Goal: Information Seeking & Learning: Check status

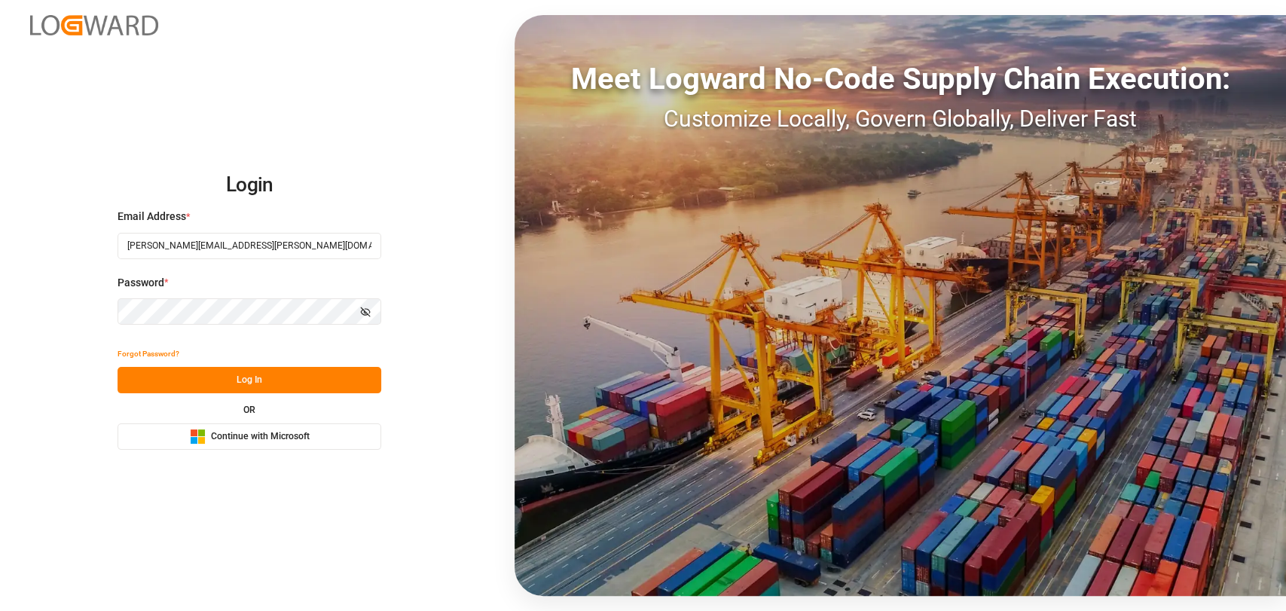
click at [280, 378] on button "Log In" at bounding box center [250, 380] width 264 height 26
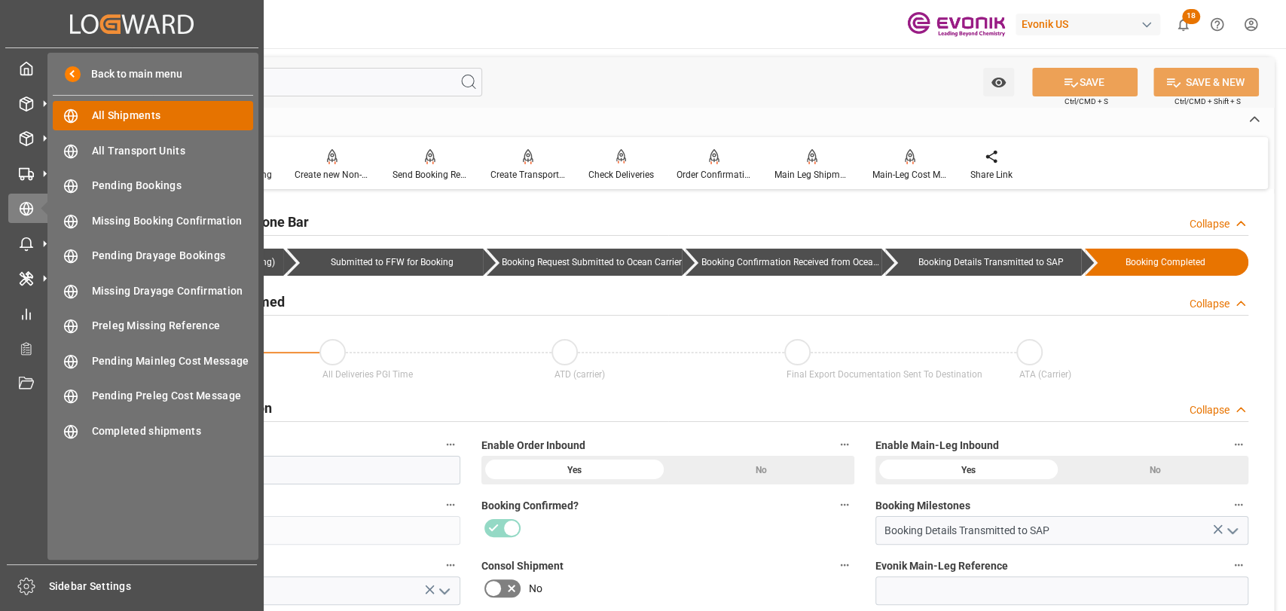
click at [166, 124] on div "All Shipments All Shipments" at bounding box center [153, 115] width 200 height 29
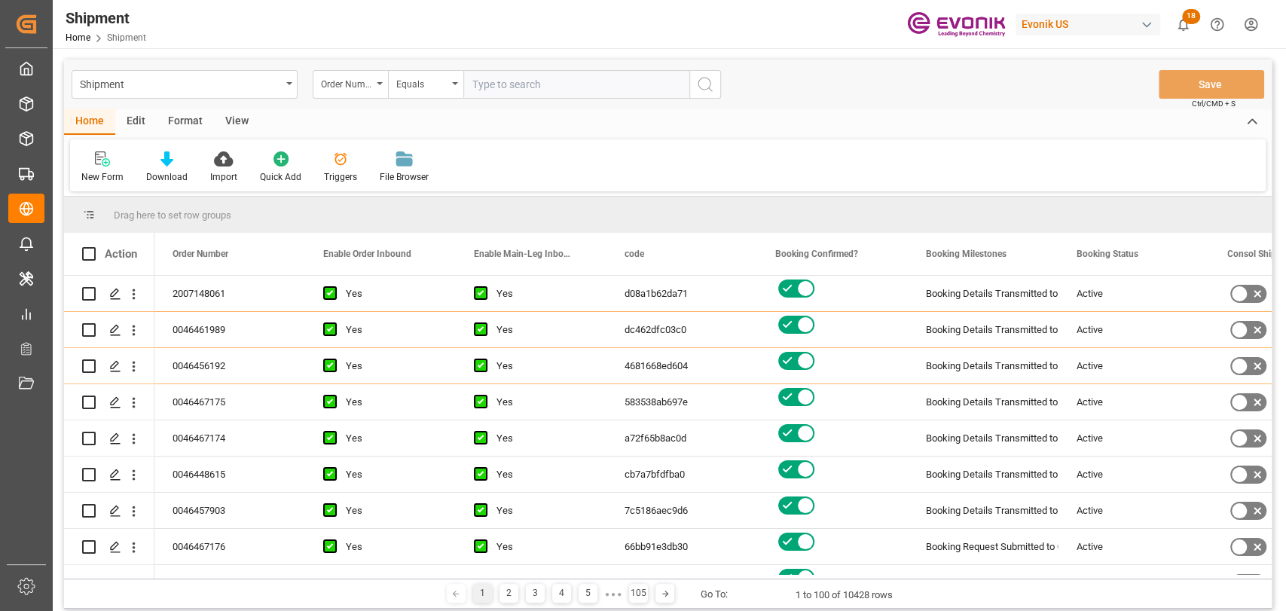
click at [197, 113] on div "Format" at bounding box center [185, 122] width 57 height 26
click at [101, 180] on div "Filter Rows" at bounding box center [103, 177] width 44 height 14
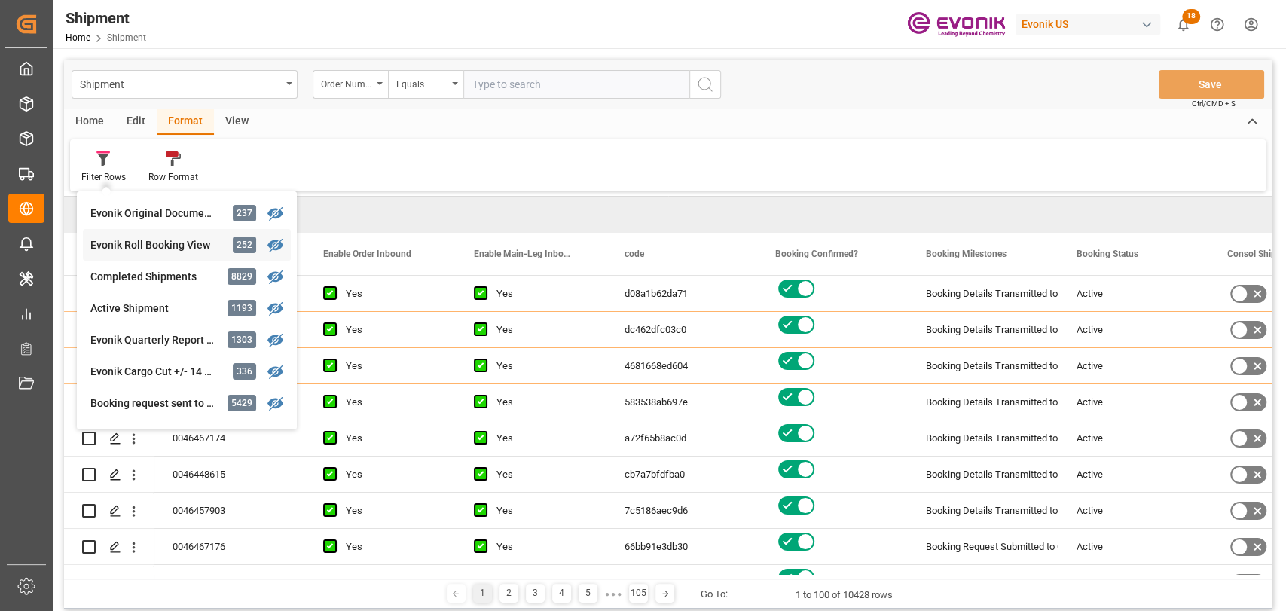
click at [125, 242] on div "Evonik Roll Booking View" at bounding box center [156, 245] width 132 height 16
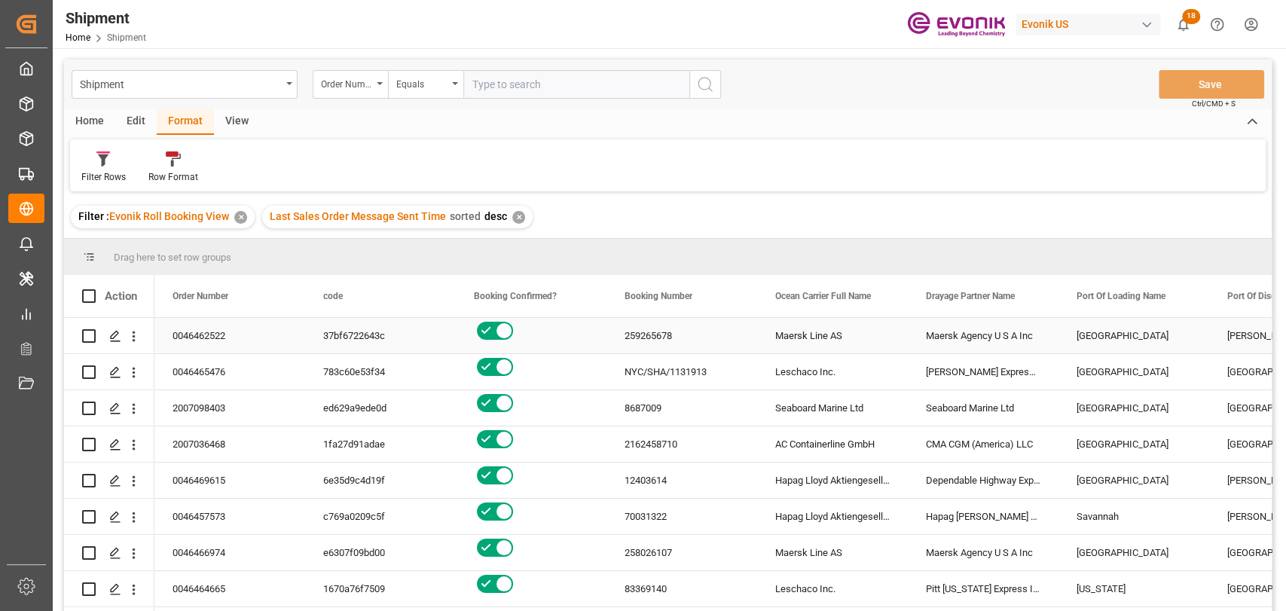
click at [627, 339] on div "259265678" at bounding box center [682, 335] width 151 height 35
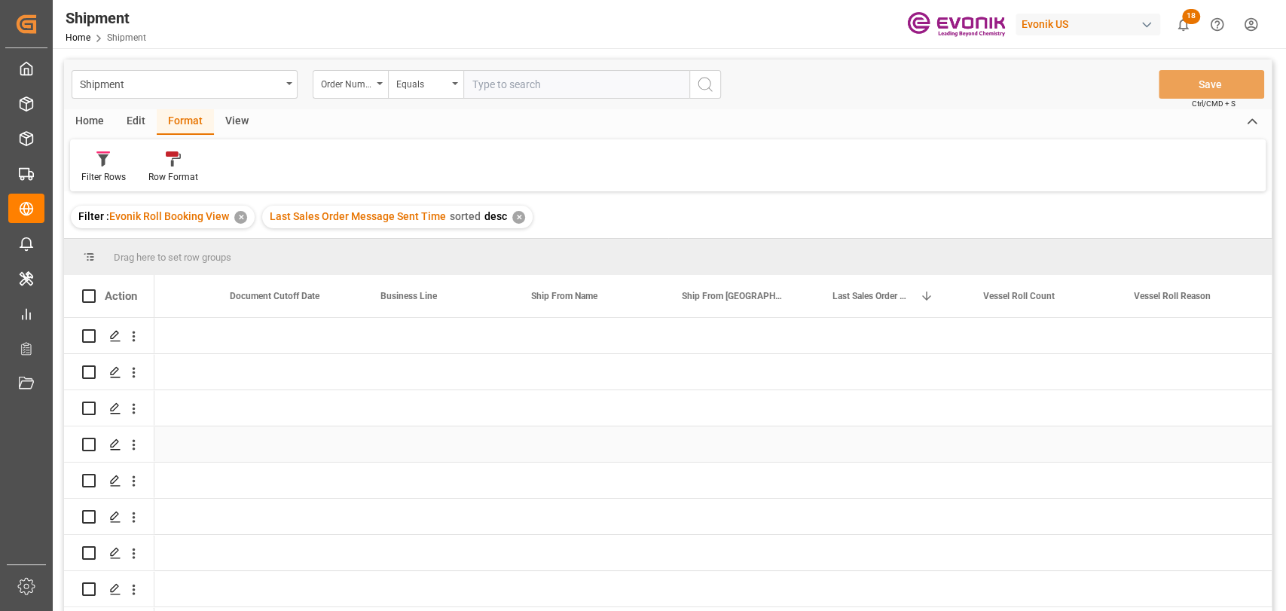
scroll to position [0, 1751]
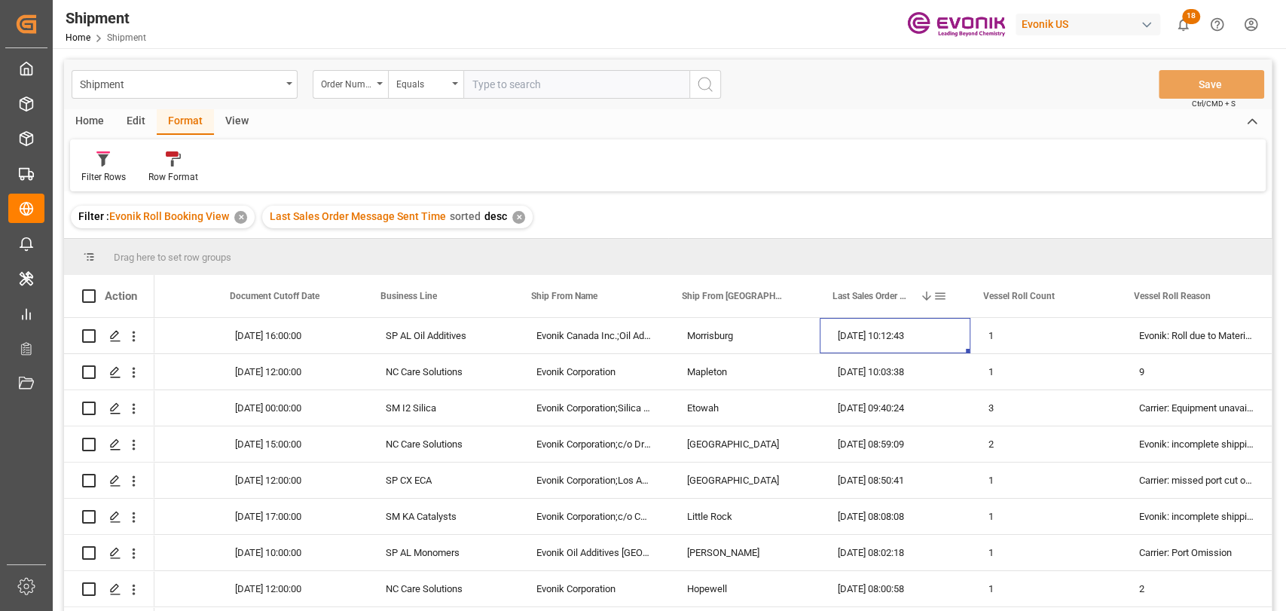
click at [943, 293] on span at bounding box center [941, 296] width 14 height 14
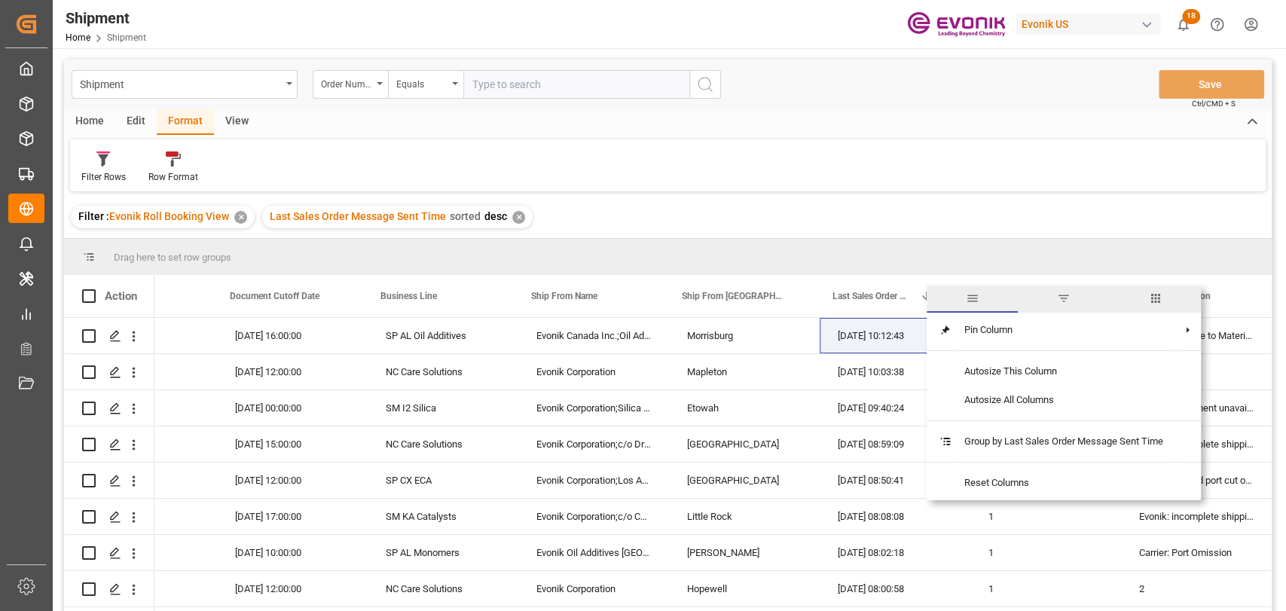
click at [1079, 296] on span "filter" at bounding box center [1063, 299] width 91 height 27
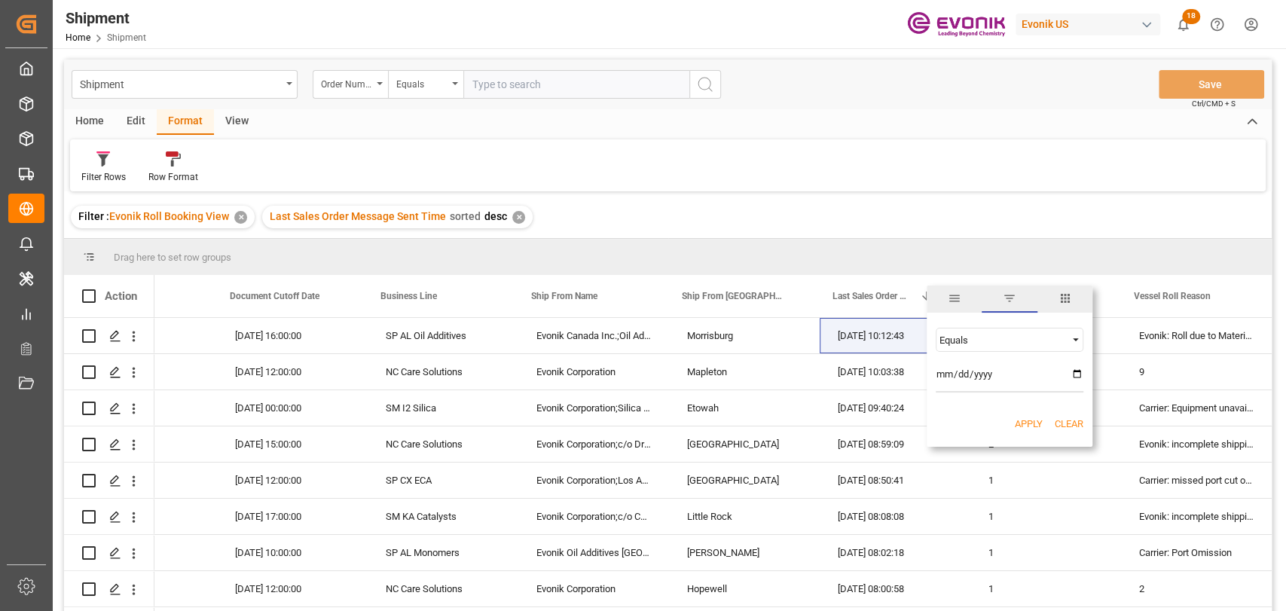
click at [1047, 341] on div "Equals" at bounding box center [1003, 340] width 127 height 11
click at [983, 432] on div "In range" at bounding box center [1010, 436] width 148 height 24
click at [1079, 369] on input "date" at bounding box center [1010, 378] width 148 height 30
type input "2025-09-06"
click at [1072, 416] on input "date" at bounding box center [1010, 418] width 148 height 30
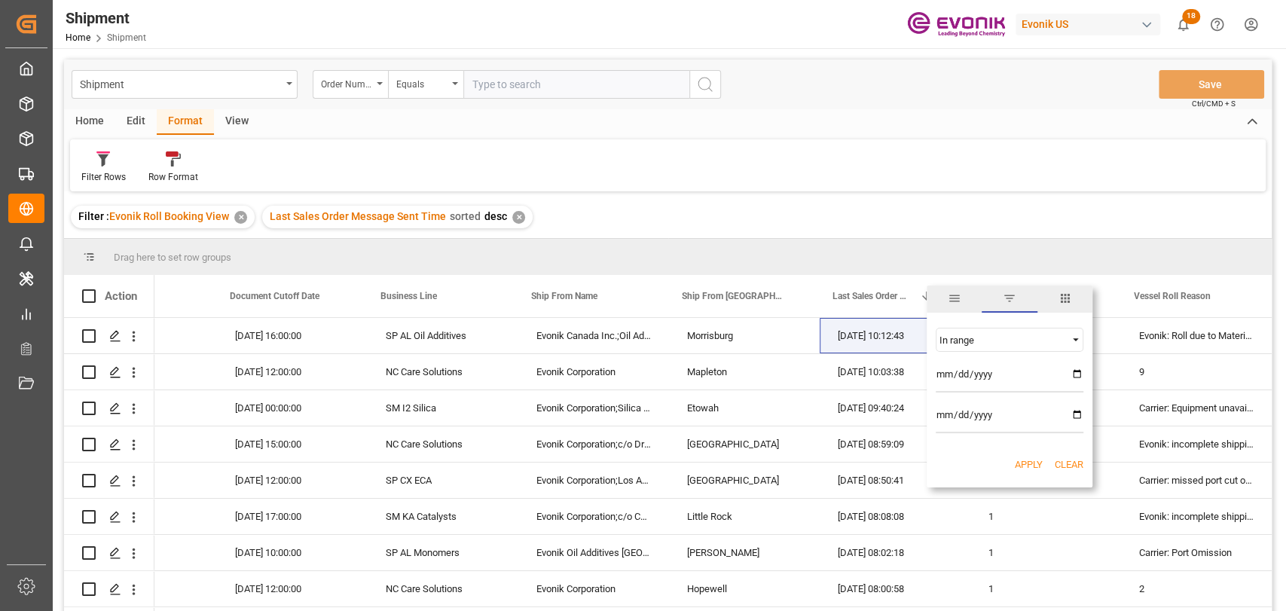
type input "2025-09-09"
click at [1035, 470] on button "Apply" at bounding box center [1029, 464] width 28 height 15
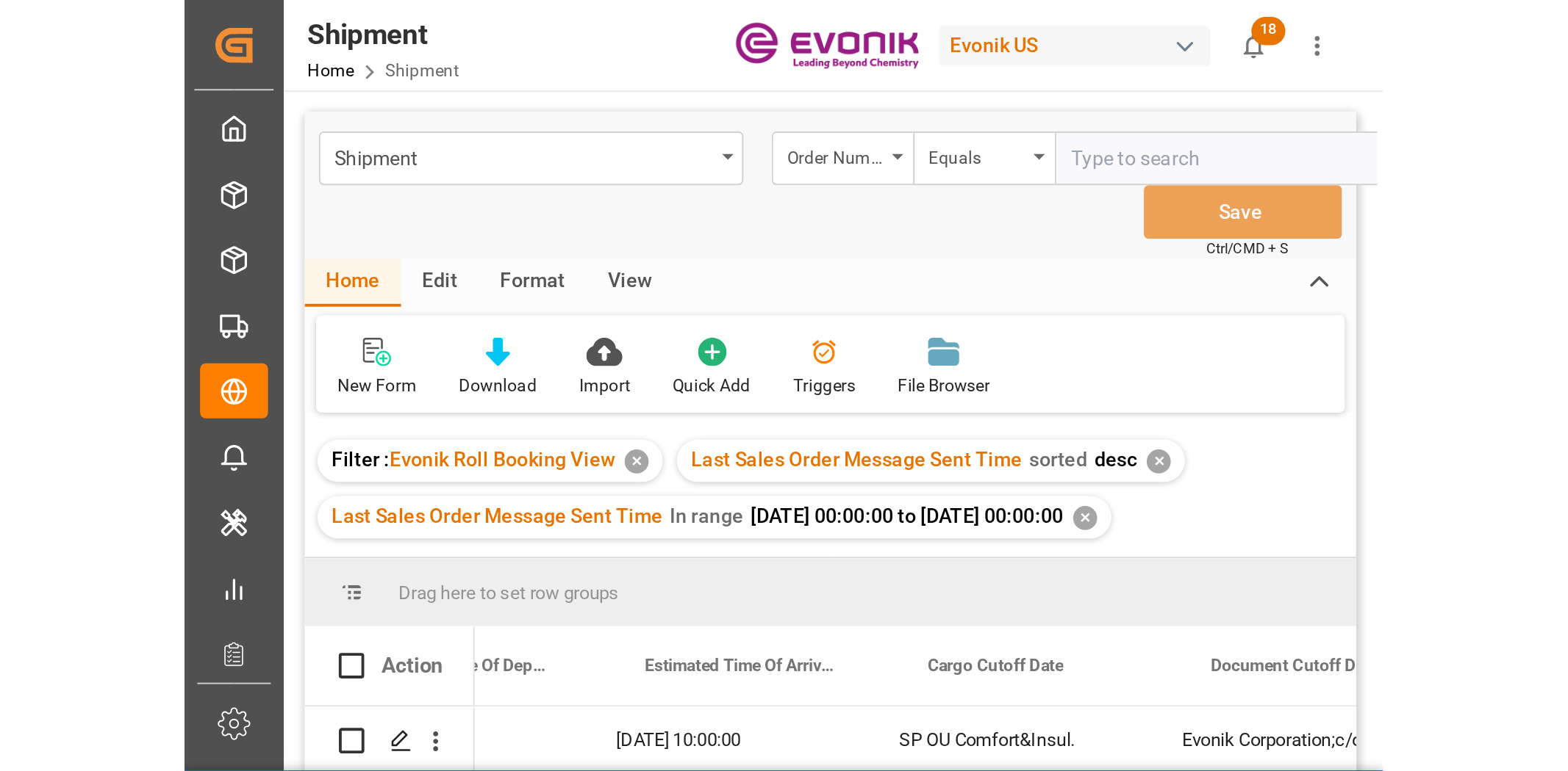
scroll to position [0, 1393]
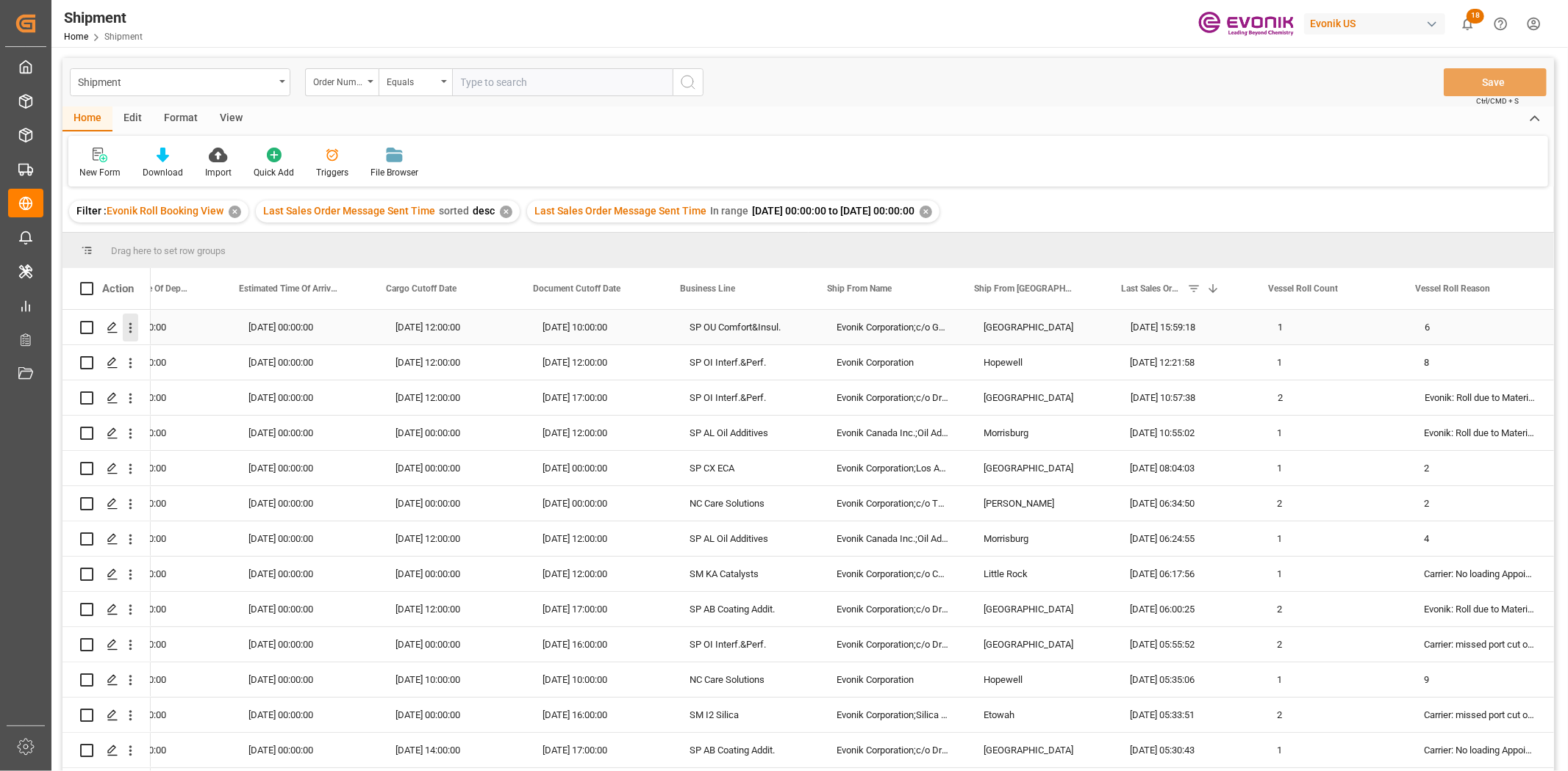
click at [129, 331] on icon "open menu" at bounding box center [131, 328] width 16 height 16
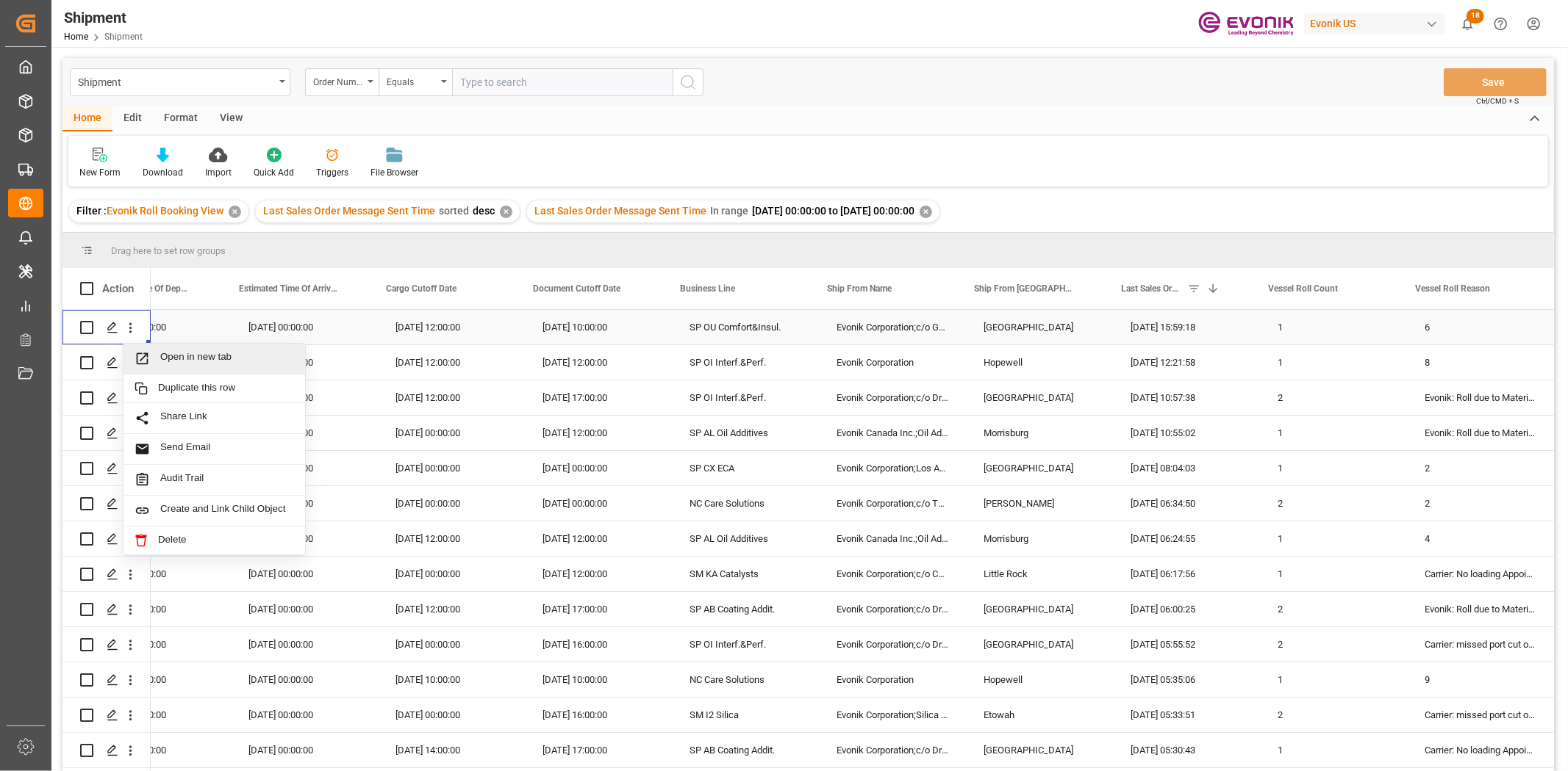
click at [151, 360] on span "Press SPACE to select this row." at bounding box center [147, 359] width 25 height 16
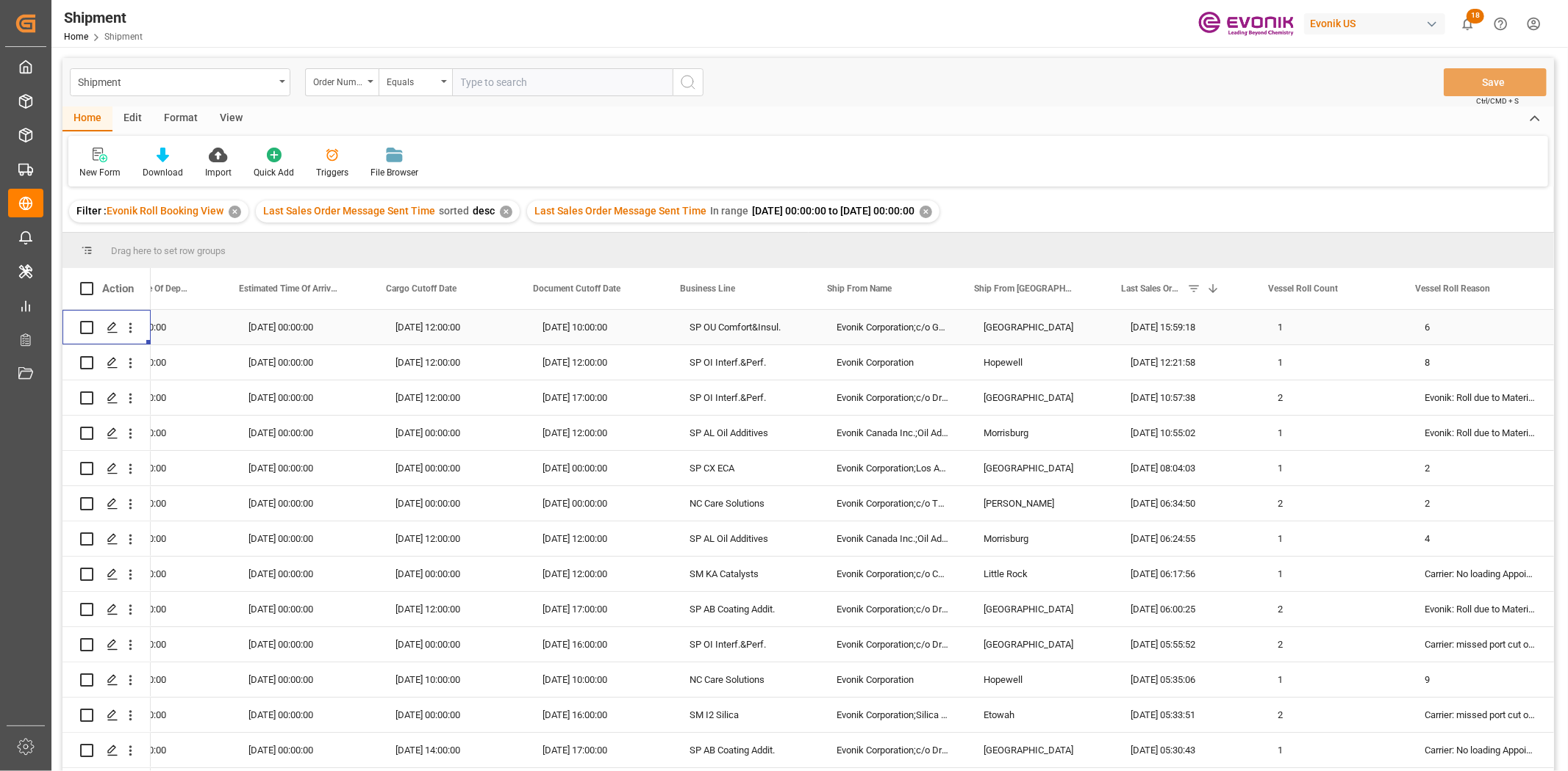
click at [628, 123] on div "Home Edit Format View" at bounding box center [807, 119] width 1491 height 25
click at [131, 358] on icon "open menu" at bounding box center [131, 364] width 16 height 16
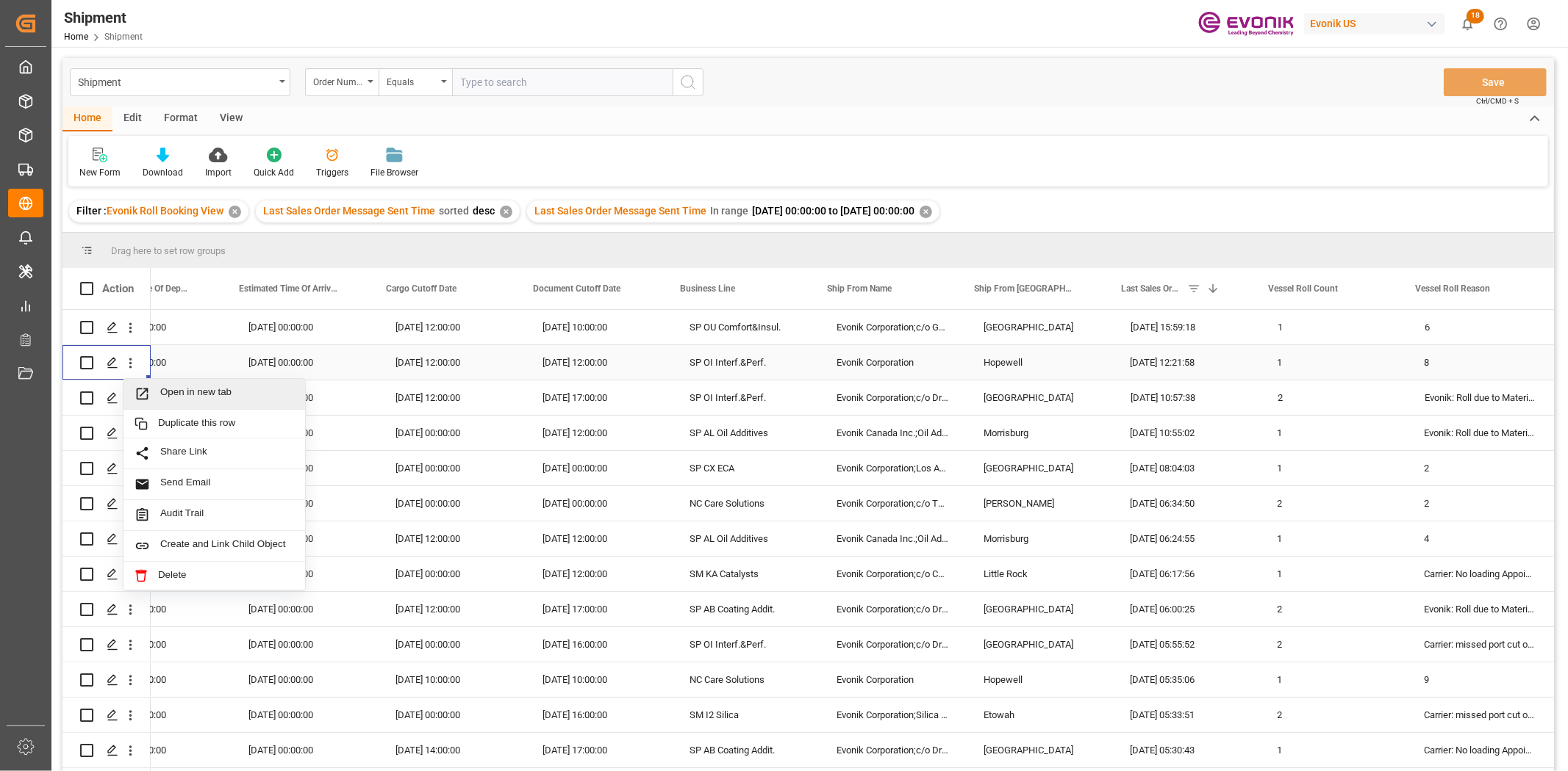
drag, startPoint x: 168, startPoint y: 393, endPoint x: 296, endPoint y: 342, distance: 137.8
click at [172, 393] on span "Open in new tab" at bounding box center [226, 394] width 134 height 16
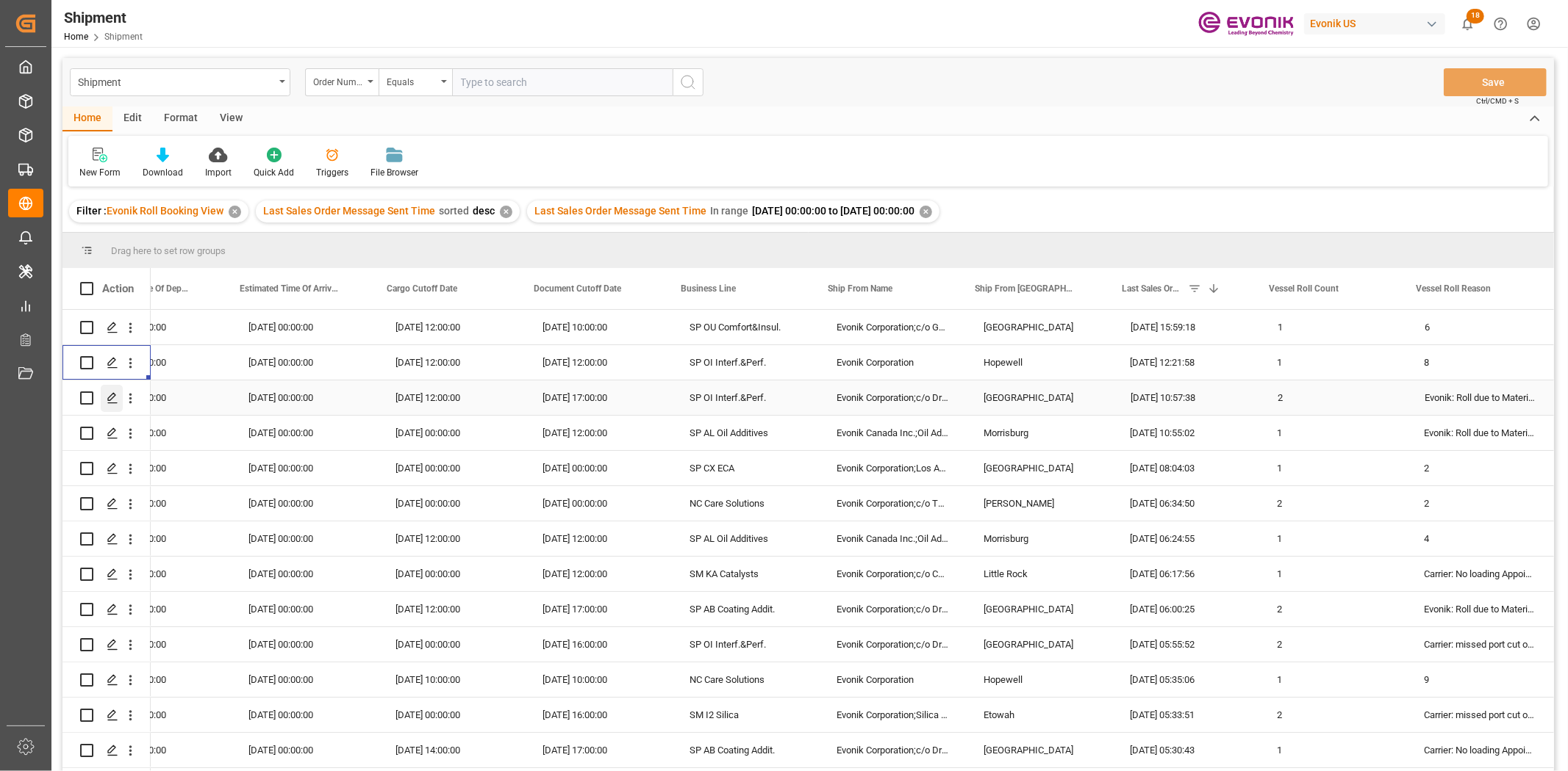
scroll to position [0, 1398]
click at [129, 398] on icon "open menu" at bounding box center [131, 399] width 16 height 16
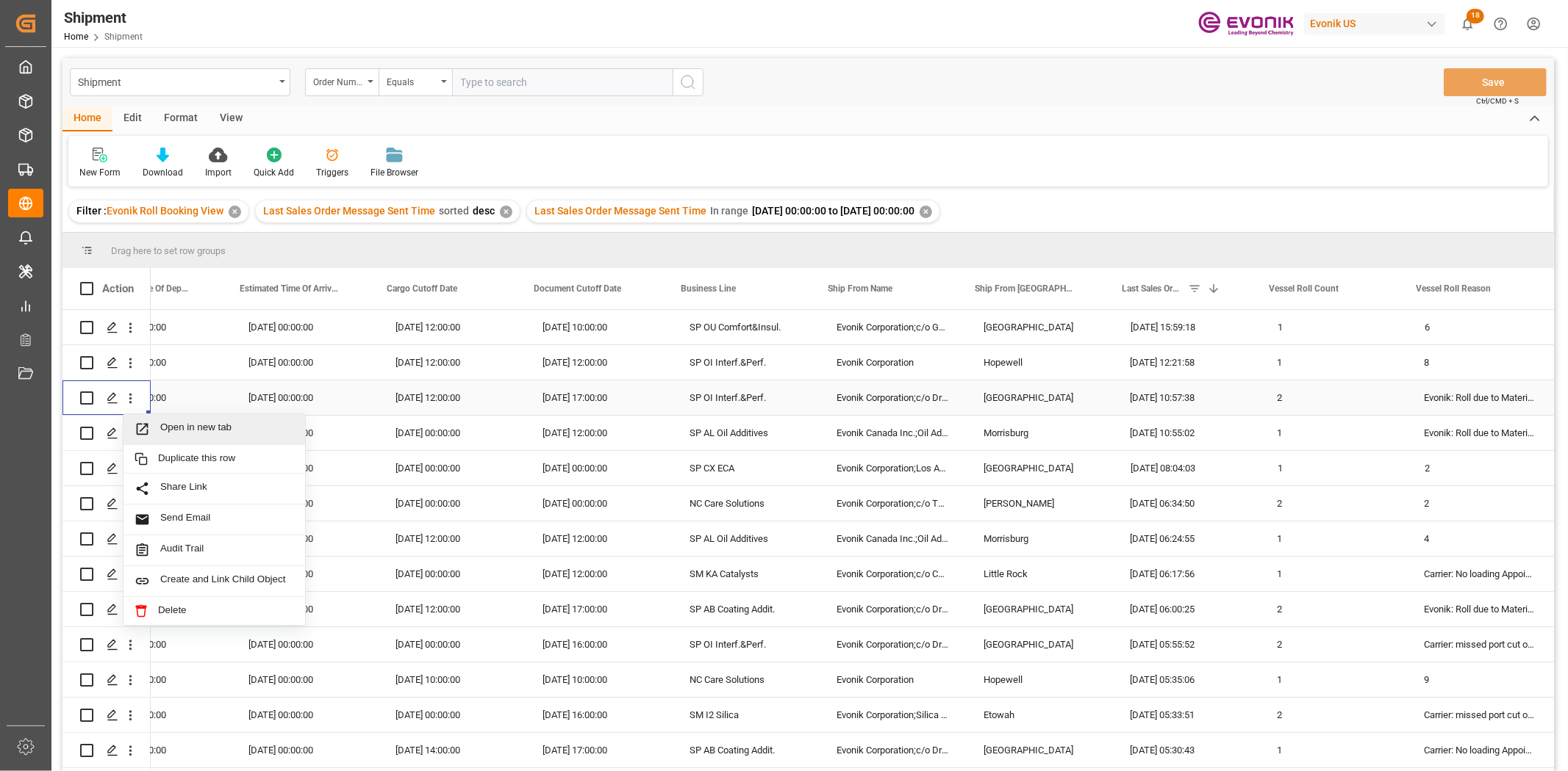
click at [167, 428] on span "Open in new tab" at bounding box center [226, 430] width 134 height 16
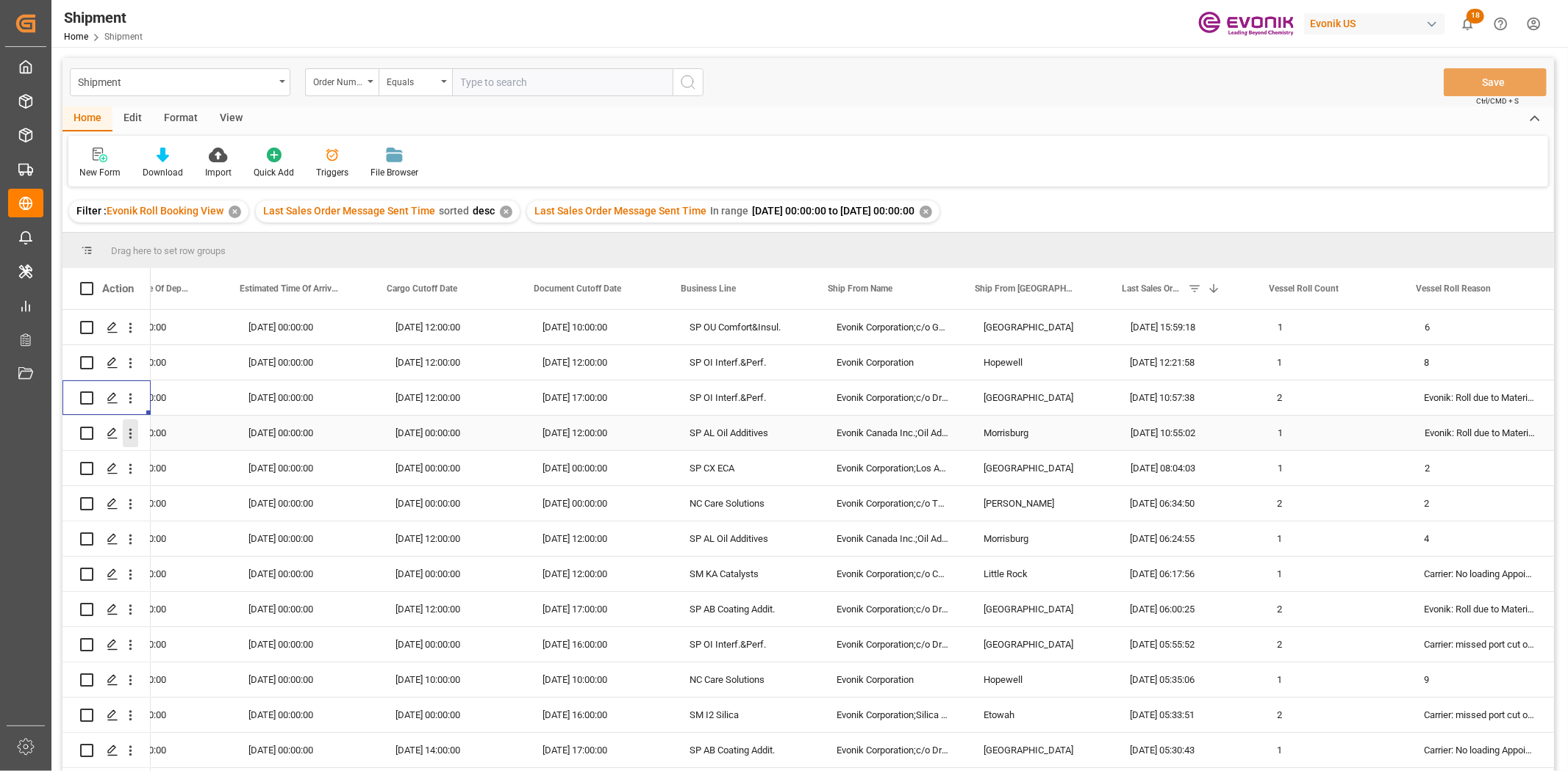
click at [133, 434] on icon "open menu" at bounding box center [131, 434] width 16 height 16
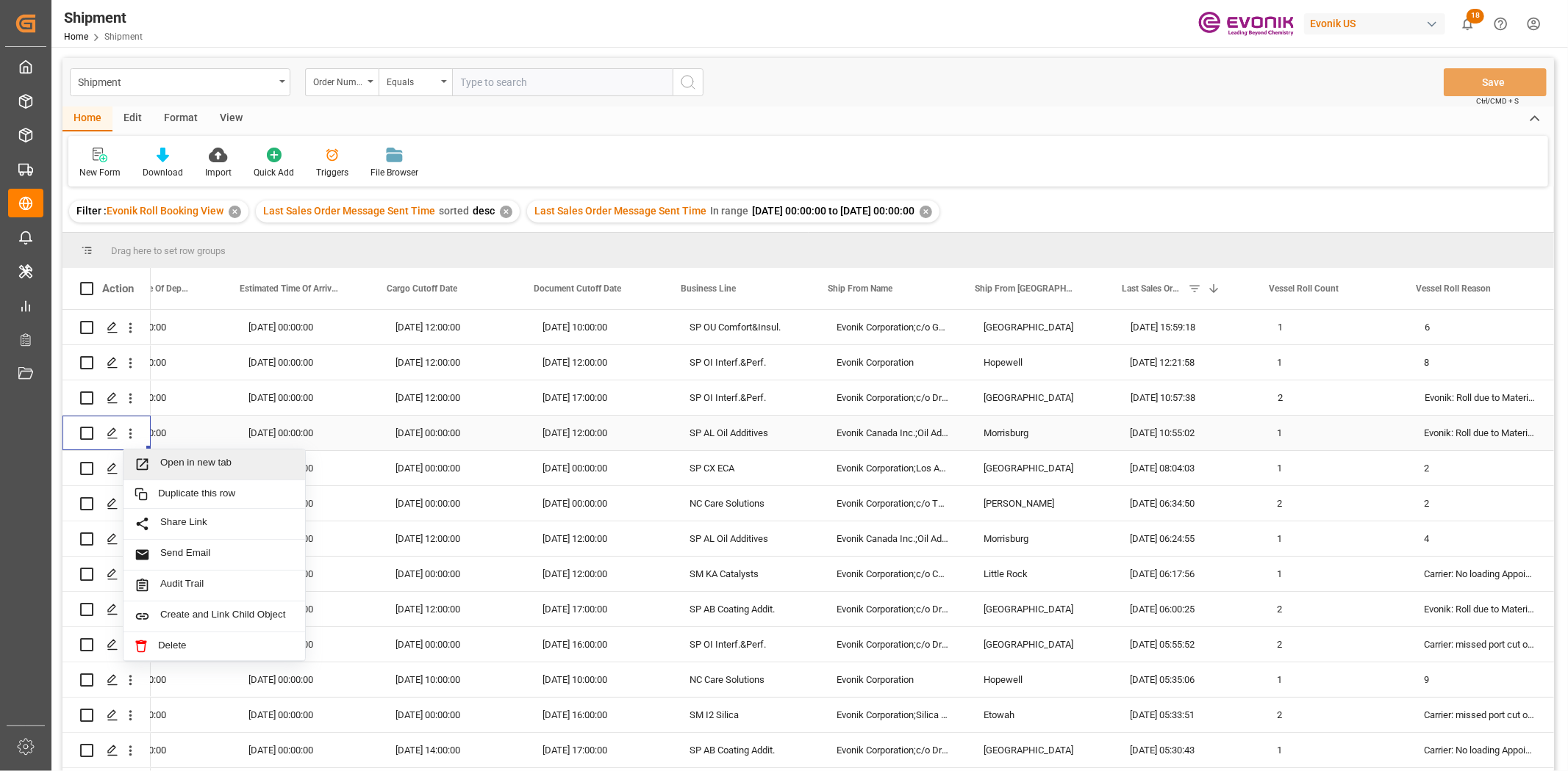
click at [145, 455] on div "Open in new tab" at bounding box center [215, 465] width 181 height 31
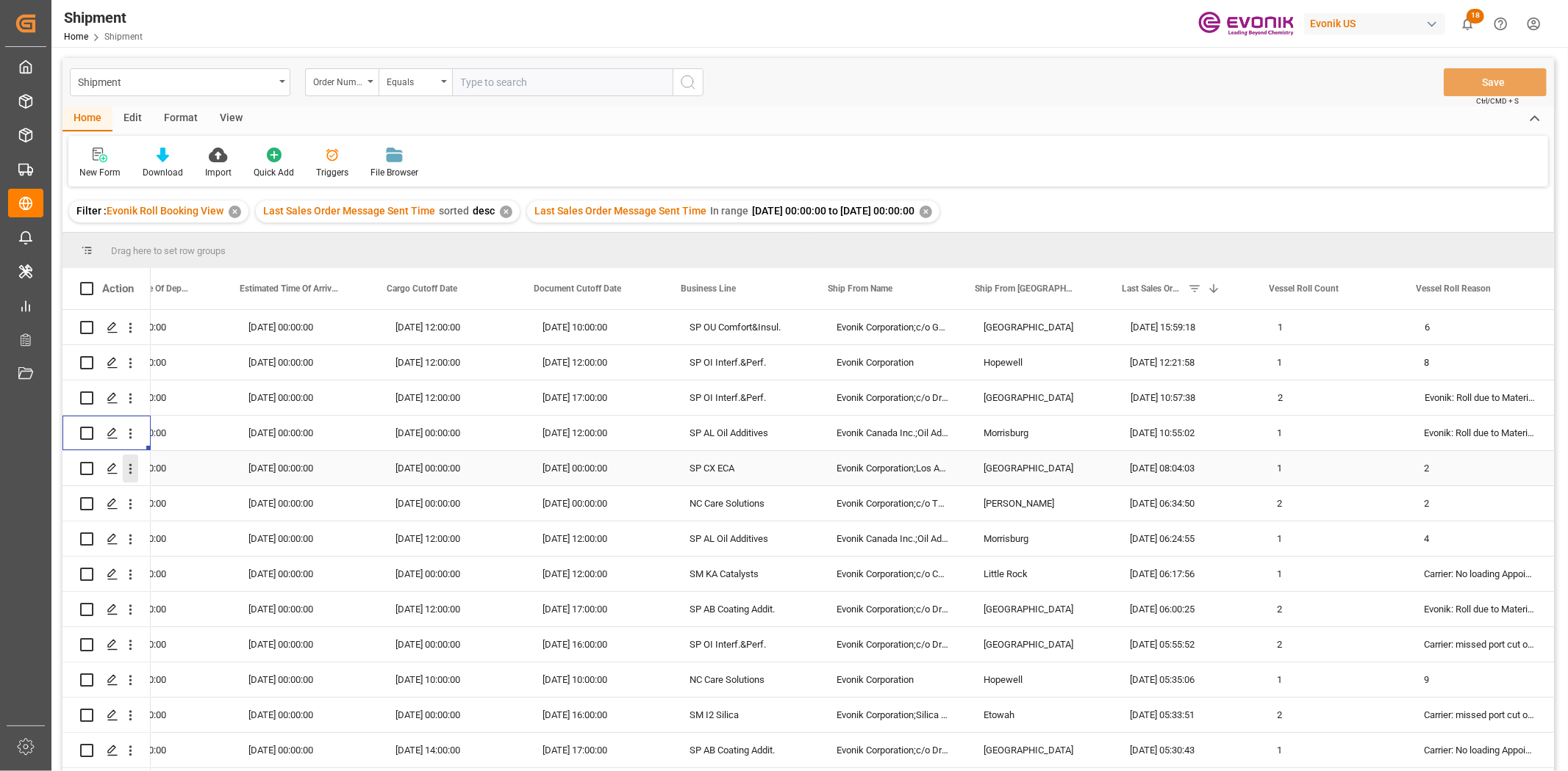
click at [133, 466] on icon "open menu" at bounding box center [131, 469] width 16 height 16
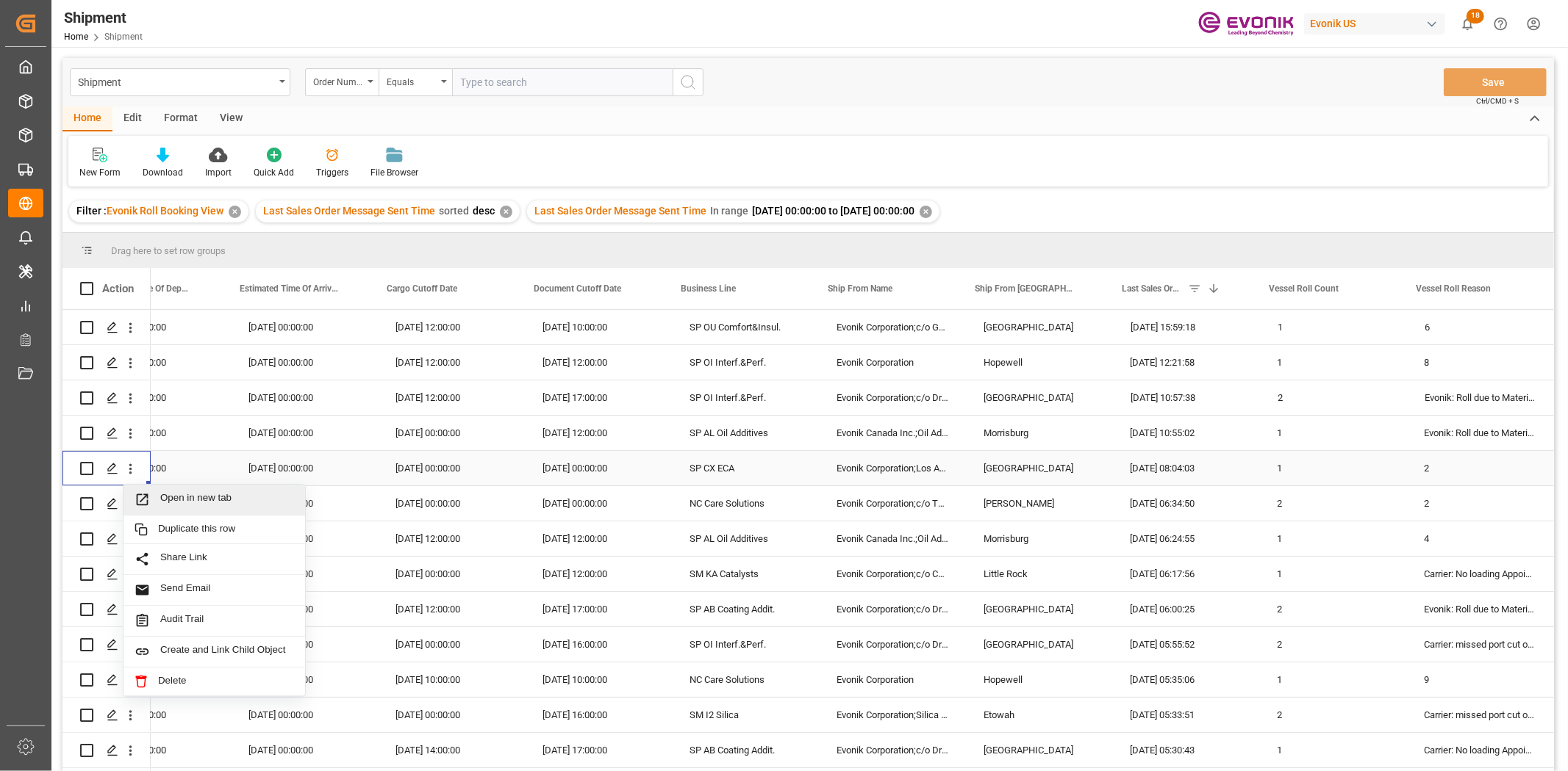
click at [154, 505] on span "Press SPACE to select this row." at bounding box center [147, 500] width 25 height 16
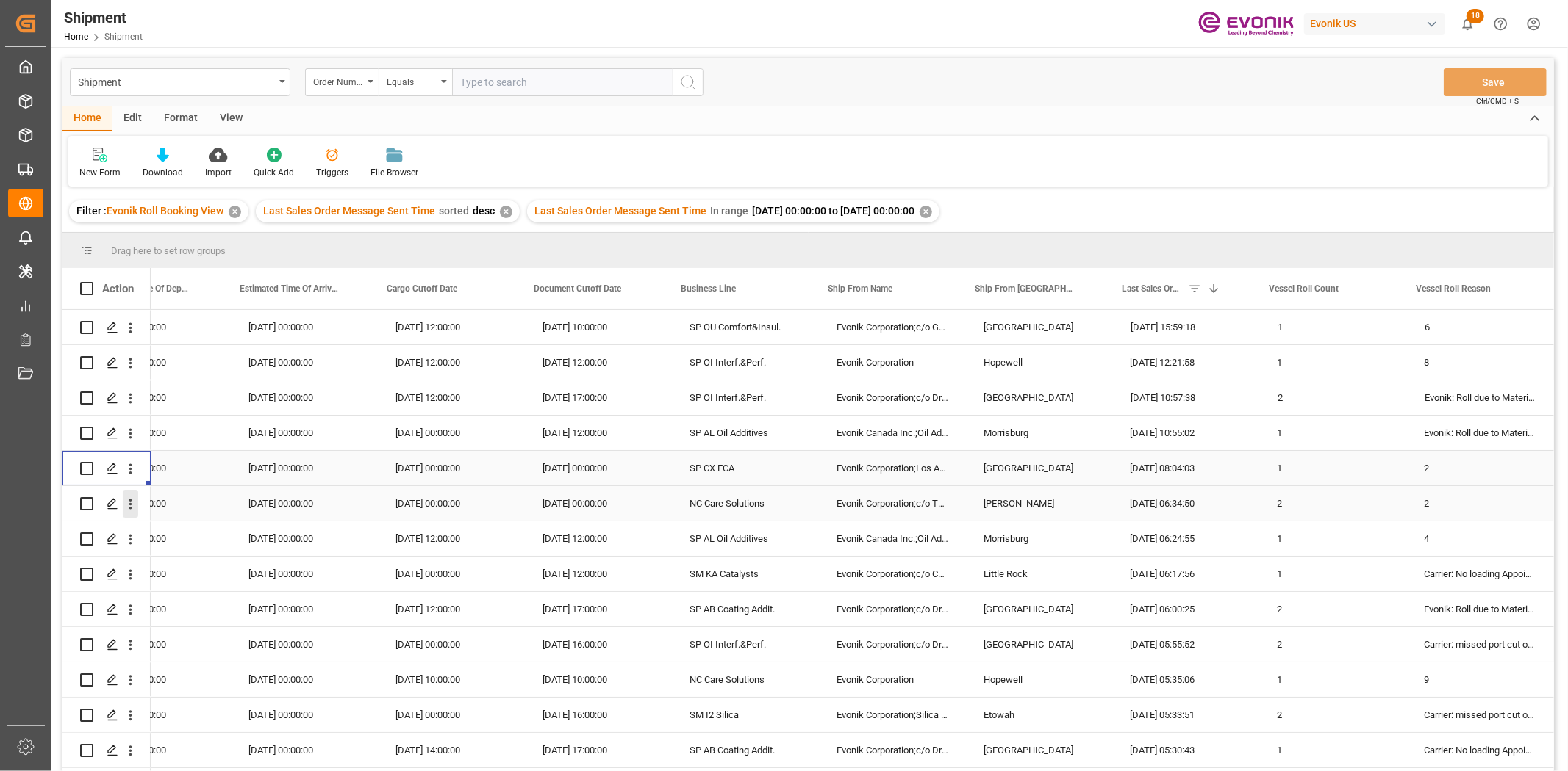
click at [130, 504] on icon "open menu" at bounding box center [131, 504] width 3 height 11
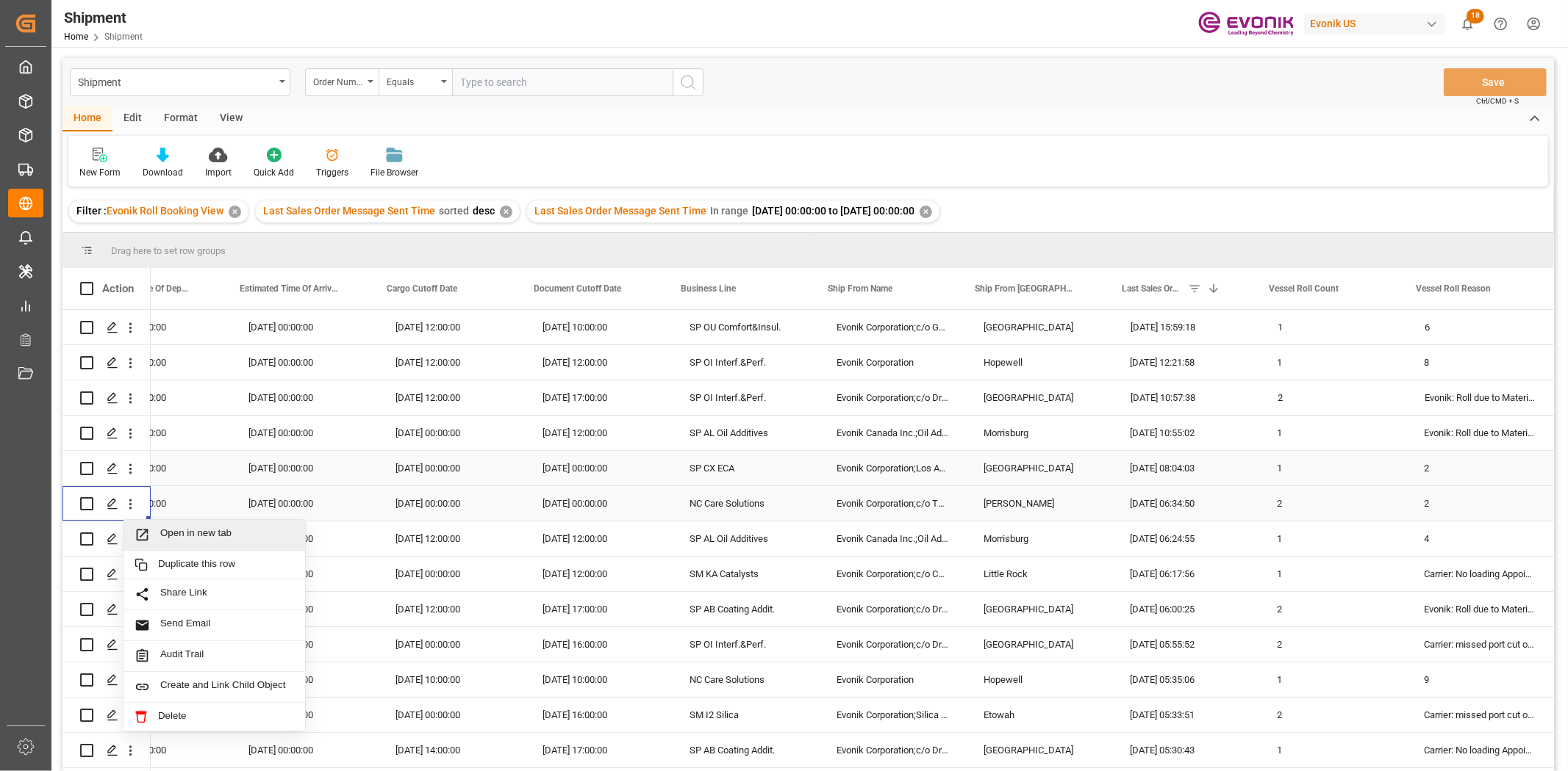
click at [145, 538] on icon "Press SPACE to select this row." at bounding box center [142, 535] width 16 height 16
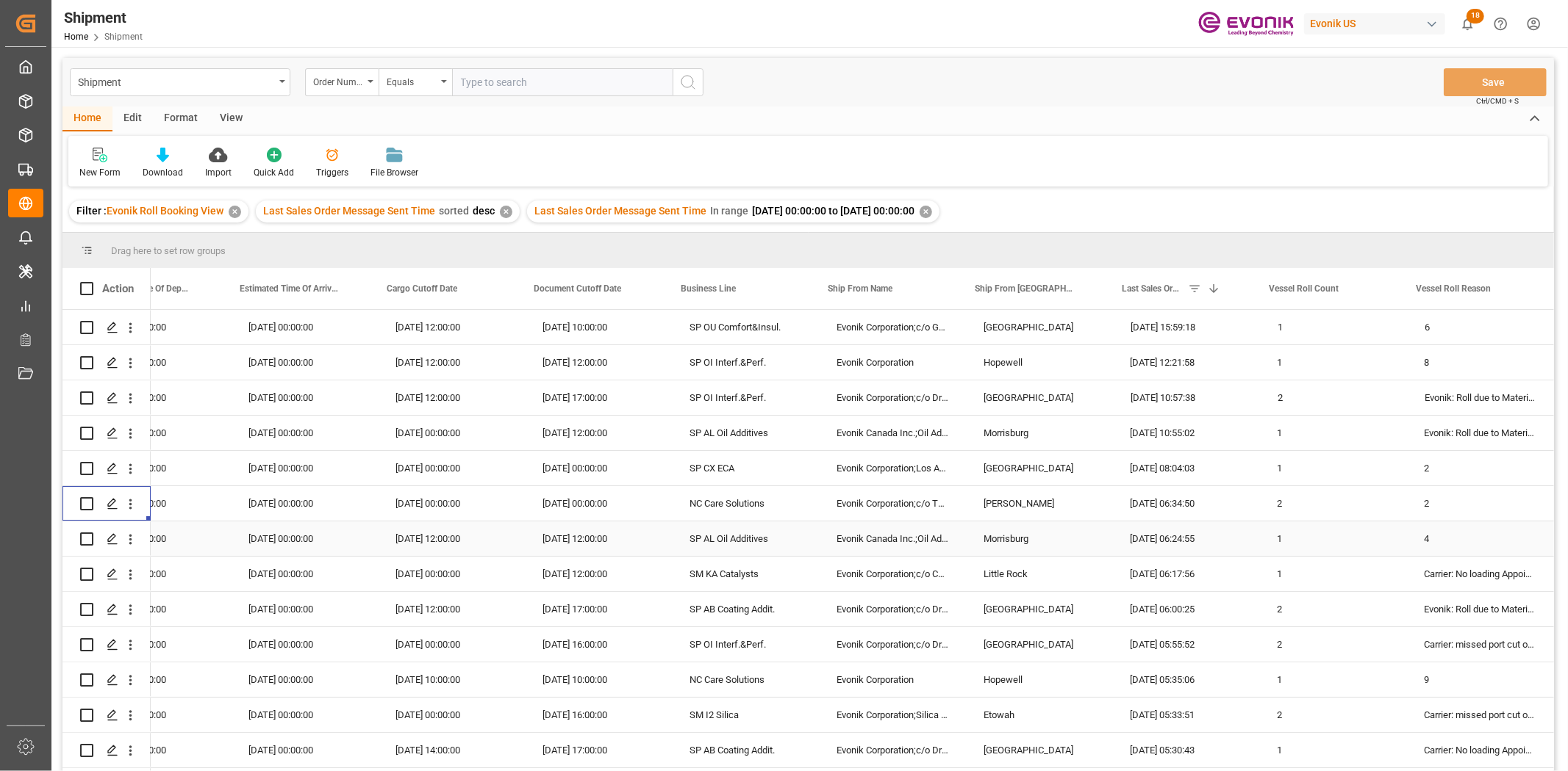
click at [131, 538] on icon "open menu" at bounding box center [131, 540] width 3 height 11
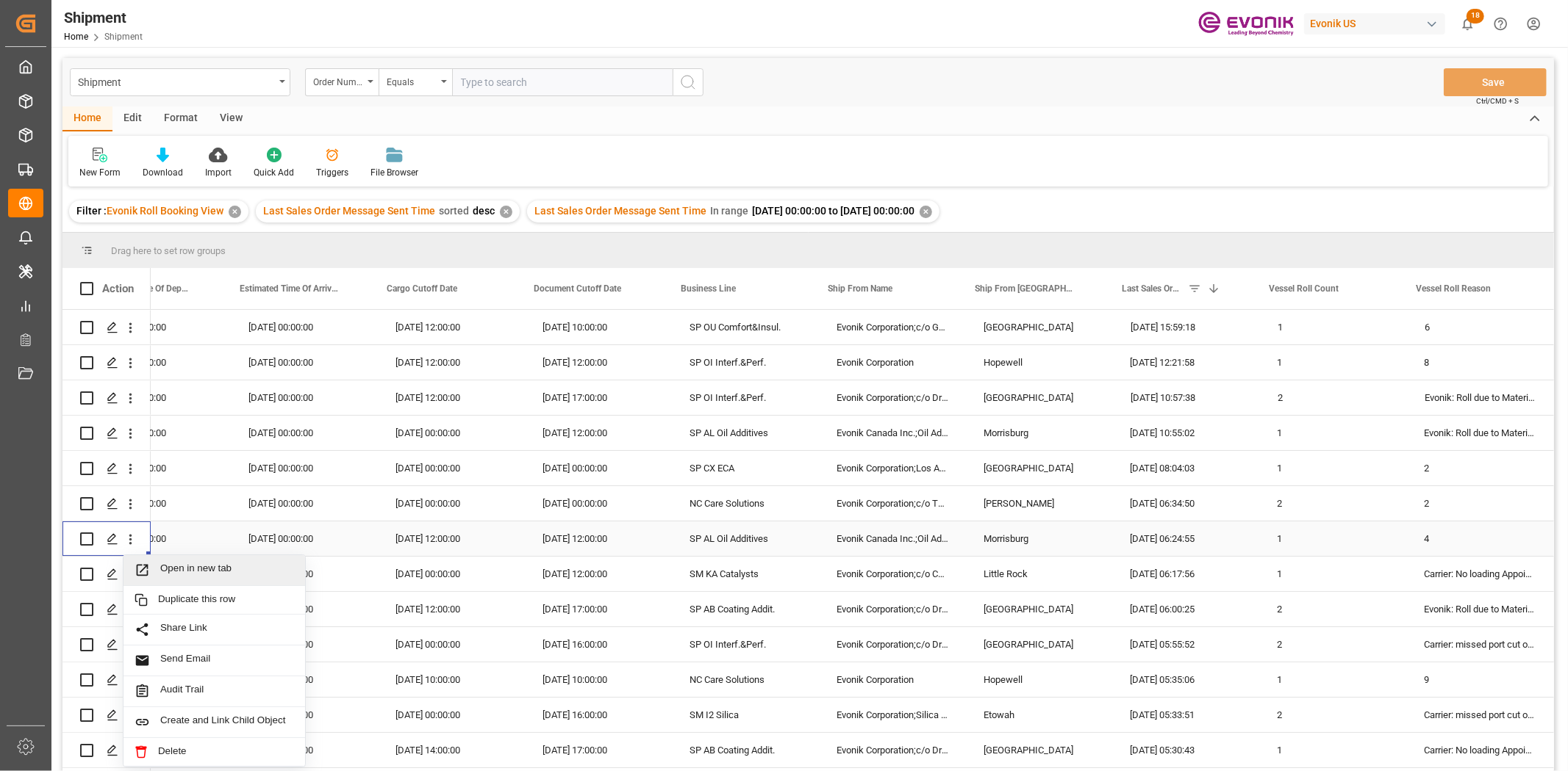
click at [153, 573] on span "Press SPACE to select this row." at bounding box center [147, 570] width 25 height 16
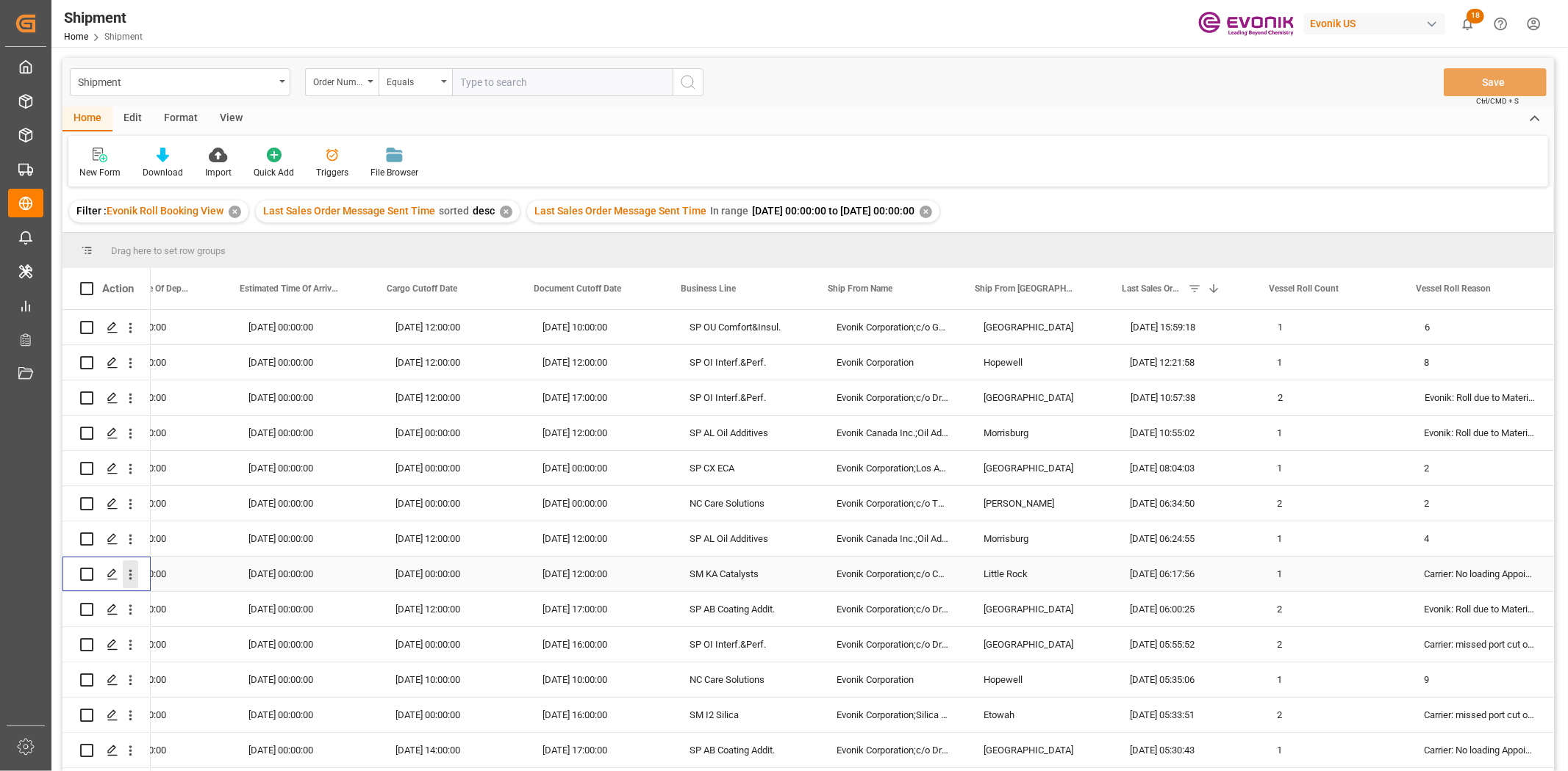
click at [131, 569] on icon "open menu" at bounding box center [131, 575] width 16 height 16
click at [155, 595] on span "Press SPACE to select this row." at bounding box center [147, 605] width 25 height 16
click at [130, 595] on icon "open menu" at bounding box center [131, 610] width 16 height 16
click at [196, 595] on span "Open in new tab" at bounding box center [226, 641] width 134 height 16
click at [130, 595] on icon "open menu" at bounding box center [131, 645] width 3 height 11
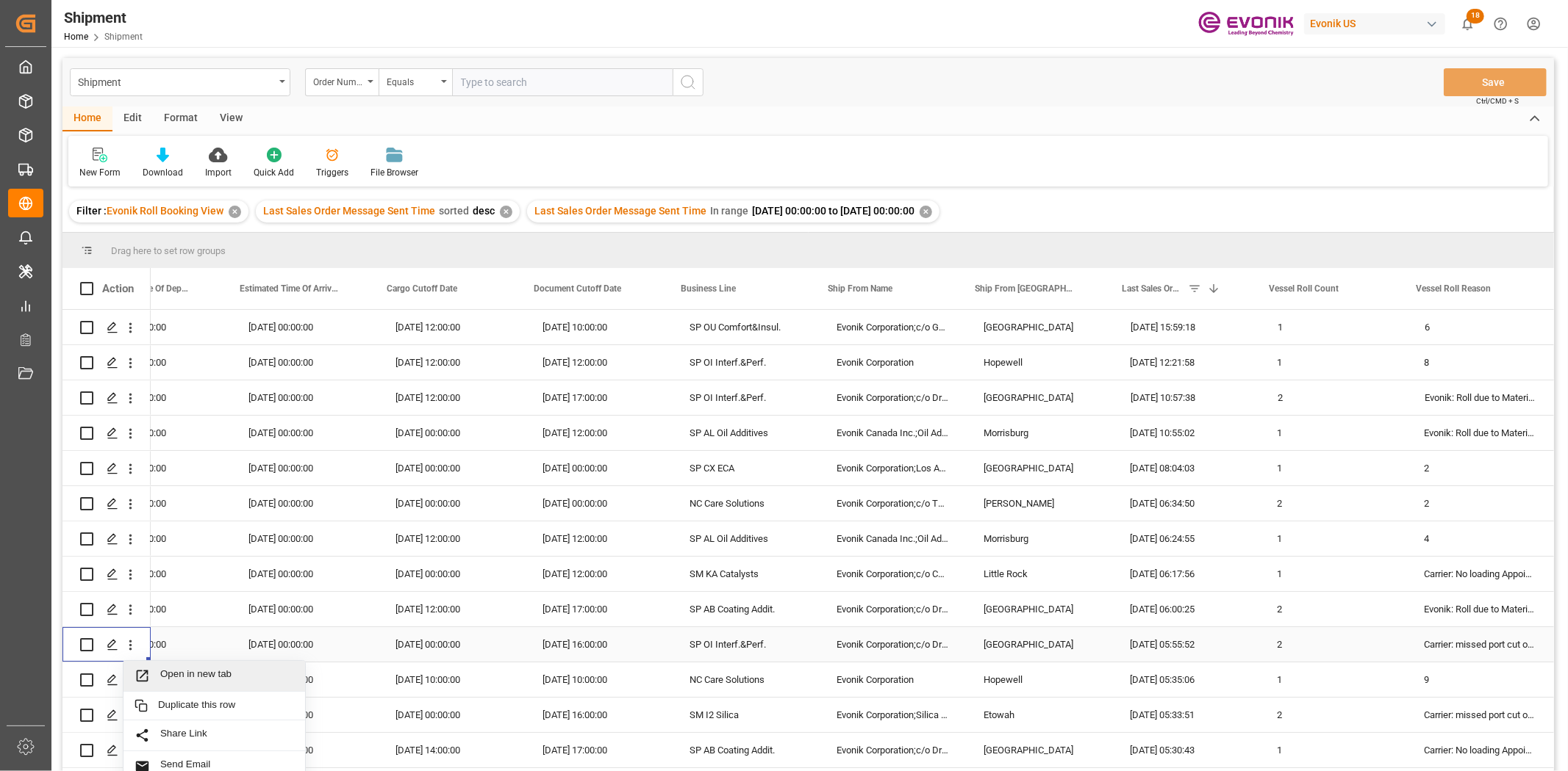
click at [150, 595] on div "Open in new tab" at bounding box center [215, 676] width 181 height 31
click at [127, 595] on icon "open menu" at bounding box center [131, 680] width 16 height 16
click at [163, 595] on span "Open in new tab" at bounding box center [226, 712] width 134 height 16
click at [131, 595] on icon "open menu" at bounding box center [131, 716] width 16 height 16
click at [175, 595] on span "Open in new tab" at bounding box center [226, 747] width 134 height 16
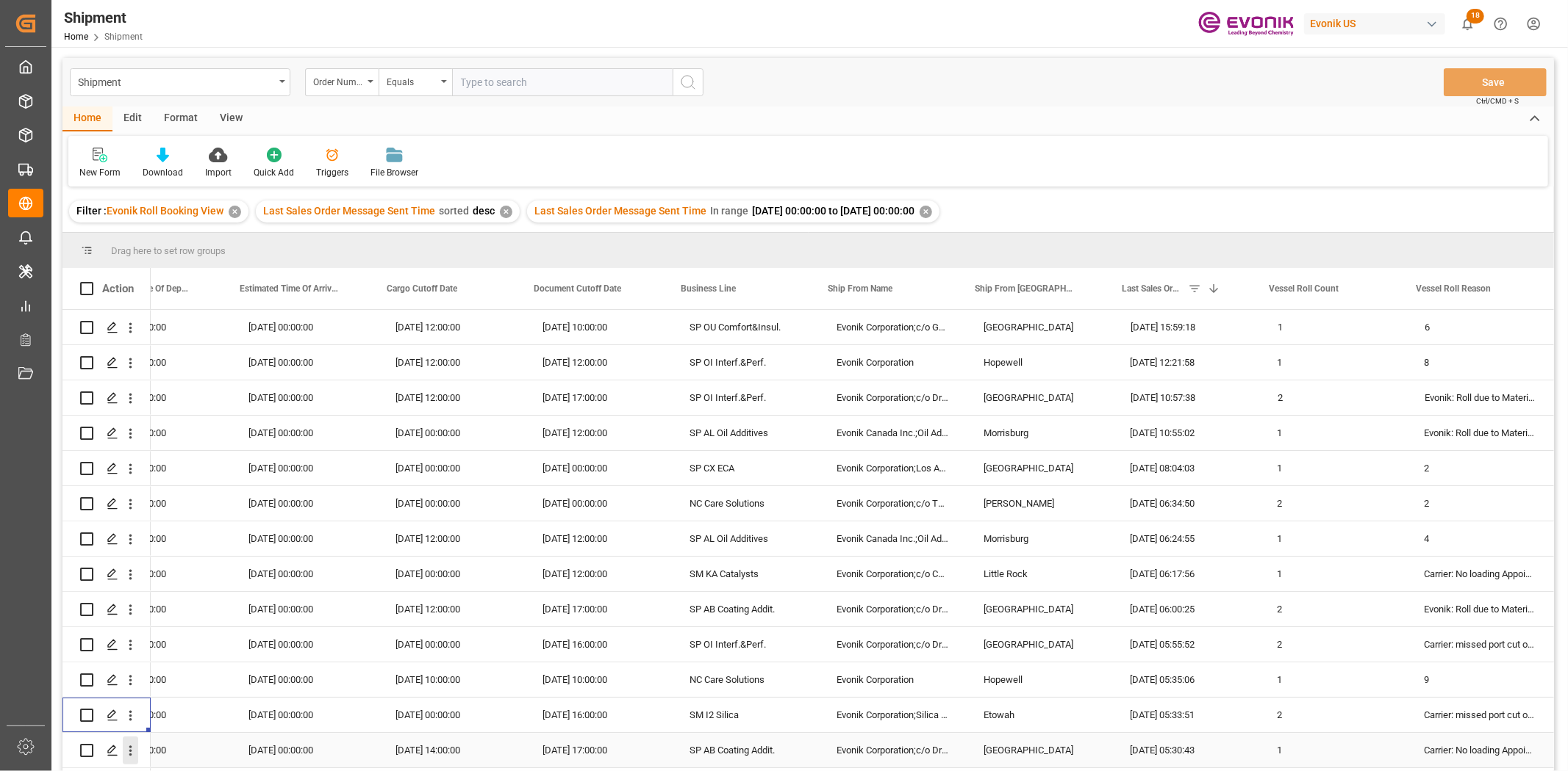
click at [130, 595] on icon "open menu" at bounding box center [131, 752] width 3 height 11
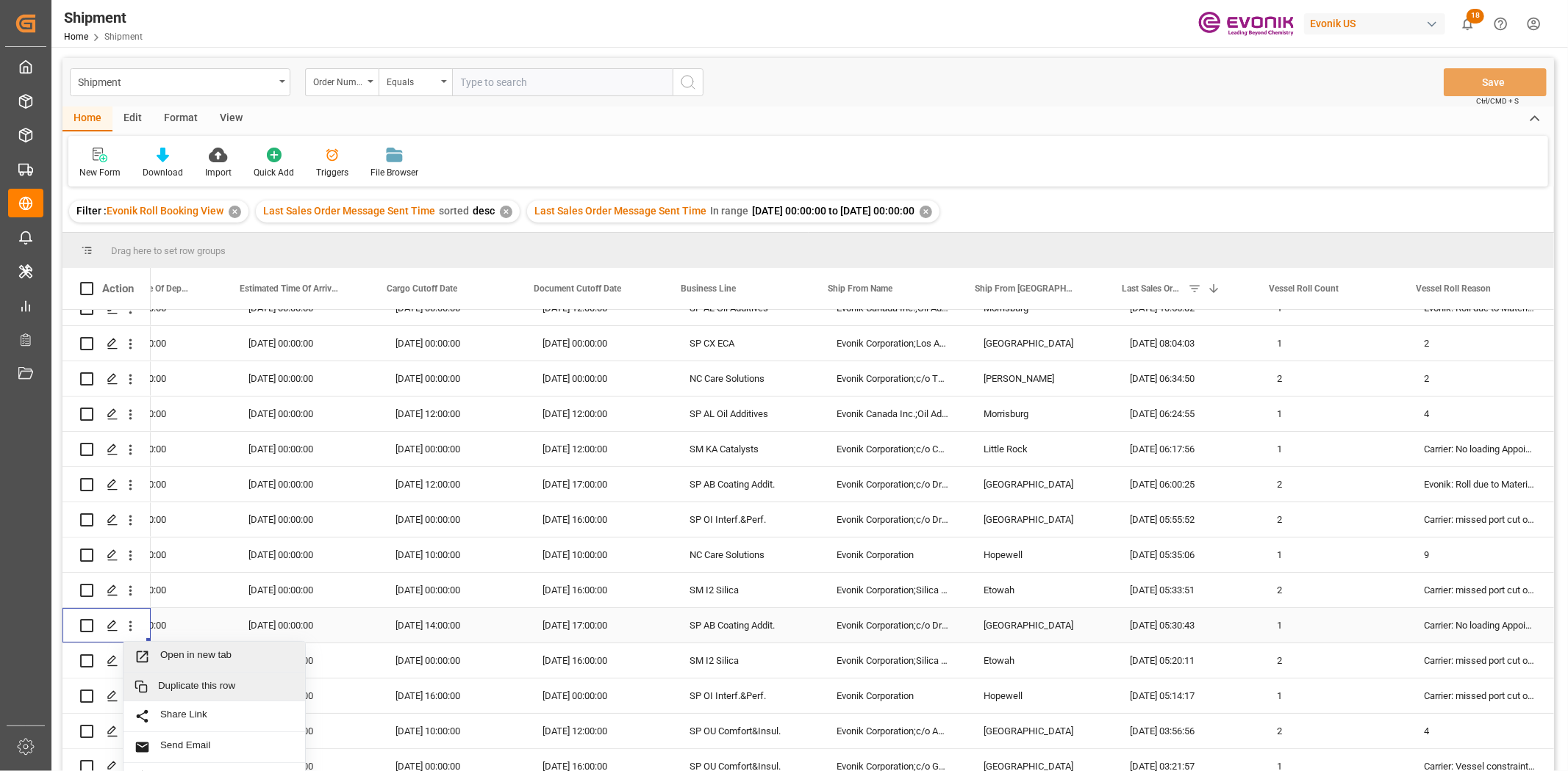
scroll to position [163, 0]
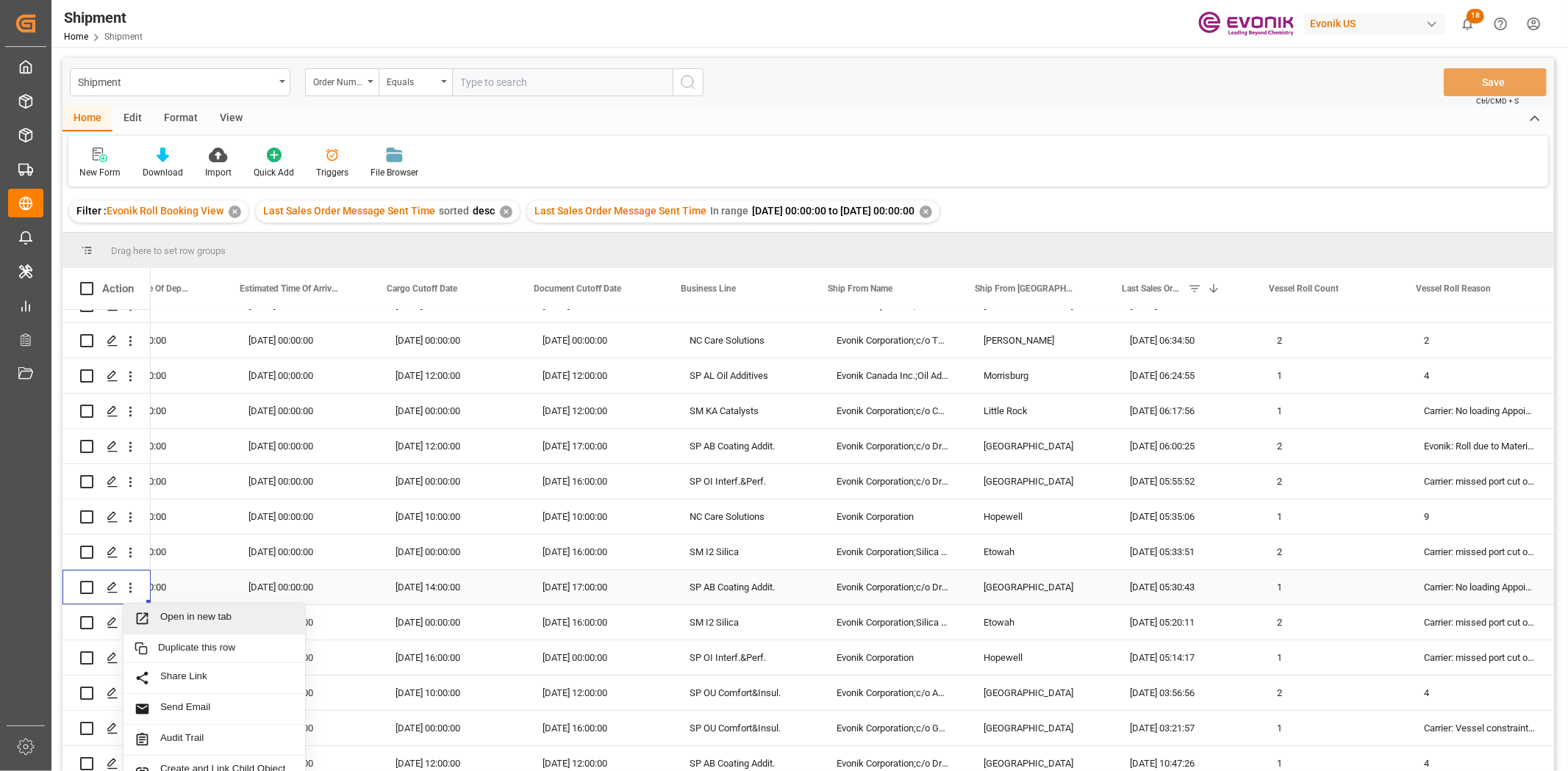
click at [204, 595] on div "Open in new tab" at bounding box center [215, 619] width 181 height 31
click at [129, 595] on icon "open menu" at bounding box center [131, 624] width 16 height 16
click at [158, 595] on span "Press SPACE to select this row." at bounding box center [147, 654] width 25 height 16
click at [126, 595] on icon "open menu" at bounding box center [131, 659] width 16 height 16
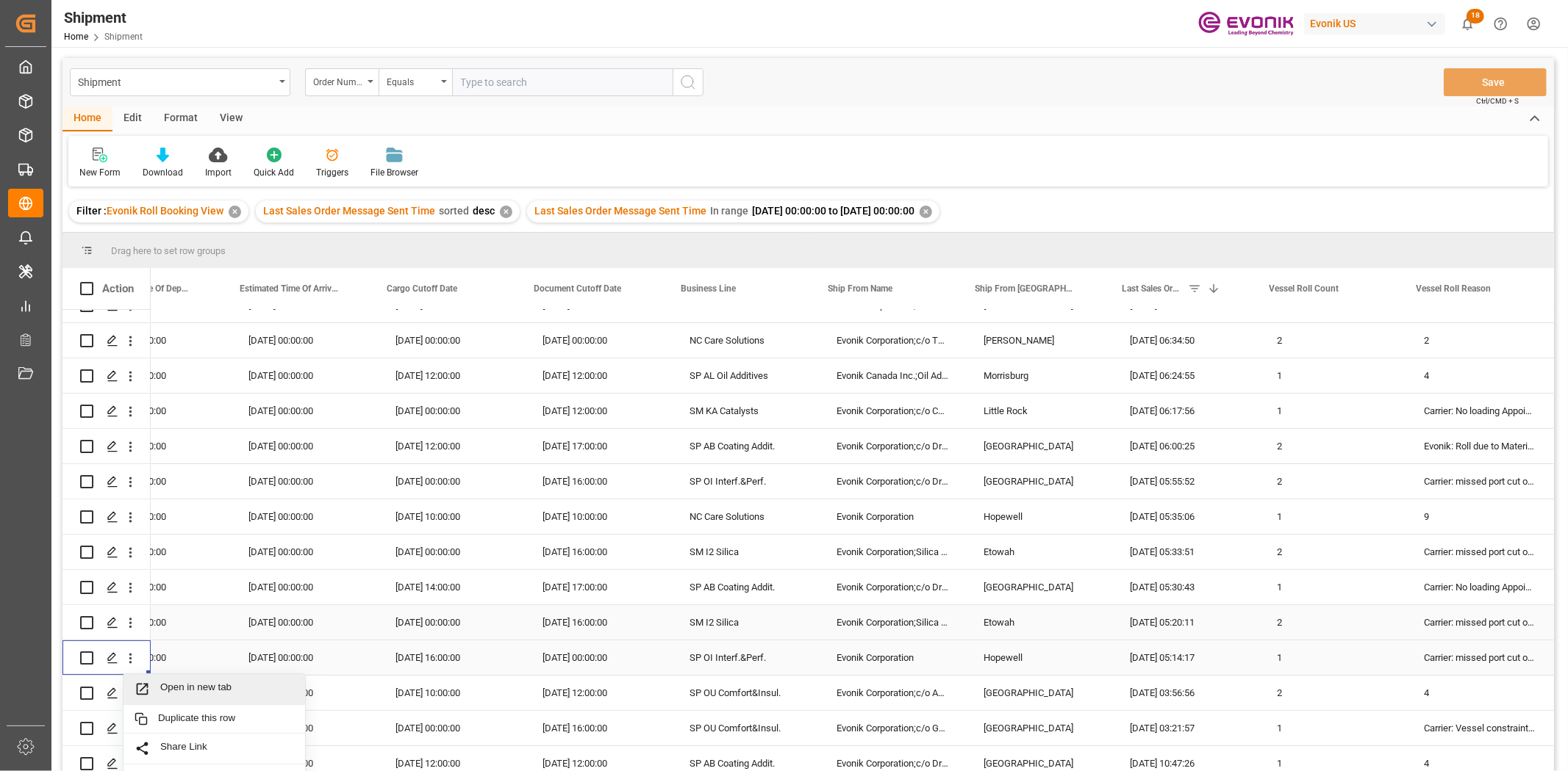
click at [150, 595] on span "Press SPACE to select this row." at bounding box center [147, 689] width 25 height 16
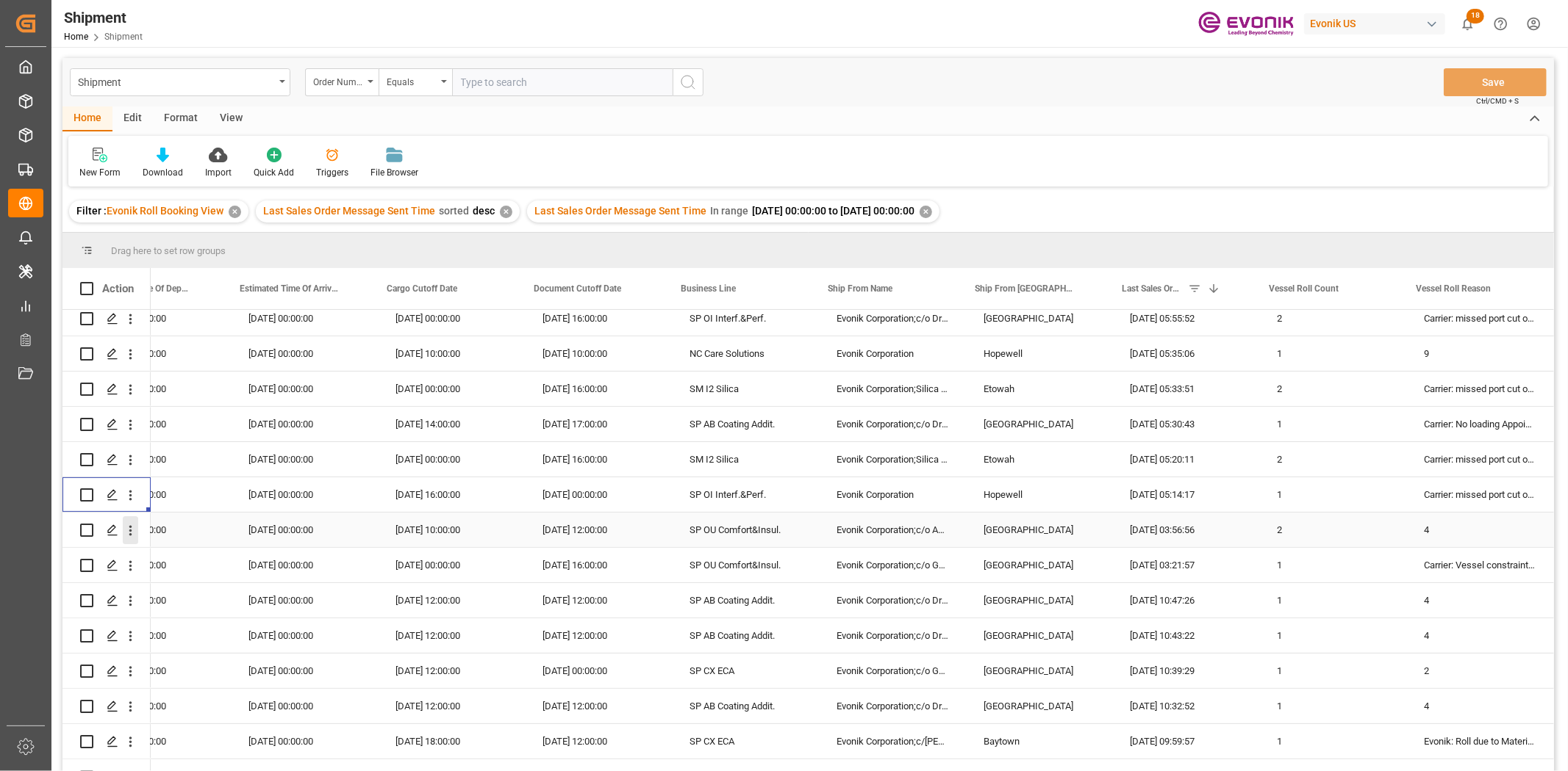
click at [129, 531] on icon "open menu" at bounding box center [131, 531] width 16 height 16
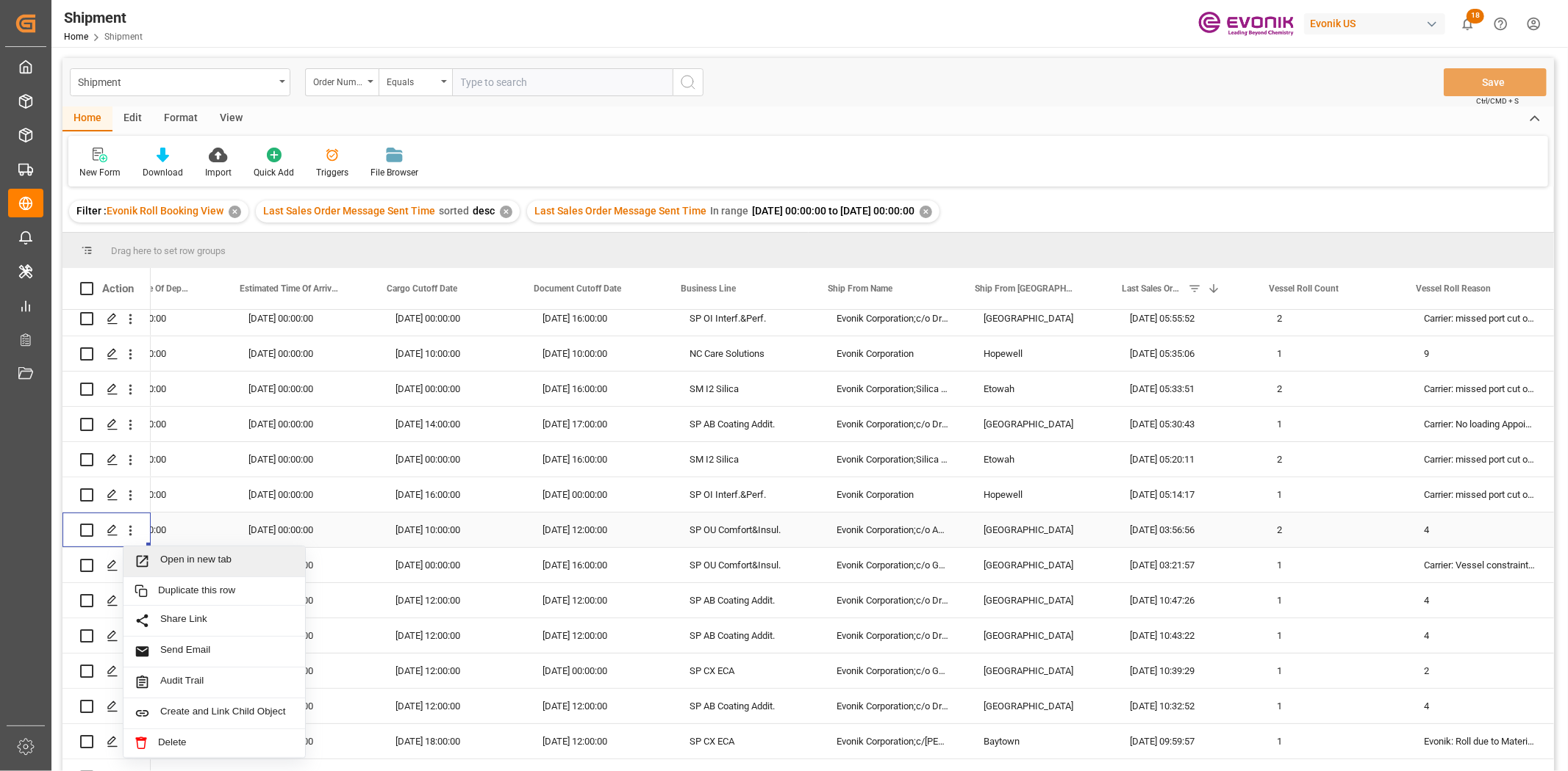
click at [156, 561] on span "Press SPACE to select this row." at bounding box center [147, 561] width 25 height 16
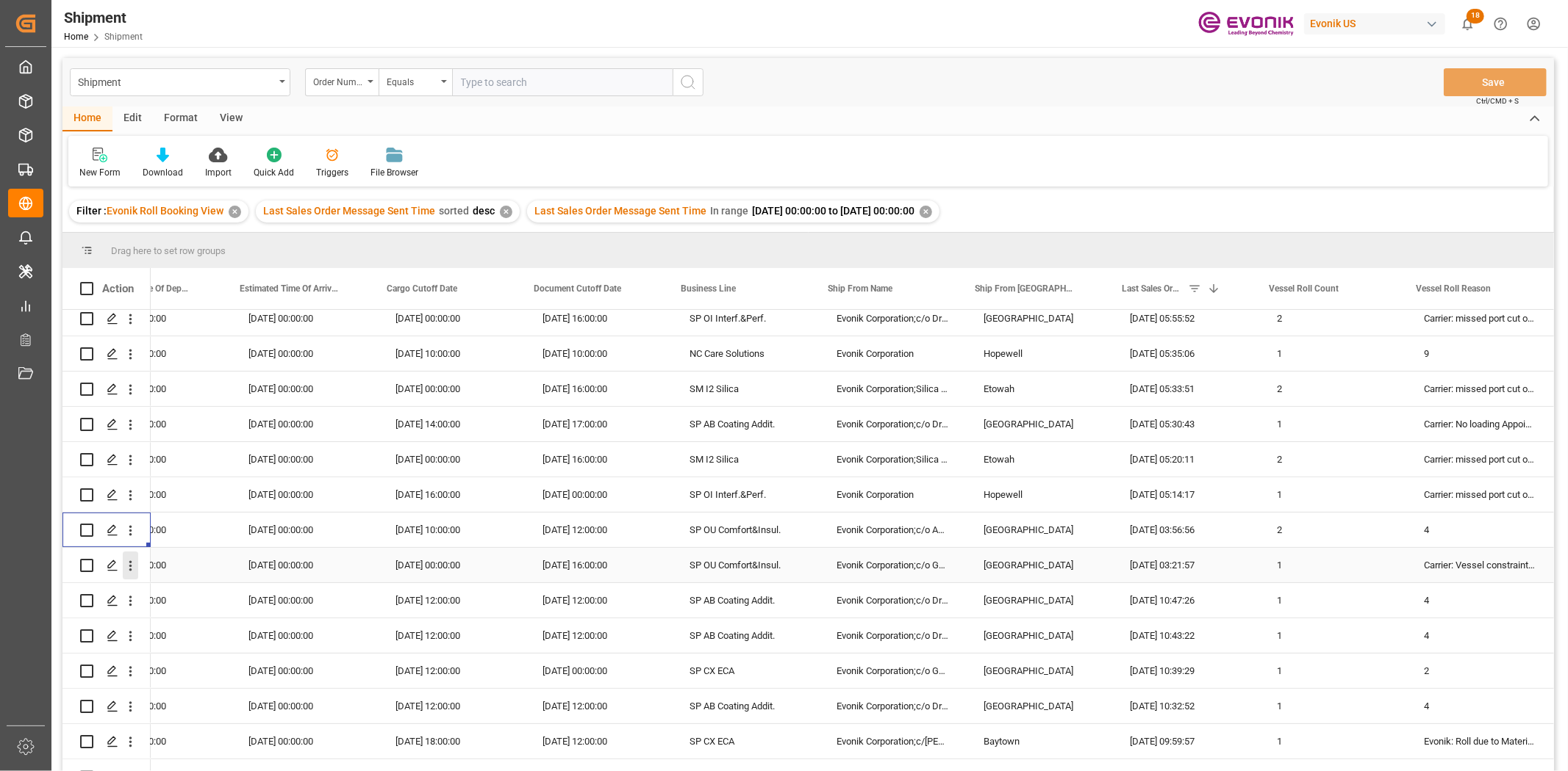
click at [128, 561] on icon "open menu" at bounding box center [131, 566] width 16 height 16
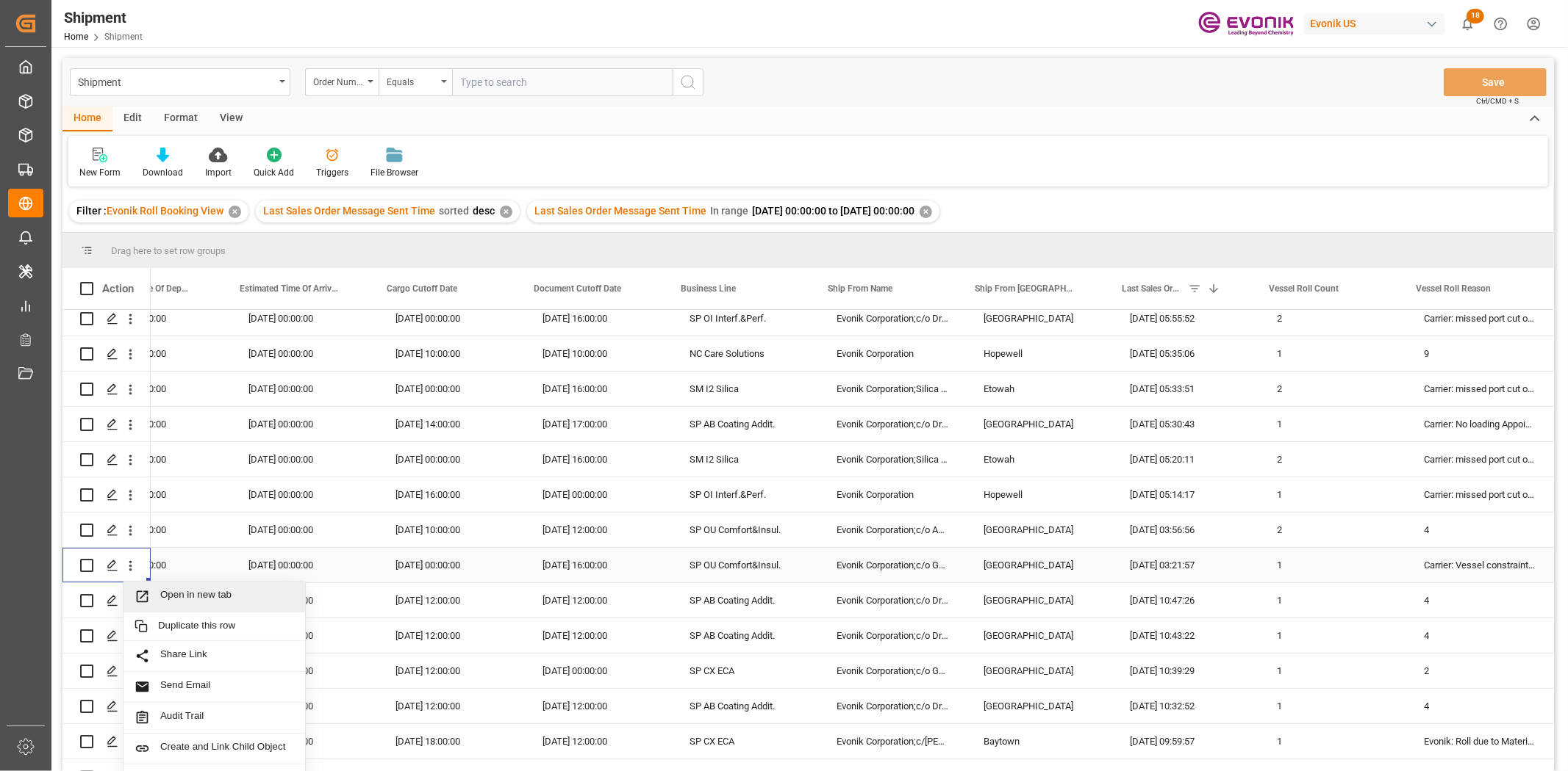
click at [179, 595] on span "Open in new tab" at bounding box center [226, 597] width 134 height 16
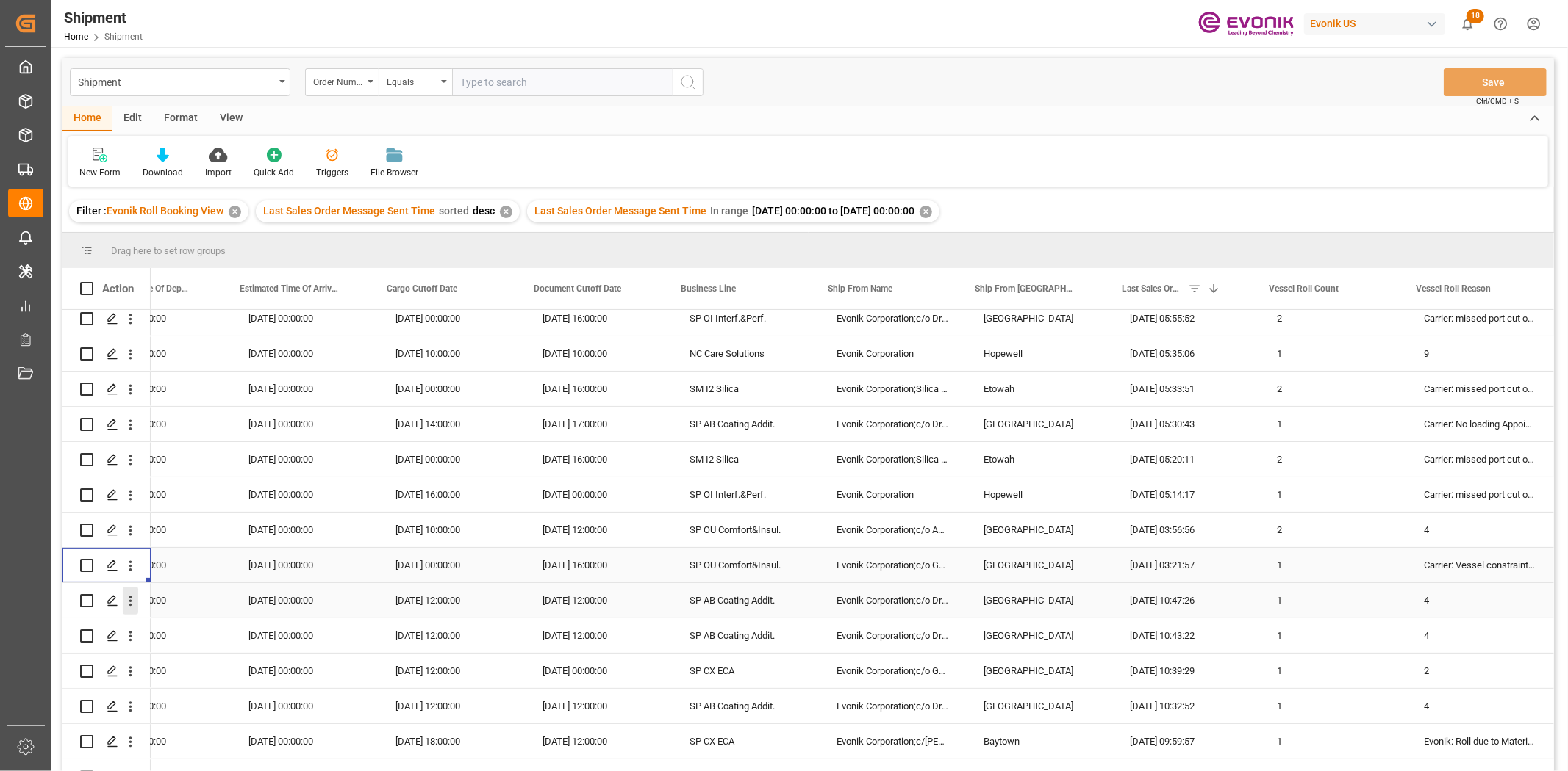
click at [130, 589] on button "open menu" at bounding box center [131, 600] width 16 height 28
click at [162, 595] on span "Open in new tab" at bounding box center [226, 633] width 134 height 16
drag, startPoint x: 134, startPoint y: 598, endPoint x: 147, endPoint y: 610, distance: 17.7
click at [134, 595] on icon "open menu" at bounding box center [131, 601] width 16 height 16
click at [169, 595] on div "Open in new tab" at bounding box center [215, 633] width 181 height 31
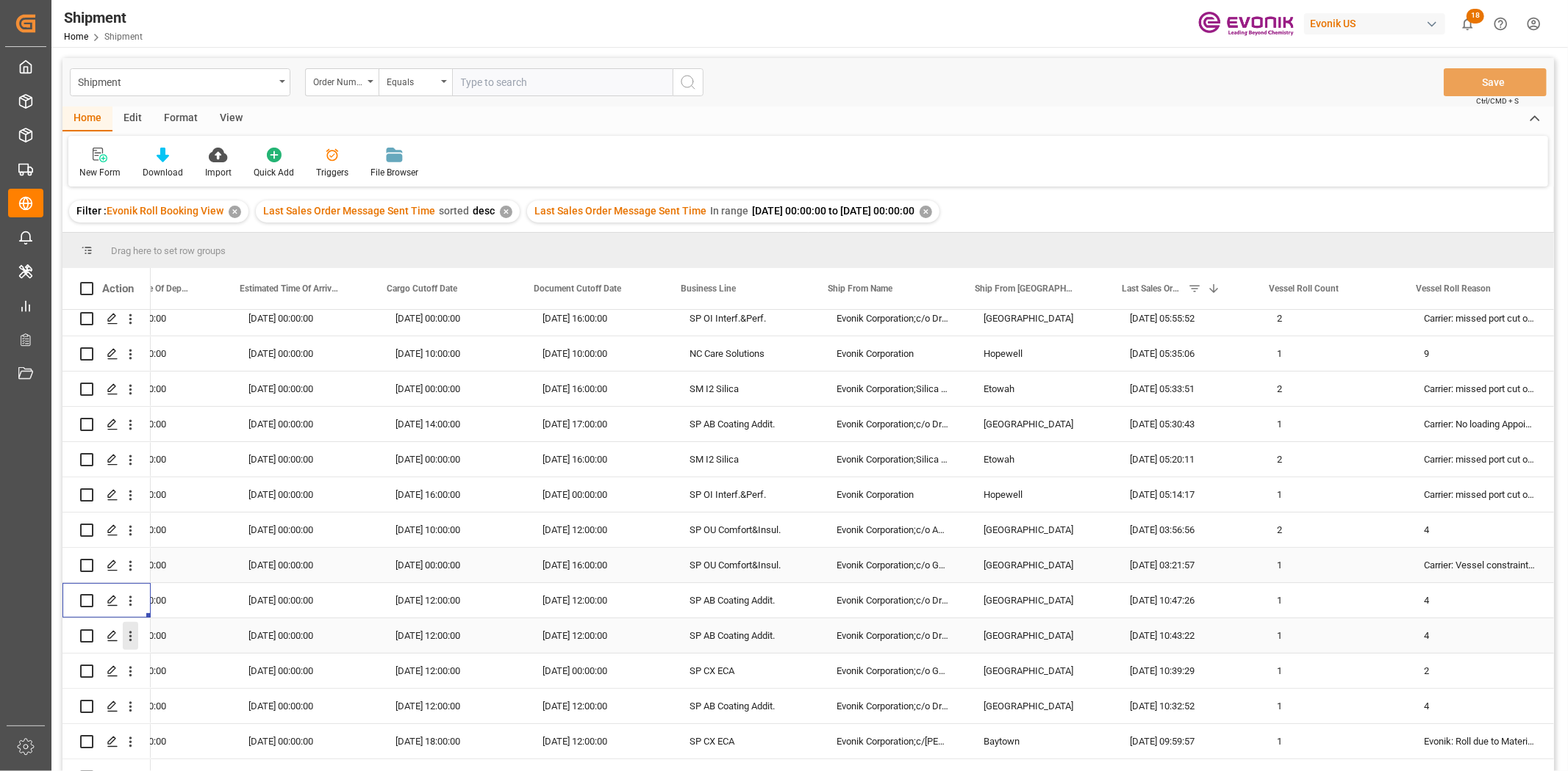
click at [129, 595] on icon "open menu" at bounding box center [131, 636] width 16 height 16
click at [177, 595] on span "Open in new tab" at bounding box center [226, 668] width 134 height 16
click at [135, 595] on icon "open menu" at bounding box center [131, 672] width 16 height 16
click at [163, 595] on span "Open in new tab" at bounding box center [226, 703] width 134 height 16
click at [130, 595] on icon "open menu" at bounding box center [131, 707] width 16 height 16
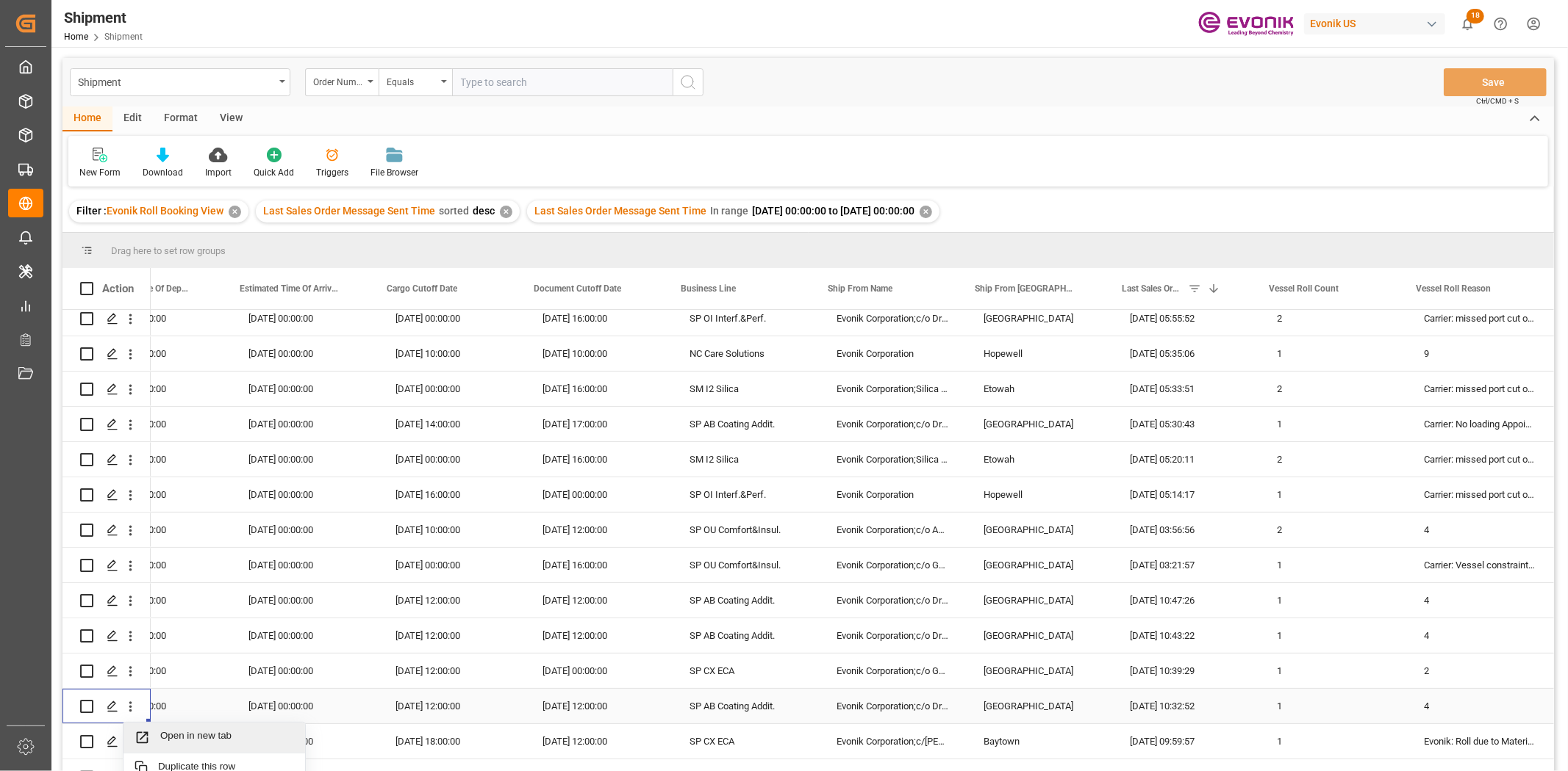
click at [169, 595] on div "Open in new tab" at bounding box center [215, 739] width 181 height 31
click at [131, 595] on icon "open menu" at bounding box center [131, 743] width 16 height 16
click at [129, 595] on icon "close menu" at bounding box center [131, 743] width 16 height 16
click at [133, 595] on icon "open menu" at bounding box center [131, 743] width 16 height 16
click at [197, 595] on span "Open in new tab" at bounding box center [226, 773] width 134 height 16
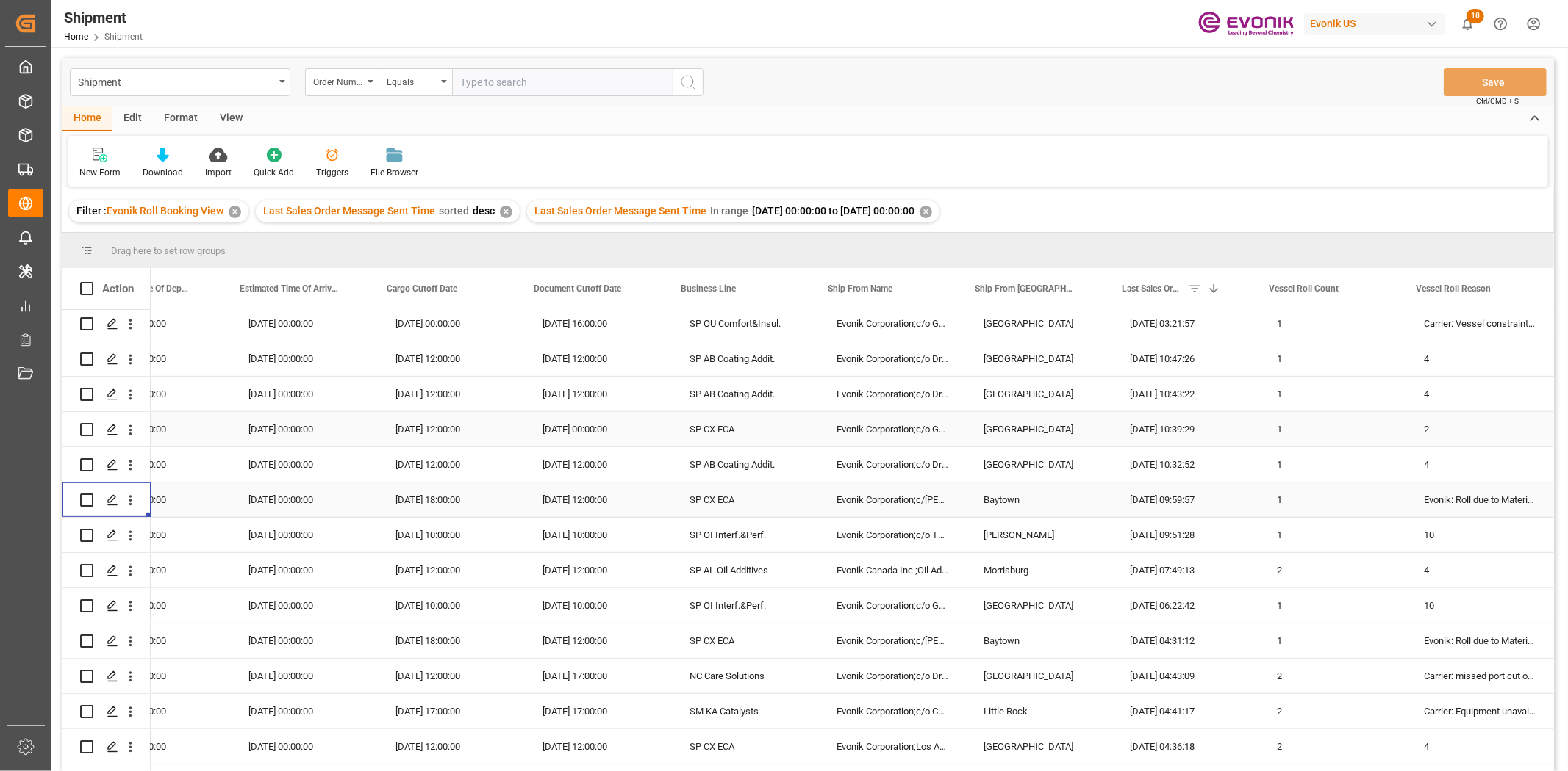
scroll to position [652, 0]
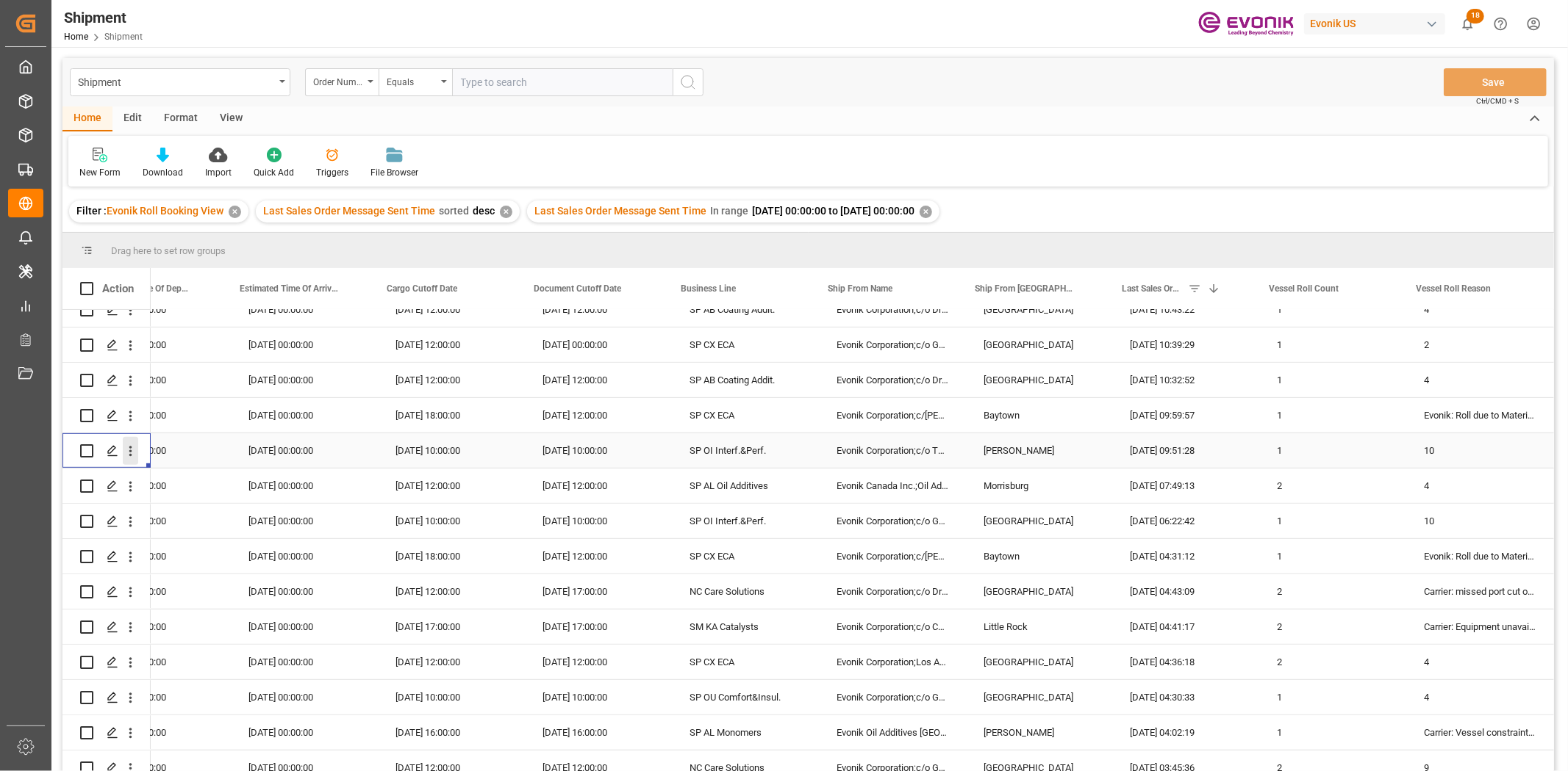
click at [125, 453] on icon "open menu" at bounding box center [131, 451] width 16 height 16
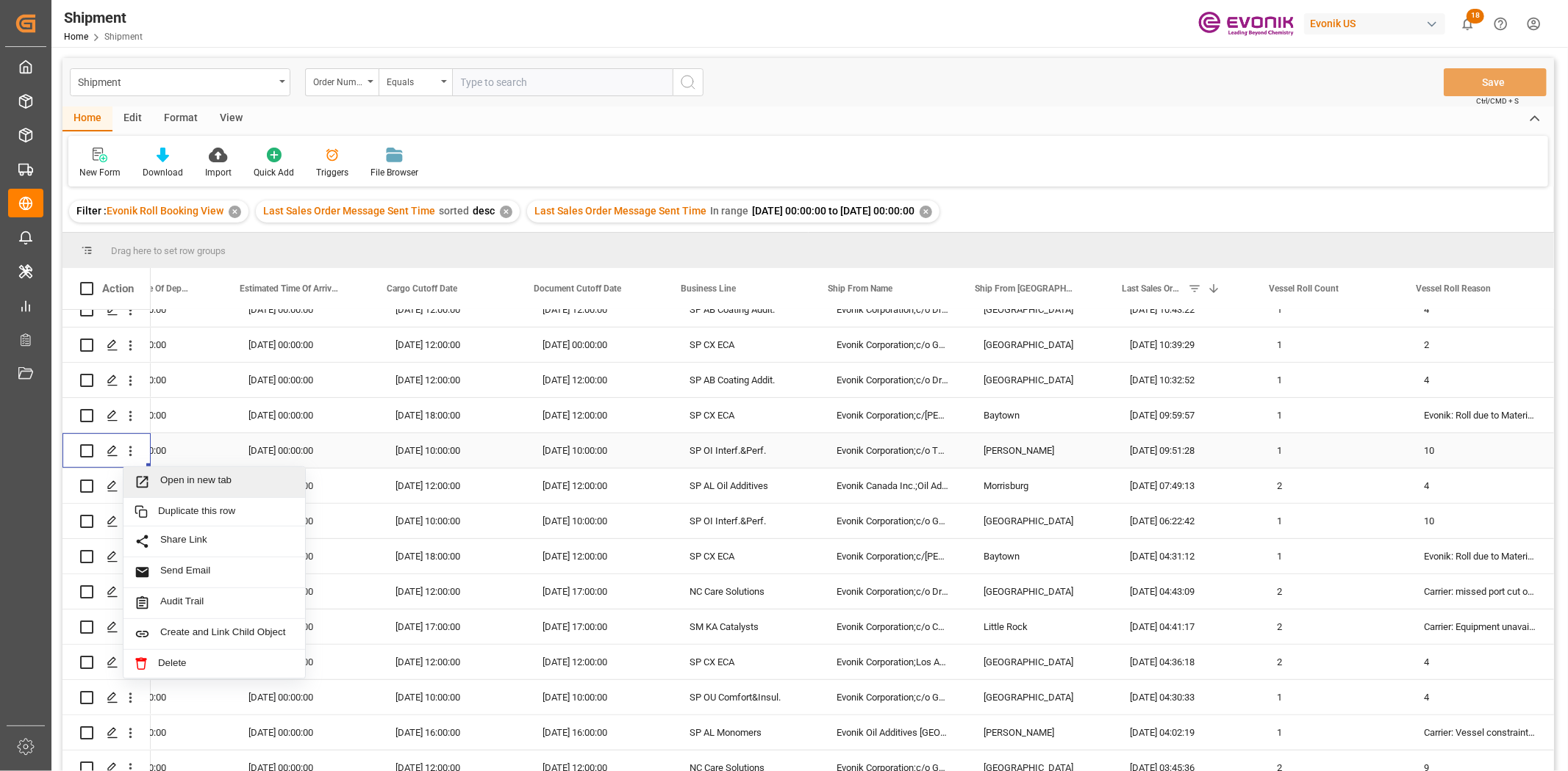
click at [150, 476] on span "Press SPACE to select this row." at bounding box center [147, 482] width 25 height 16
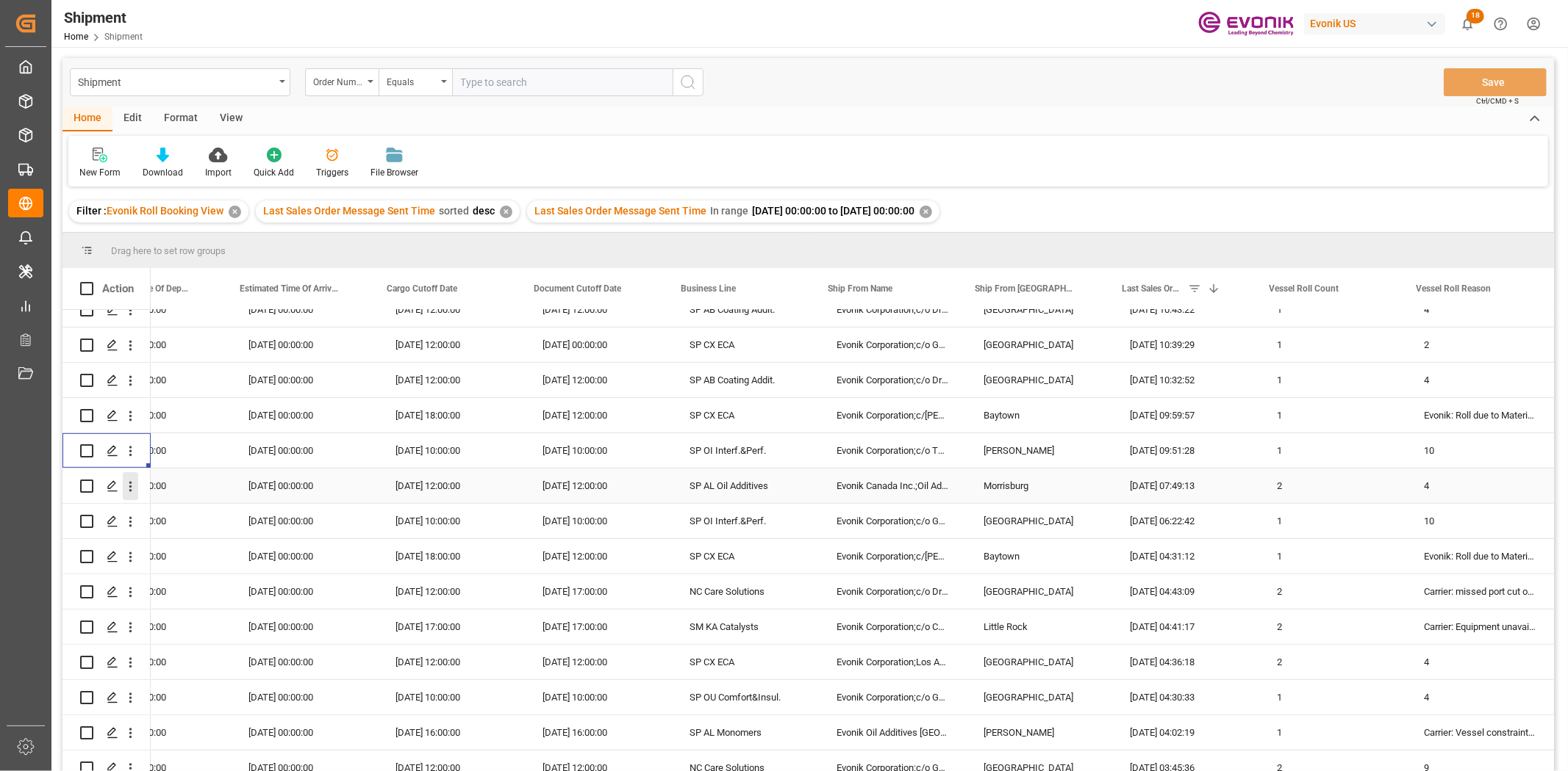
click at [131, 493] on icon "open menu" at bounding box center [131, 486] width 16 height 16
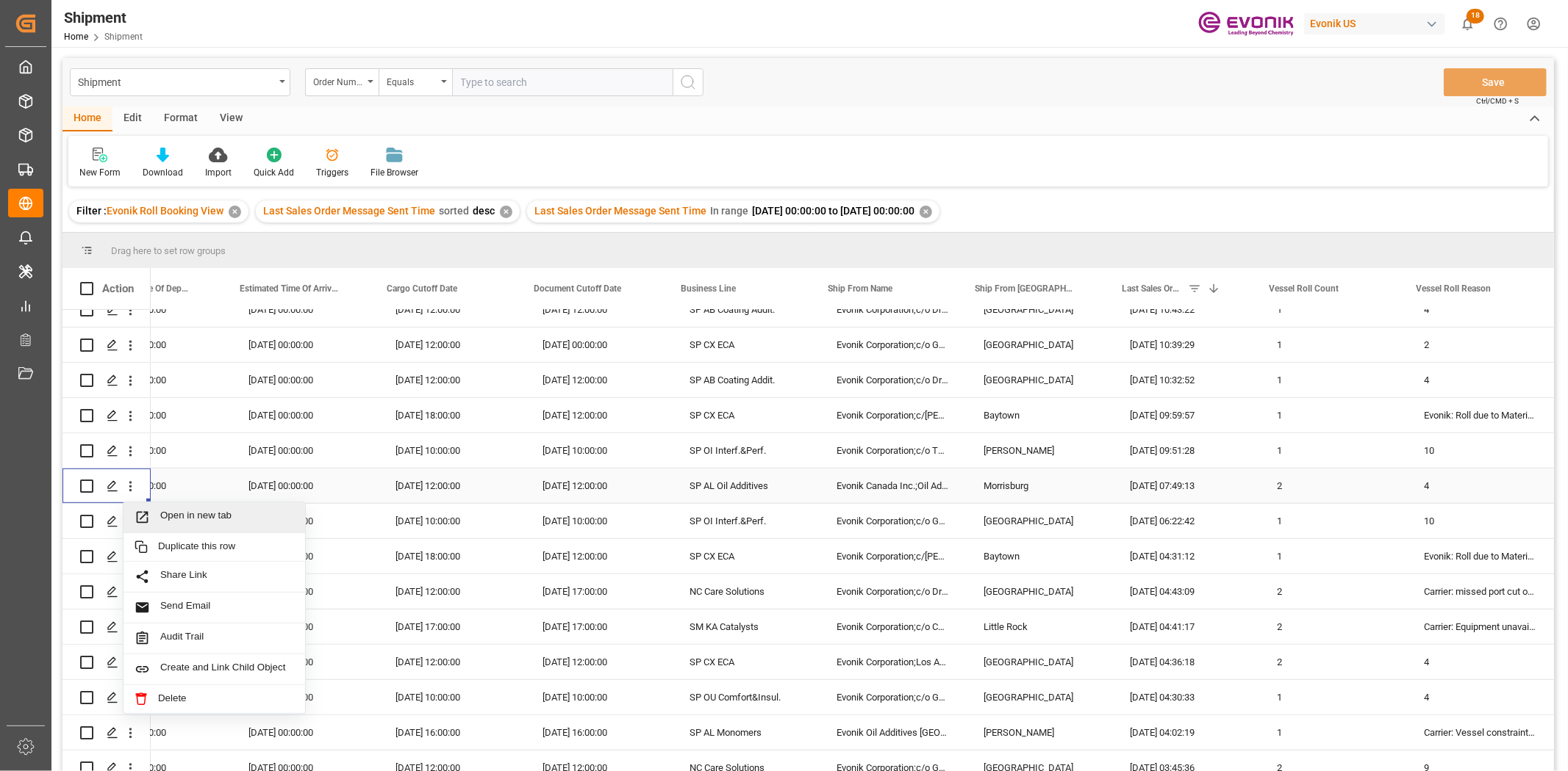
click at [155, 527] on div "Open in new tab" at bounding box center [215, 518] width 181 height 31
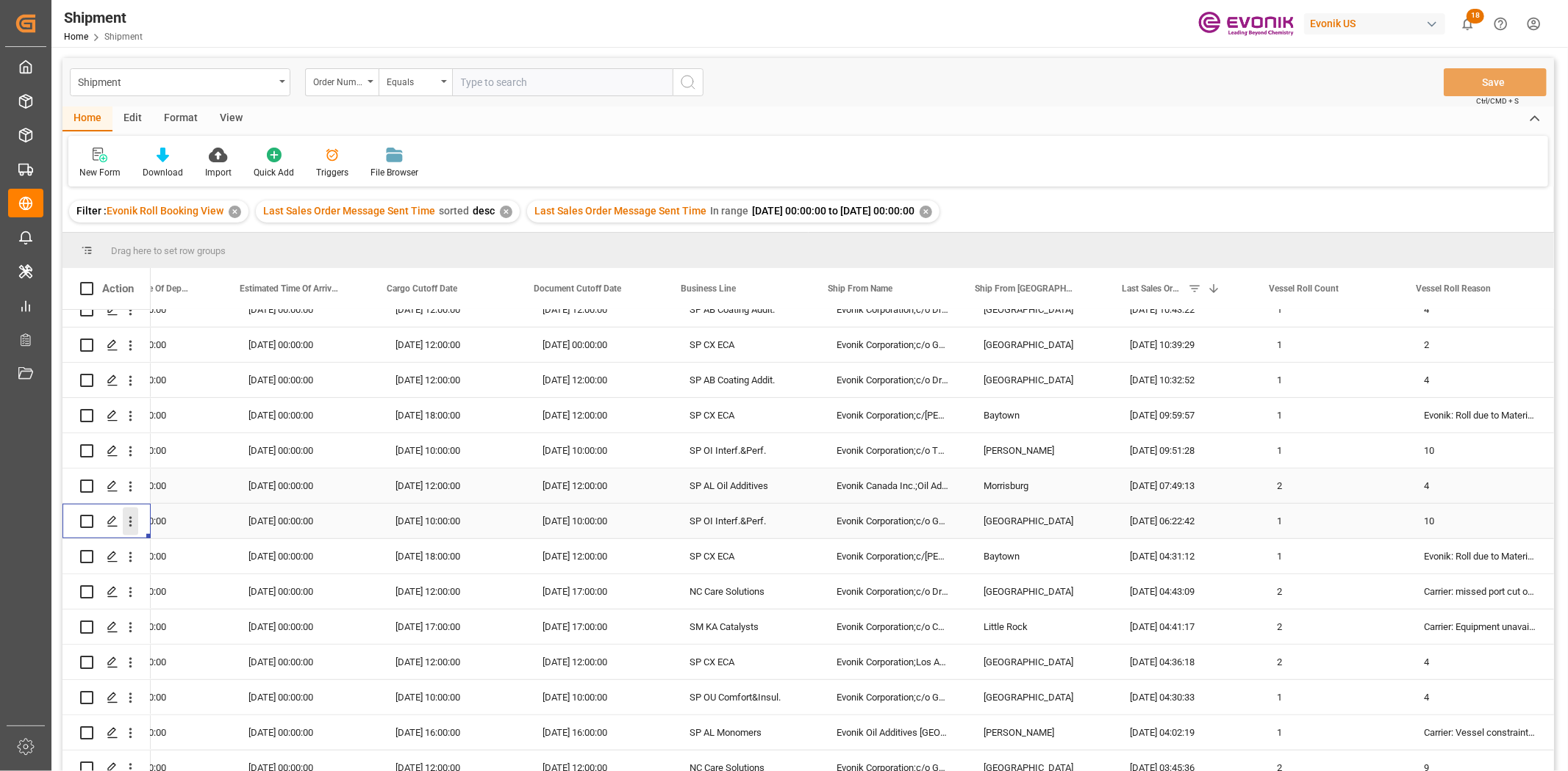
click at [128, 524] on icon "open menu" at bounding box center [131, 522] width 16 height 16
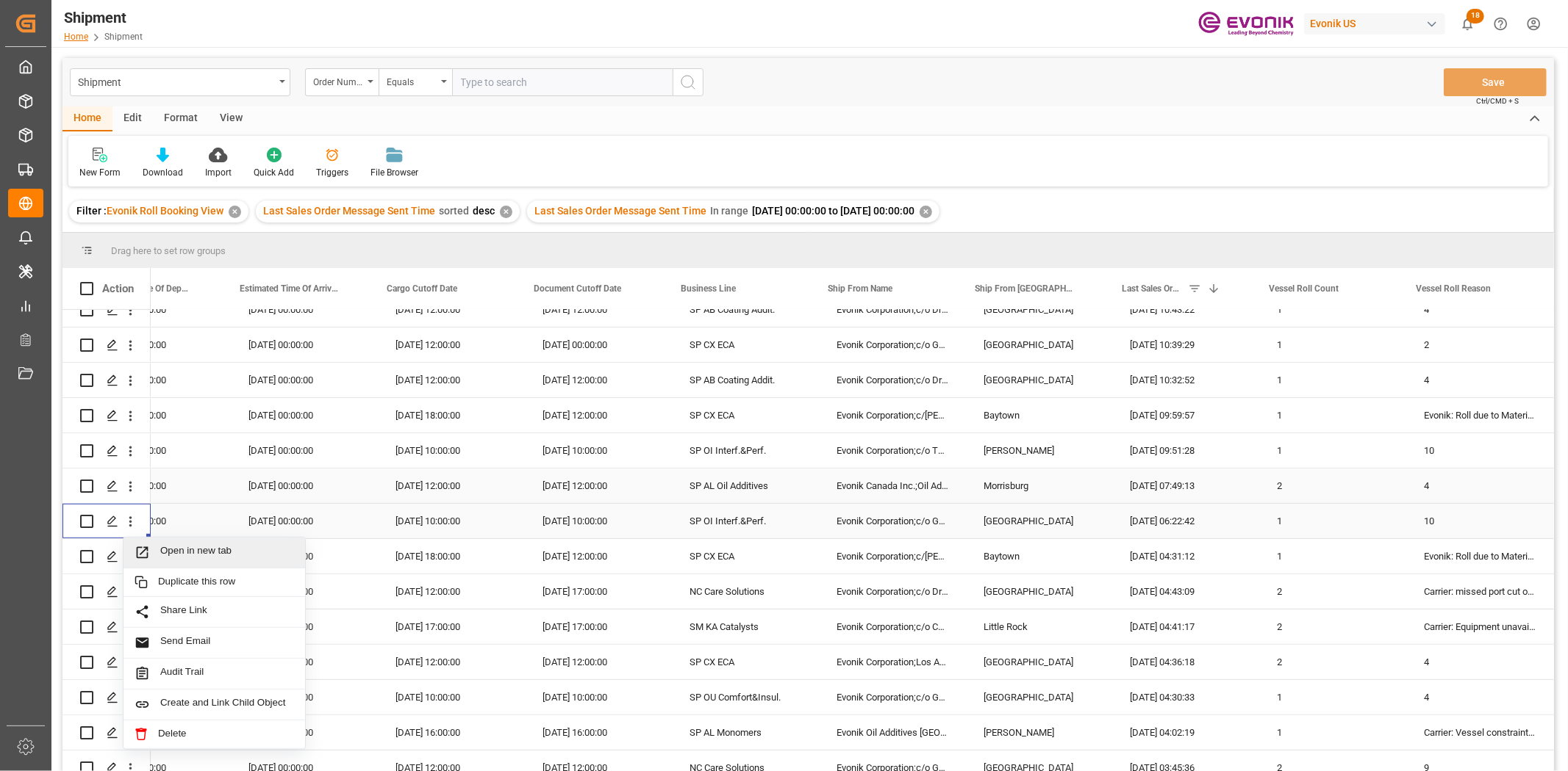
click at [150, 550] on span "Press SPACE to select this row." at bounding box center [147, 553] width 25 height 16
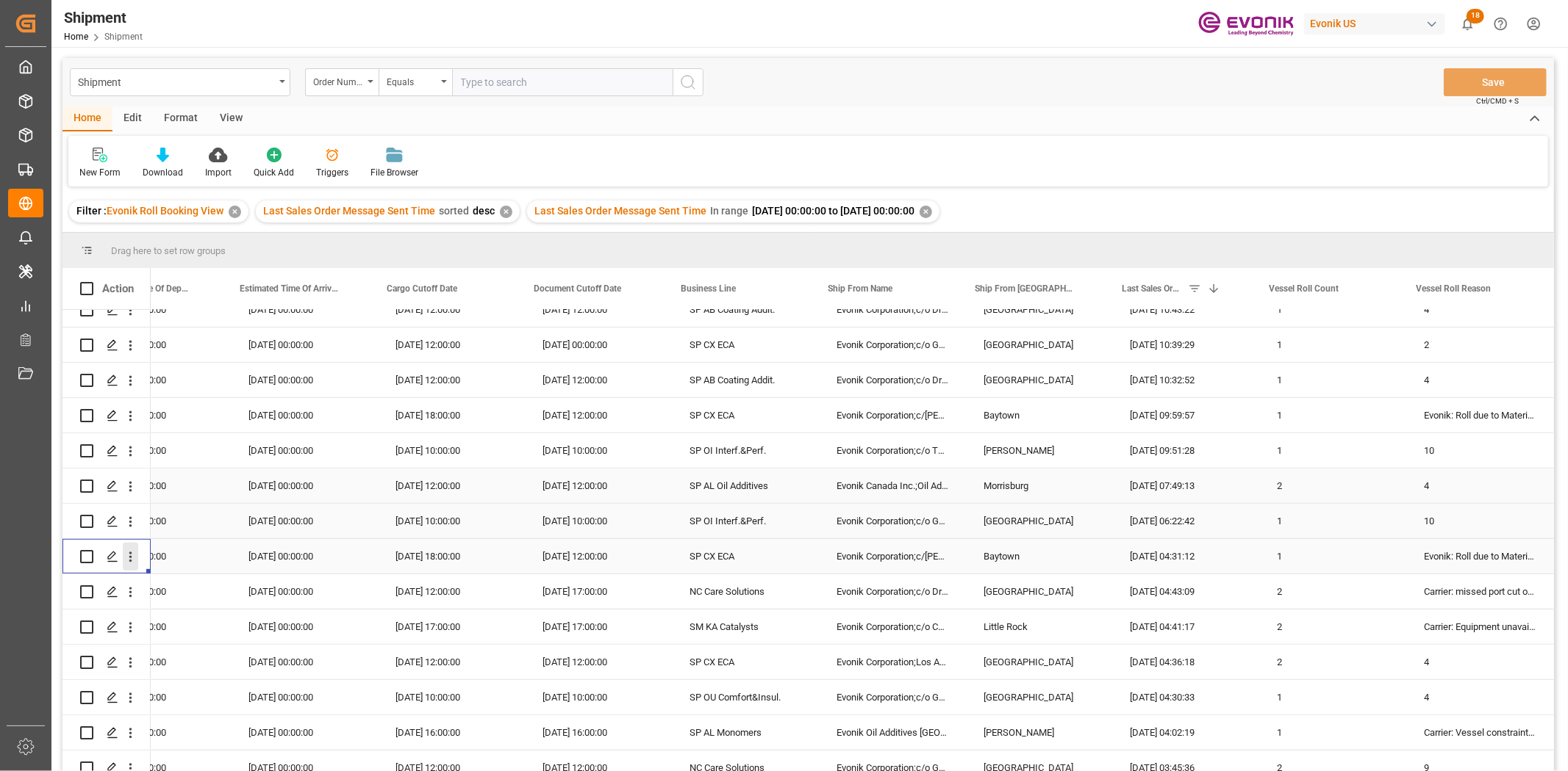
click at [125, 553] on icon "open menu" at bounding box center [131, 558] width 16 height 16
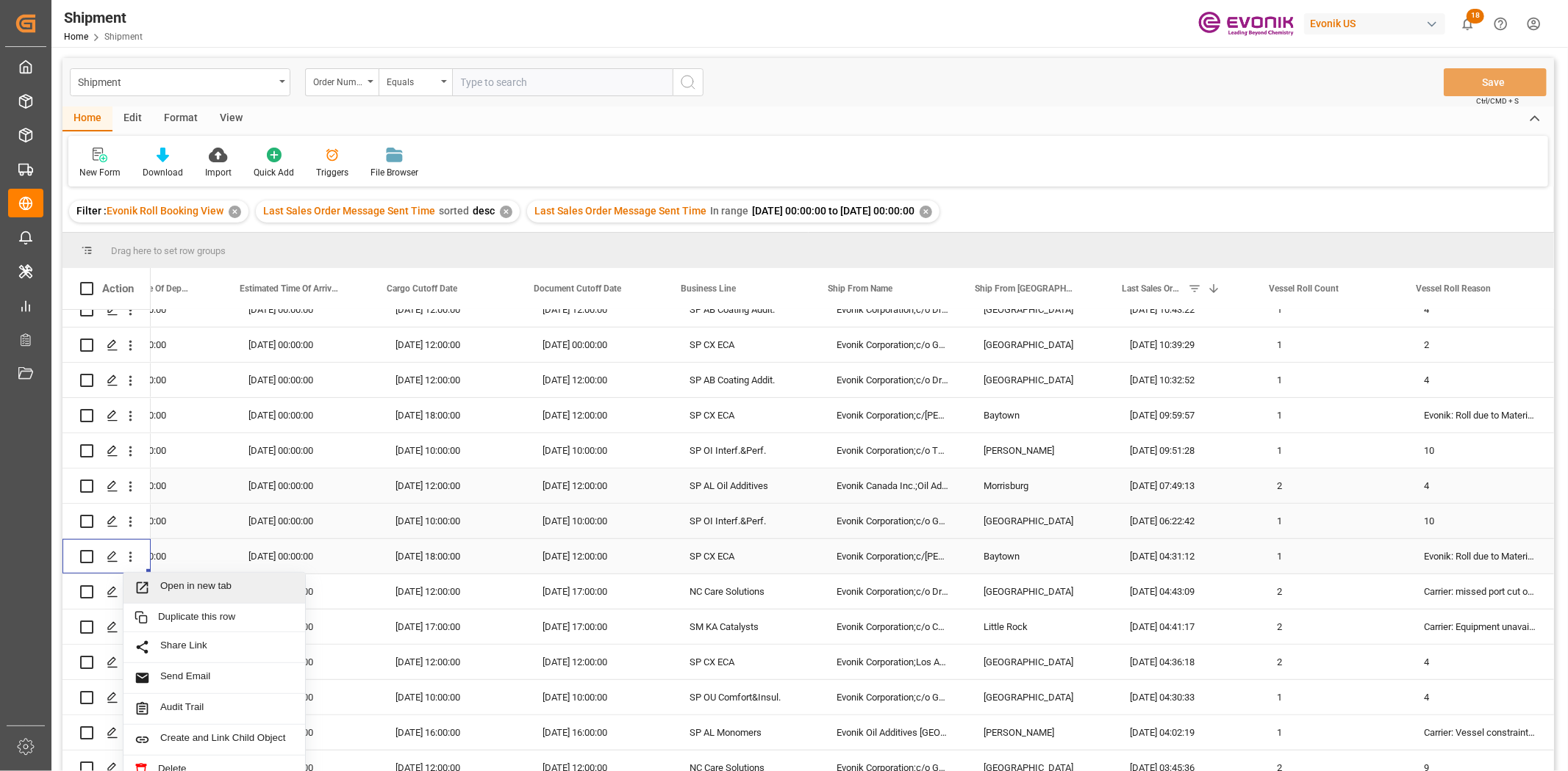
click at [187, 595] on span "Open in new tab" at bounding box center [226, 588] width 134 height 16
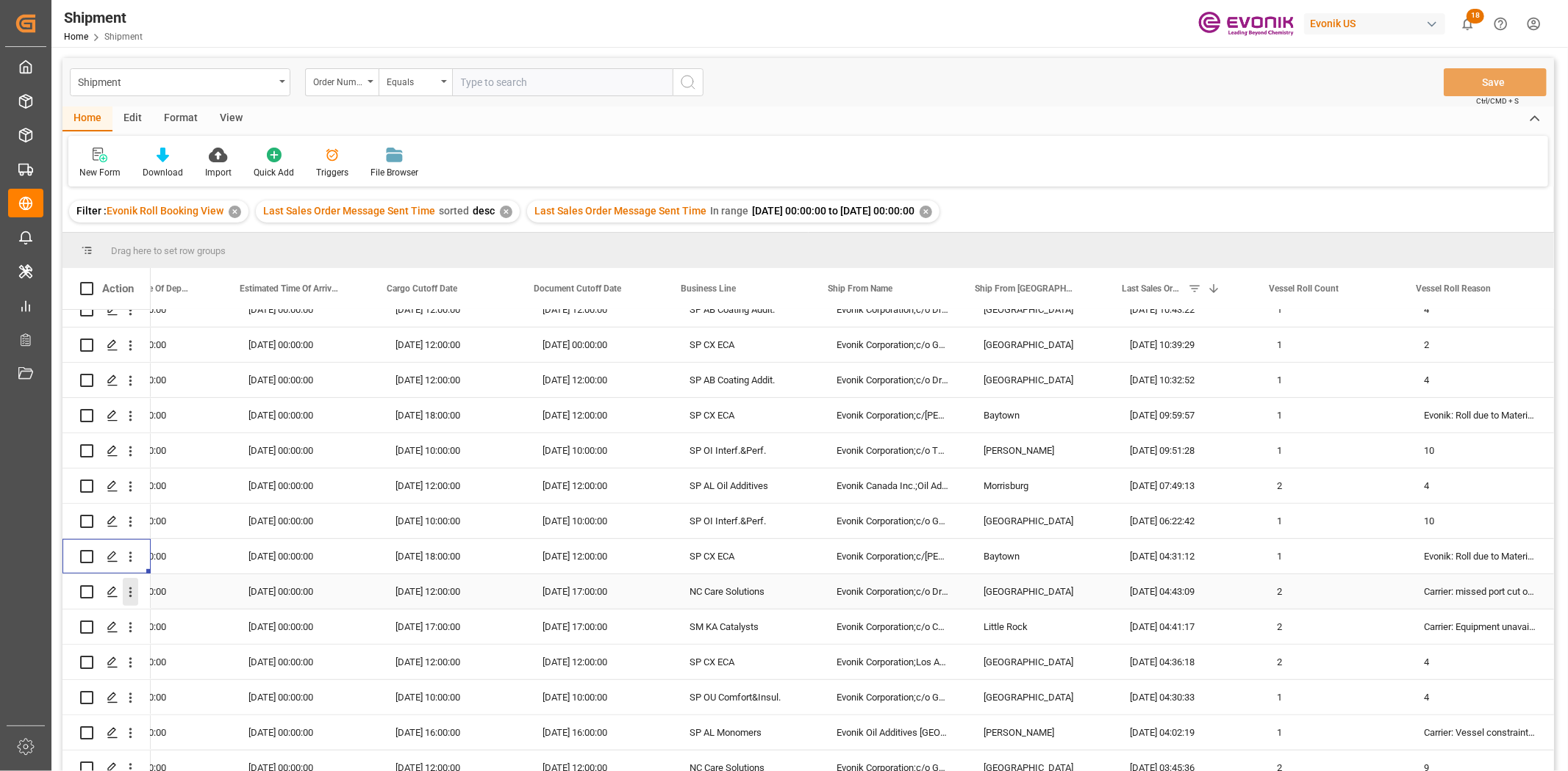
click at [126, 586] on icon "open menu" at bounding box center [131, 593] width 16 height 16
drag, startPoint x: 191, startPoint y: 625, endPoint x: 189, endPoint y: 518, distance: 107.0
click at [191, 595] on span "Open in new tab" at bounding box center [226, 624] width 134 height 16
click at [133, 595] on icon "open menu" at bounding box center [131, 628] width 16 height 16
click at [163, 595] on span "Open in new tab" at bounding box center [226, 659] width 134 height 16
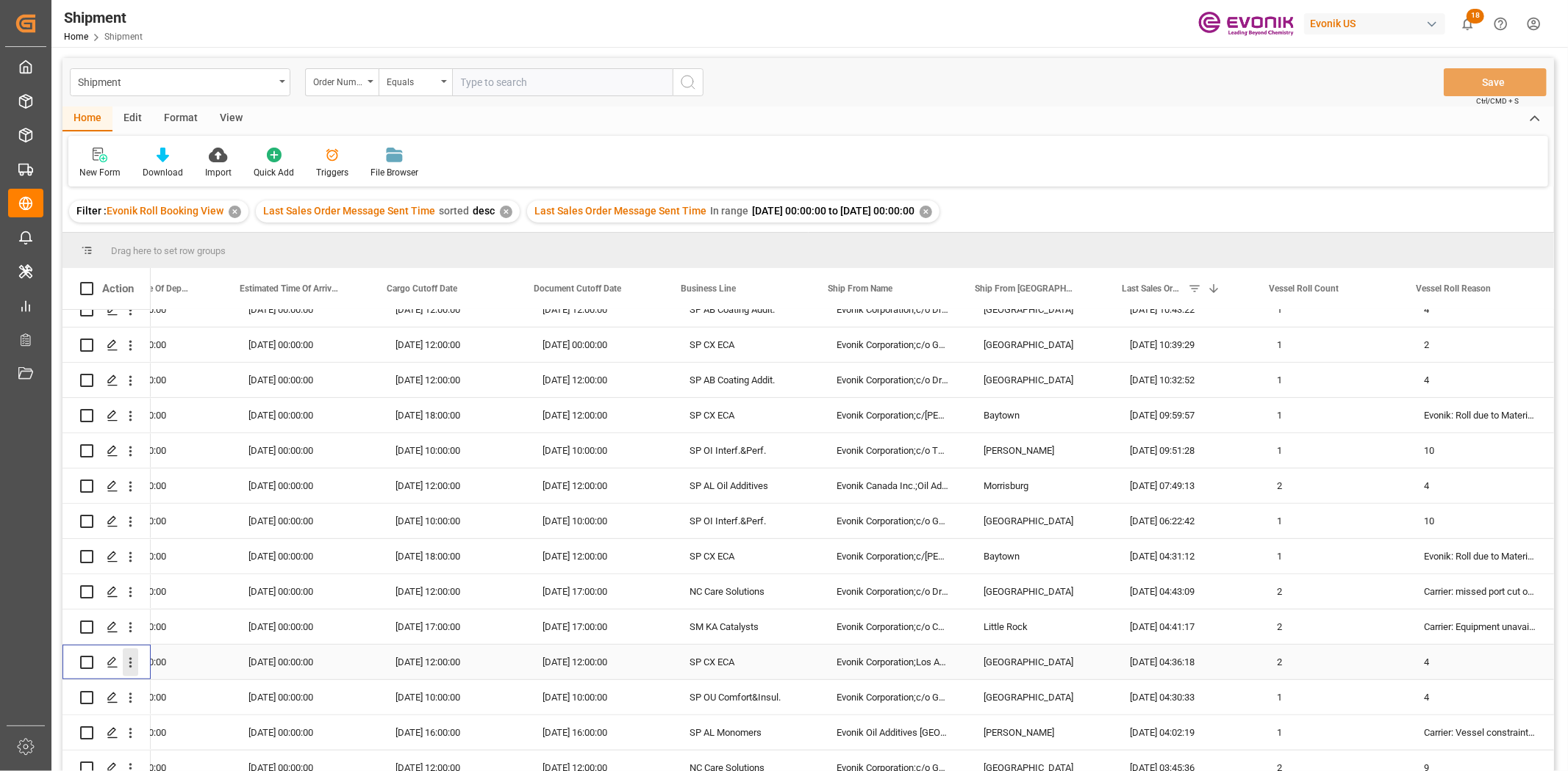
click at [125, 595] on icon "open menu" at bounding box center [131, 663] width 16 height 16
click at [150, 595] on span "Press SPACE to select this row." at bounding box center [147, 694] width 25 height 16
click at [133, 595] on icon "open menu" at bounding box center [131, 698] width 16 height 16
click at [160, 595] on span "Open in new tab" at bounding box center [226, 729] width 134 height 16
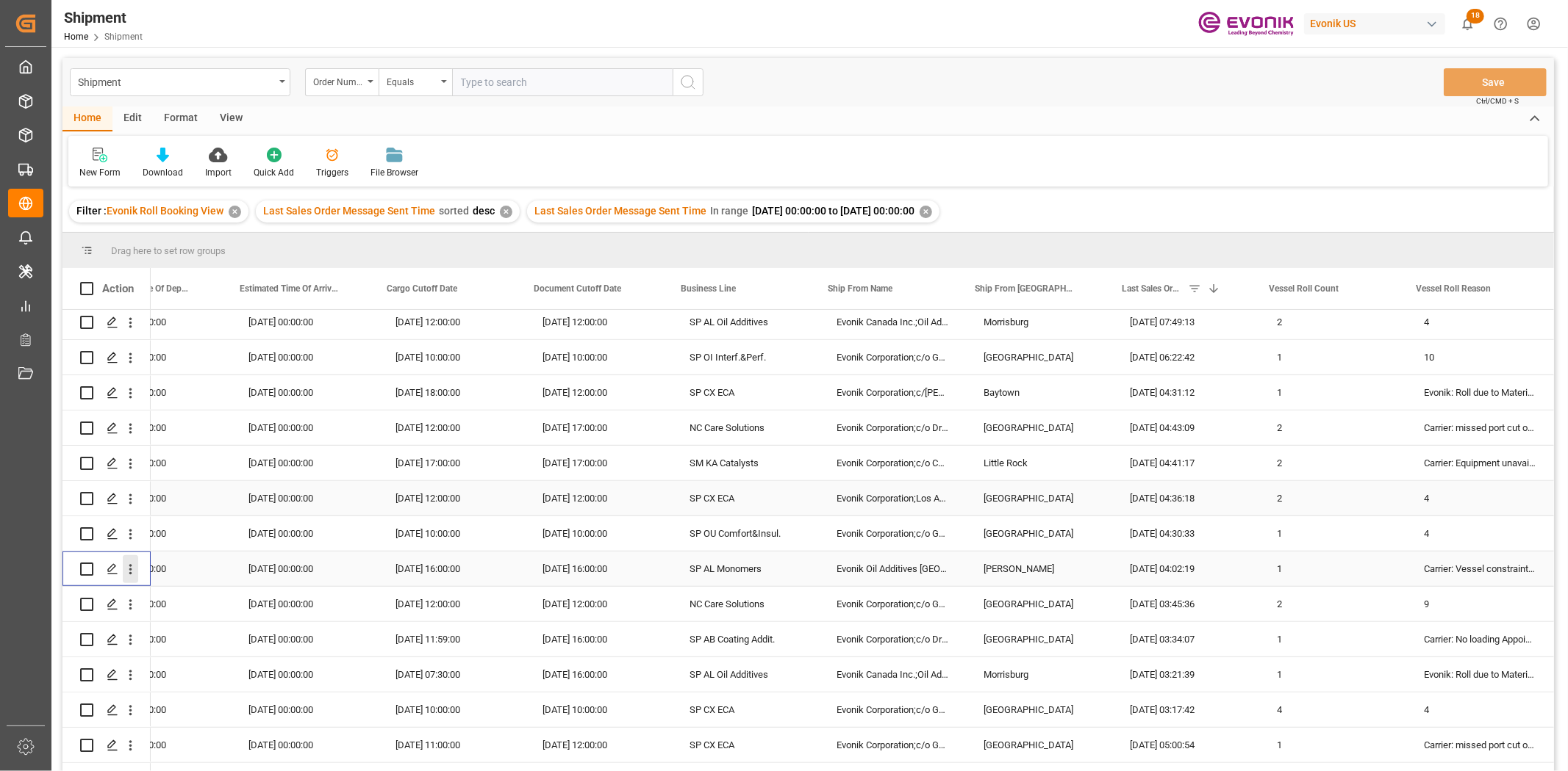
click at [133, 566] on icon "open menu" at bounding box center [131, 570] width 16 height 16
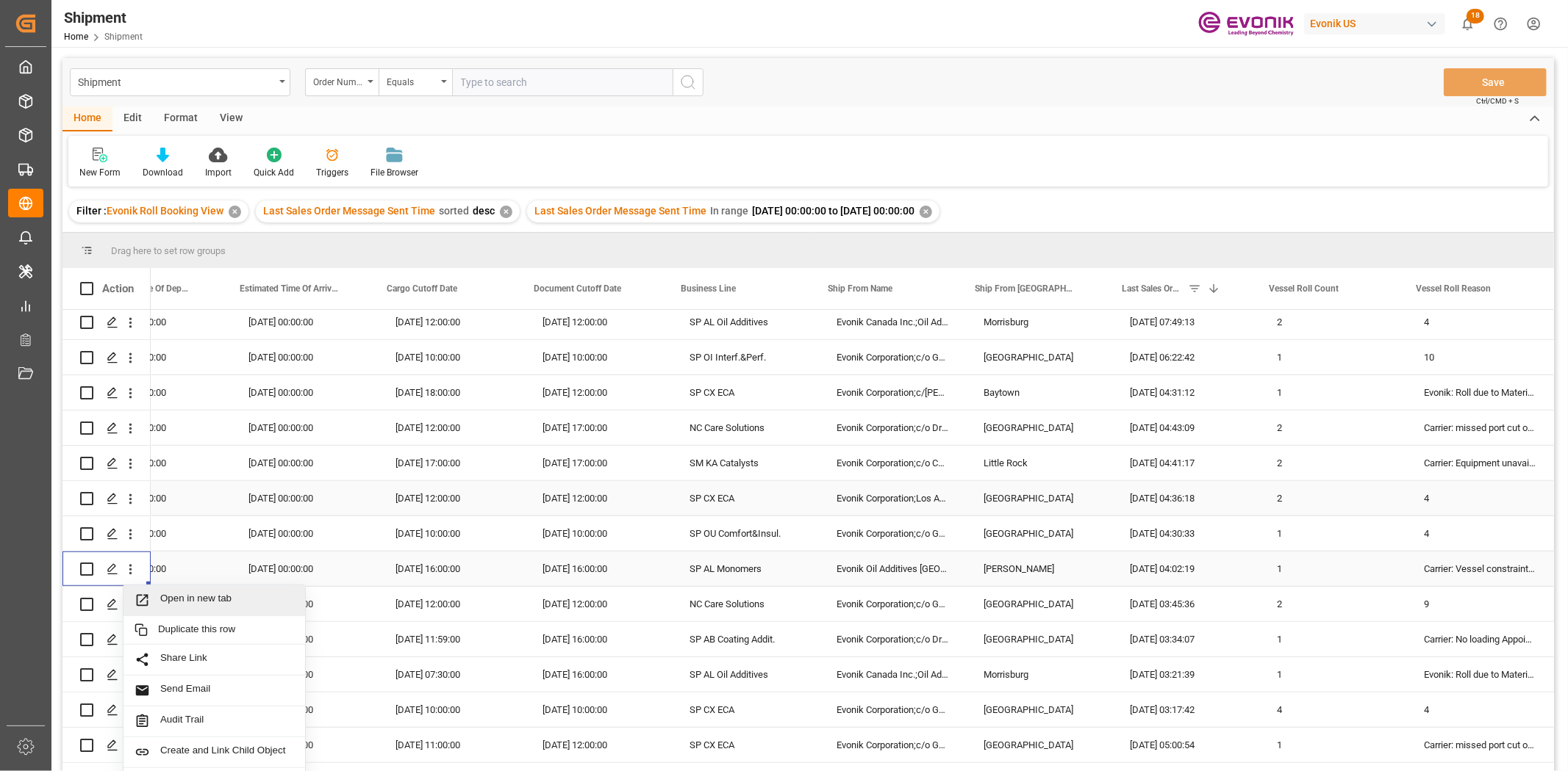
click at [165, 595] on span "Open in new tab" at bounding box center [226, 600] width 134 height 16
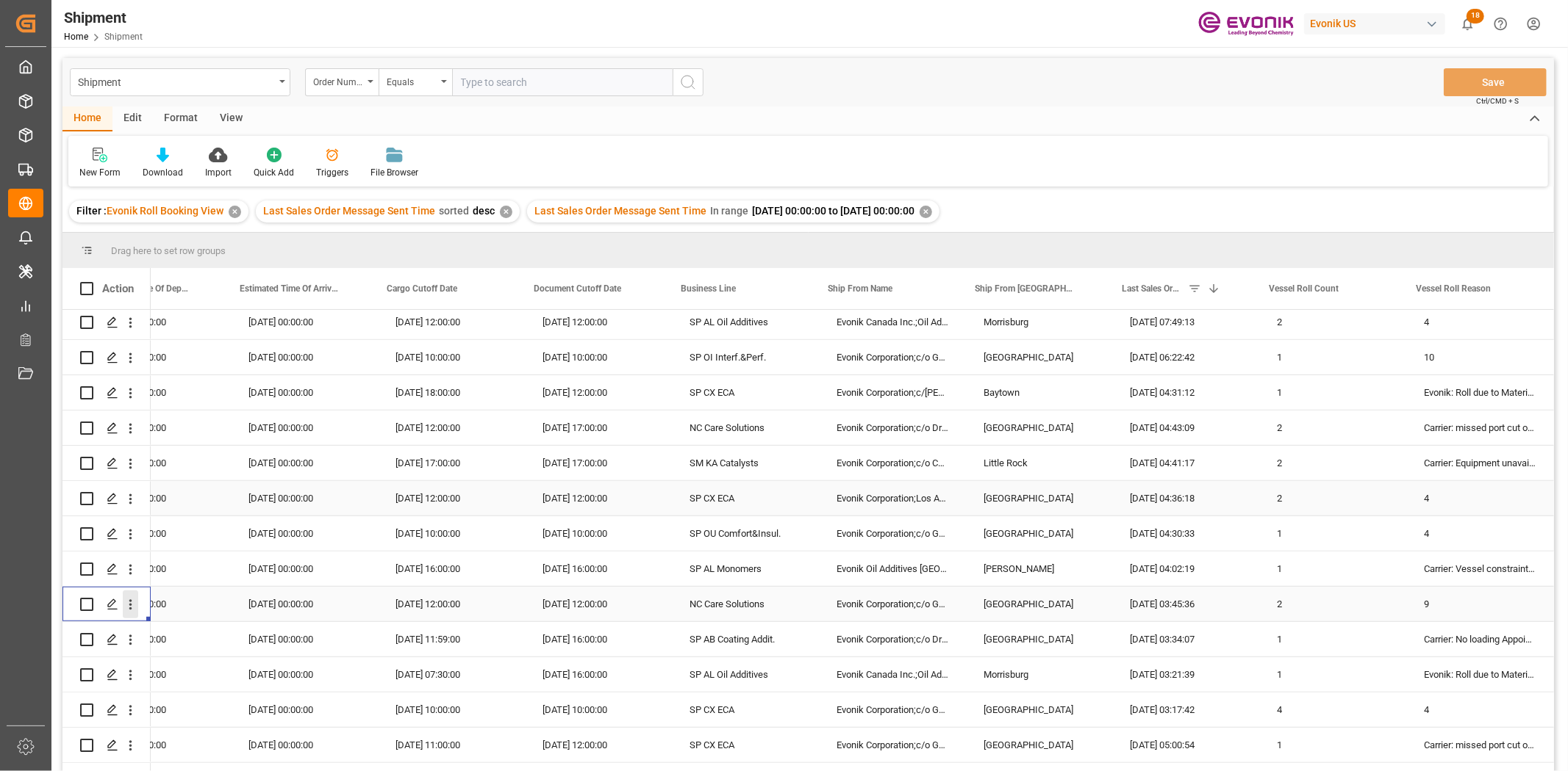
click at [131, 595] on icon "open menu" at bounding box center [131, 605] width 3 height 11
click at [163, 595] on span "Open in new tab" at bounding box center [226, 636] width 134 height 16
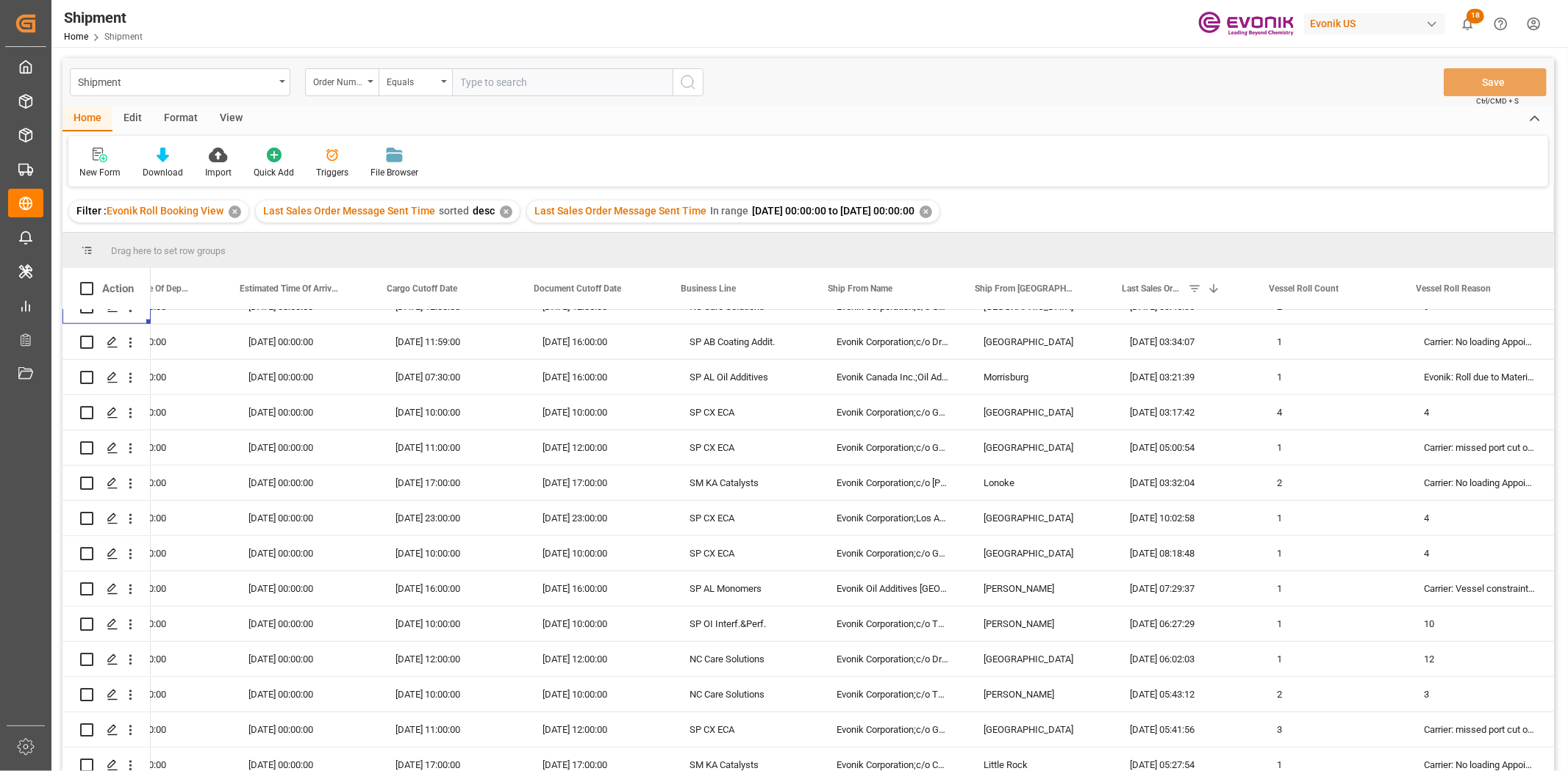
scroll to position [997, 0]
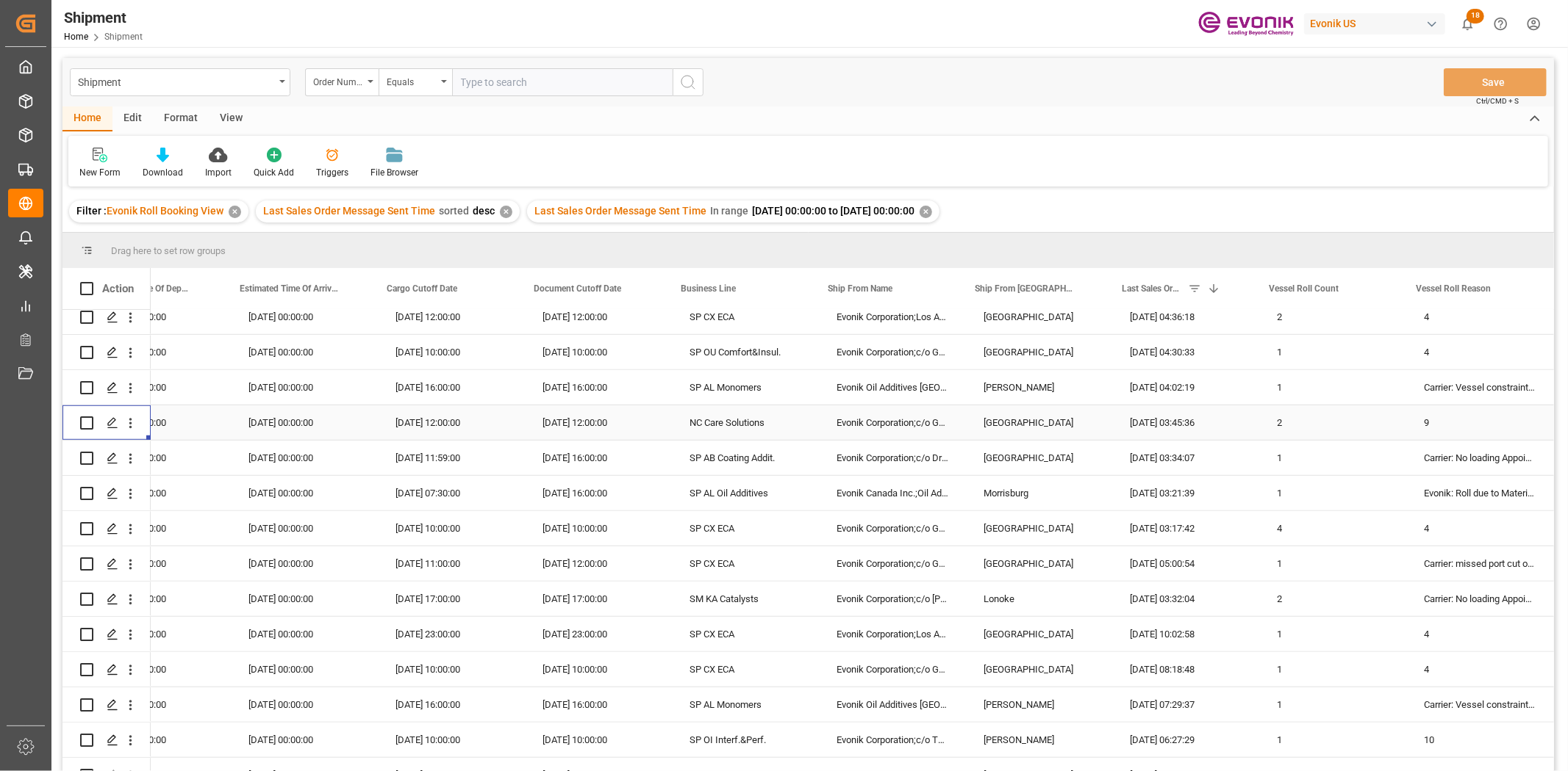
click at [82, 419] on input "Press Space to toggle row selection (unchecked)" at bounding box center [87, 423] width 14 height 14
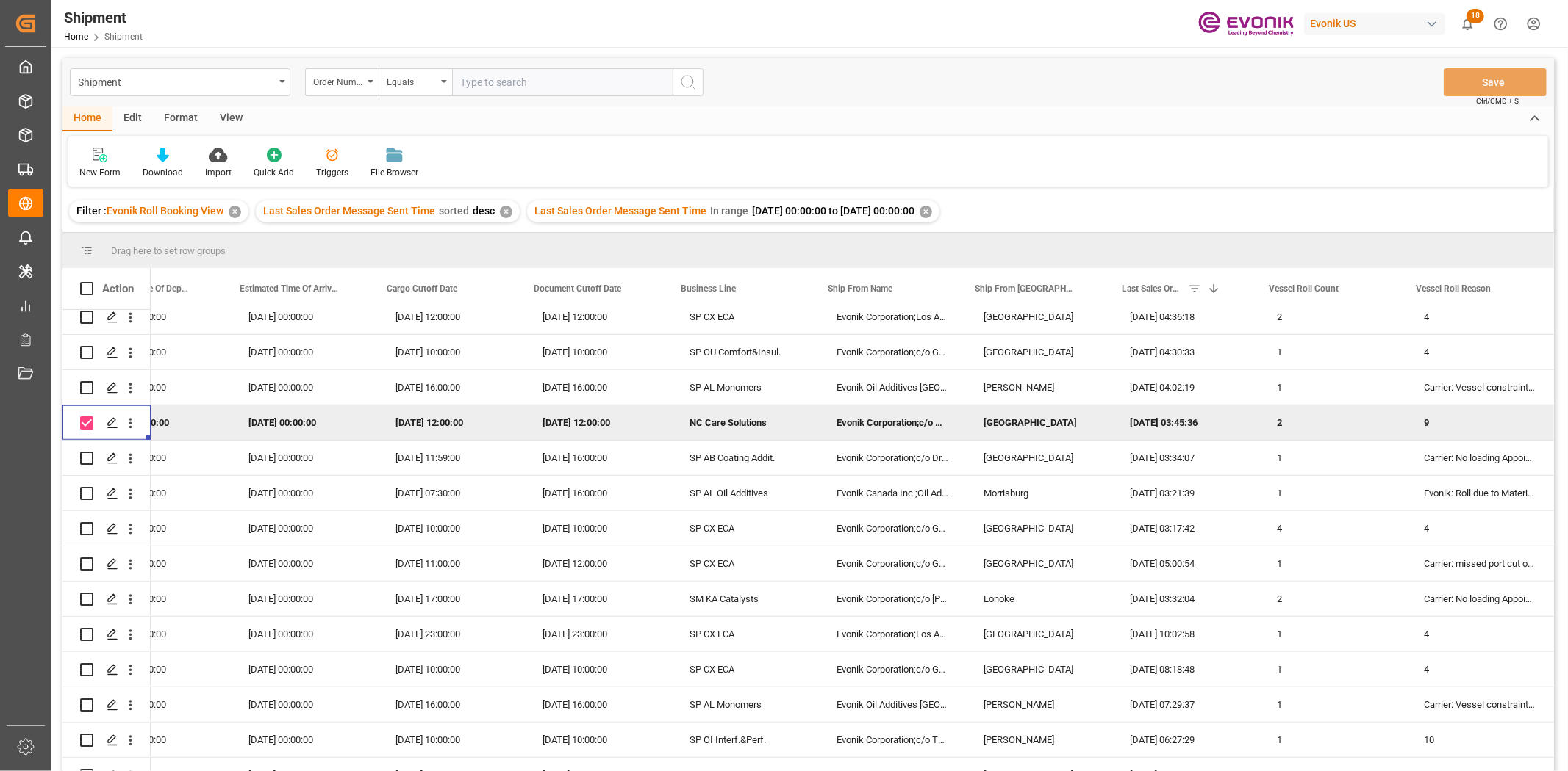
click at [82, 419] on input "Press Space to toggle row selection (checked)" at bounding box center [87, 423] width 14 height 14
checkbox input "false"
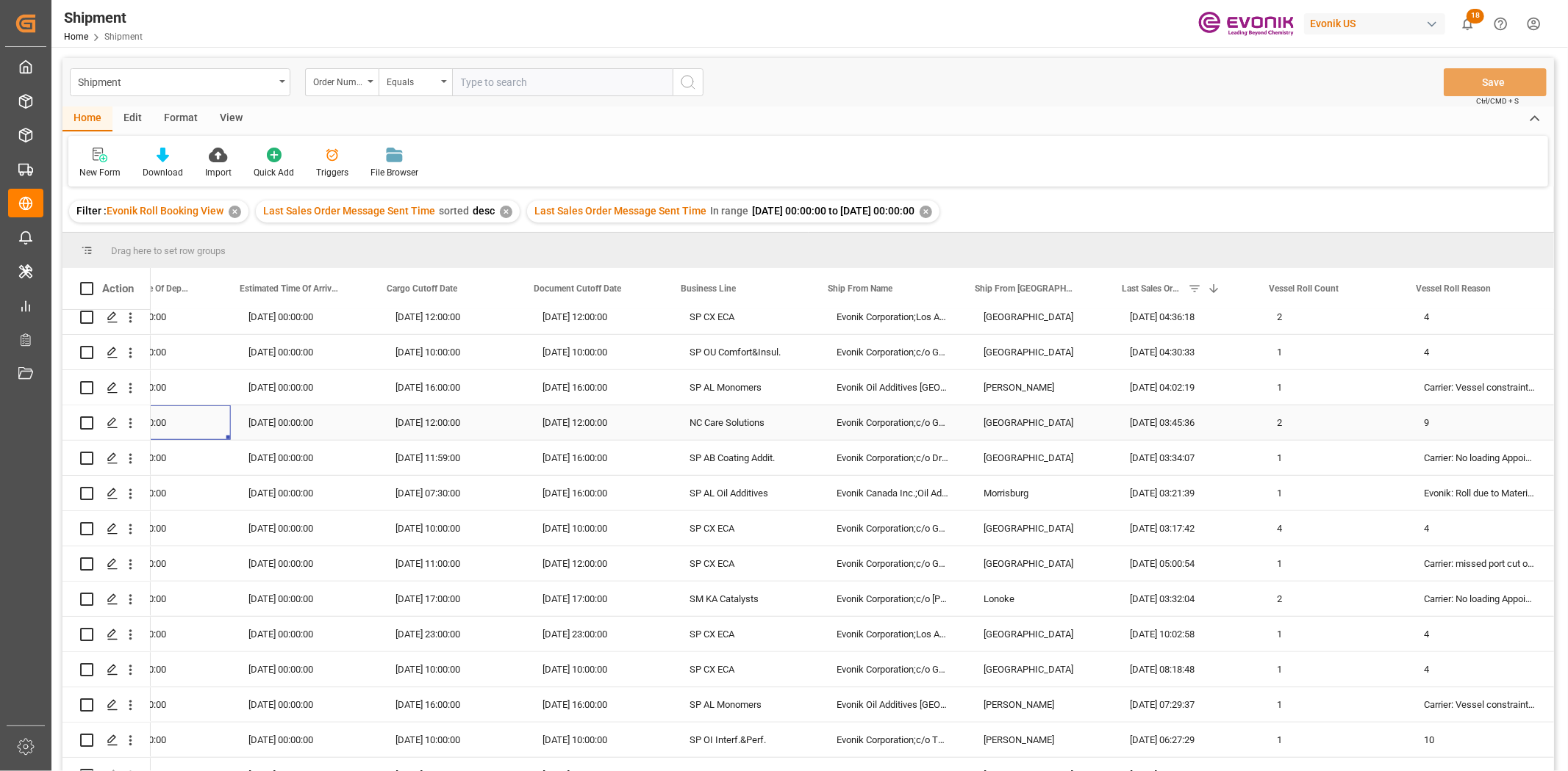
click at [193, 420] on div "10-21-2025 00:00:00" at bounding box center [157, 422] width 147 height 34
click at [129, 463] on icon "open menu" at bounding box center [131, 459] width 16 height 16
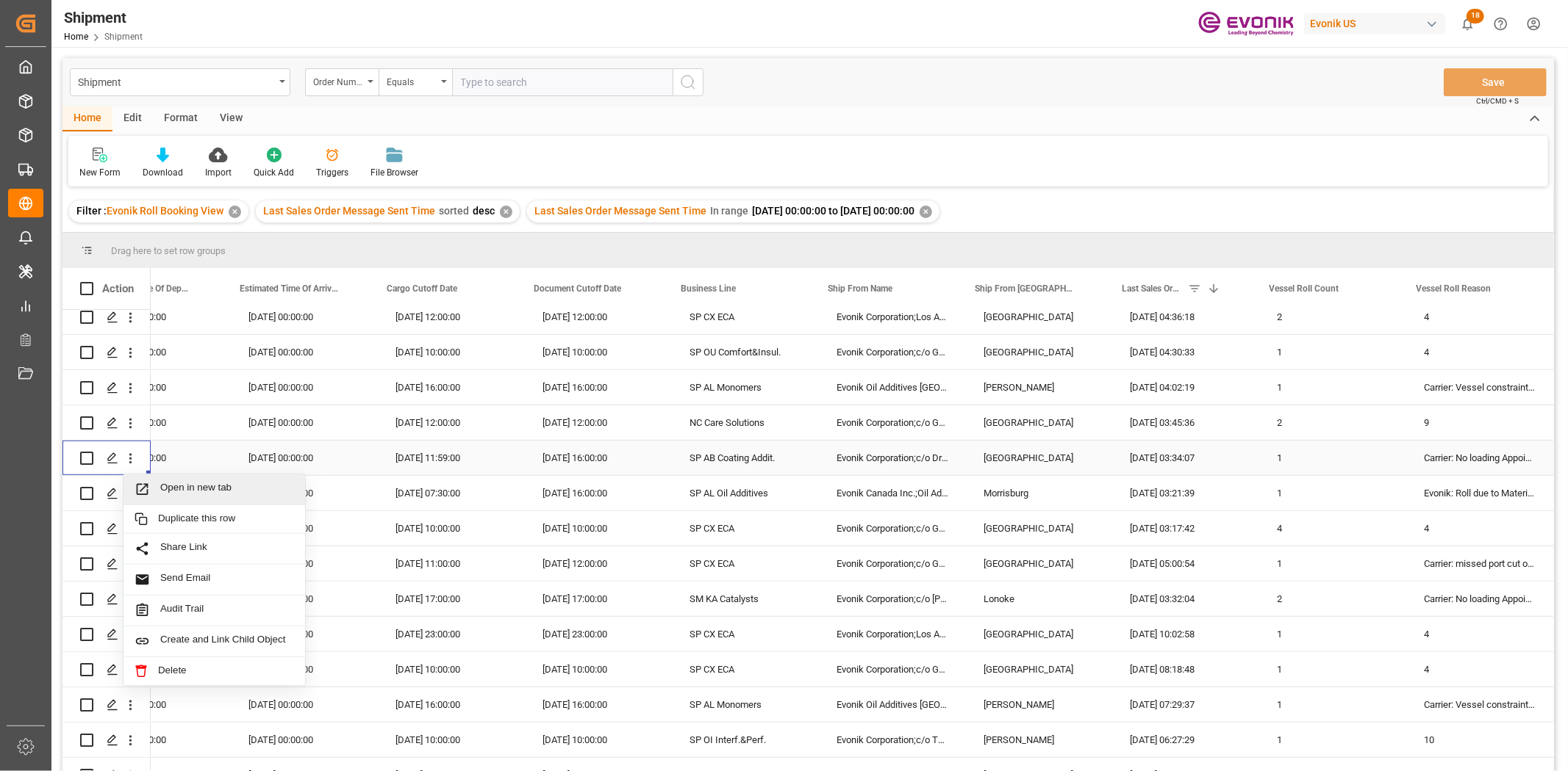
click at [170, 502] on div "Open in new tab" at bounding box center [215, 490] width 181 height 31
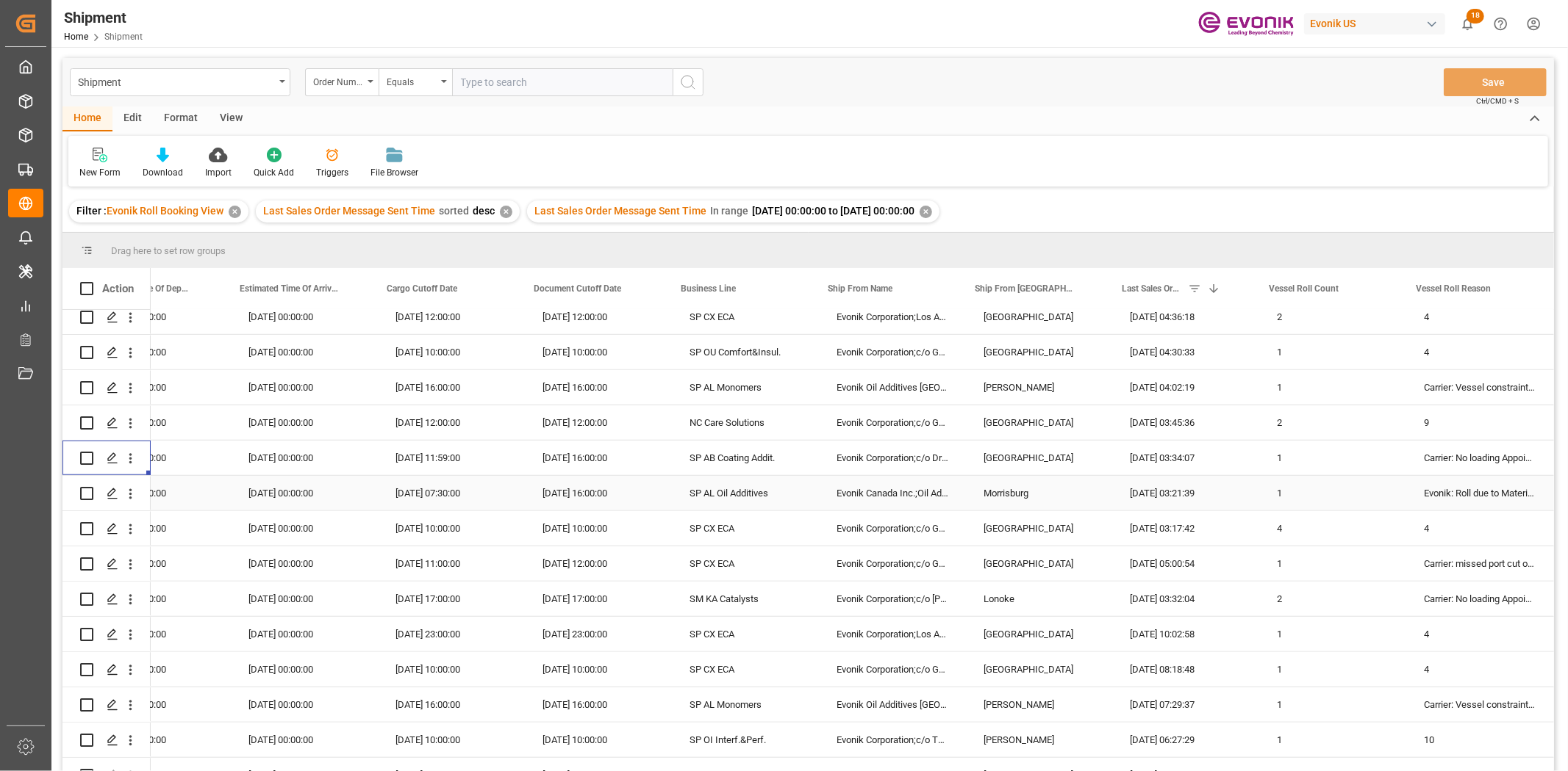
click at [127, 489] on icon "open menu" at bounding box center [131, 494] width 16 height 16
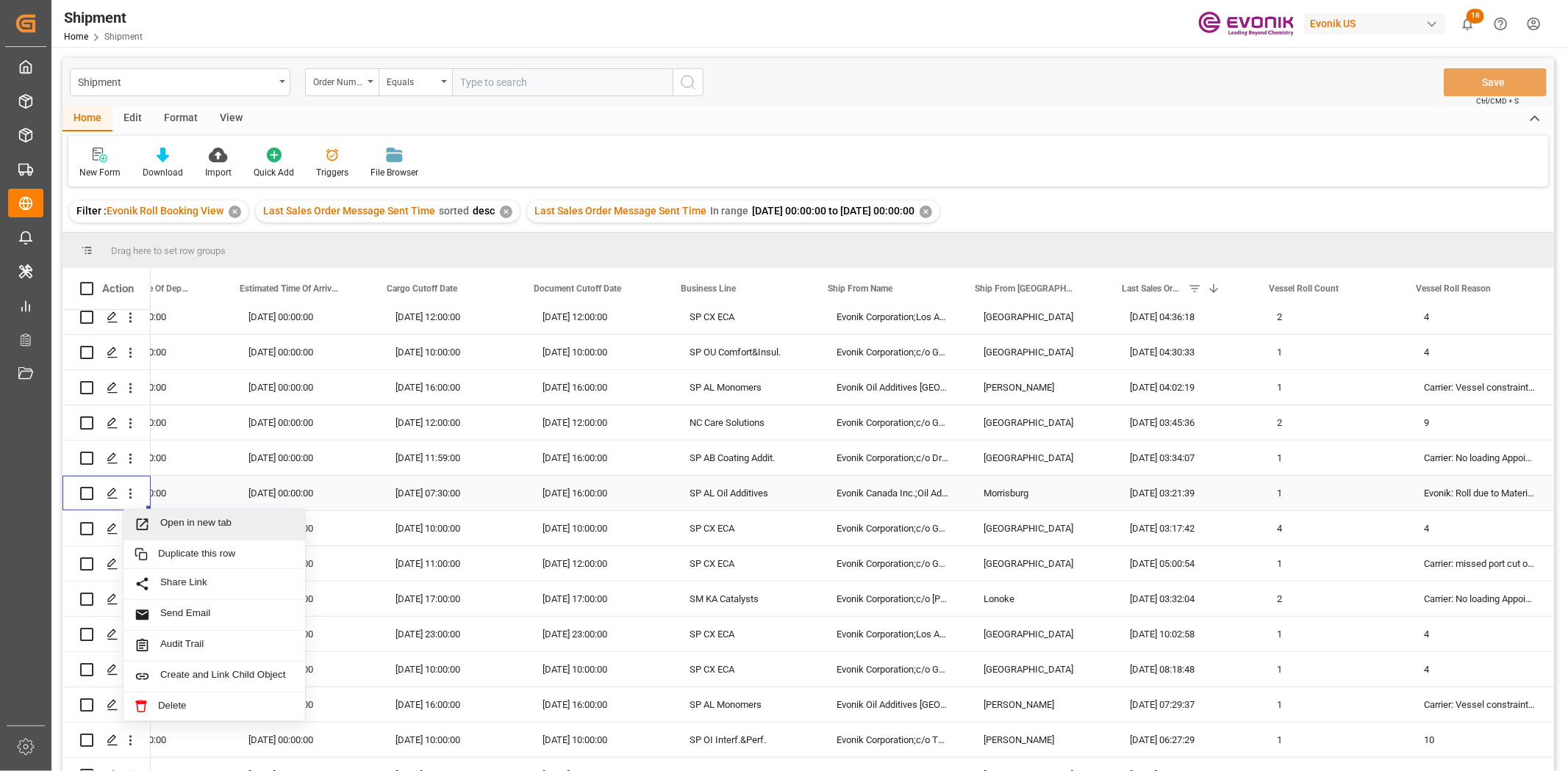
click at [175, 529] on span "Open in new tab" at bounding box center [226, 525] width 134 height 16
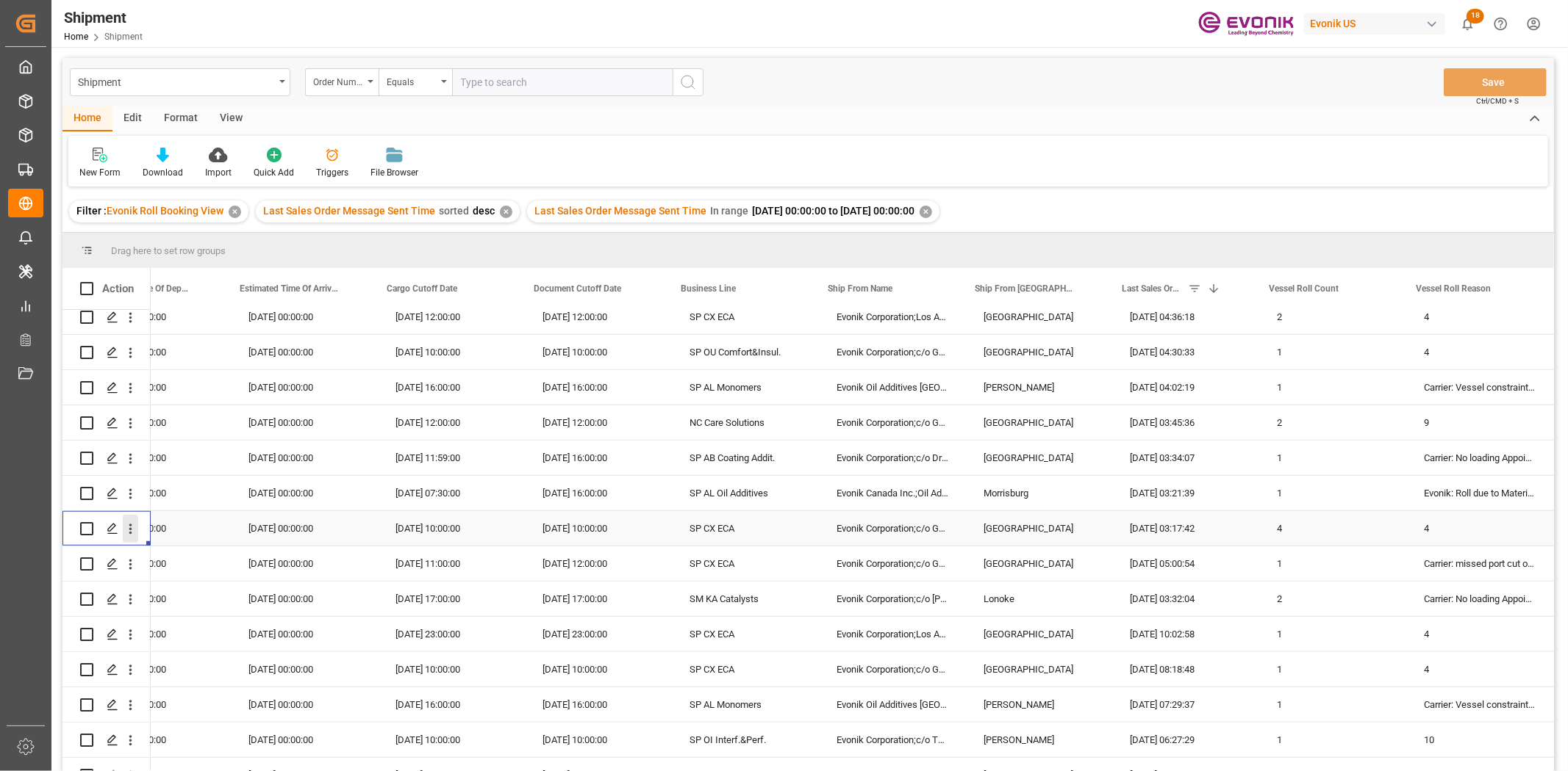
click at [128, 532] on icon "open menu" at bounding box center [131, 529] width 16 height 16
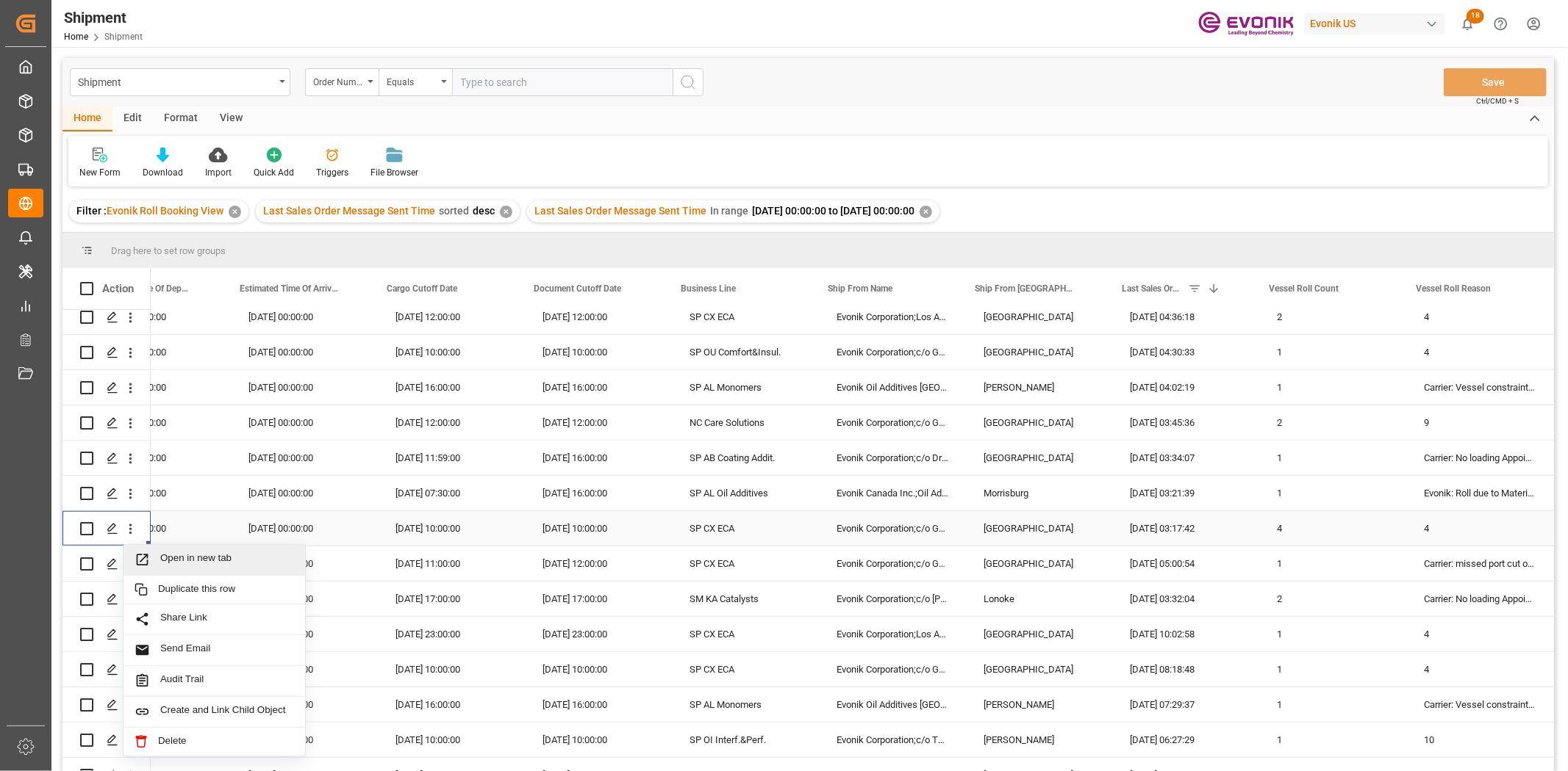
click at [159, 561] on span "Press SPACE to select this row." at bounding box center [147, 560] width 25 height 16
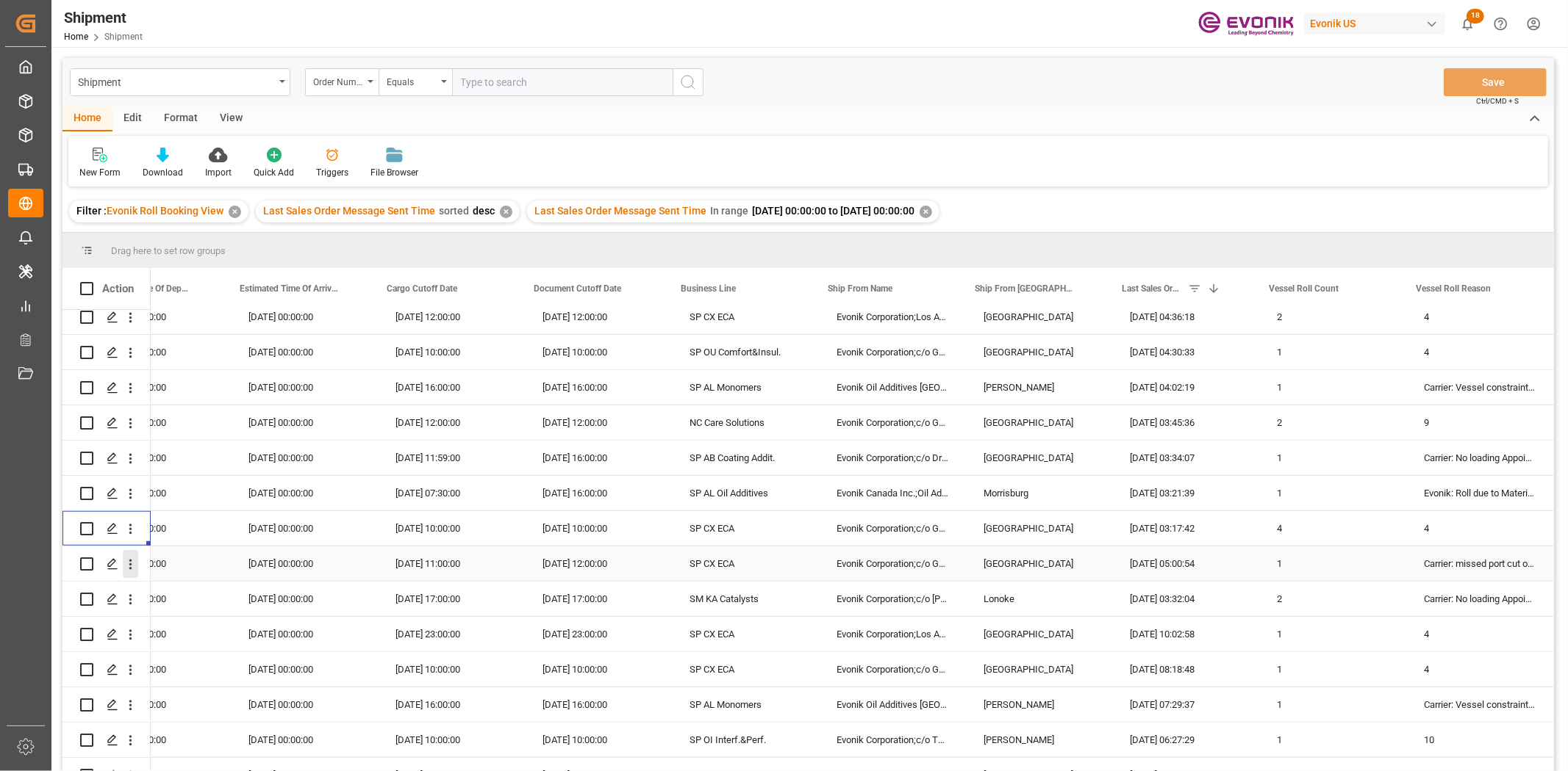
click at [134, 569] on icon "open menu" at bounding box center [131, 564] width 16 height 16
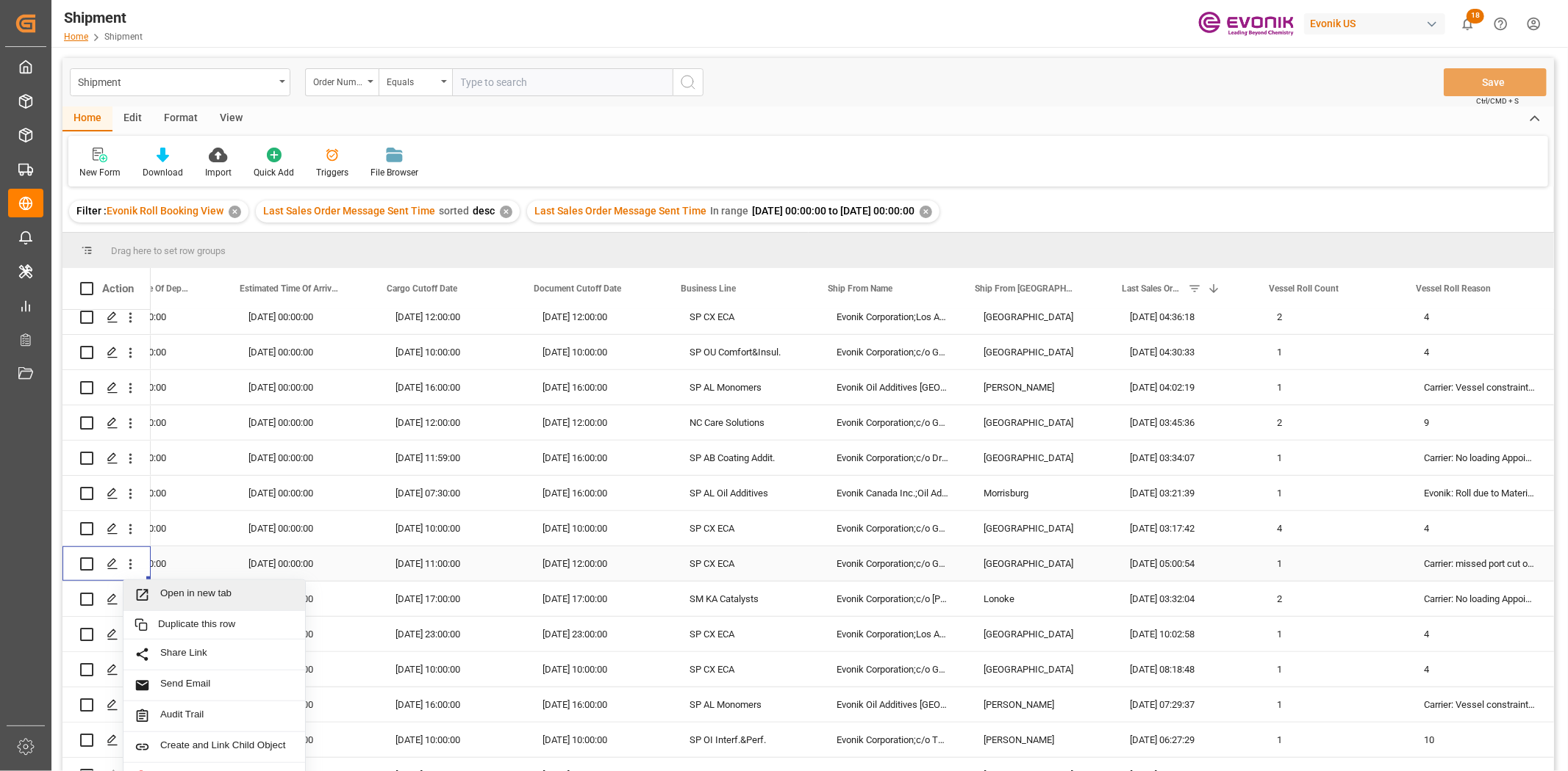
click at [180, 595] on span "Open in new tab" at bounding box center [226, 596] width 134 height 16
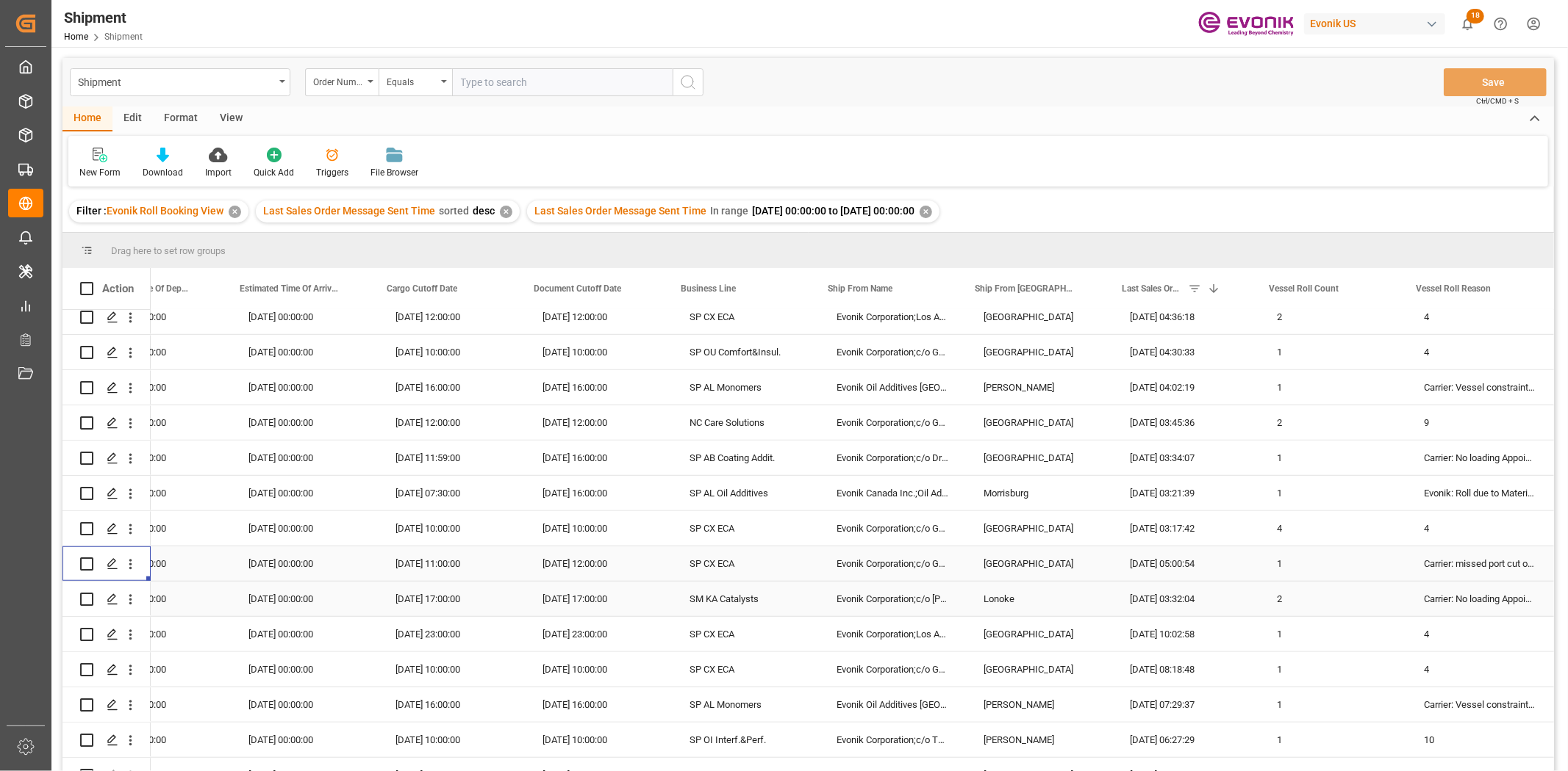
click at [126, 595] on icon "open menu" at bounding box center [131, 599] width 16 height 16
click at [162, 595] on span "Open in new tab" at bounding box center [226, 631] width 134 height 16
click at [133, 595] on icon "open menu" at bounding box center [131, 636] width 16 height 16
click at [172, 595] on span "Open in new tab" at bounding box center [226, 666] width 134 height 16
click at [129, 595] on icon "open menu" at bounding box center [131, 671] width 16 height 16
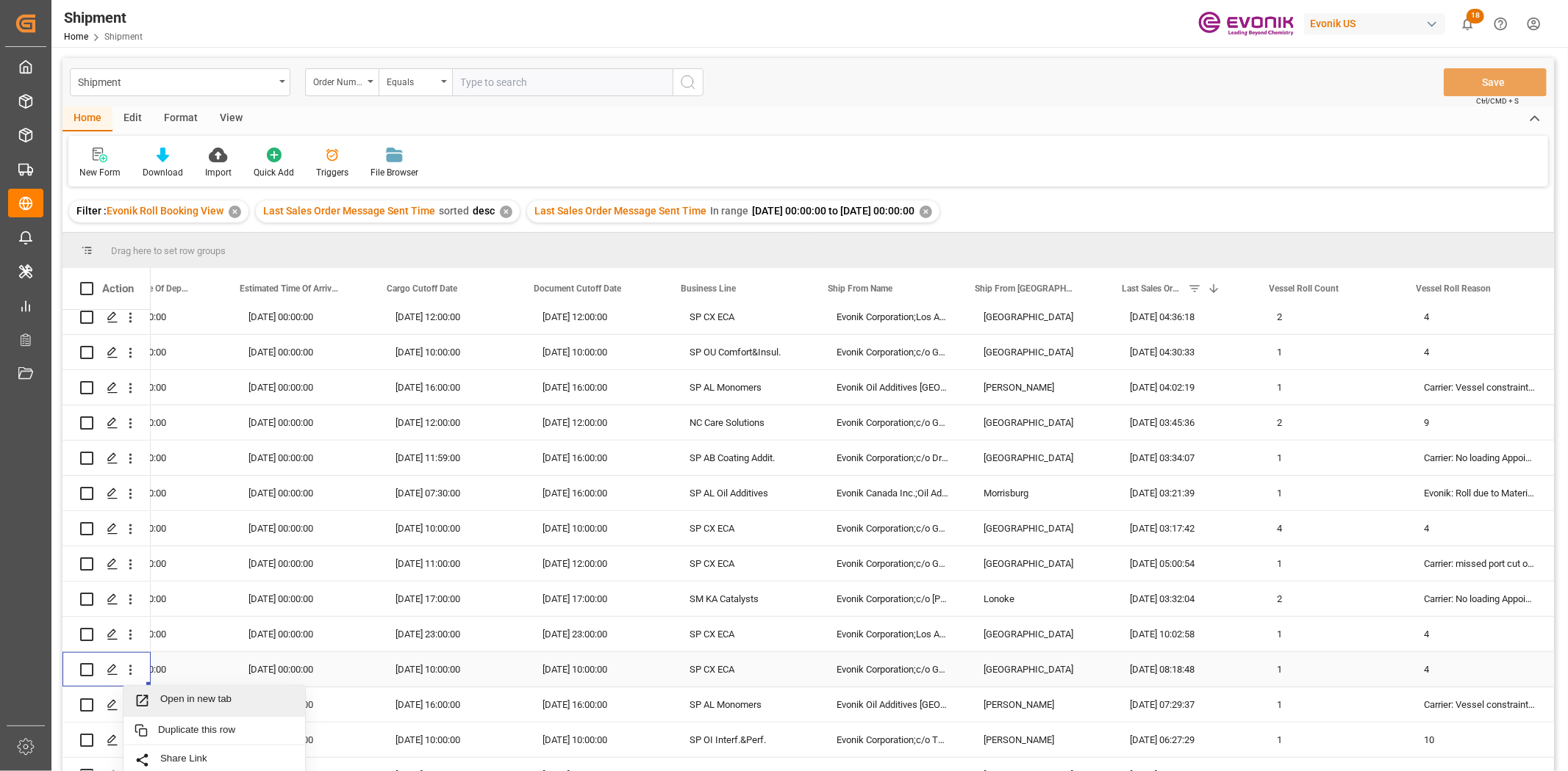
click at [157, 595] on span "Press SPACE to select this row." at bounding box center [147, 701] width 25 height 16
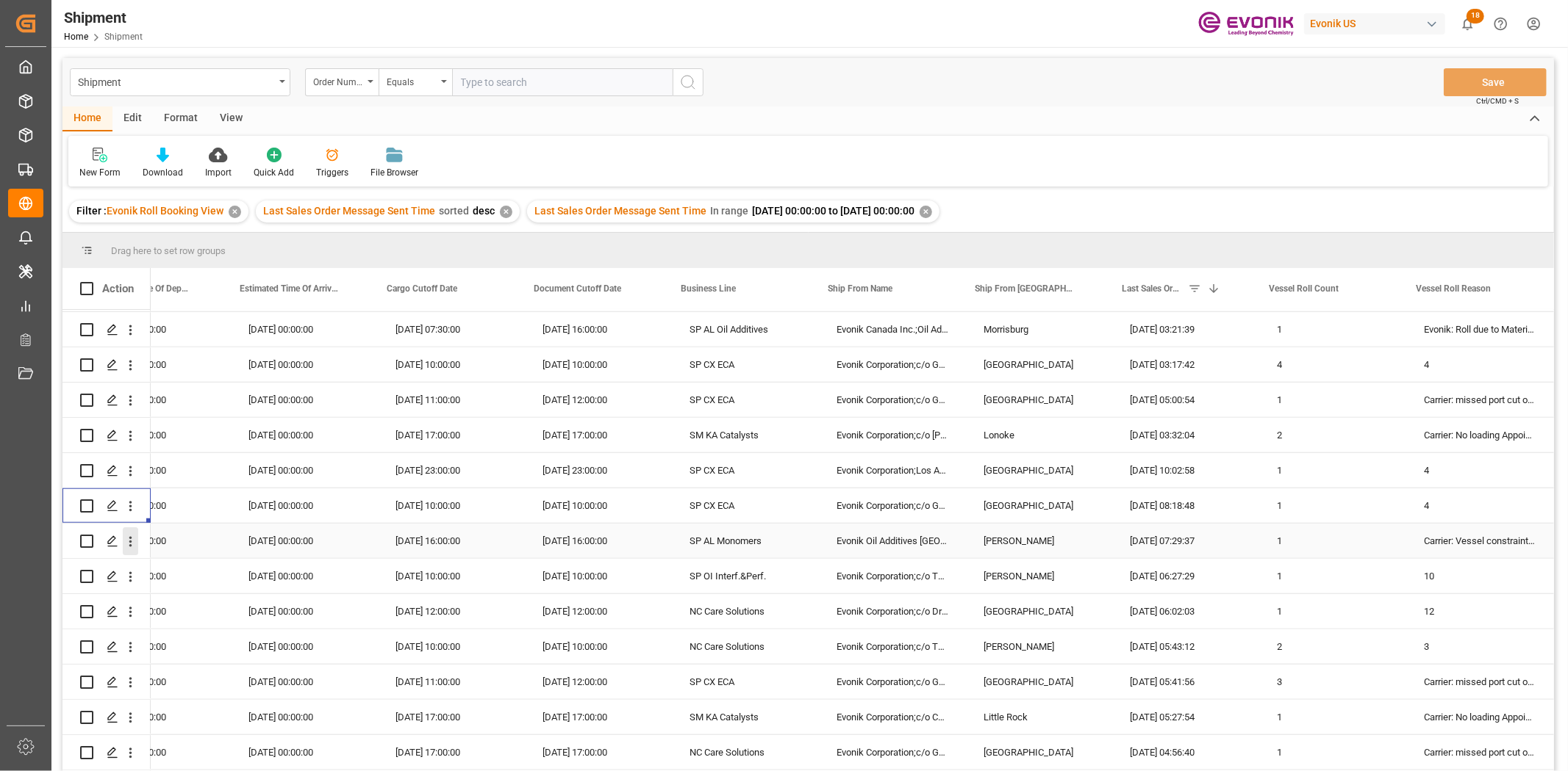
click at [133, 538] on icon "open menu" at bounding box center [131, 542] width 16 height 16
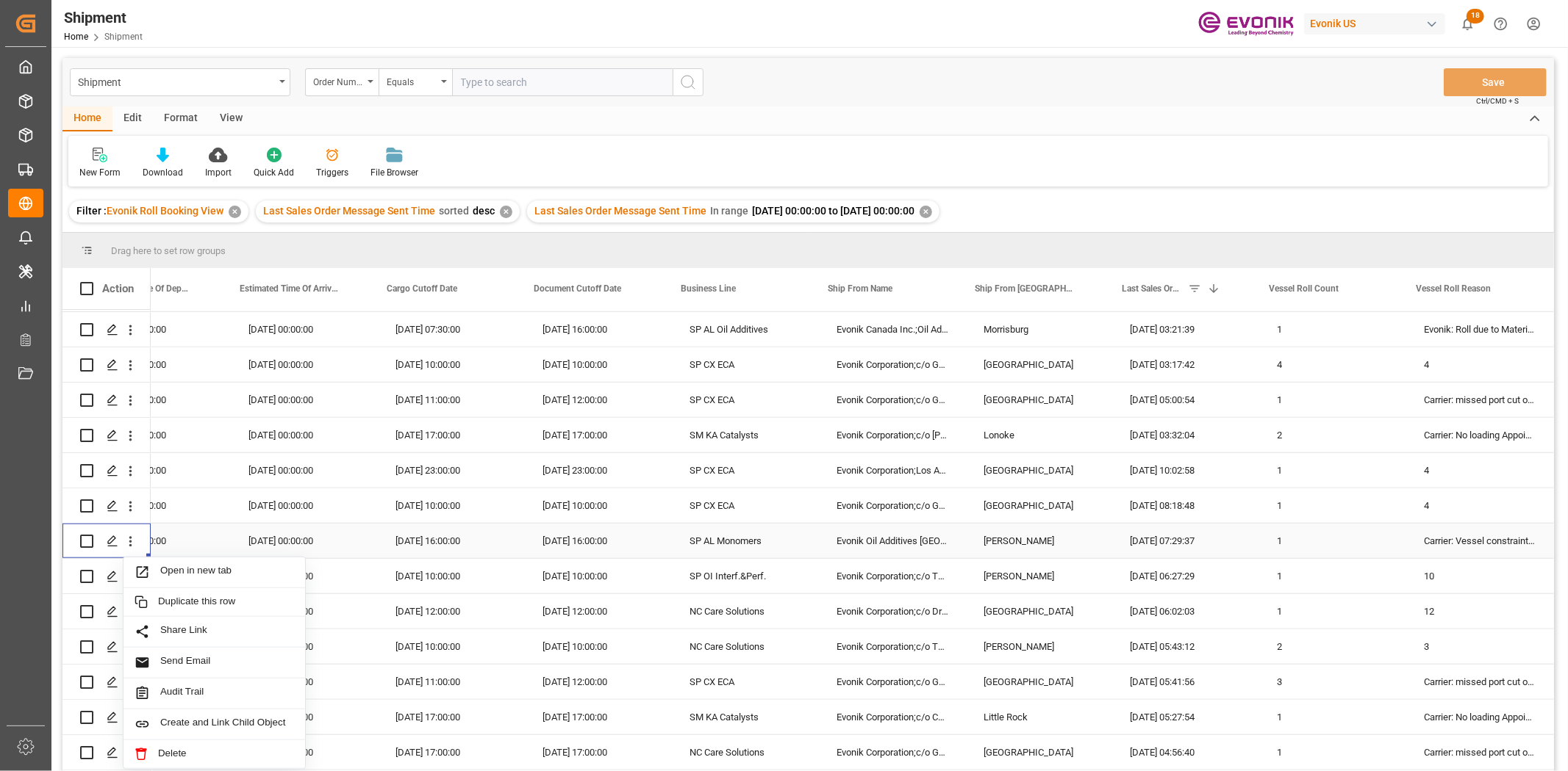
click at [166, 567] on span "Open in new tab" at bounding box center [226, 573] width 134 height 16
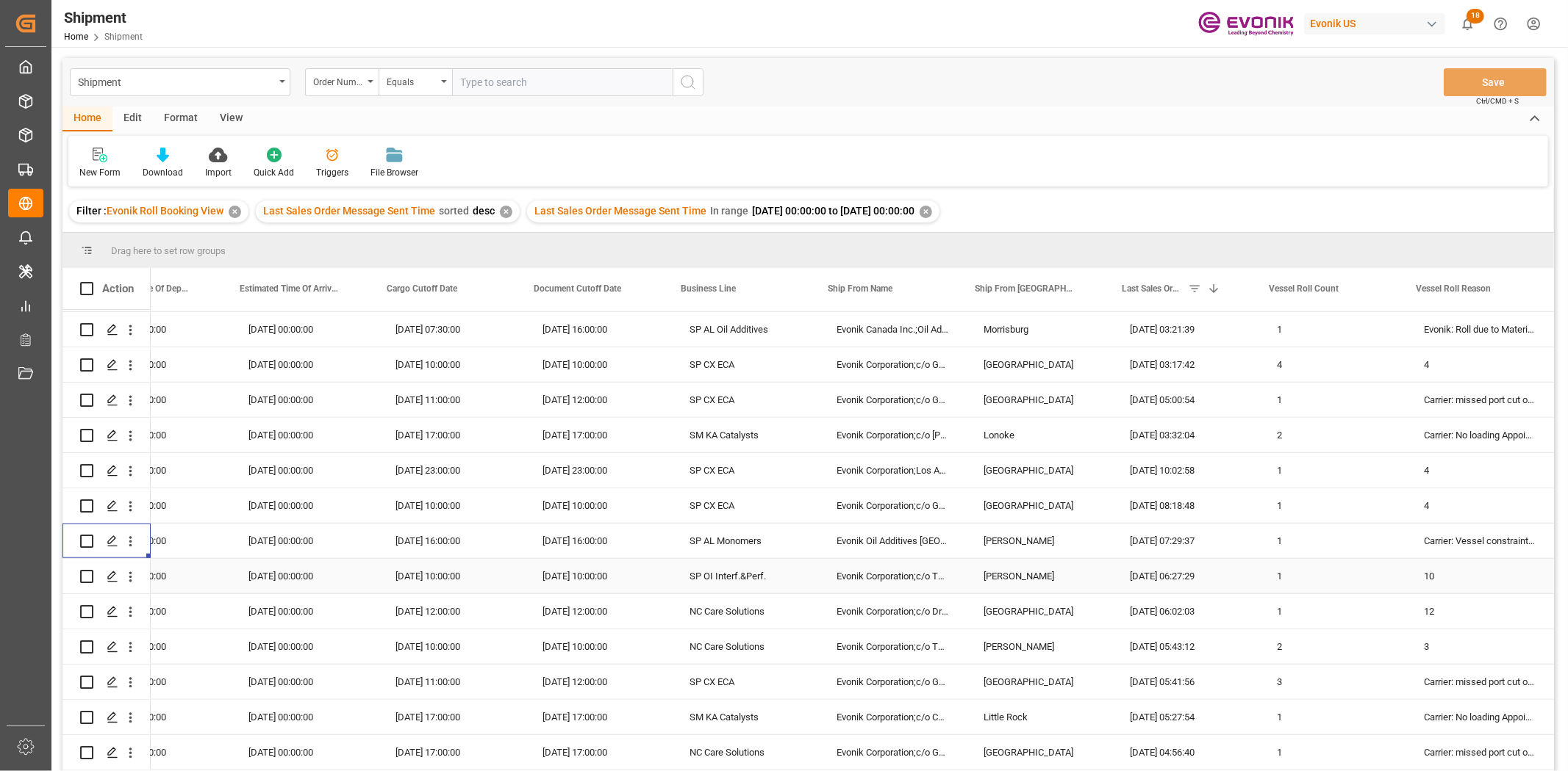
click at [129, 574] on icon "open menu" at bounding box center [131, 577] width 16 height 16
click at [164, 595] on span "Open in new tab" at bounding box center [226, 608] width 134 height 16
click at [130, 595] on icon "open menu" at bounding box center [131, 612] width 16 height 16
click at [177, 595] on div "Open in new tab" at bounding box center [215, 643] width 181 height 31
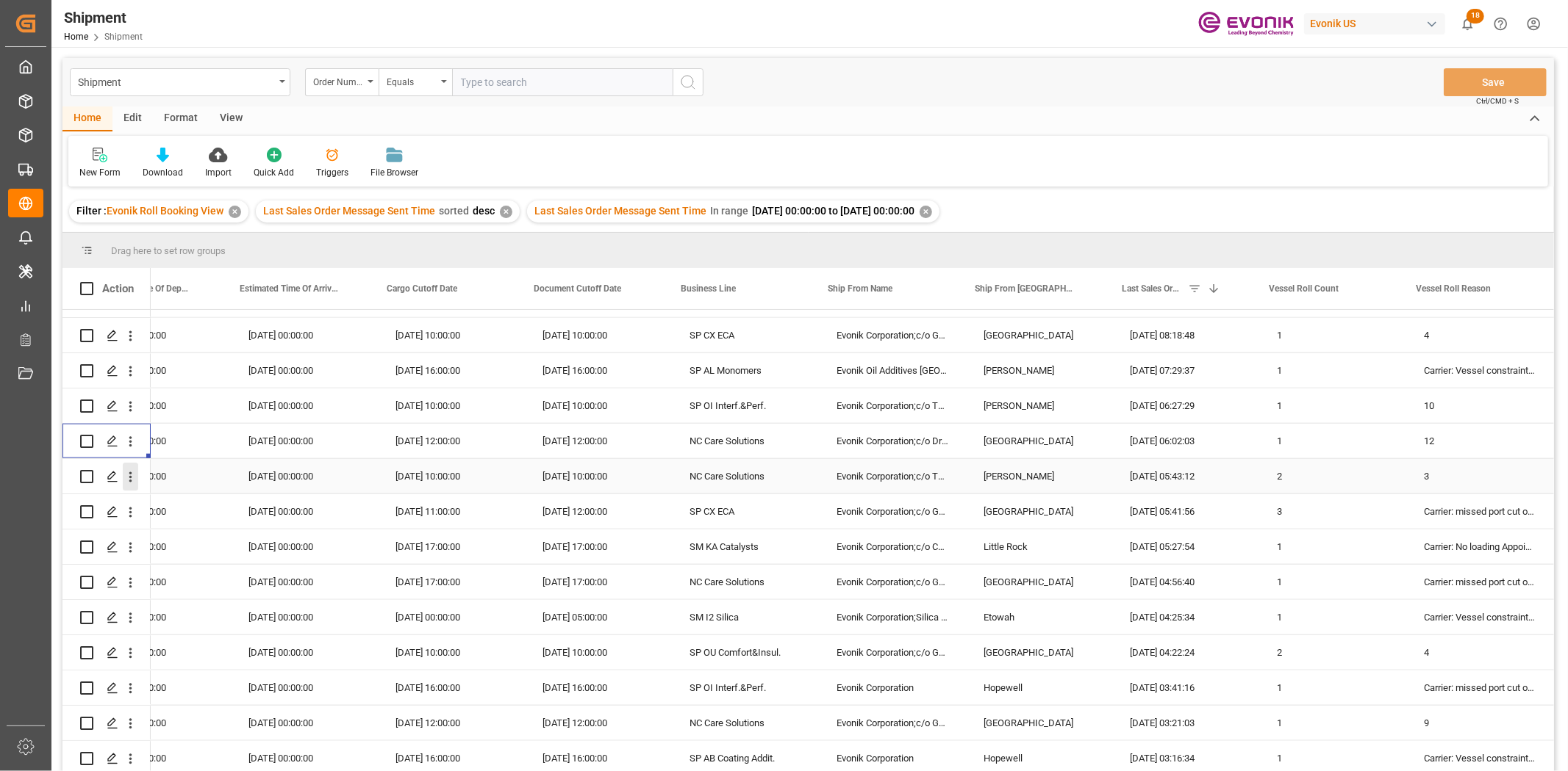
click at [125, 472] on icon "open menu" at bounding box center [131, 478] width 16 height 16
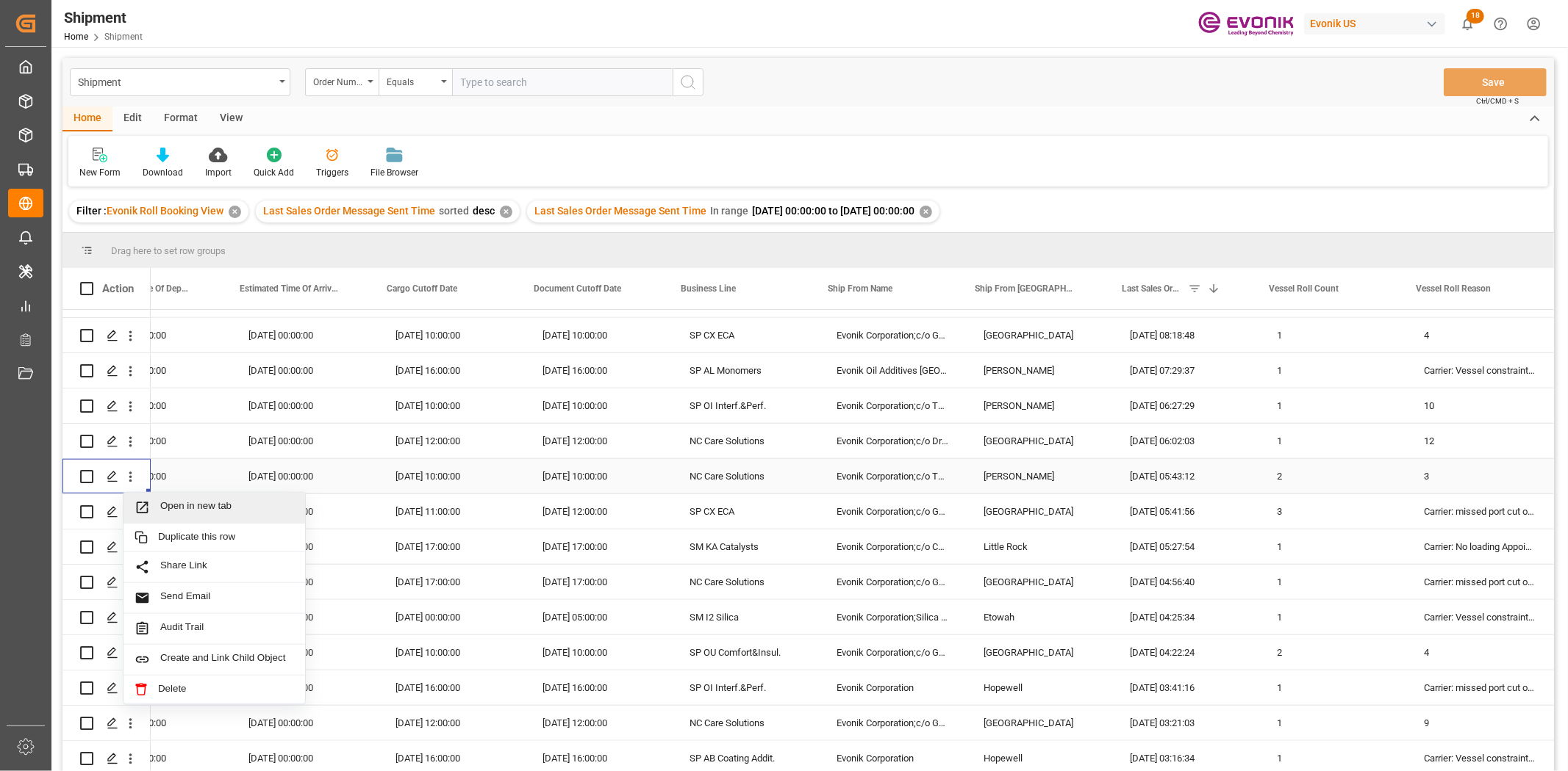
click at [164, 500] on span "Open in new tab" at bounding box center [226, 508] width 134 height 16
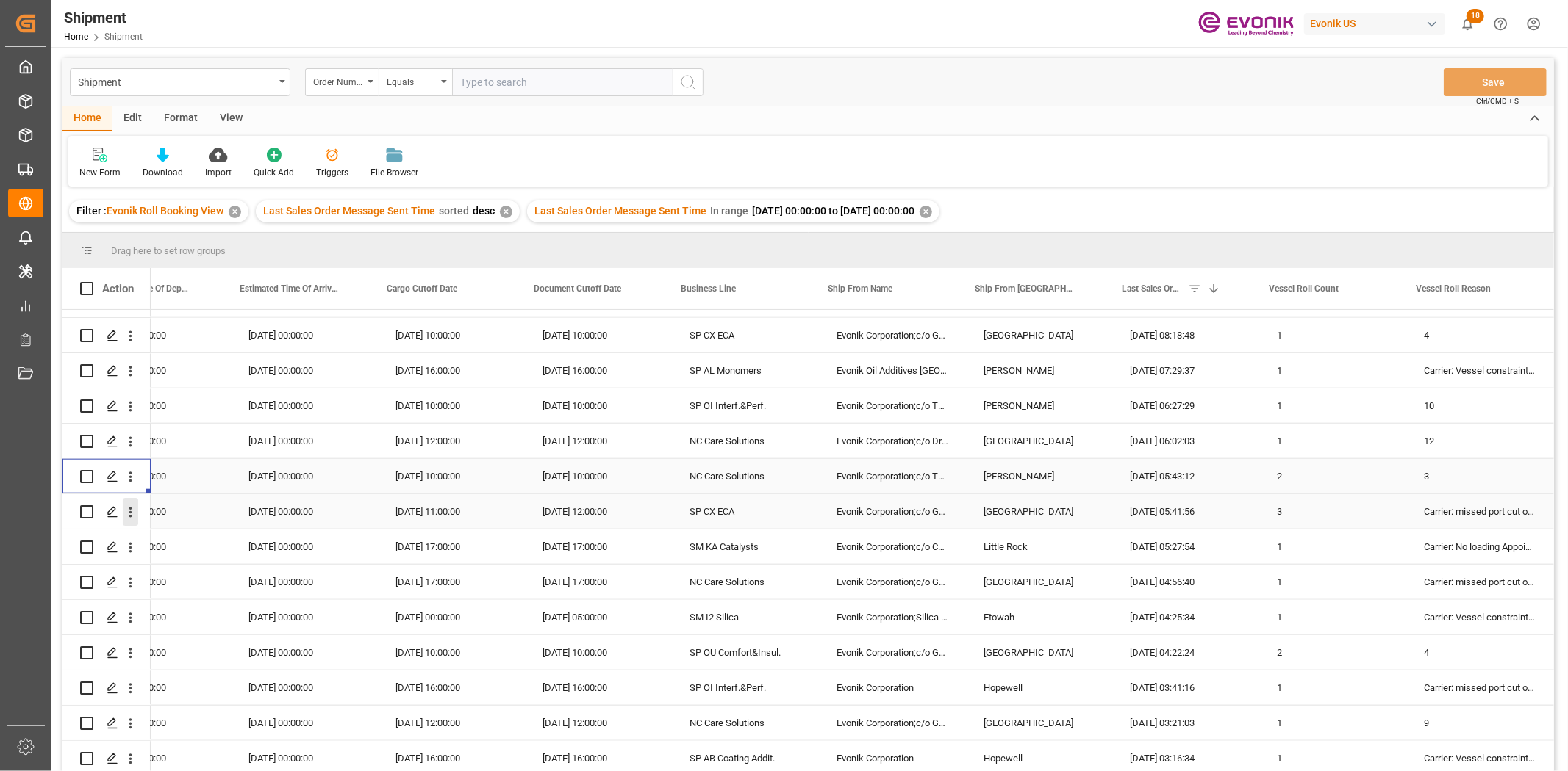
click at [126, 505] on icon "open menu" at bounding box center [131, 513] width 16 height 16
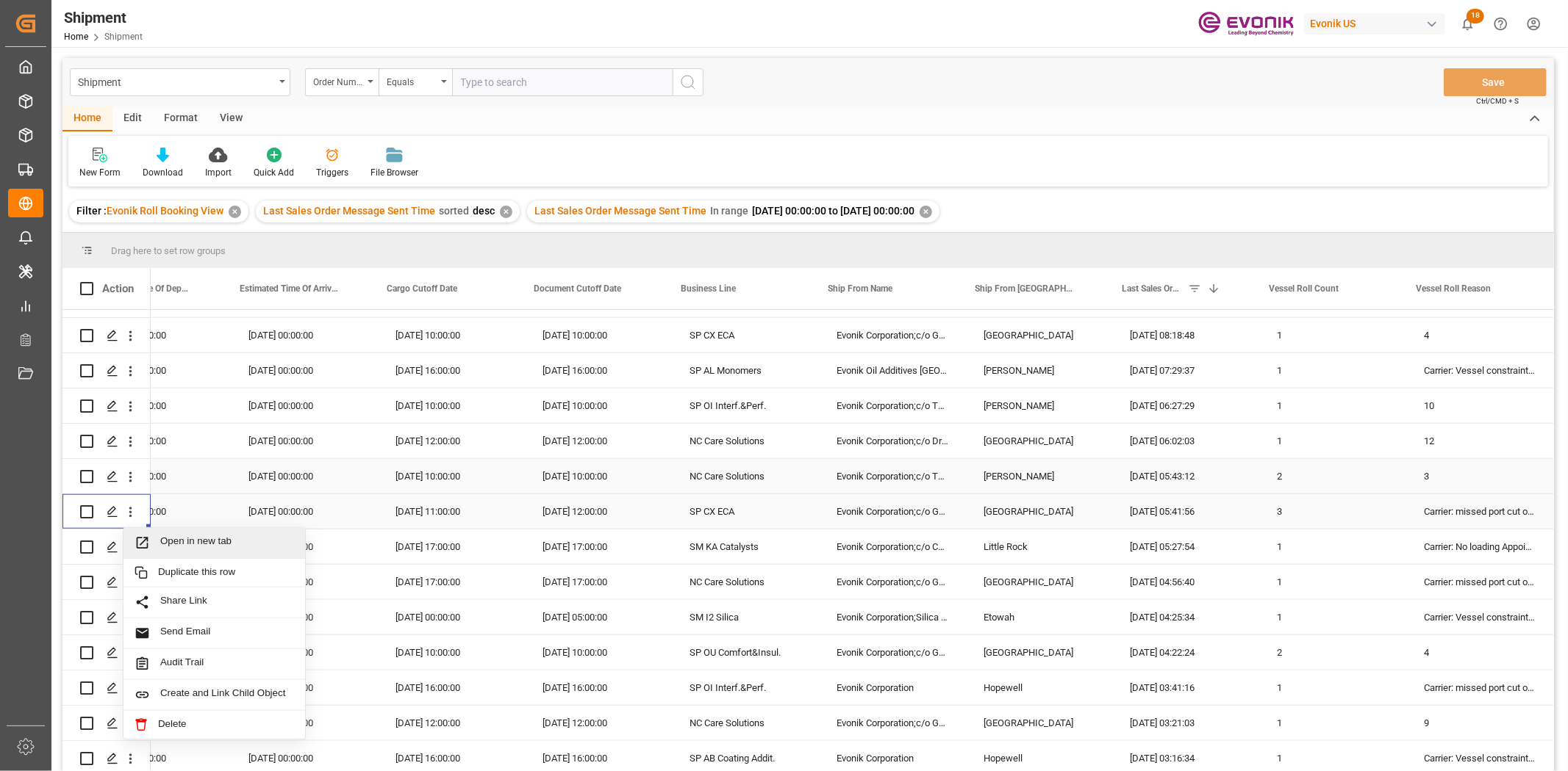
click at [143, 528] on div "Open in new tab" at bounding box center [215, 544] width 181 height 31
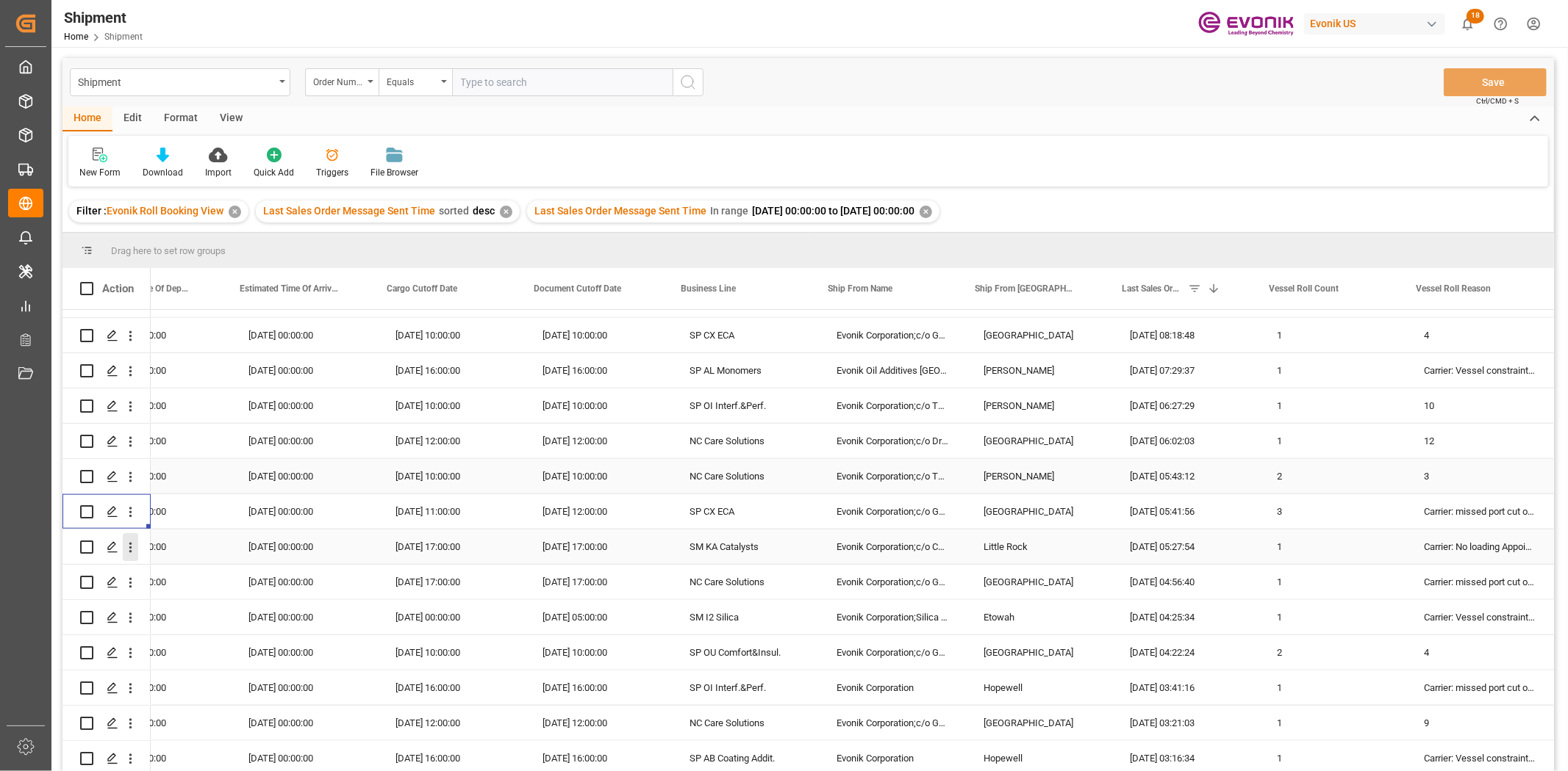
click at [127, 541] on icon "open menu" at bounding box center [131, 548] width 16 height 16
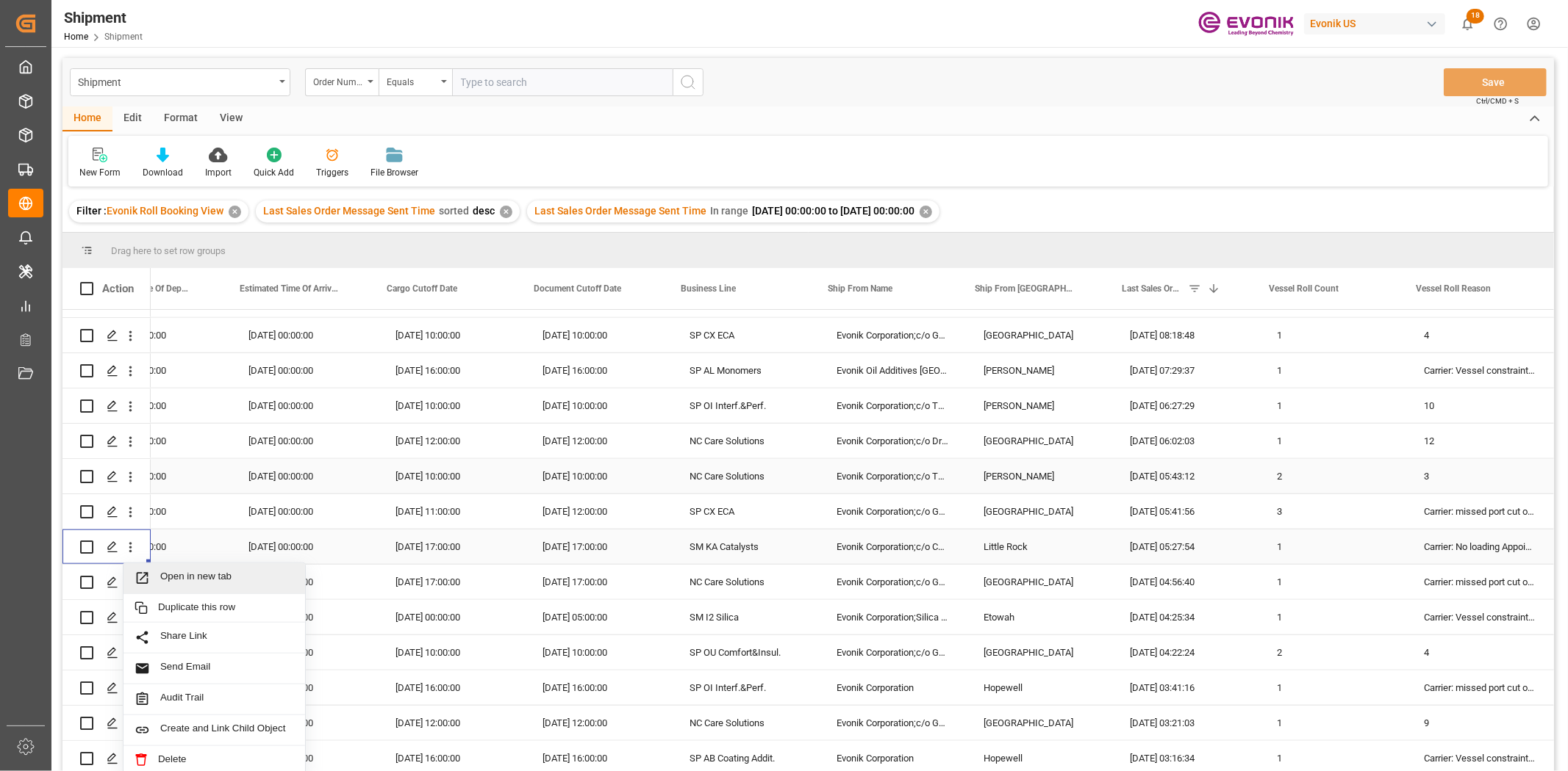
click at [166, 571] on span "Open in new tab" at bounding box center [226, 579] width 134 height 16
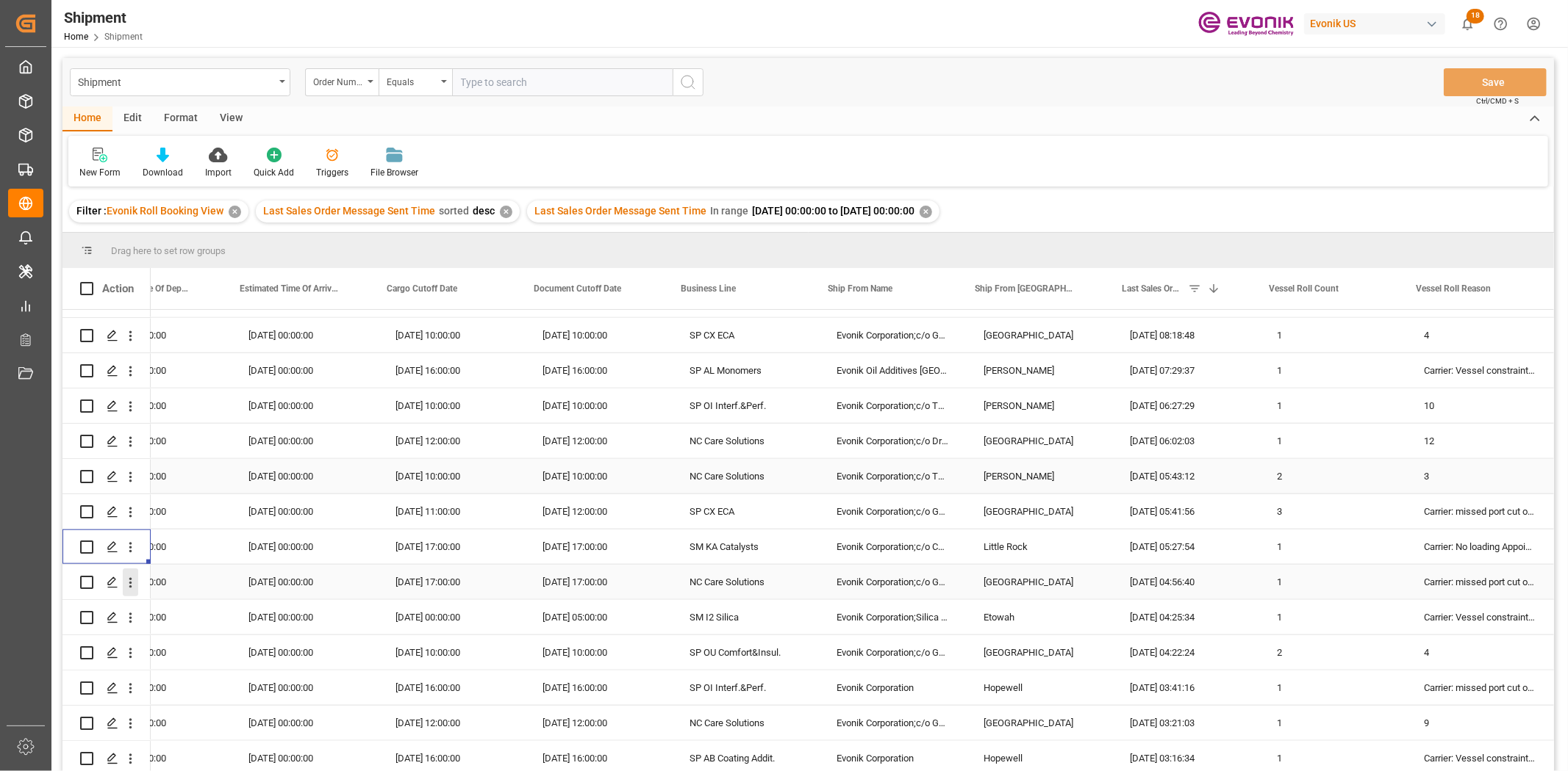
click at [133, 578] on icon "open menu" at bounding box center [131, 583] width 16 height 16
click at [147, 595] on icon "Press SPACE to select this row." at bounding box center [142, 610] width 12 height 12
click at [126, 595] on icon "open menu" at bounding box center [131, 618] width 16 height 16
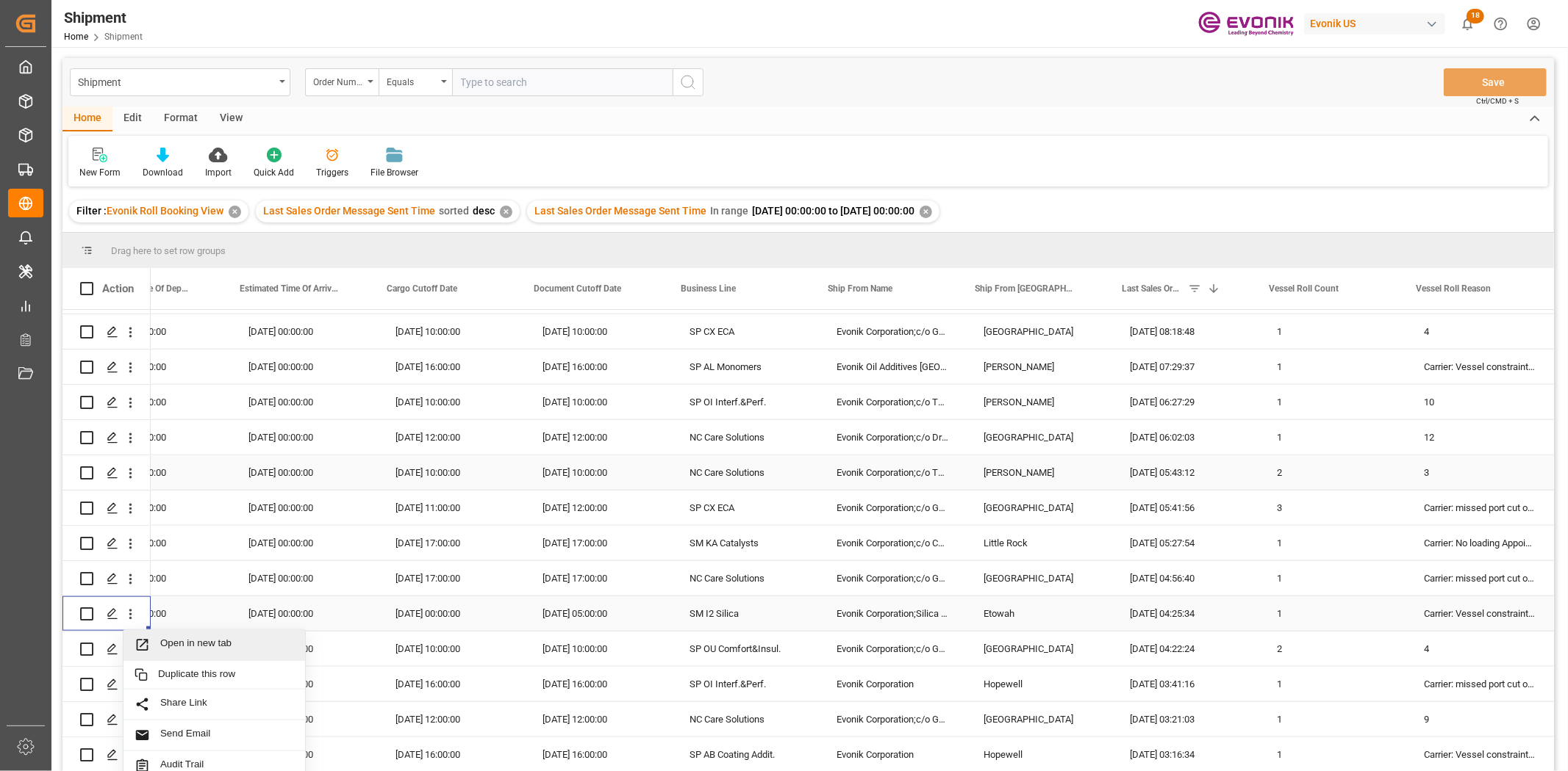
click at [162, 595] on span "Open in new tab" at bounding box center [226, 645] width 134 height 16
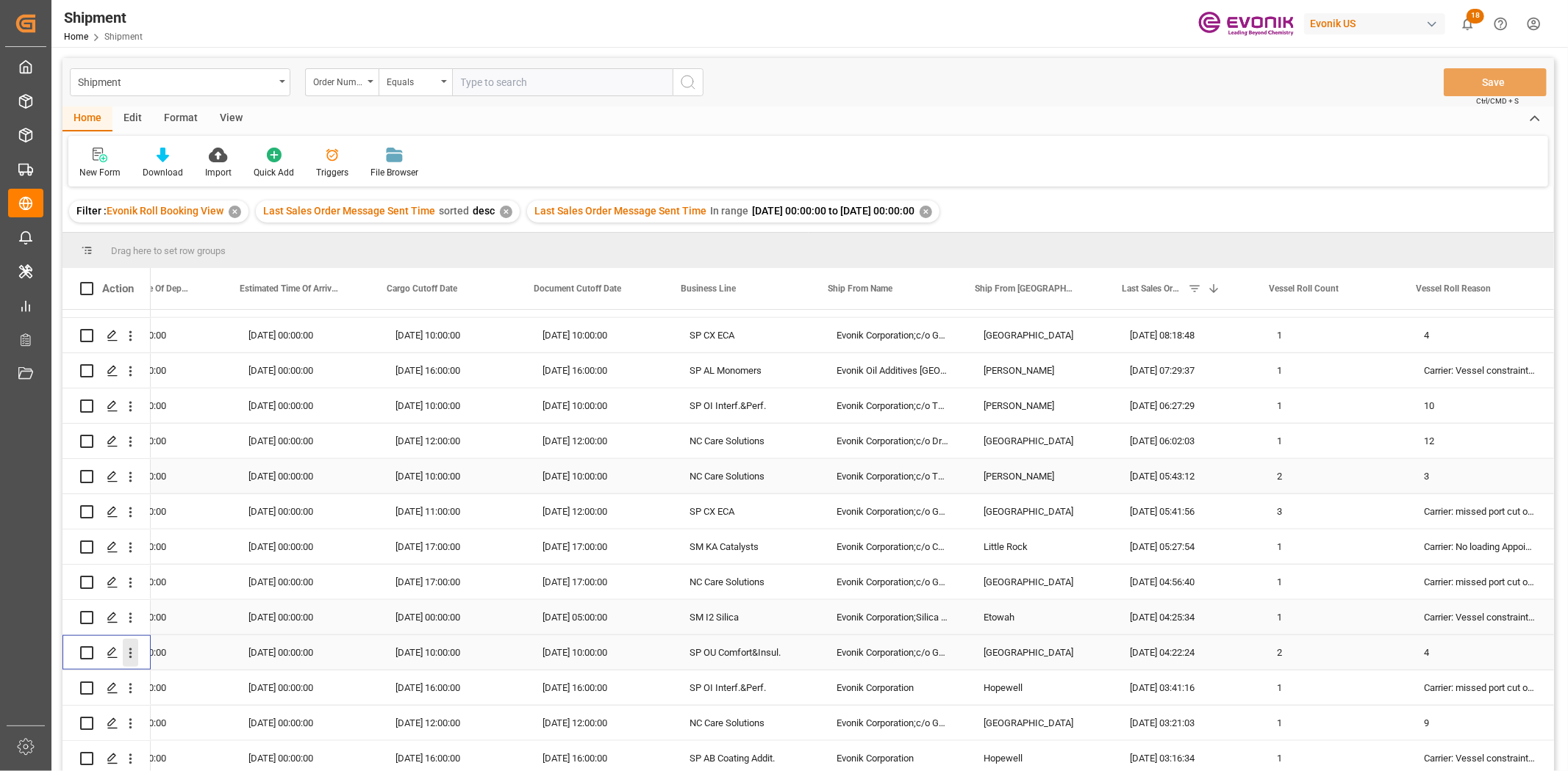
click at [133, 595] on icon "open menu" at bounding box center [131, 653] width 16 height 16
click at [167, 595] on span "Open in new tab" at bounding box center [226, 680] width 134 height 16
click at [133, 595] on icon "open menu" at bounding box center [131, 689] width 16 height 16
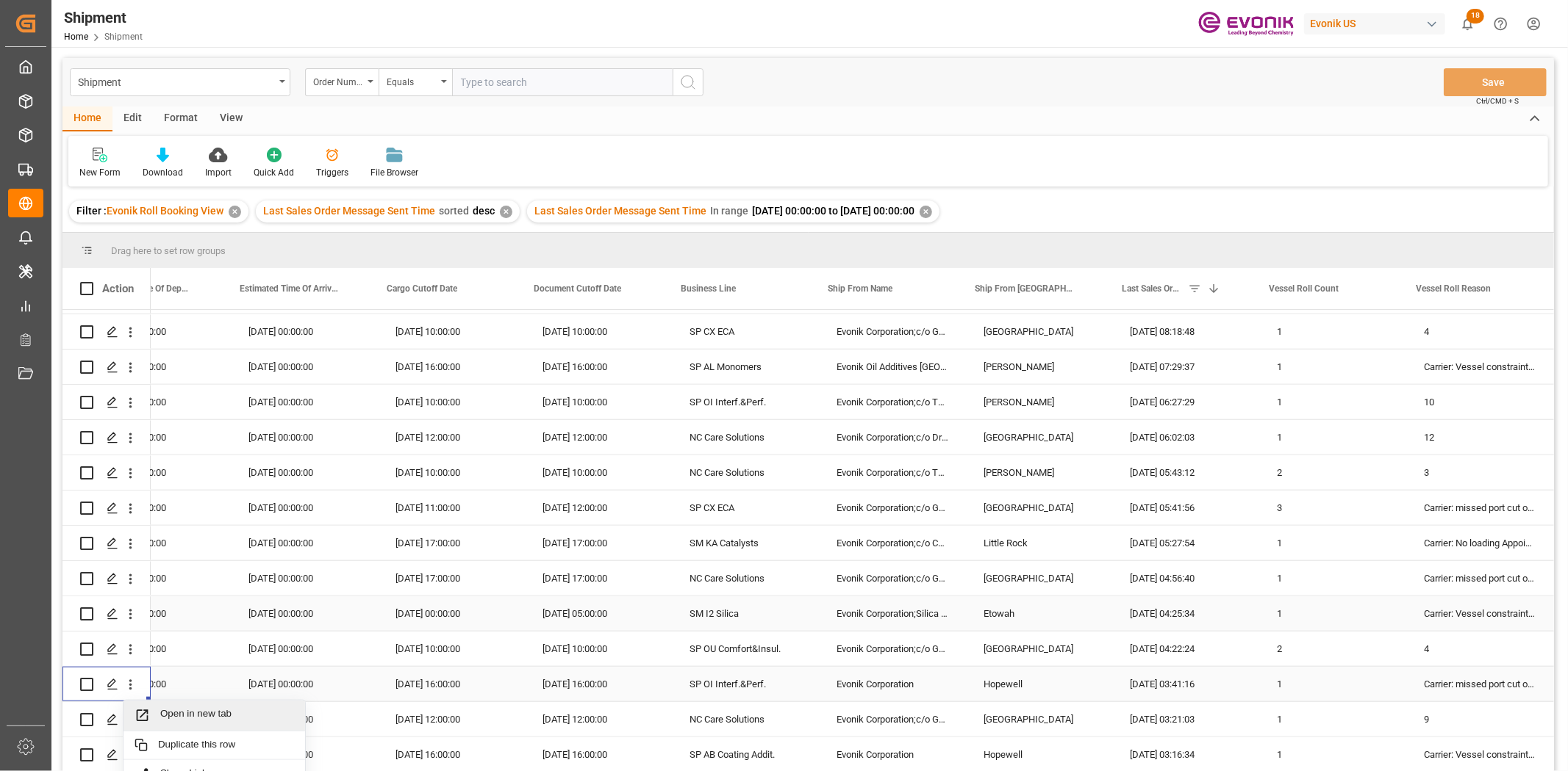
click at [171, 595] on span "Open in new tab" at bounding box center [226, 716] width 134 height 16
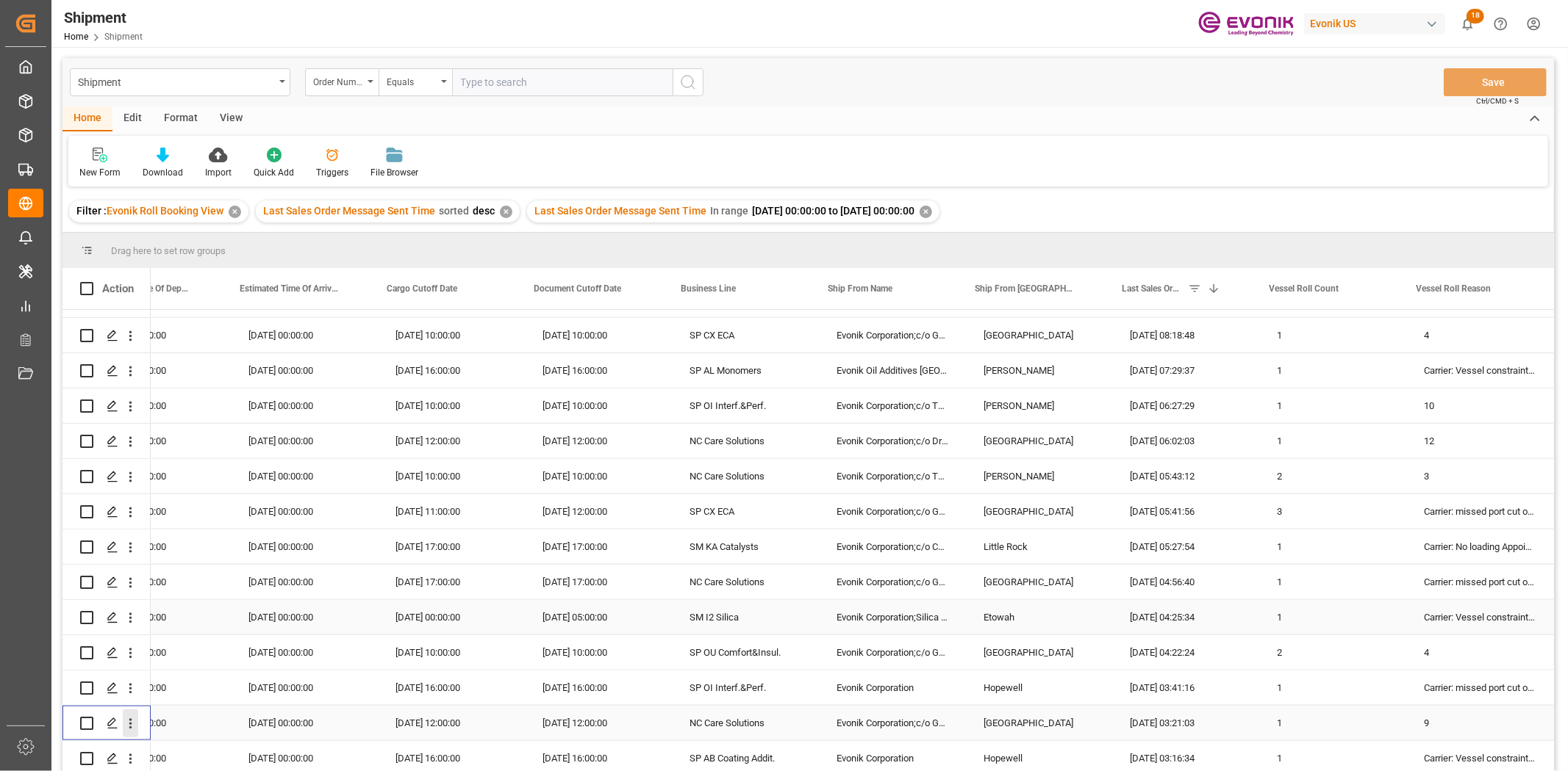
click at [127, 595] on icon "open menu" at bounding box center [131, 724] width 16 height 16
click at [176, 595] on span "Open in new tab" at bounding box center [226, 752] width 134 height 16
click at [131, 595] on icon "open menu" at bounding box center [131, 759] width 16 height 16
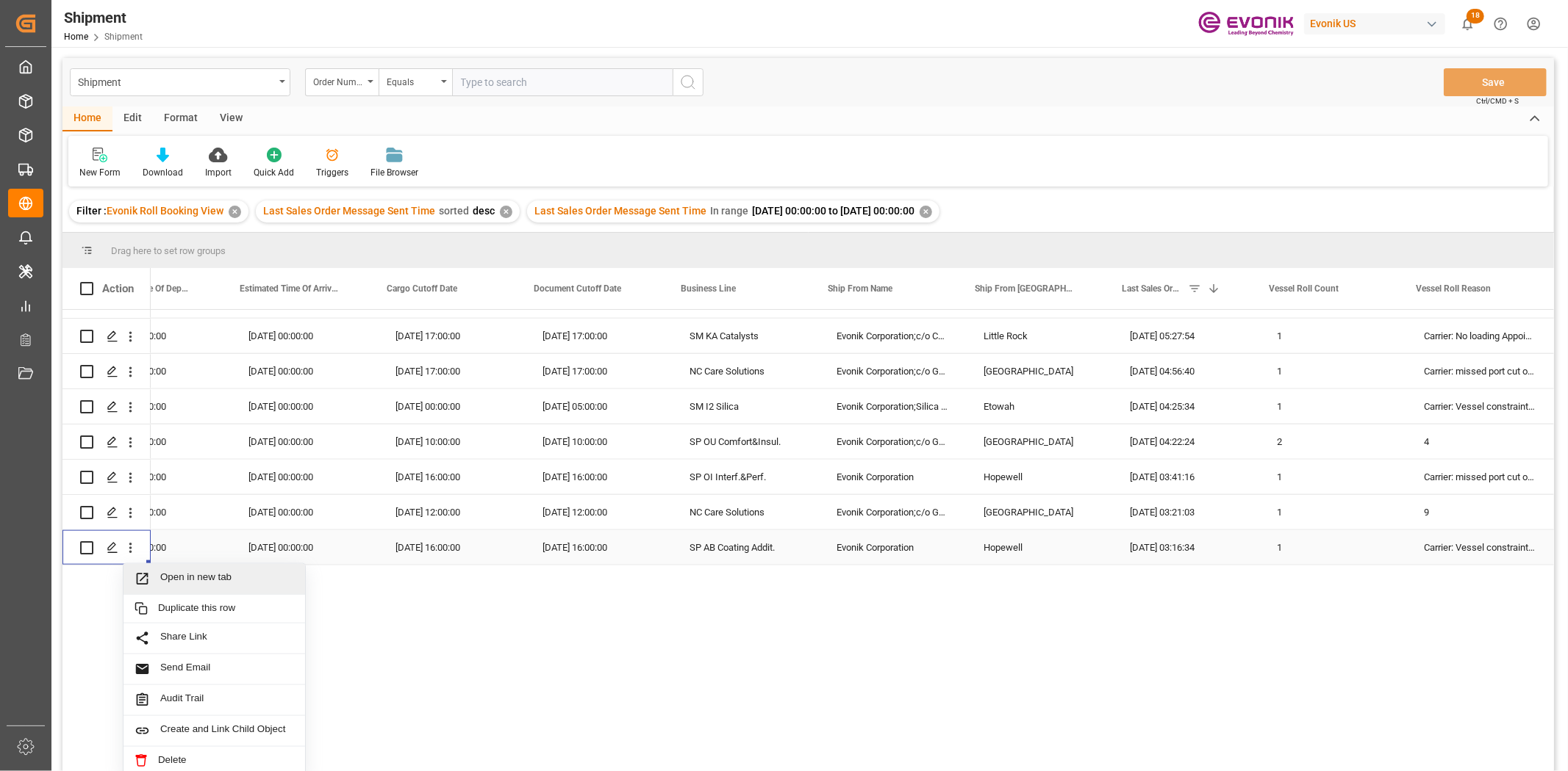
click at [202, 574] on span "Open in new tab" at bounding box center [226, 579] width 134 height 16
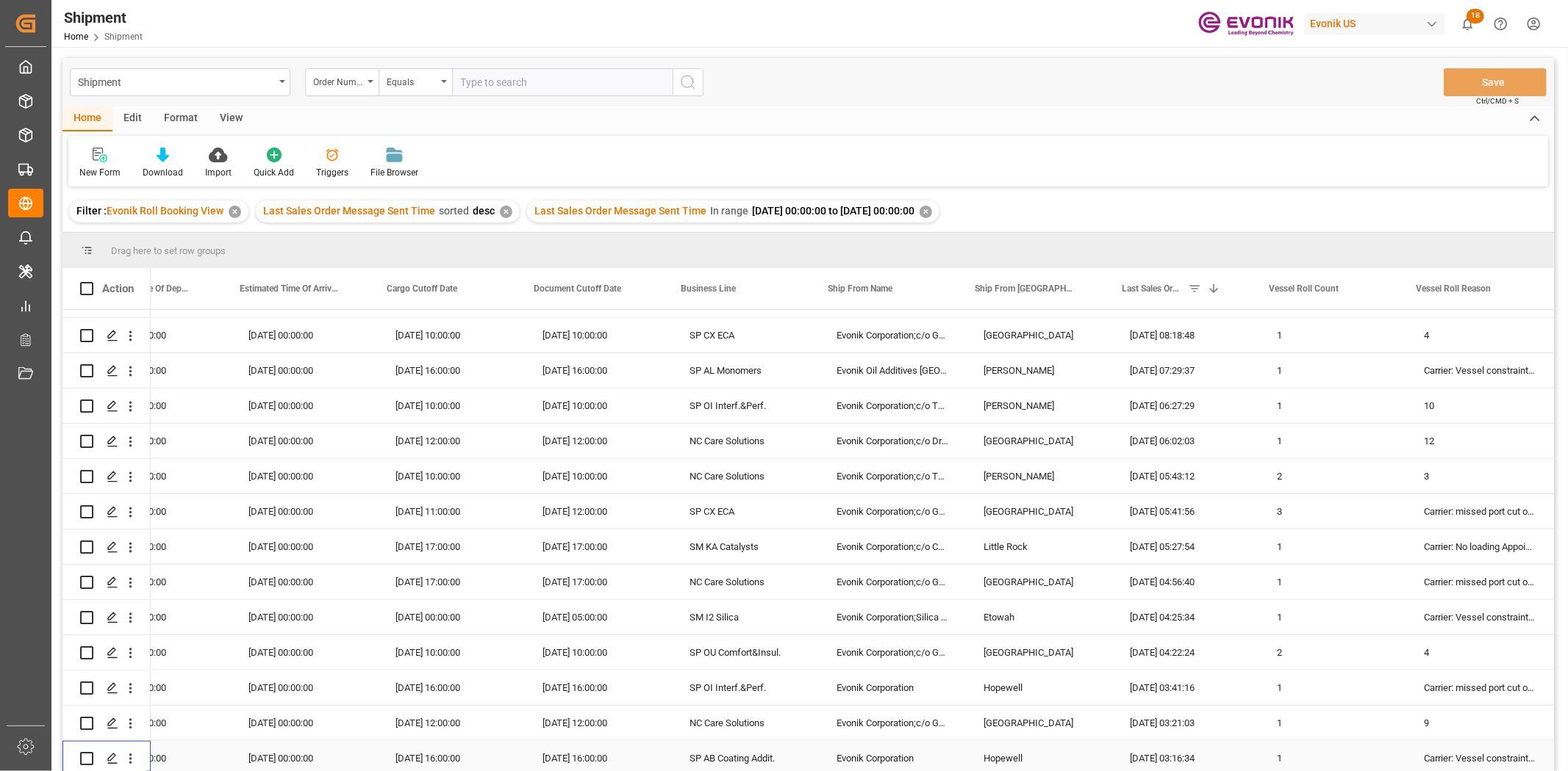
scroll to position [1335, 0]
click at [147, 158] on div at bounding box center [162, 155] width 40 height 16
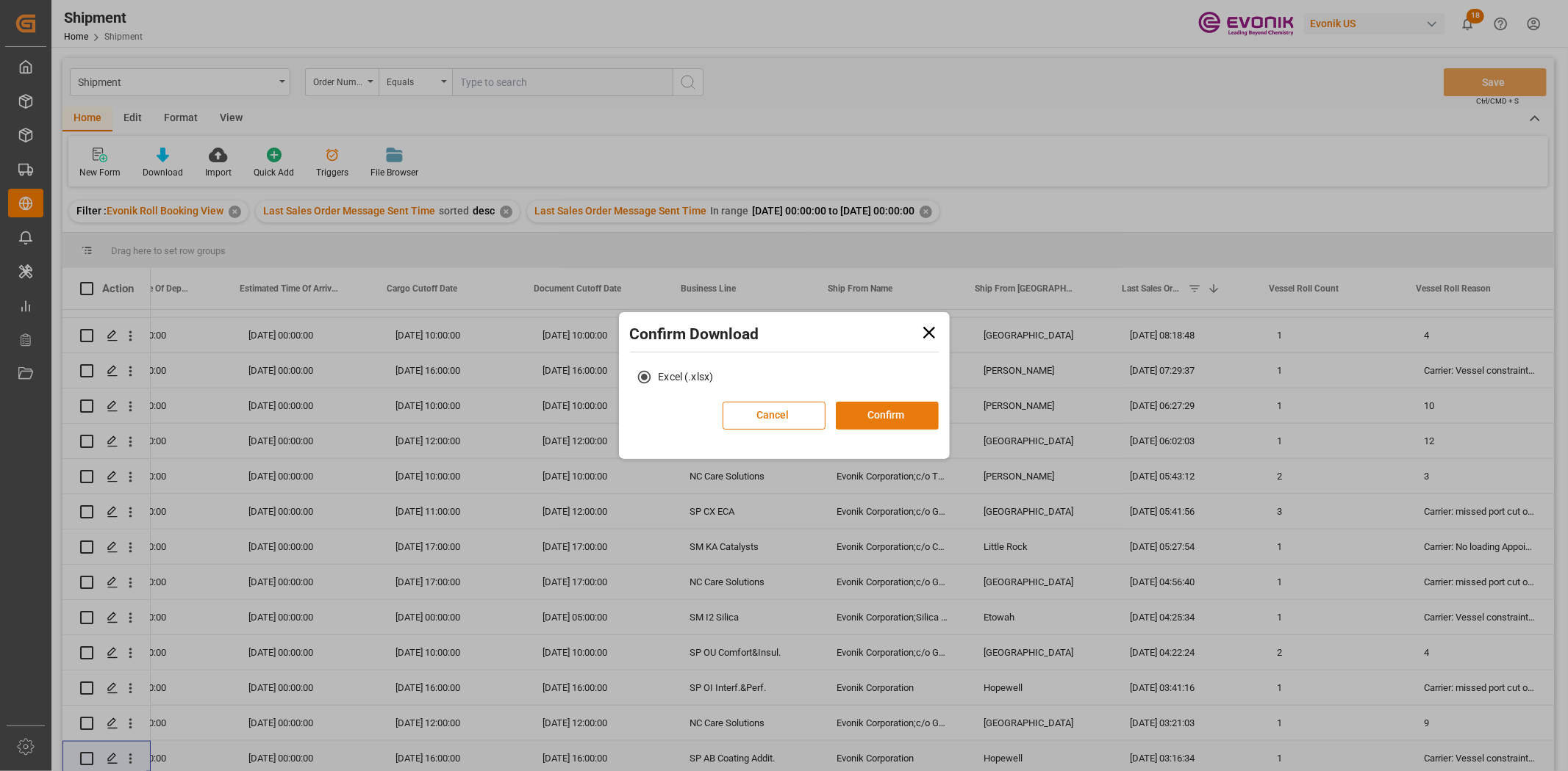
click at [858, 419] on button "Confirm" at bounding box center [887, 415] width 103 height 28
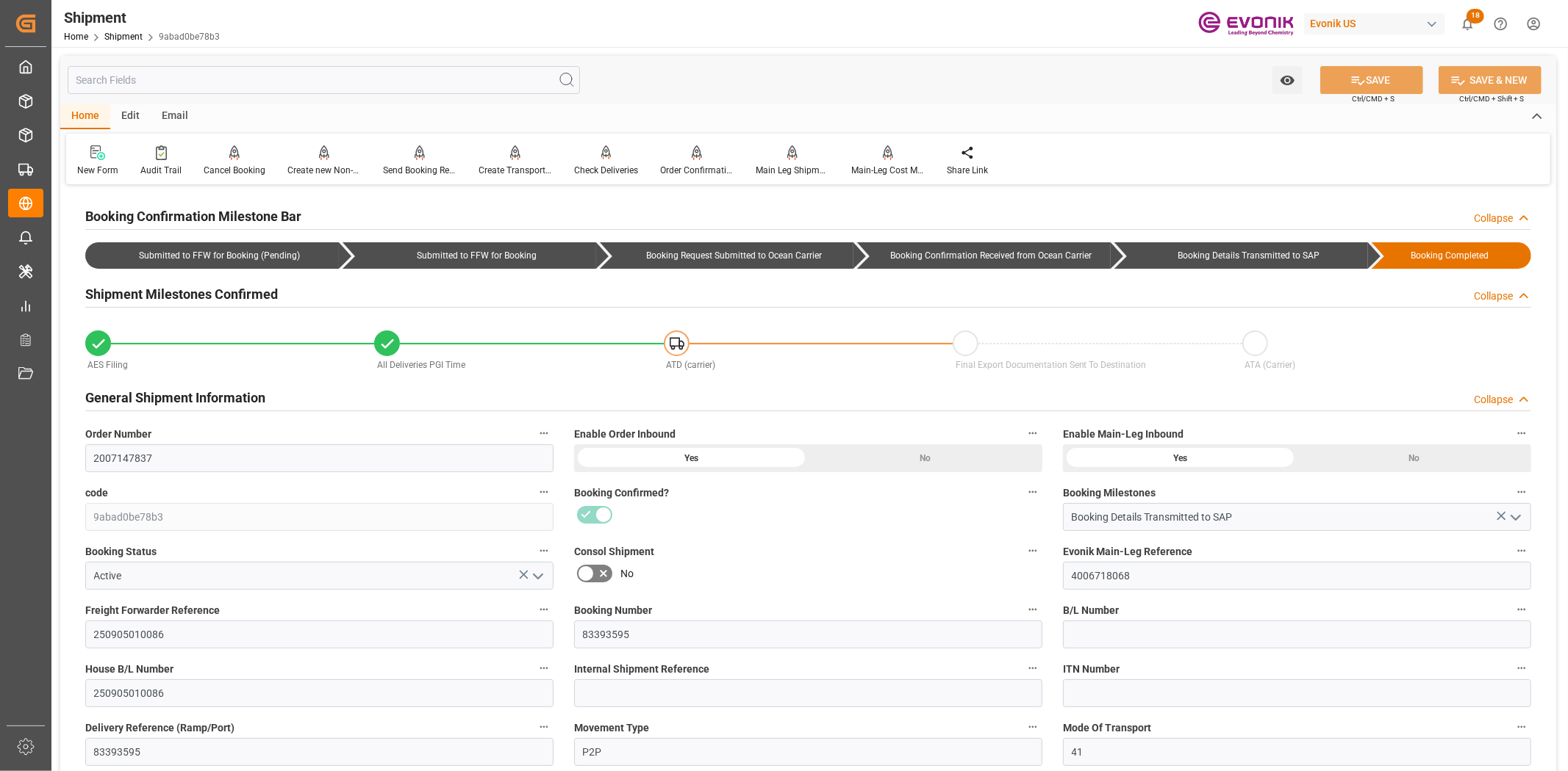
click at [315, 78] on input "text" at bounding box center [323, 80] width 512 height 28
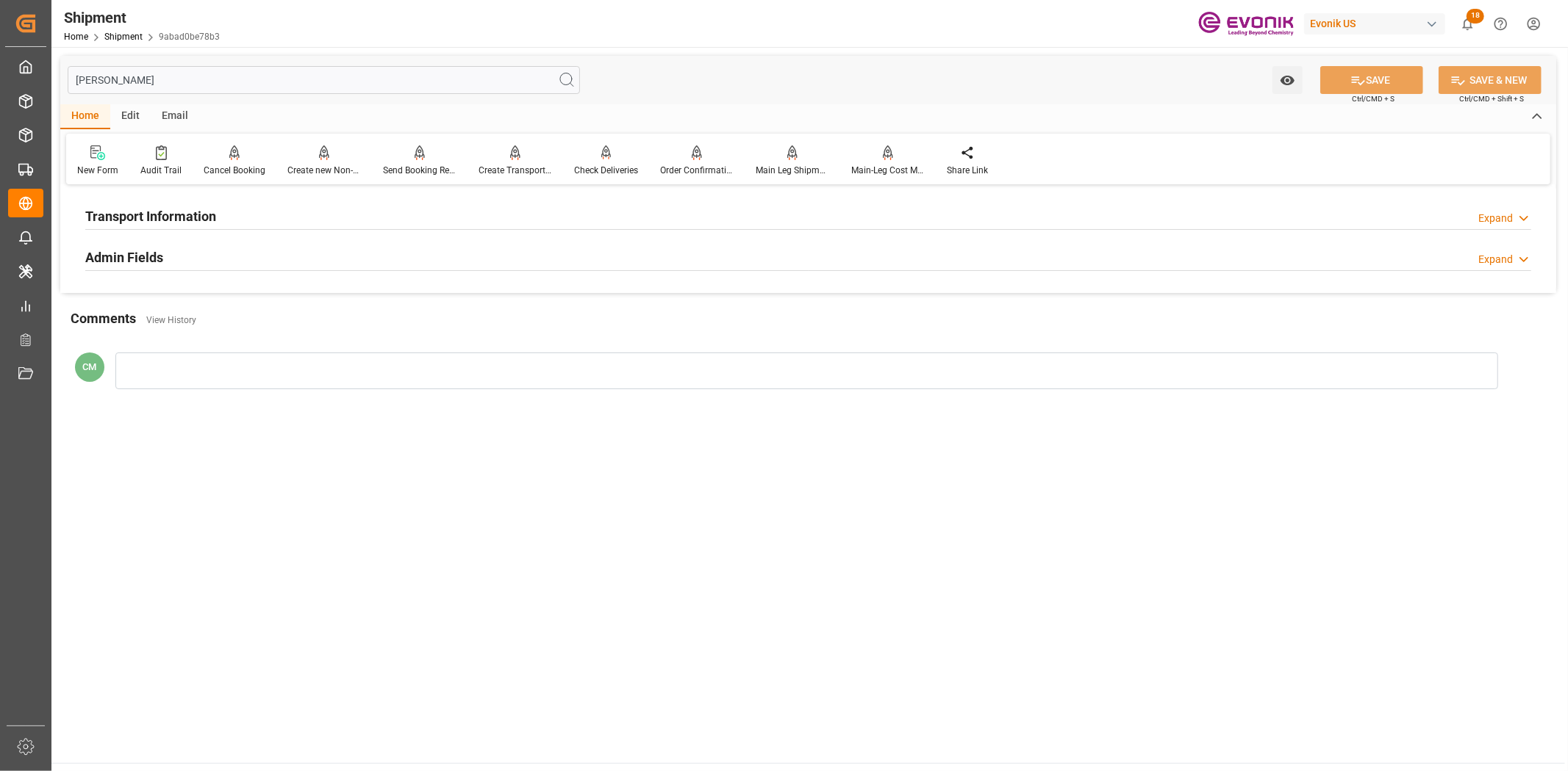
type input "[PERSON_NAME]"
click at [210, 215] on h2 "Transport Information" at bounding box center [150, 216] width 131 height 19
click at [548, 243] on button "Vessel Information" at bounding box center [544, 252] width 20 height 19
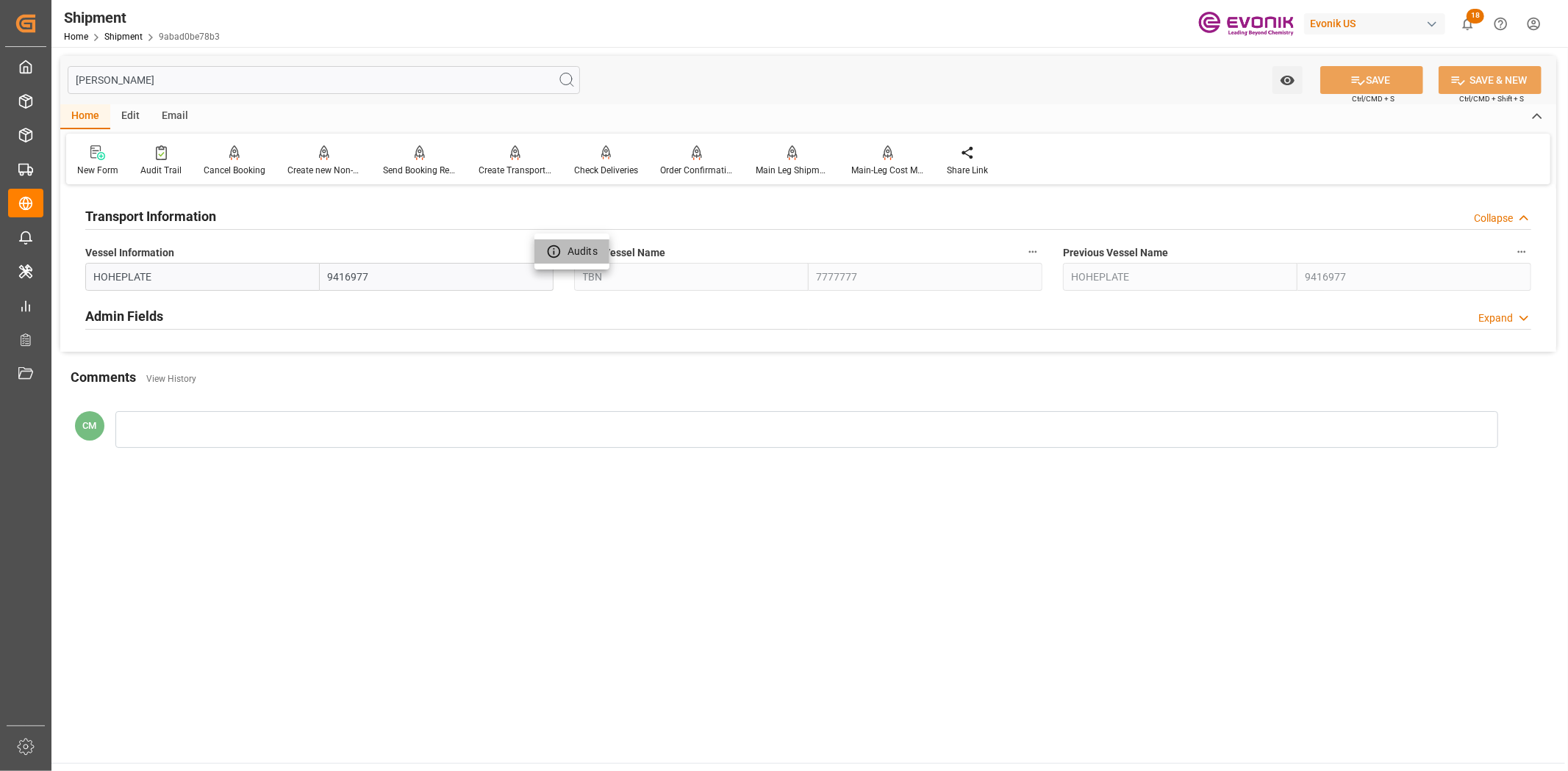
drag, startPoint x: 571, startPoint y: 252, endPoint x: 596, endPoint y: 336, distance: 87.6
click at [574, 259] on li "Audits" at bounding box center [571, 251] width 75 height 24
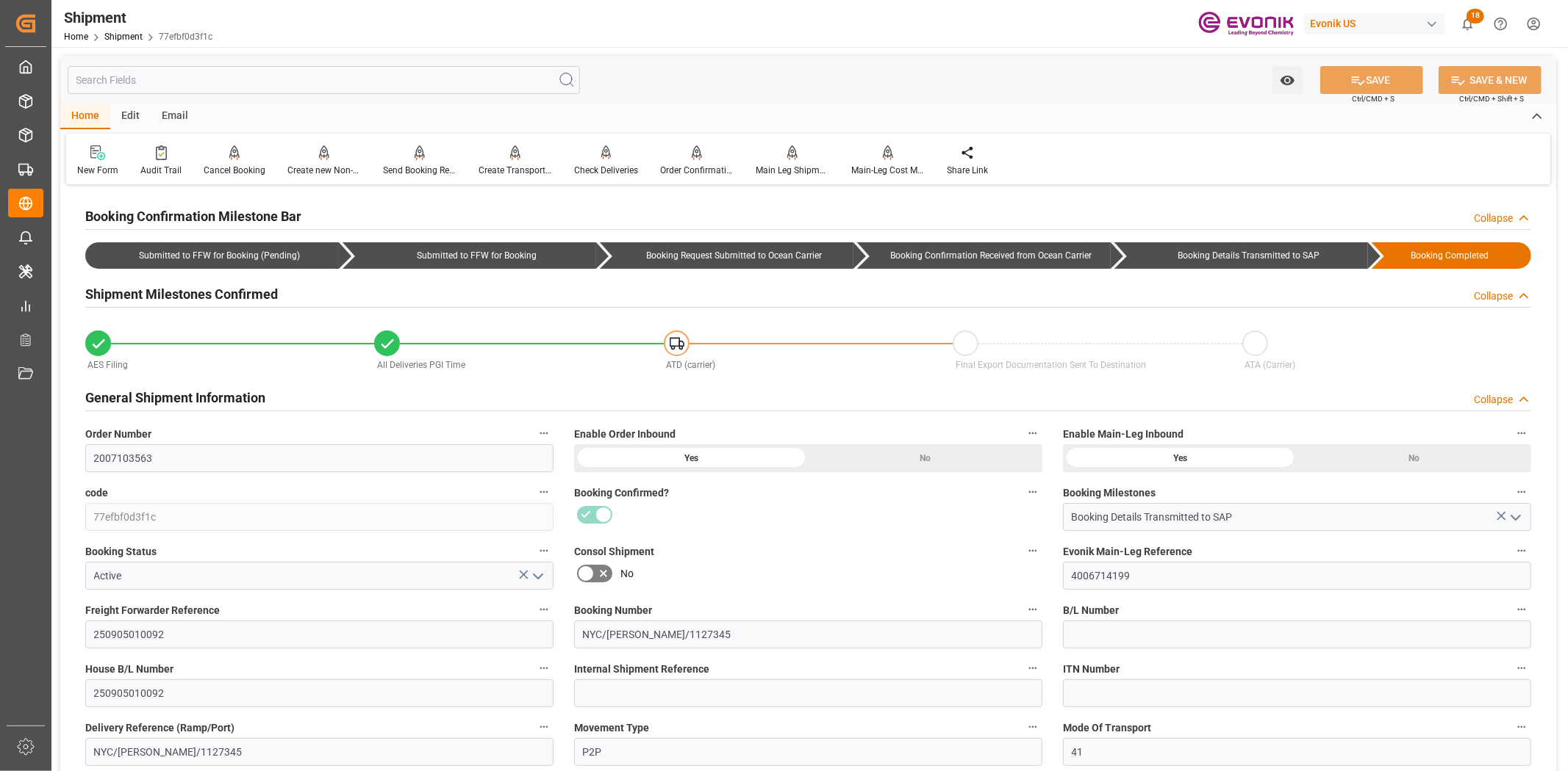
drag, startPoint x: 225, startPoint y: 82, endPoint x: 226, endPoint y: 109, distance: 27.0
click at [226, 85] on input "text" at bounding box center [323, 80] width 512 height 28
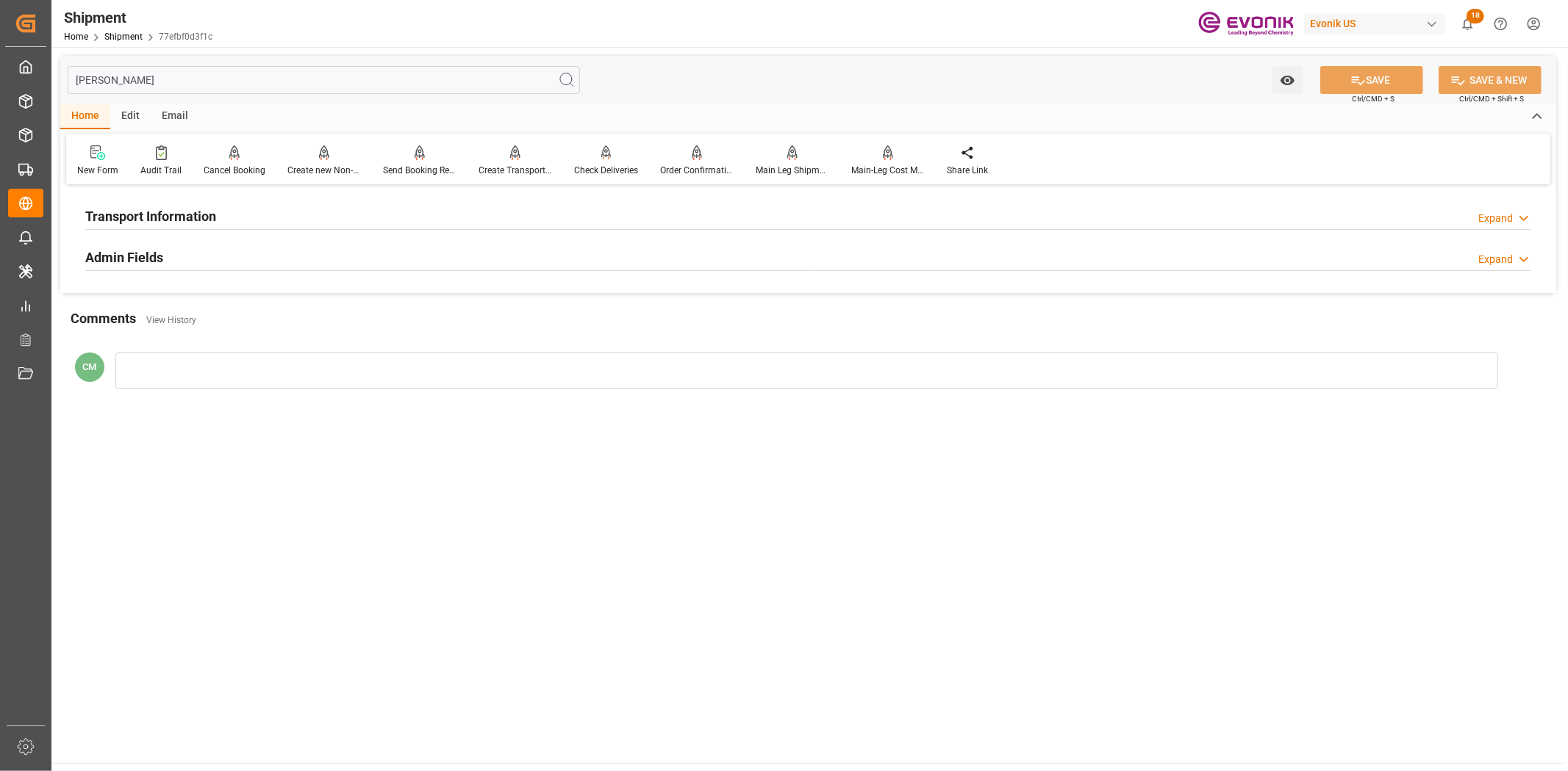
type input "[PERSON_NAME]"
drag, startPoint x: 175, startPoint y: 208, endPoint x: 386, endPoint y: 266, distance: 218.8
click at [175, 209] on h2 "Transport Information" at bounding box center [150, 216] width 131 height 19
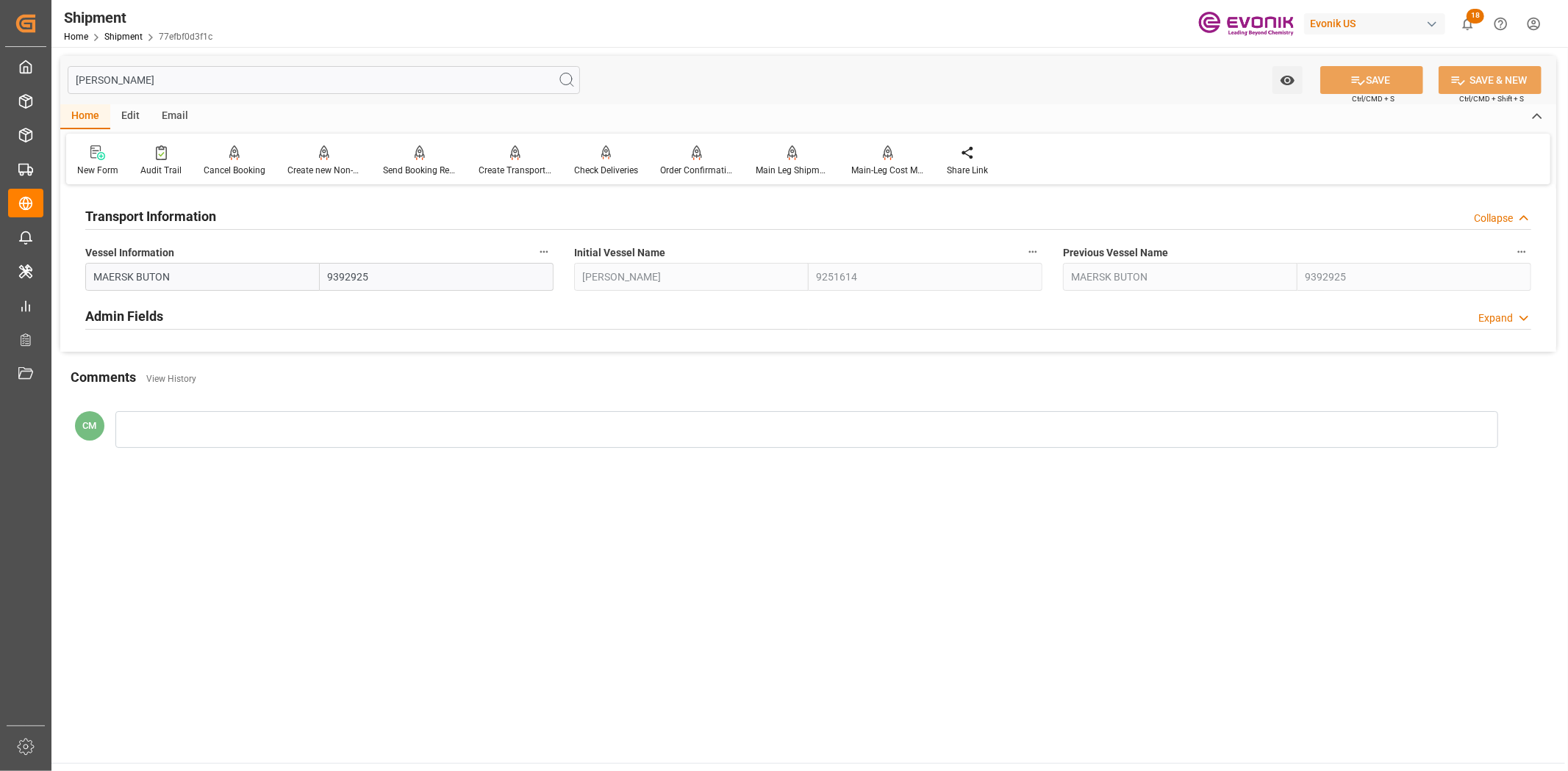
drag, startPoint x: 532, startPoint y: 251, endPoint x: 548, endPoint y: 251, distance: 16.0
click at [532, 251] on label "Vessel Information" at bounding box center [319, 252] width 468 height 20
click at [534, 251] on button "Vessel Information" at bounding box center [544, 252] width 20 height 19
click at [549, 251] on icon at bounding box center [554, 251] width 16 height 16
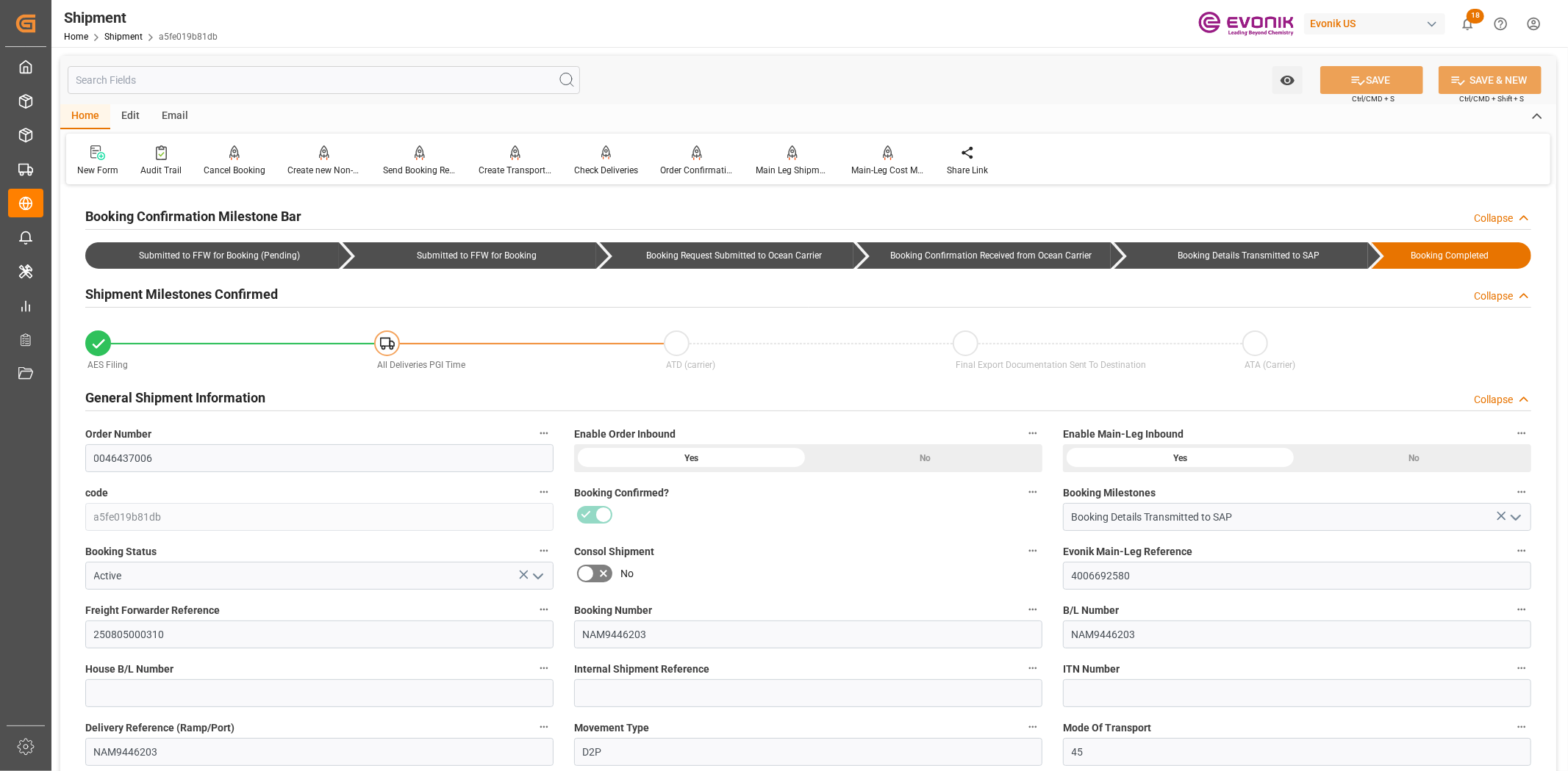
click at [297, 82] on input "text" at bounding box center [323, 80] width 512 height 28
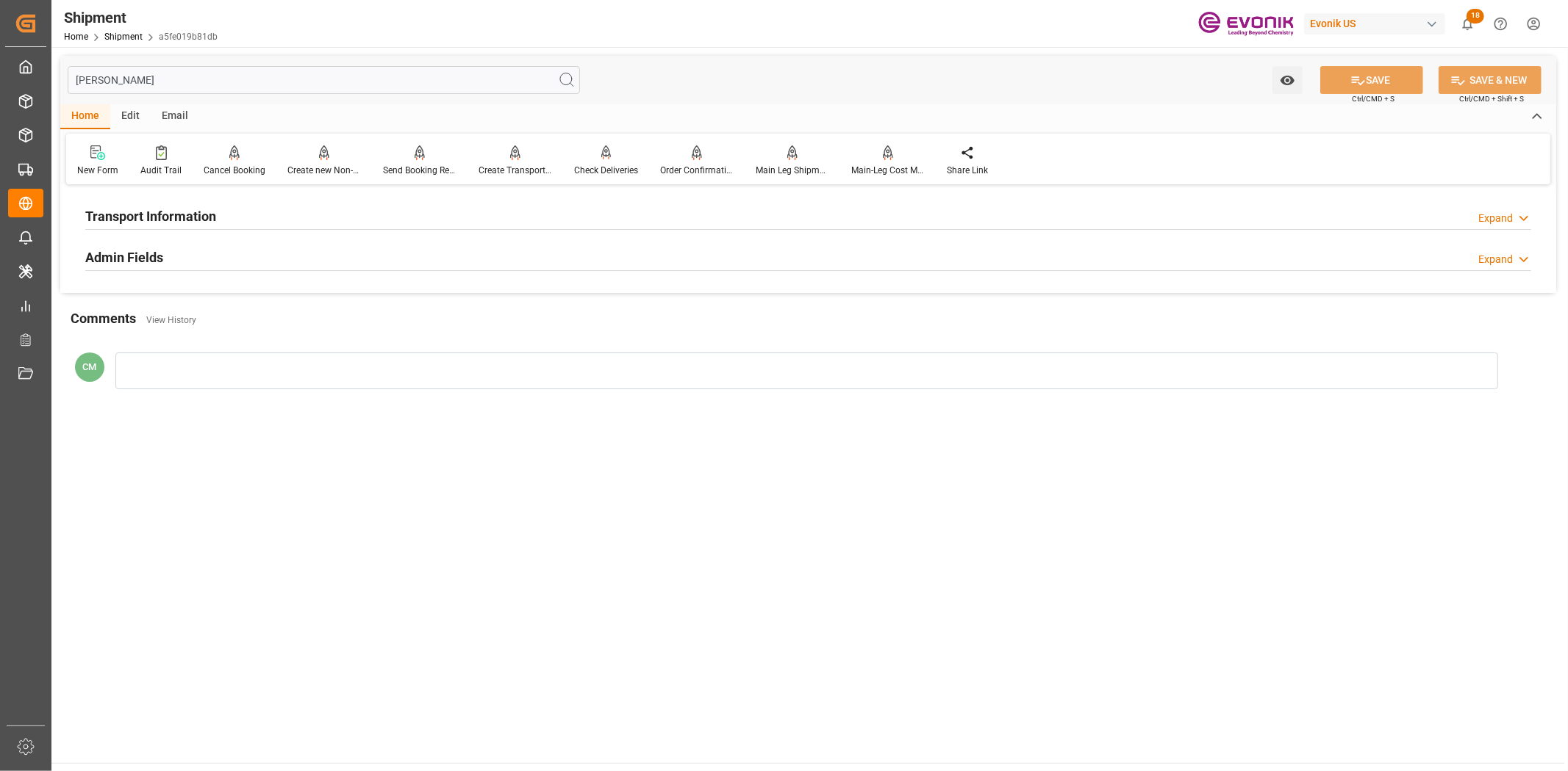
type input "[PERSON_NAME]"
click at [166, 214] on h2 "Transport Information" at bounding box center [150, 216] width 131 height 19
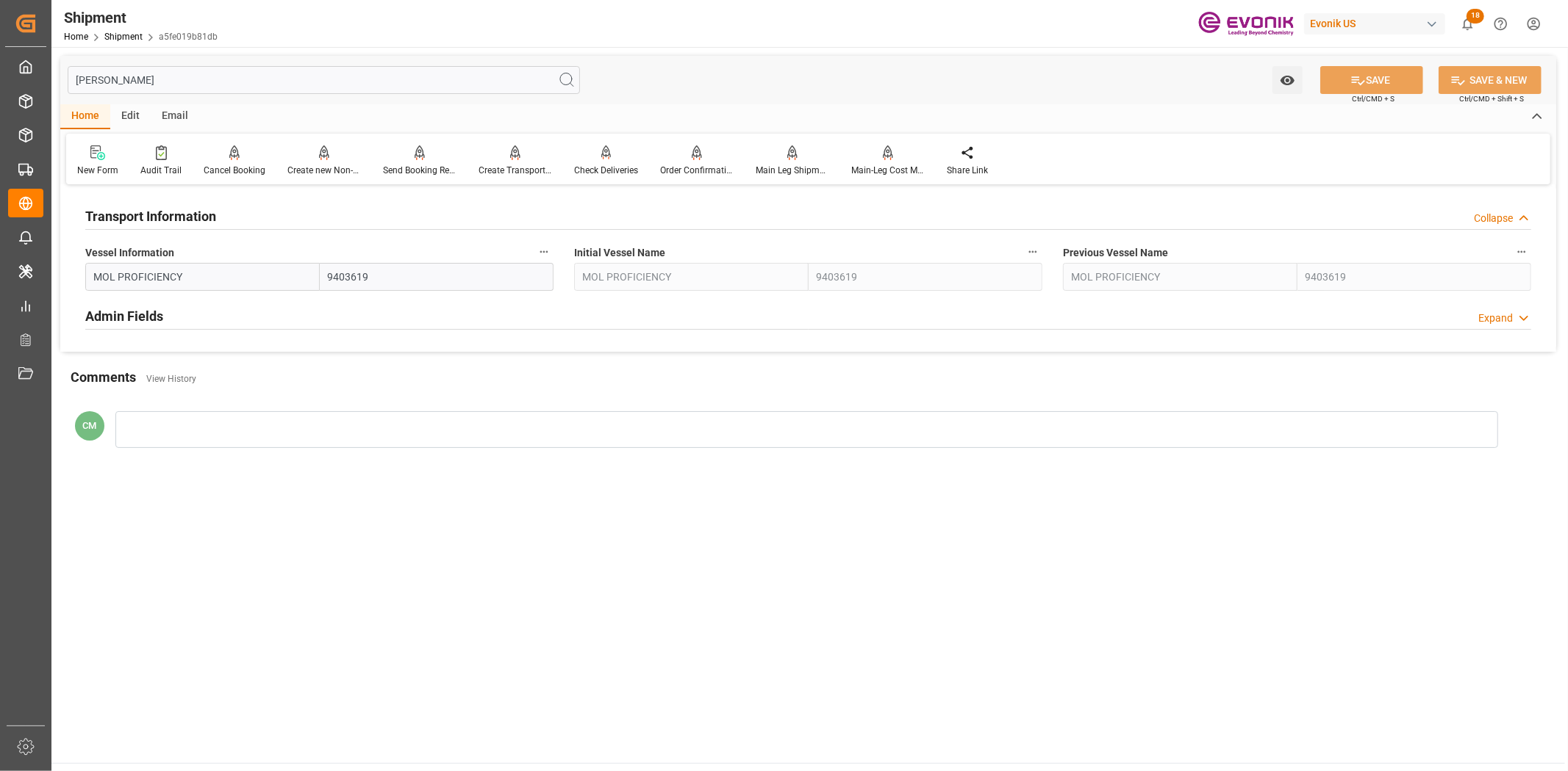
click at [541, 255] on icon "button" at bounding box center [544, 251] width 12 height 12
click at [571, 259] on li "Audits" at bounding box center [571, 251] width 75 height 24
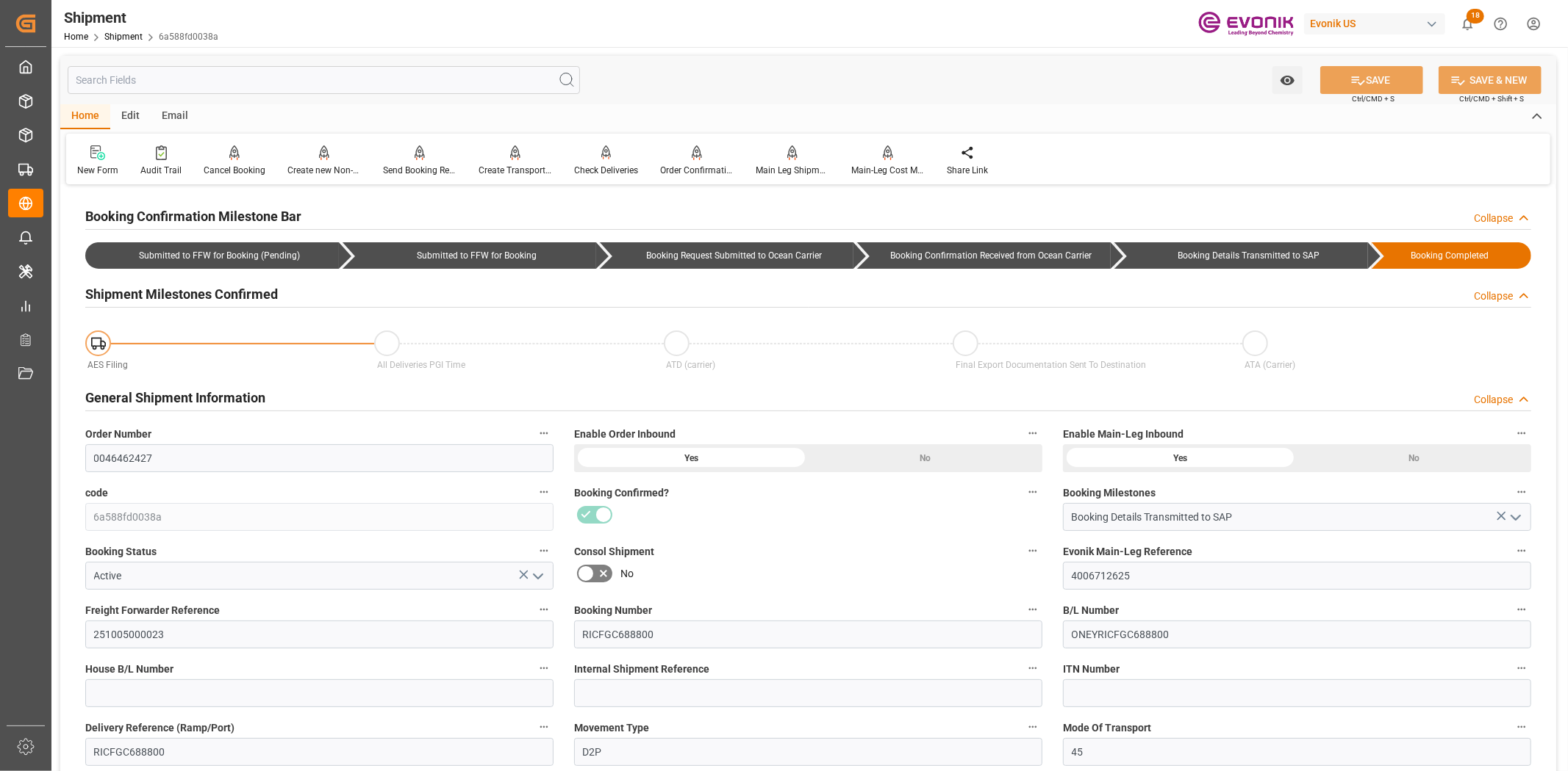
click at [235, 79] on input "text" at bounding box center [323, 80] width 512 height 28
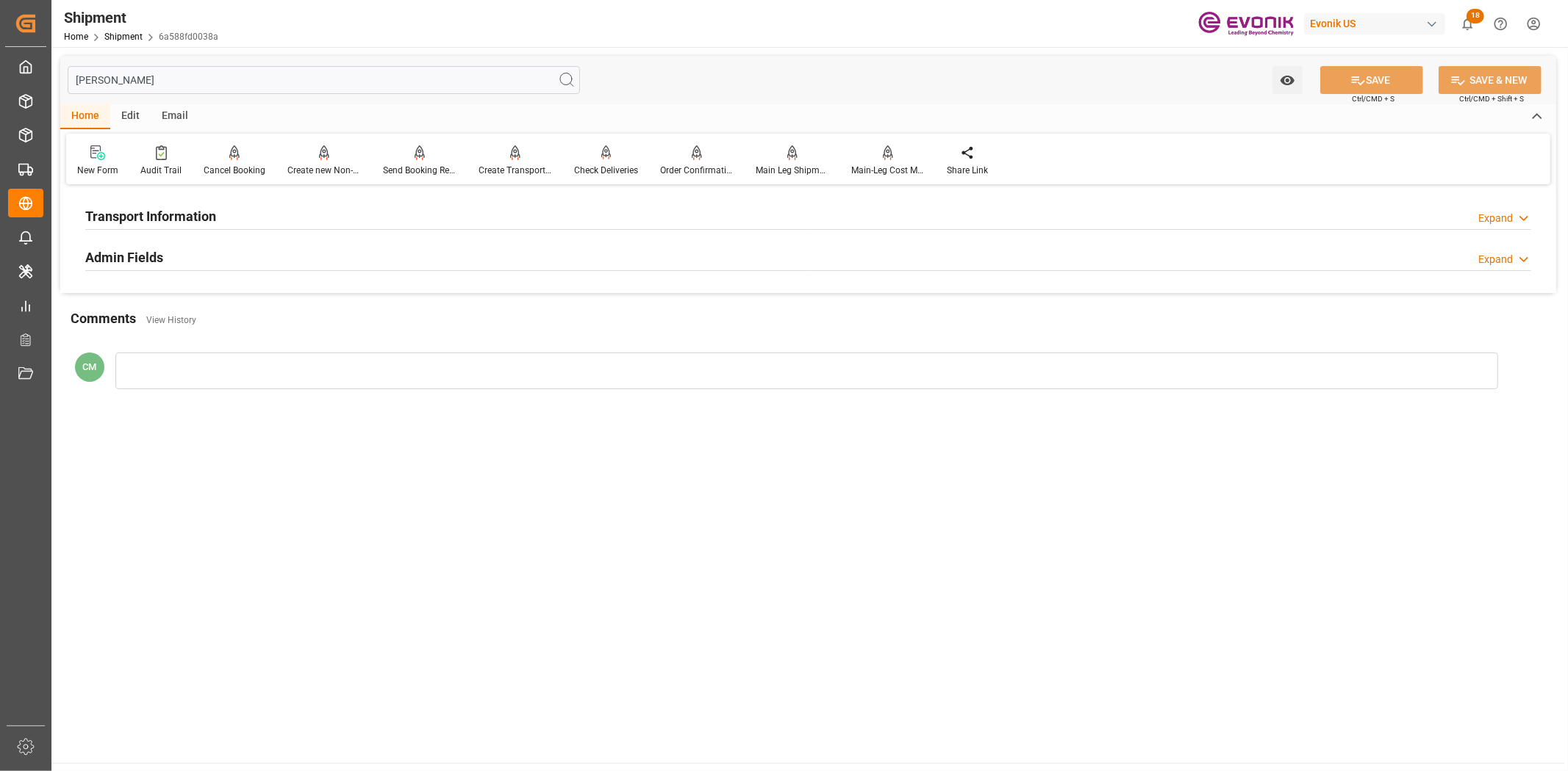
type input "[PERSON_NAME]"
click at [172, 207] on h2 "Transport Information" at bounding box center [150, 216] width 131 height 19
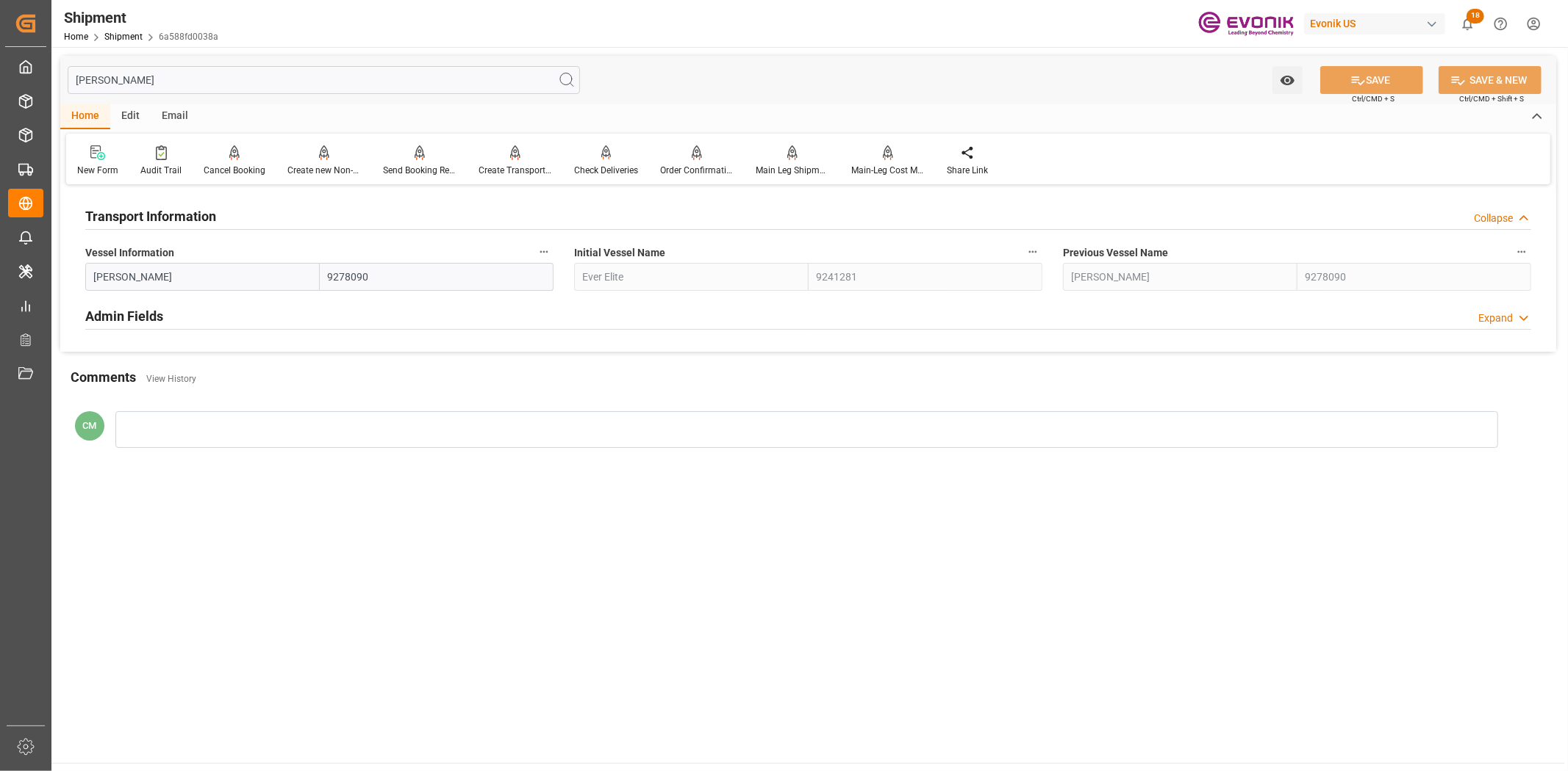
drag, startPoint x: 538, startPoint y: 245, endPoint x: 575, endPoint y: 253, distance: 37.9
click at [540, 245] on button "Vessel Information" at bounding box center [544, 252] width 20 height 19
click at [575, 253] on li "Audits" at bounding box center [571, 251] width 75 height 24
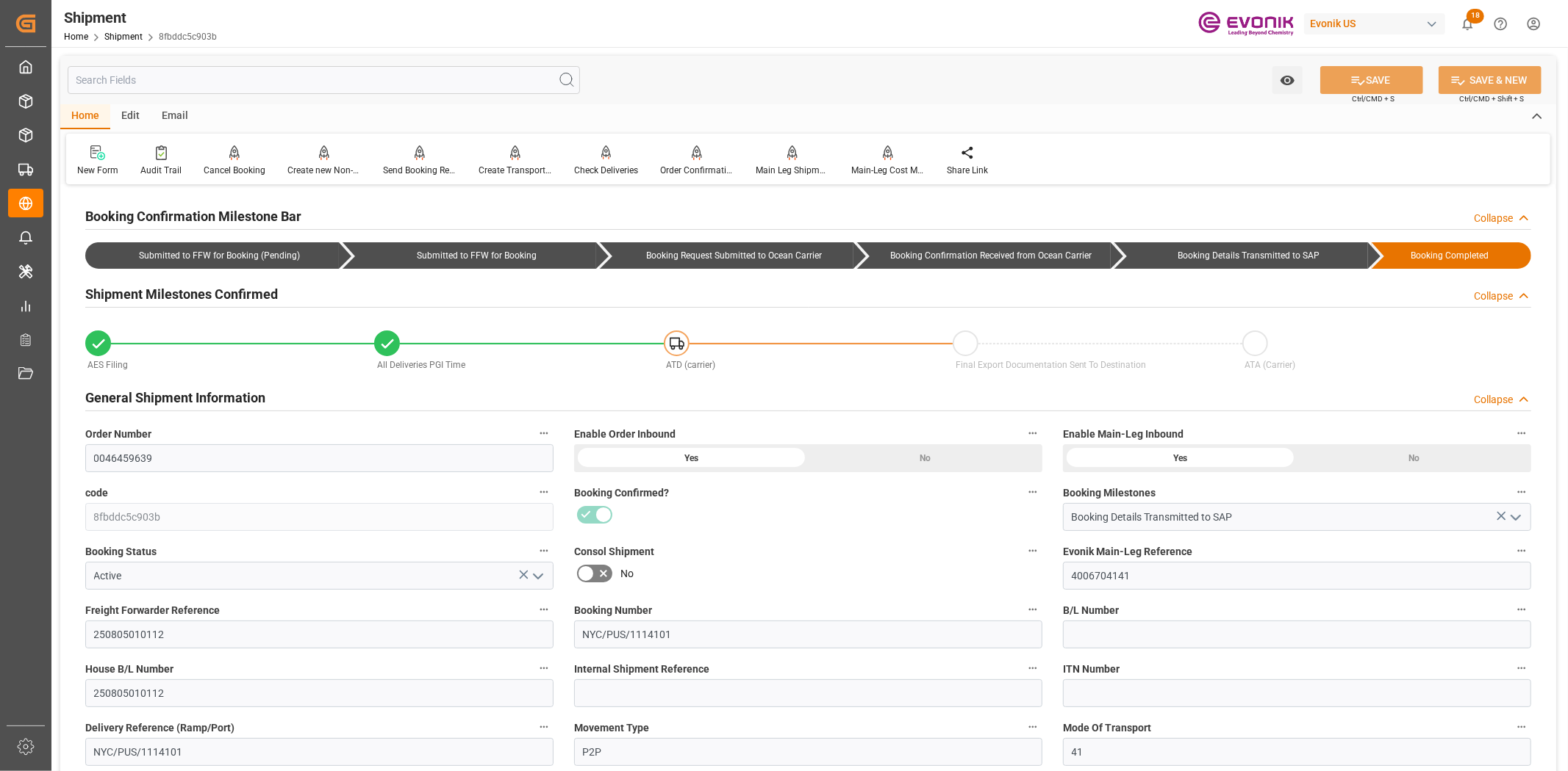
click at [422, 85] on input "text" at bounding box center [323, 80] width 512 height 28
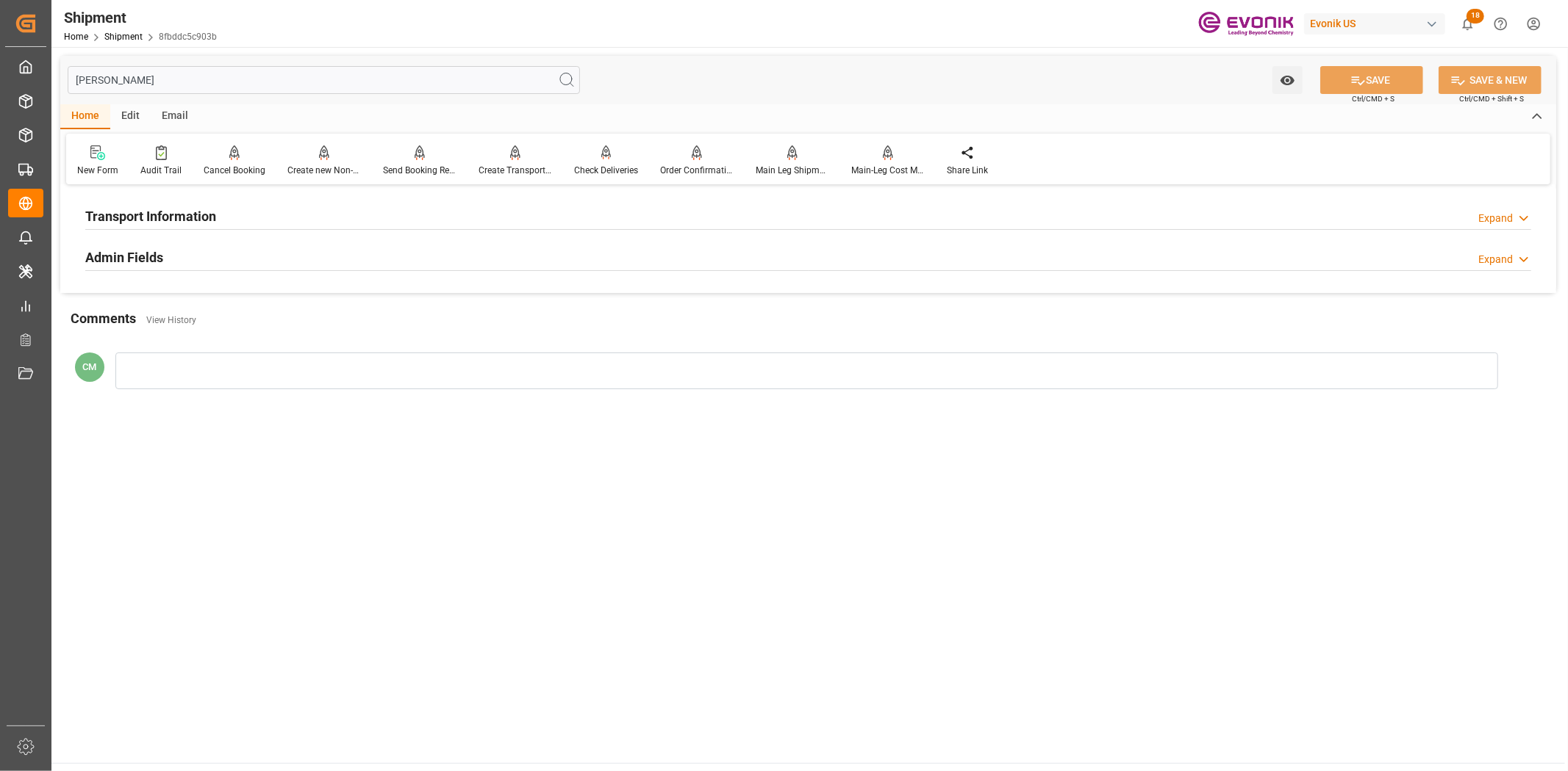
type input "[PERSON_NAME]"
click at [333, 225] on div "Transport Information Expand" at bounding box center [807, 214] width 1445 height 28
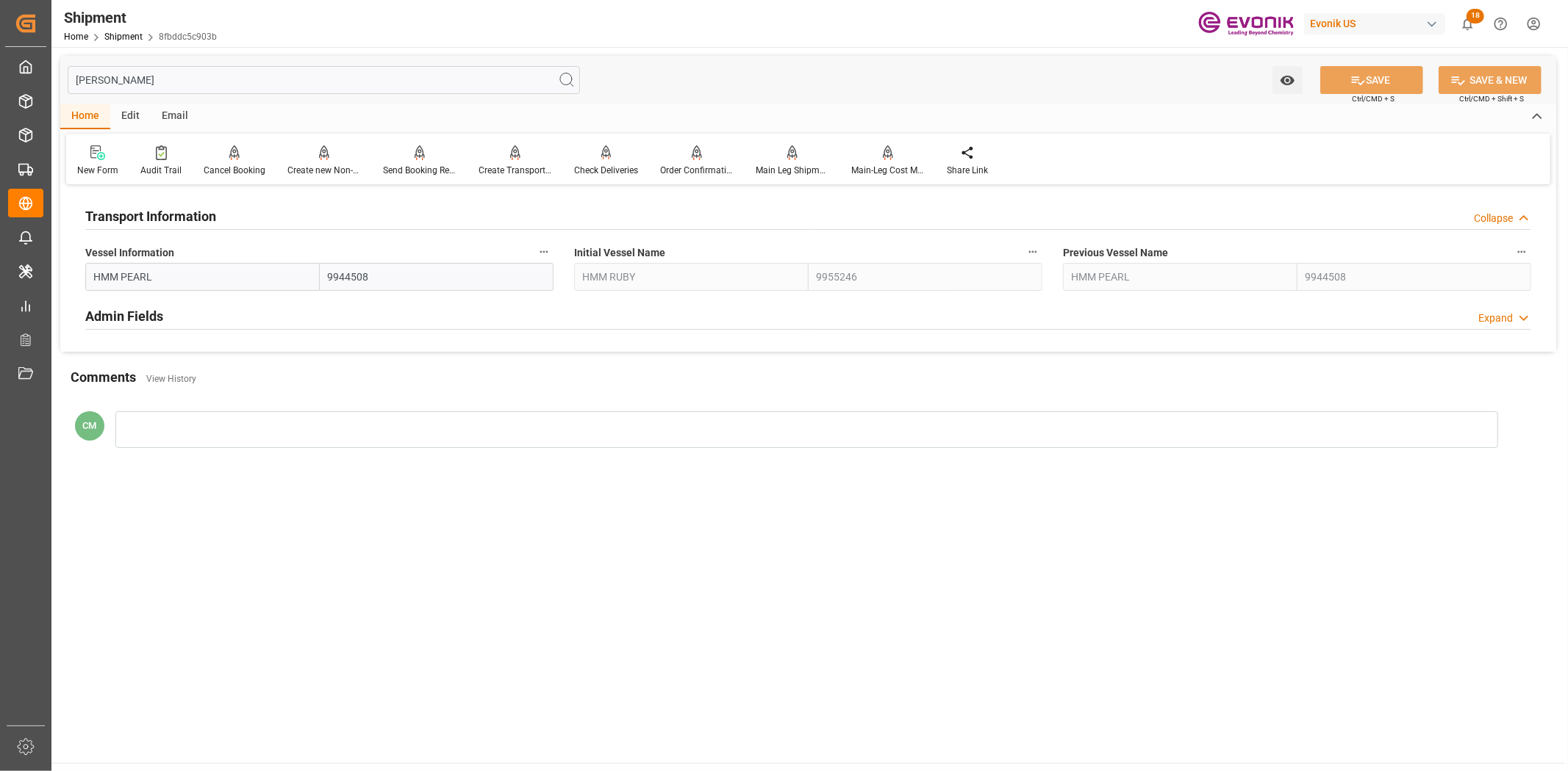
click at [554, 250] on div "Vessel Information HMM PEARL 9944508" at bounding box center [319, 266] width 489 height 58
click at [545, 248] on icon "button" at bounding box center [544, 251] width 12 height 12
click at [588, 259] on li "Audits" at bounding box center [571, 251] width 75 height 24
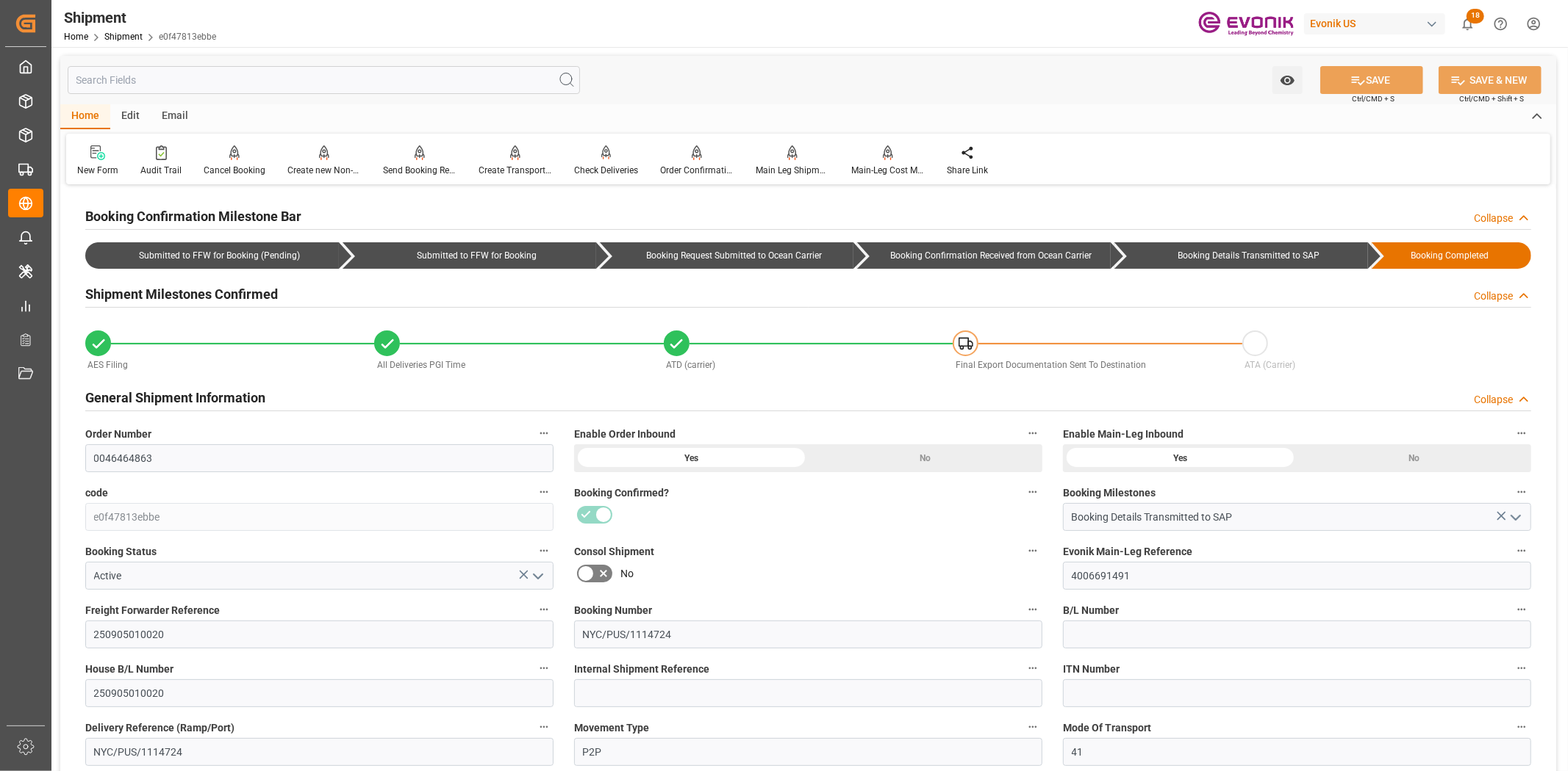
drag, startPoint x: 419, startPoint y: 74, endPoint x: 411, endPoint y: 96, distance: 23.4
click at [419, 74] on input "text" at bounding box center [323, 80] width 512 height 28
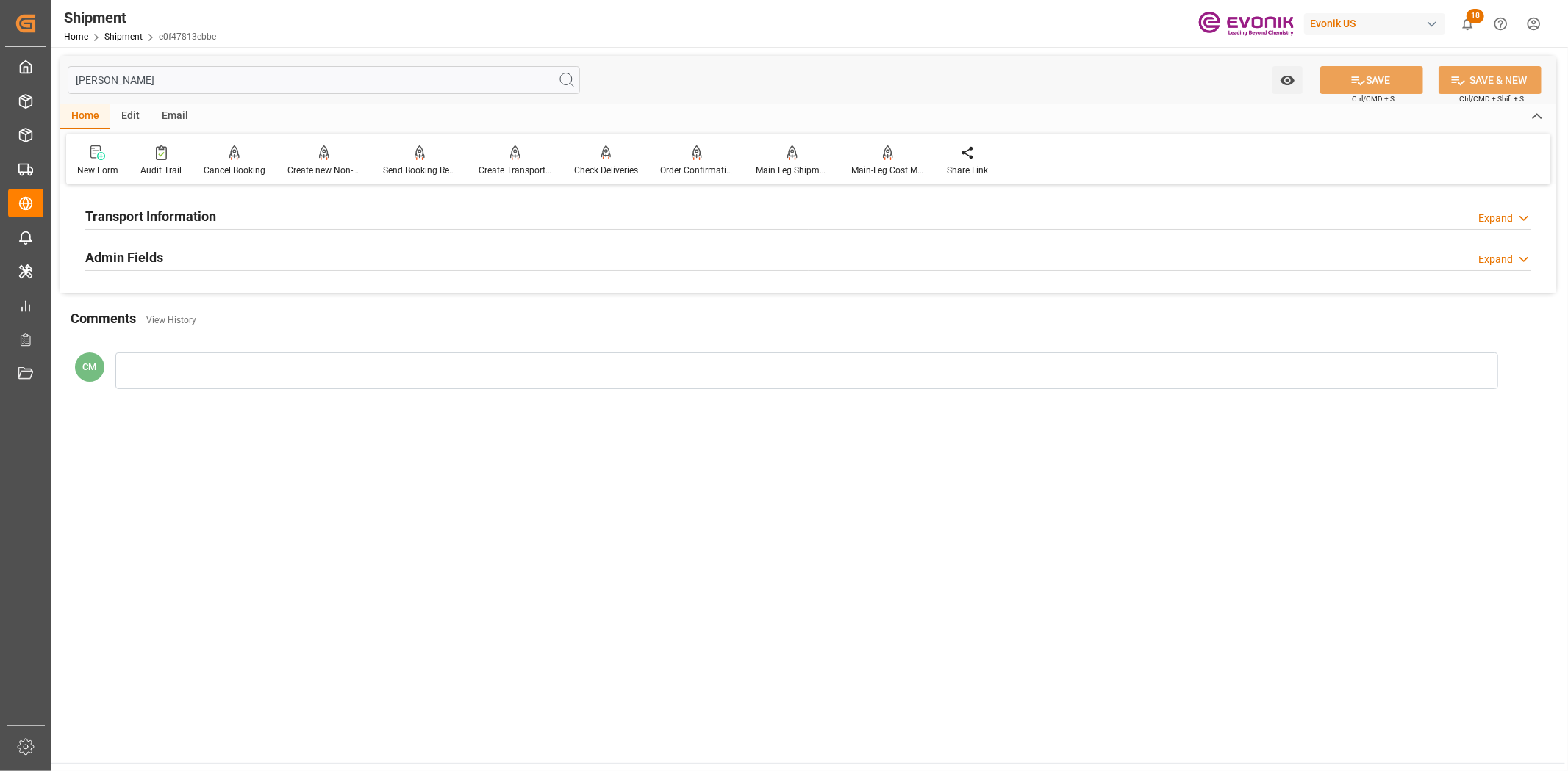
type input "[PERSON_NAME]"
click at [216, 220] on div "Transport Information Expand" at bounding box center [807, 214] width 1445 height 28
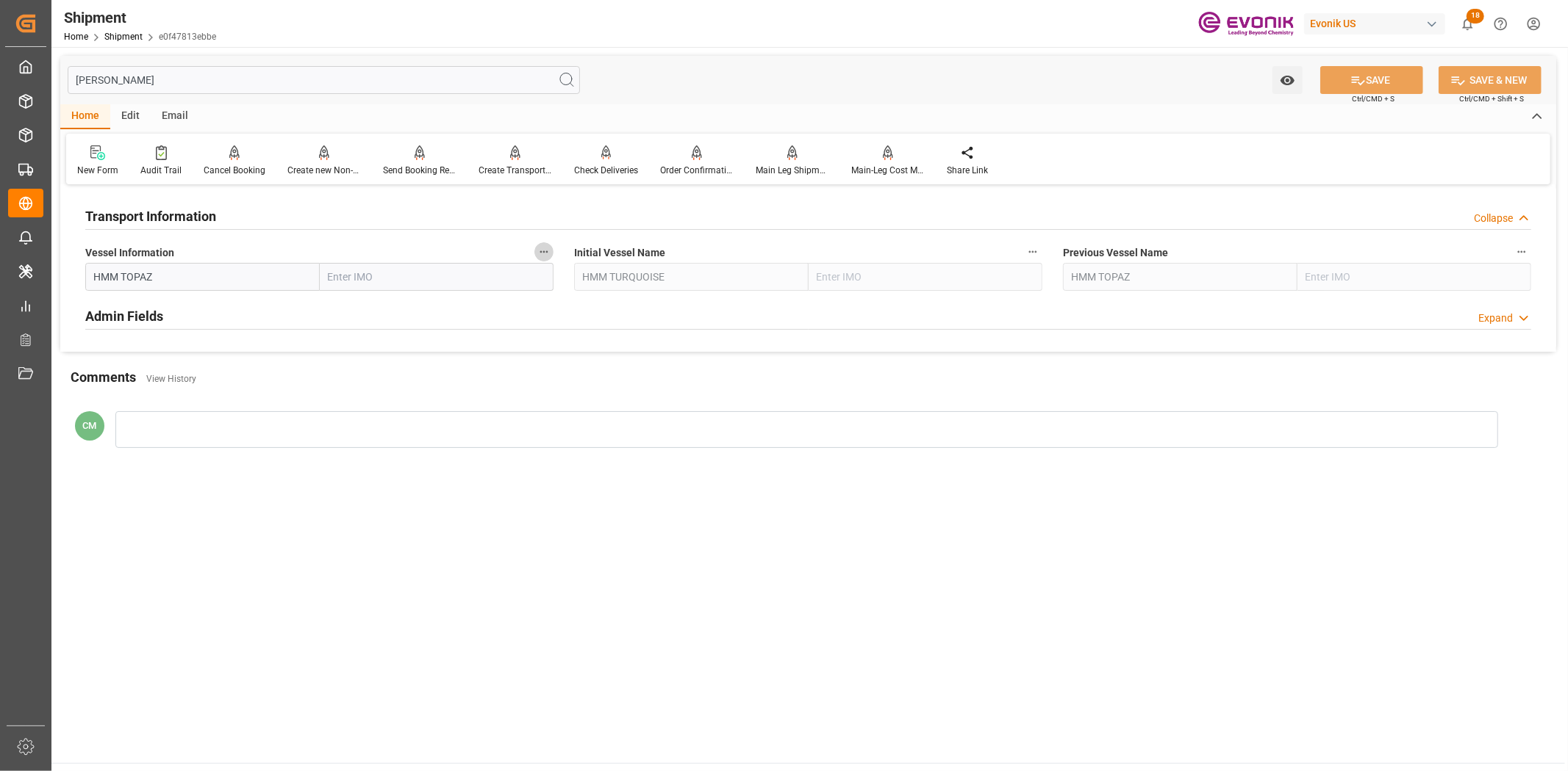
click at [538, 251] on icon "button" at bounding box center [544, 251] width 12 height 12
click at [555, 258] on icon at bounding box center [554, 251] width 16 height 16
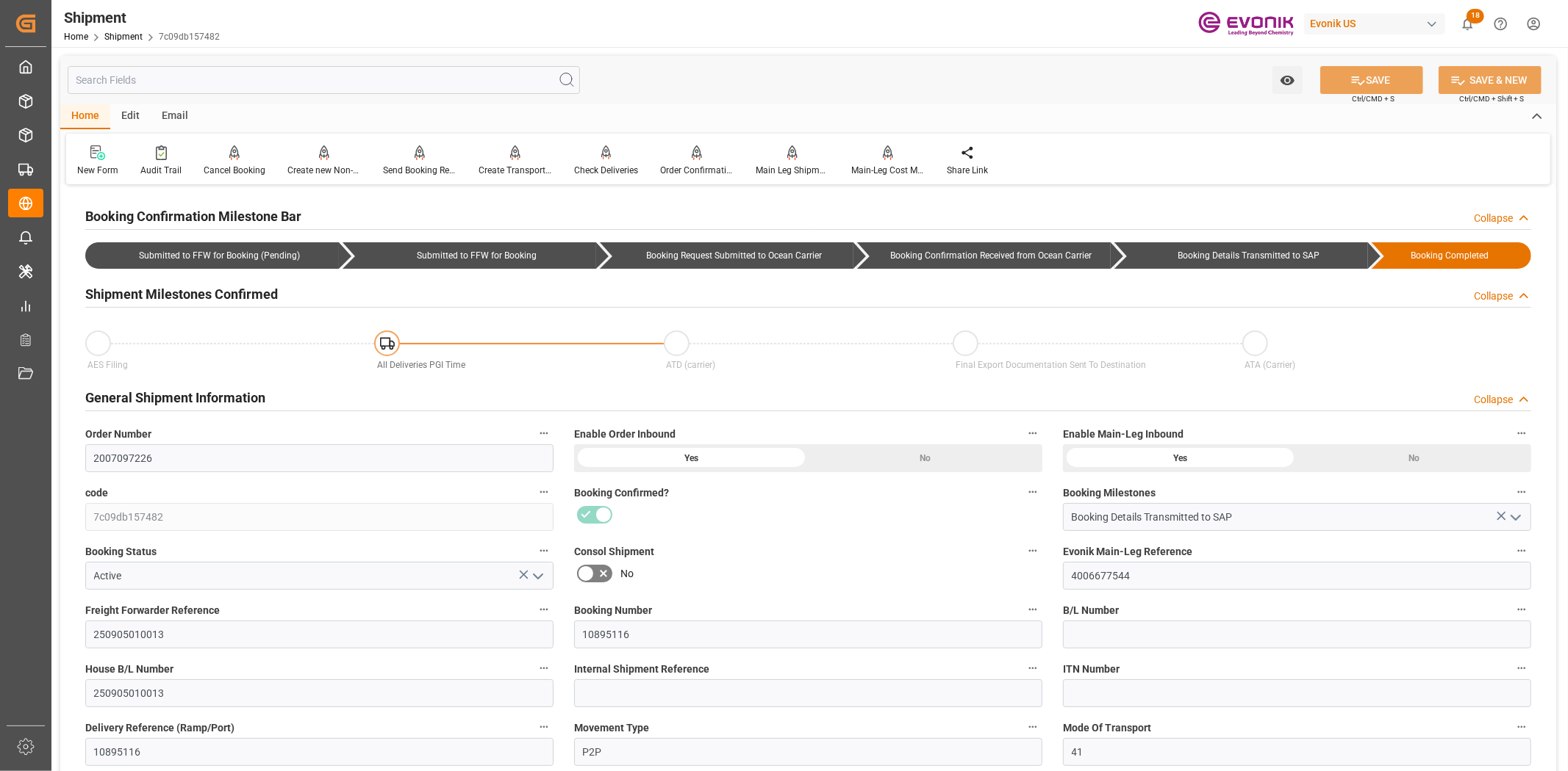
drag, startPoint x: 412, startPoint y: 67, endPoint x: 412, endPoint y: 76, distance: 9.0
click at [412, 74] on input "text" at bounding box center [323, 80] width 512 height 28
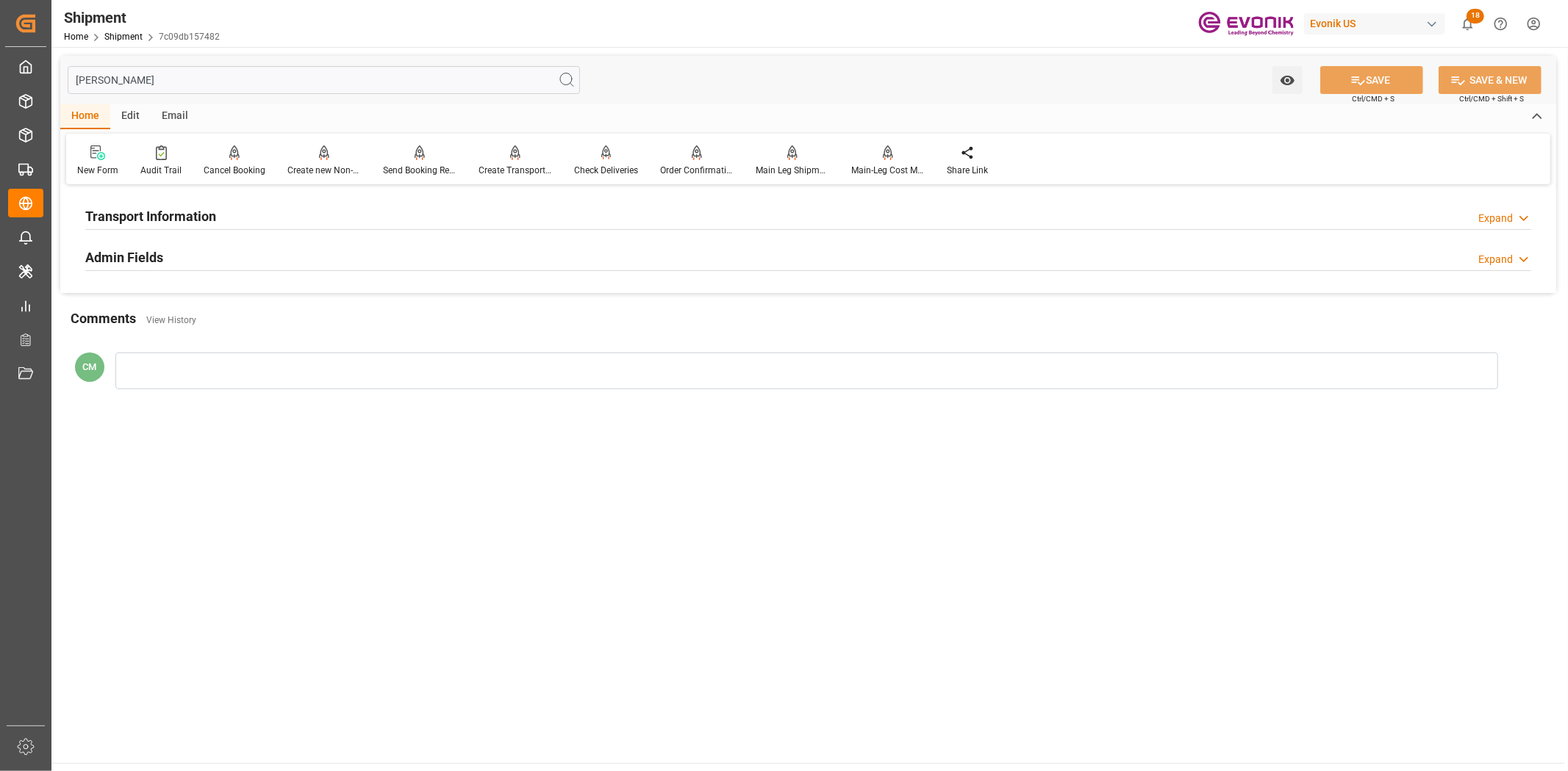
type input "[PERSON_NAME]"
drag, startPoint x: 209, startPoint y: 213, endPoint x: 473, endPoint y: 254, distance: 267.2
click at [217, 215] on div "Transport Information Expand" at bounding box center [807, 214] width 1445 height 28
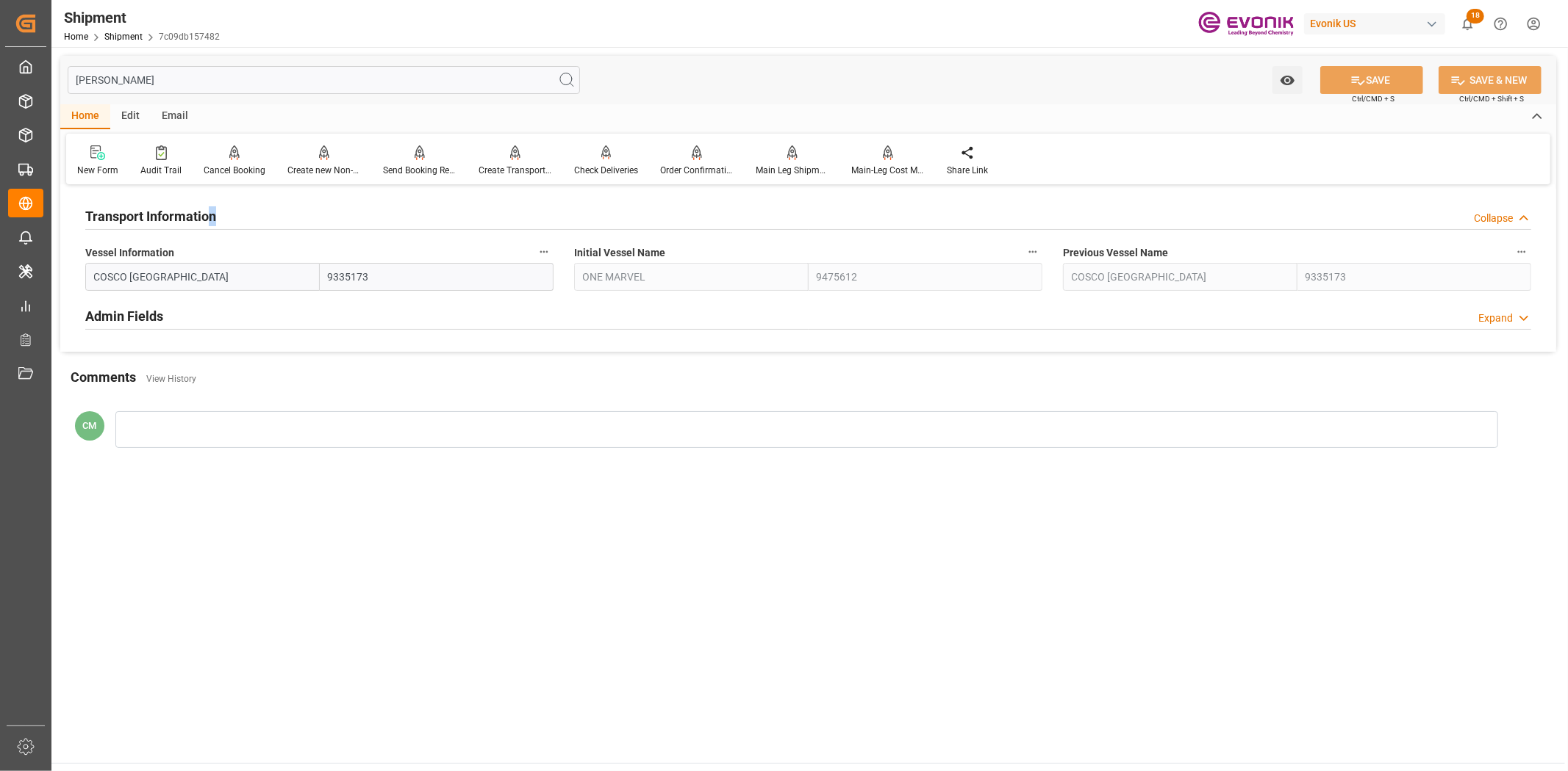
click at [548, 251] on icon "button" at bounding box center [544, 251] width 12 height 12
click at [568, 251] on li "Audits" at bounding box center [571, 251] width 75 height 24
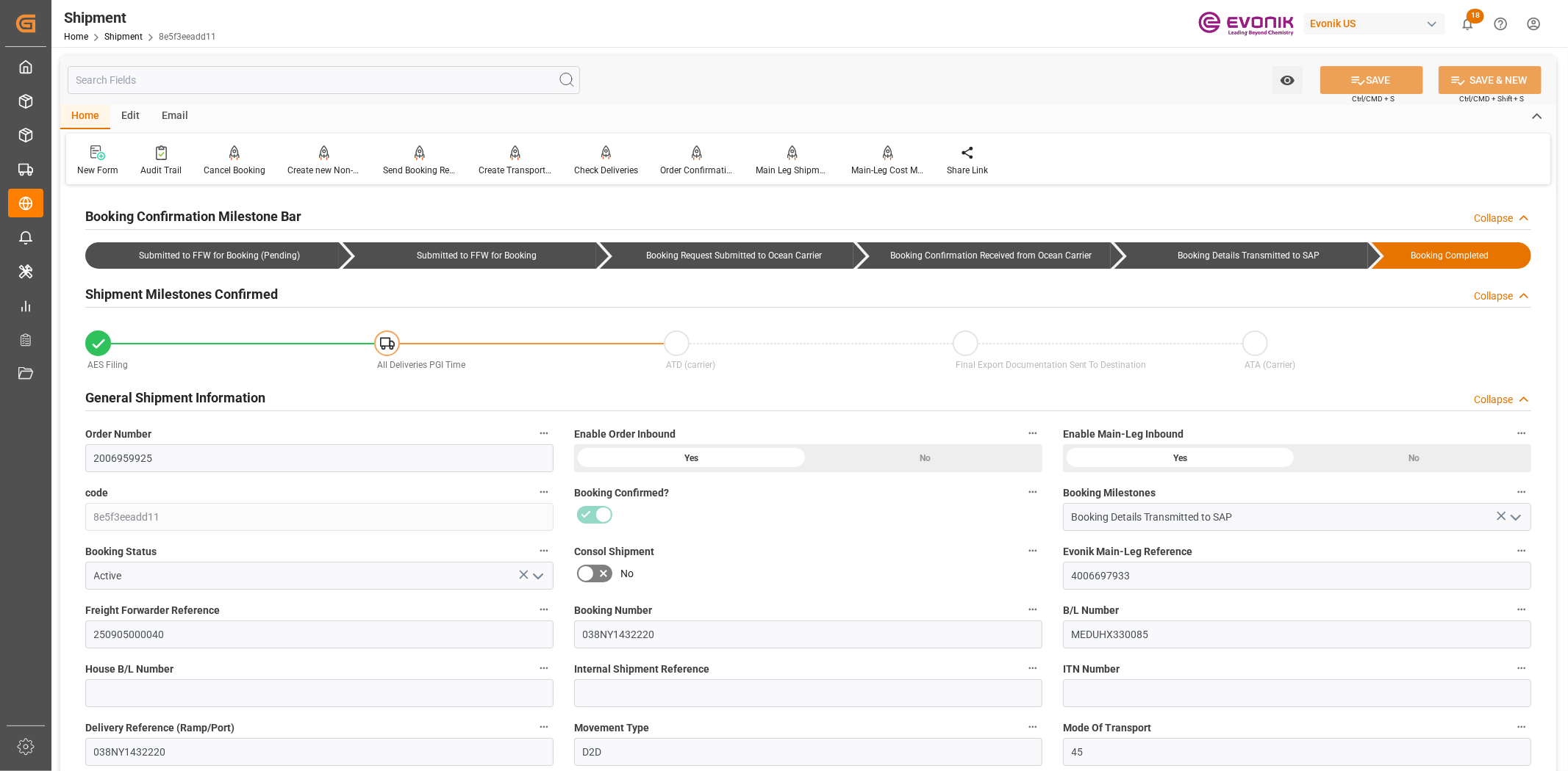
click at [445, 68] on input "text" at bounding box center [323, 80] width 512 height 28
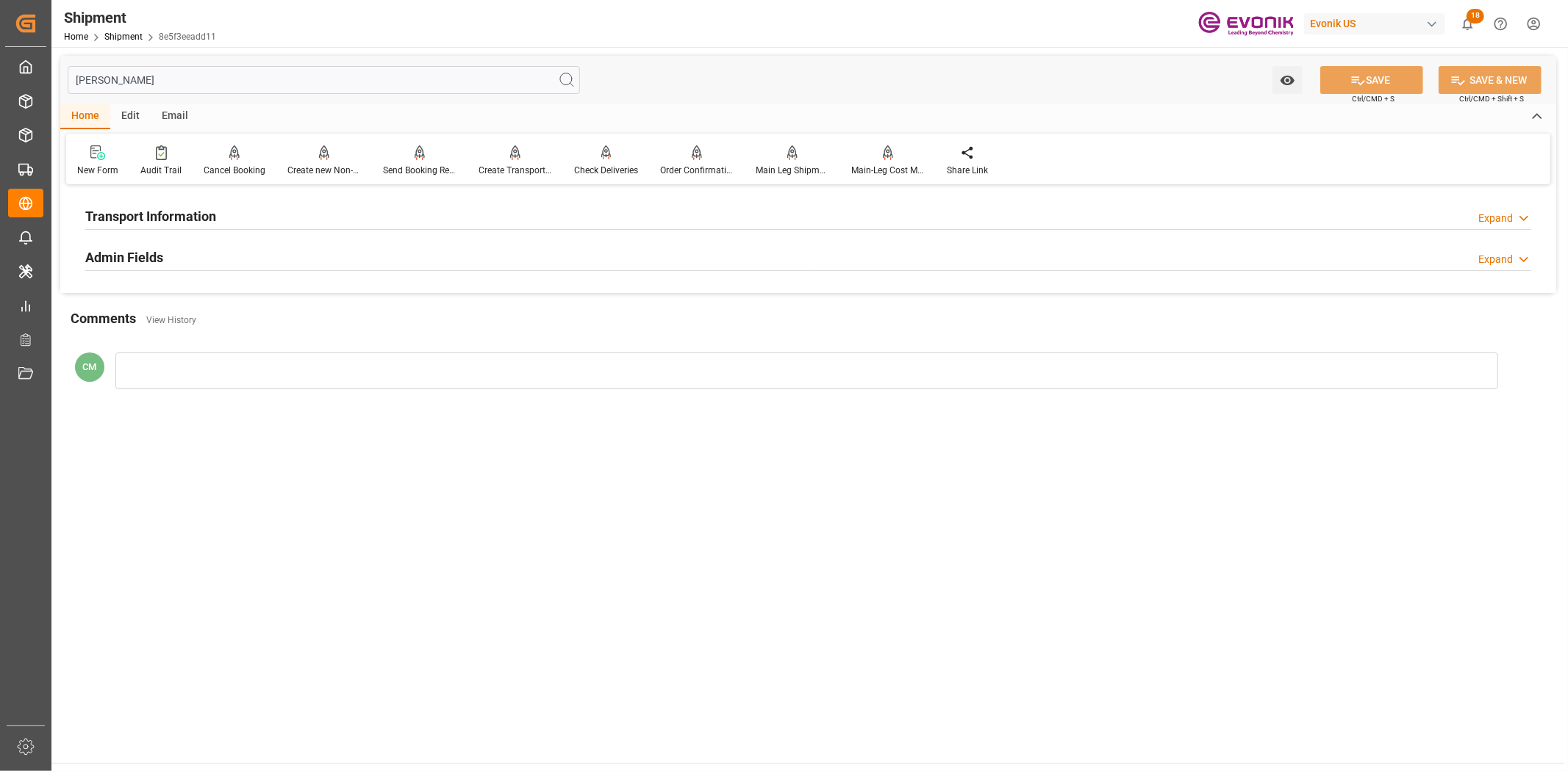
type input "[PERSON_NAME]"
drag, startPoint x: 316, startPoint y: 215, endPoint x: 464, endPoint y: 249, distance: 151.9
click at [319, 215] on div "Transport Information Expand" at bounding box center [807, 214] width 1445 height 28
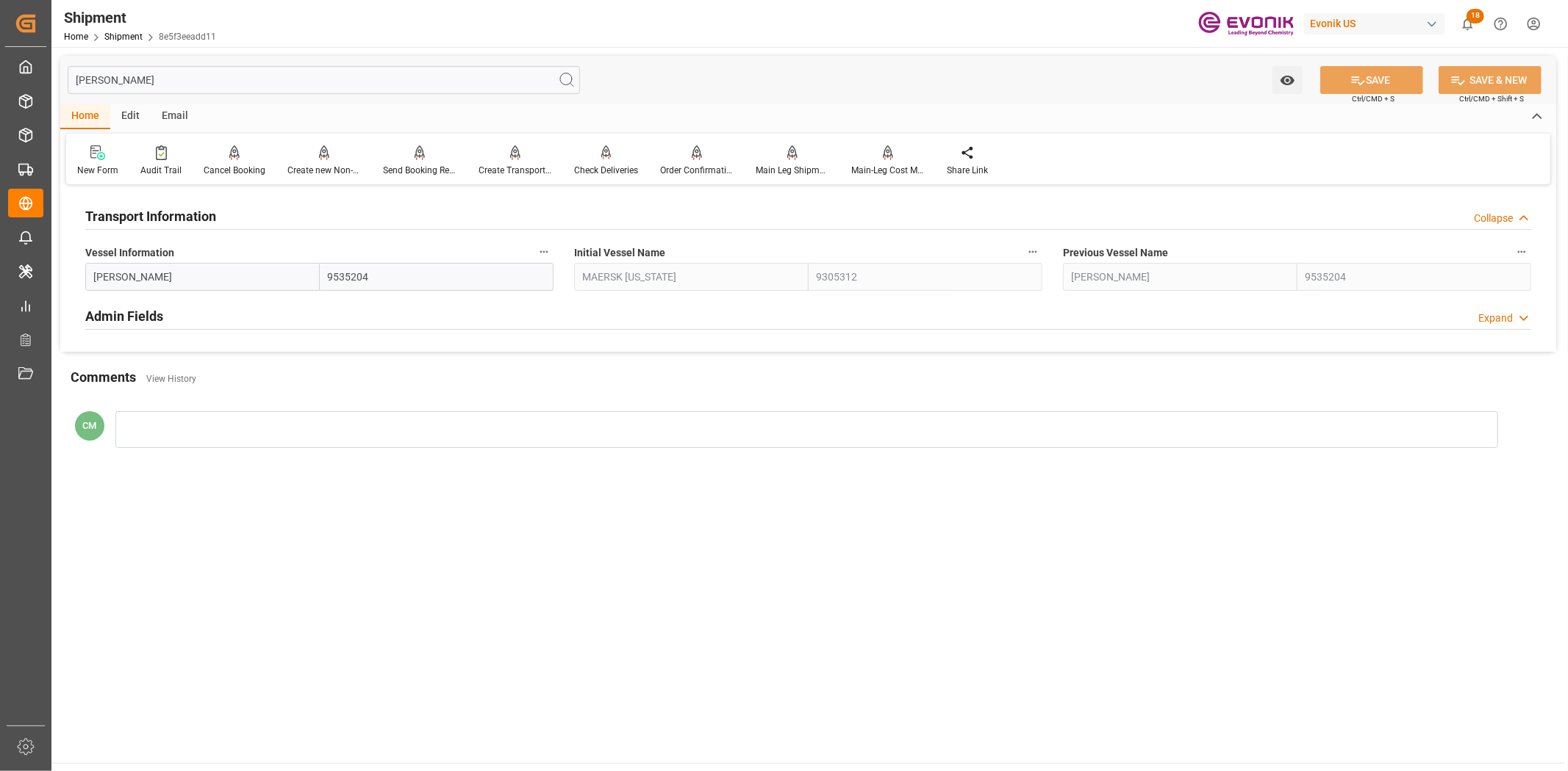
click at [549, 253] on icon "button" at bounding box center [544, 251] width 12 height 12
click at [560, 257] on icon at bounding box center [554, 251] width 16 height 16
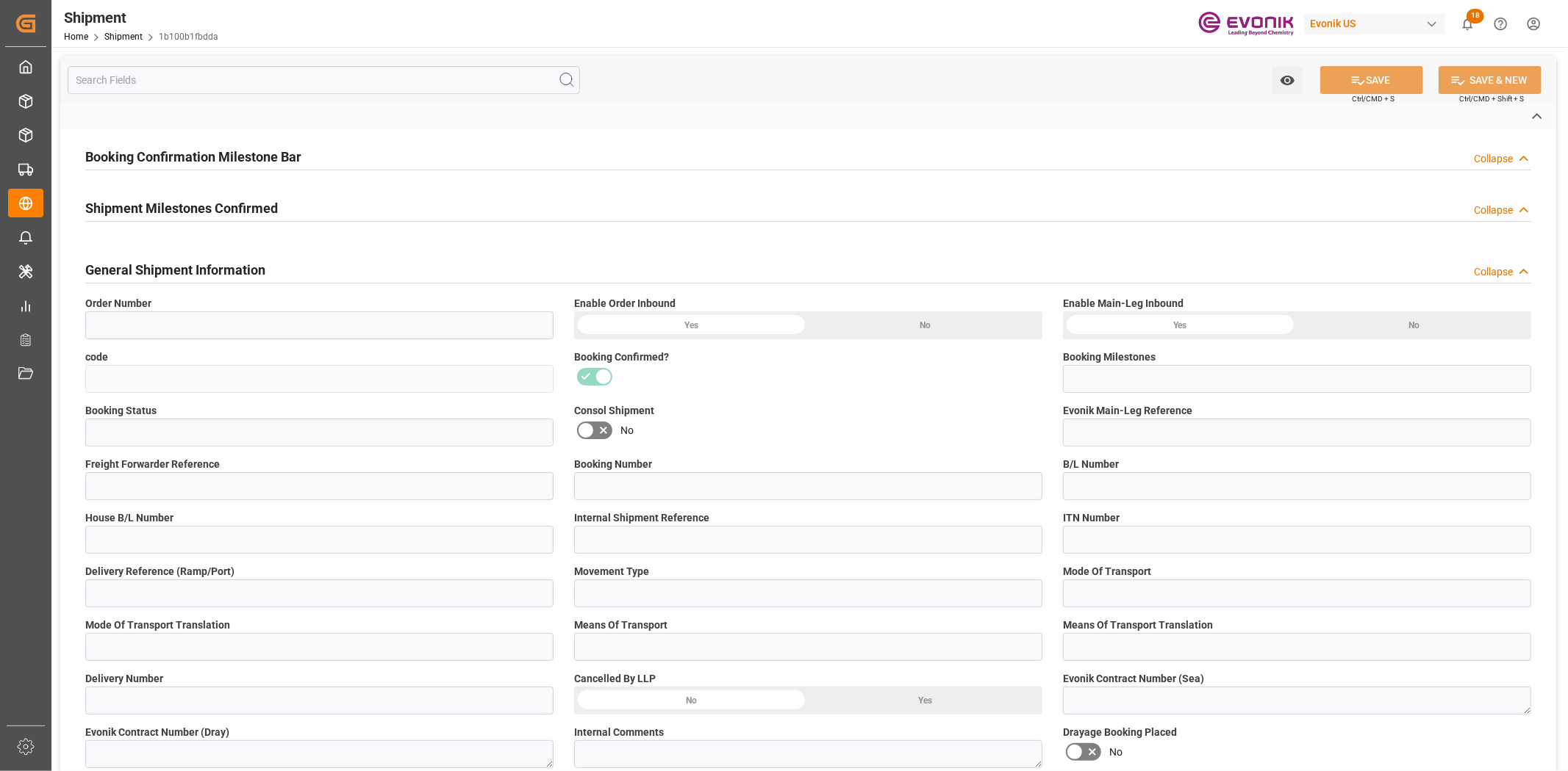
type input "2007055276"
type input "1b100b1fbdda"
type input "Booking Details Transmitted to SAP"
type input "Active"
type input "4006694279"
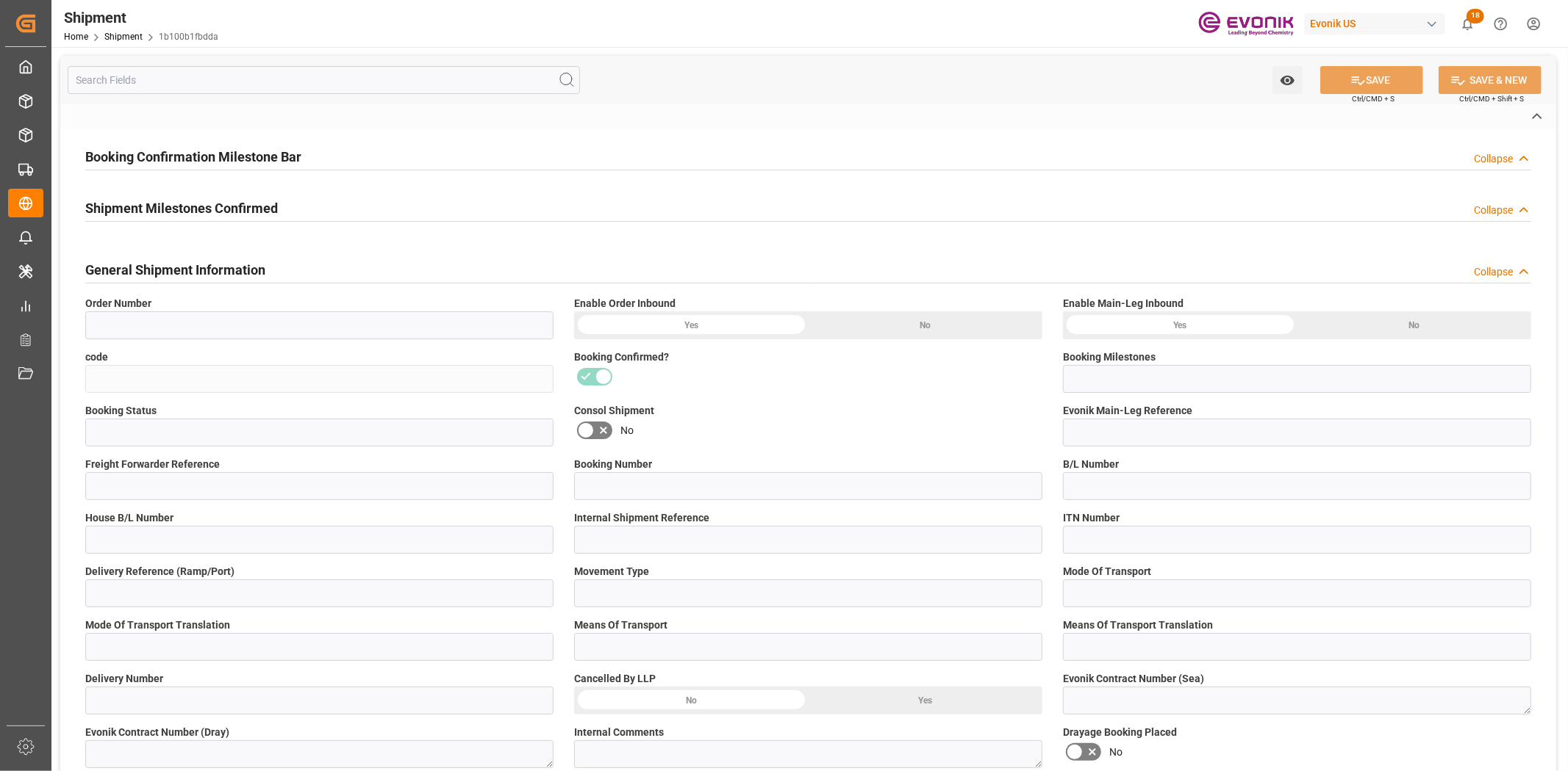
type input "250805000317"
type input "NAM9446363"
type input "D2P"
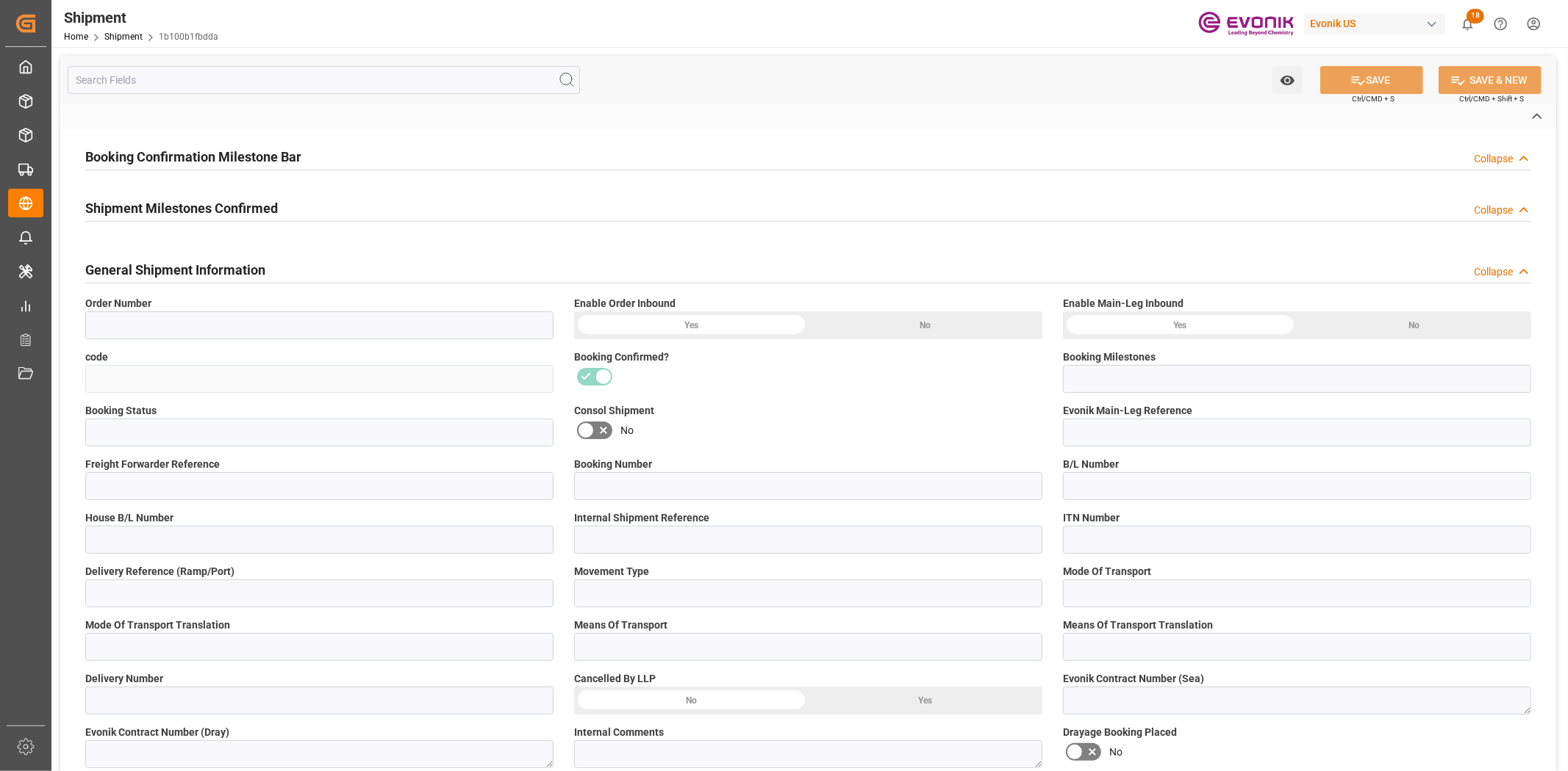
type input "45"
type input "FCL"
type input "0006"
type input "20GP"
type input "3011740015"
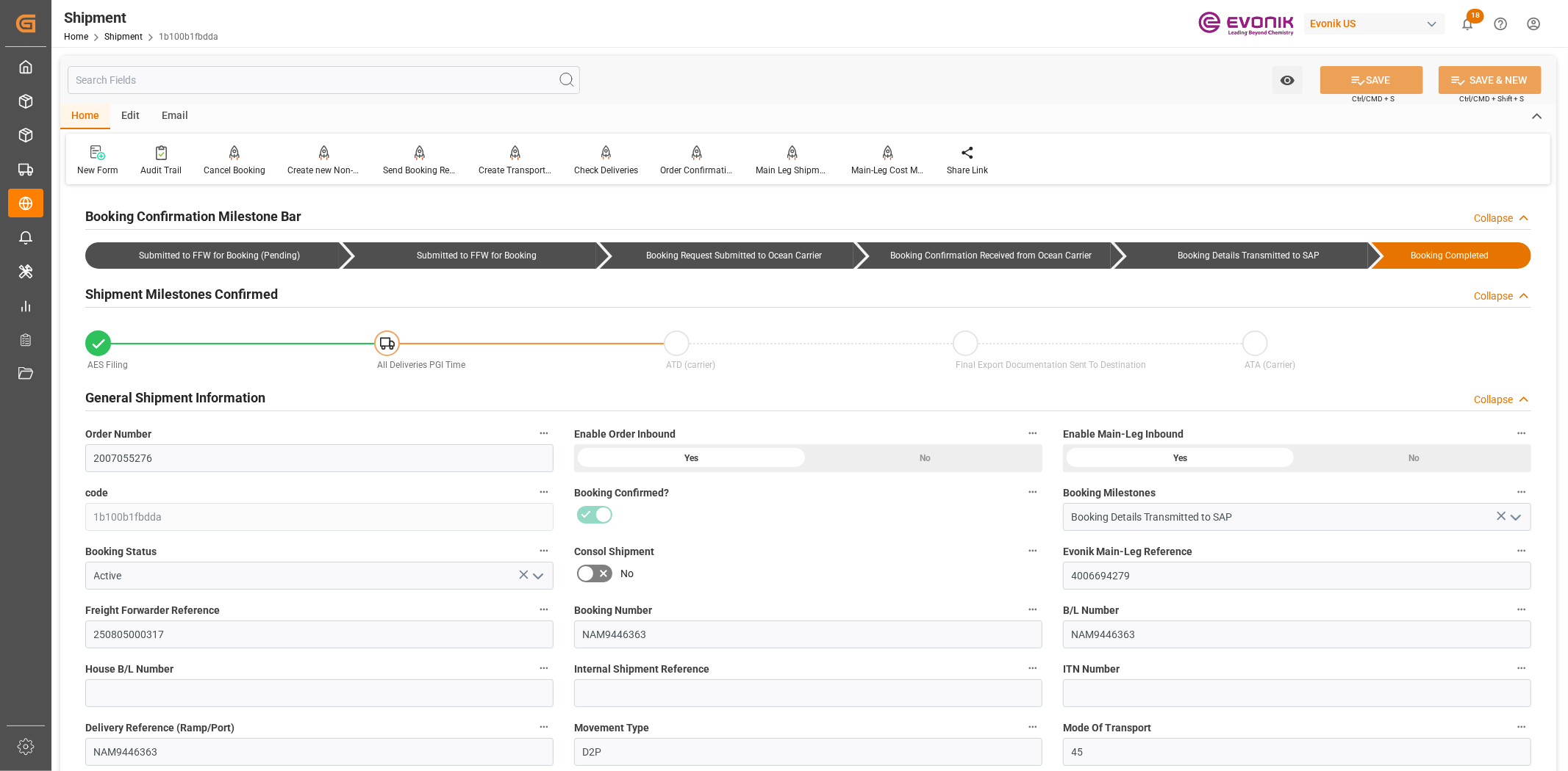
click at [249, 84] on input "text" at bounding box center [323, 80] width 512 height 28
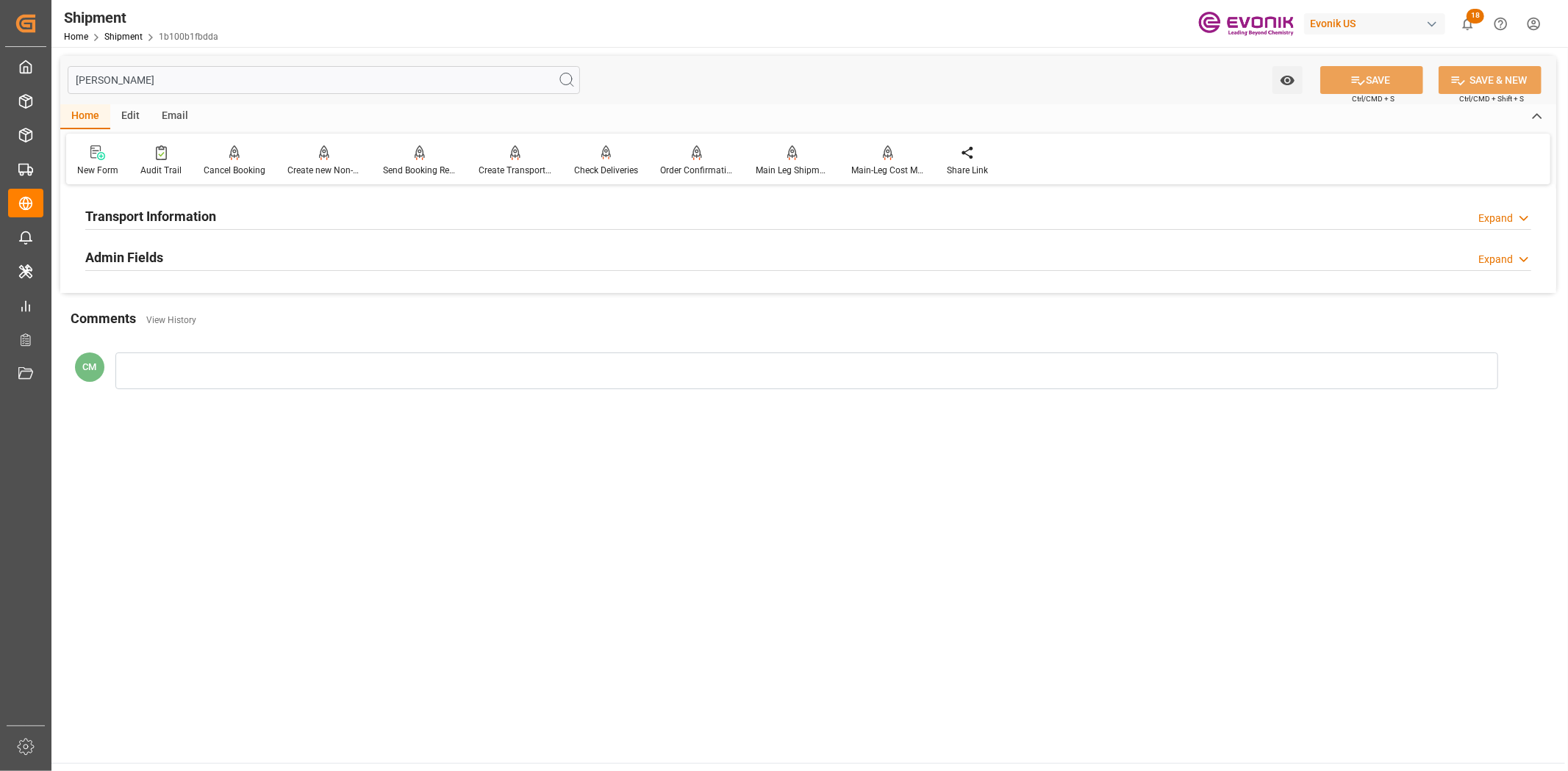
type input "[PERSON_NAME]"
drag, startPoint x: 194, startPoint y: 215, endPoint x: 251, endPoint y: 219, distance: 57.1
click at [206, 217] on h2 "Transport Information" at bounding box center [150, 216] width 131 height 19
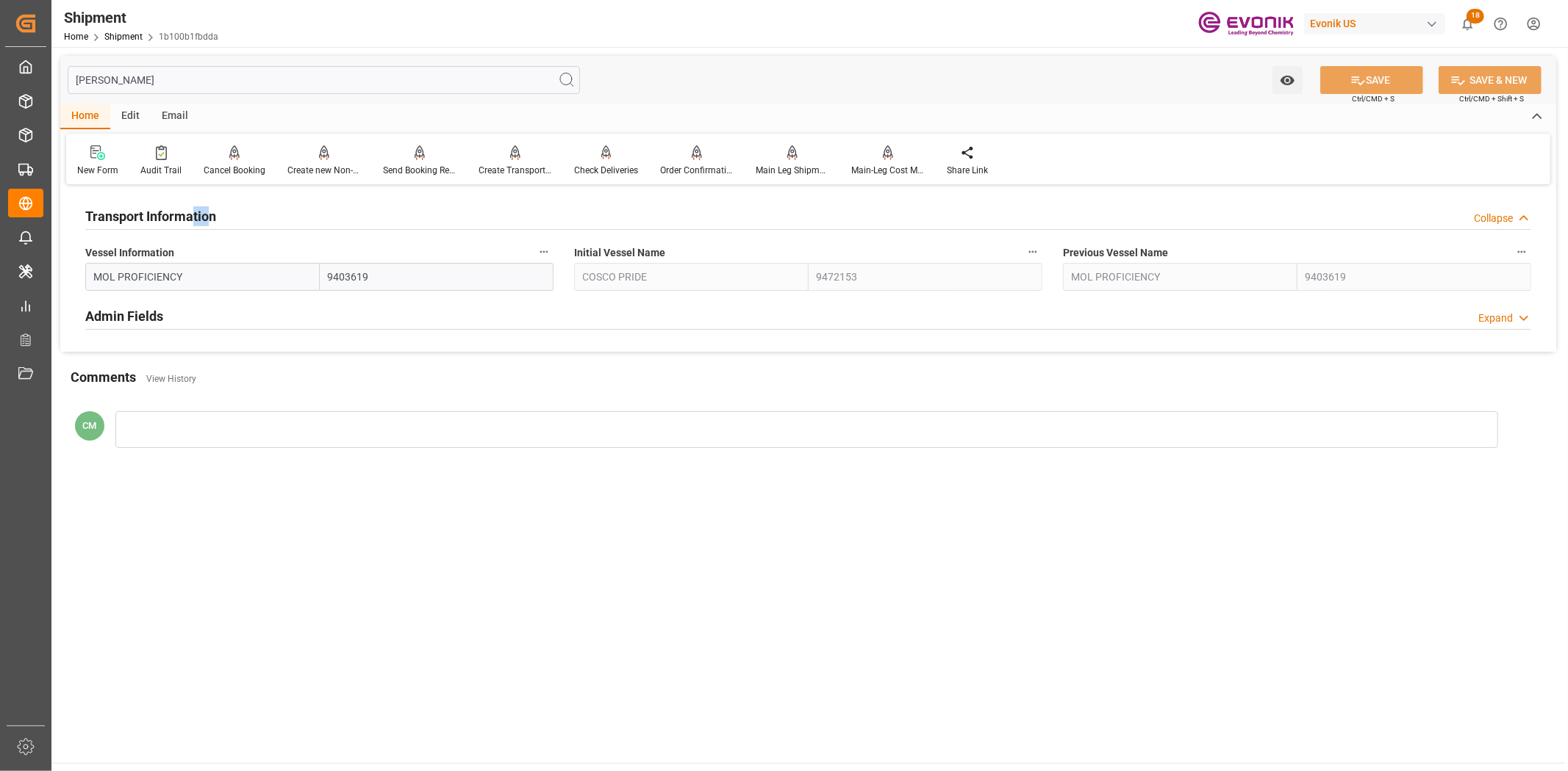
click at [542, 248] on icon "button" at bounding box center [544, 251] width 12 height 12
click at [576, 251] on li "Audits" at bounding box center [571, 251] width 75 height 24
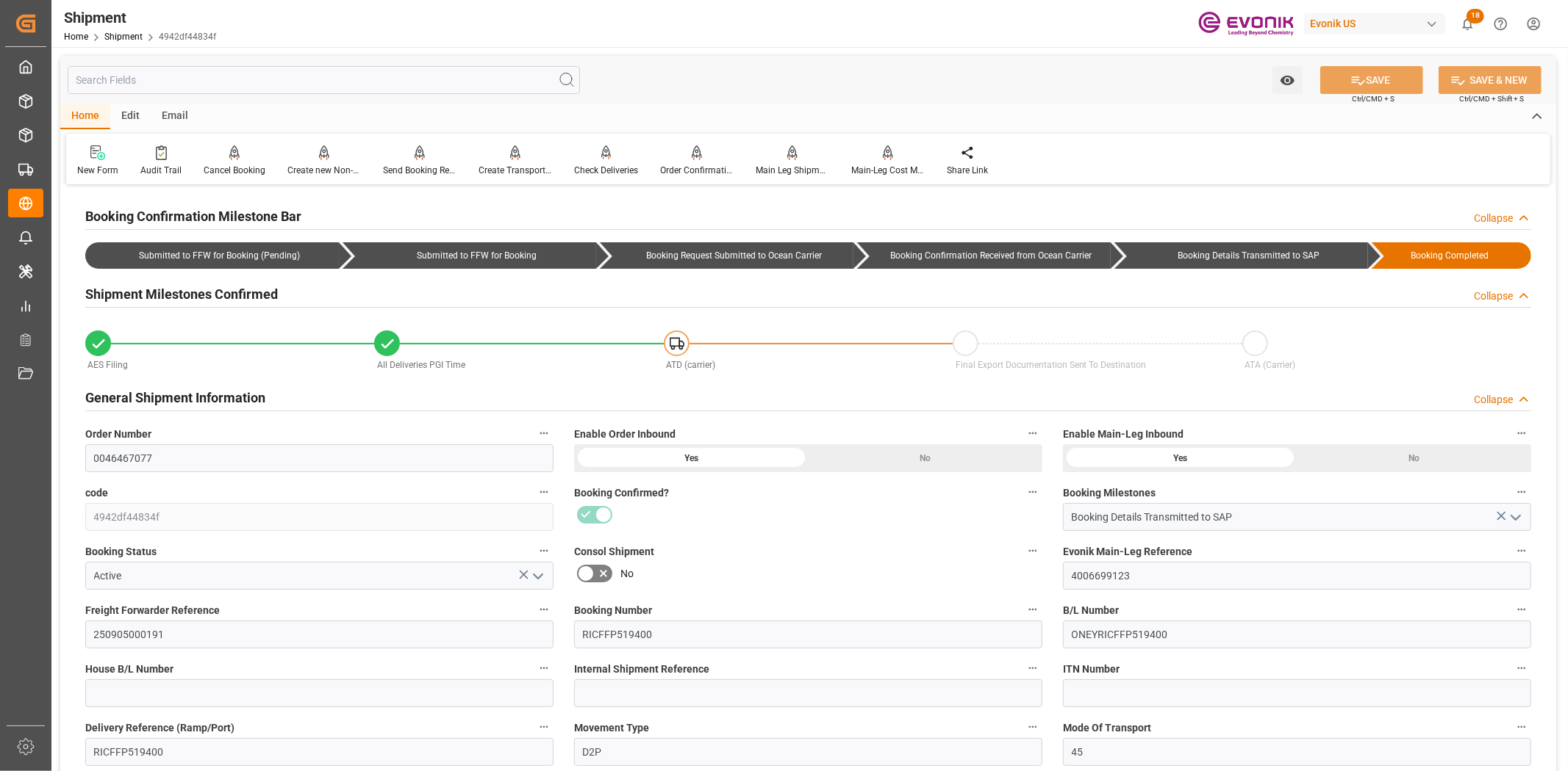
click at [214, 85] on input "text" at bounding box center [323, 80] width 512 height 28
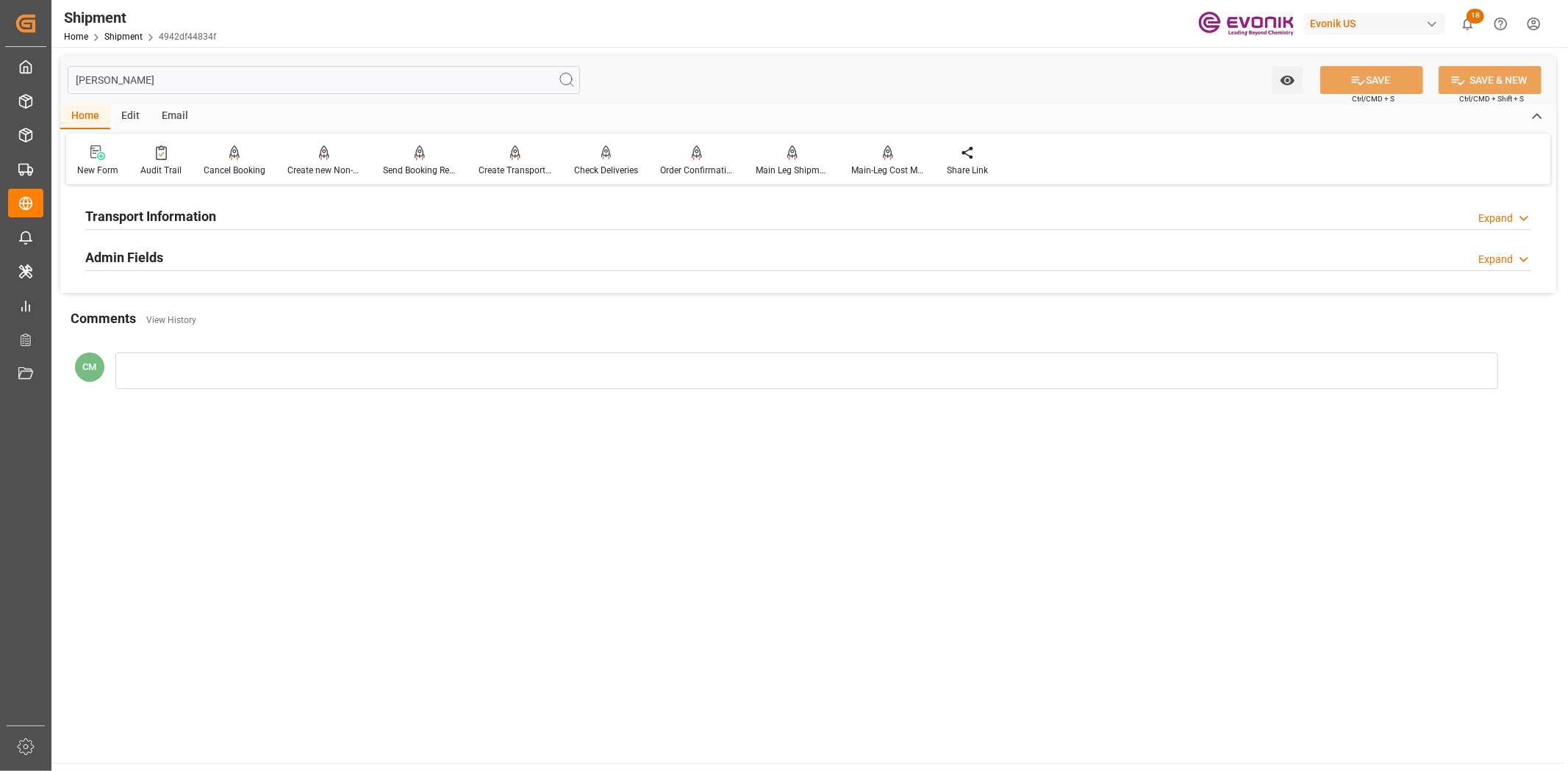
type input "[PERSON_NAME]"
drag, startPoint x: 172, startPoint y: 208, endPoint x: 365, endPoint y: 222, distance: 193.5
click at [185, 213] on h2 "Transport Information" at bounding box center [150, 216] width 131 height 19
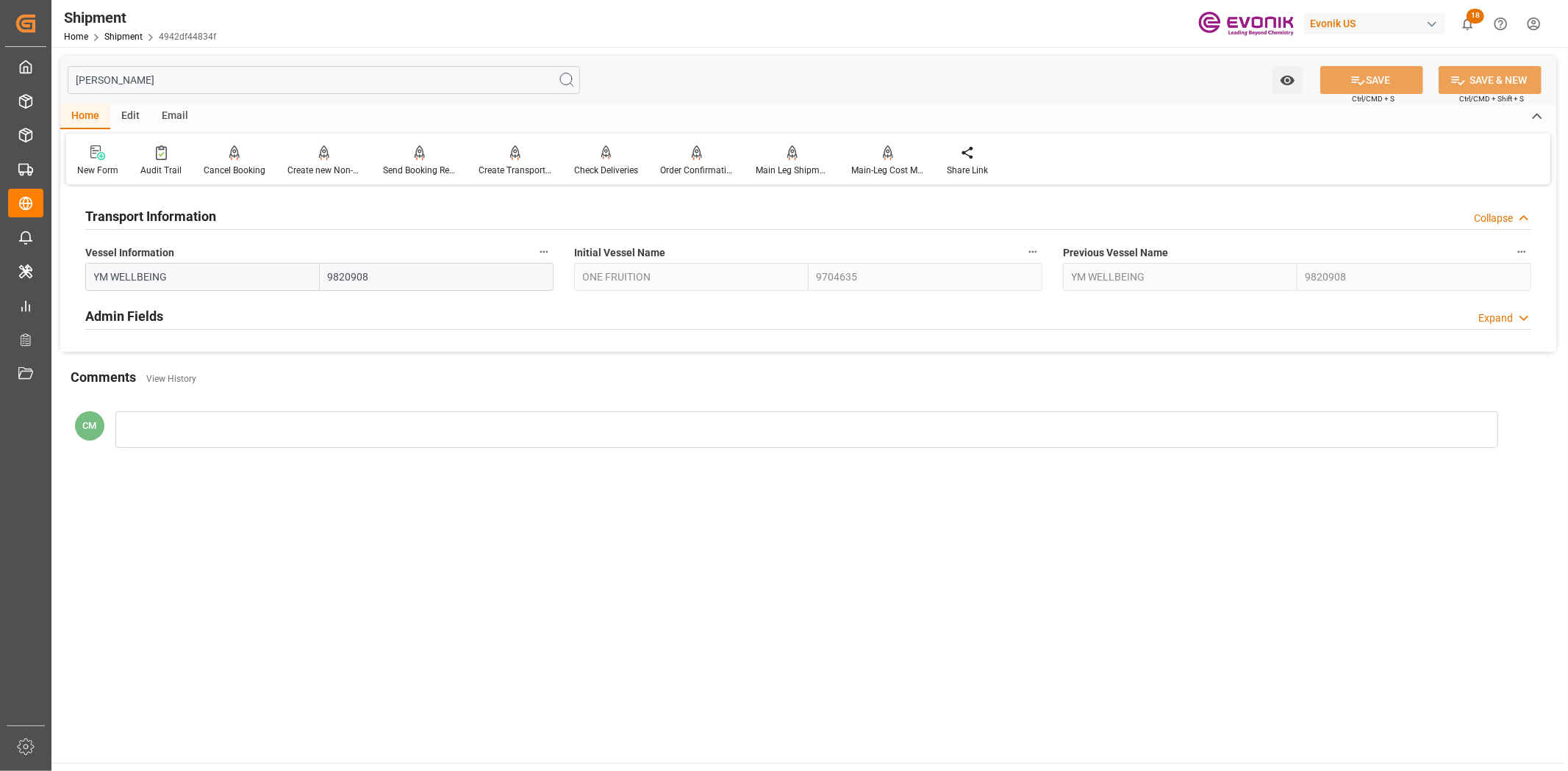
click at [531, 251] on label "Vessel Information" at bounding box center [319, 252] width 468 height 20
click at [534, 251] on button "Vessel Information" at bounding box center [544, 252] width 20 height 19
click at [540, 253] on li "Audits" at bounding box center [571, 251] width 75 height 24
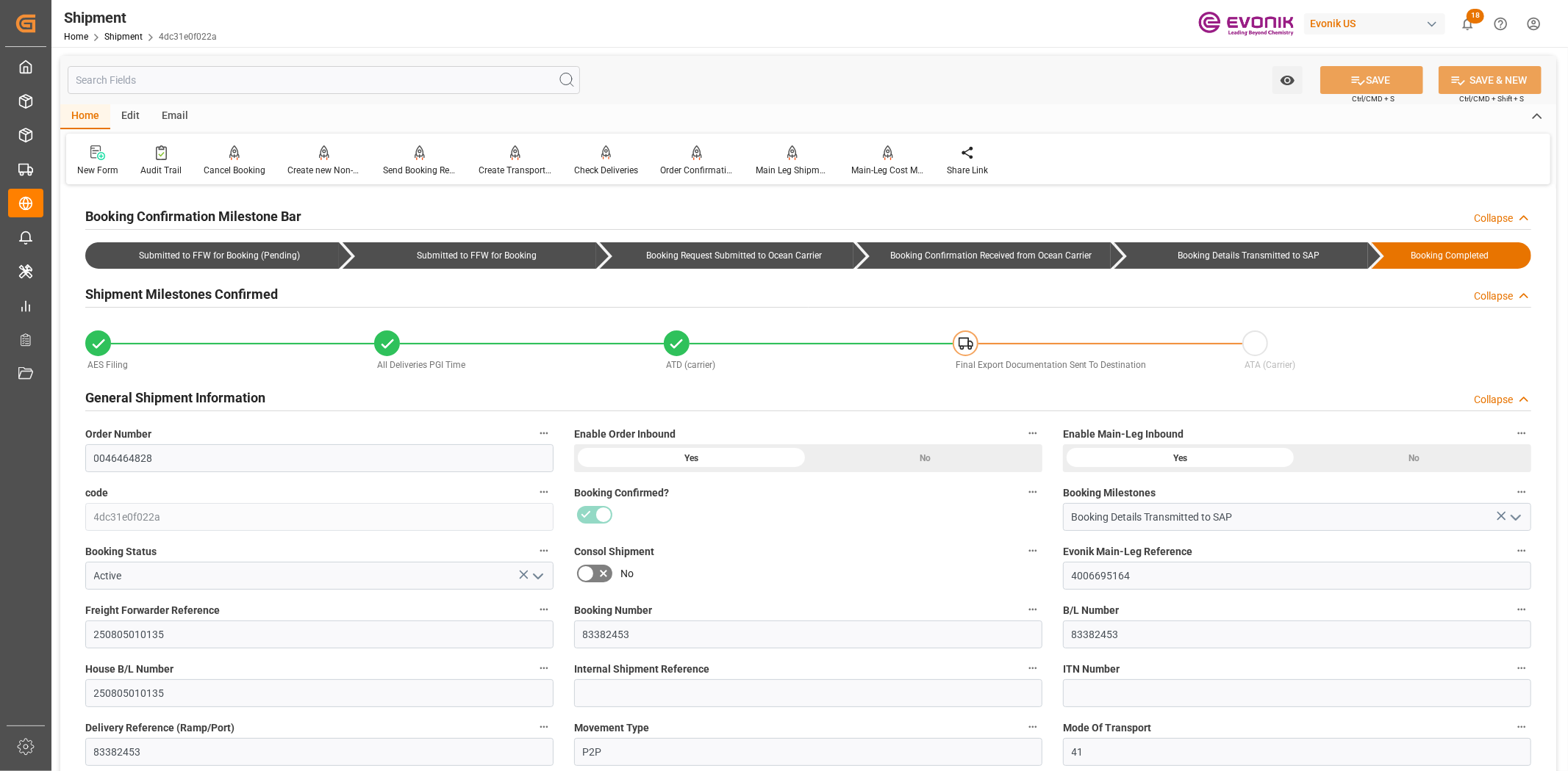
click at [268, 67] on input "text" at bounding box center [323, 80] width 512 height 28
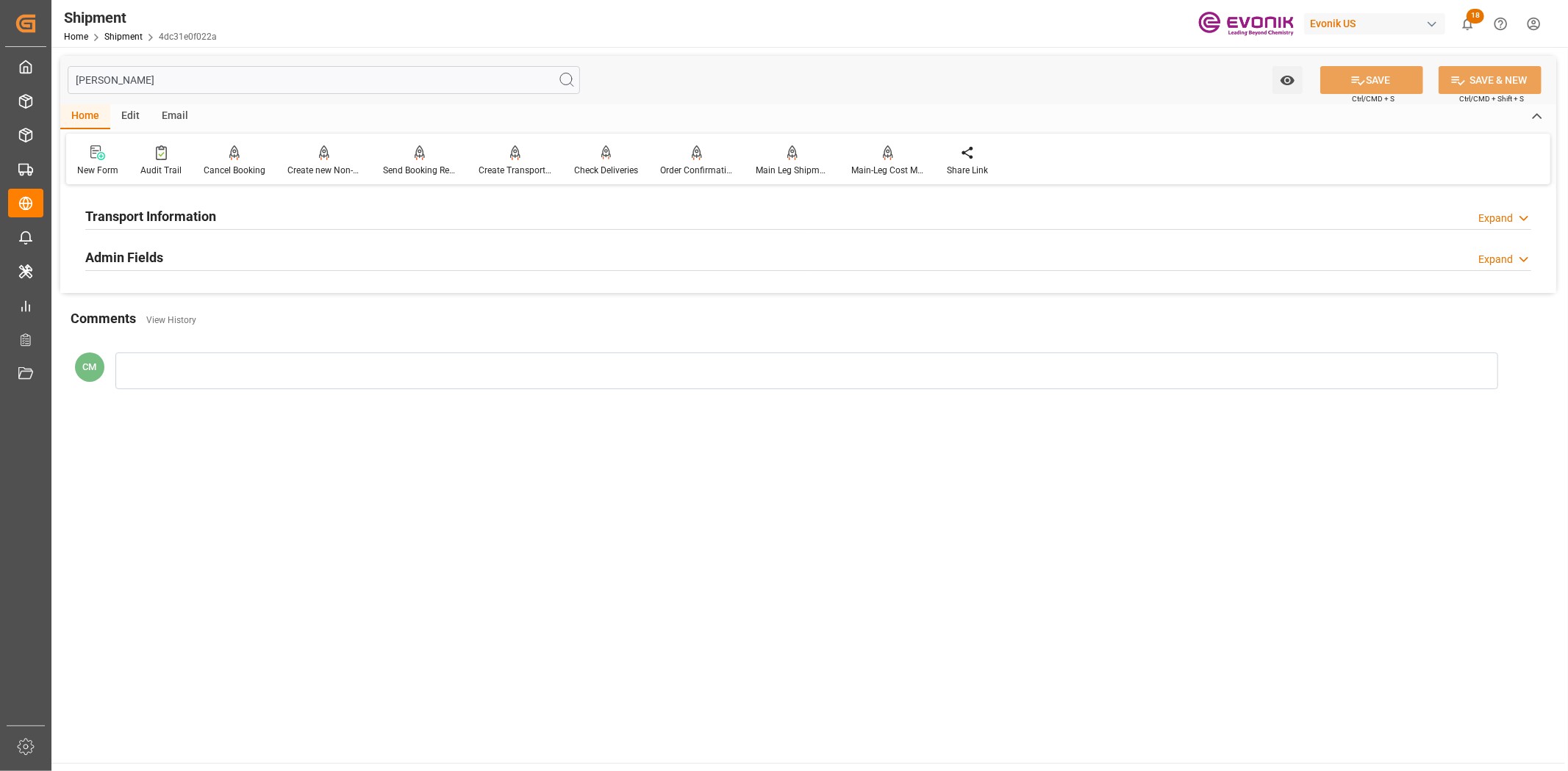
type input "[PERSON_NAME]"
drag, startPoint x: 211, startPoint y: 222, endPoint x: 465, endPoint y: 253, distance: 255.9
click at [214, 223] on h2 "Transport Information" at bounding box center [150, 216] width 131 height 19
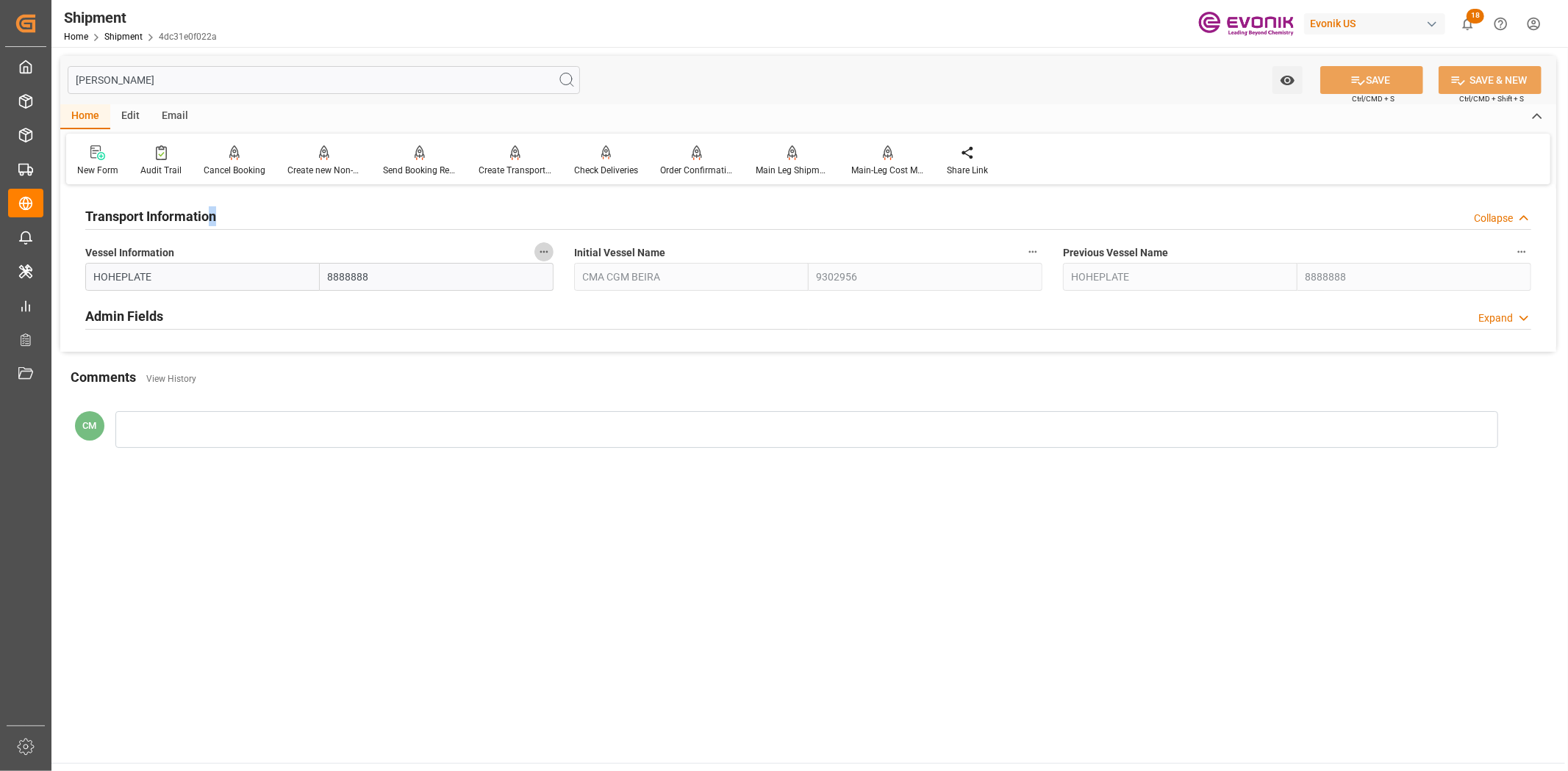
click at [538, 255] on icon "button" at bounding box center [544, 251] width 12 height 12
click at [548, 255] on icon at bounding box center [554, 251] width 16 height 16
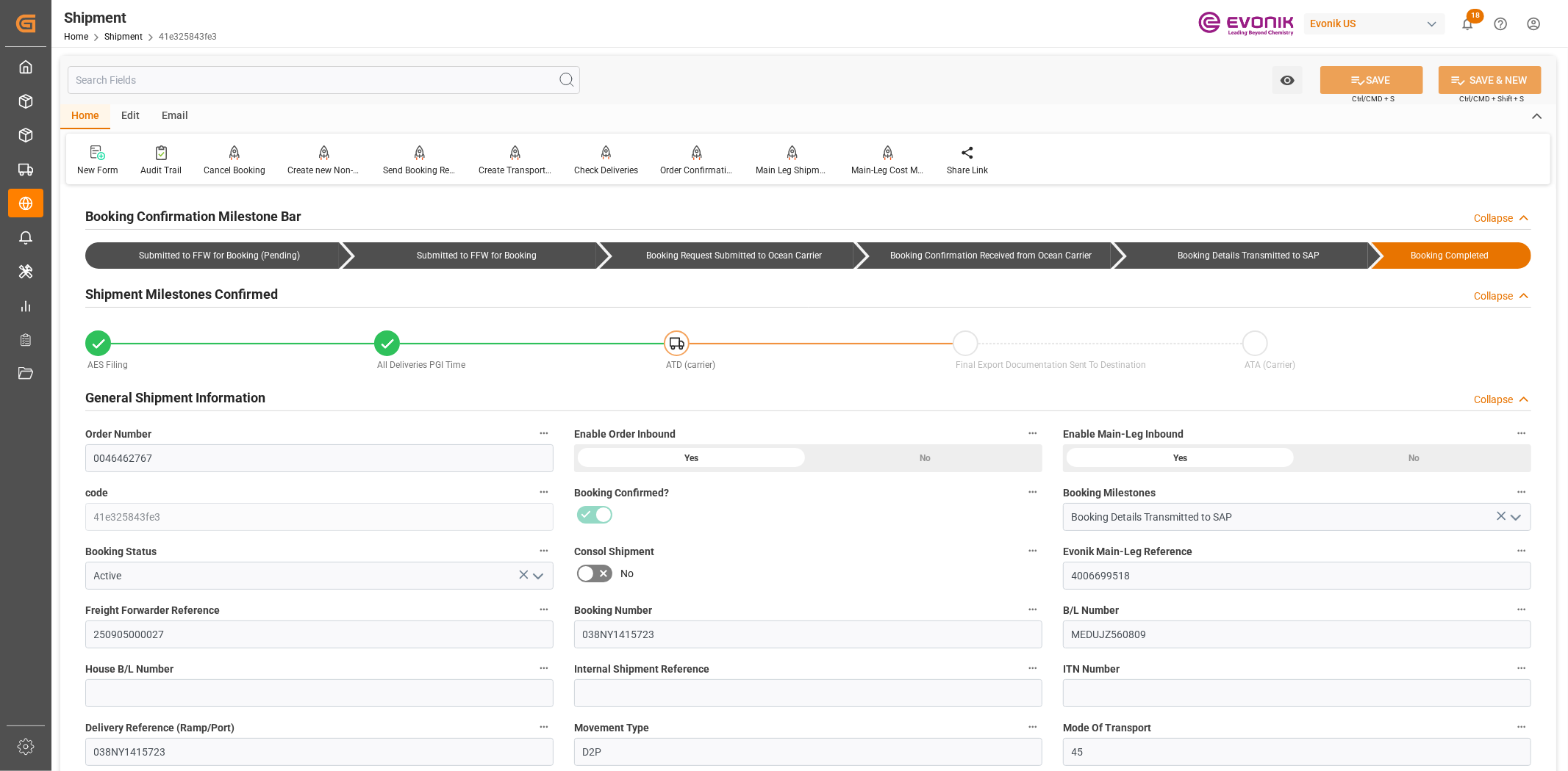
click at [216, 81] on input "text" at bounding box center [323, 80] width 512 height 28
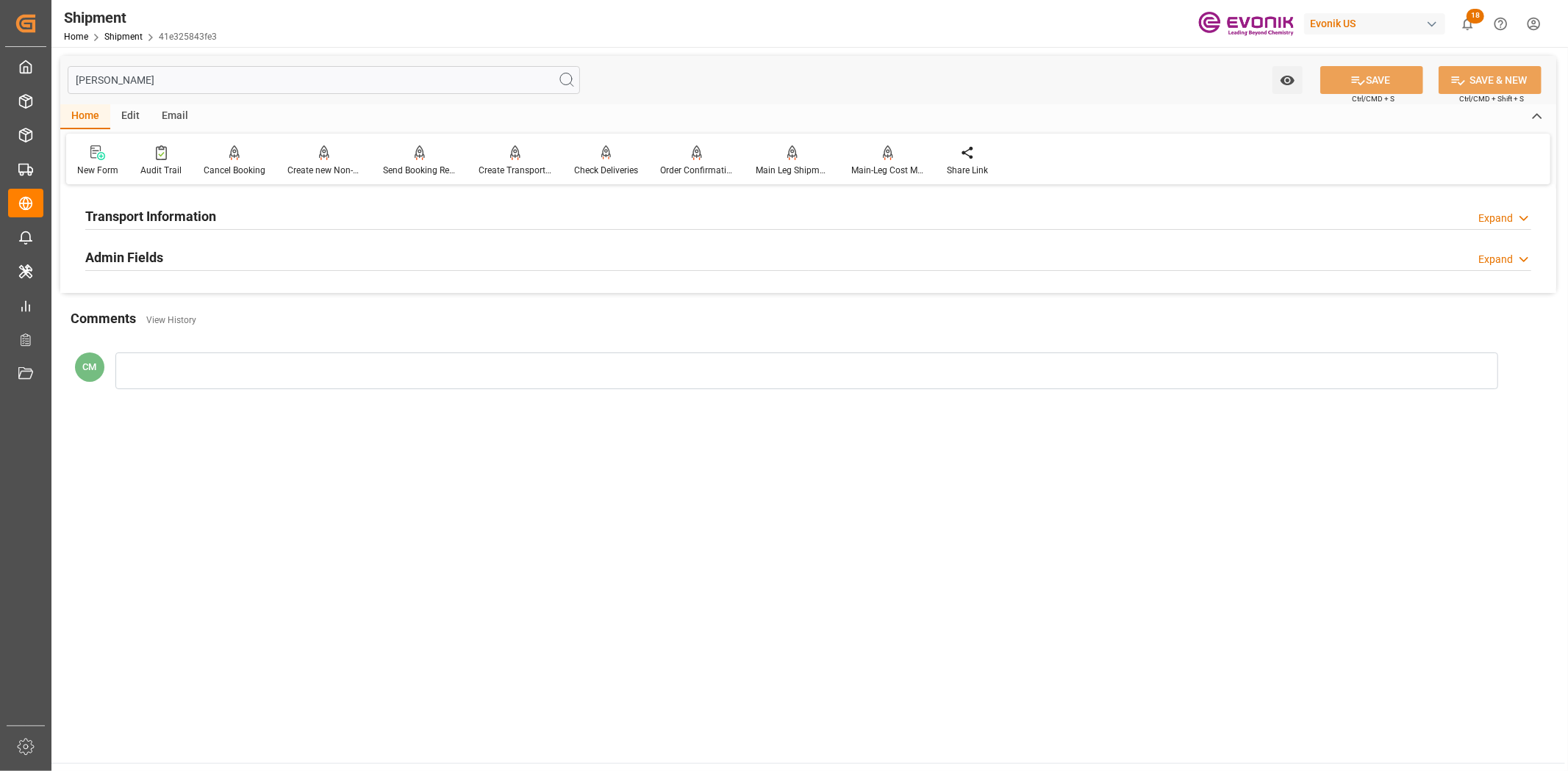
type input "[PERSON_NAME]"
drag, startPoint x: 147, startPoint y: 206, endPoint x: 524, endPoint y: 262, distance: 381.1
click at [148, 207] on h2 "Transport Information" at bounding box center [150, 216] width 131 height 19
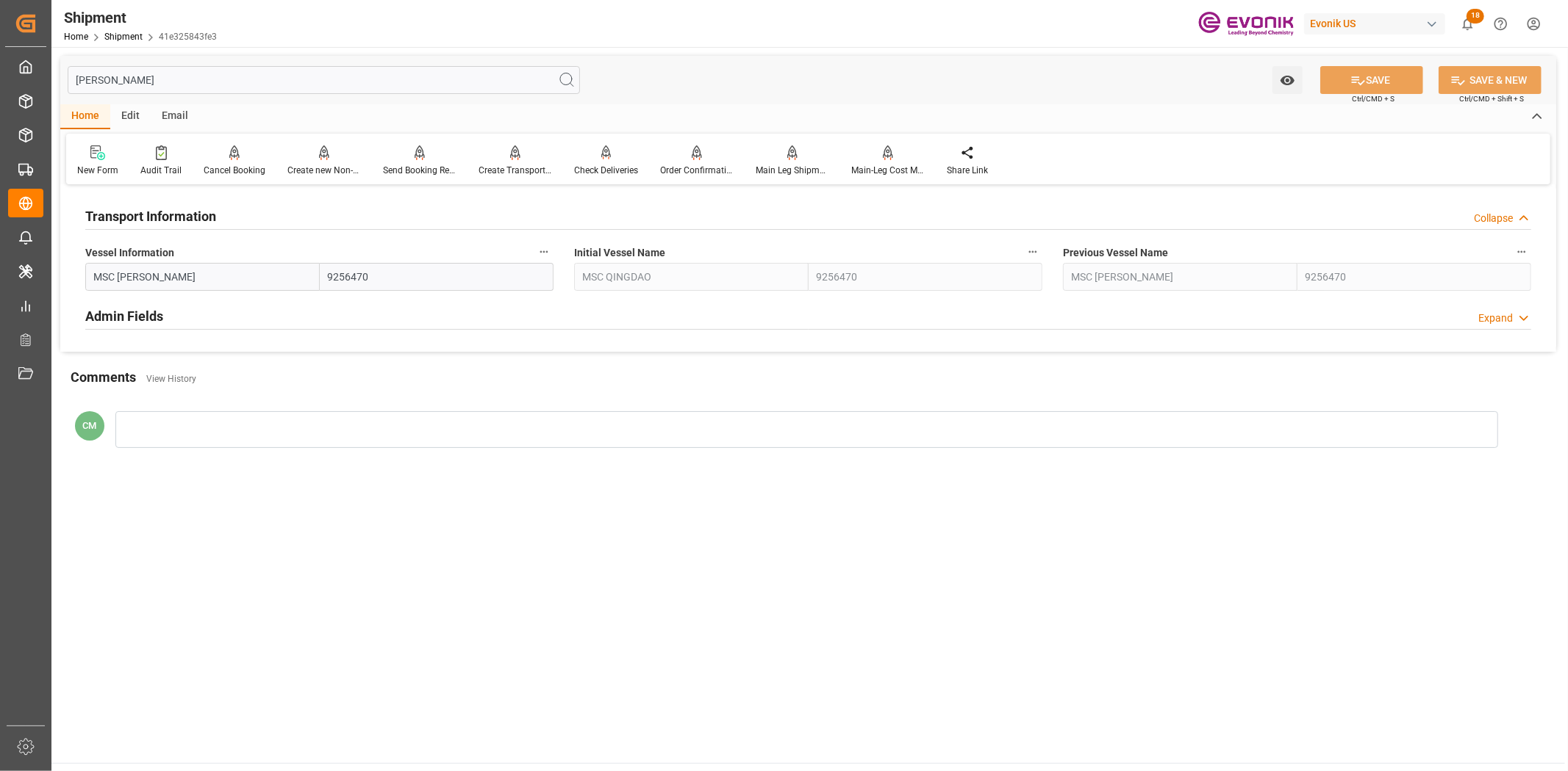
click at [532, 252] on label "Vessel Information" at bounding box center [319, 252] width 468 height 20
click at [534, 252] on button "Vessel Information" at bounding box center [544, 252] width 20 height 19
click at [548, 258] on icon at bounding box center [554, 251] width 16 height 16
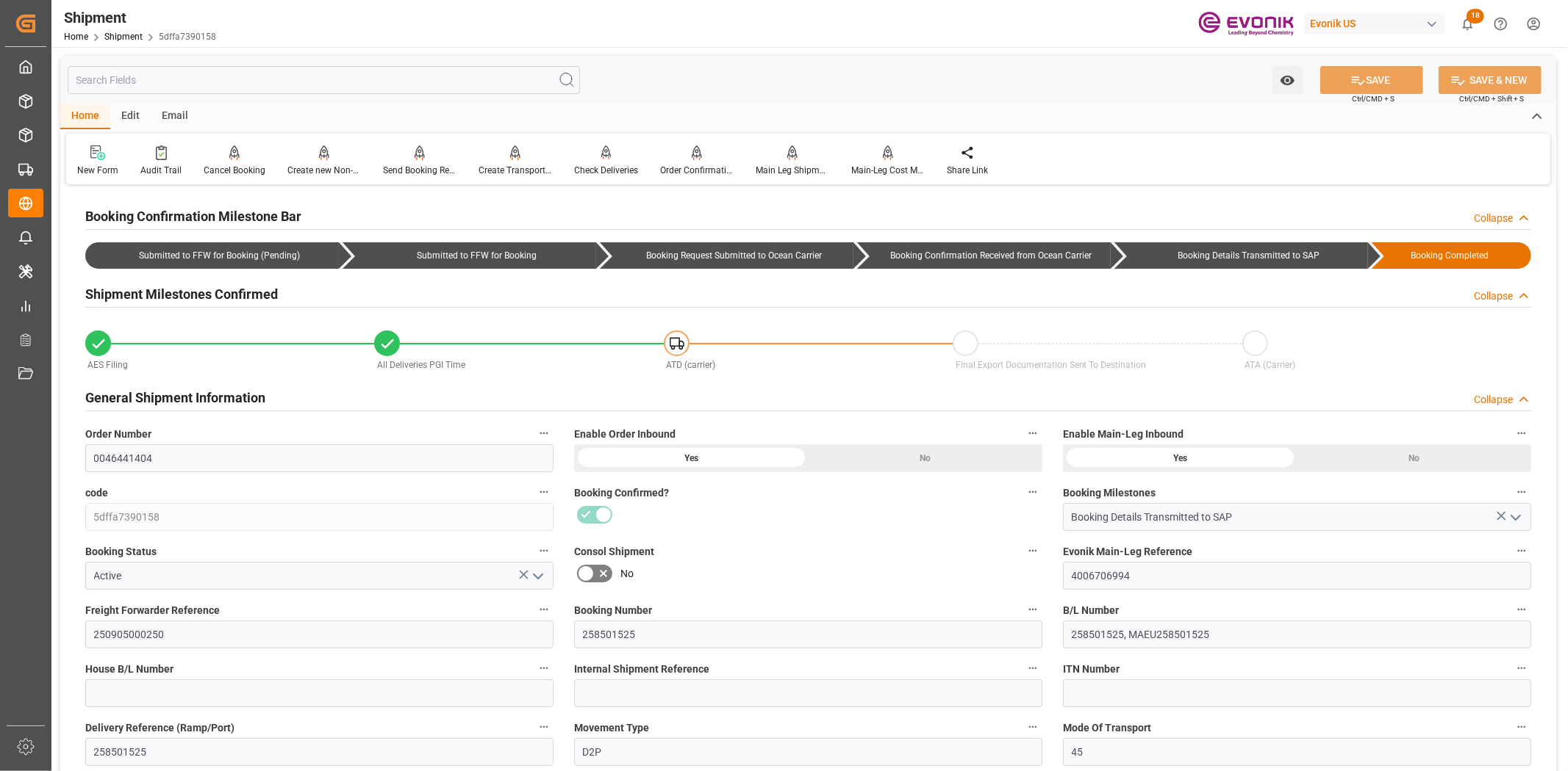
click at [339, 76] on input "text" at bounding box center [323, 80] width 512 height 28
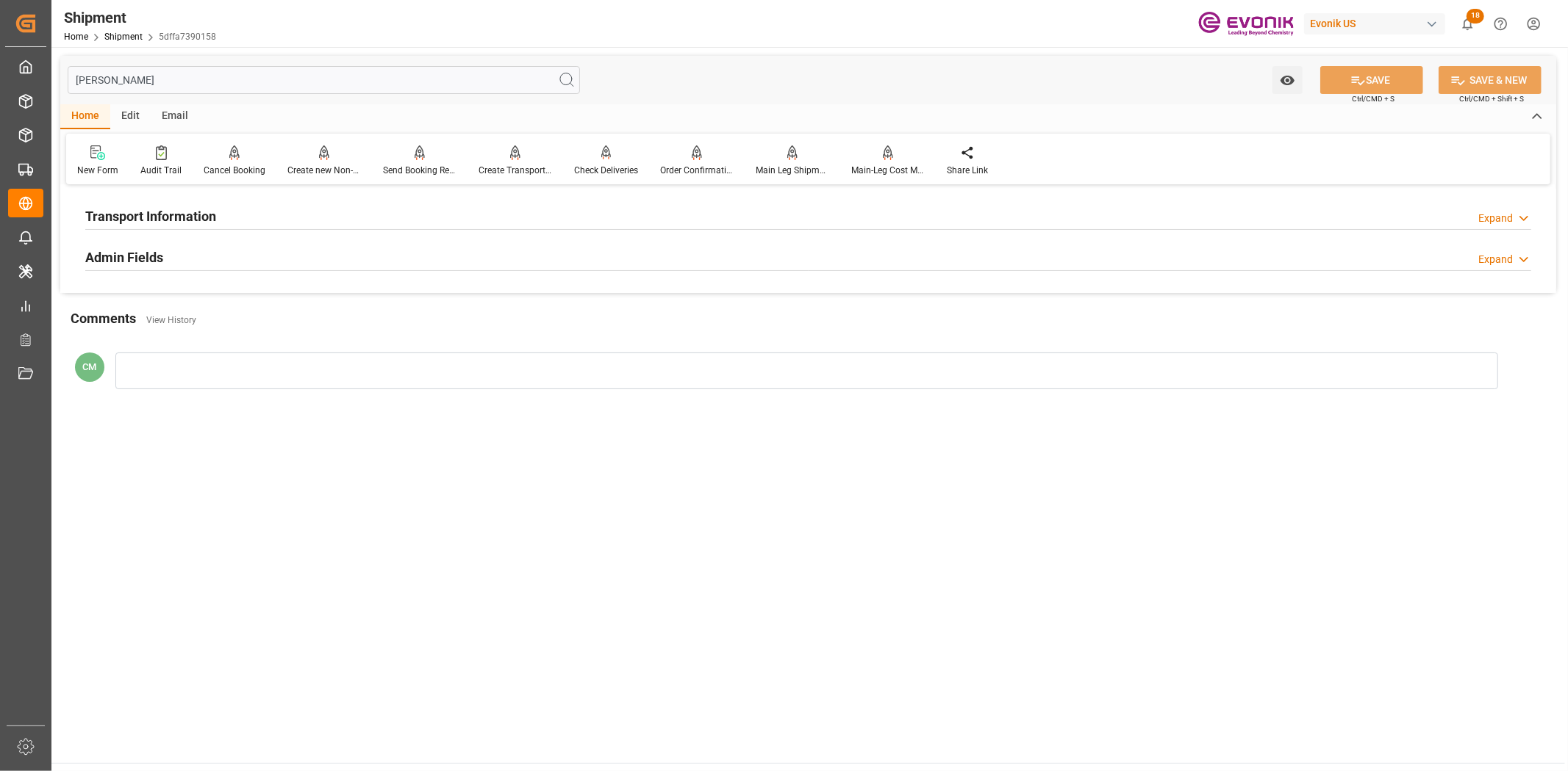
type input "[PERSON_NAME]"
drag, startPoint x: 216, startPoint y: 209, endPoint x: 528, endPoint y: 267, distance: 317.3
click at [224, 213] on div "Transport Information Expand" at bounding box center [807, 214] width 1445 height 28
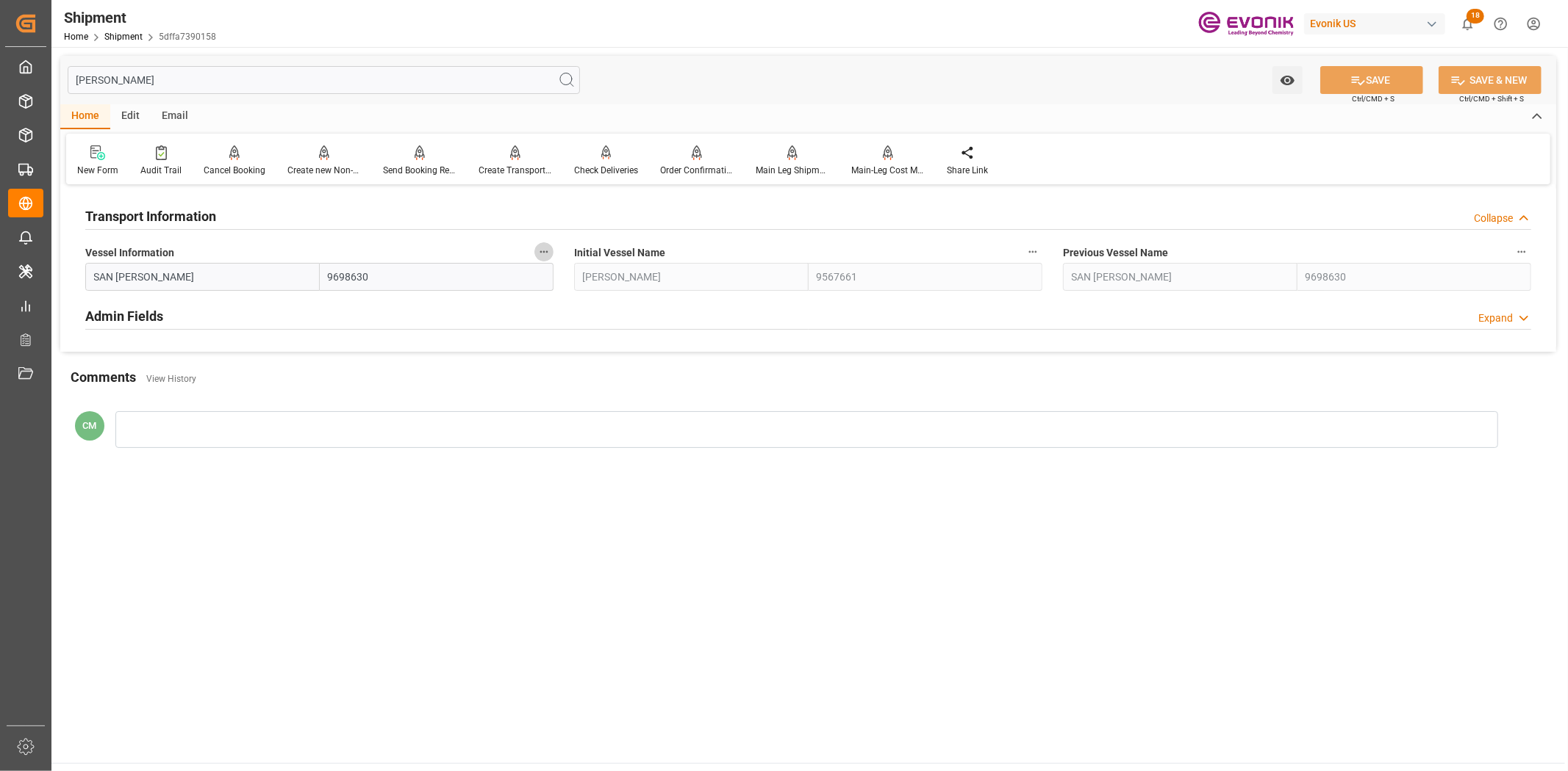
click at [541, 255] on icon "button" at bounding box center [544, 251] width 12 height 12
click at [617, 261] on div at bounding box center [784, 385] width 1568 height 771
click at [539, 258] on button "Vessel Information" at bounding box center [544, 252] width 20 height 19
click at [553, 258] on icon at bounding box center [554, 251] width 16 height 16
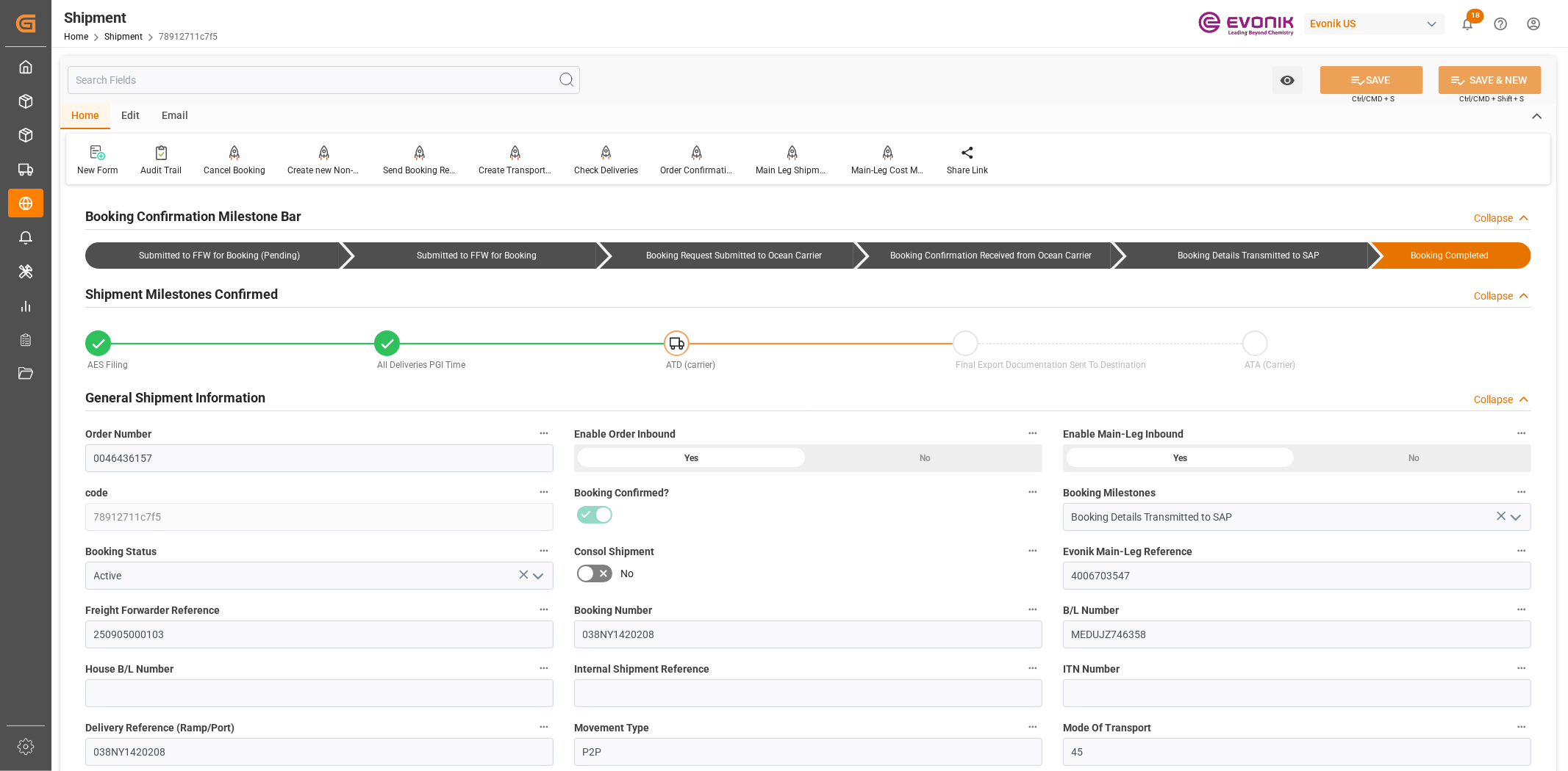
click at [317, 75] on input "text" at bounding box center [323, 80] width 512 height 28
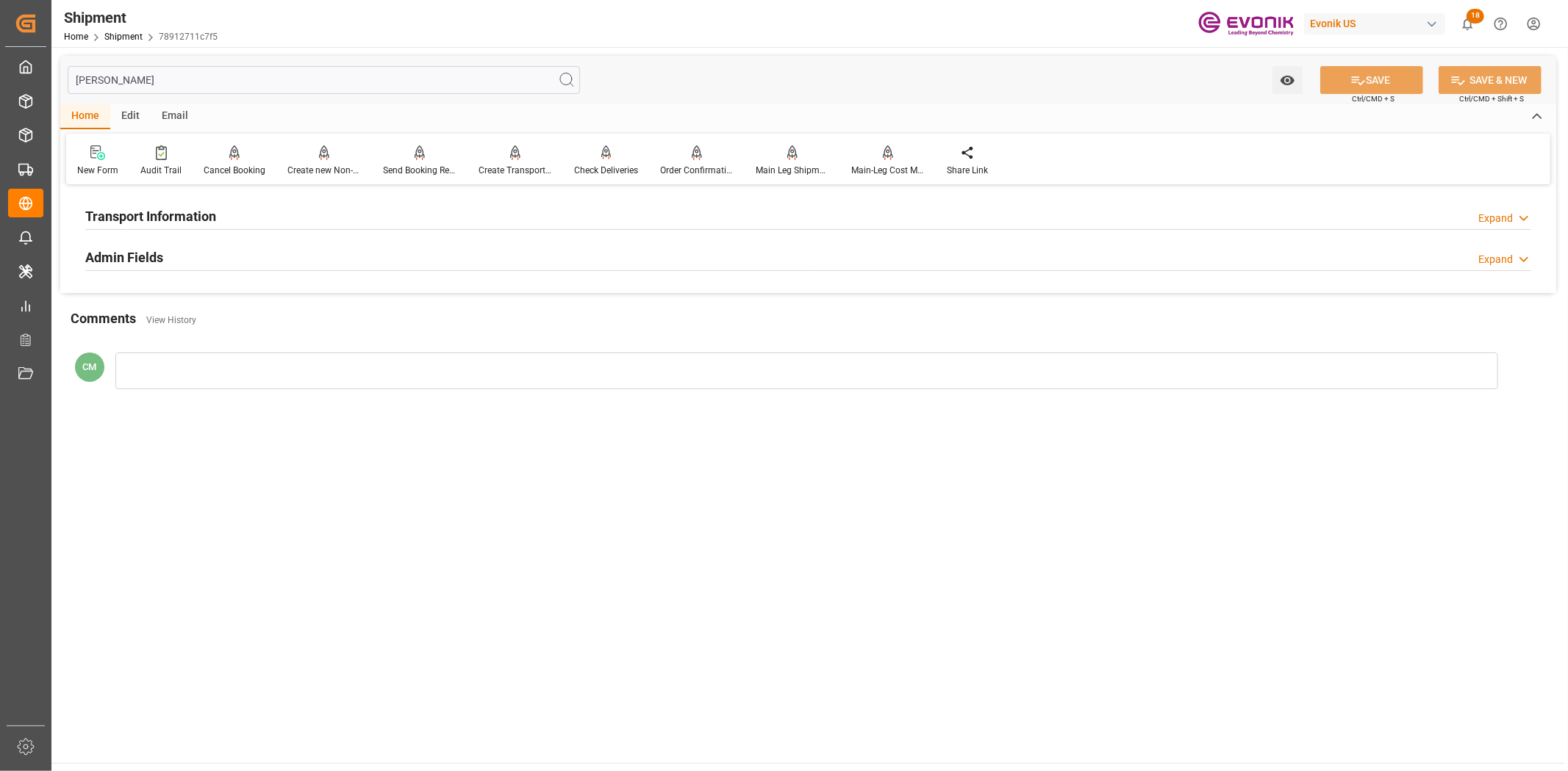
type input "[PERSON_NAME]"
click at [294, 218] on div "Transport Information Expand" at bounding box center [807, 214] width 1445 height 28
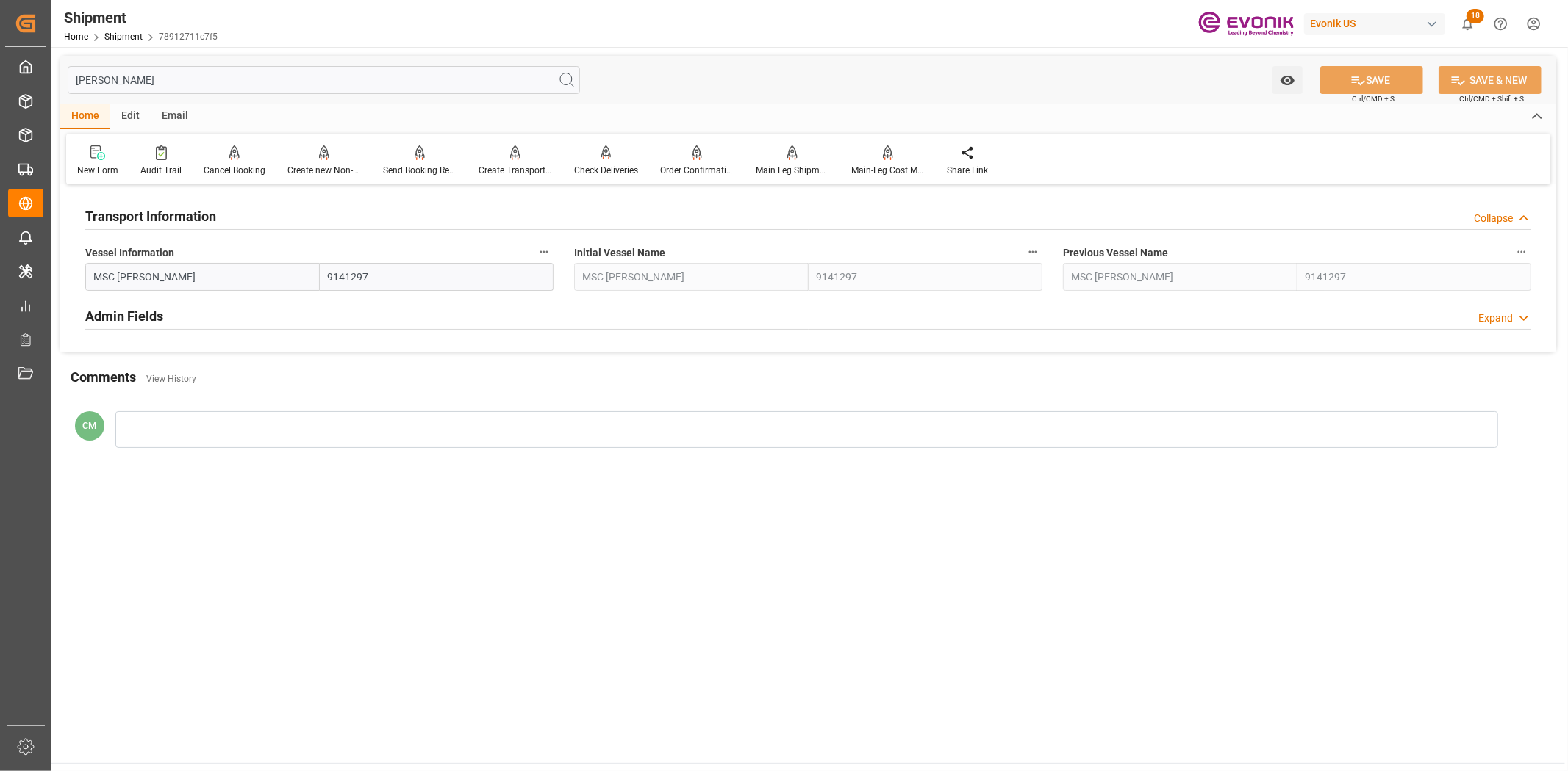
click at [534, 247] on button "Vessel Information" at bounding box center [544, 252] width 20 height 19
click at [562, 247] on li "Audits" at bounding box center [571, 251] width 75 height 24
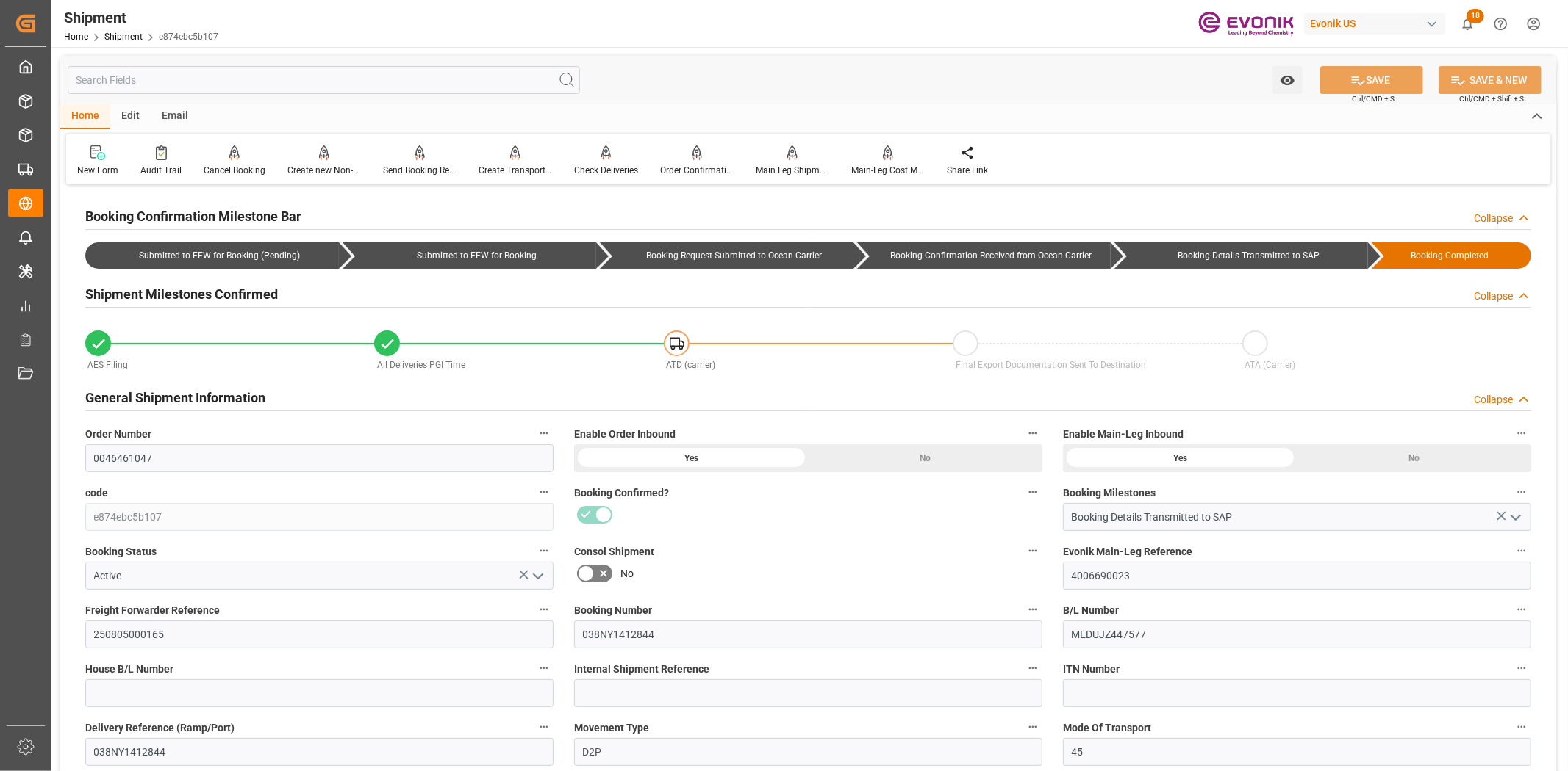
click at [280, 82] on input "text" at bounding box center [323, 80] width 512 height 28
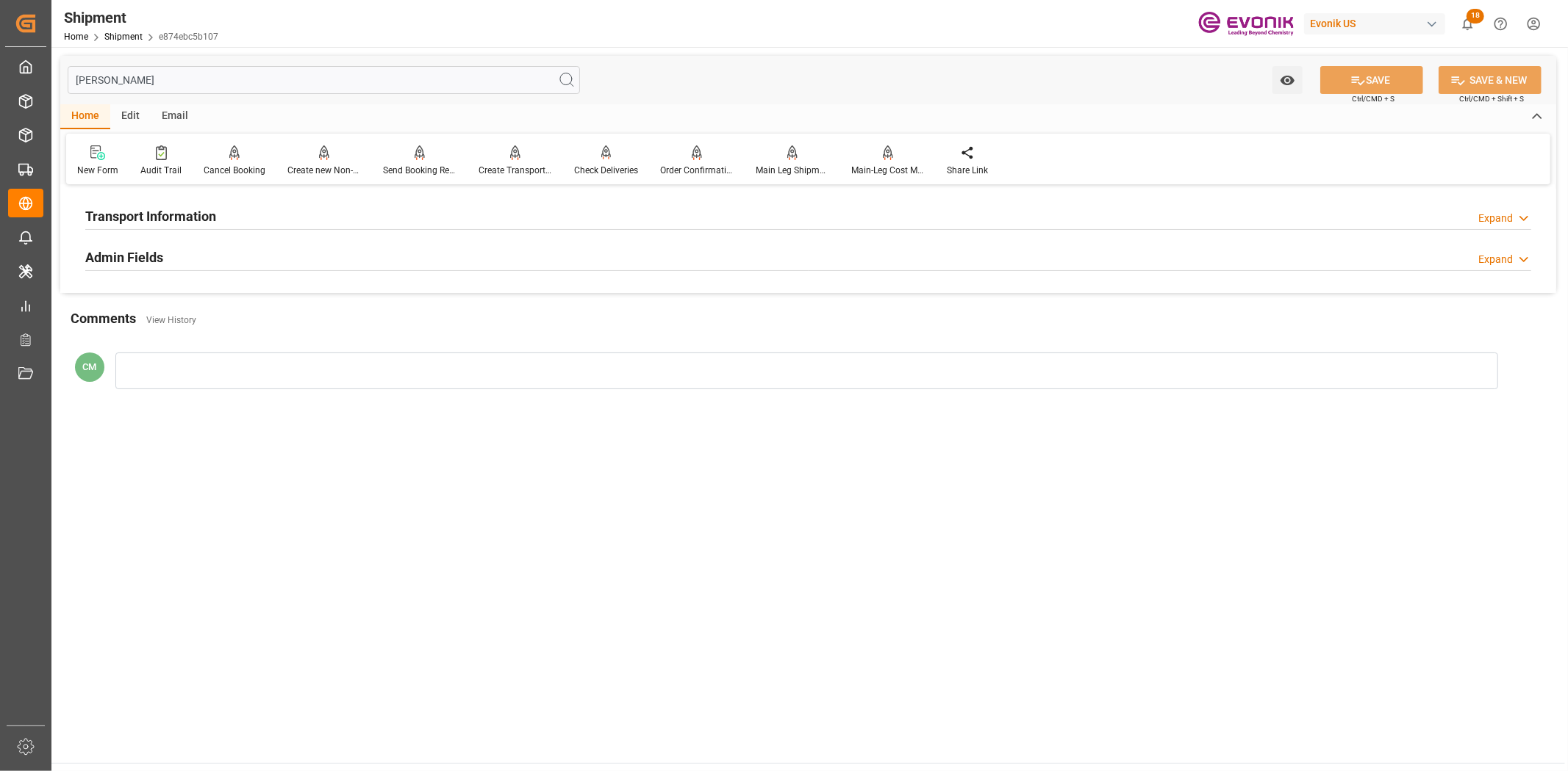
type input "[PERSON_NAME]"
drag, startPoint x: 292, startPoint y: 215, endPoint x: 434, endPoint y: 239, distance: 144.0
click at [296, 216] on div "Transport Information Expand" at bounding box center [807, 214] width 1445 height 28
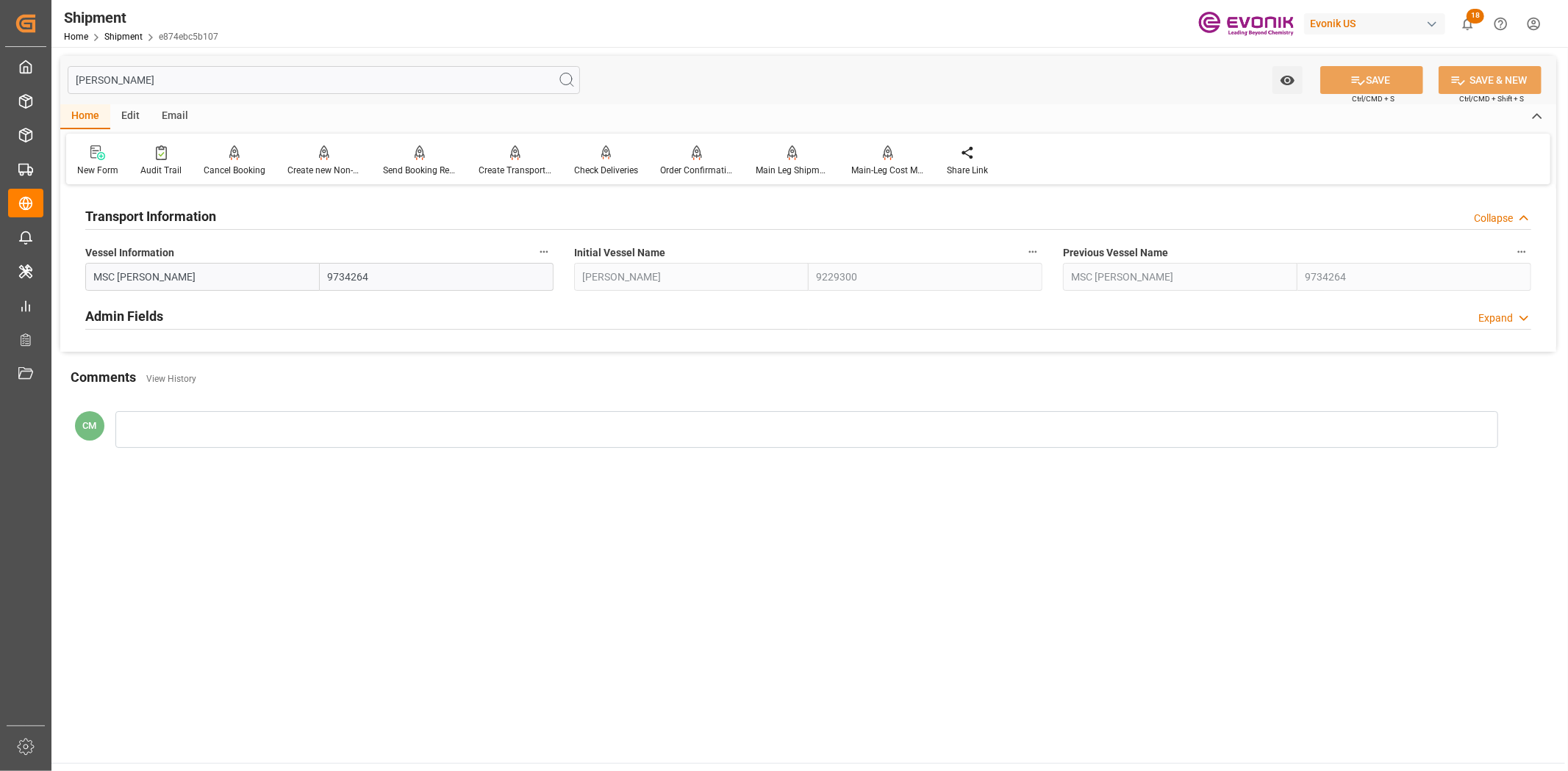
click at [544, 251] on icon "button" at bounding box center [544, 252] width 8 height 2
click at [577, 251] on li "Audits" at bounding box center [571, 251] width 75 height 24
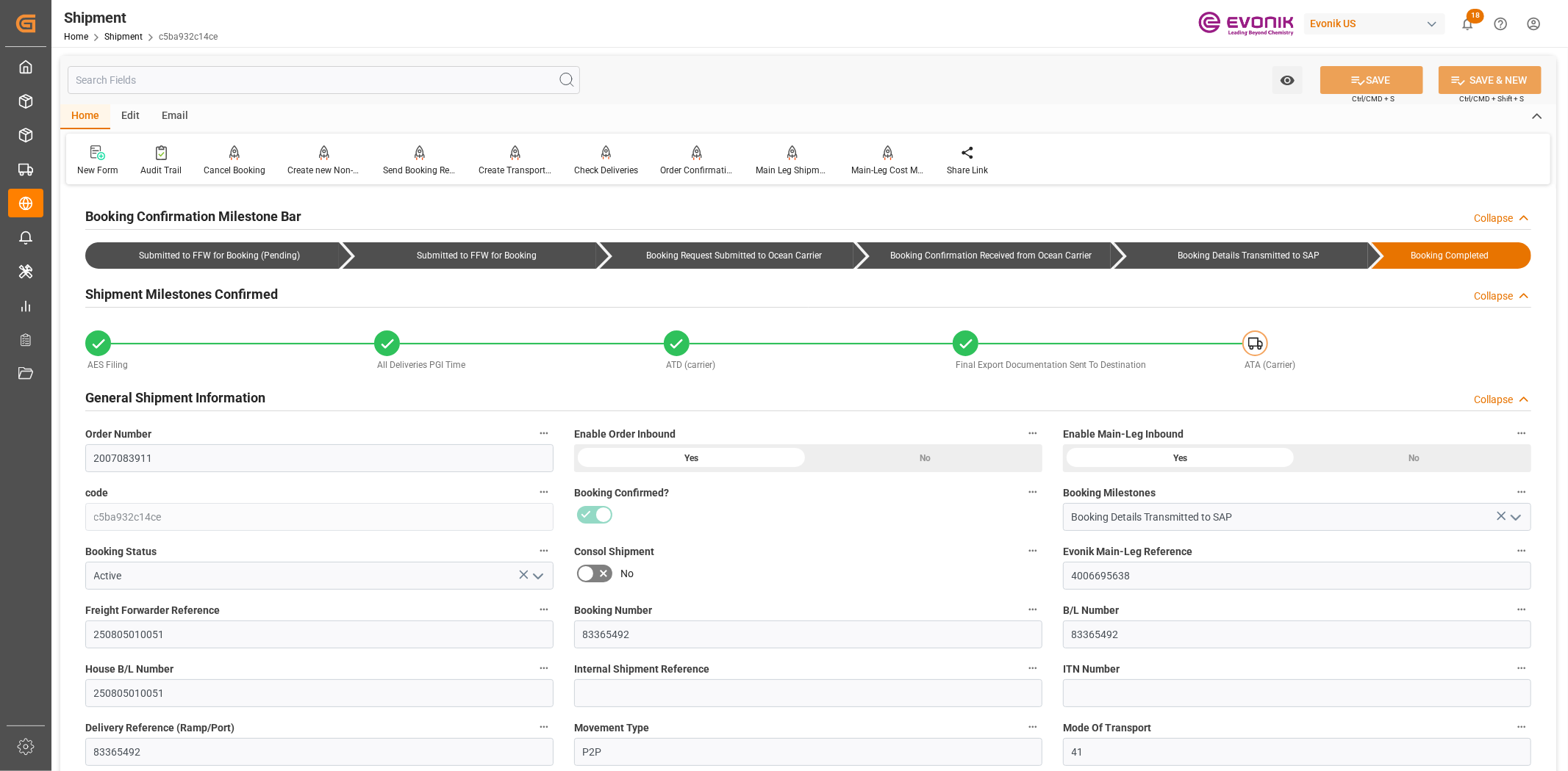
click at [401, 84] on input "text" at bounding box center [323, 80] width 512 height 28
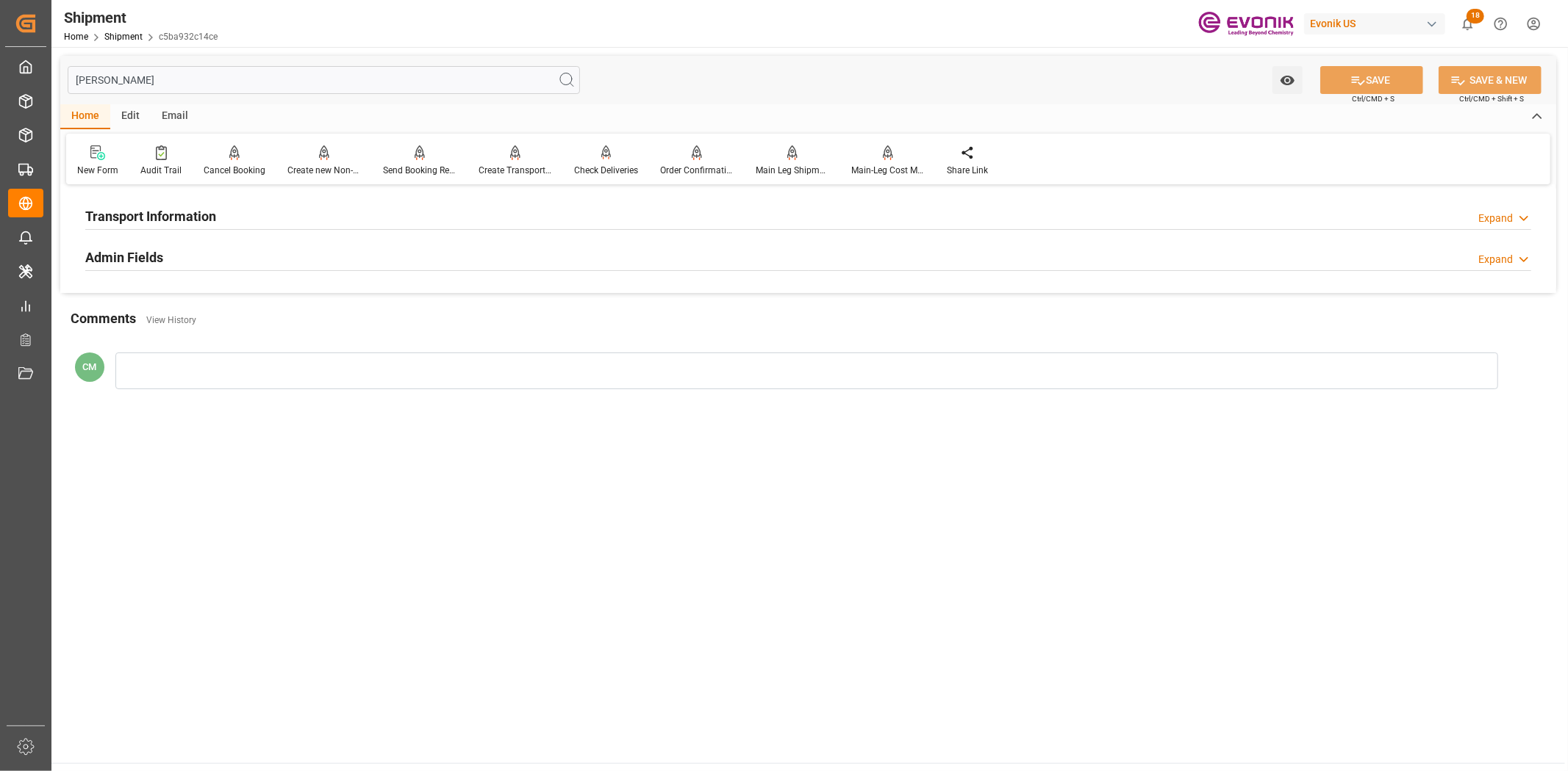
type input "[PERSON_NAME]"
click at [189, 215] on h2 "Transport Information" at bounding box center [150, 216] width 131 height 19
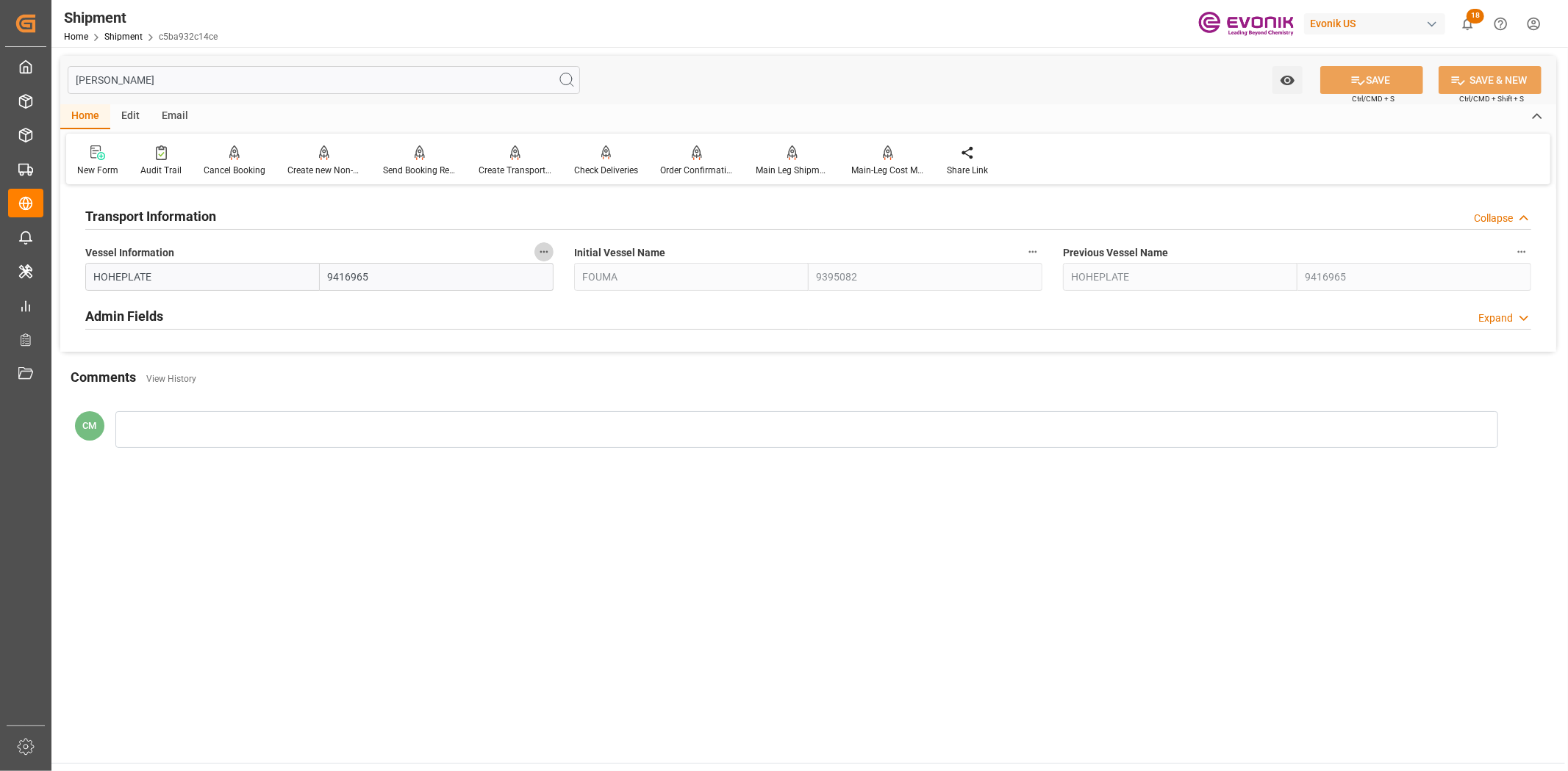
click at [547, 251] on icon "button" at bounding box center [544, 251] width 12 height 12
click at [582, 258] on li "Audits" at bounding box center [571, 251] width 75 height 24
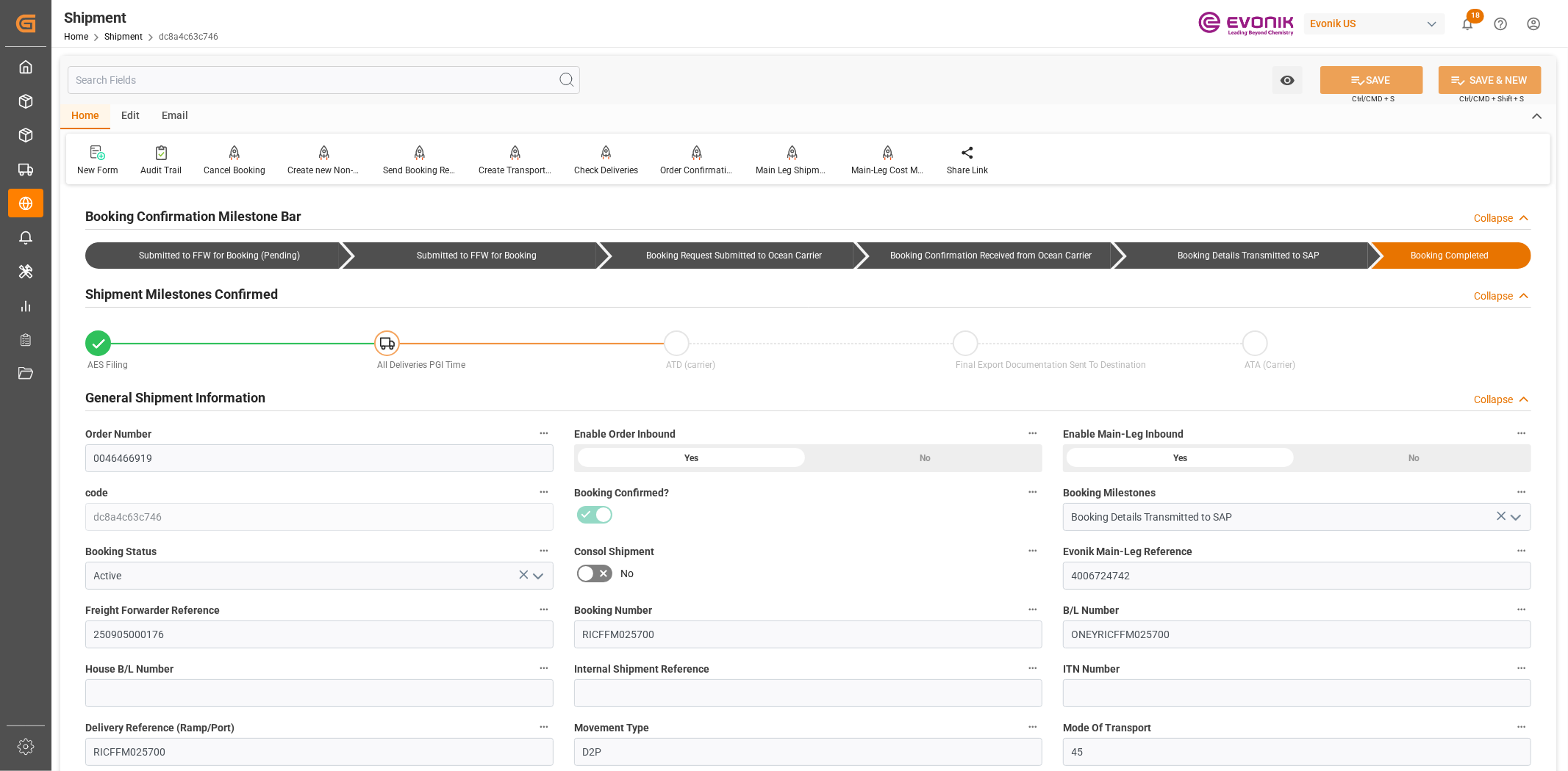
click at [284, 85] on input "text" at bounding box center [323, 80] width 512 height 28
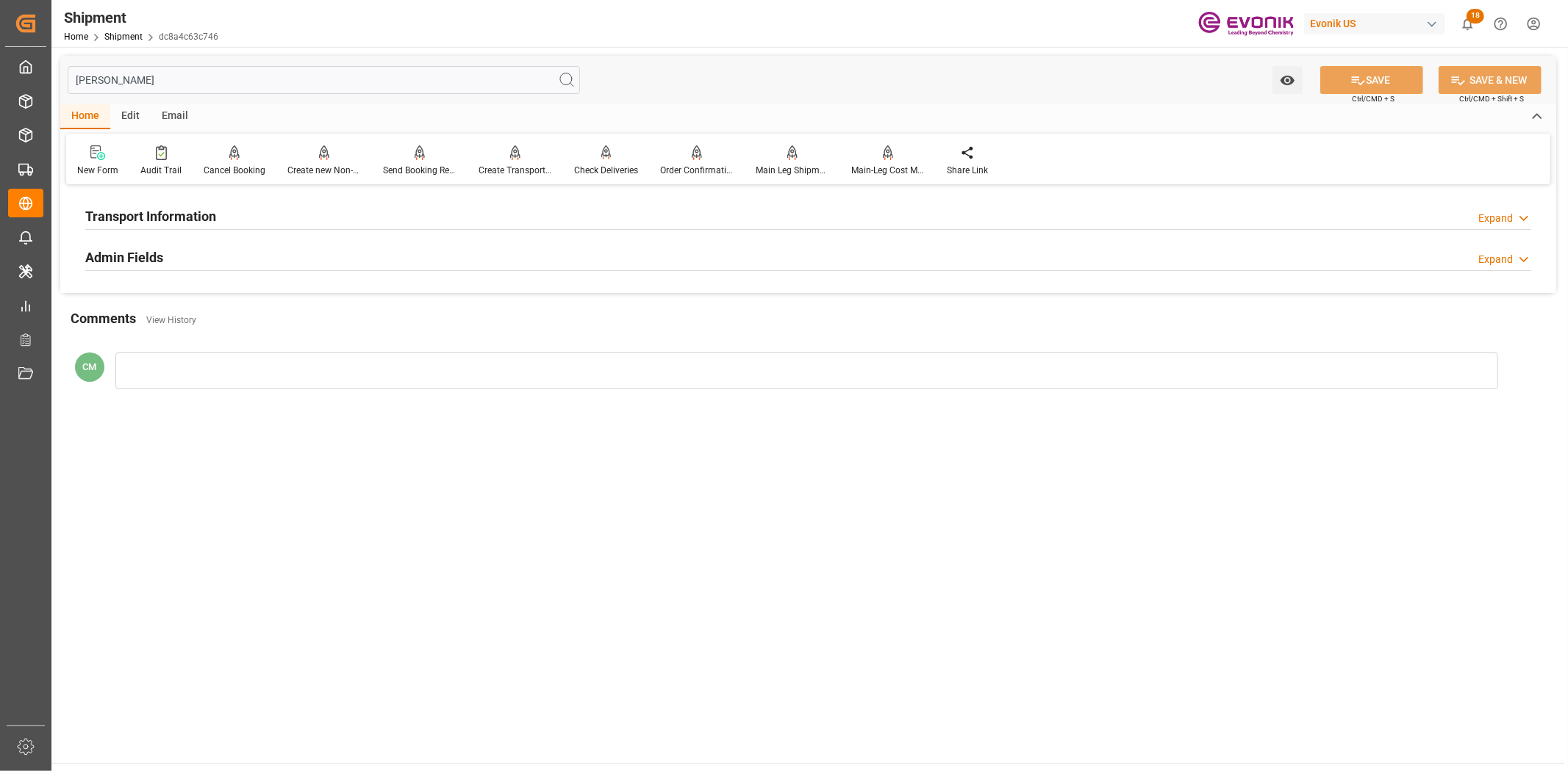
type input "[PERSON_NAME]"
drag, startPoint x: 216, startPoint y: 216, endPoint x: 253, endPoint y: 228, distance: 38.9
click at [223, 221] on div "Transport Information Expand" at bounding box center [807, 214] width 1445 height 28
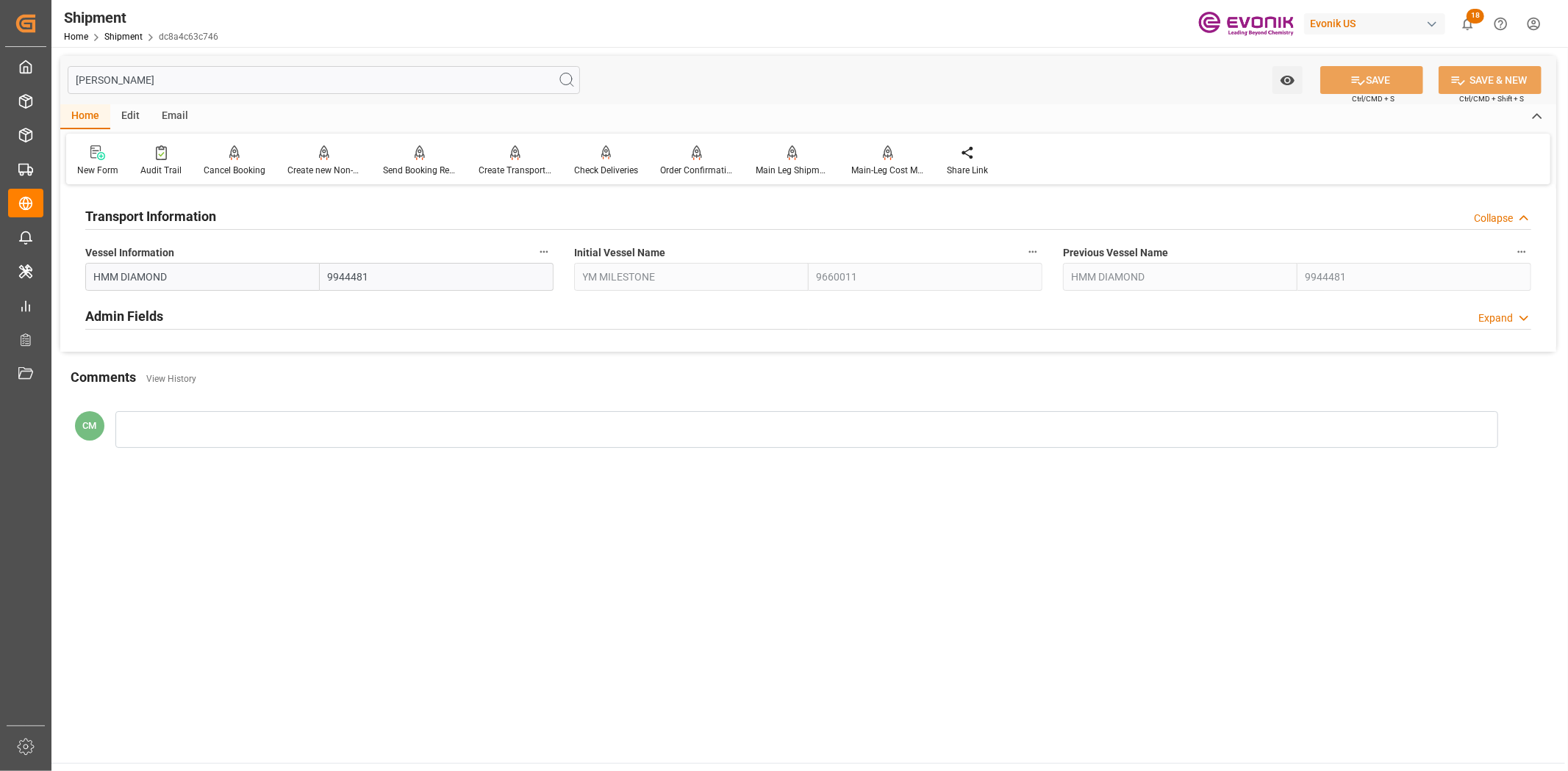
click at [553, 251] on button "Vessel Information" at bounding box center [544, 252] width 20 height 19
click at [563, 257] on li "Audits" at bounding box center [571, 251] width 75 height 24
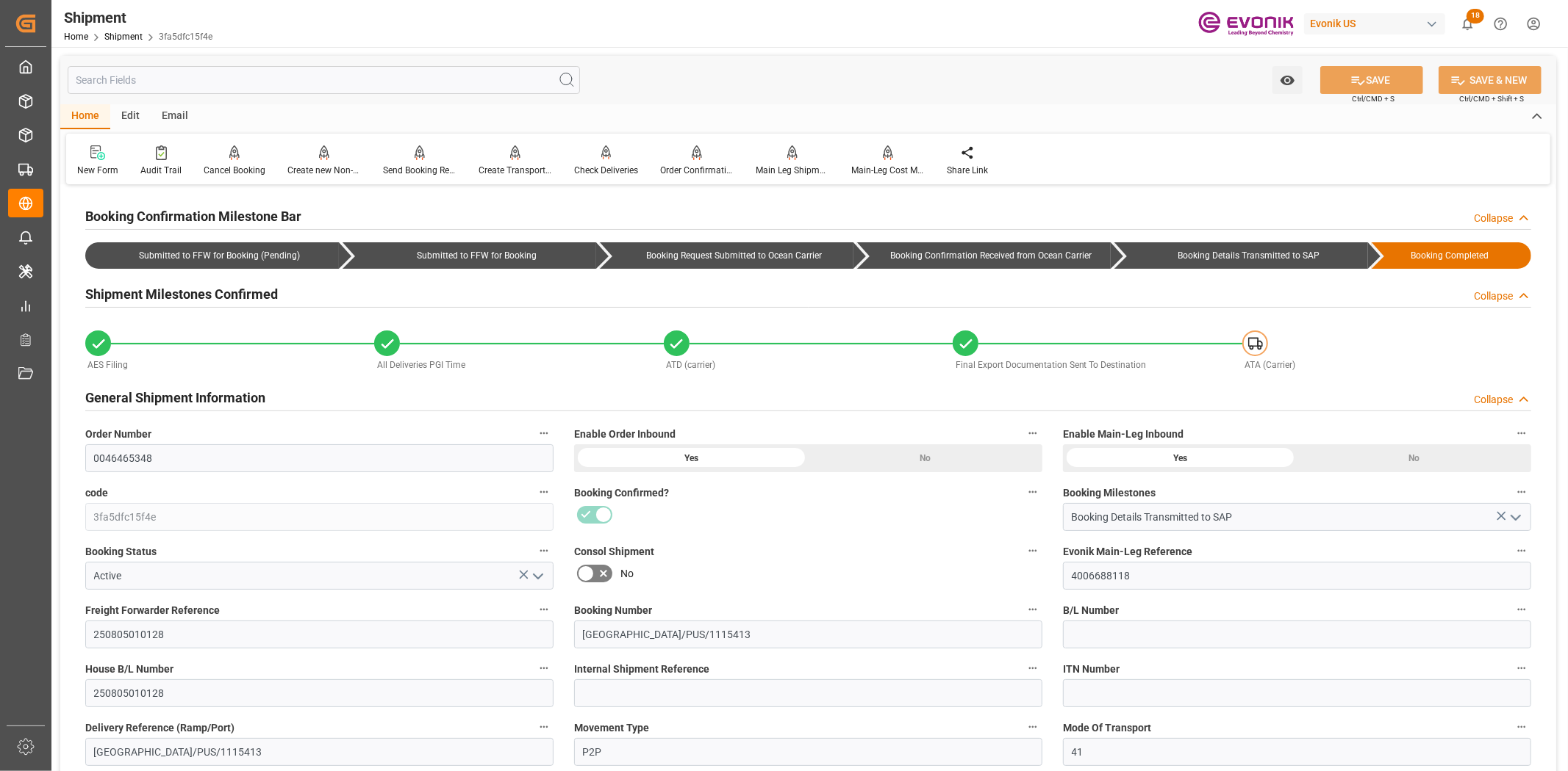
click at [326, 82] on input "text" at bounding box center [323, 80] width 512 height 28
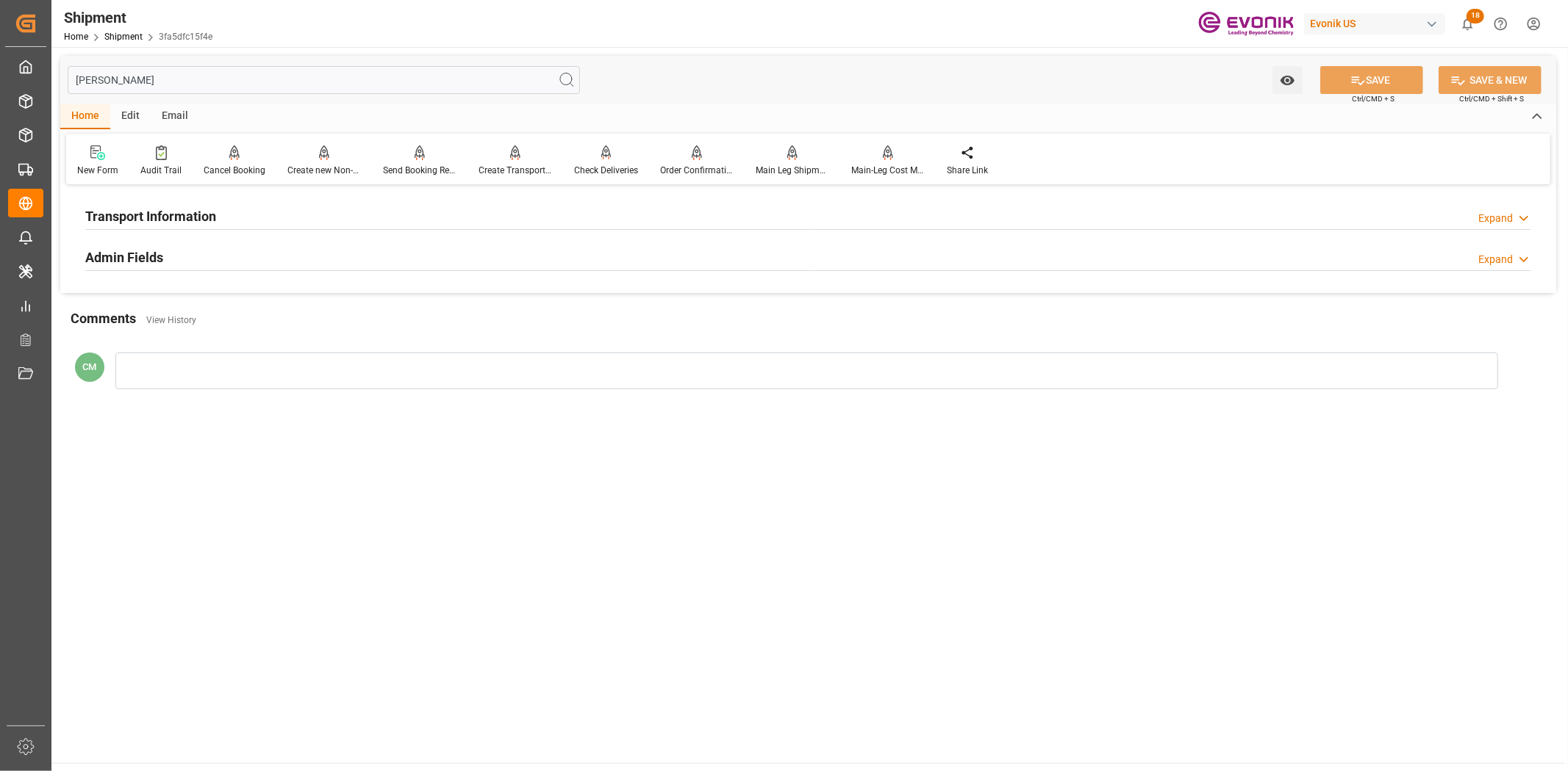
type input "[PERSON_NAME]"
drag, startPoint x: 267, startPoint y: 211, endPoint x: 451, endPoint y: 254, distance: 189.0
click at [281, 215] on div "Transport Information Expand" at bounding box center [807, 214] width 1445 height 28
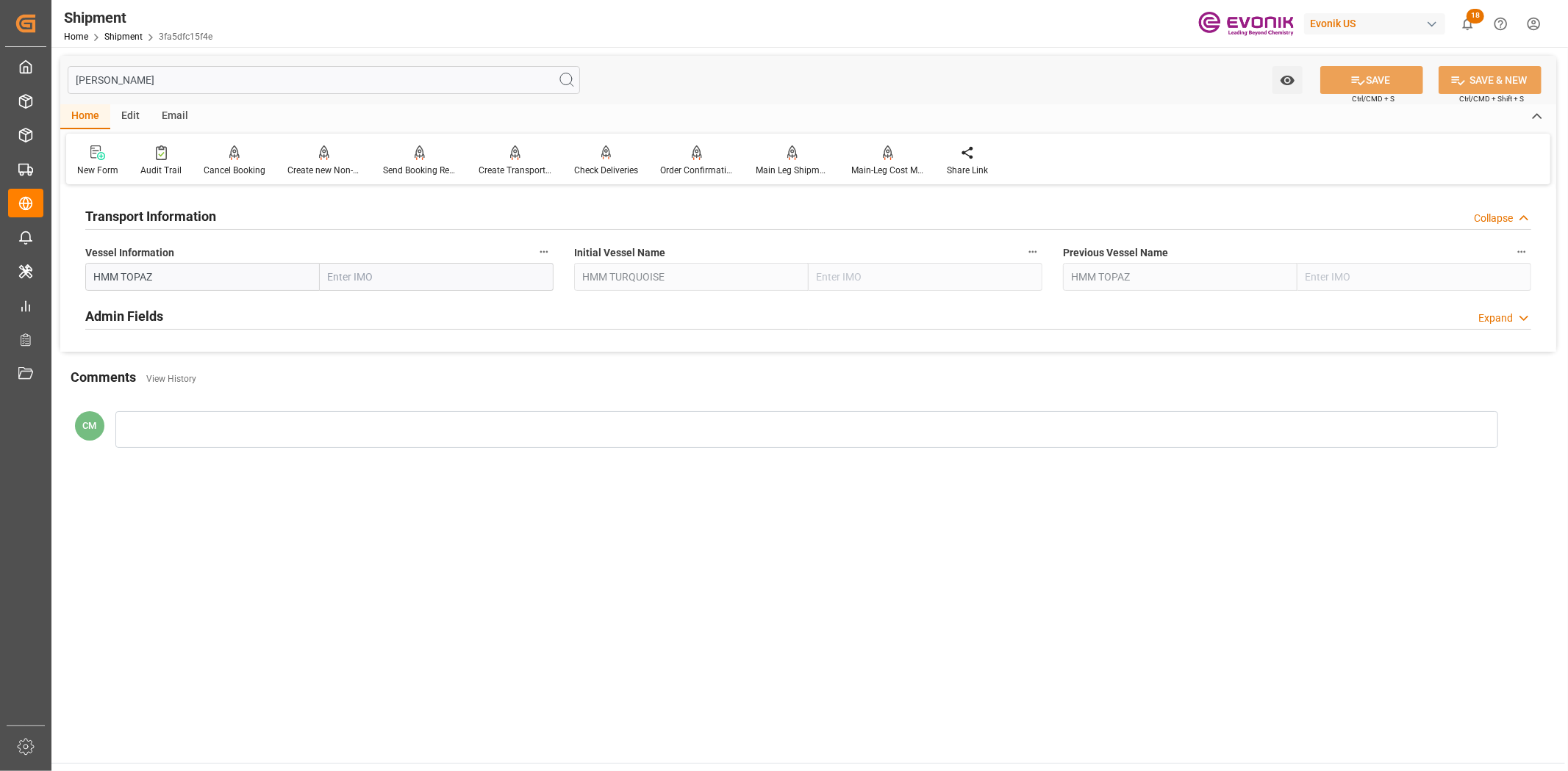
click at [538, 258] on button "Vessel Information" at bounding box center [544, 252] width 20 height 19
click at [561, 257] on icon at bounding box center [554, 251] width 16 height 16
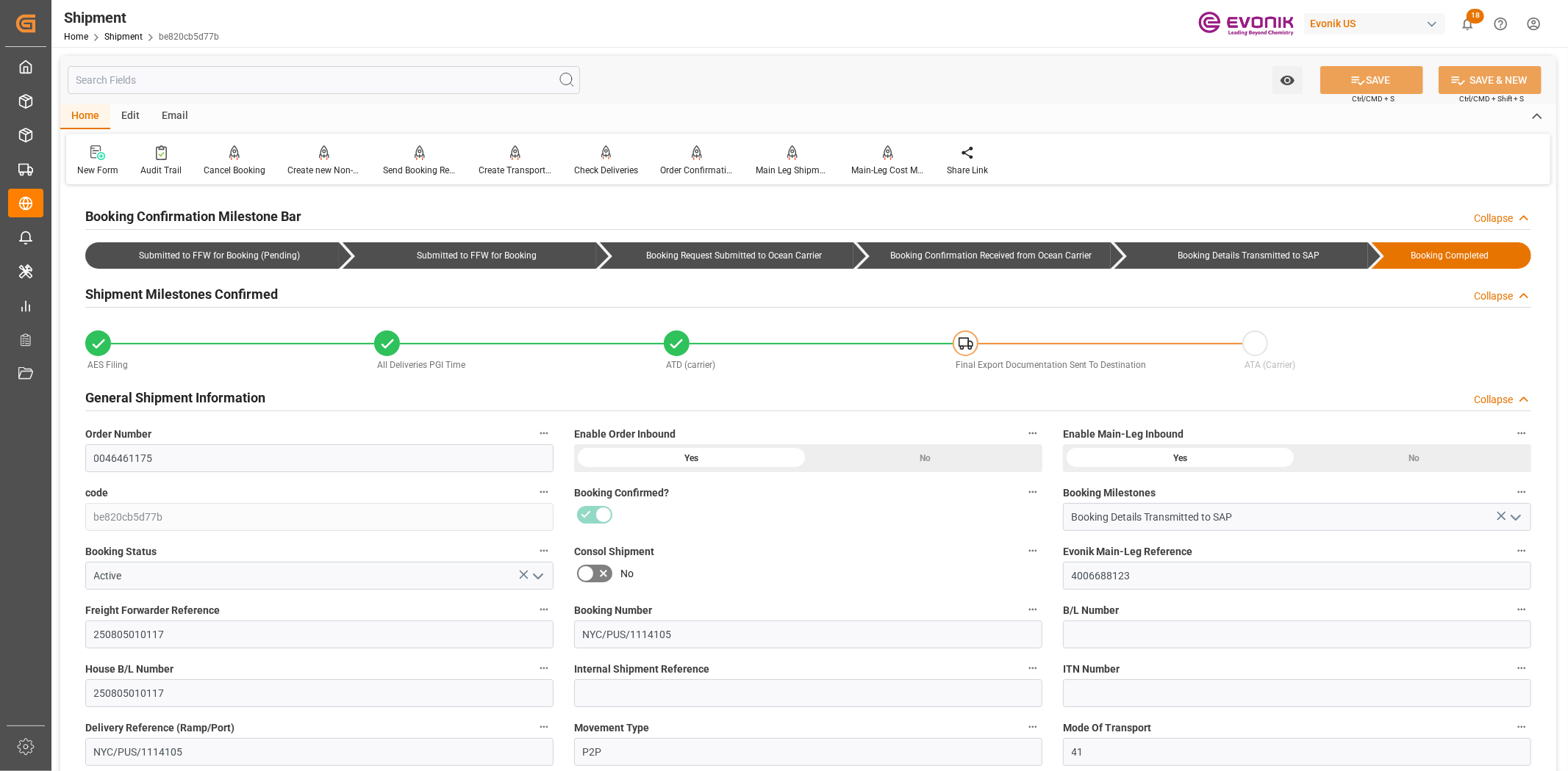
click at [382, 97] on div "Watch Option SAVE Ctrl/CMD + S SAVE & NEW Ctrl/CMD + Shift + S" at bounding box center [808, 80] width 1496 height 49
click at [386, 84] on input "text" at bounding box center [323, 80] width 512 height 28
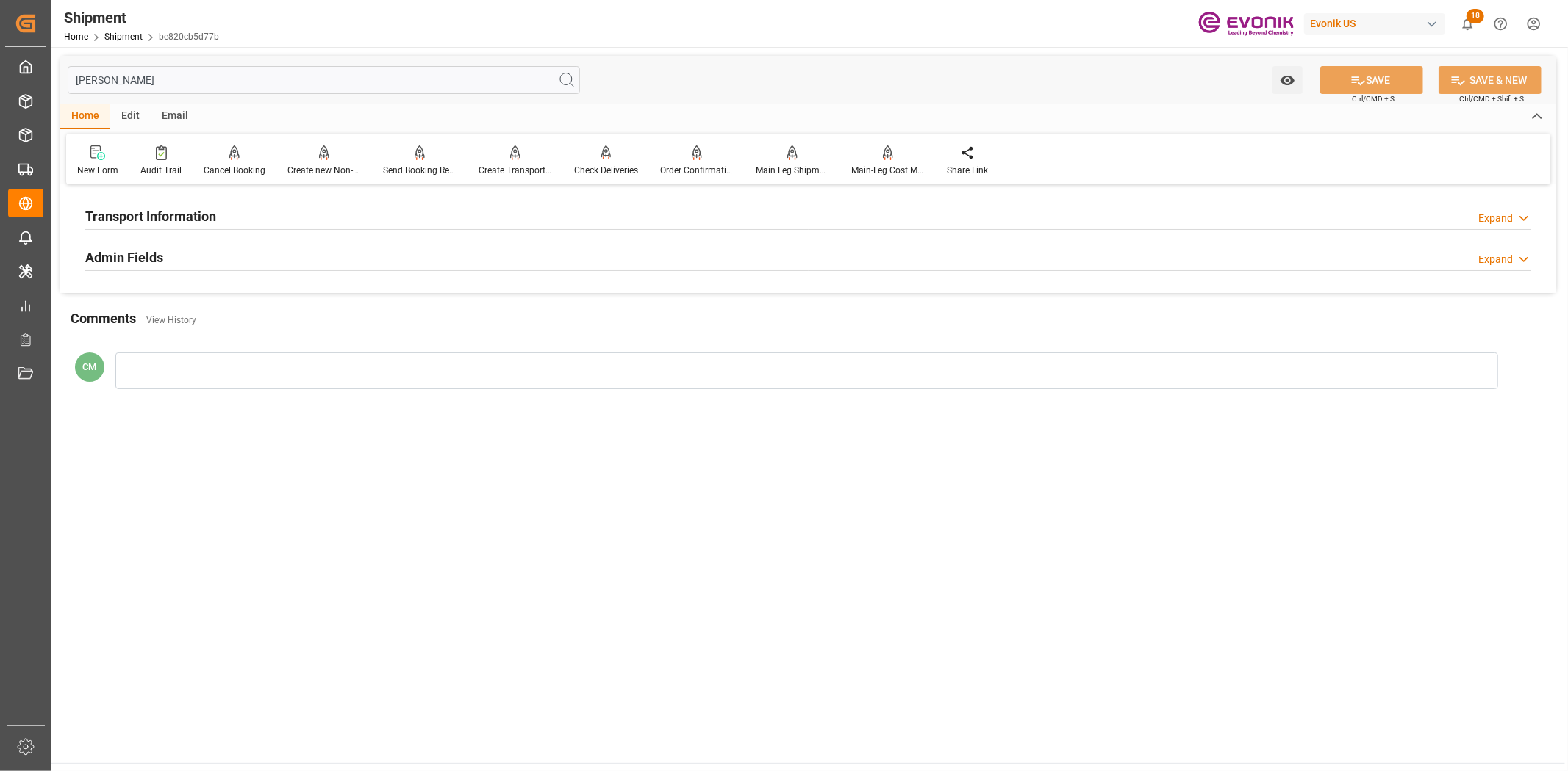
type input "[PERSON_NAME]"
click at [285, 225] on div "Transport Information Expand" at bounding box center [807, 214] width 1445 height 28
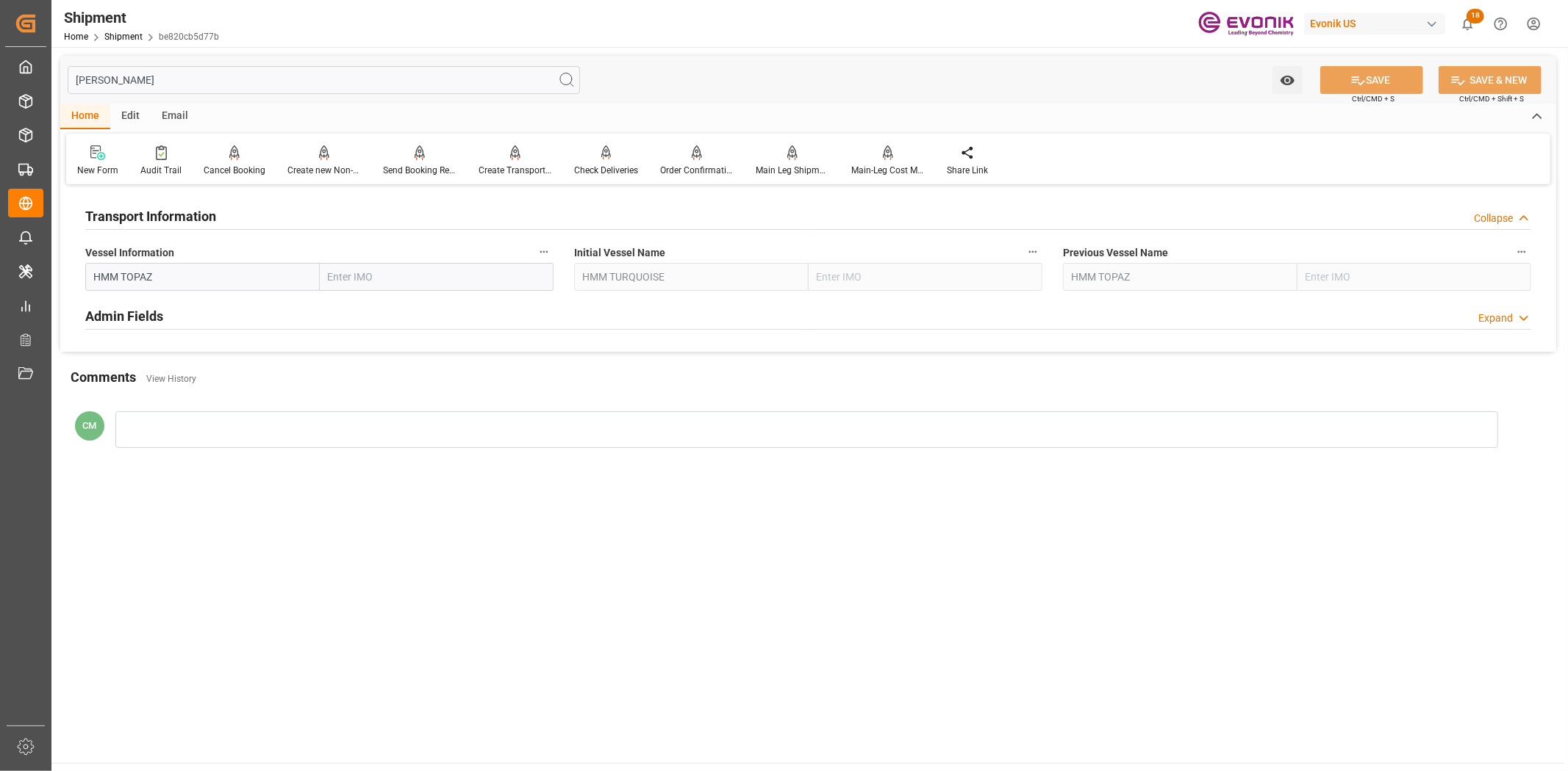
click at [550, 246] on button "Vessel Information" at bounding box center [544, 252] width 20 height 19
click at [552, 251] on icon at bounding box center [554, 251] width 16 height 16
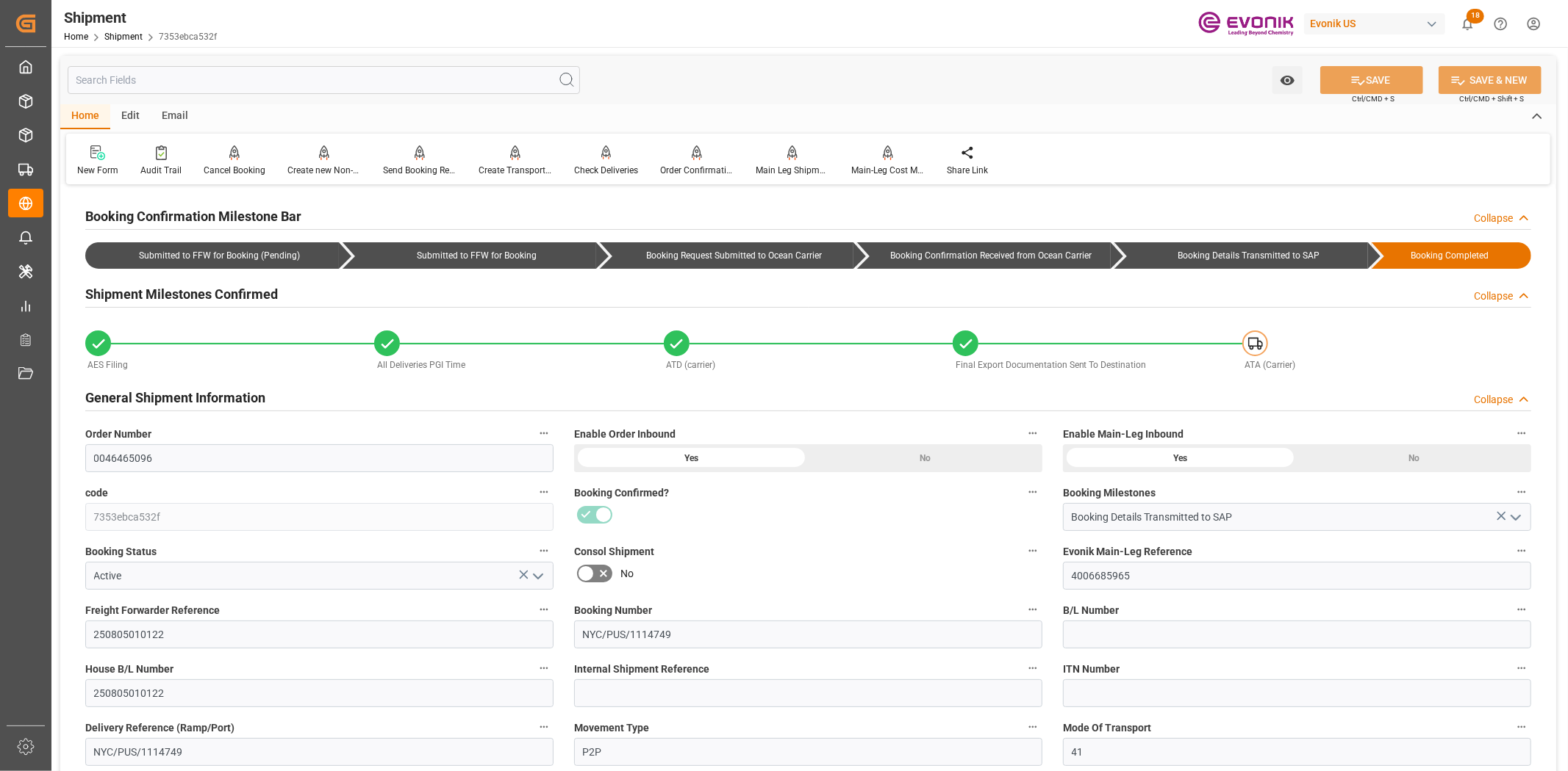
click at [349, 70] on input "text" at bounding box center [323, 80] width 512 height 28
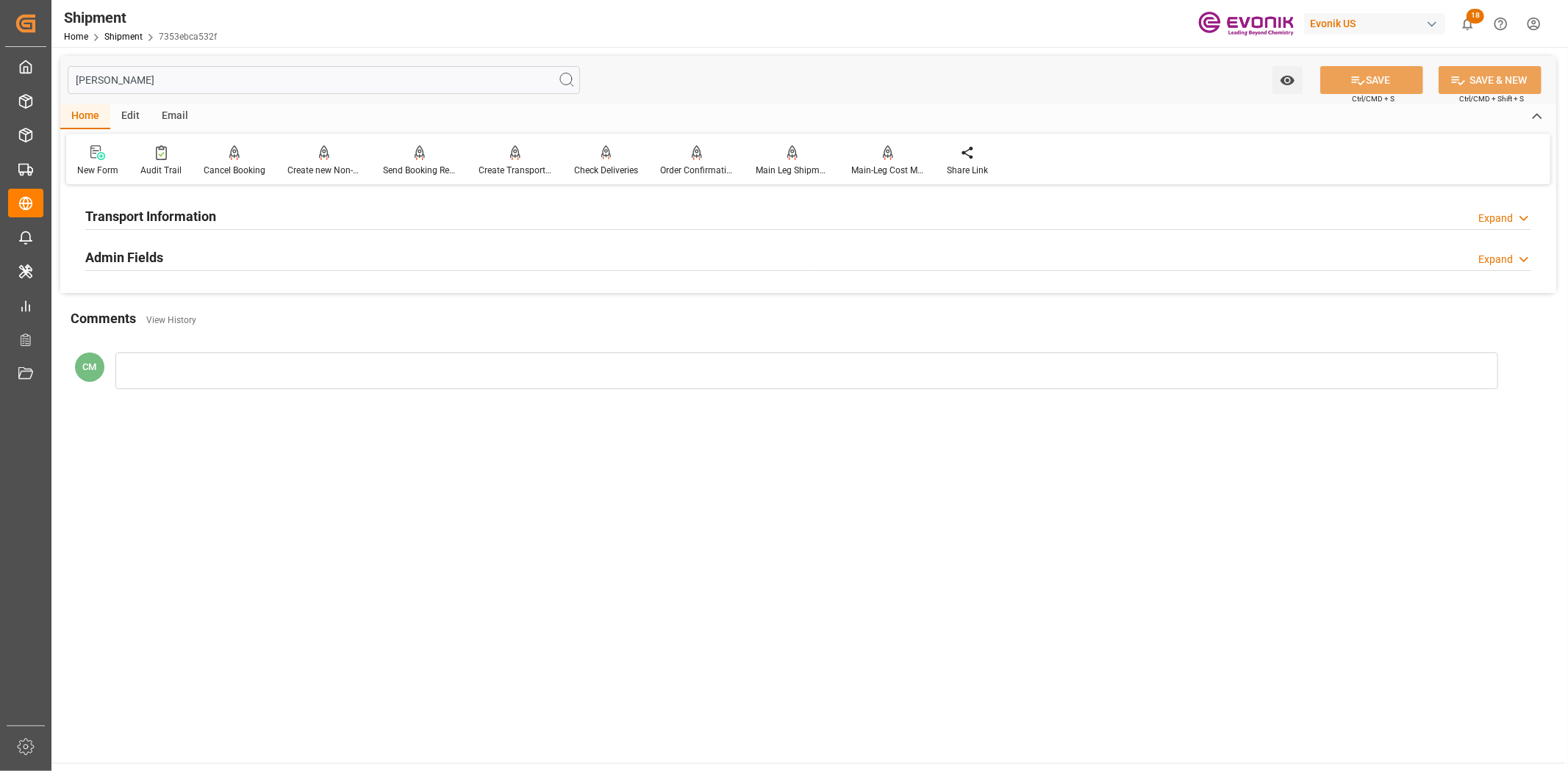
type input "[PERSON_NAME]"
drag, startPoint x: 440, startPoint y: 206, endPoint x: 566, endPoint y: 243, distance: 131.3
click at [443, 210] on div "Transport Information Expand" at bounding box center [807, 214] width 1445 height 28
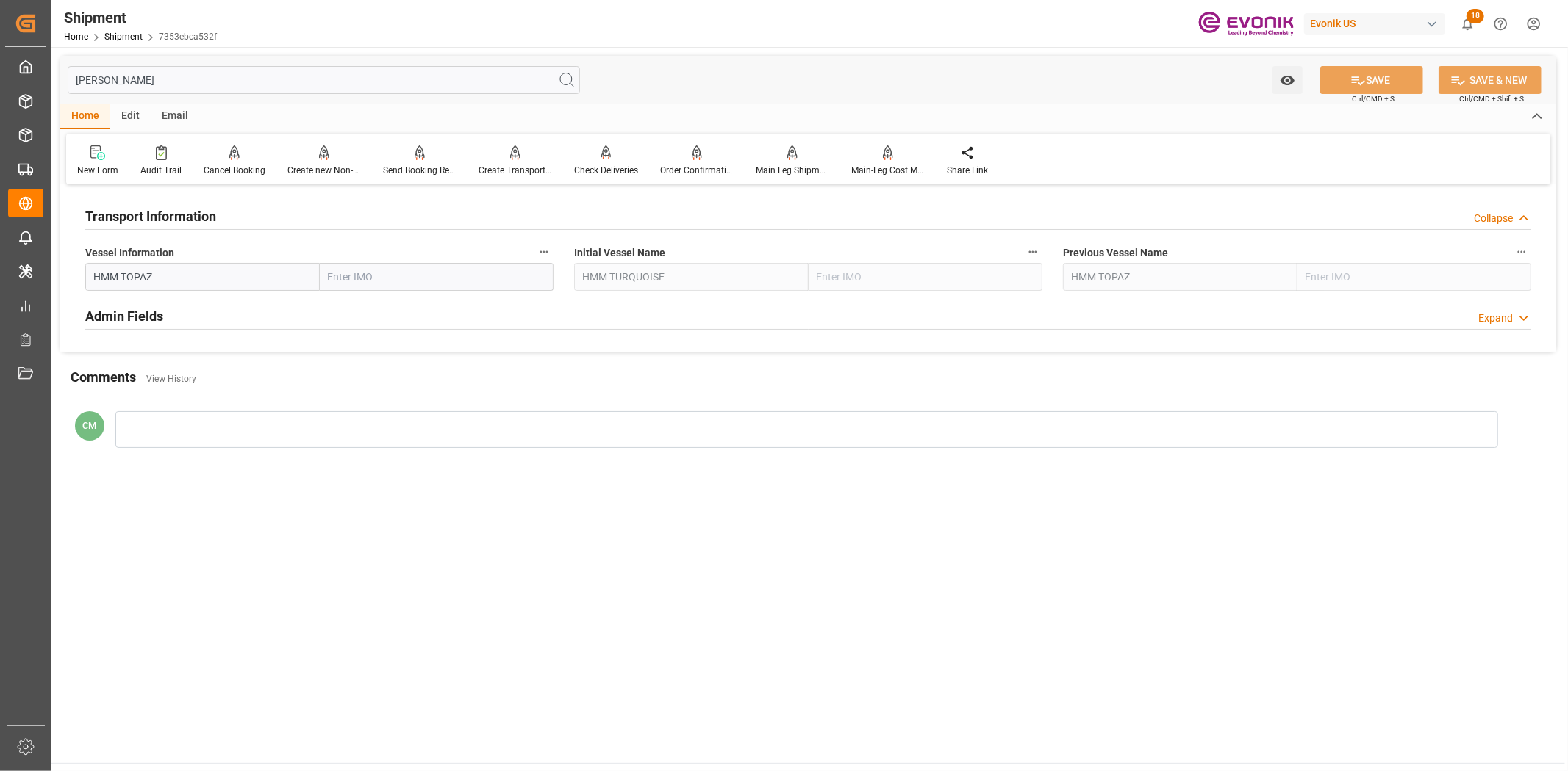
click at [552, 248] on button "Vessel Information" at bounding box center [544, 252] width 20 height 19
click at [552, 248] on icon at bounding box center [554, 251] width 16 height 16
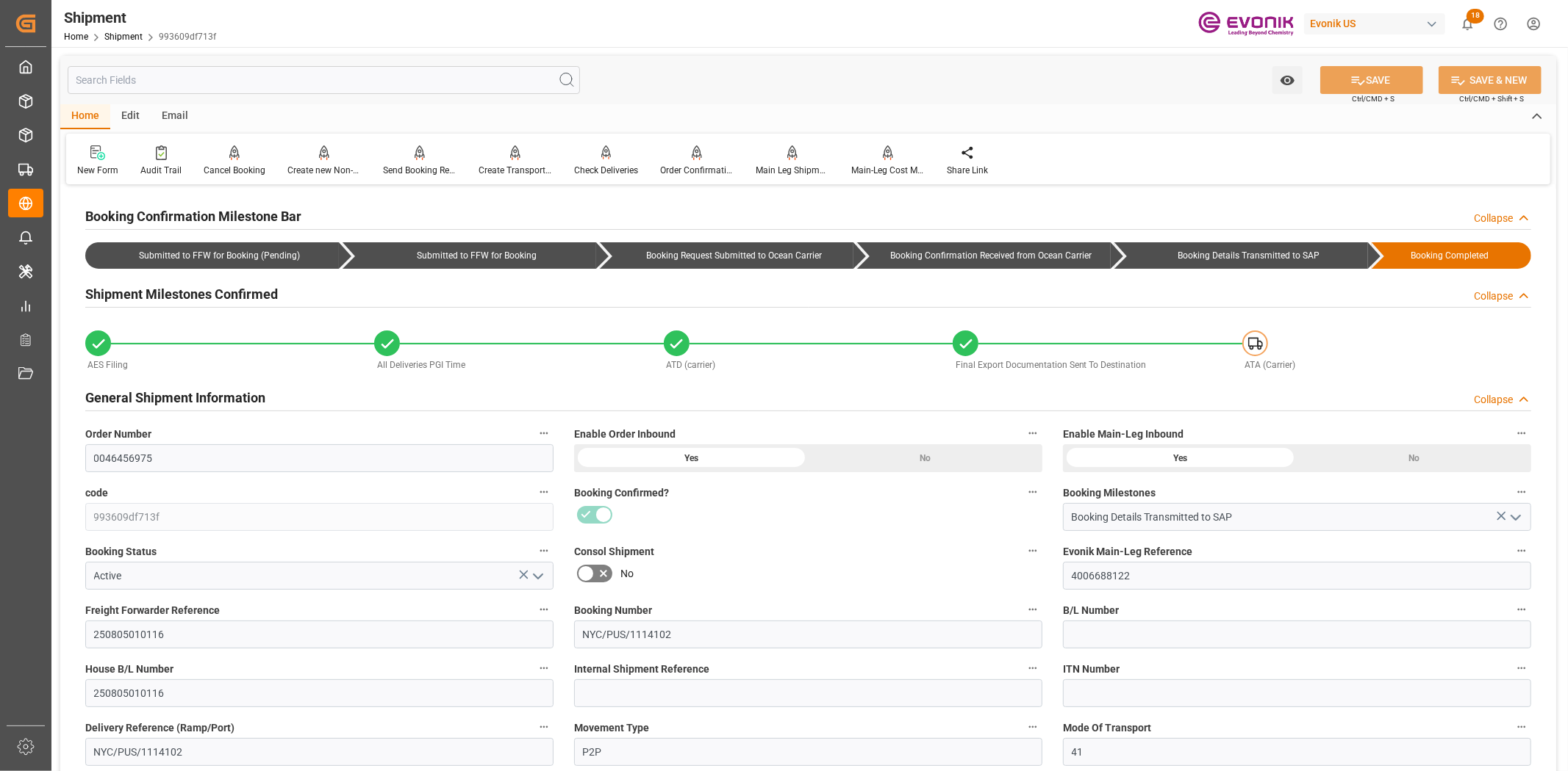
click at [297, 85] on input "text" at bounding box center [323, 80] width 512 height 28
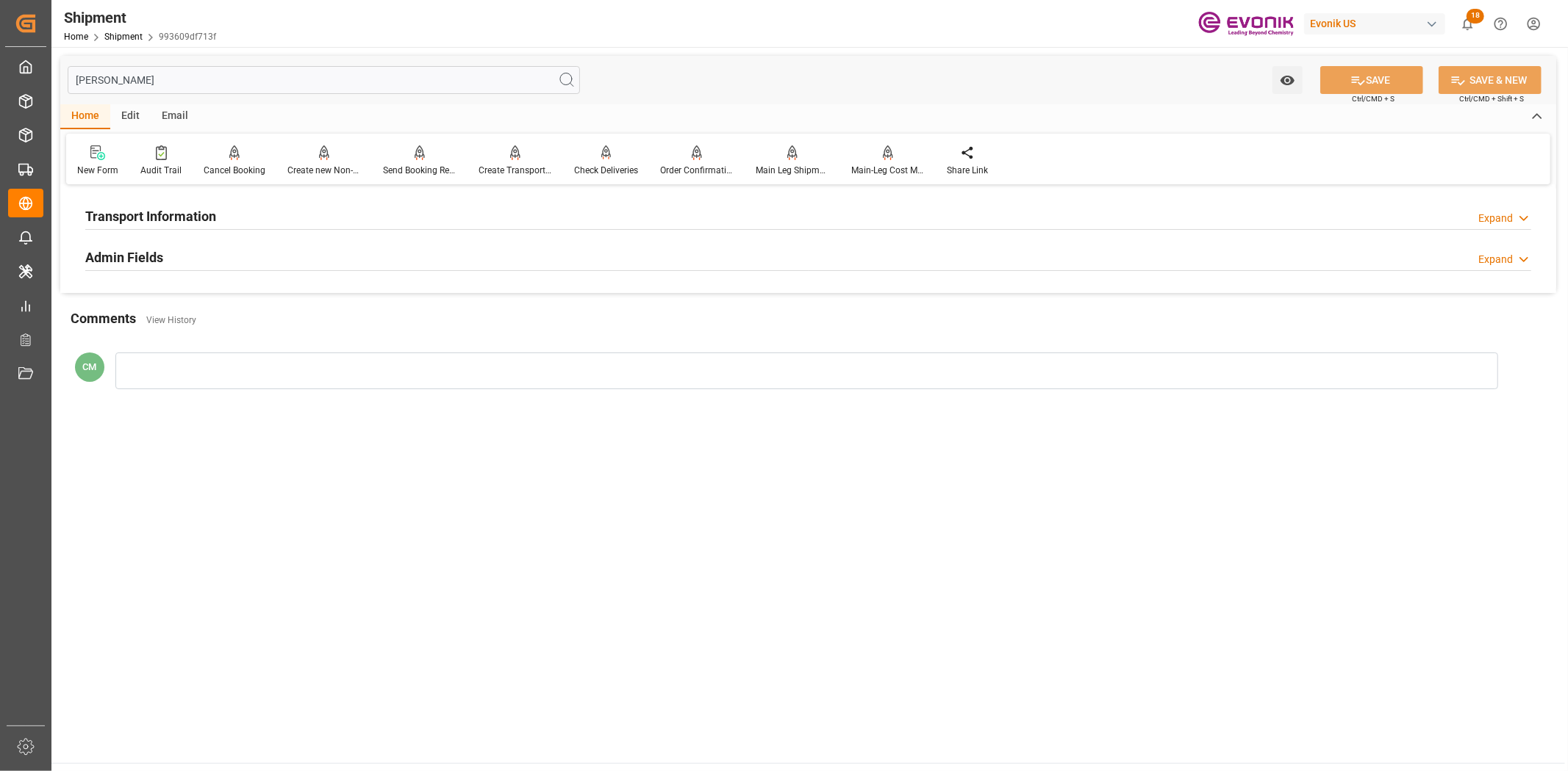
type input "[PERSON_NAME]"
click at [315, 217] on div "Transport Information Expand" at bounding box center [807, 214] width 1445 height 28
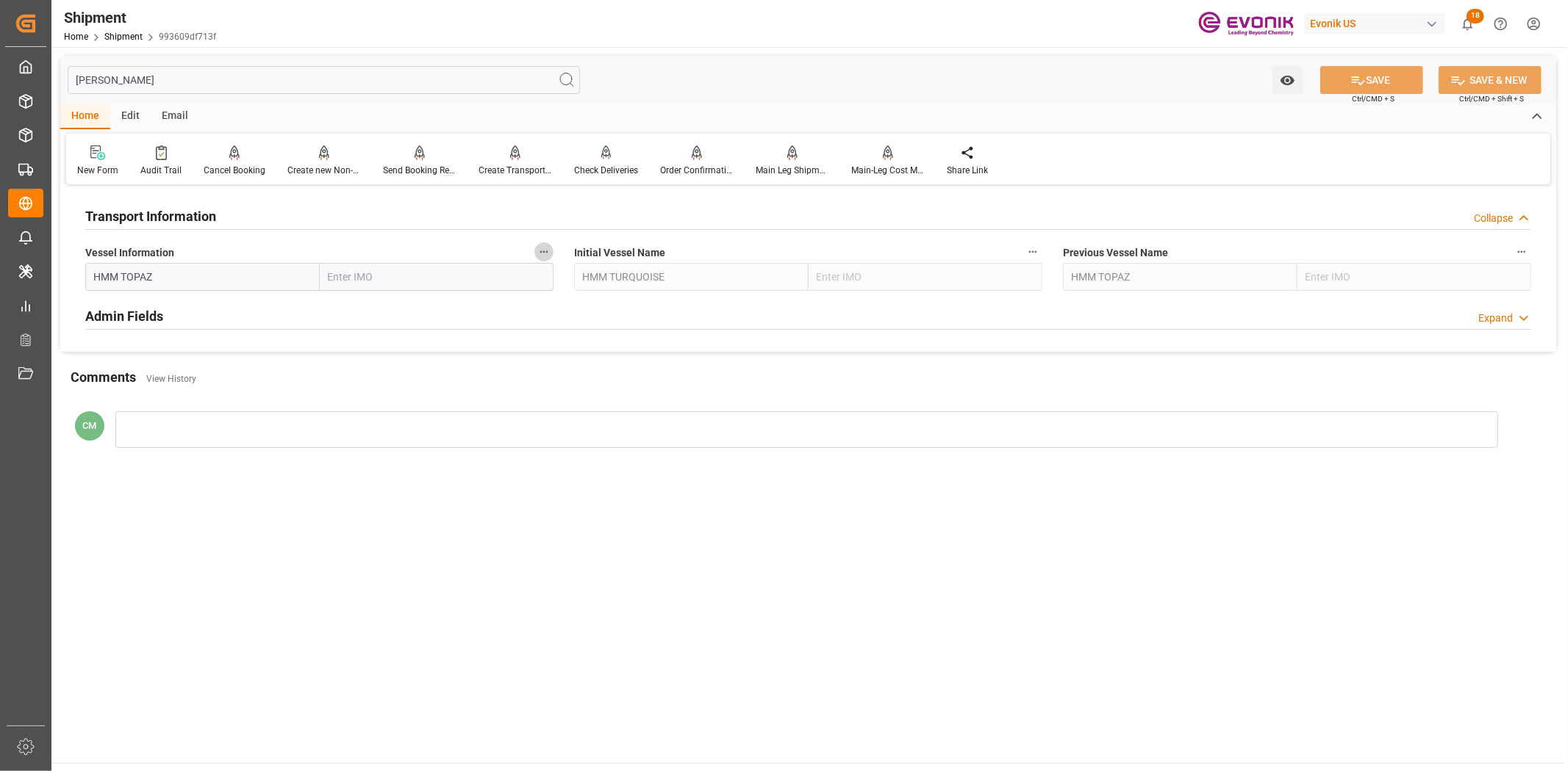
drag, startPoint x: 538, startPoint y: 250, endPoint x: 565, endPoint y: 254, distance: 27.3
click at [538, 250] on icon "button" at bounding box center [544, 251] width 12 height 12
click at [565, 254] on li "Audits" at bounding box center [571, 251] width 75 height 24
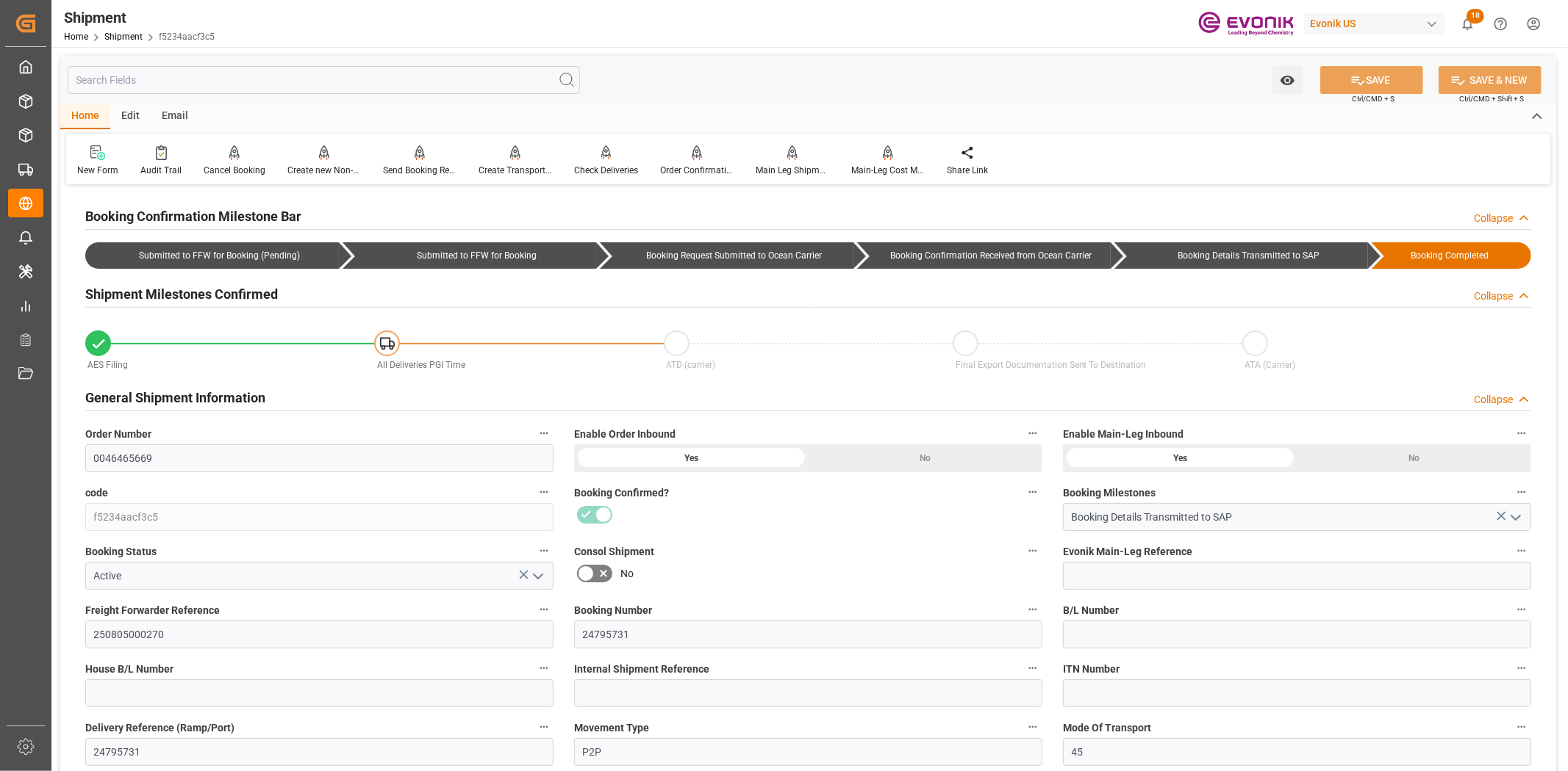
click at [412, 88] on input "text" at bounding box center [323, 80] width 512 height 28
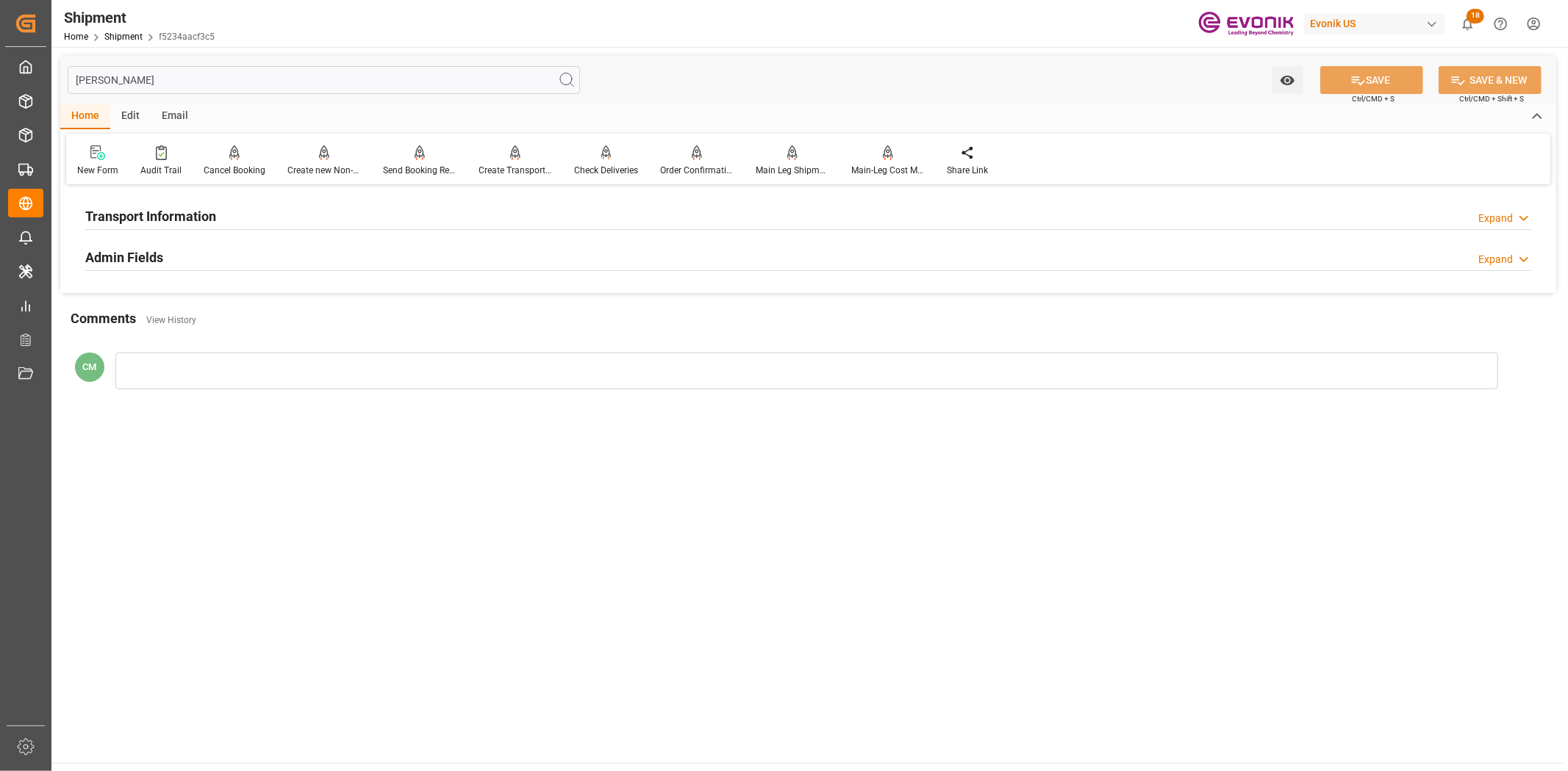
type input "[PERSON_NAME]"
click at [449, 216] on div "Transport Information Expand" at bounding box center [807, 214] width 1445 height 28
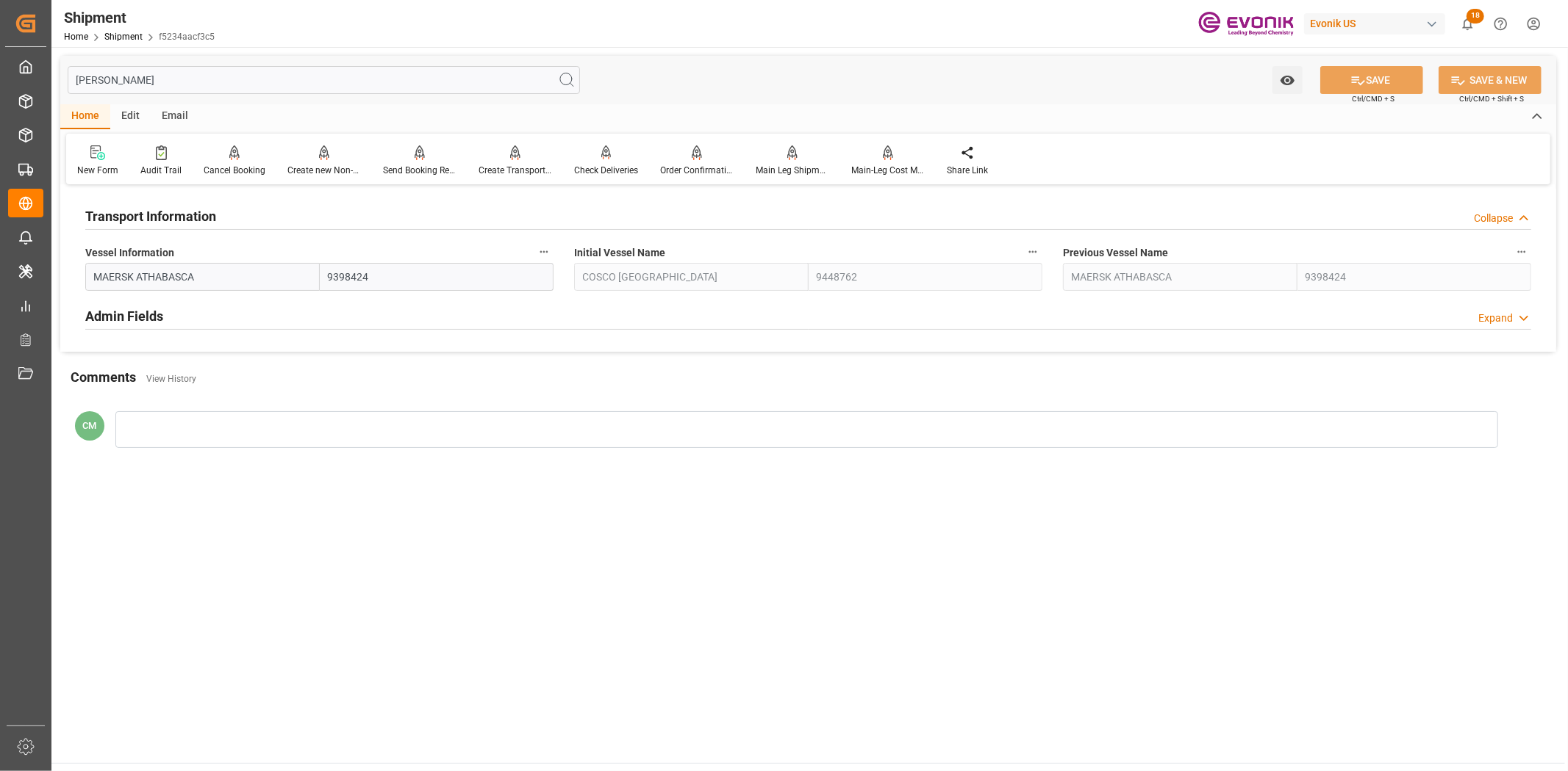
click at [544, 246] on icon "button" at bounding box center [544, 251] width 12 height 12
click at [589, 259] on li "Audits" at bounding box center [571, 251] width 75 height 24
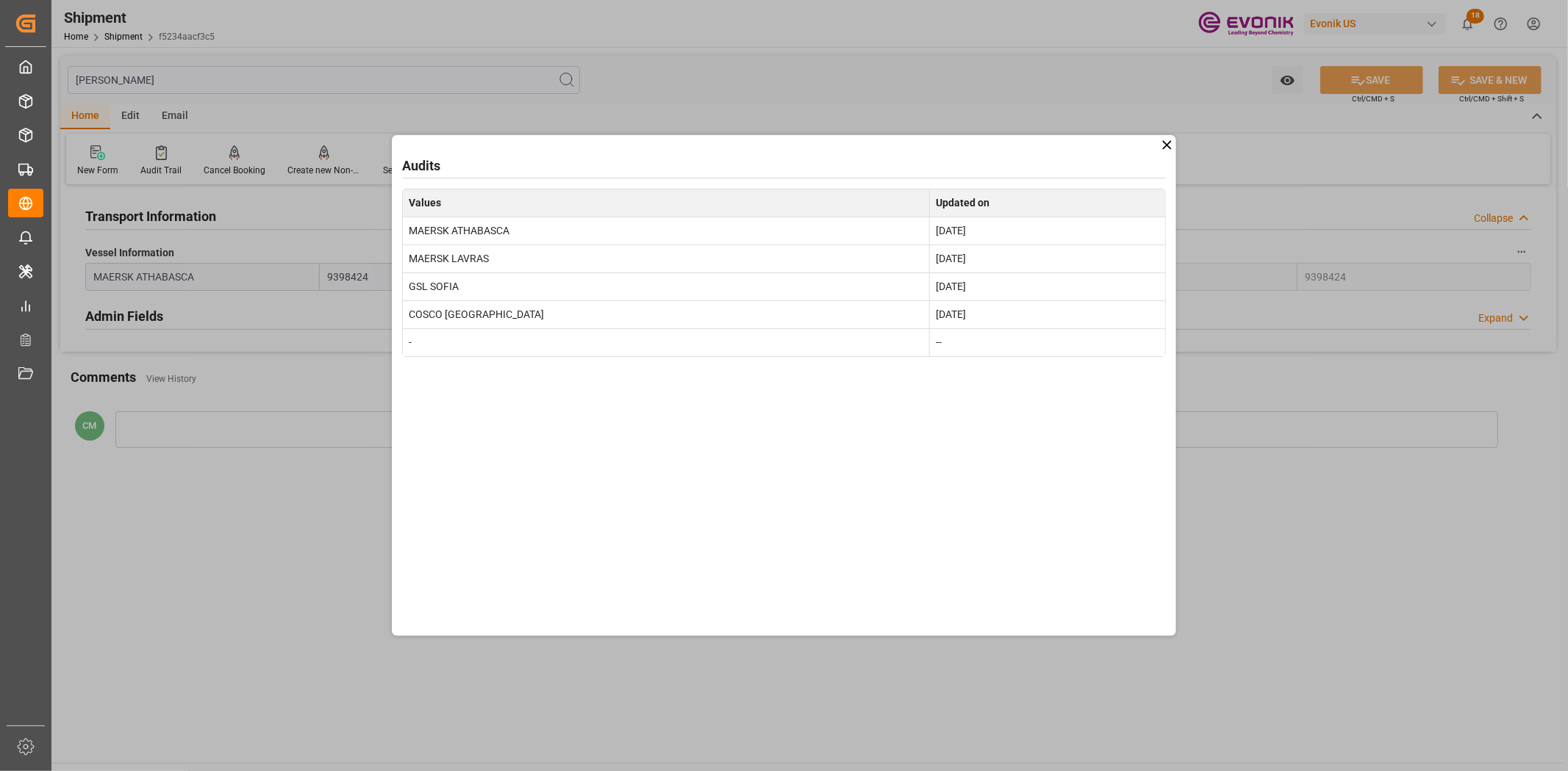
click at [1161, 144] on icon at bounding box center [1166, 145] width 16 height 16
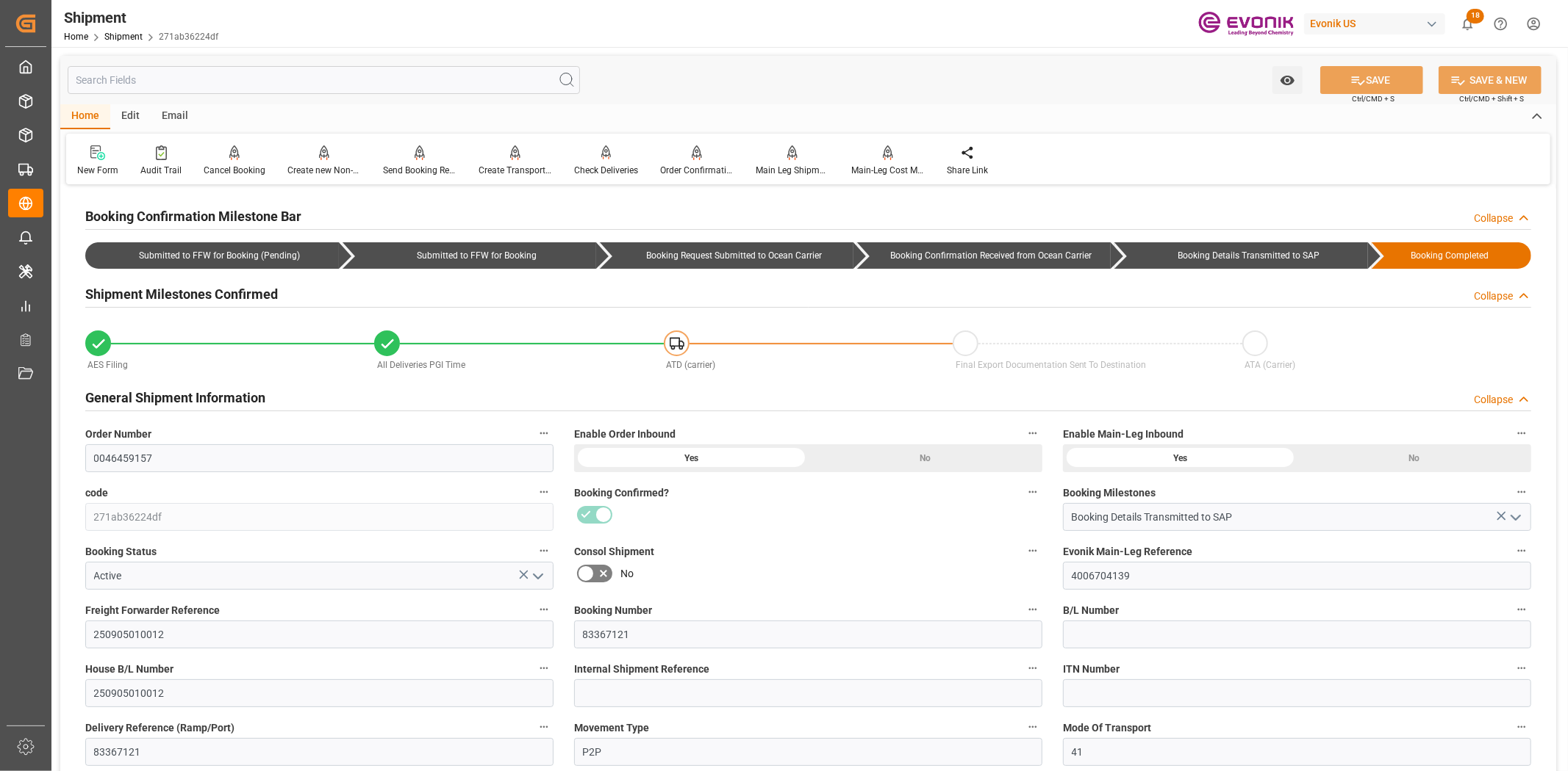
drag, startPoint x: 216, startPoint y: 94, endPoint x: 214, endPoint y: 67, distance: 27.1
click at [216, 90] on div "Watch Option SAVE Ctrl/CMD + S SAVE & NEW Ctrl/CMD + Shift + S" at bounding box center [808, 80] width 1496 height 49
click at [214, 67] on input "text" at bounding box center [323, 80] width 512 height 28
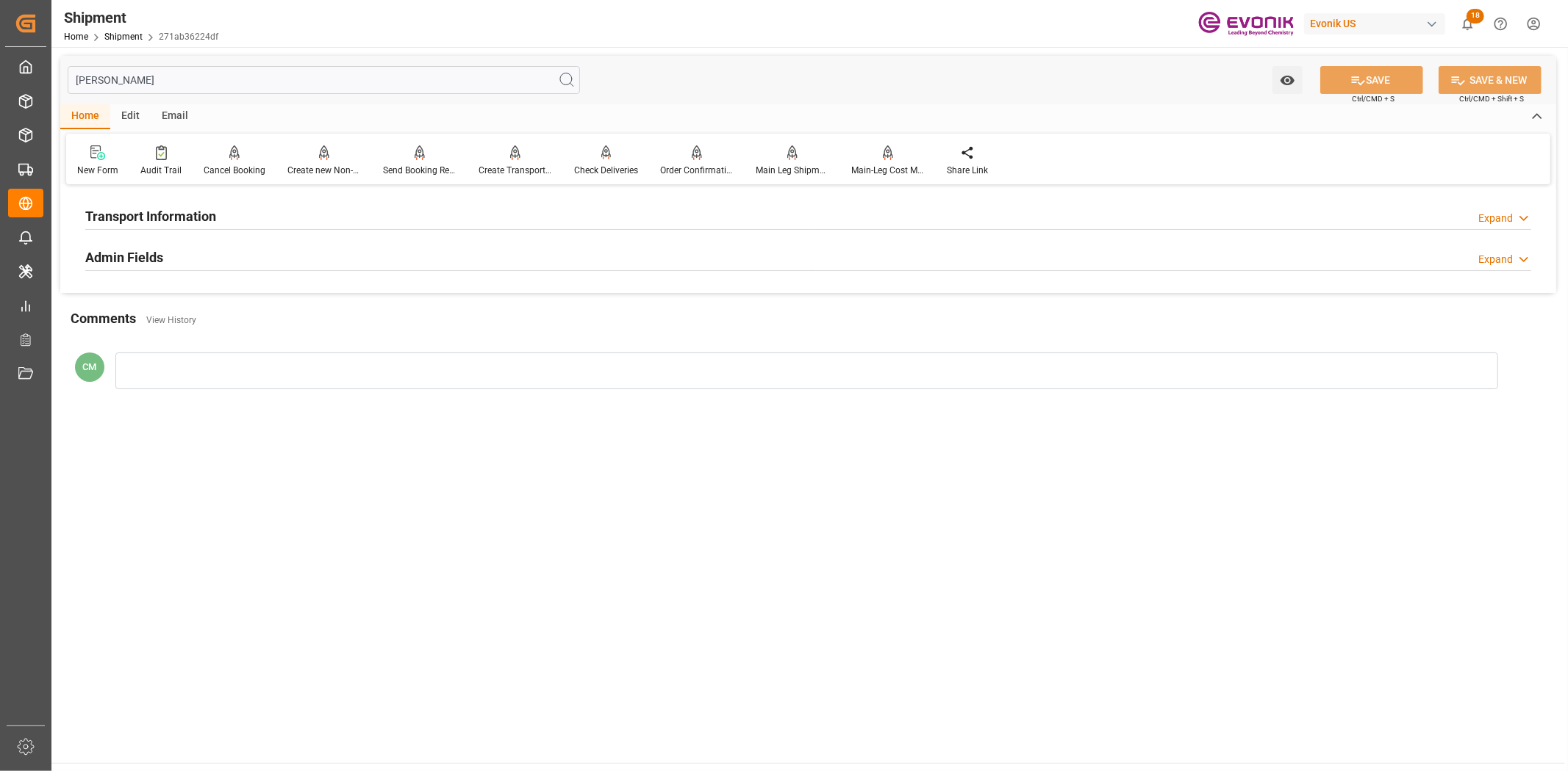
type input "[PERSON_NAME]"
click at [149, 262] on h2 "Admin Fields" at bounding box center [124, 257] width 78 height 19
click at [191, 216] on h2 "Transport Information" at bounding box center [150, 216] width 131 height 19
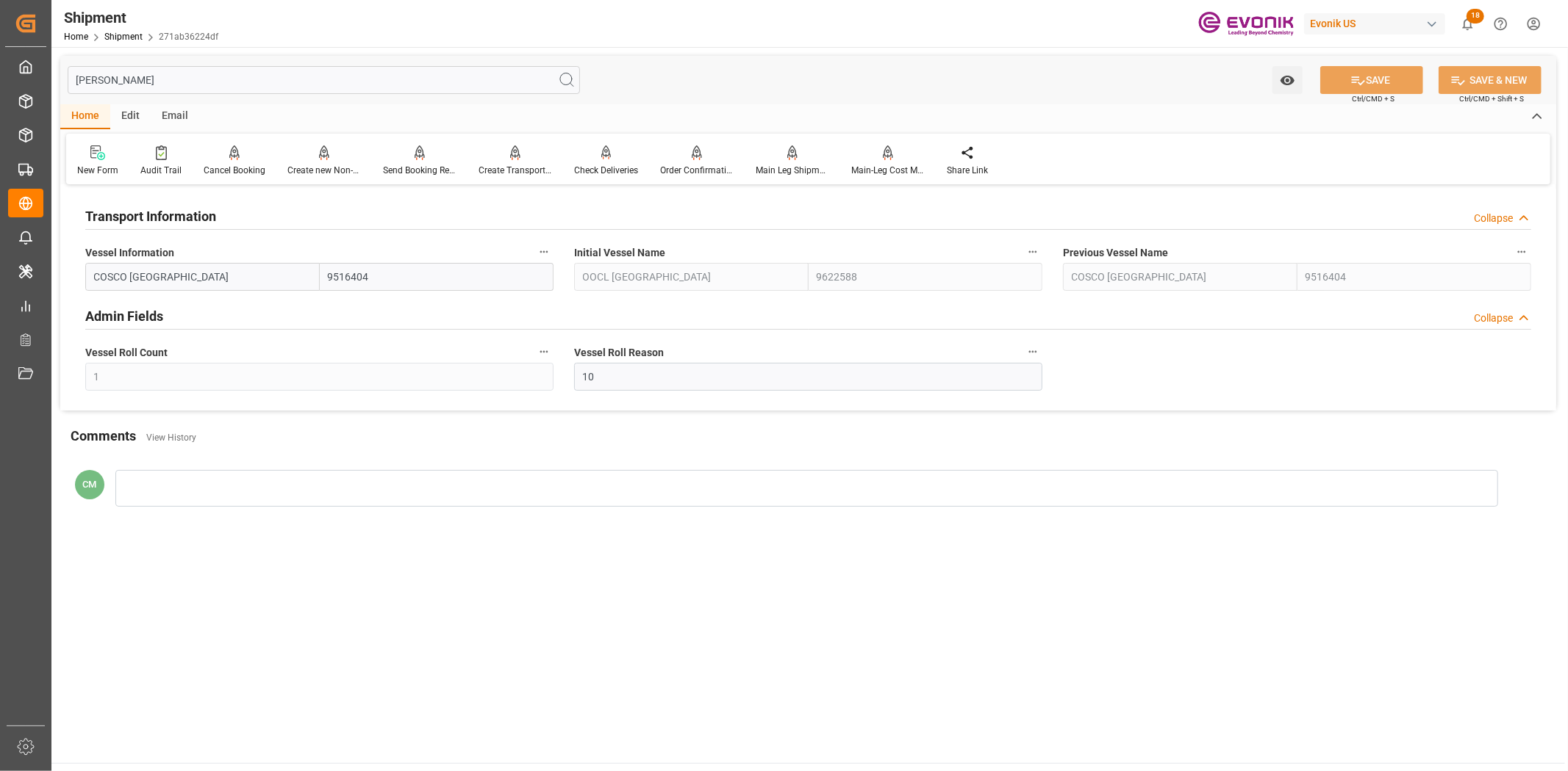
click at [538, 252] on icon "button" at bounding box center [544, 251] width 12 height 12
click at [65, 28] on ul "Audits" at bounding box center [37, 18] width 56 height 20
drag, startPoint x: 553, startPoint y: 254, endPoint x: 651, endPoint y: 127, distance: 160.4
click at [553, 253] on icon at bounding box center [554, 251] width 16 height 16
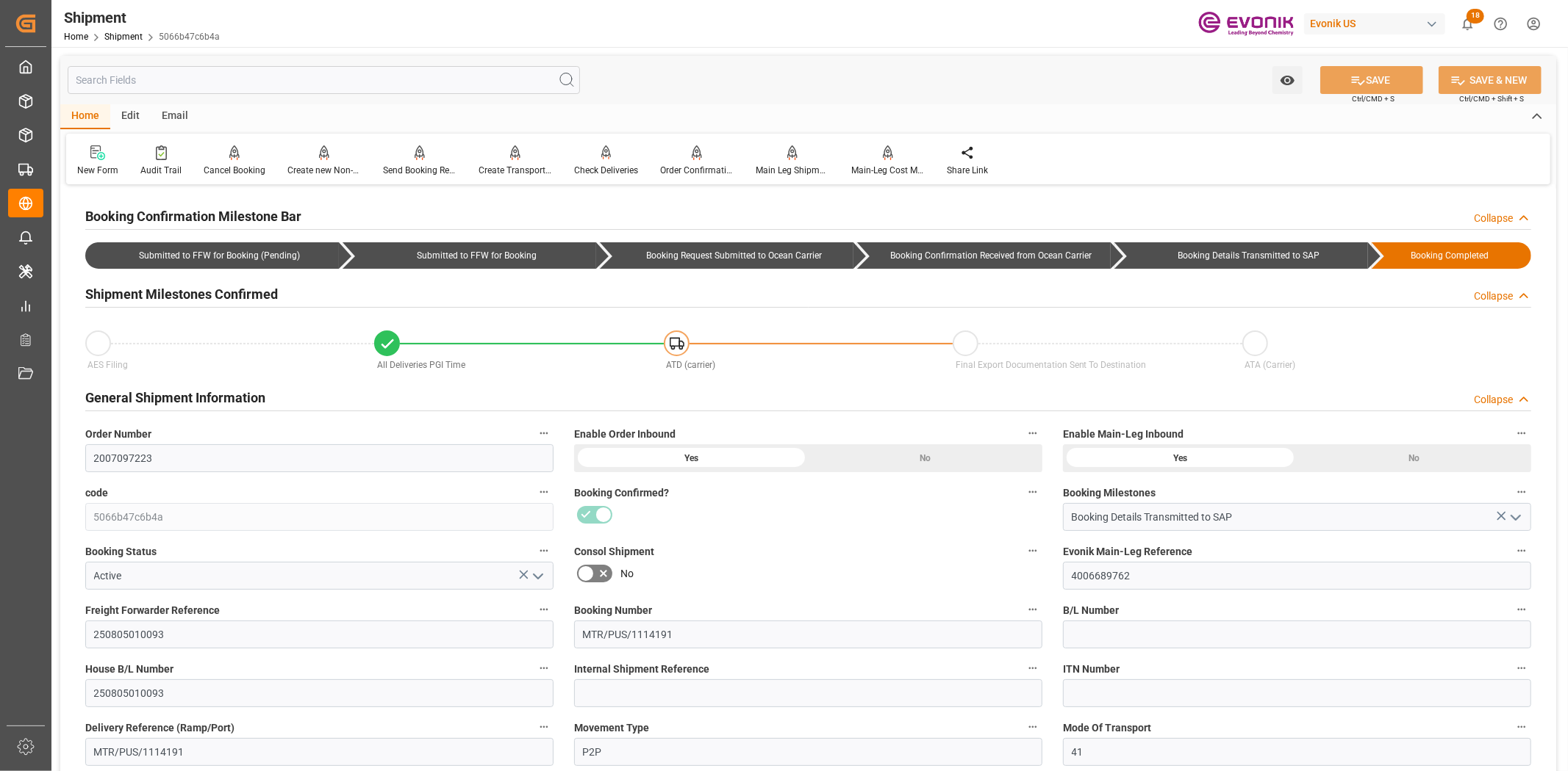
click at [408, 77] on input "text" at bounding box center [323, 80] width 512 height 28
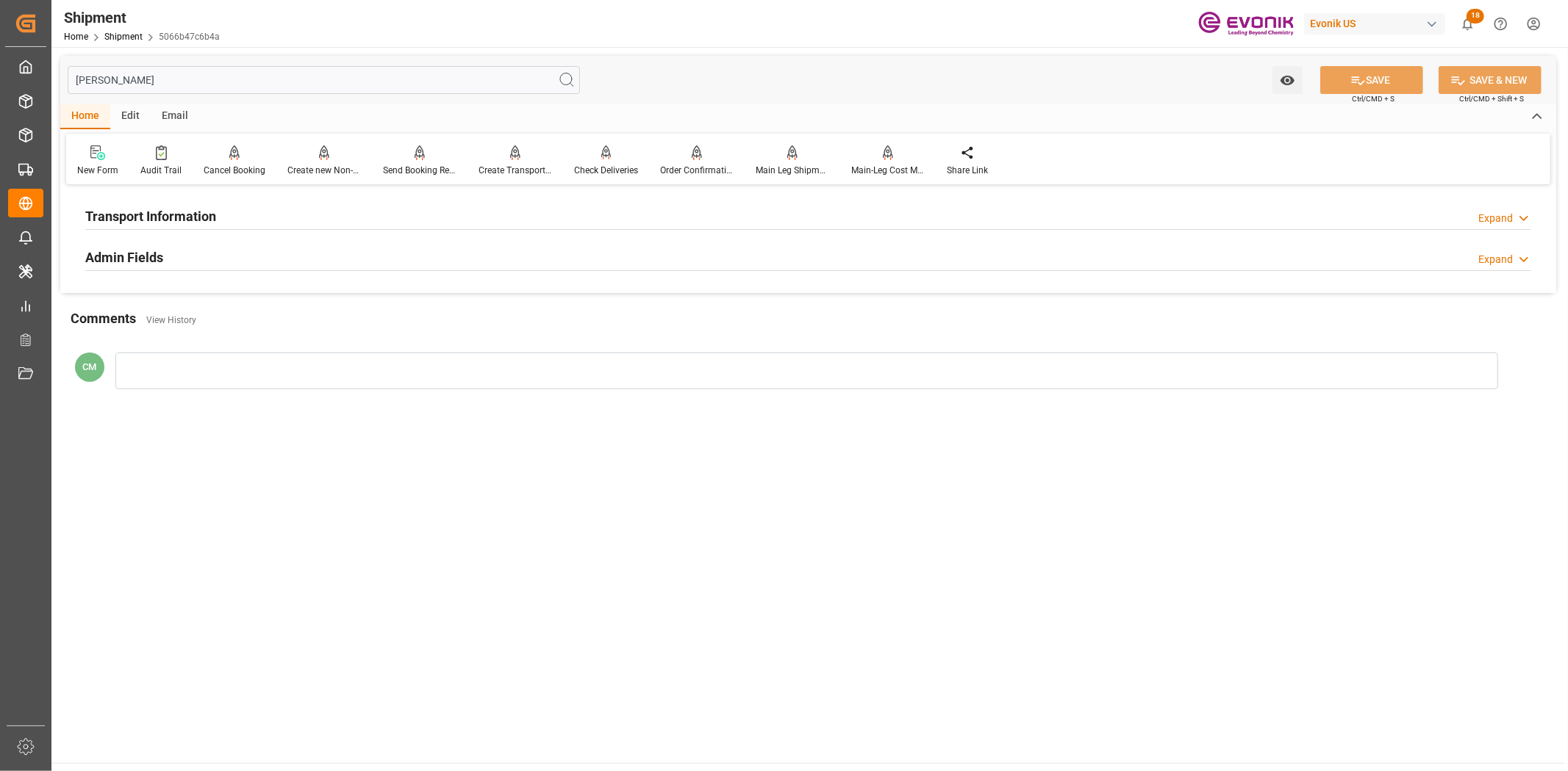
type input "[PERSON_NAME]"
click at [315, 212] on div "Transport Information Expand" at bounding box center [807, 214] width 1445 height 28
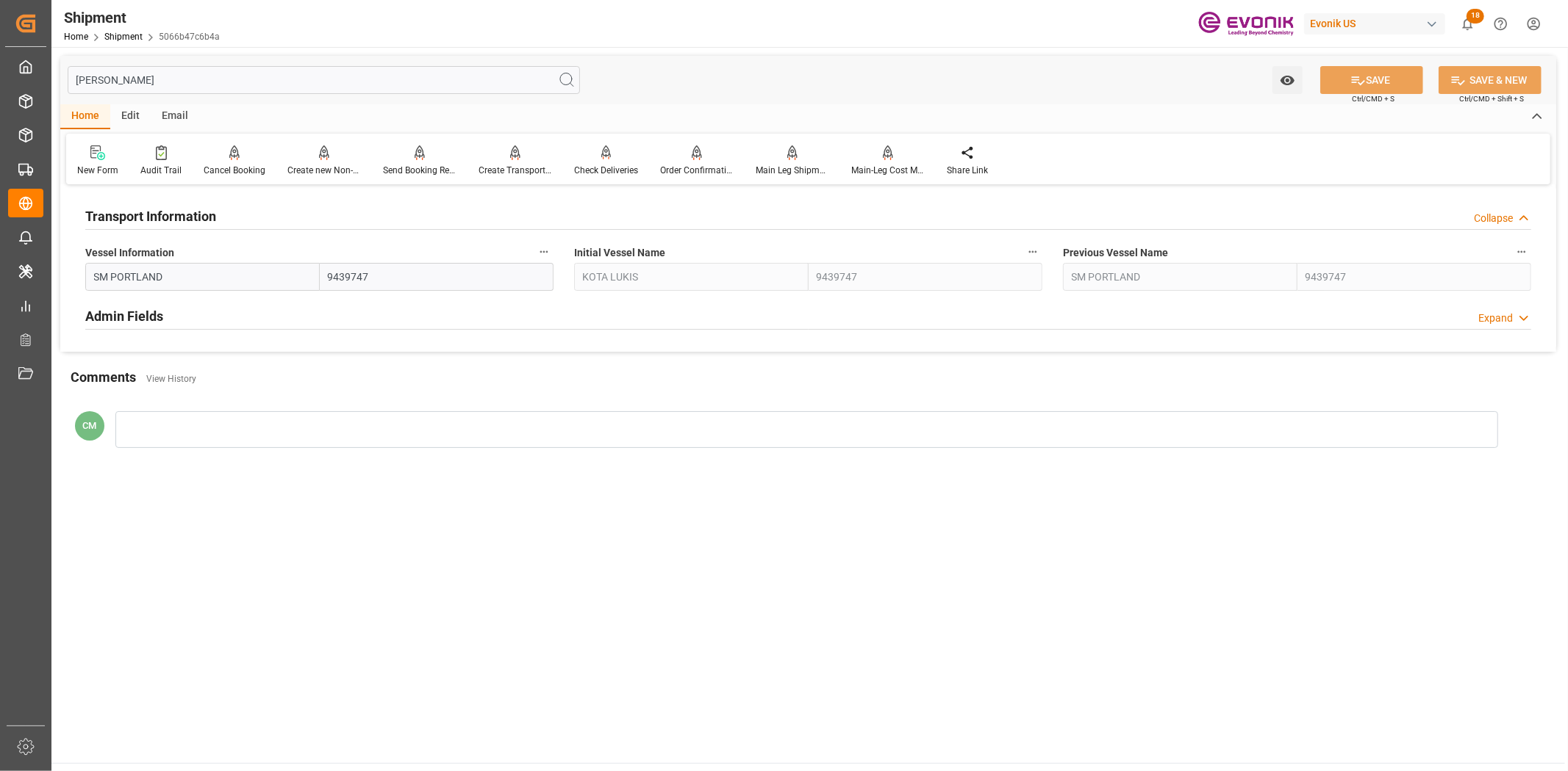
click at [539, 247] on icon "button" at bounding box center [544, 251] width 12 height 12
click at [562, 255] on li "Audits" at bounding box center [571, 251] width 75 height 24
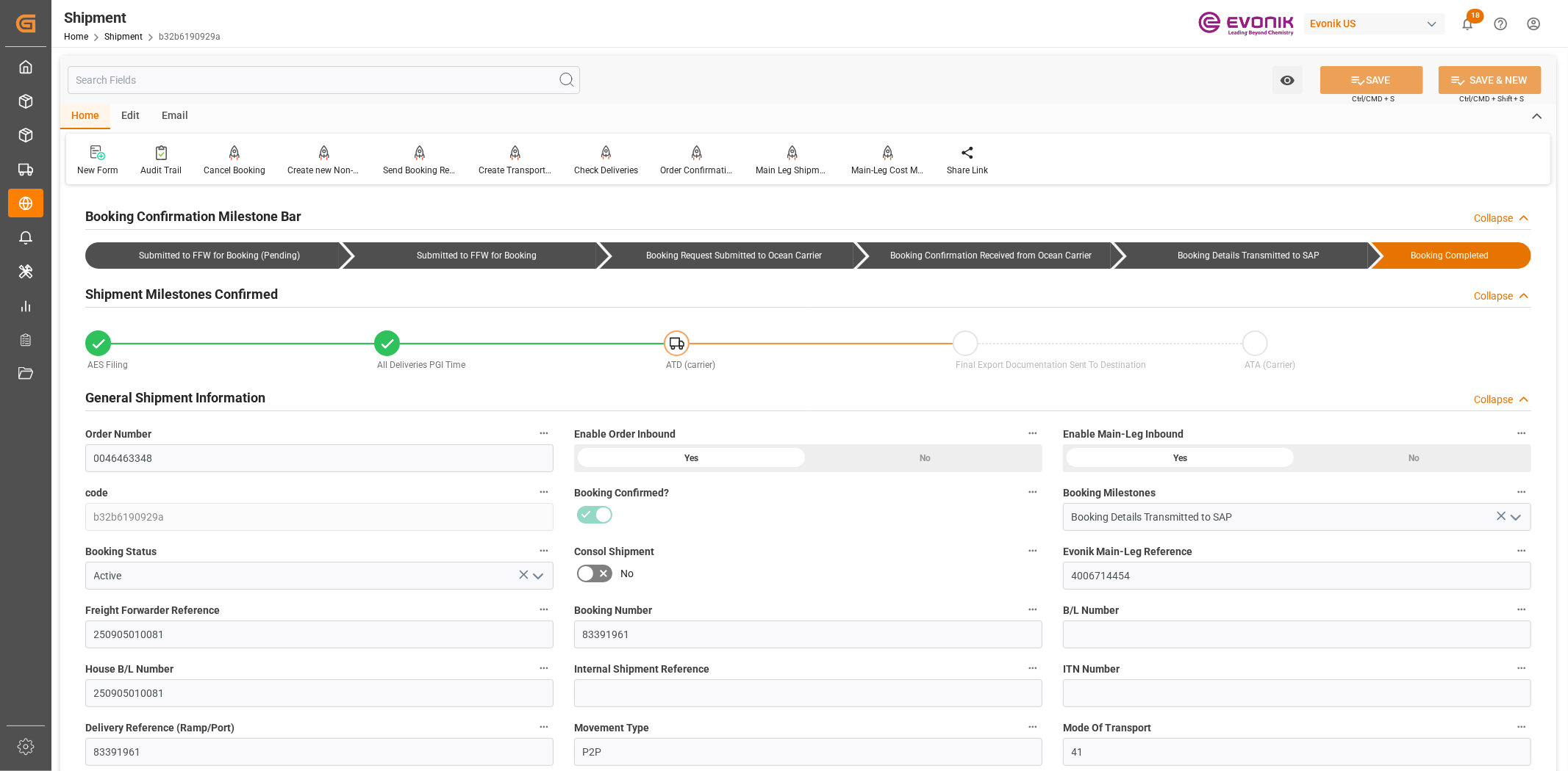
click at [358, 79] on input "text" at bounding box center [323, 80] width 512 height 28
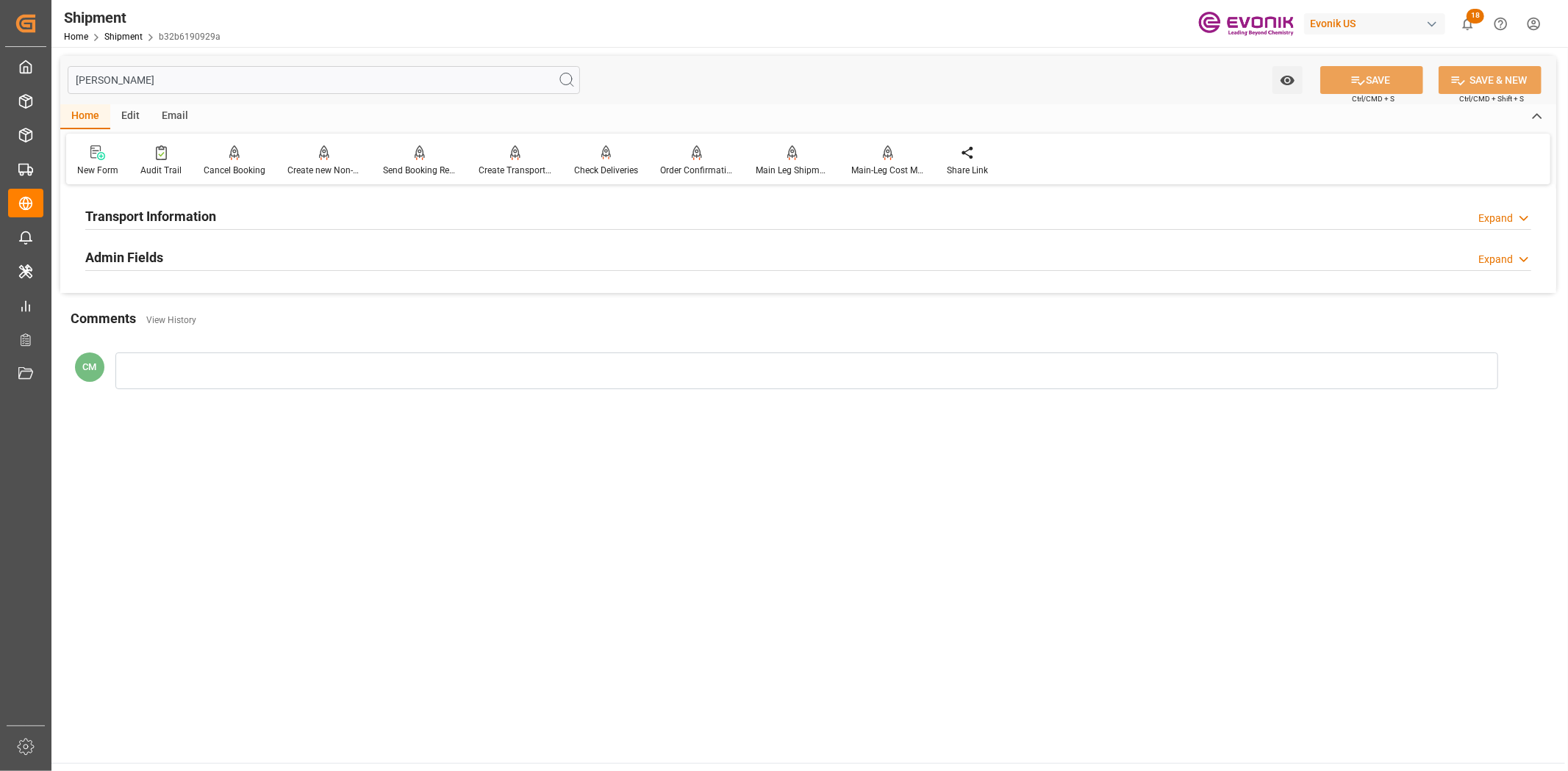
type input "[PERSON_NAME]"
drag, startPoint x: 234, startPoint y: 220, endPoint x: 461, endPoint y: 253, distance: 229.4
click at [237, 220] on div "Transport Information Expand" at bounding box center [807, 214] width 1445 height 28
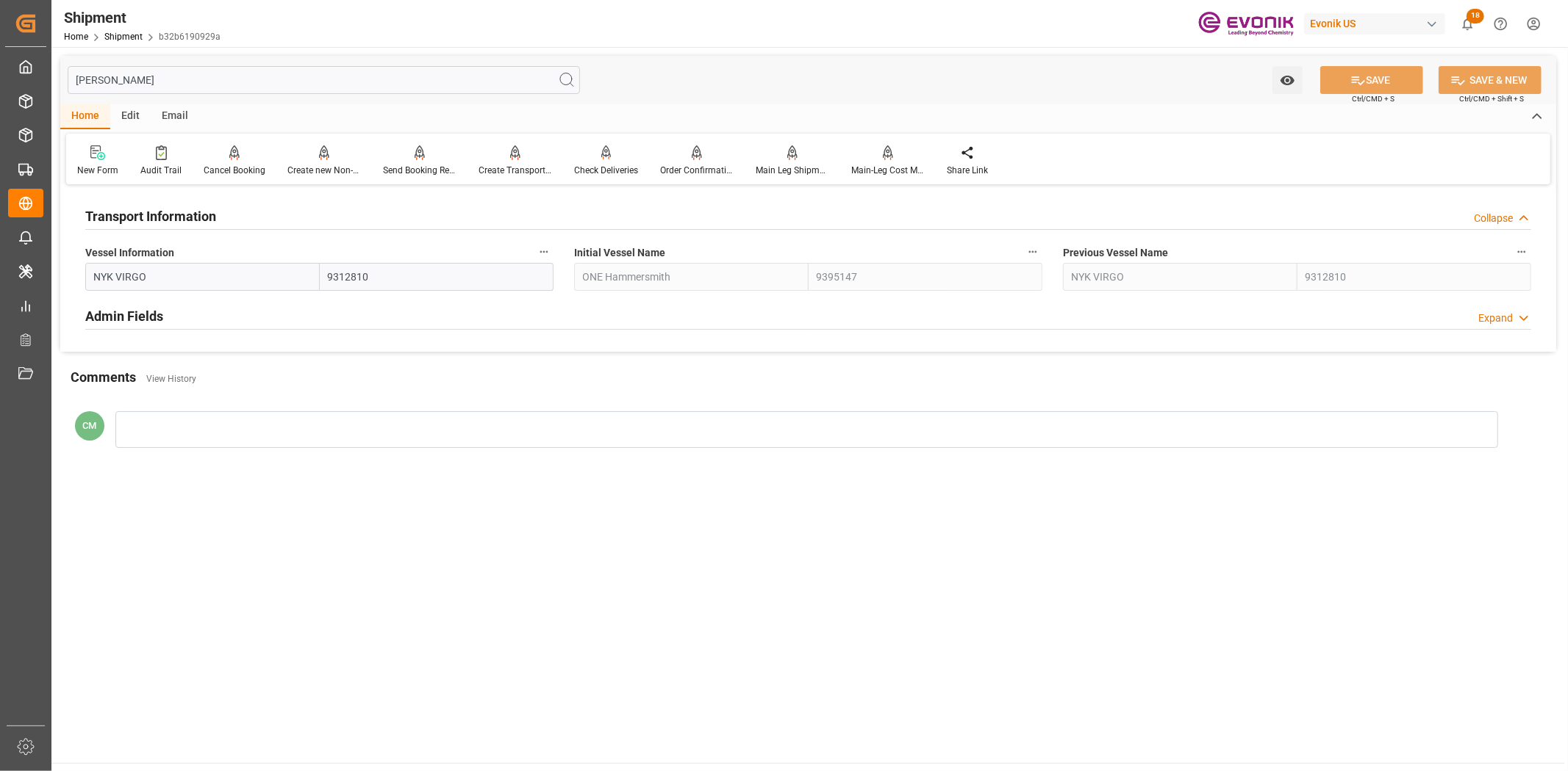
click at [538, 251] on icon "button" at bounding box center [544, 251] width 12 height 12
click at [577, 253] on li "Audits" at bounding box center [571, 251] width 75 height 24
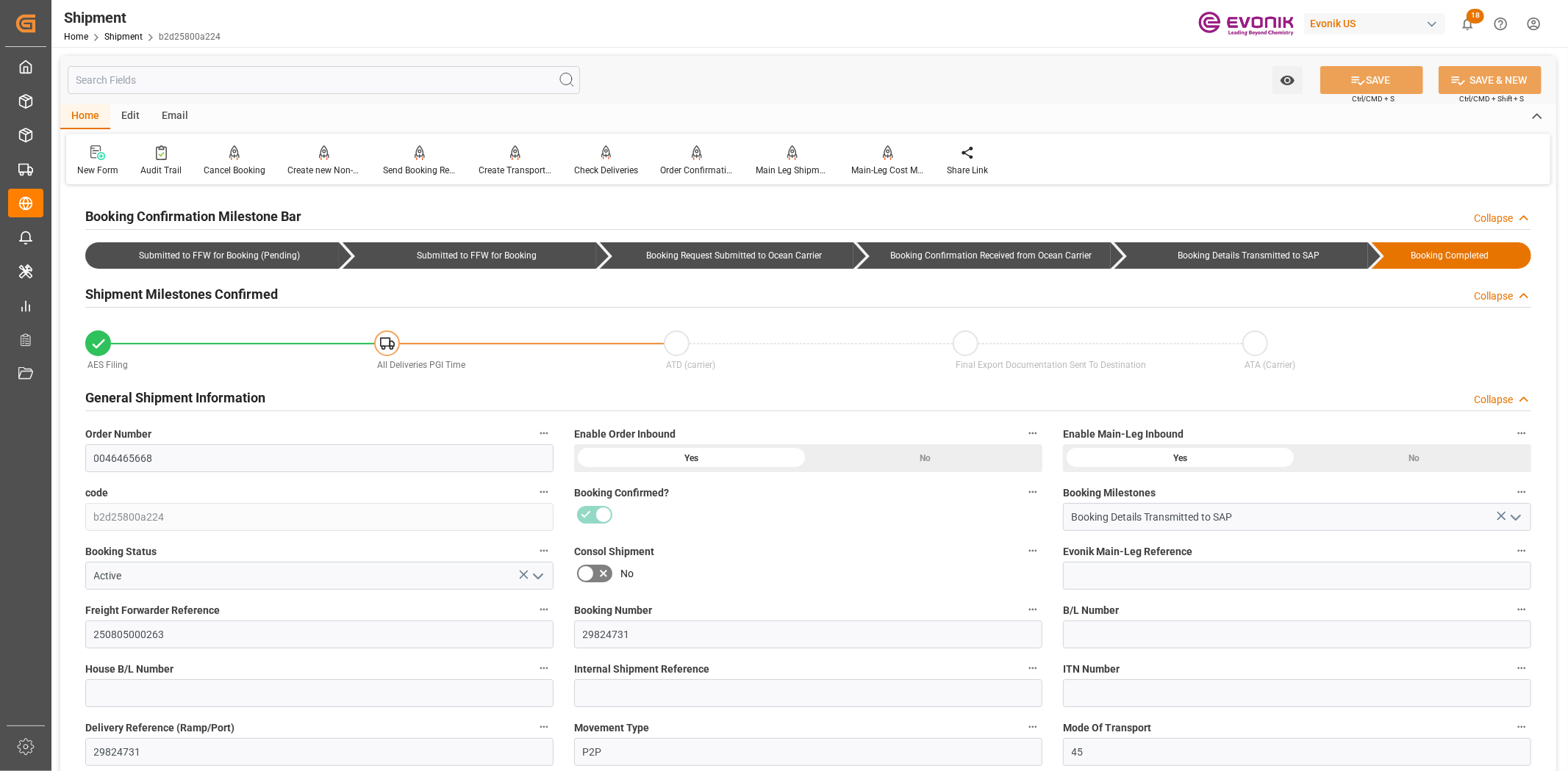
click at [347, 79] on input "text" at bounding box center [323, 80] width 512 height 28
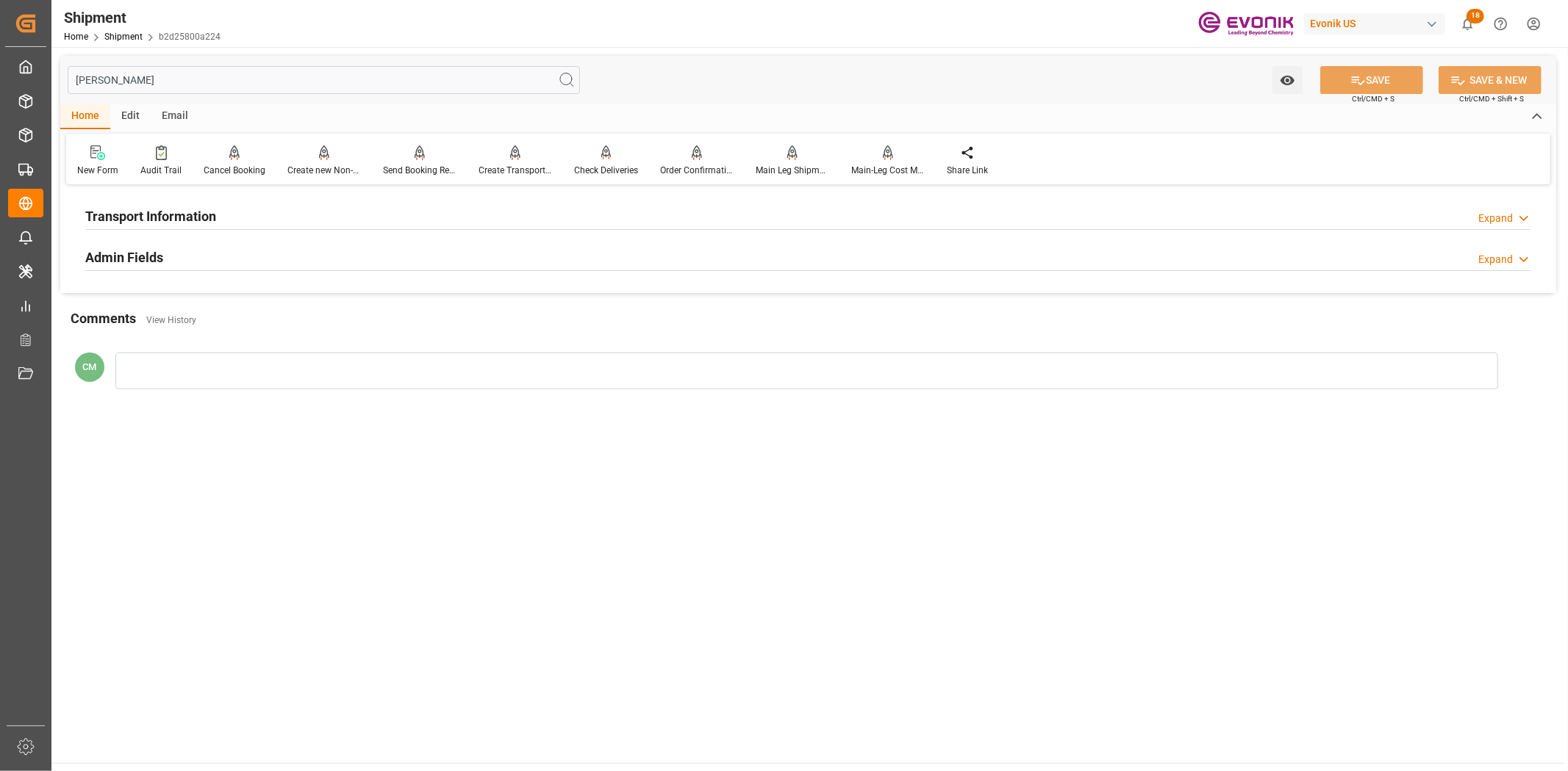
type input "[PERSON_NAME]"
drag, startPoint x: 335, startPoint y: 208, endPoint x: 408, endPoint y: 220, distance: 74.0
click at [341, 208] on div "Transport Information Expand" at bounding box center [807, 214] width 1445 height 28
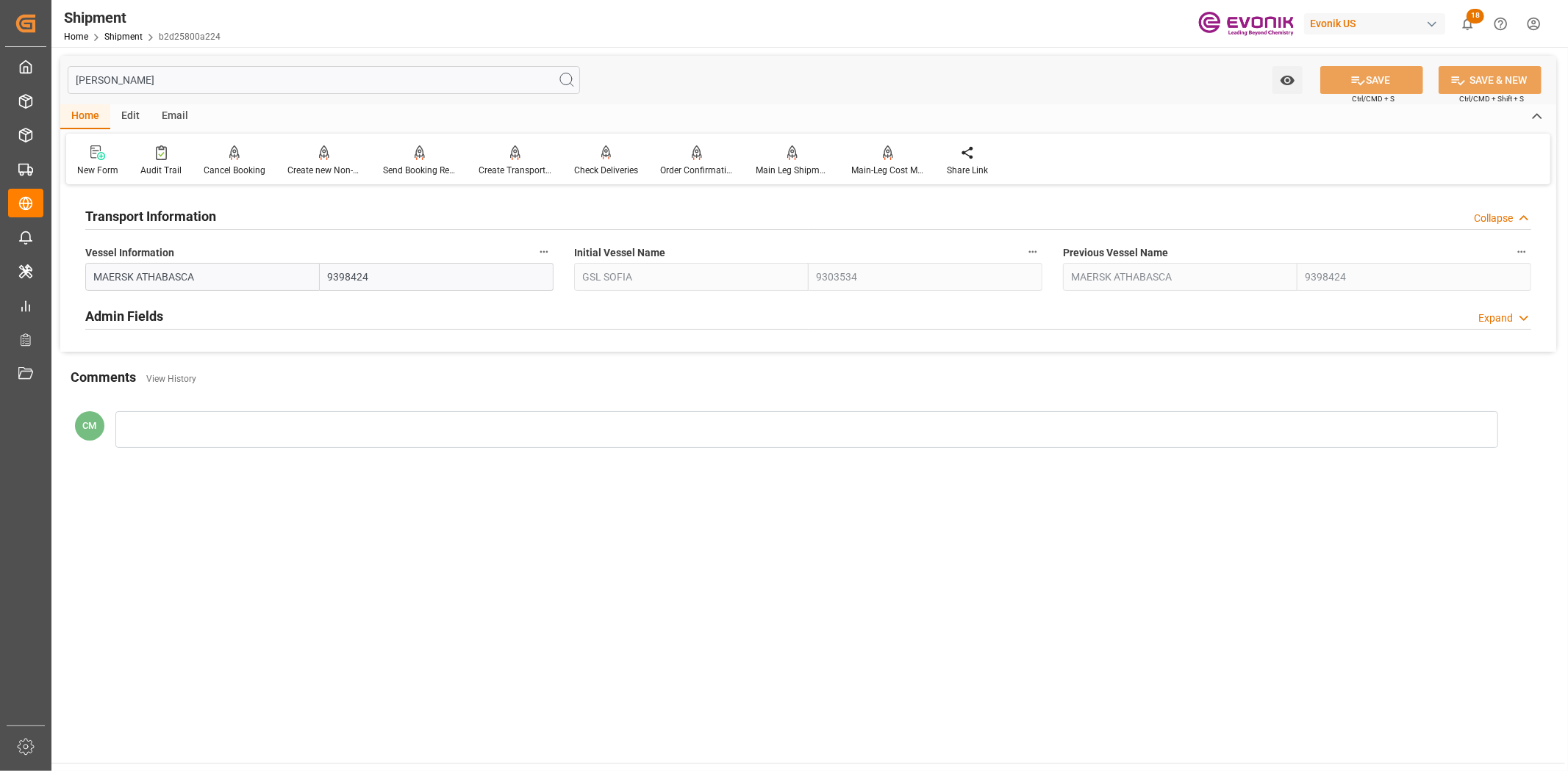
click at [542, 250] on icon "button" at bounding box center [544, 251] width 12 height 12
click at [597, 255] on li "Audits" at bounding box center [571, 251] width 75 height 24
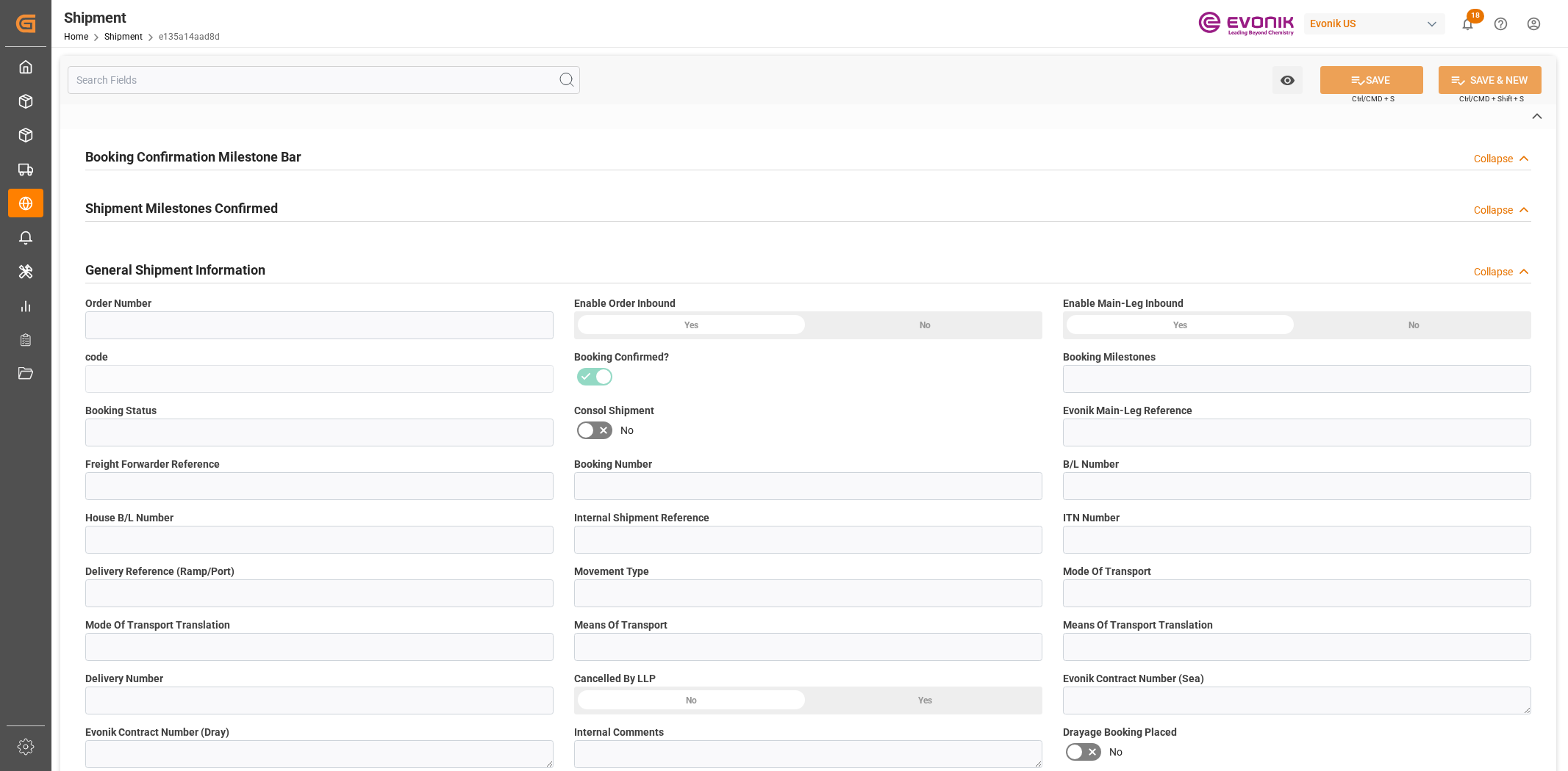
type input "0046457868"
type input "e135a14aad8d"
type input "Booking Details Transmitted to SAP"
type input "Active"
type input "4006655178"
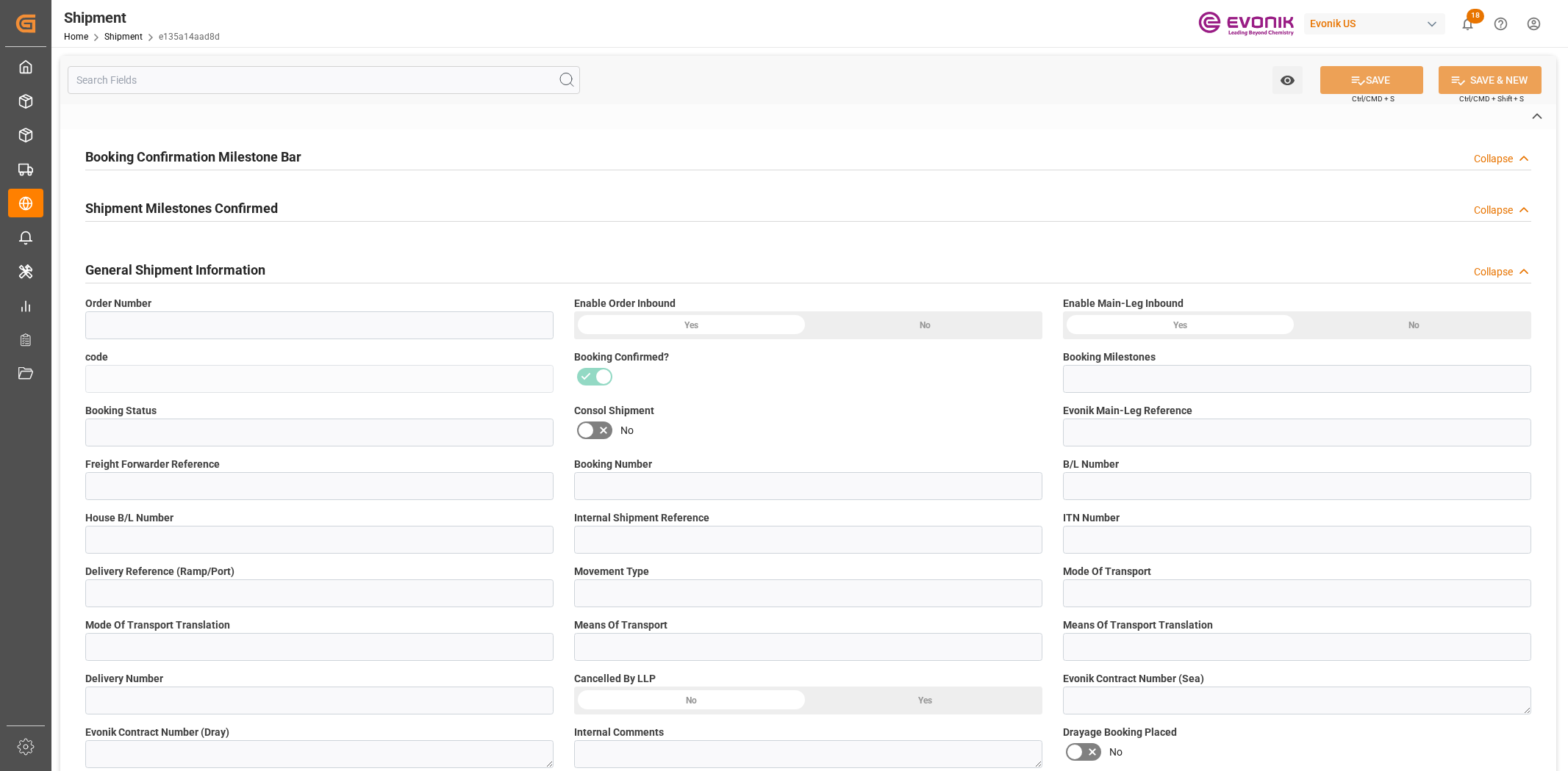
type input "250805000063"
type input "NAM9443304"
type input "D2P"
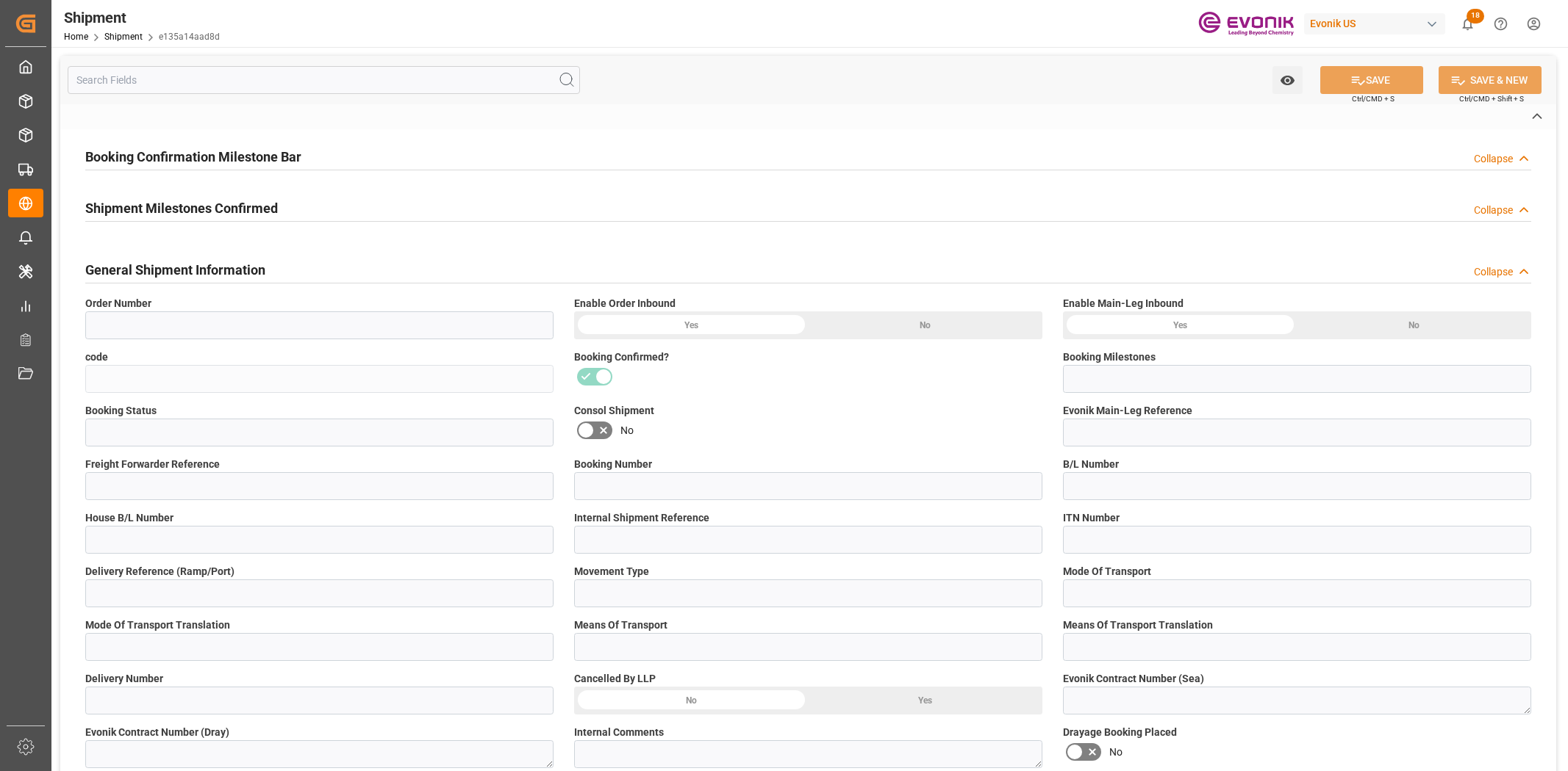
type input "45"
type input "FCL"
type input "0006"
type input "20GP"
type input "3011633347"
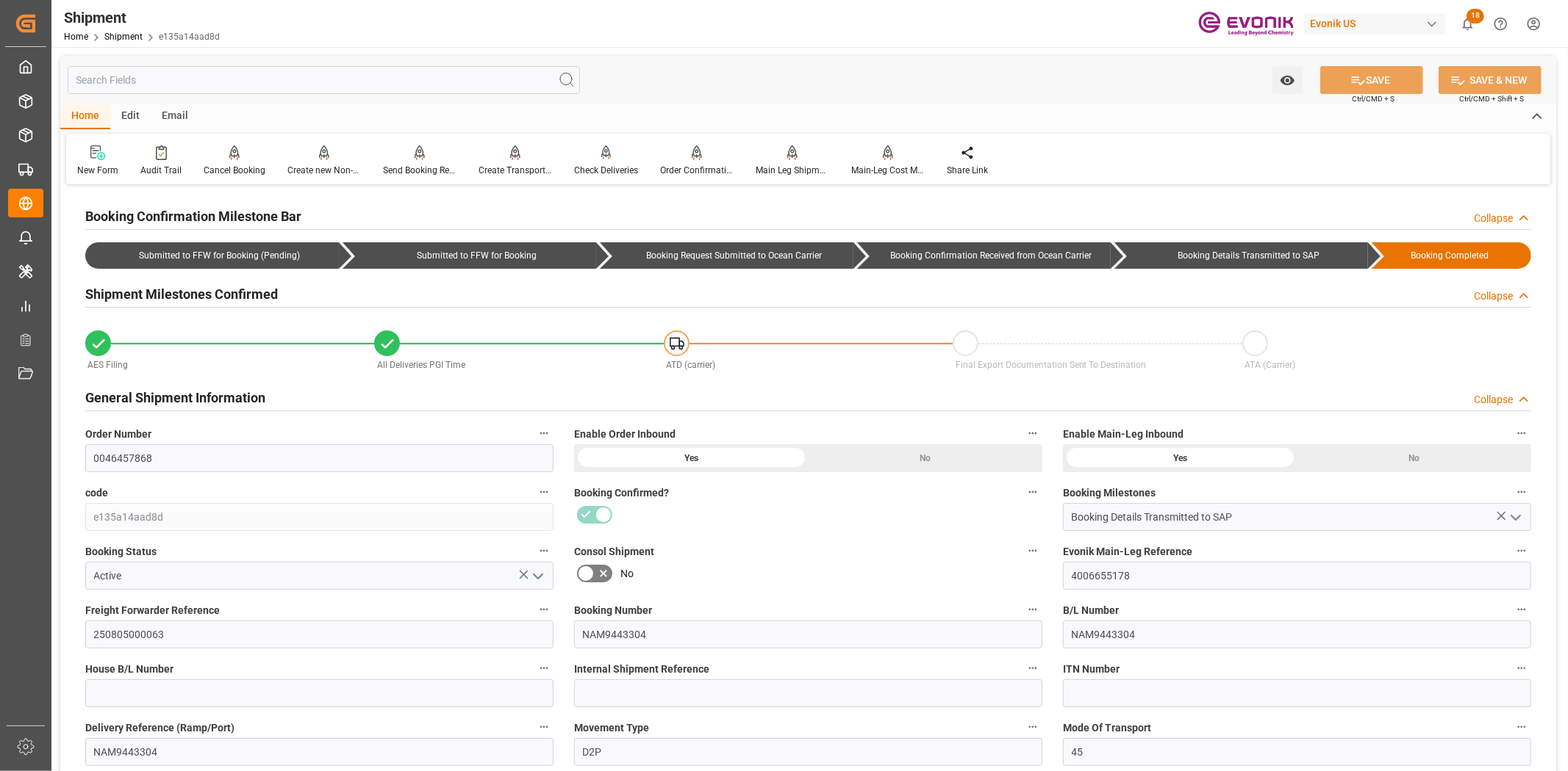
click at [347, 82] on input "text" at bounding box center [323, 80] width 512 height 28
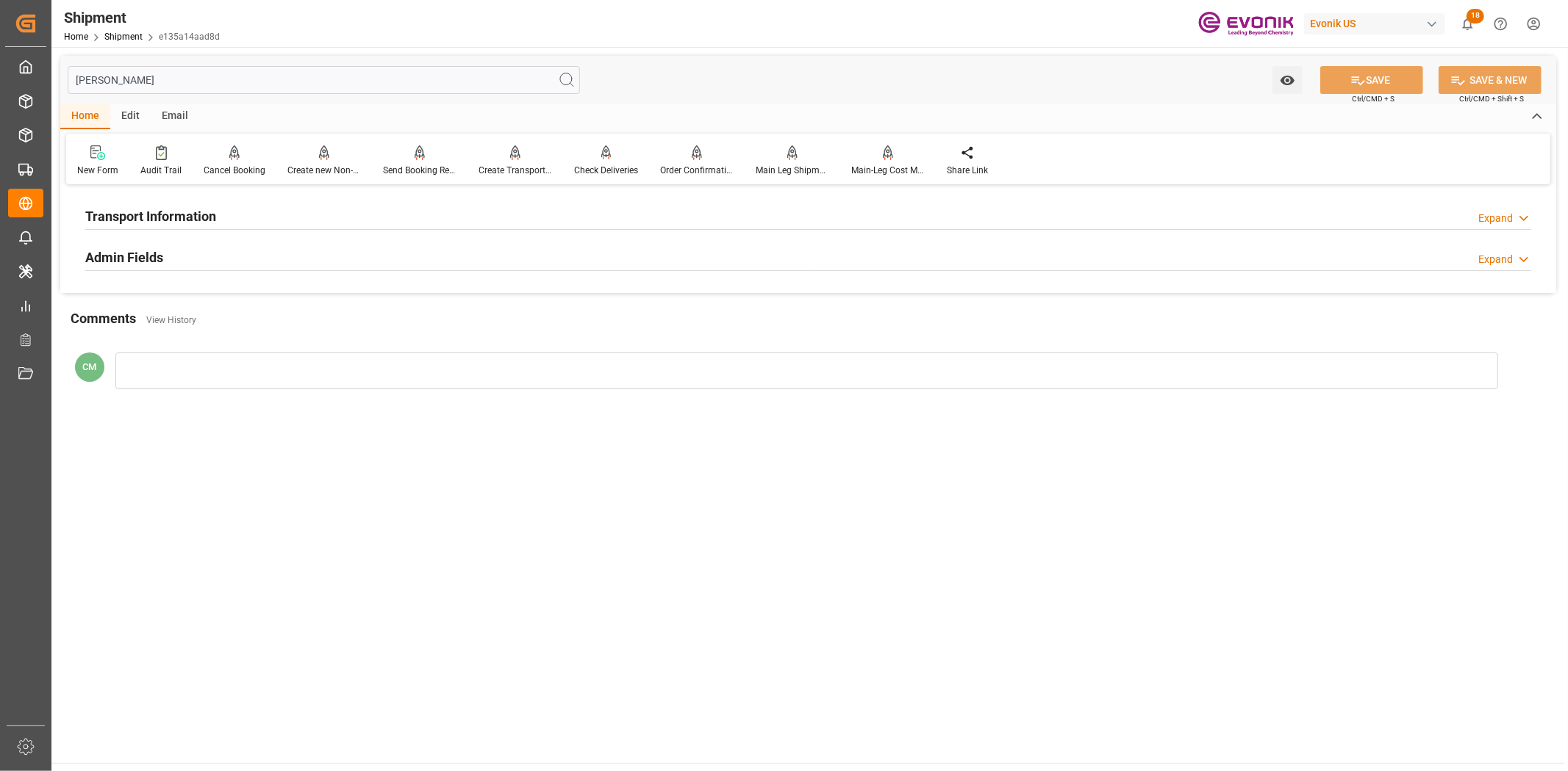
type input "[PERSON_NAME]"
click at [167, 208] on h2 "Transport Information" at bounding box center [150, 216] width 131 height 19
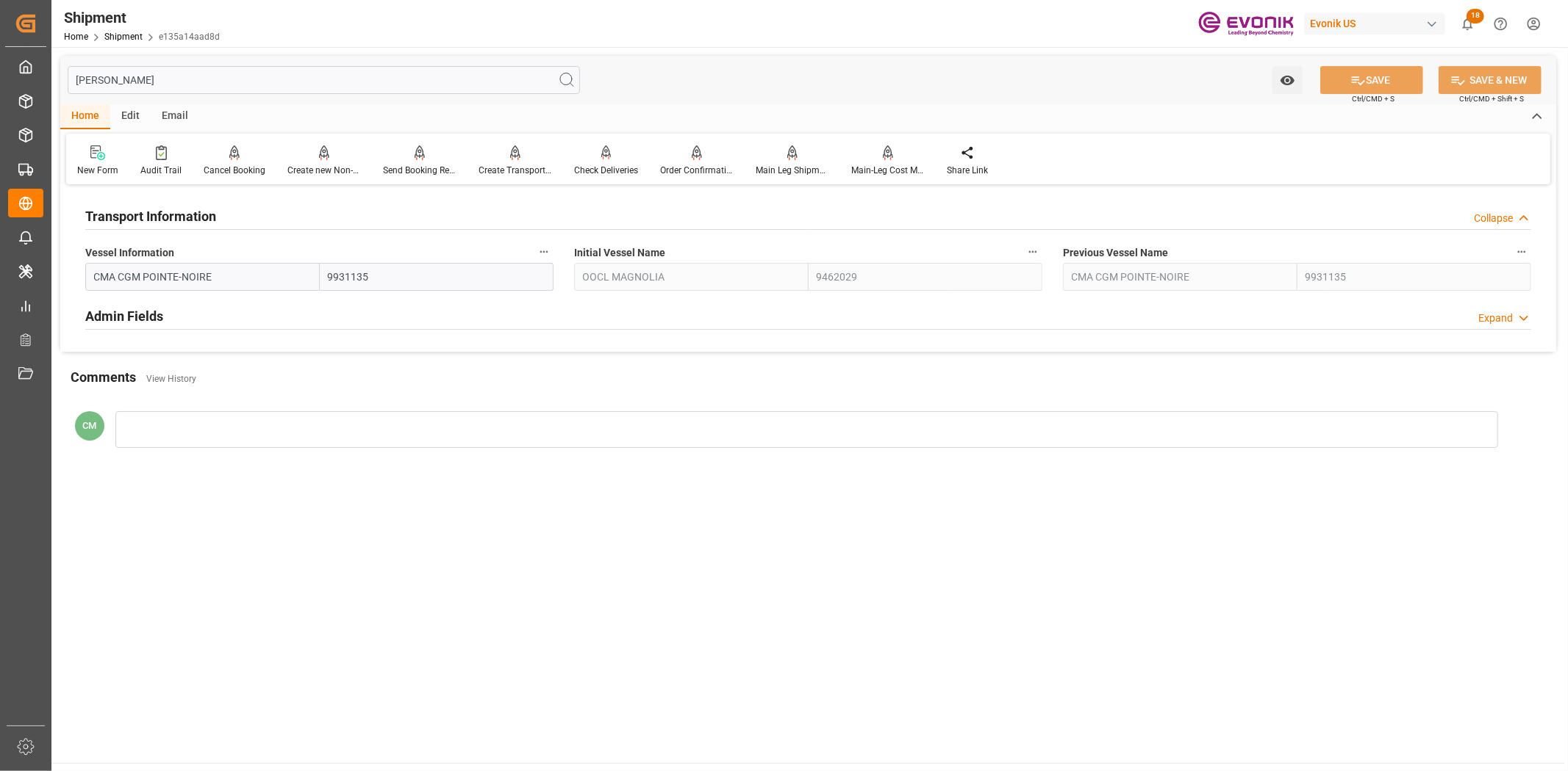
click at [538, 254] on icon "button" at bounding box center [544, 251] width 12 height 12
click at [557, 254] on icon at bounding box center [554, 251] width 16 height 16
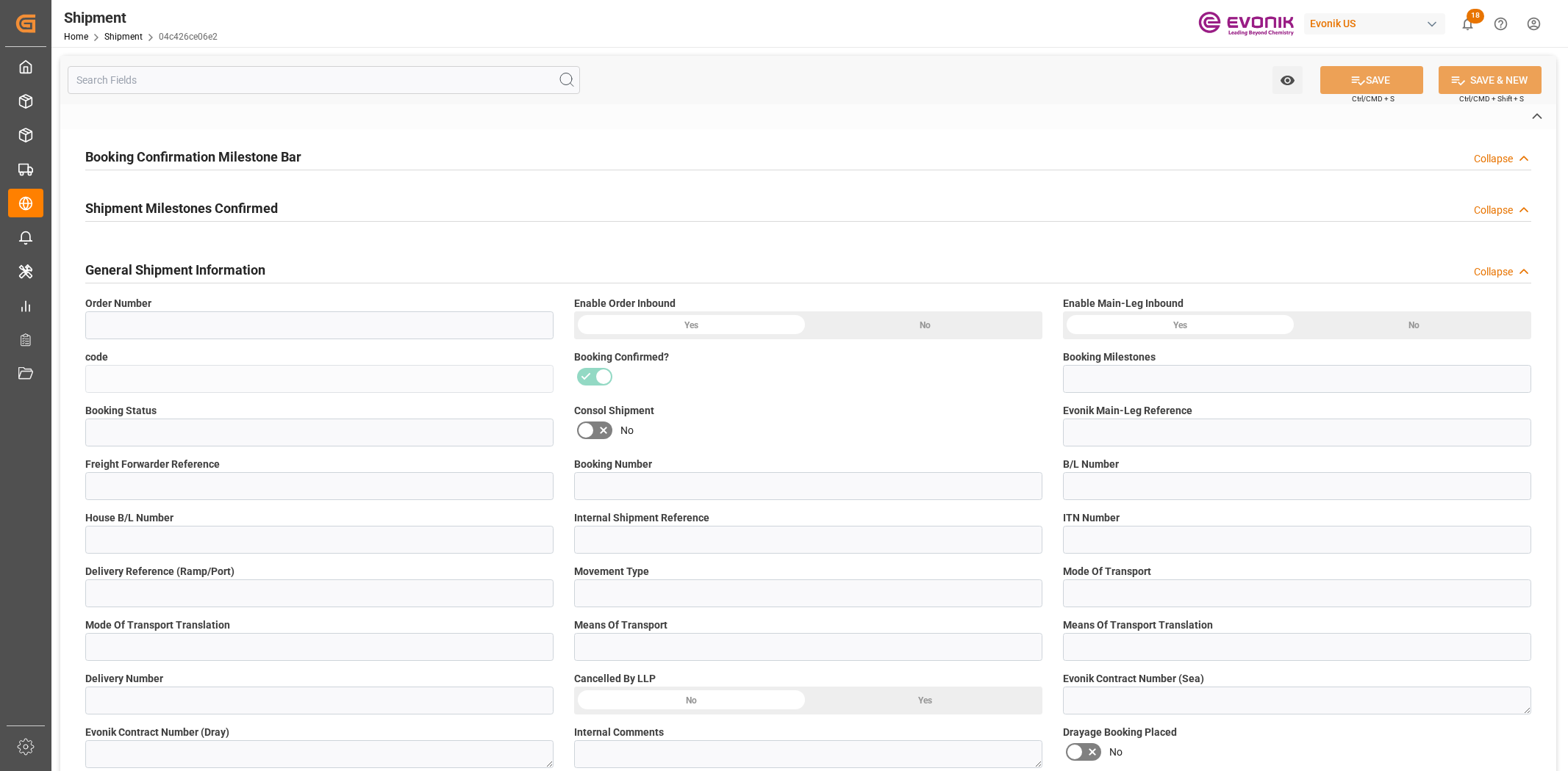
type input "2007051187"
type input "04c426ce06e2"
type input "Booking Details Transmitted to SAP"
type input "Active"
type input "4006660378"
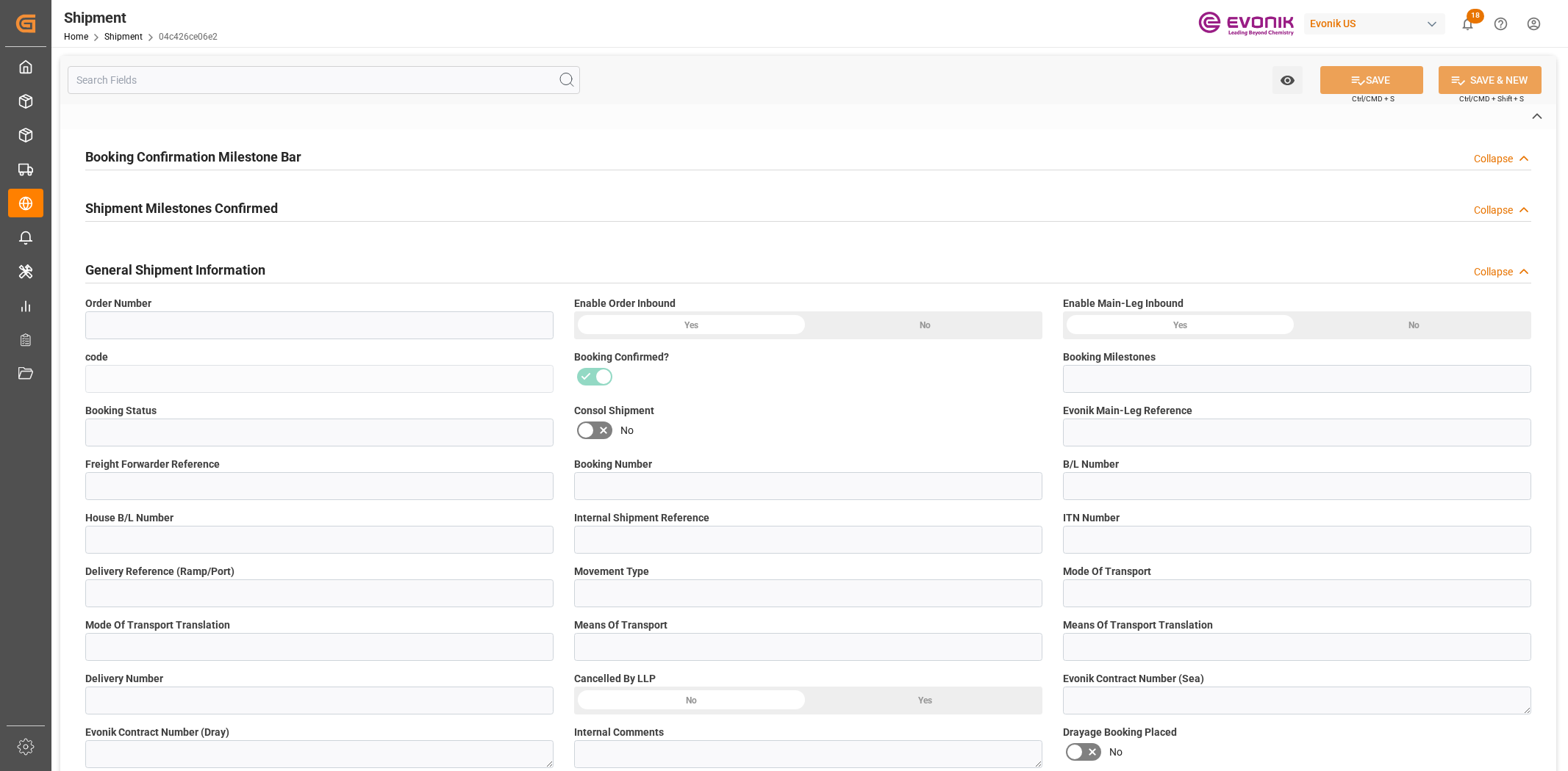
type input "250705000176"
type input "29133964"
type input "HLCUBSC250997826"
type input "29133964"
type input "D2P"
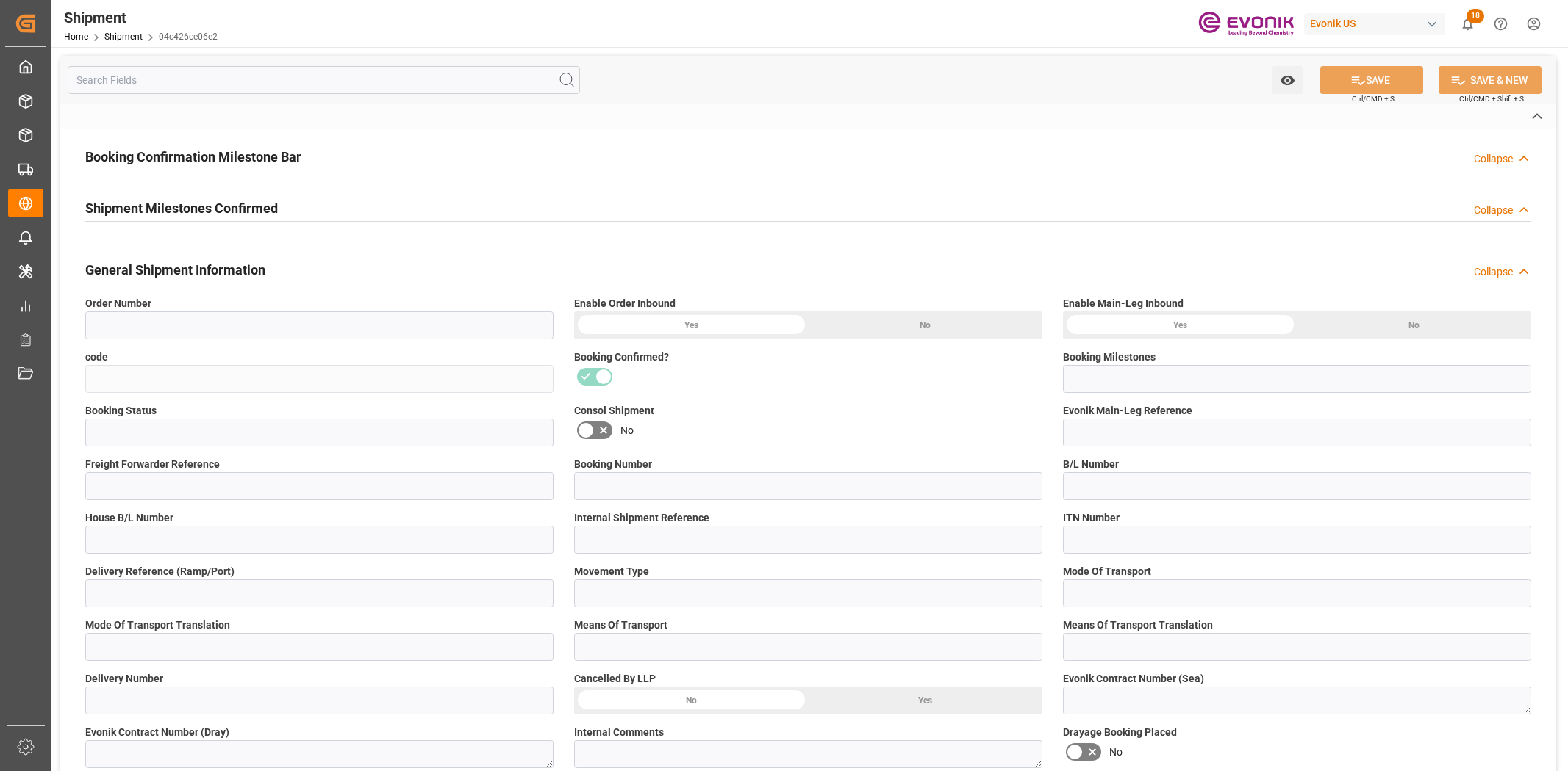
type input "45"
type input "FCL"
type input "0007"
type input "40GP"
type input "3011689589"
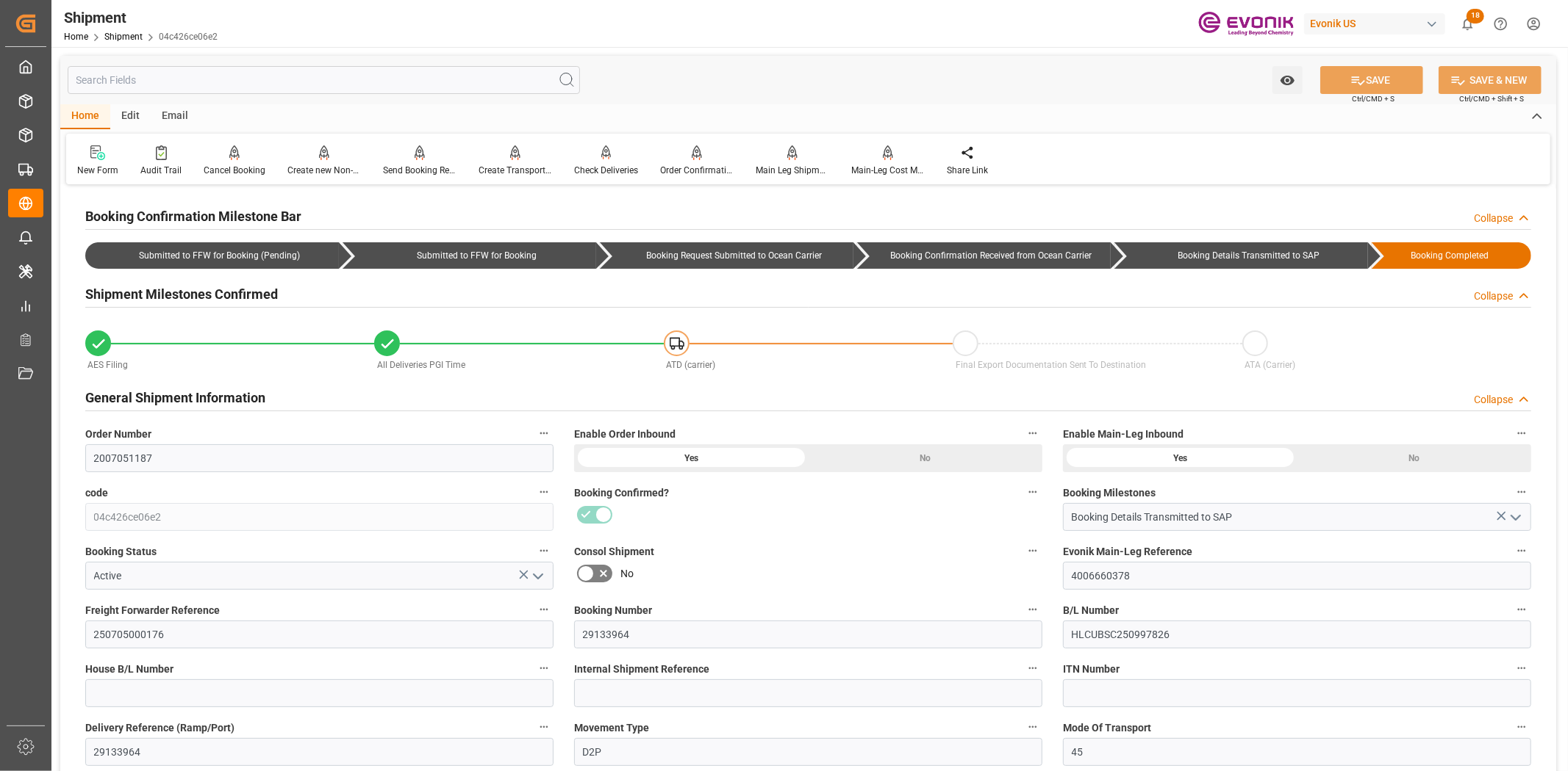
click at [391, 85] on input "text" at bounding box center [323, 80] width 512 height 28
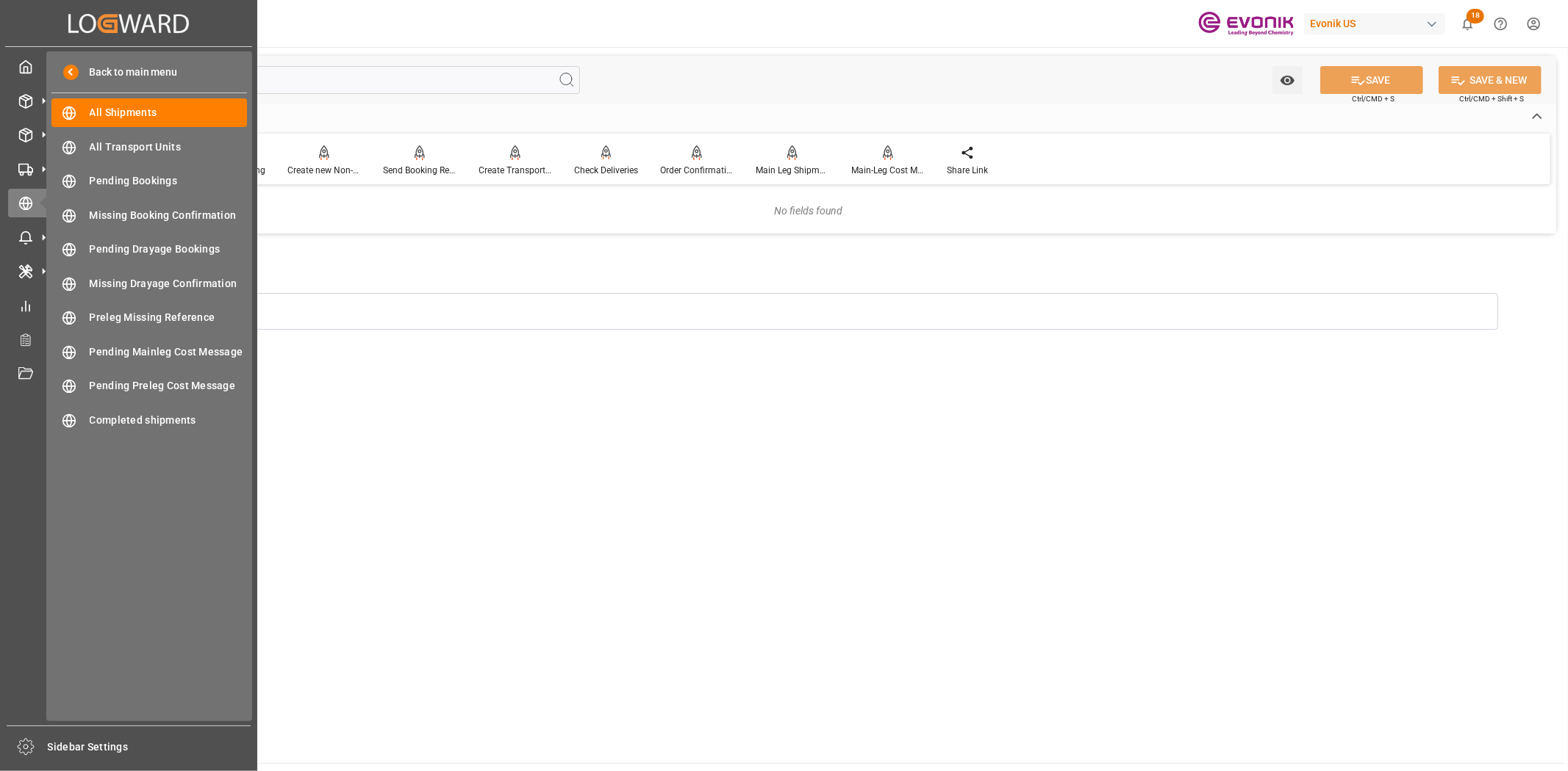
drag, startPoint x: 169, startPoint y: 77, endPoint x: 410, endPoint y: 135, distance: 247.9
click at [5, 84] on div "Created by potrace 1.15, written by Peter Selinger 2001-2017 Created by potrace…" at bounding box center [784, 385] width 1568 height 771
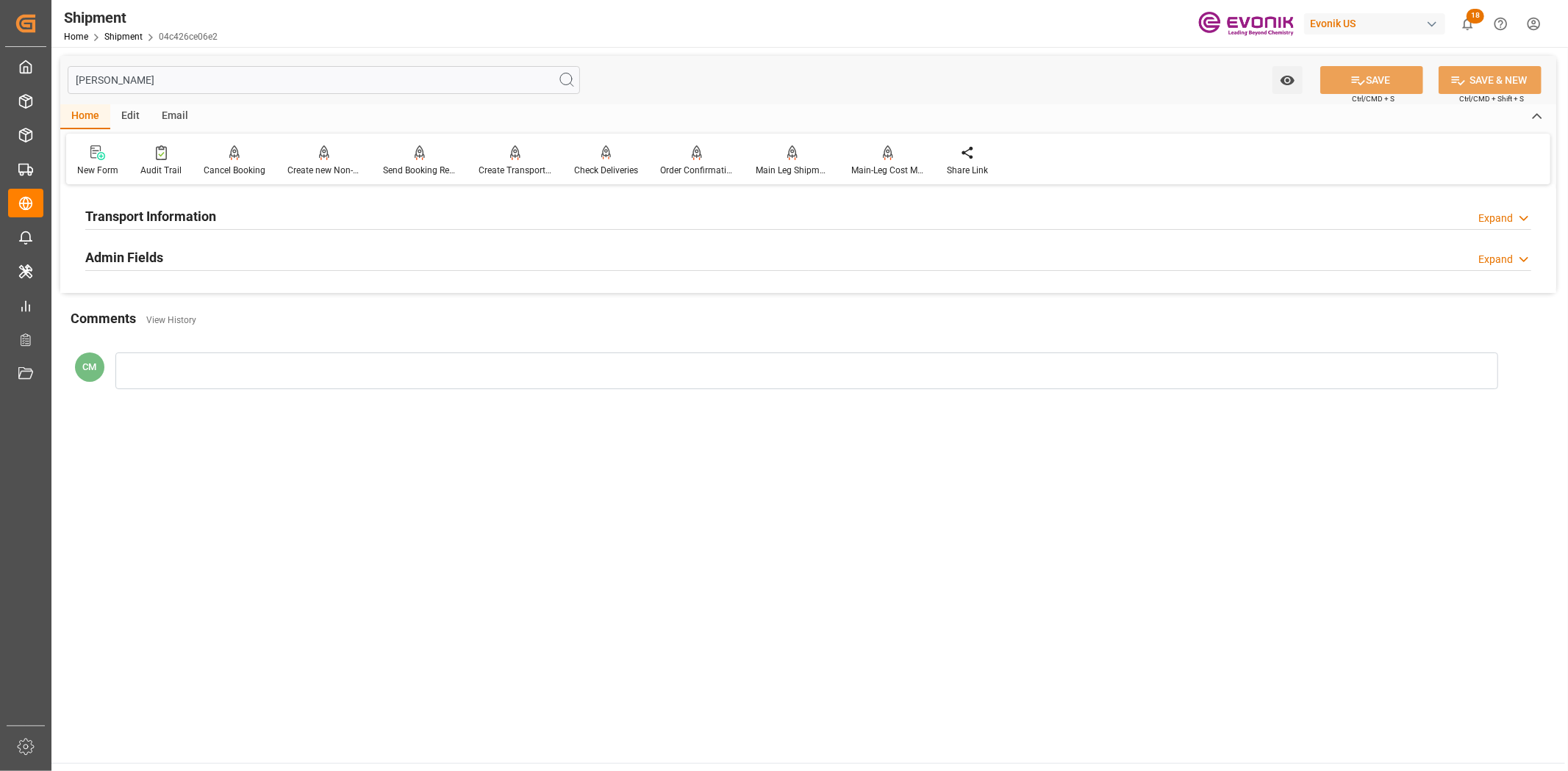
type input "[PERSON_NAME]"
drag, startPoint x: 228, startPoint y: 211, endPoint x: 528, endPoint y: 245, distance: 301.9
click at [236, 211] on div "Transport Information Expand" at bounding box center [807, 214] width 1445 height 28
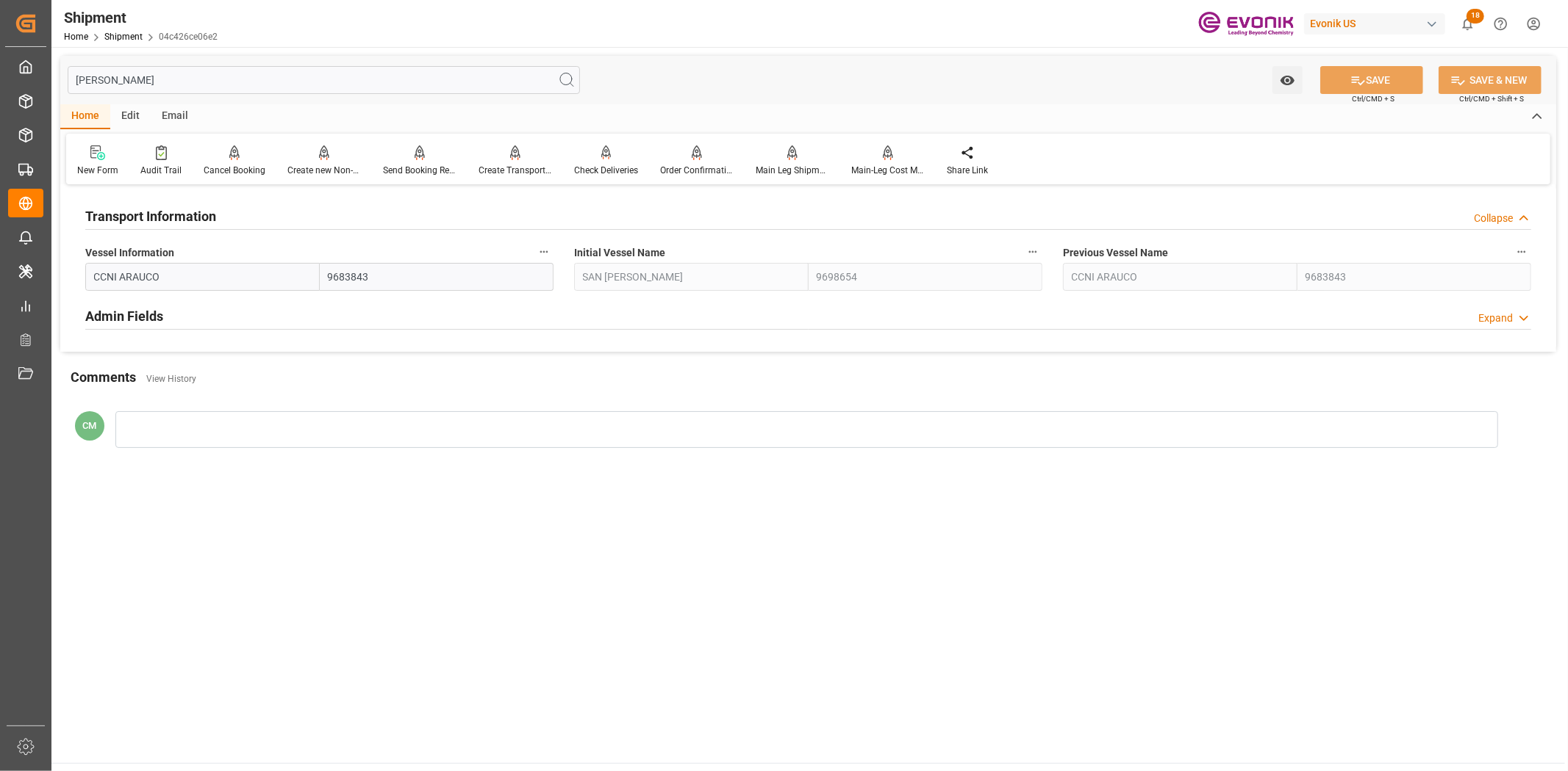
drag, startPoint x: 533, startPoint y: 246, endPoint x: 555, endPoint y: 260, distance: 26.1
click at [554, 260] on div "Vessel Information CCNI ARAUCO 9683843" at bounding box center [319, 266] width 489 height 58
click at [546, 248] on icon "button" at bounding box center [544, 251] width 12 height 12
click at [555, 255] on icon at bounding box center [554, 251] width 16 height 16
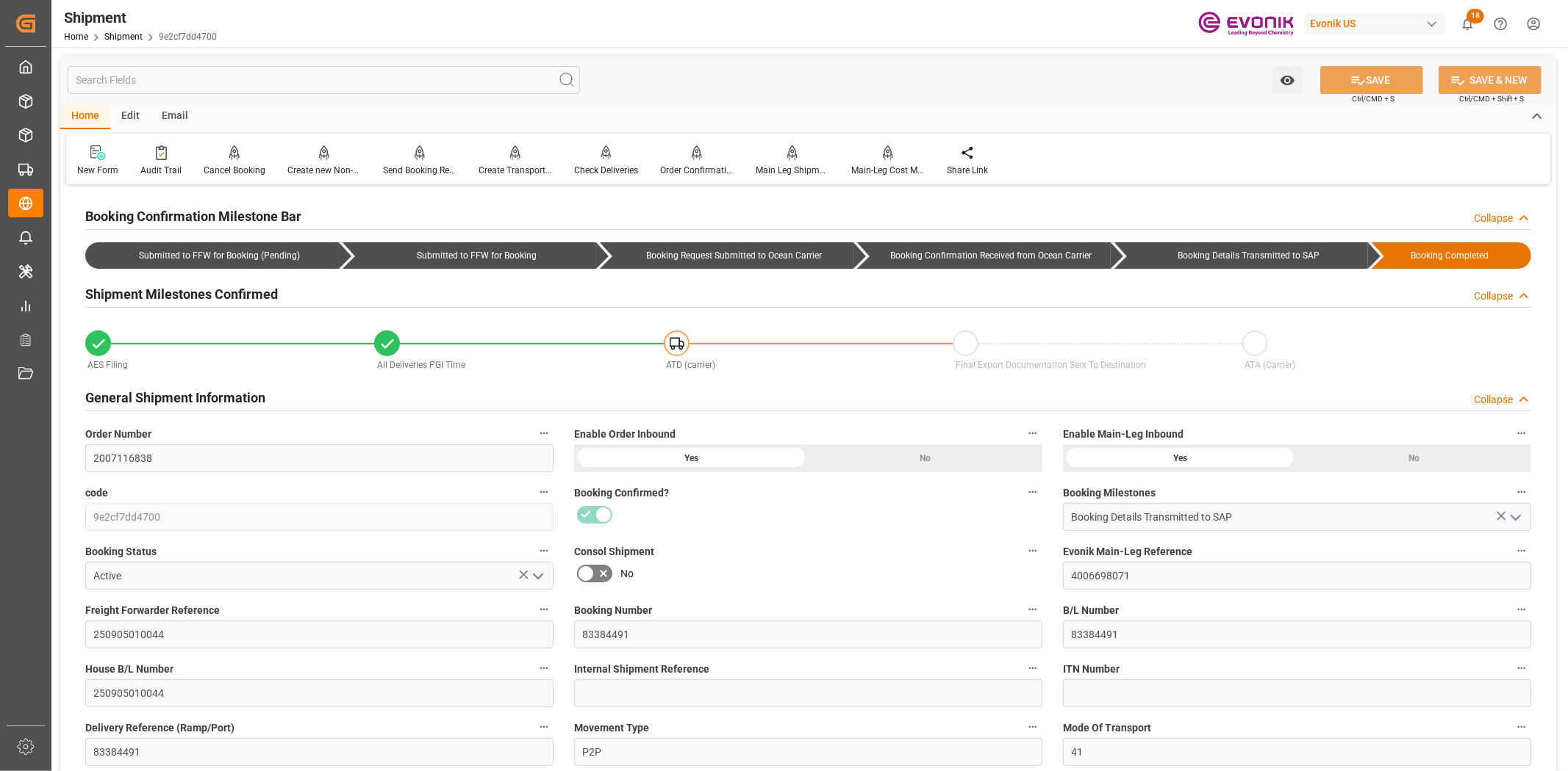
click at [298, 76] on input "text" at bounding box center [323, 80] width 512 height 28
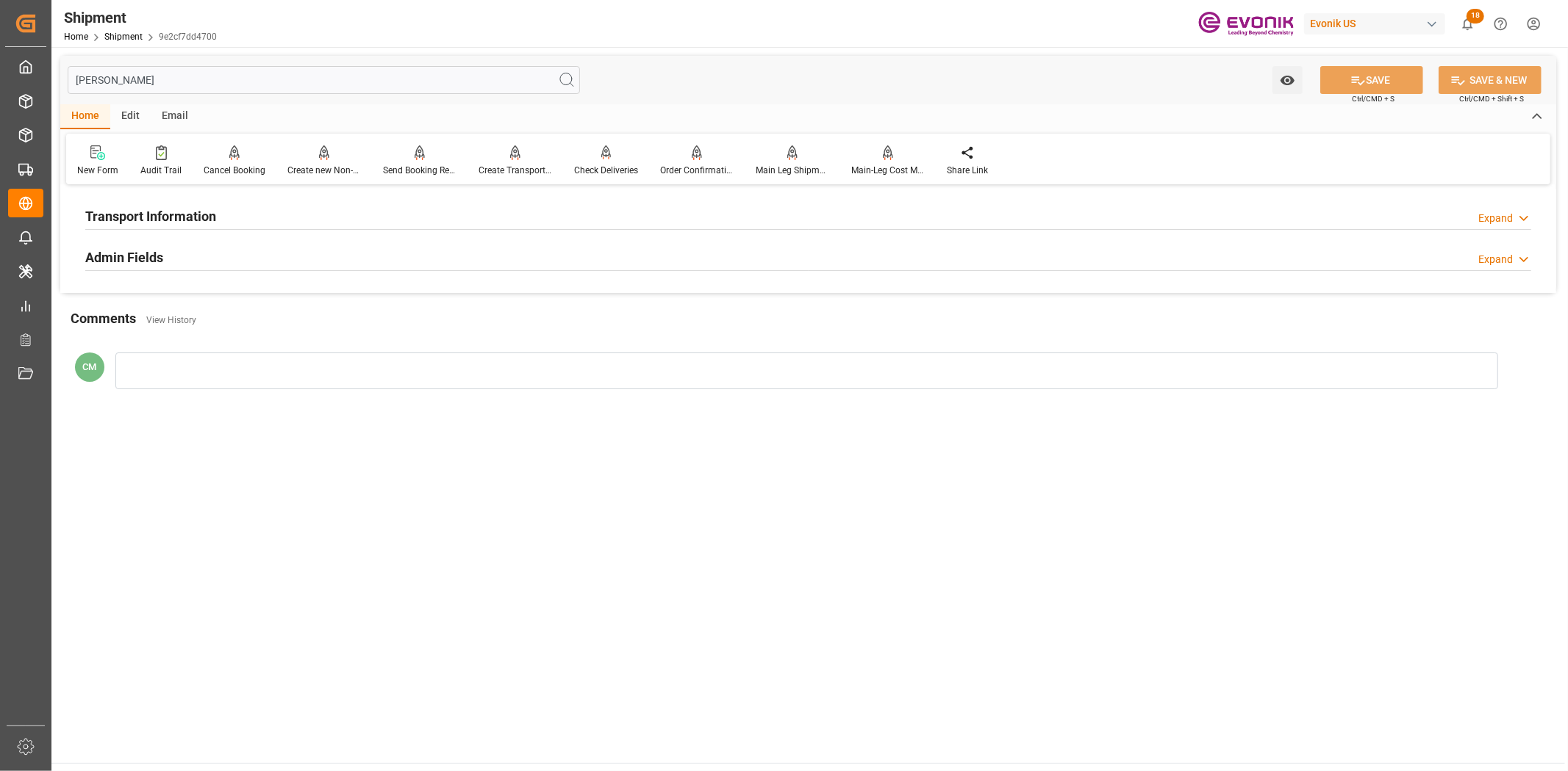
type input "[PERSON_NAME]"
drag, startPoint x: 266, startPoint y: 207, endPoint x: 475, endPoint y: 255, distance: 214.4
click at [267, 208] on div "Transport Information Expand" at bounding box center [807, 214] width 1445 height 28
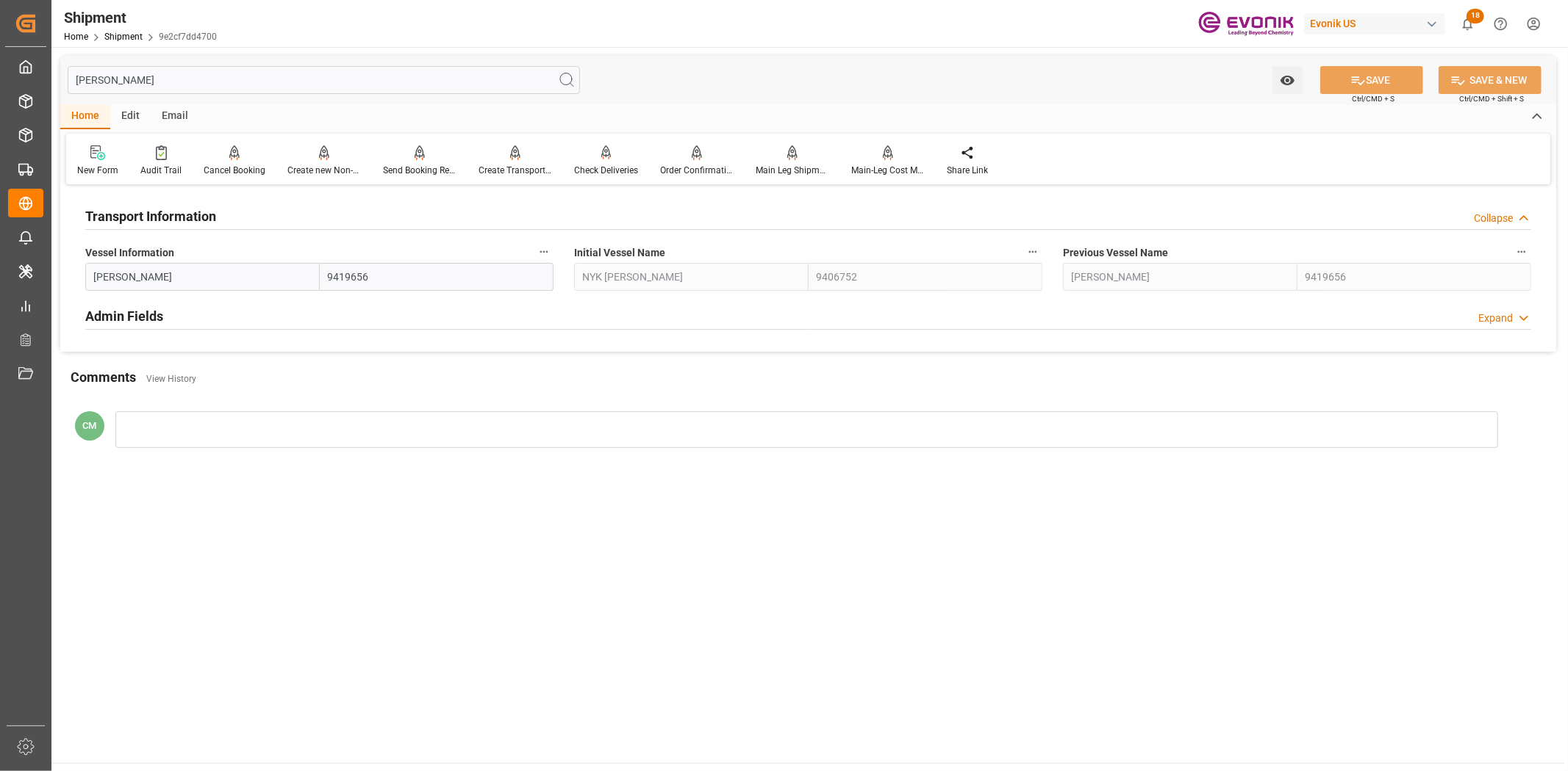
click at [538, 250] on icon "button" at bounding box center [544, 251] width 12 height 12
click at [583, 250] on li "Audits" at bounding box center [571, 251] width 75 height 24
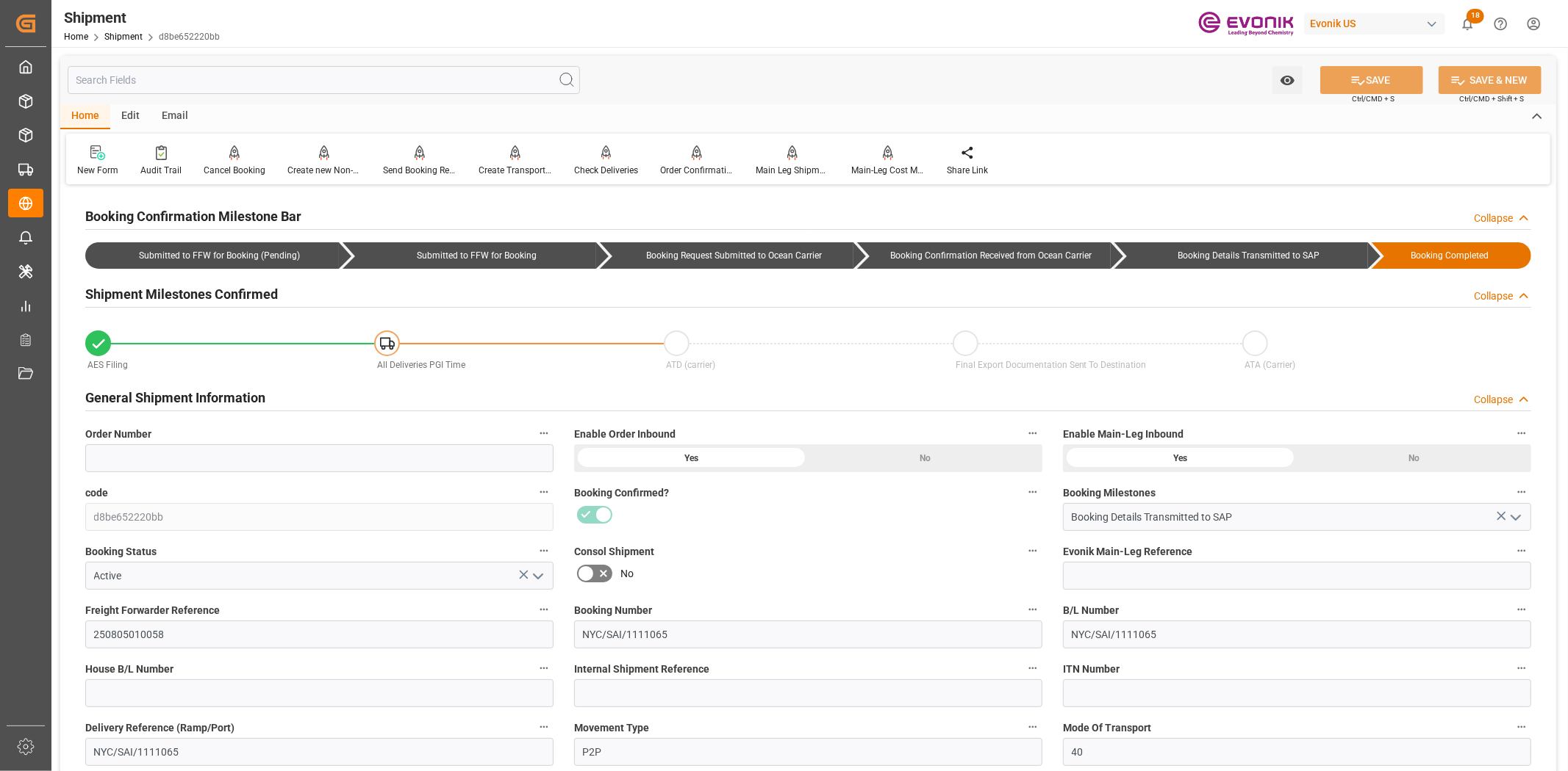
click at [303, 83] on input "text" at bounding box center [323, 80] width 512 height 28
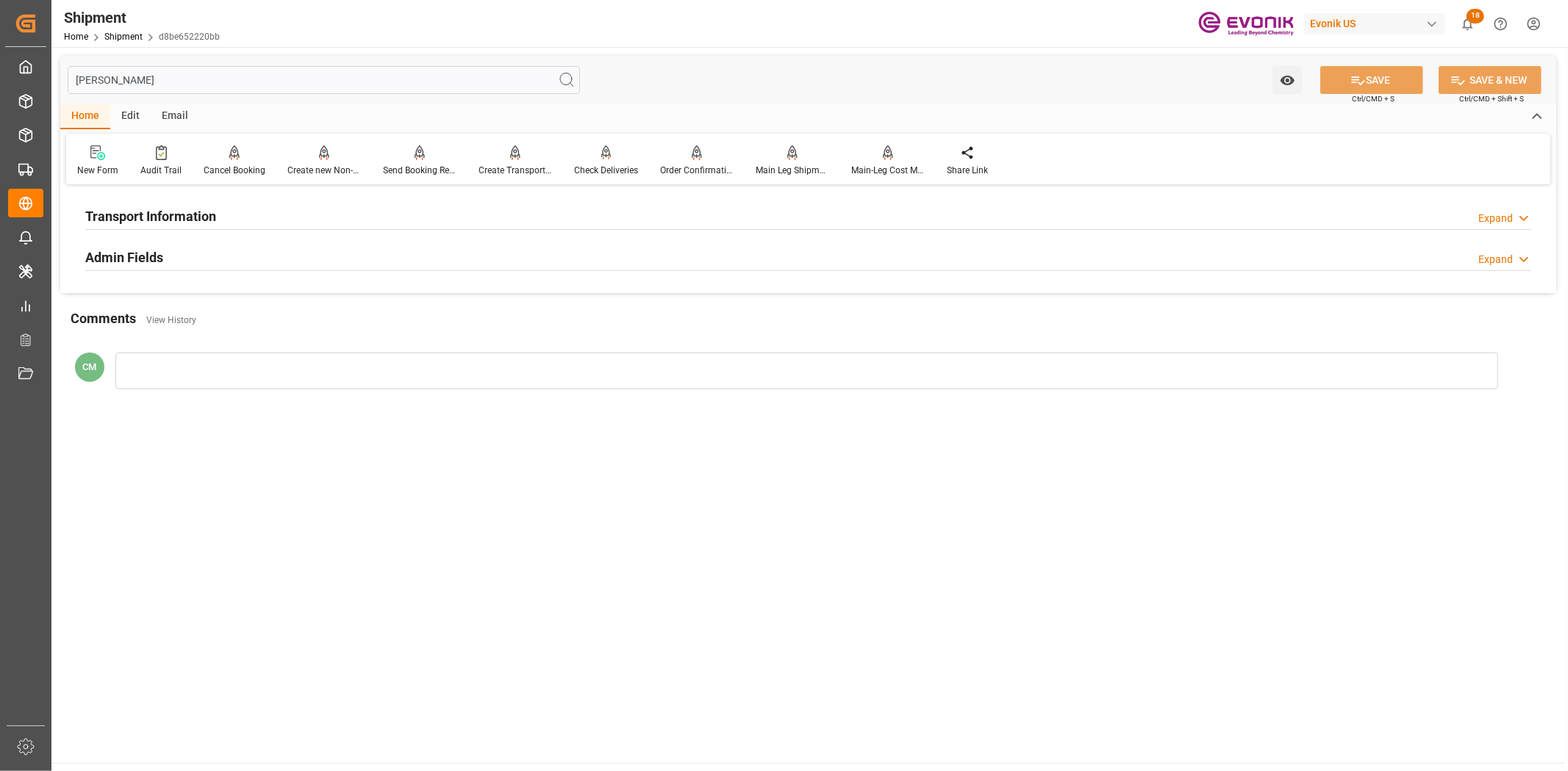
type input "[PERSON_NAME]"
click at [243, 207] on div "Transport Information Expand" at bounding box center [807, 214] width 1445 height 28
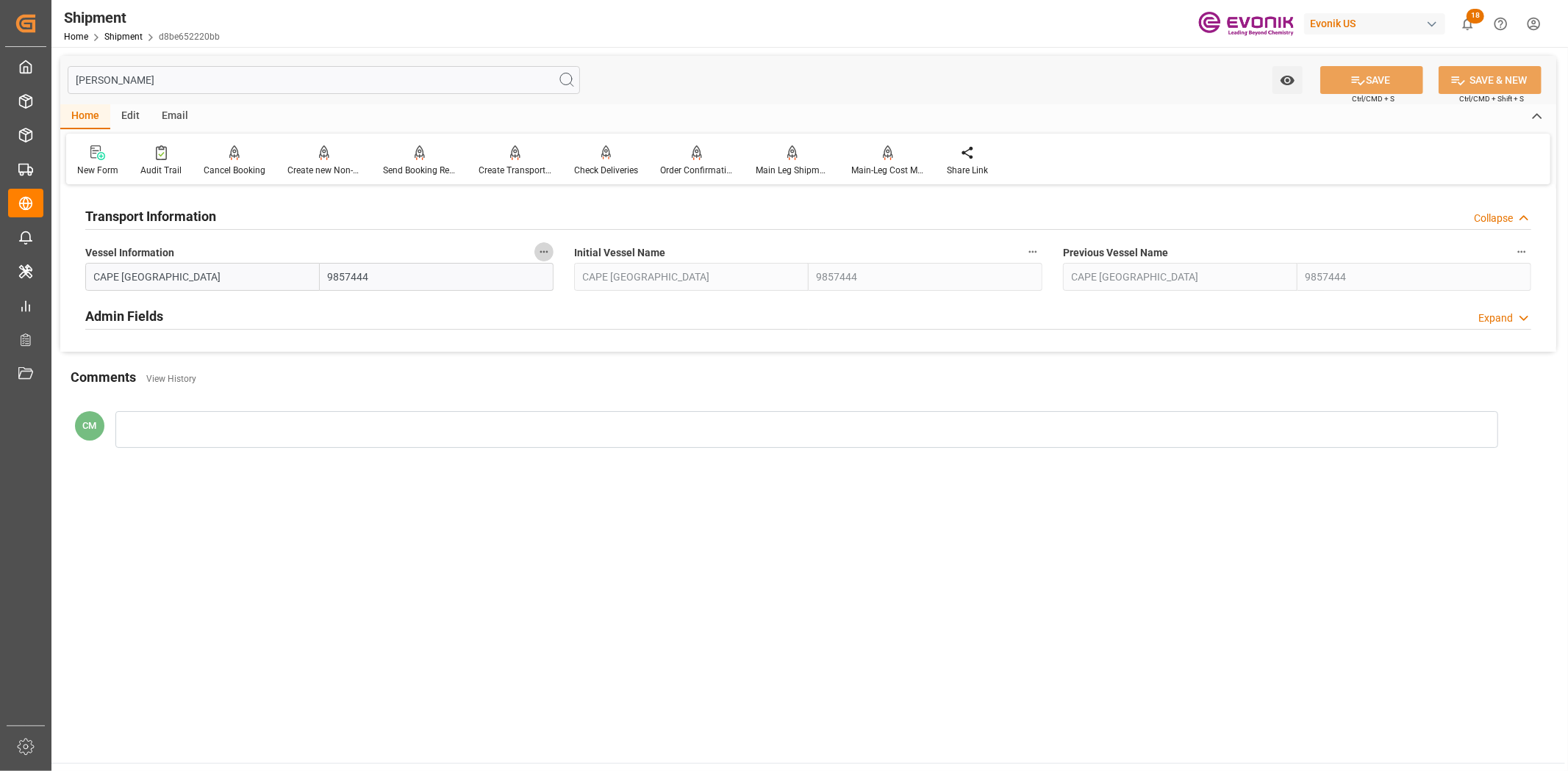
drag, startPoint x: 537, startPoint y: 251, endPoint x: 604, endPoint y: 267, distance: 68.9
click at [538, 251] on icon "button" at bounding box center [544, 251] width 12 height 12
drag, startPoint x: 604, startPoint y: 267, endPoint x: 590, endPoint y: 257, distance: 17.2
click at [598, 261] on ul "Audits" at bounding box center [571, 251] width 75 height 36
click at [583, 251] on li "Audits" at bounding box center [571, 251] width 75 height 24
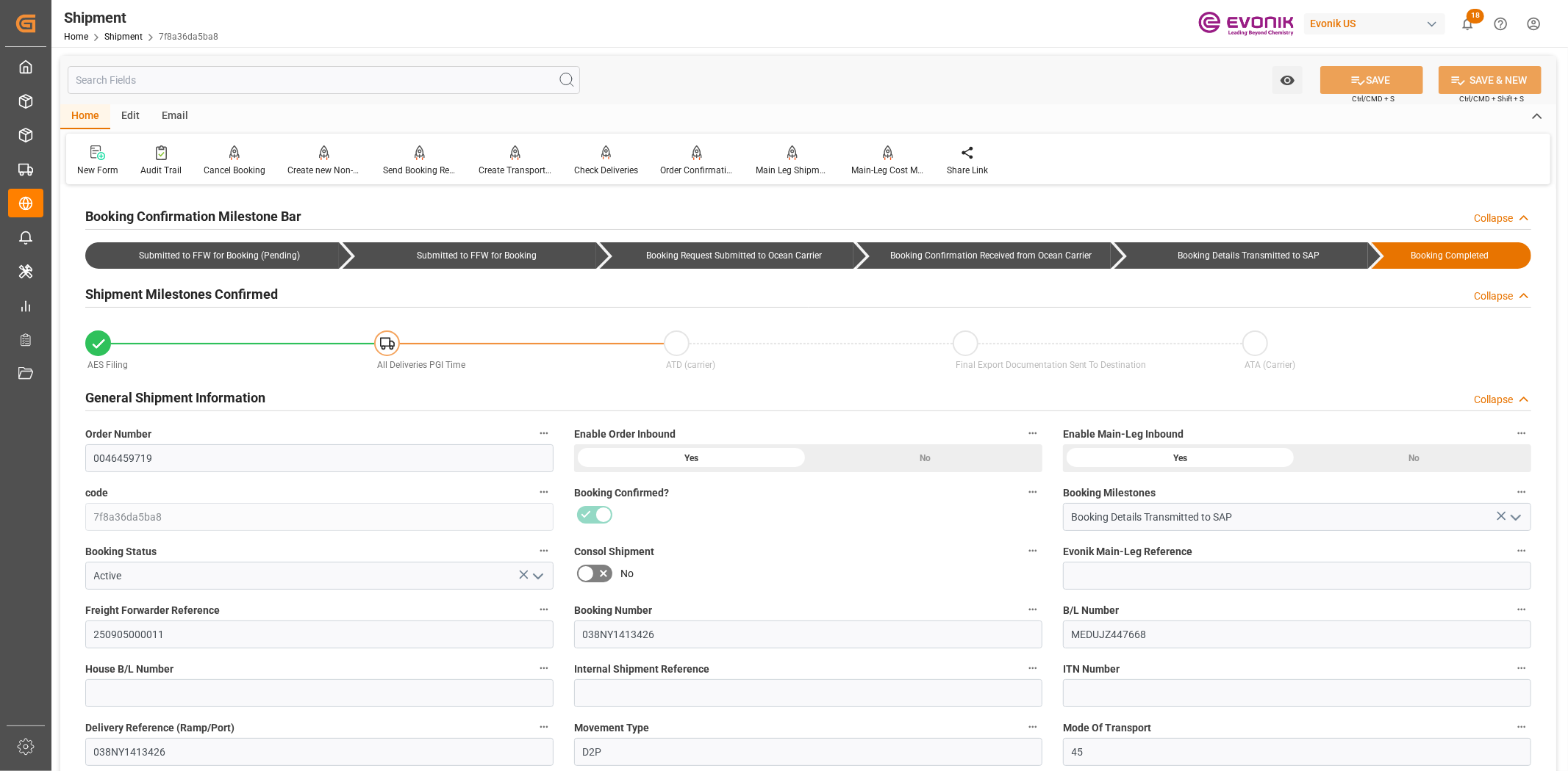
drag, startPoint x: 288, startPoint y: 79, endPoint x: 289, endPoint y: 90, distance: 11.0
click at [288, 78] on input "text" at bounding box center [323, 80] width 512 height 28
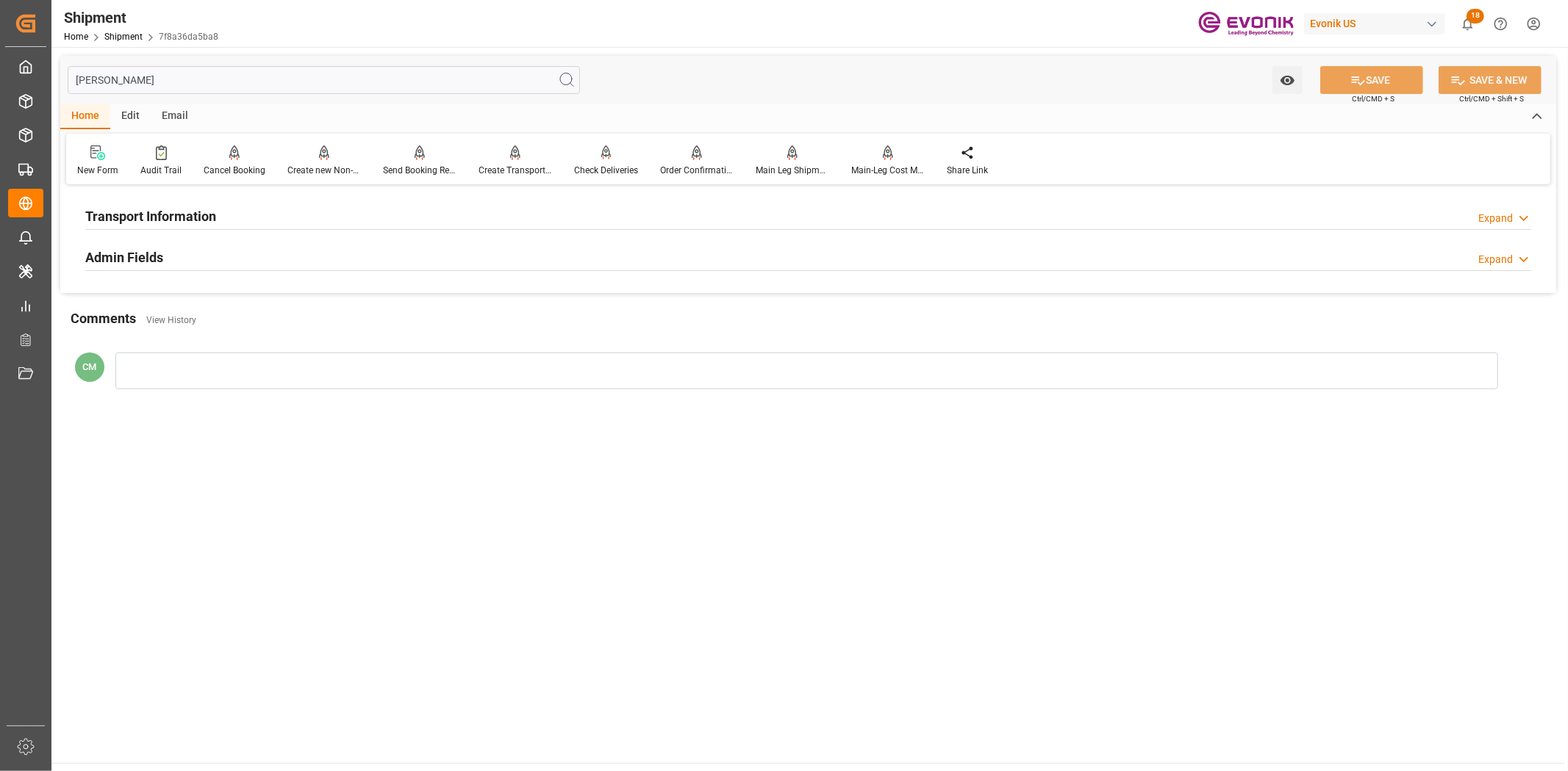
type input "[PERSON_NAME]"
drag, startPoint x: 325, startPoint y: 206, endPoint x: 368, endPoint y: 216, distance: 44.1
click at [328, 208] on div "Transport Information Expand" at bounding box center [807, 214] width 1445 height 28
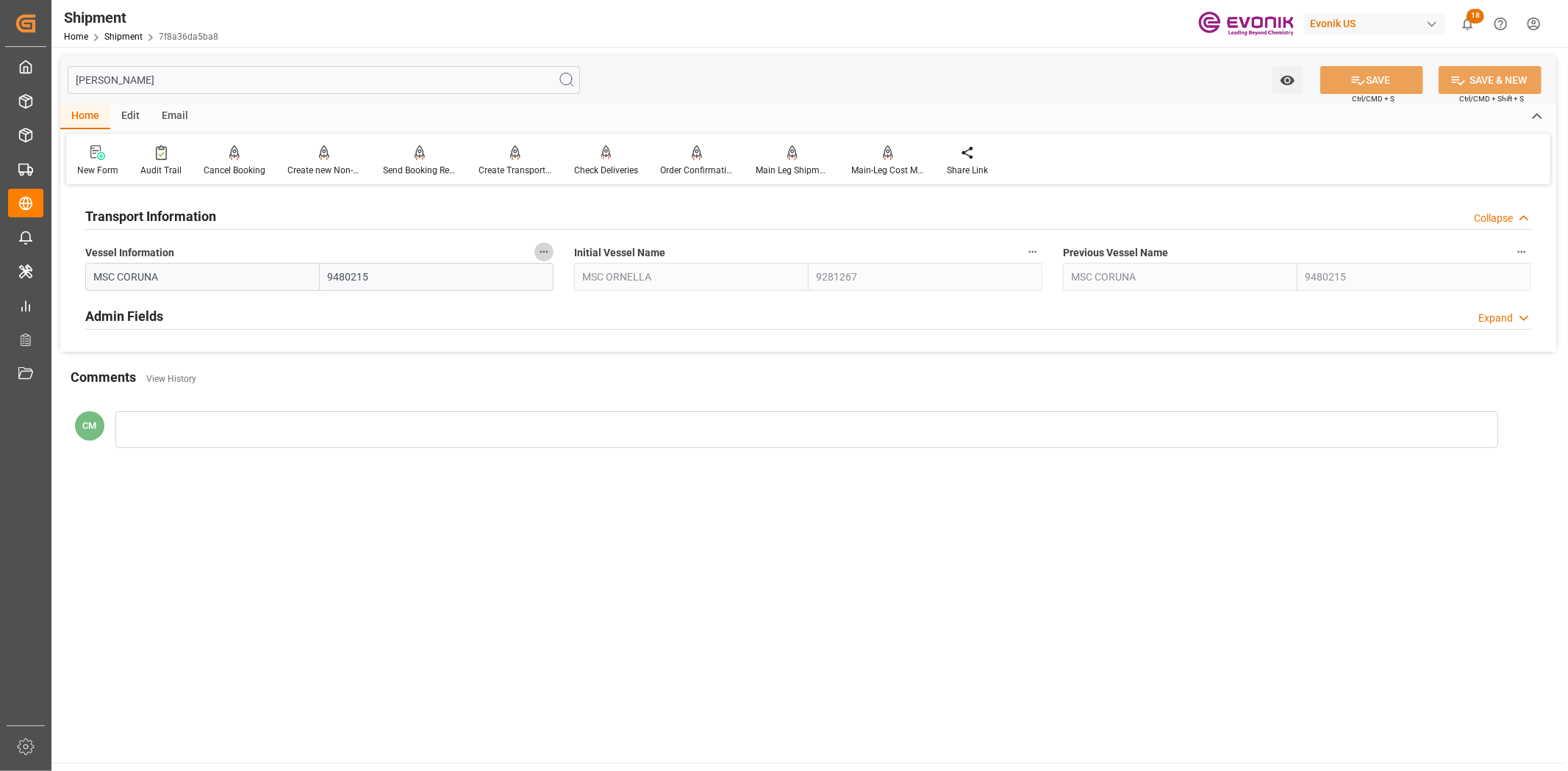
click at [536, 249] on button "Vessel Information" at bounding box center [544, 252] width 20 height 19
click at [568, 255] on li "Audits" at bounding box center [571, 251] width 75 height 24
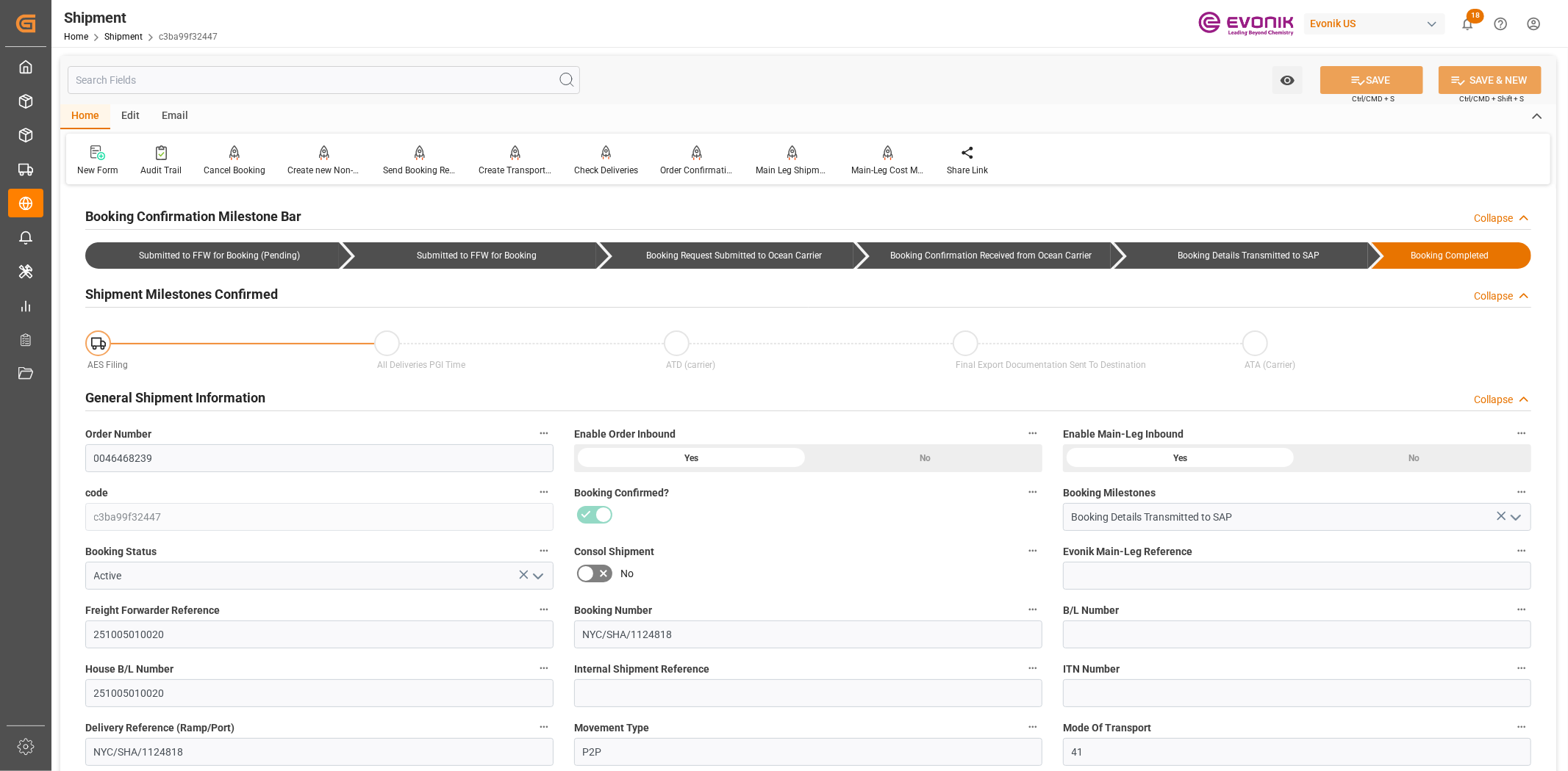
click at [229, 72] on input "text" at bounding box center [323, 80] width 512 height 28
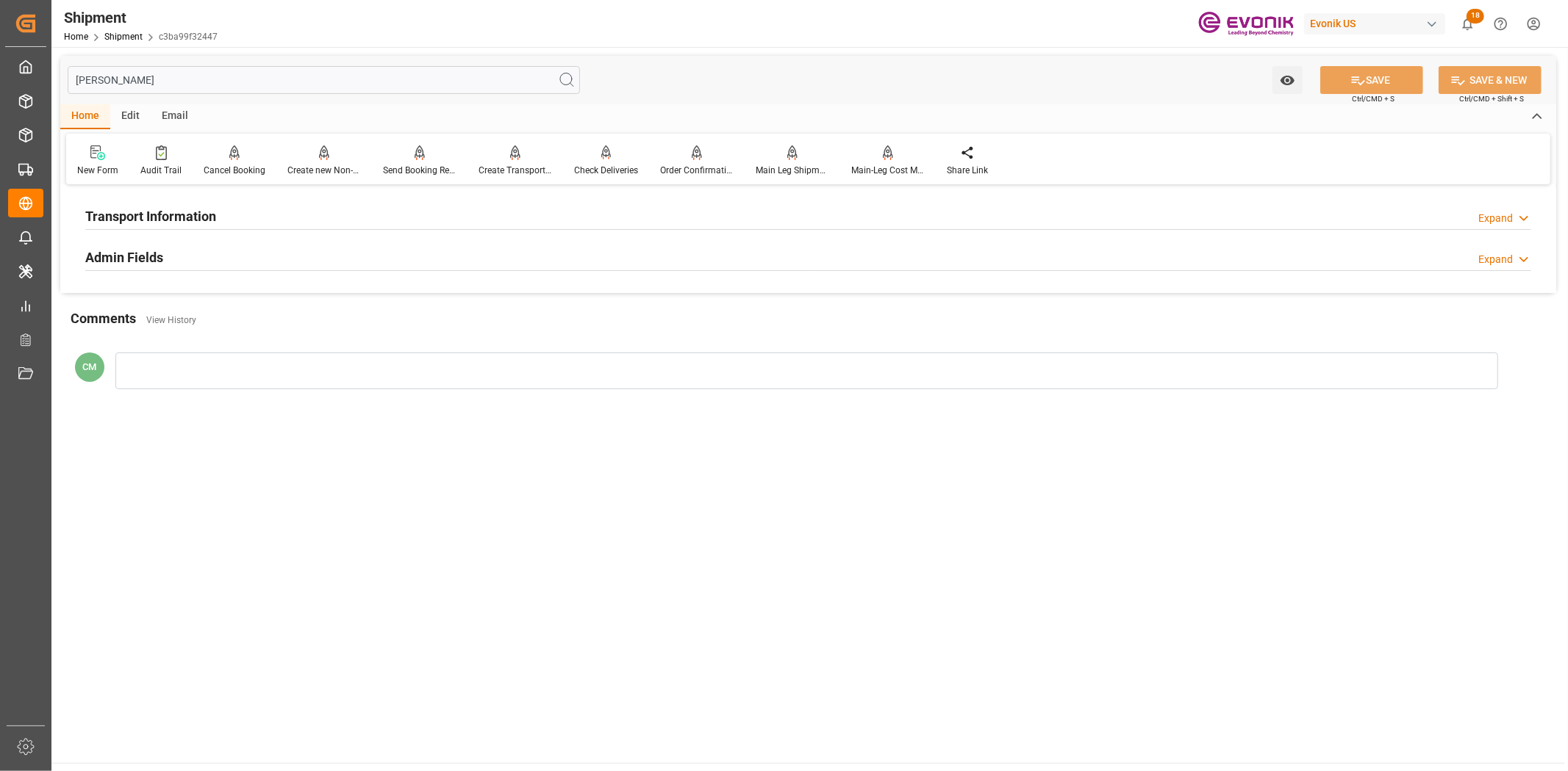
type input "[PERSON_NAME]"
click at [163, 200] on div "Transport Information Expand" at bounding box center [808, 216] width 1467 height 41
click at [172, 213] on h2 "Transport Information" at bounding box center [150, 216] width 131 height 19
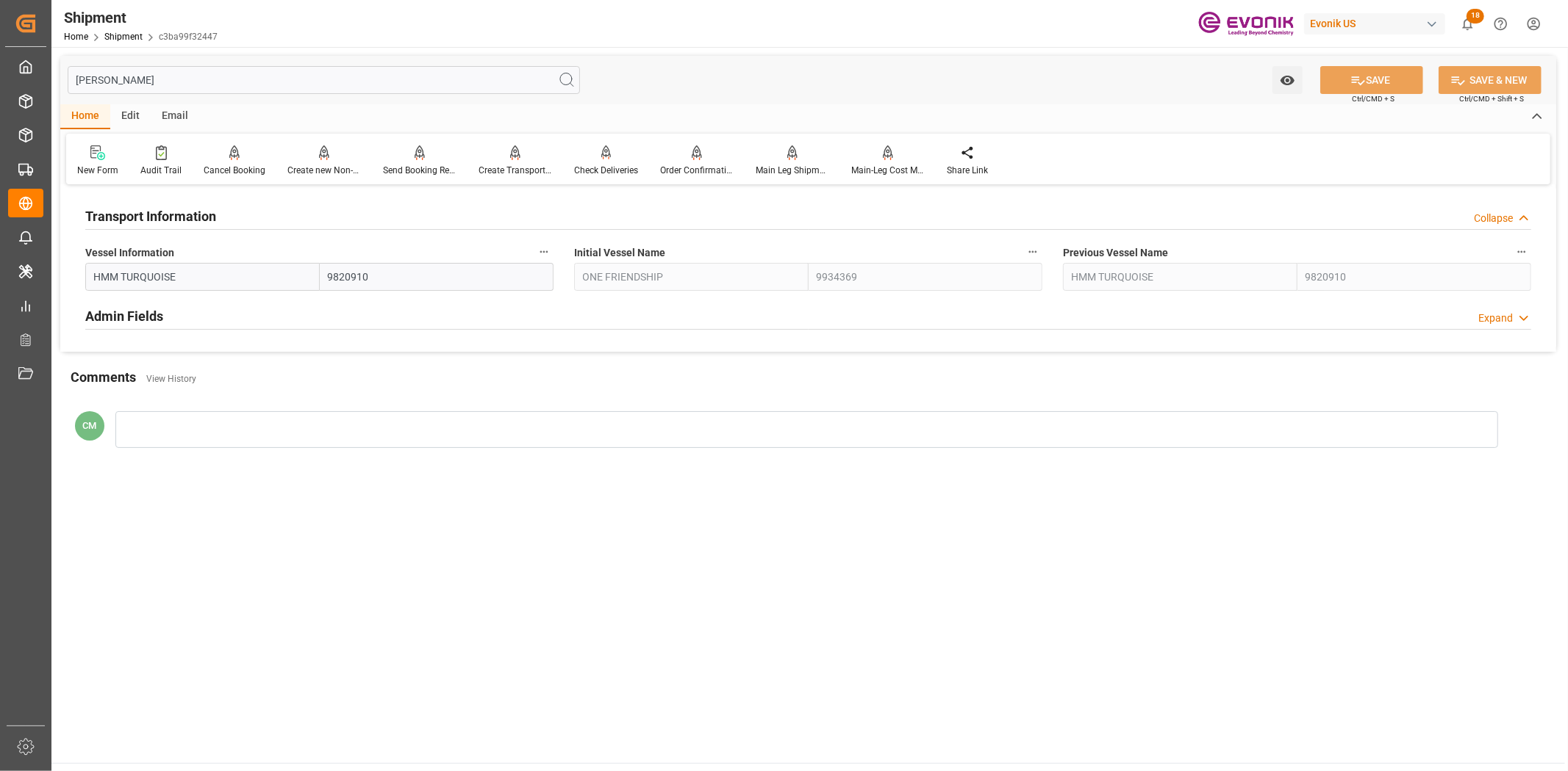
click at [538, 248] on button "Vessel Information" at bounding box center [544, 252] width 20 height 19
click at [565, 258] on li "Audits" at bounding box center [571, 251] width 75 height 24
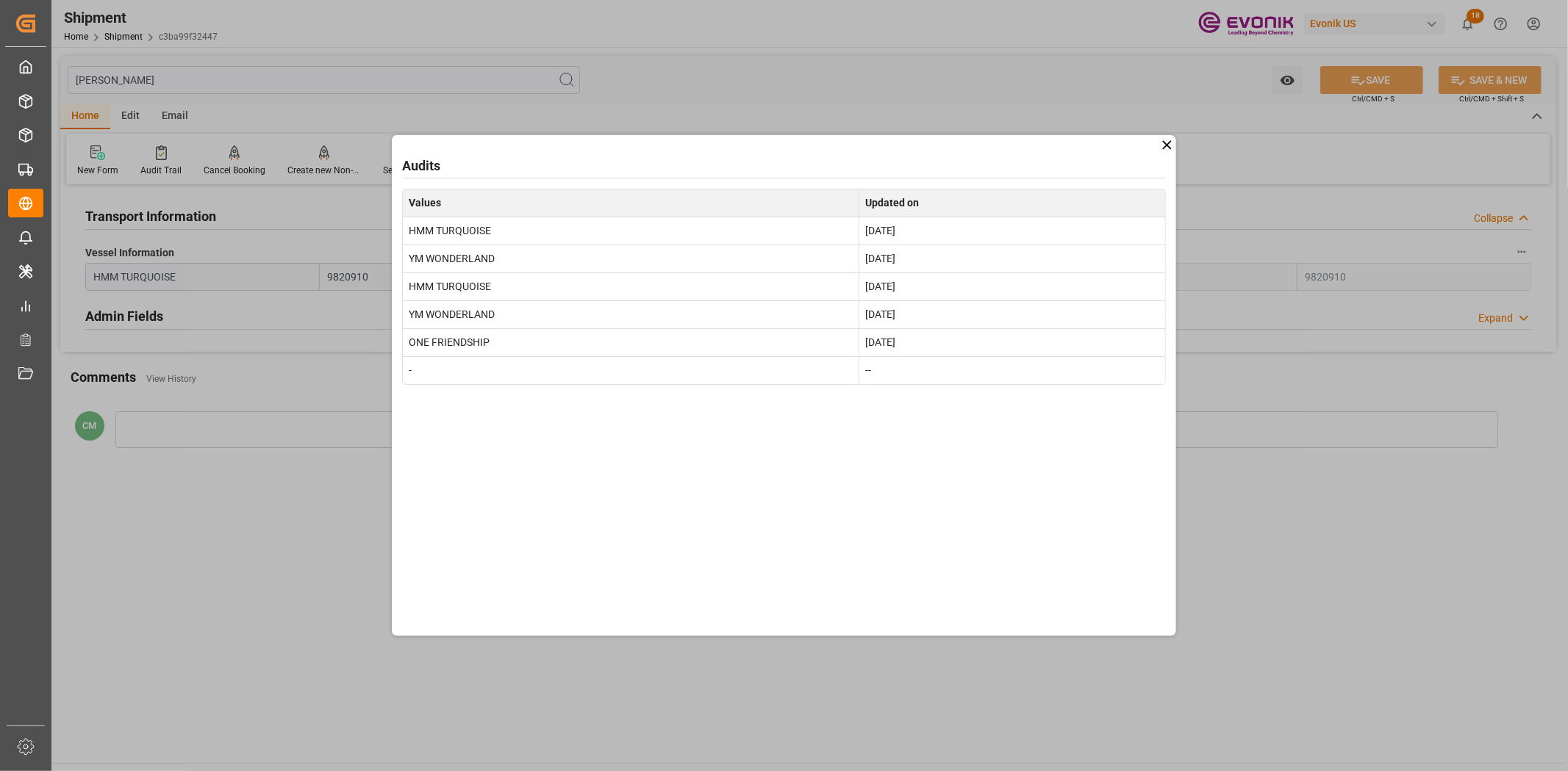
click at [1150, 472] on div "Audits Values Updated on HMM TURQUOISE [DATE] YM WONDERLAND [DATE] HMM TURQUOIS…" at bounding box center [784, 386] width 784 height 502
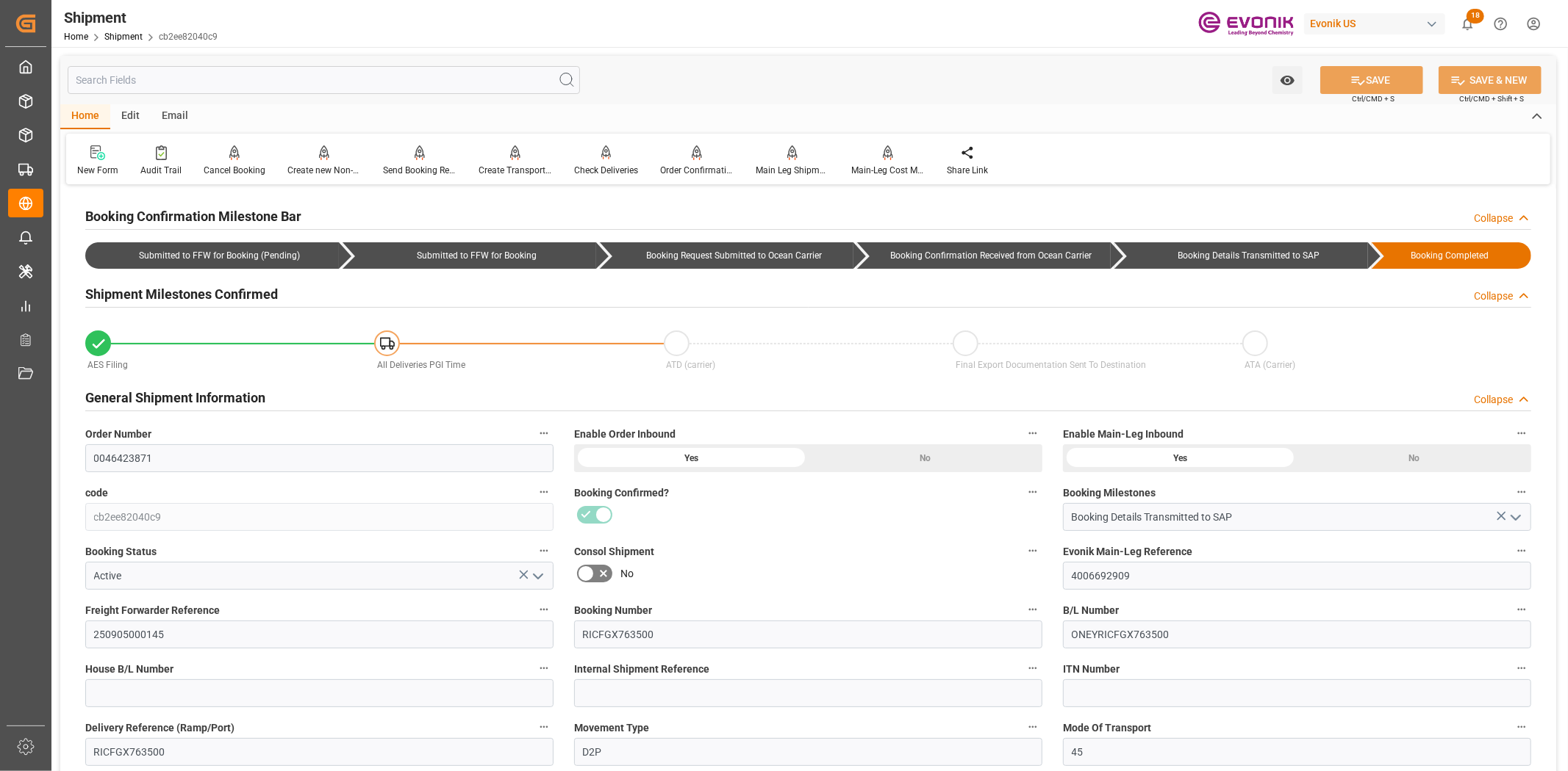
click at [431, 70] on input "text" at bounding box center [323, 80] width 512 height 28
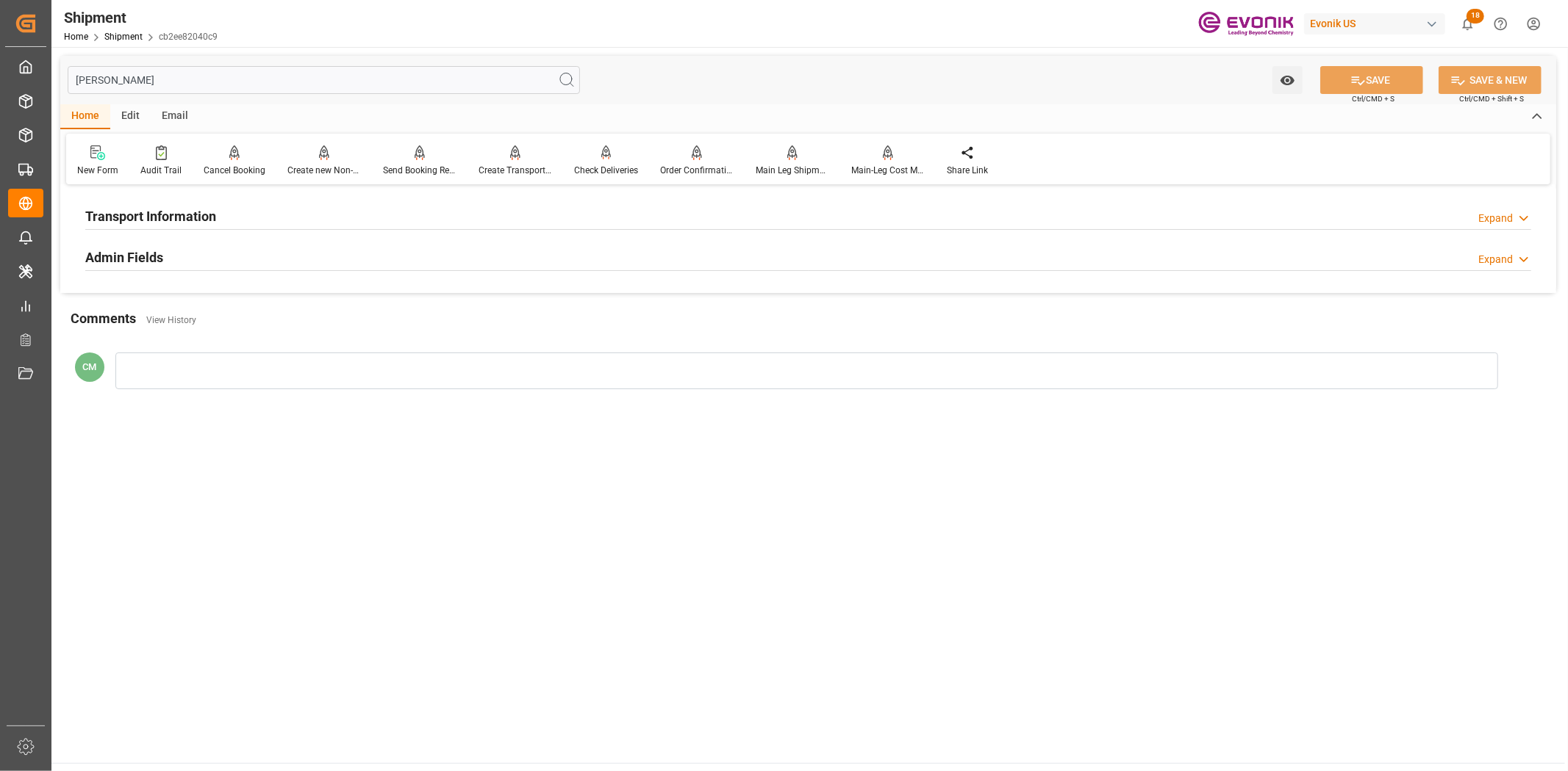
type input "[PERSON_NAME]"
click at [192, 205] on div "Transport Information" at bounding box center [150, 214] width 131 height 28
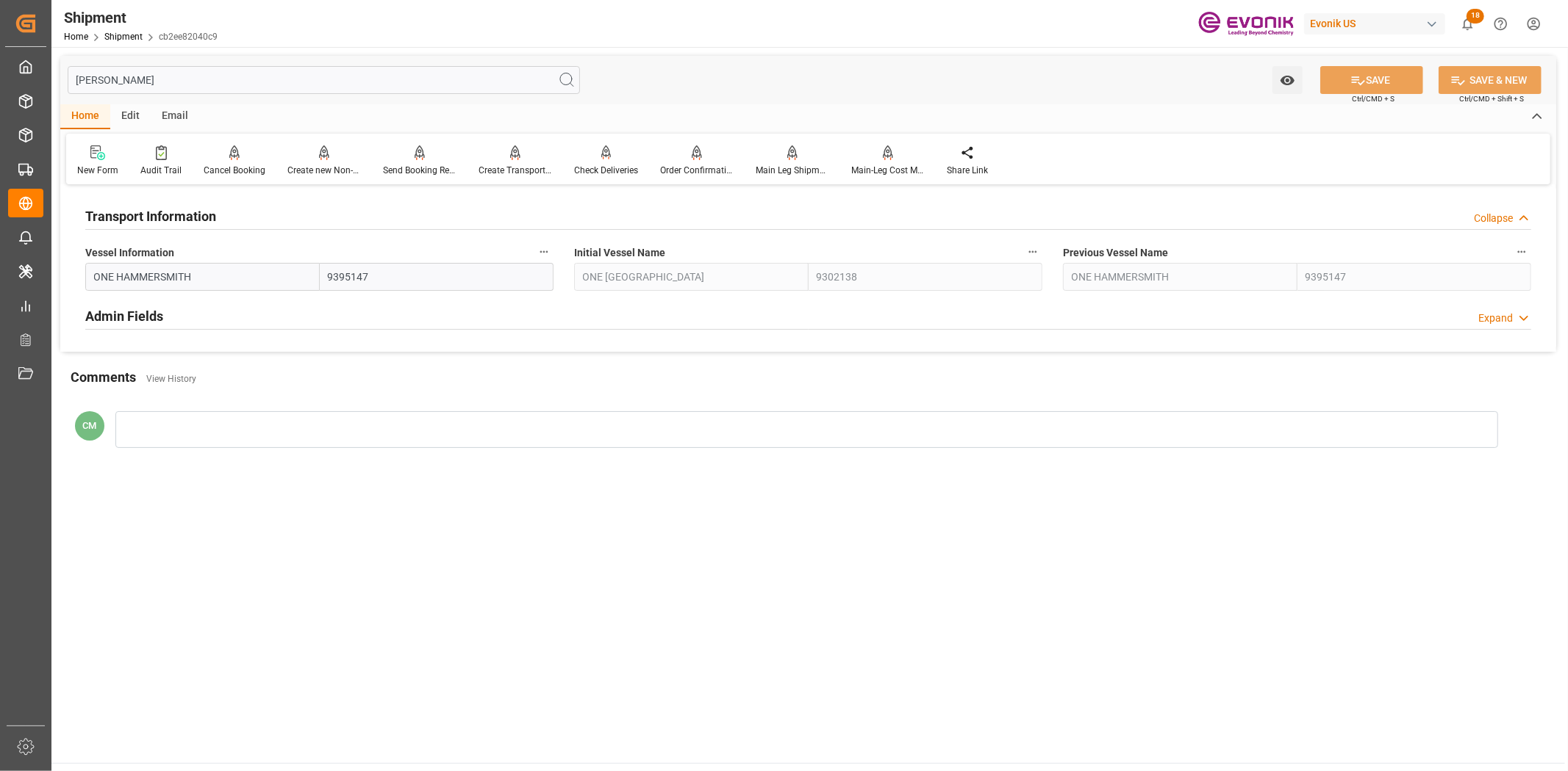
click at [539, 254] on icon "button" at bounding box center [544, 251] width 12 height 12
click at [557, 251] on icon at bounding box center [554, 251] width 16 height 16
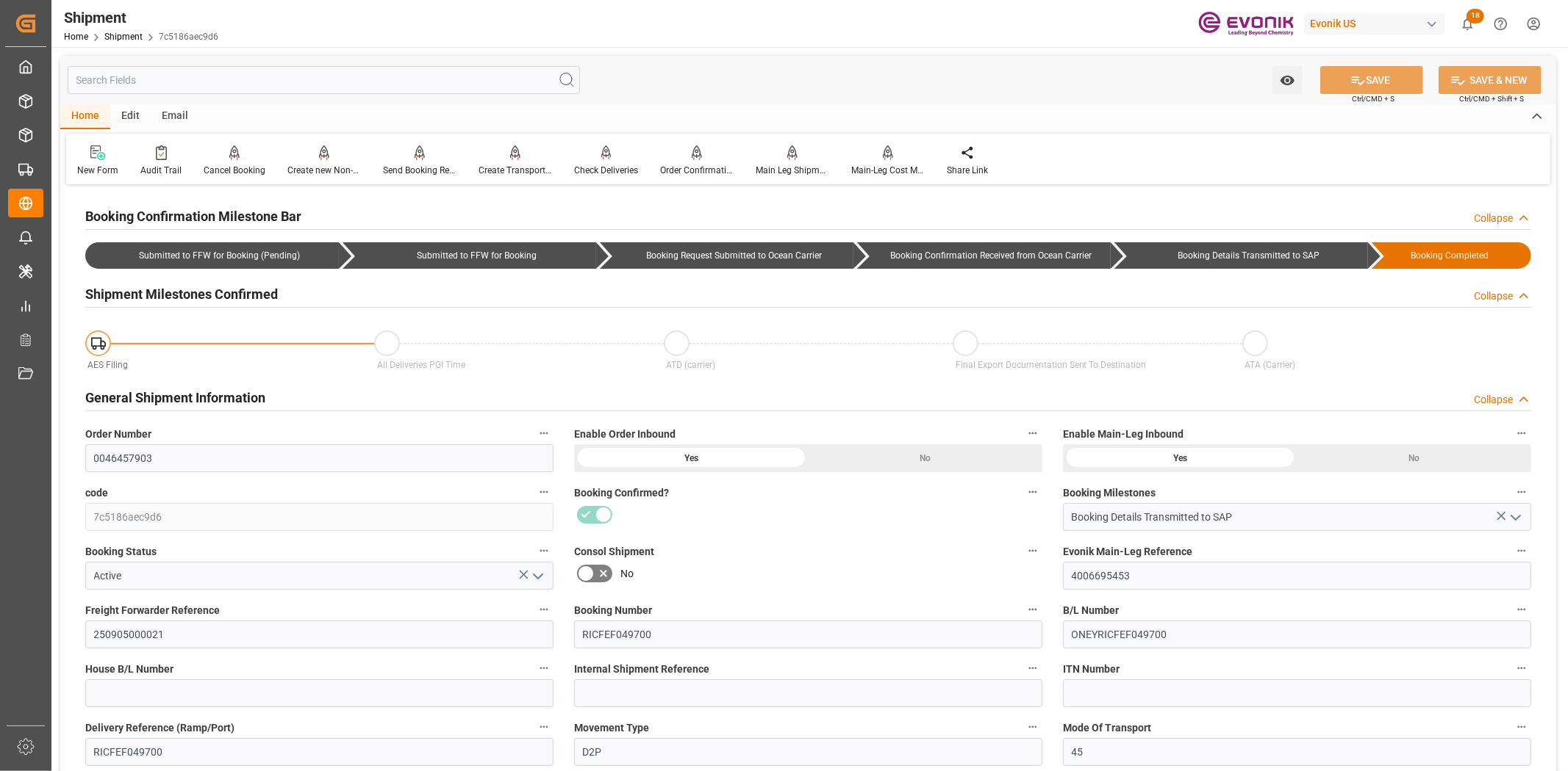
click at [350, 69] on input "text" at bounding box center [323, 80] width 512 height 28
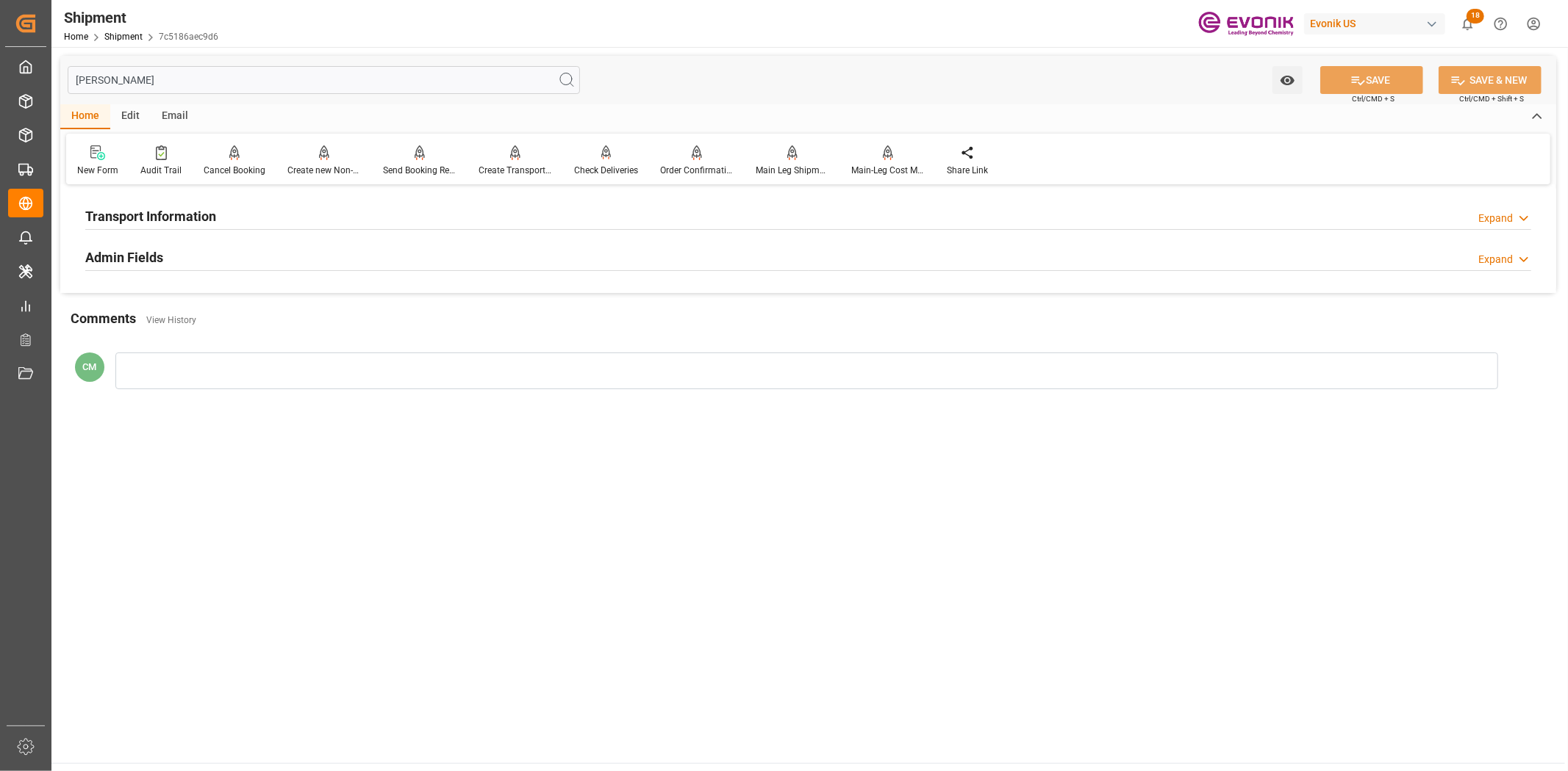
type input "[PERSON_NAME]"
click at [113, 229] on div at bounding box center [807, 229] width 1445 height 1
click at [207, 223] on h2 "Transport Information" at bounding box center [150, 216] width 131 height 19
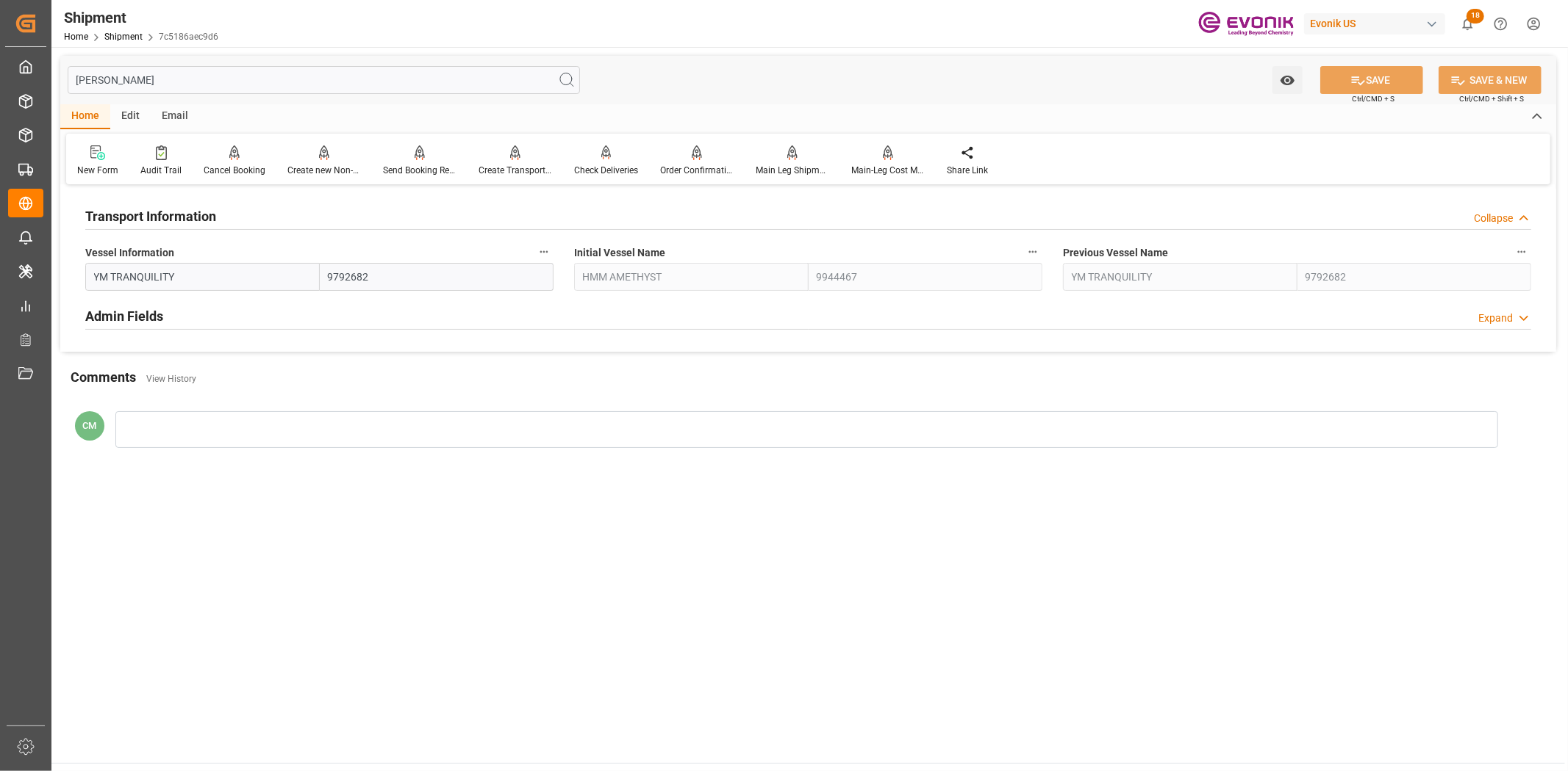
click at [550, 250] on button "Vessel Information" at bounding box center [544, 252] width 20 height 19
click at [573, 244] on li "Audits" at bounding box center [571, 251] width 75 height 24
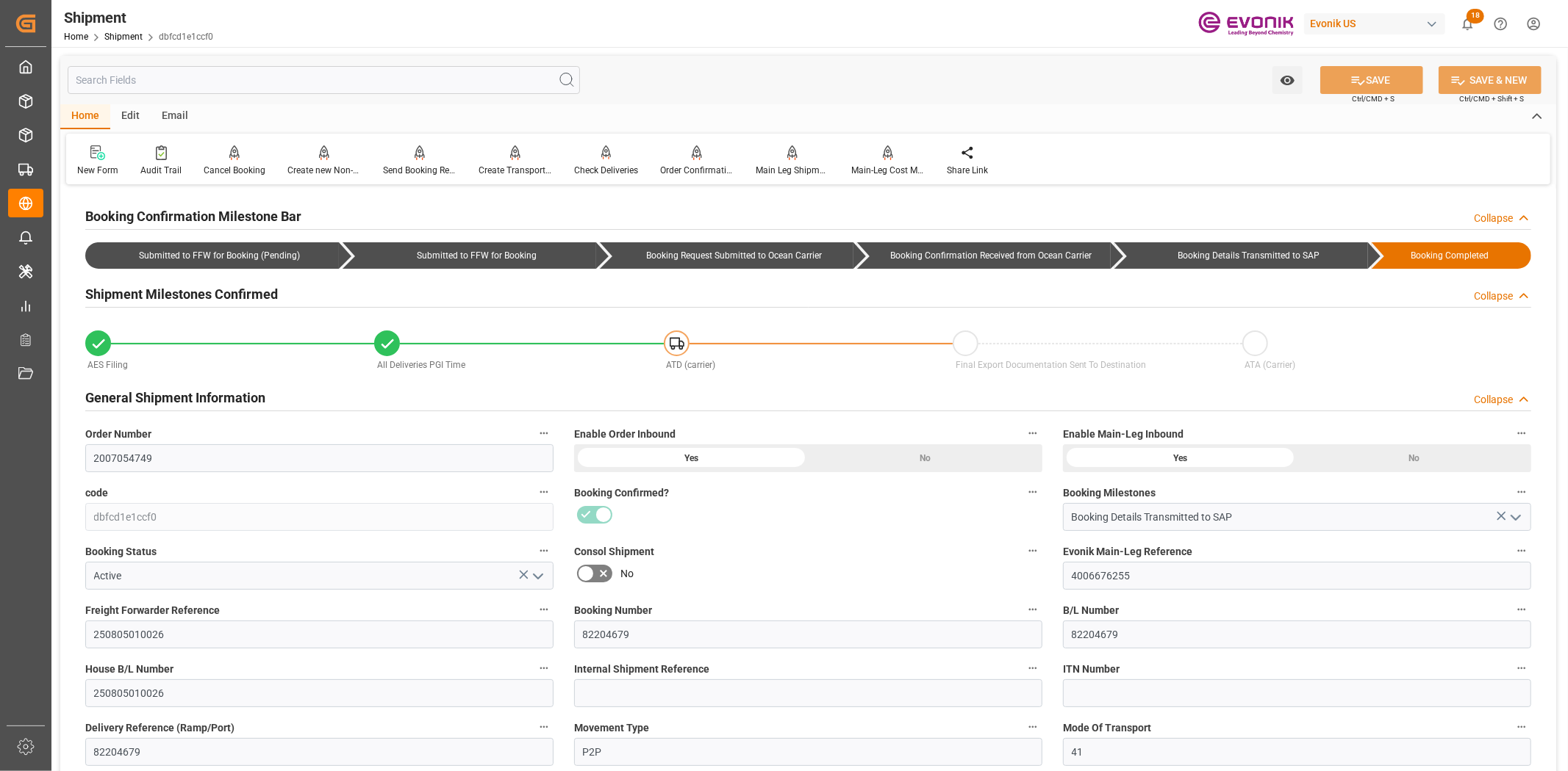
click at [285, 89] on input "text" at bounding box center [323, 80] width 512 height 28
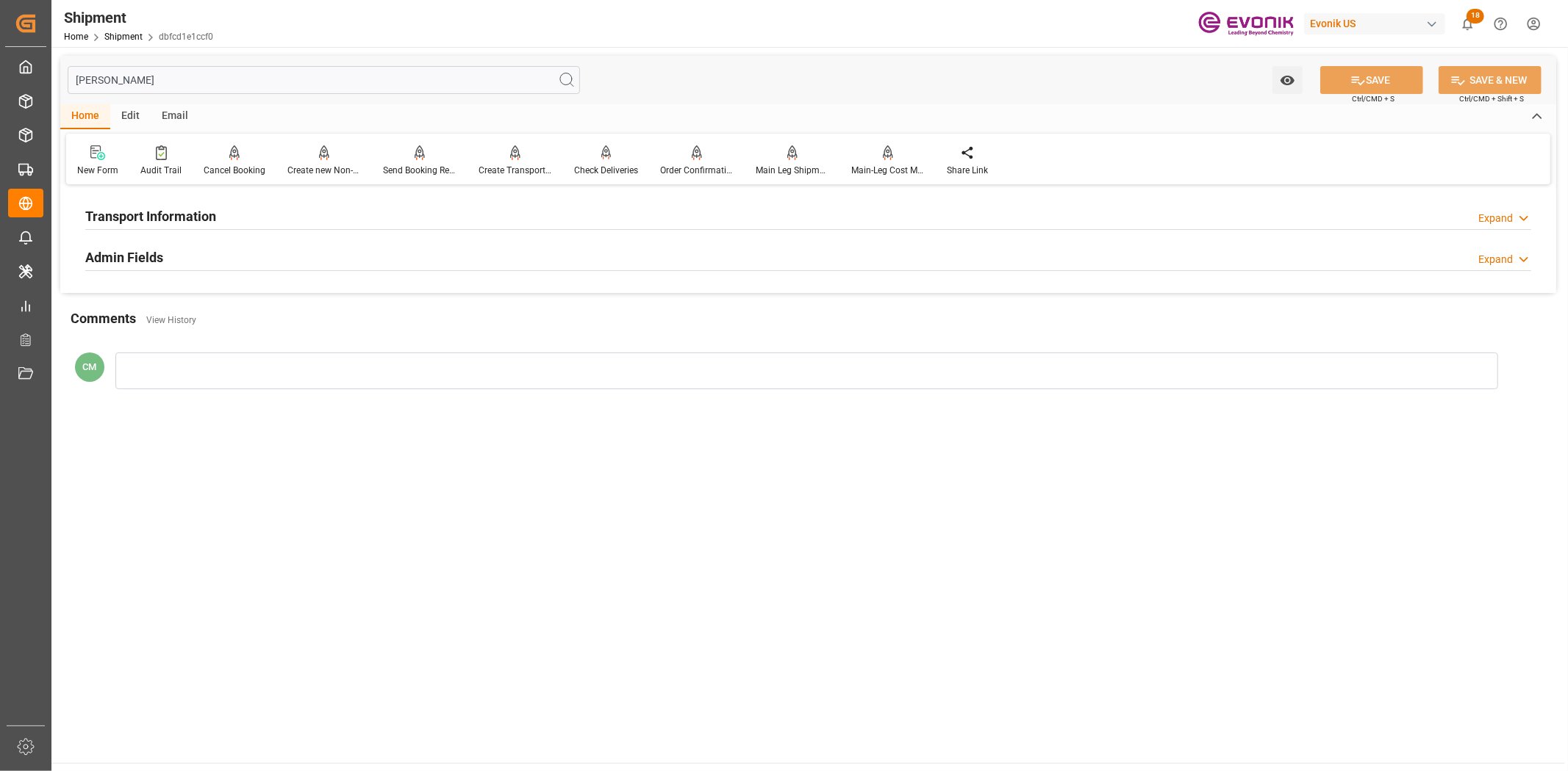
type input "[PERSON_NAME]"
click at [173, 222] on h2 "Transport Information" at bounding box center [150, 216] width 131 height 19
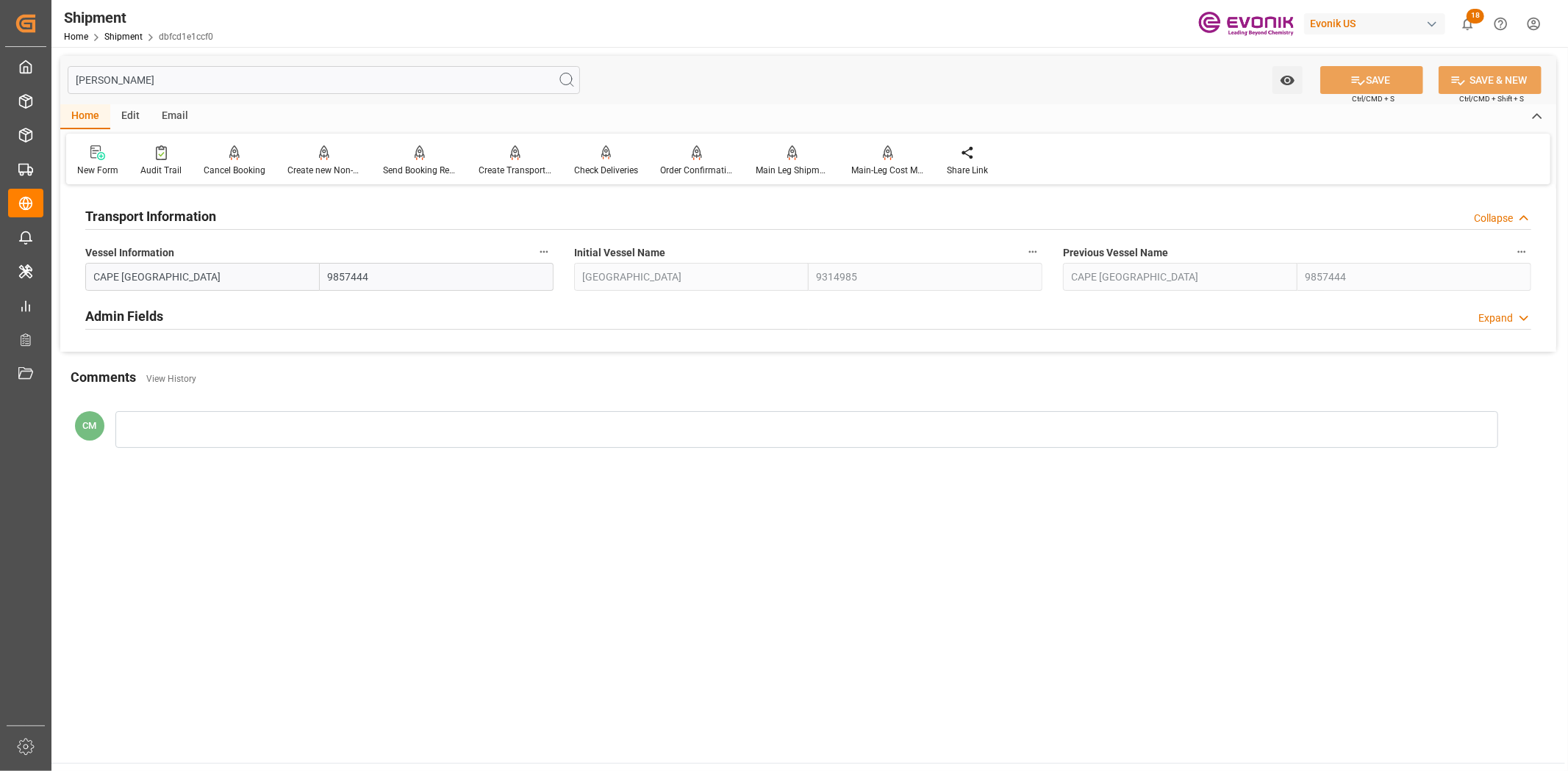
click at [540, 247] on icon "button" at bounding box center [544, 251] width 12 height 12
click at [557, 254] on icon at bounding box center [554, 251] width 16 height 16
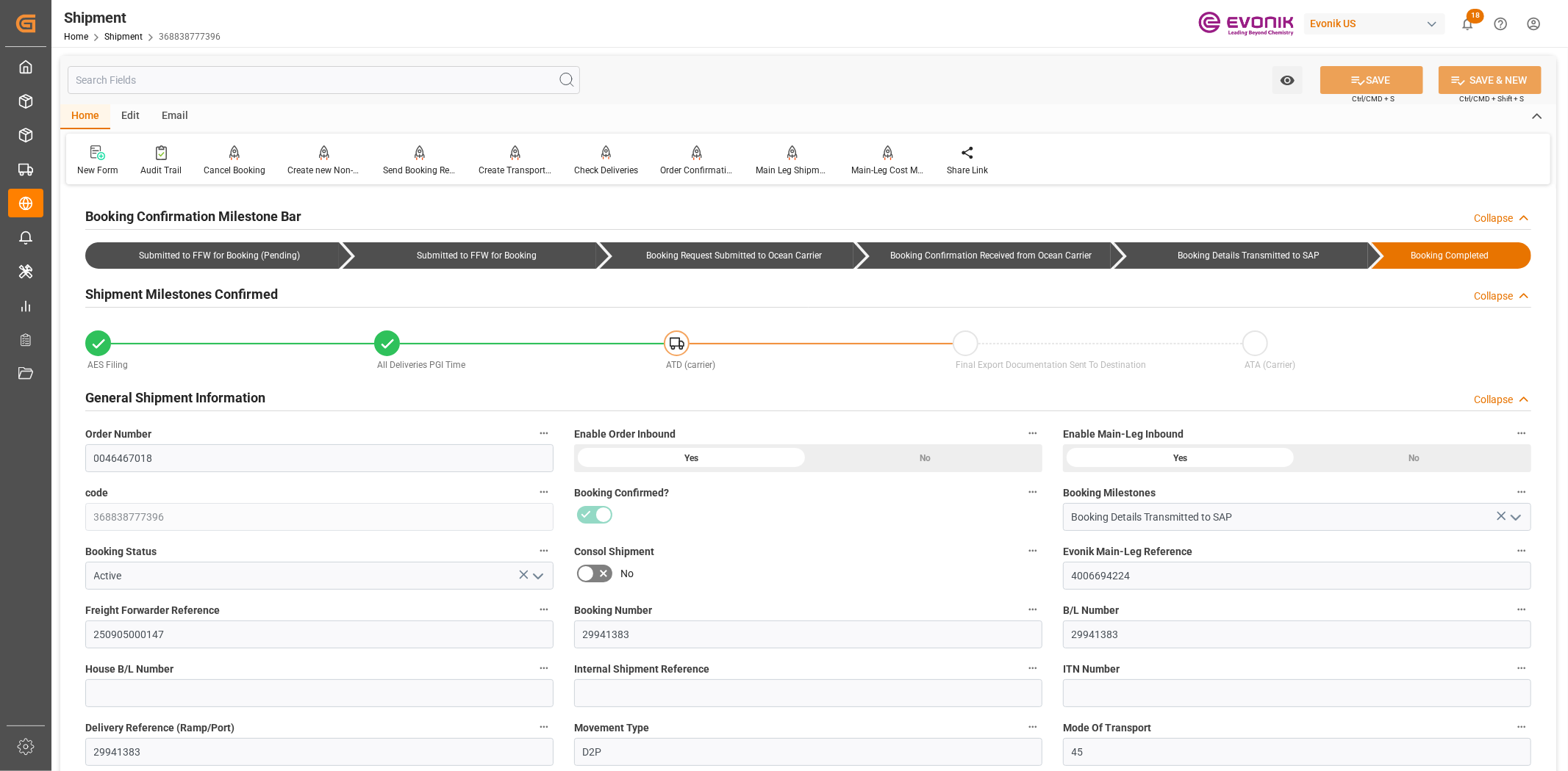
click at [255, 82] on input "text" at bounding box center [323, 80] width 512 height 28
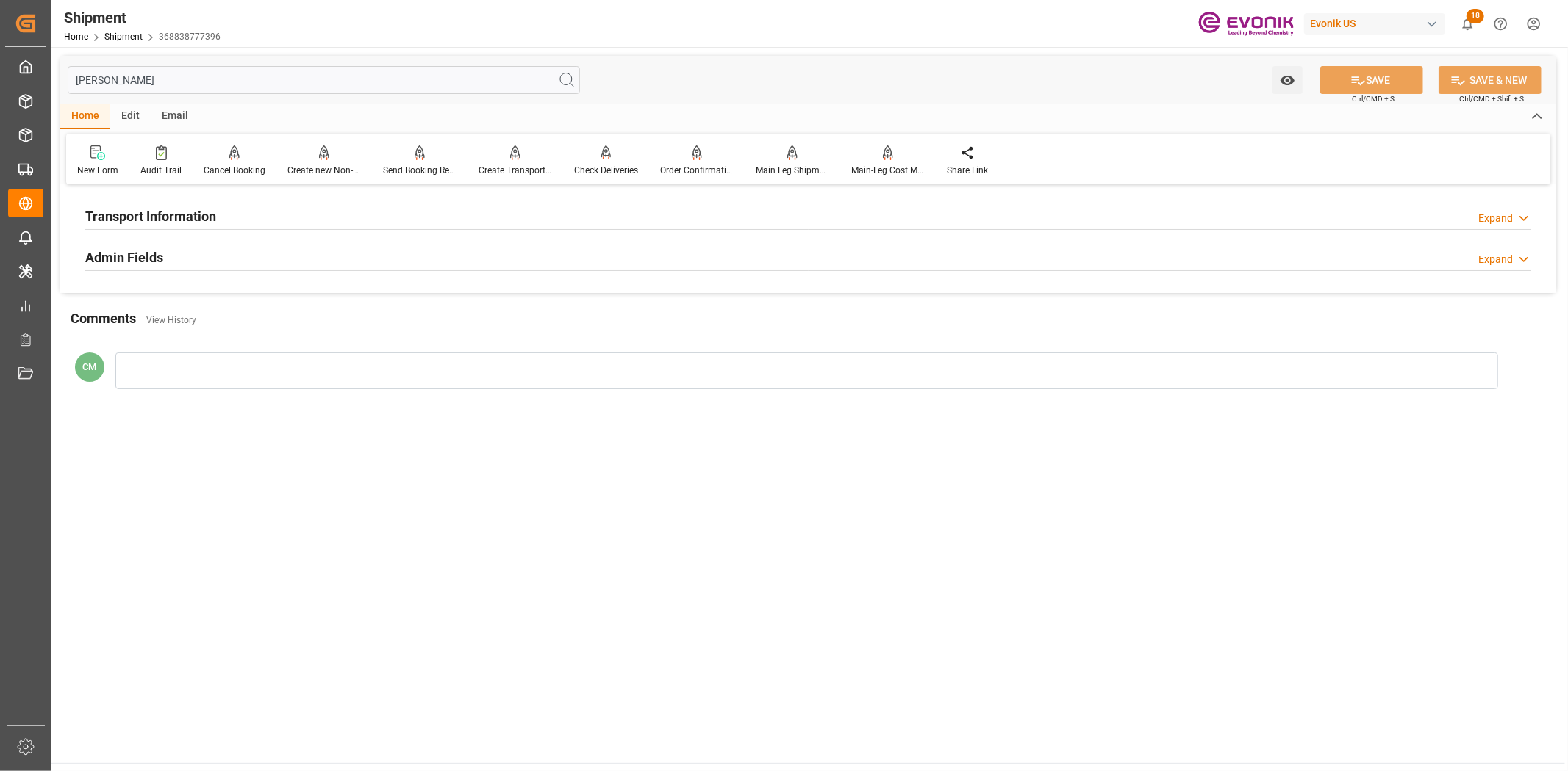
type input "[PERSON_NAME]"
click at [121, 224] on h2 "Transport Information" at bounding box center [150, 216] width 131 height 19
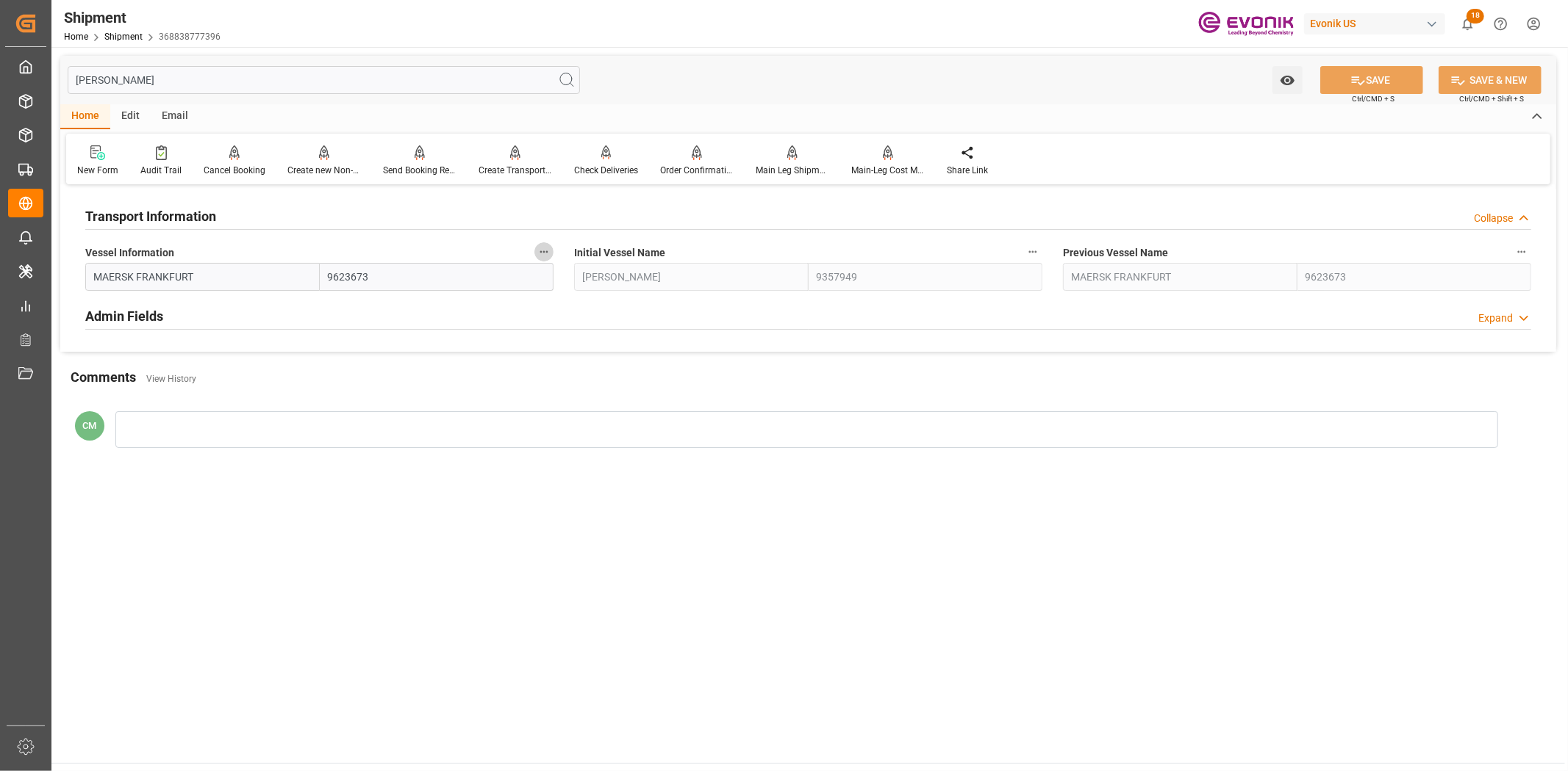
click at [544, 248] on icon "button" at bounding box center [544, 251] width 12 height 12
click at [550, 251] on icon at bounding box center [554, 251] width 16 height 16
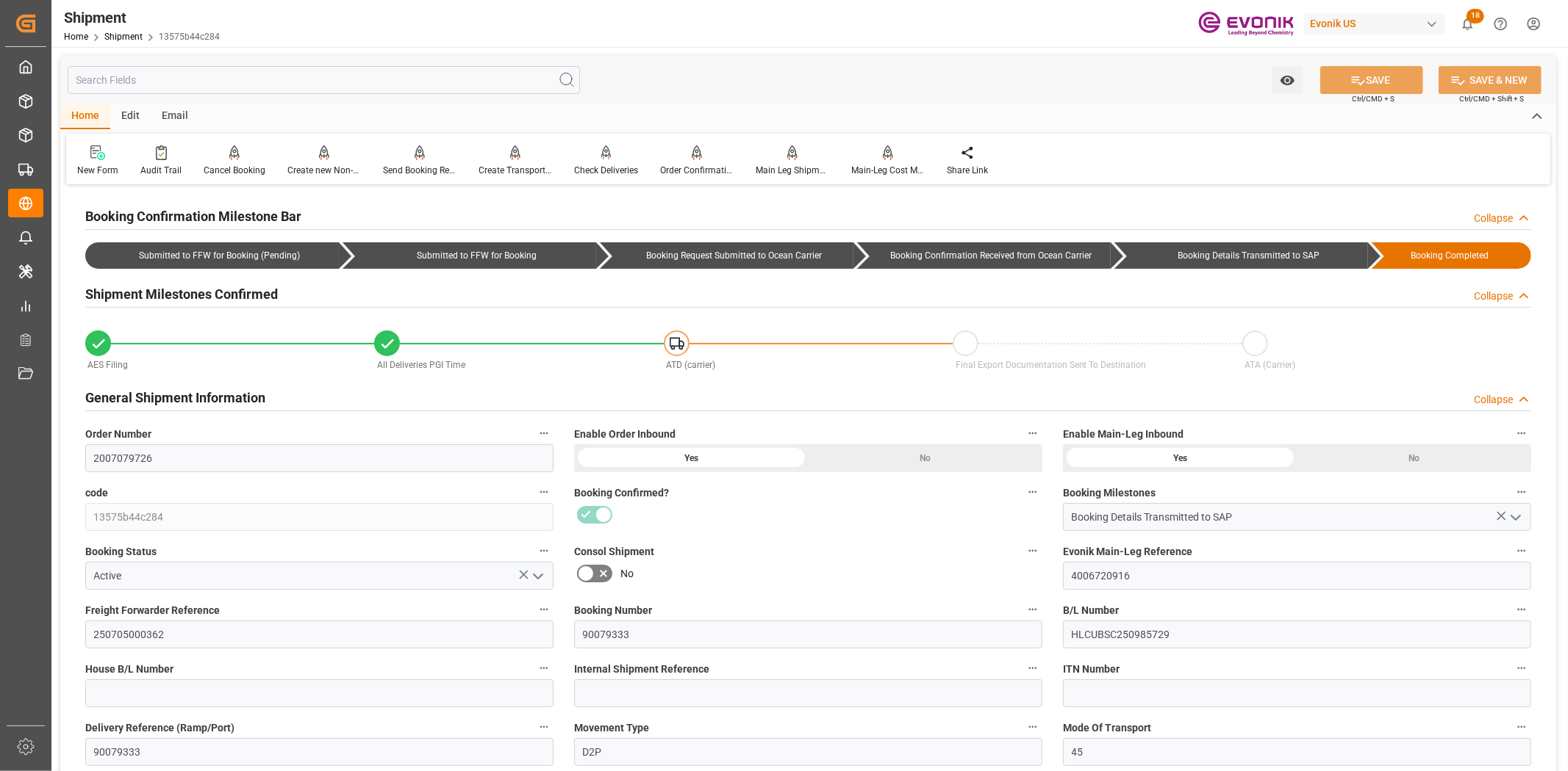
click at [189, 69] on input "text" at bounding box center [323, 80] width 512 height 28
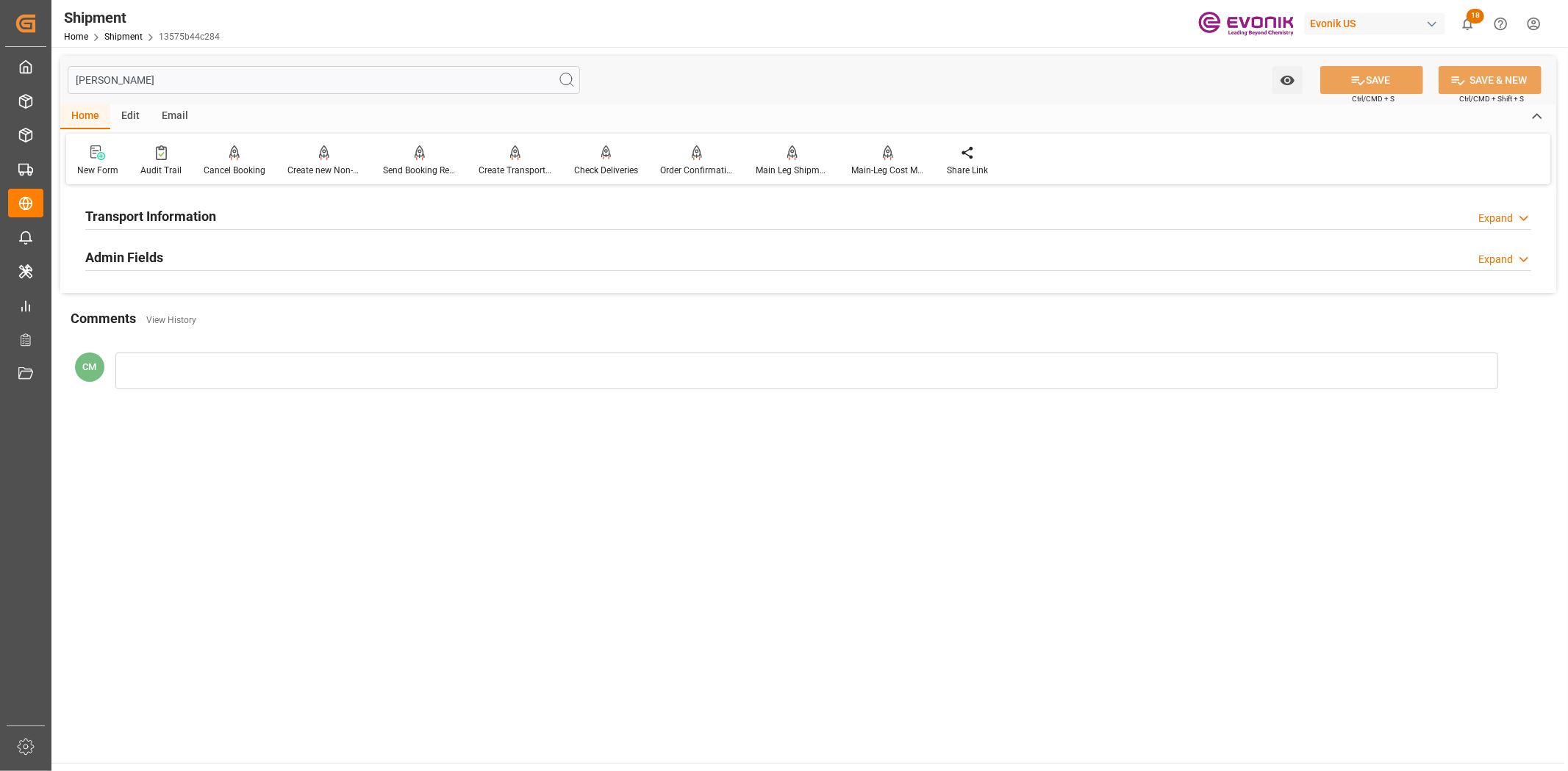
type input "[PERSON_NAME]"
click at [118, 211] on h2 "Transport Information" at bounding box center [150, 216] width 131 height 19
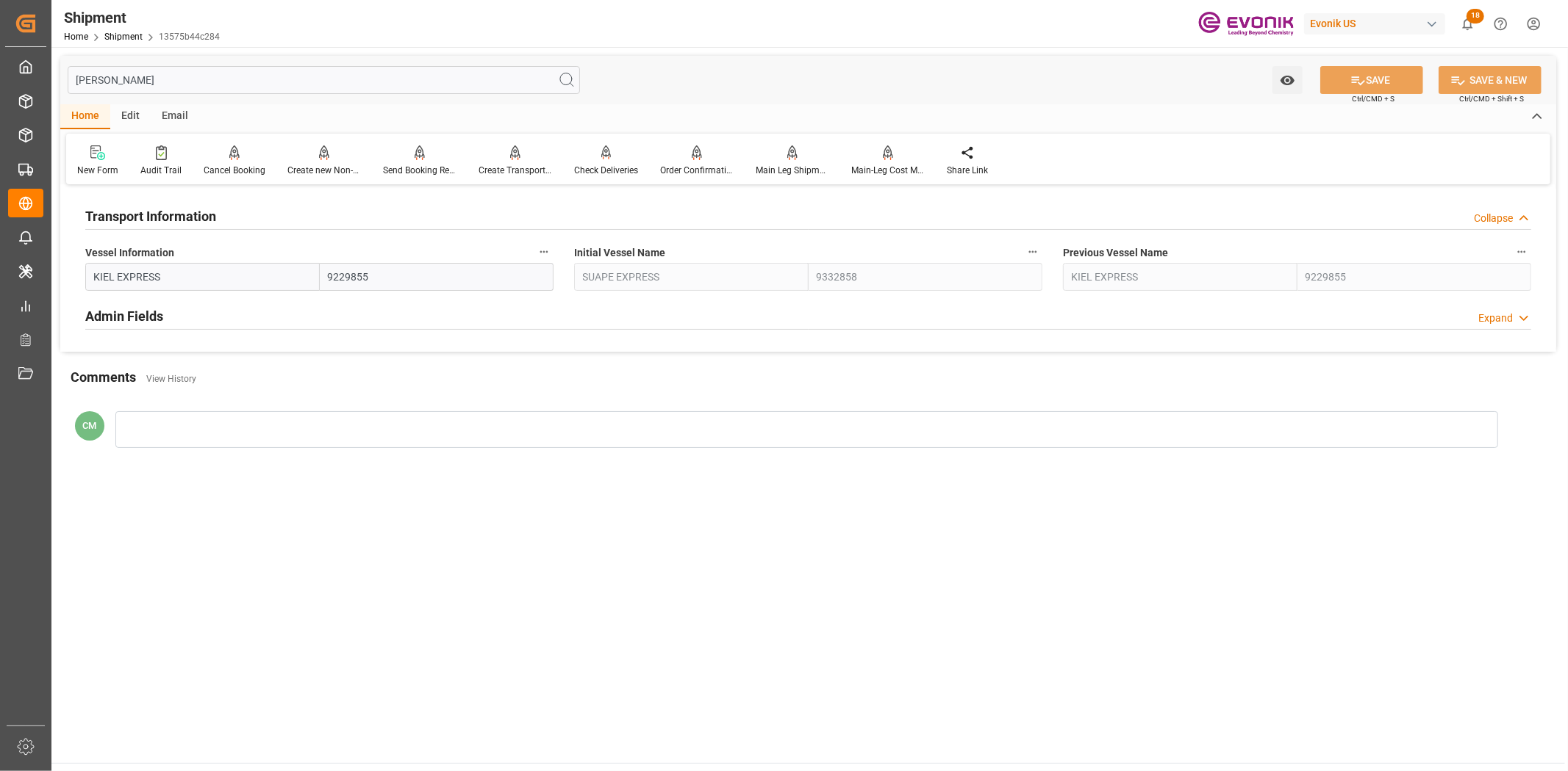
click at [535, 254] on button "Vessel Information" at bounding box center [544, 252] width 20 height 19
click at [556, 251] on icon at bounding box center [554, 251] width 16 height 16
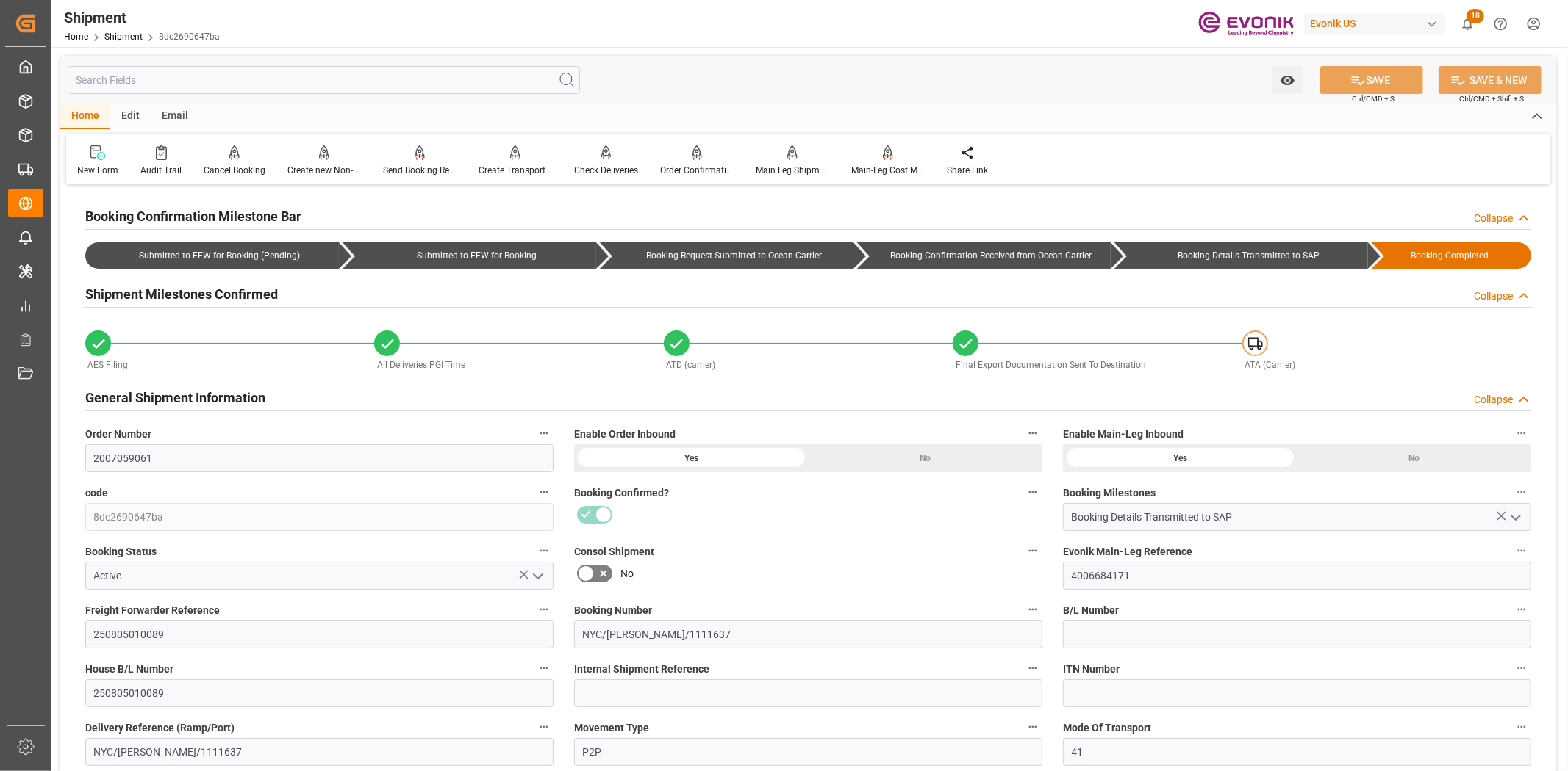
click at [163, 78] on input "text" at bounding box center [323, 80] width 512 height 28
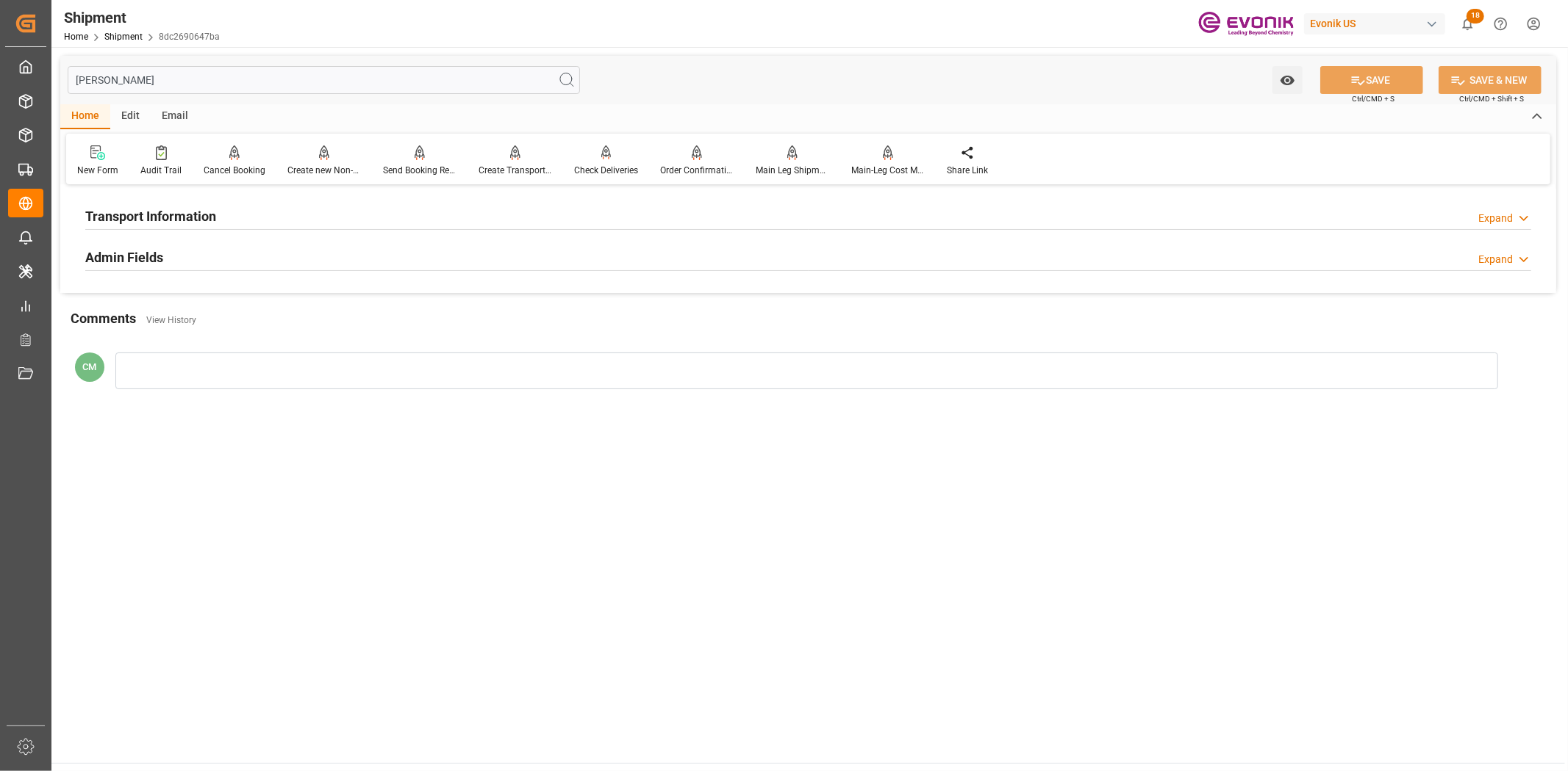
type input "[PERSON_NAME]"
click at [192, 221] on h2 "Transport Information" at bounding box center [150, 216] width 131 height 19
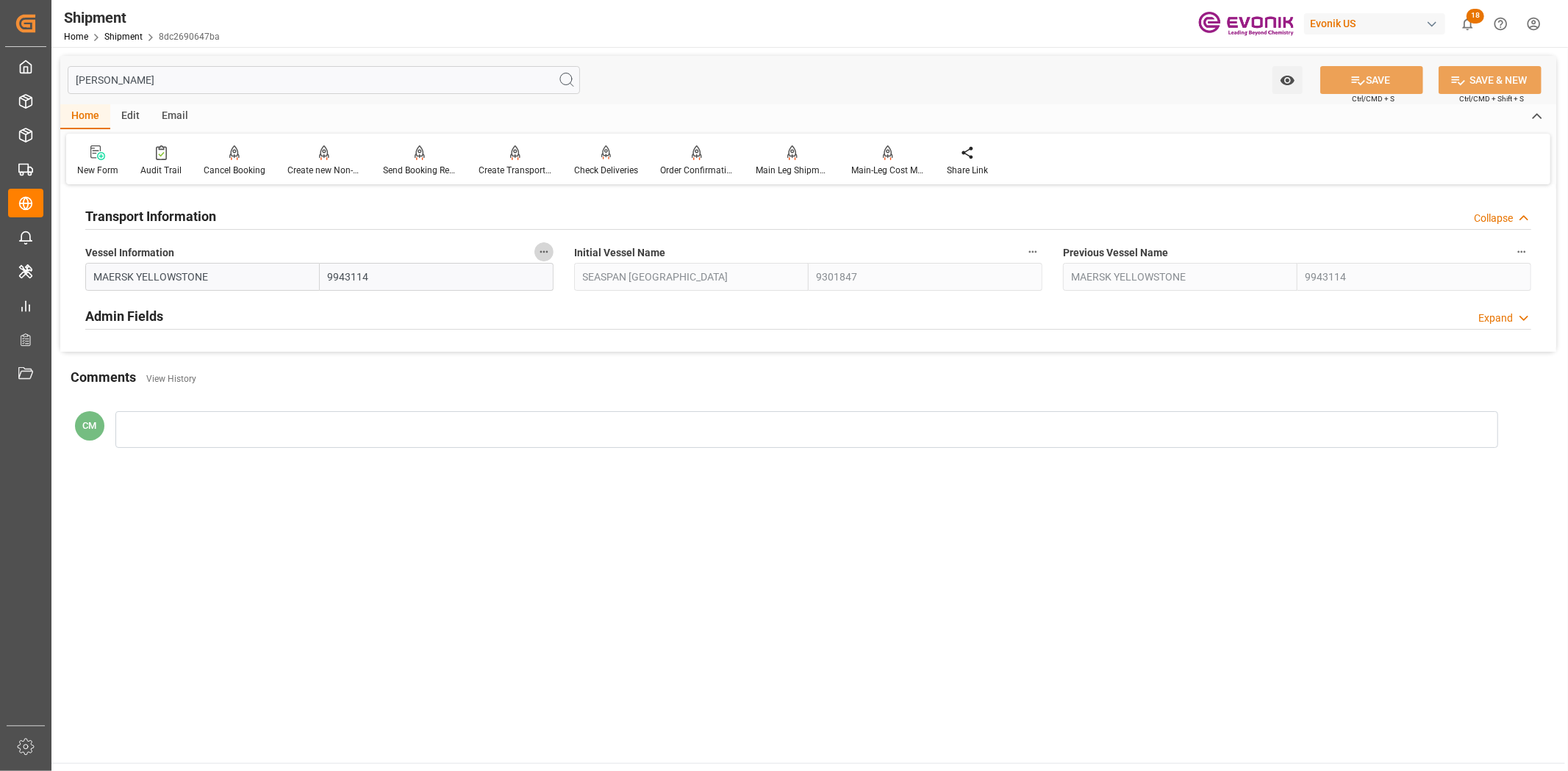
click at [536, 251] on button "Vessel Information" at bounding box center [544, 252] width 20 height 19
click at [544, 253] on li "Audits" at bounding box center [571, 251] width 75 height 24
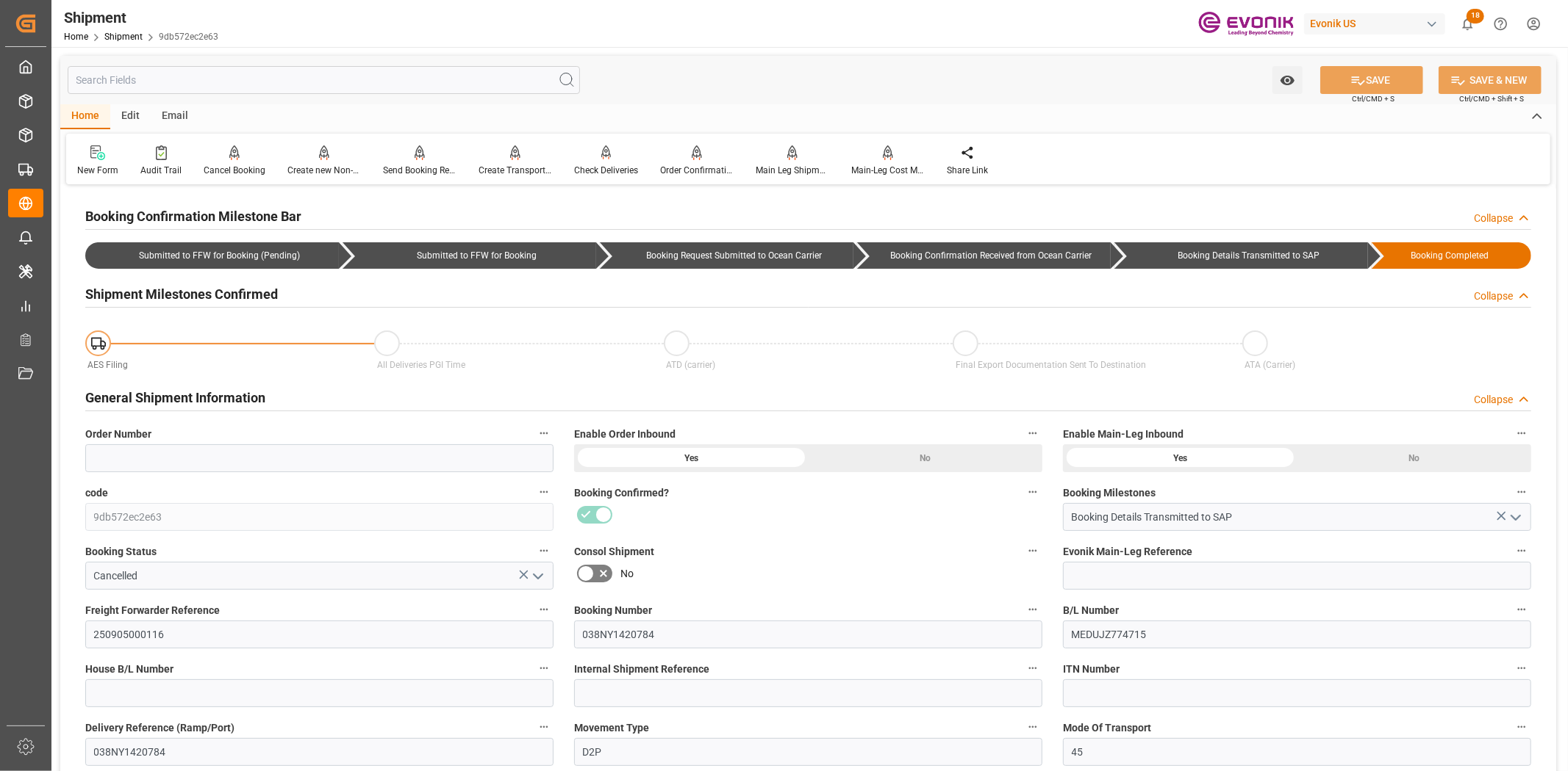
click at [295, 76] on input "text" at bounding box center [323, 80] width 512 height 28
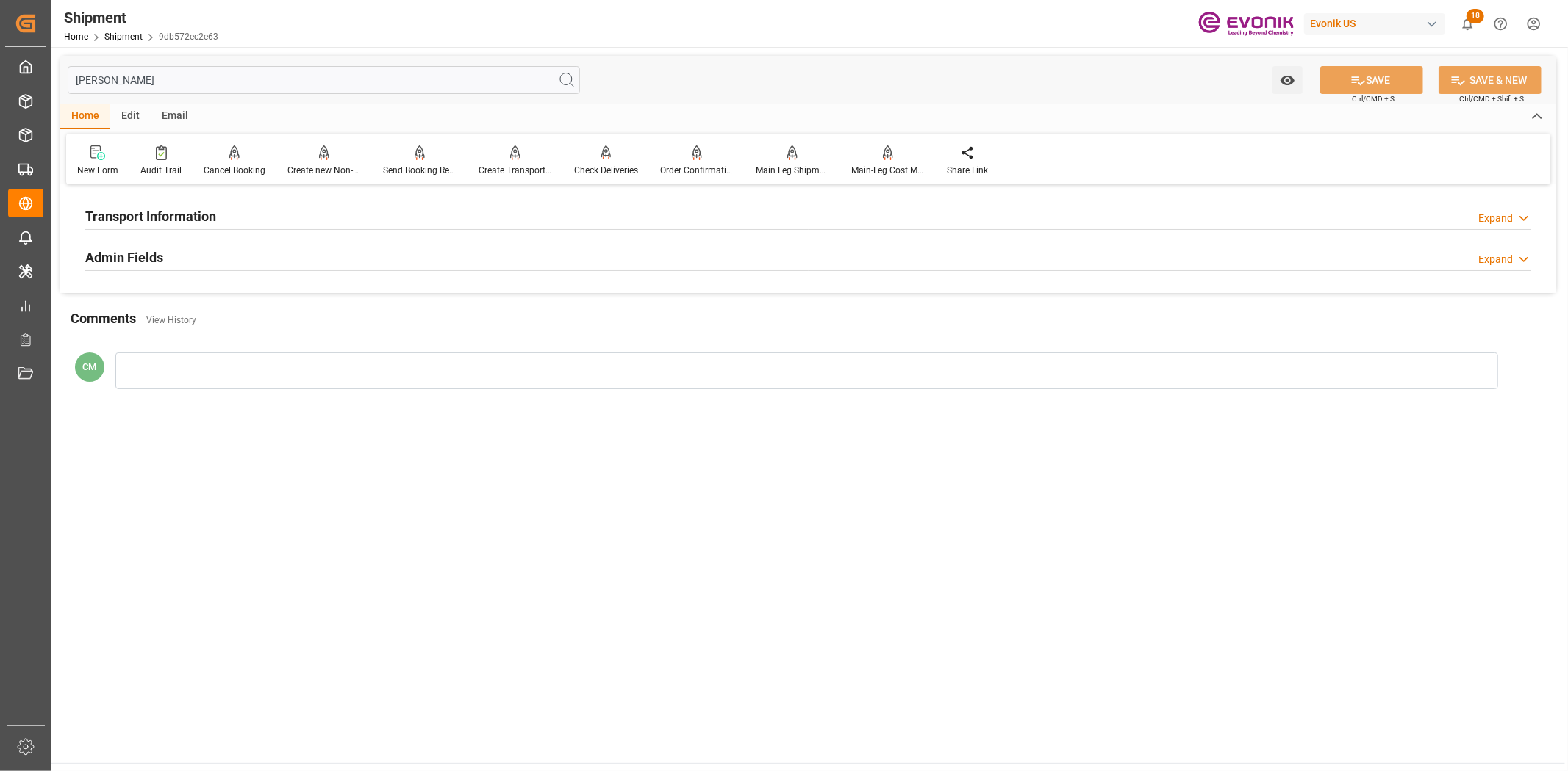
type input "[PERSON_NAME]"
drag, startPoint x: 206, startPoint y: 222, endPoint x: 220, endPoint y: 226, distance: 14.6
click at [208, 222] on h2 "Transport Information" at bounding box center [150, 216] width 131 height 19
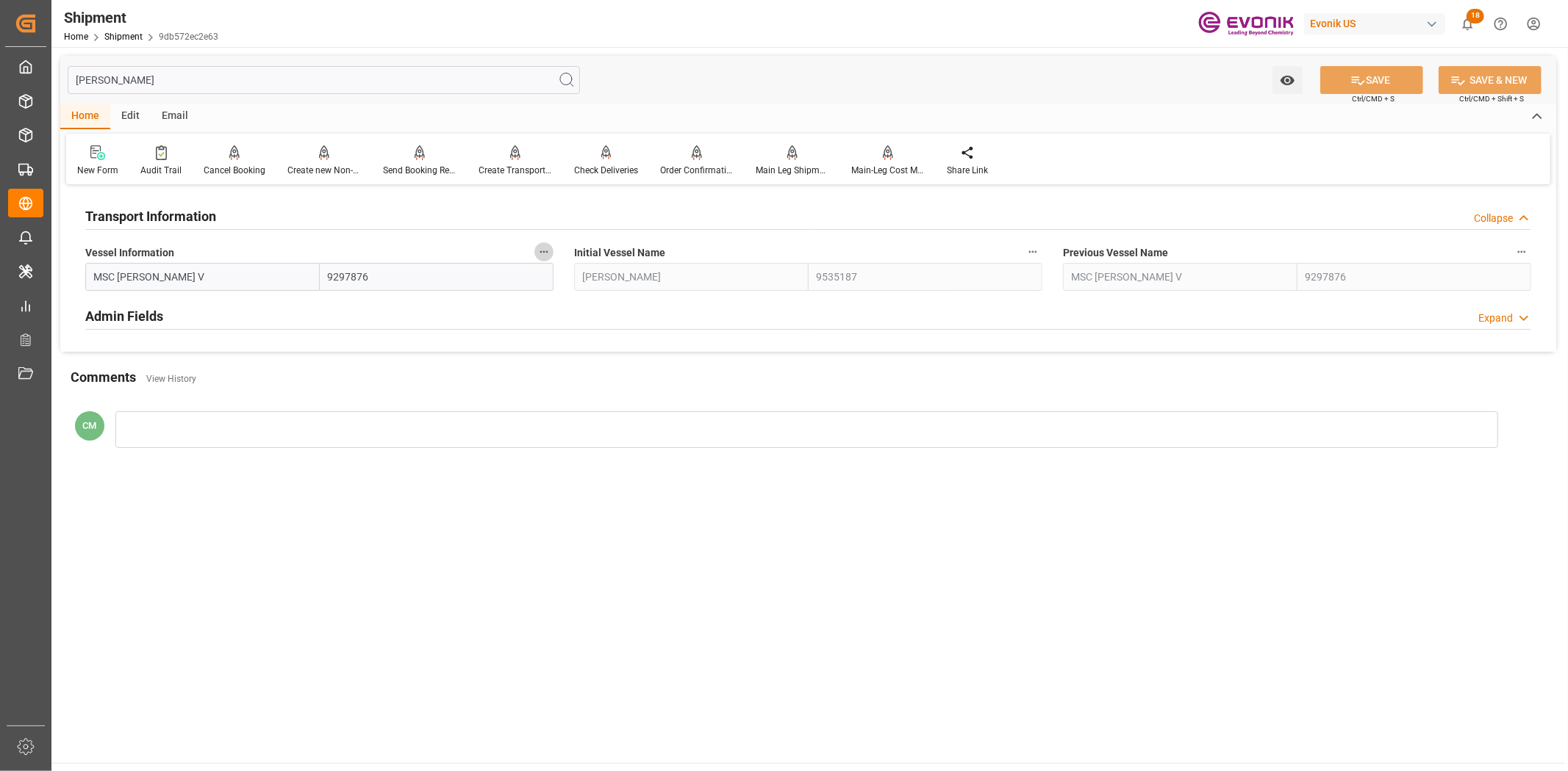
click at [550, 251] on button "Vessel Information" at bounding box center [544, 252] width 20 height 19
click at [553, 252] on icon at bounding box center [554, 252] width 14 height 14
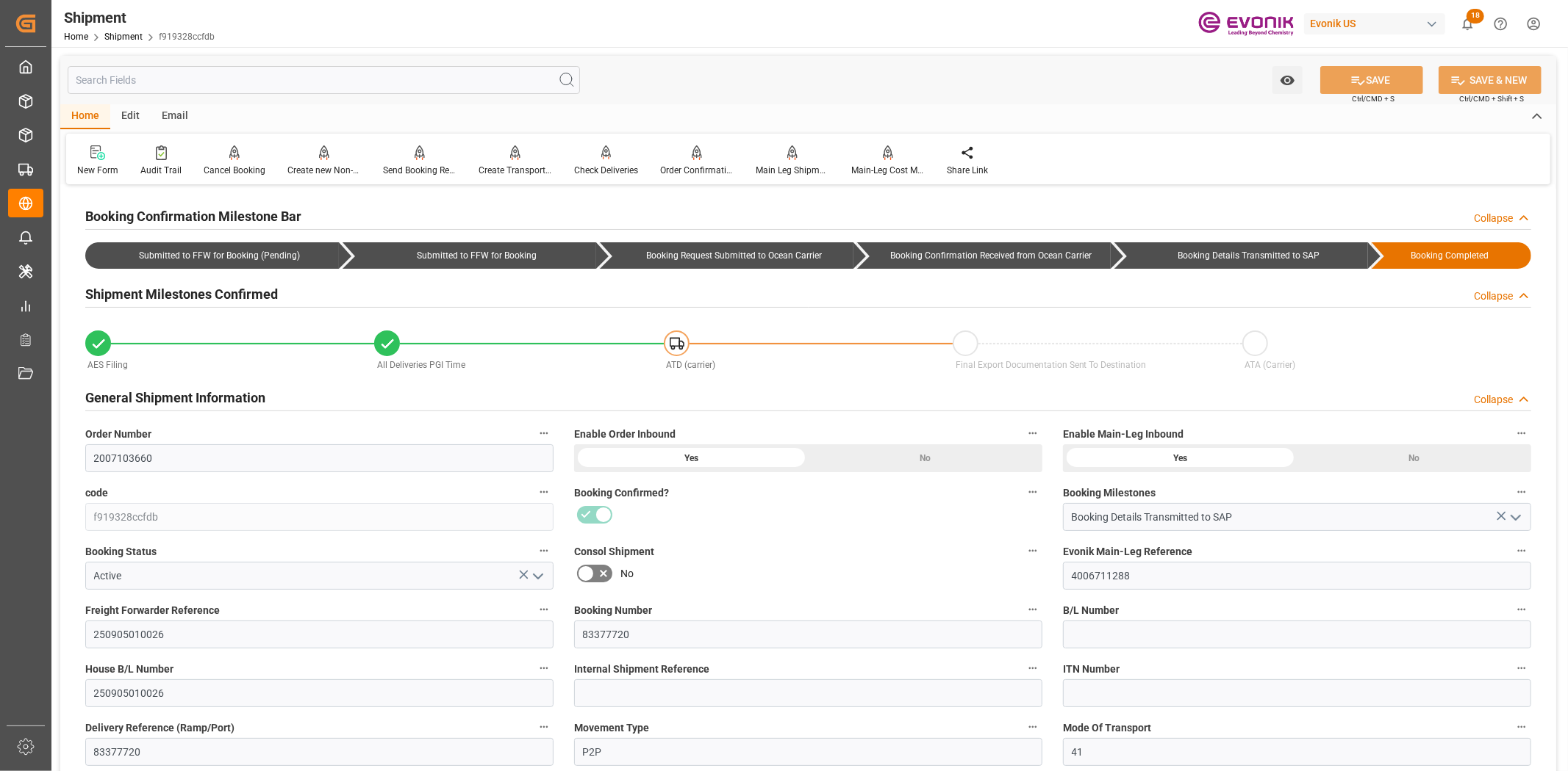
click at [262, 76] on input "text" at bounding box center [323, 80] width 512 height 28
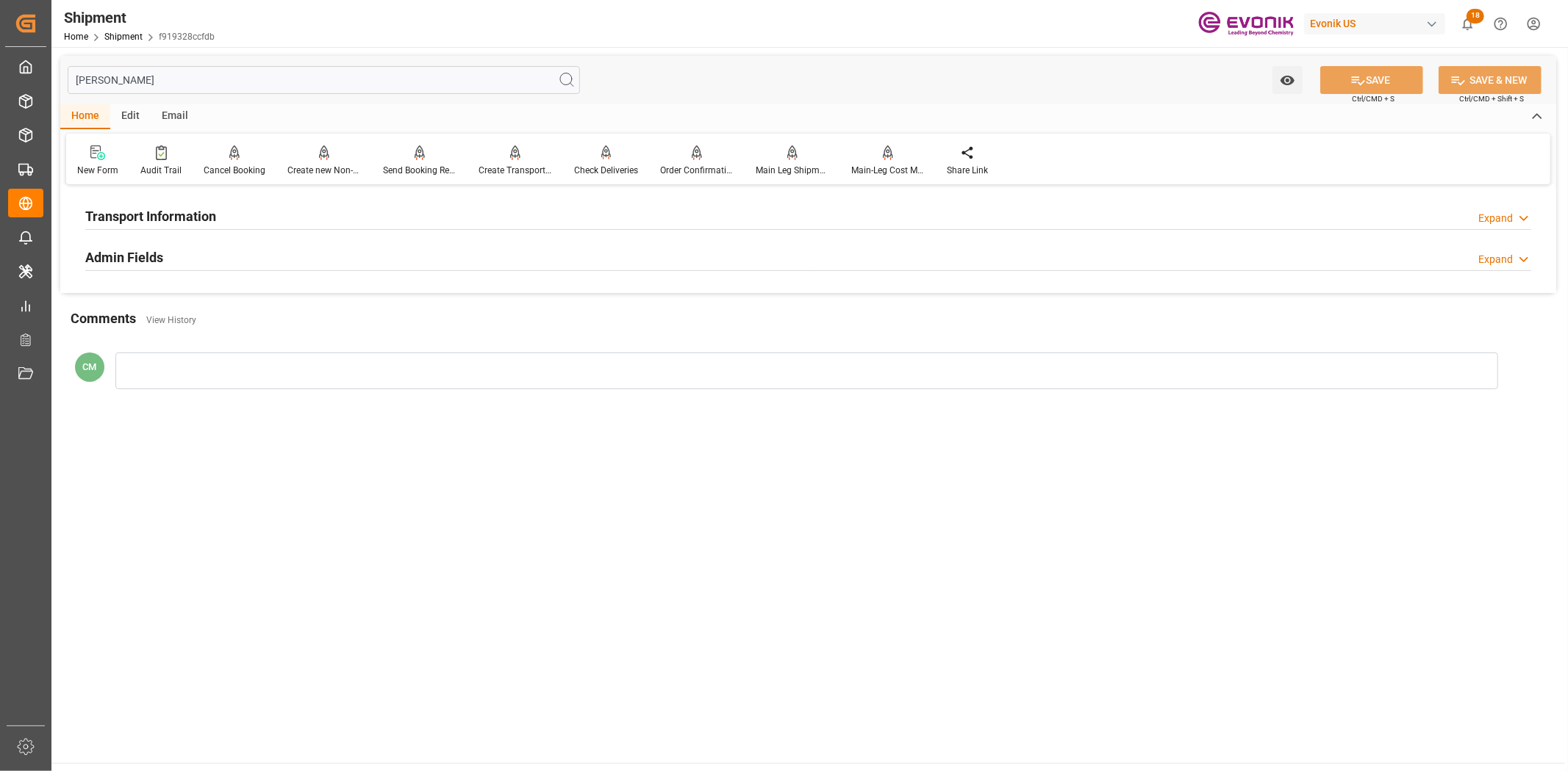
type input "[PERSON_NAME]"
click at [189, 224] on h2 "Transport Information" at bounding box center [150, 216] width 131 height 19
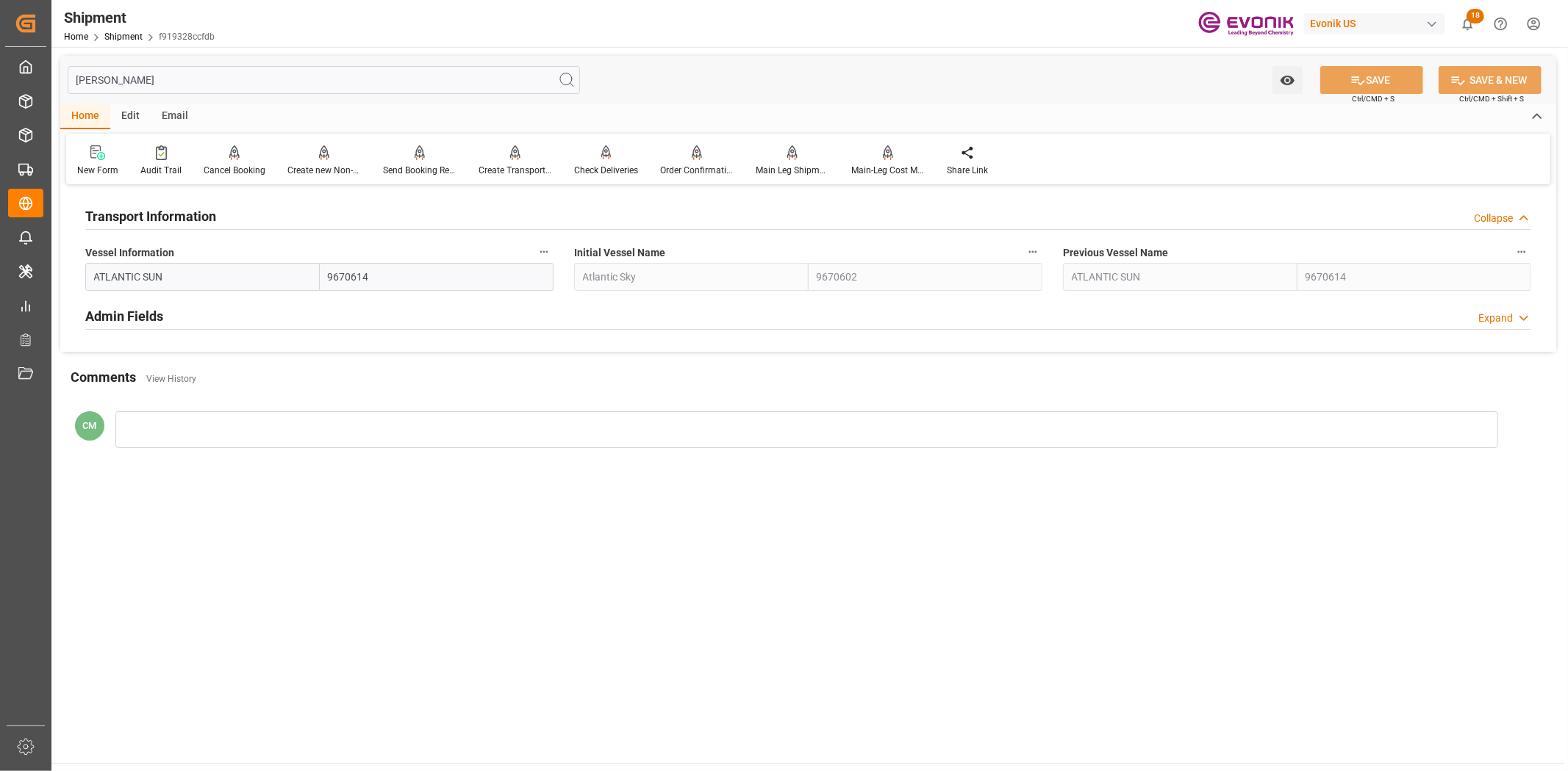
click at [549, 255] on icon "button" at bounding box center [544, 251] width 12 height 12
click at [562, 259] on li "Audits" at bounding box center [571, 251] width 75 height 24
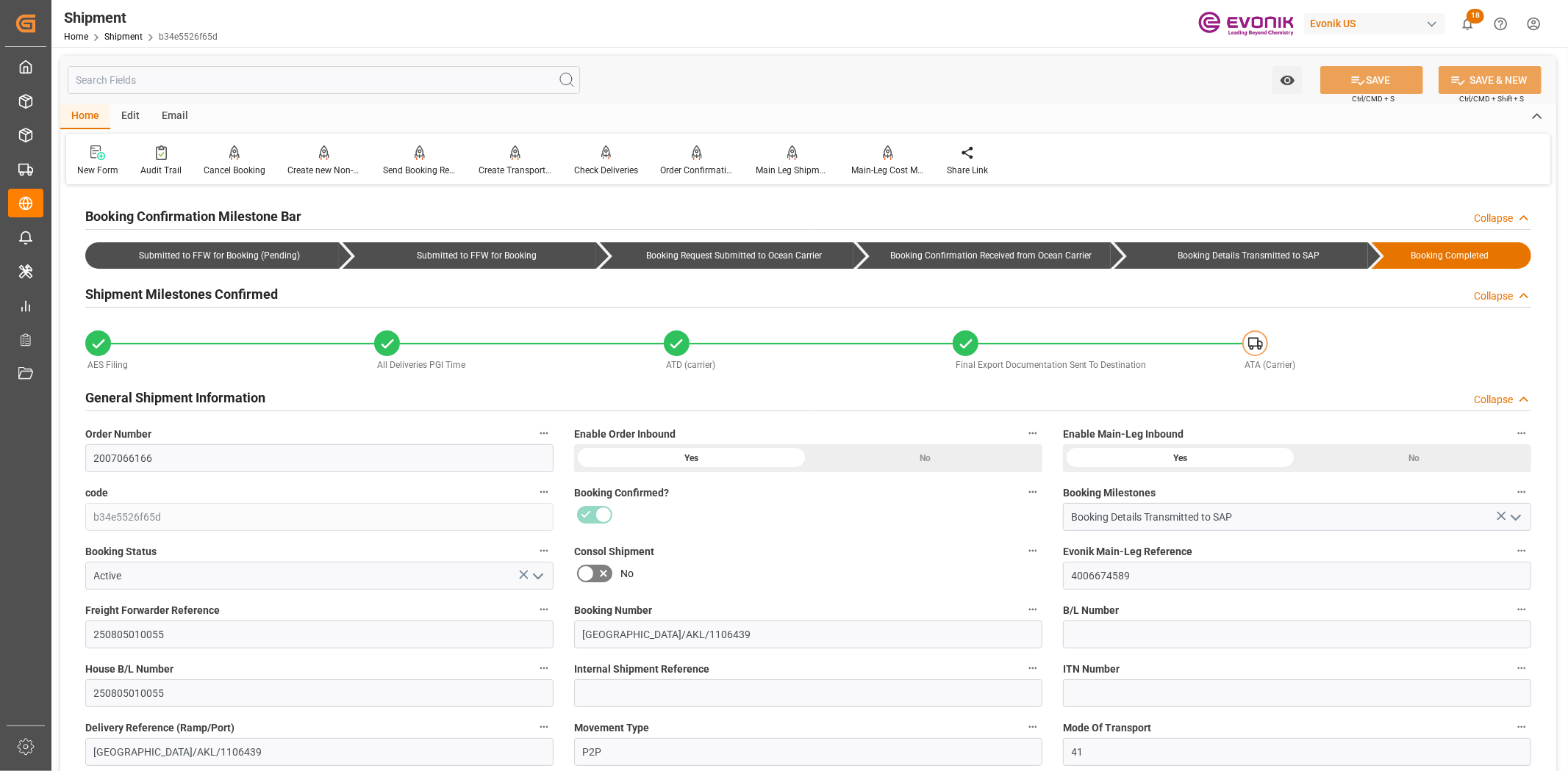
click at [313, 70] on input "text" at bounding box center [323, 80] width 512 height 28
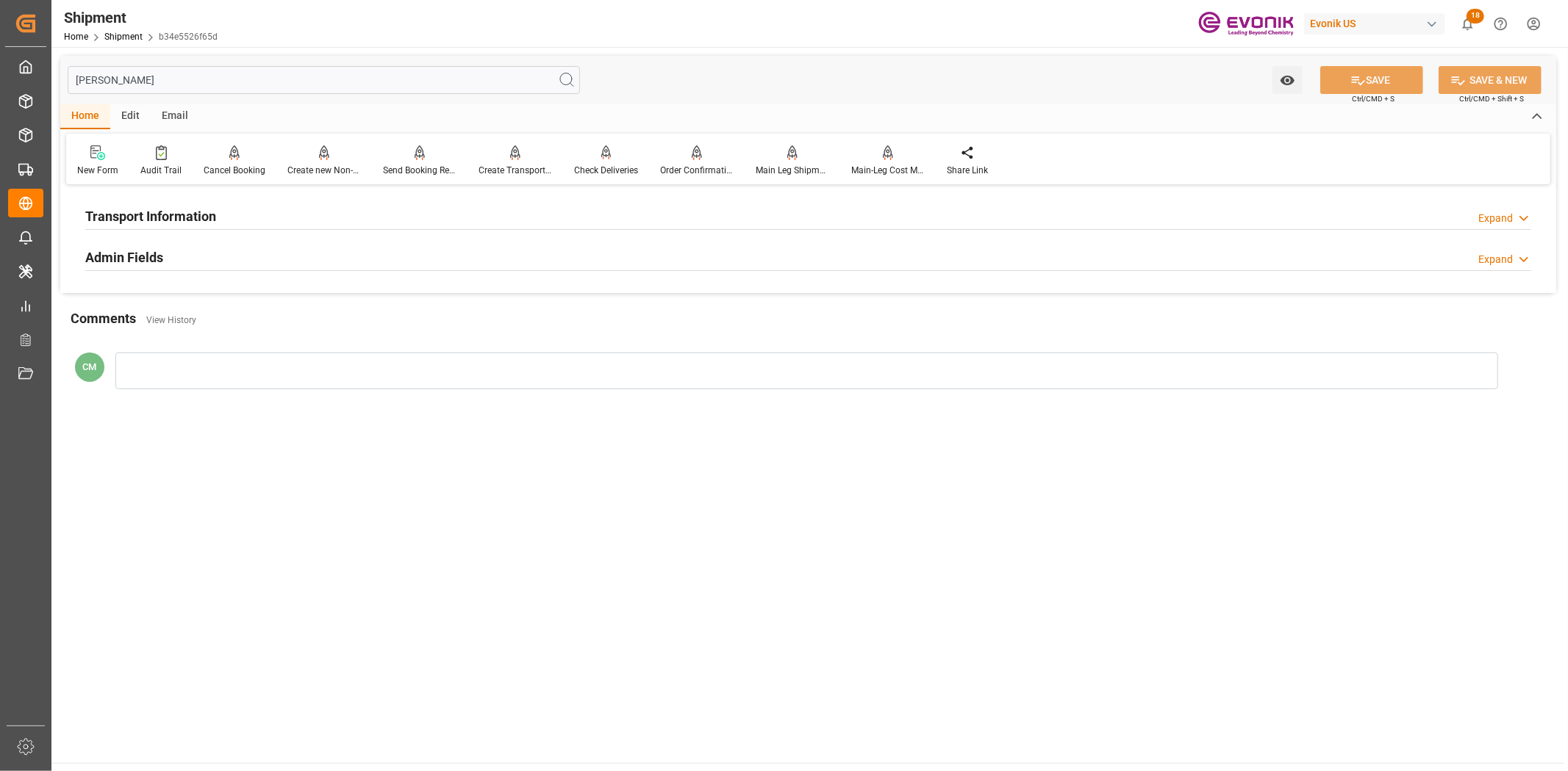
type input "[PERSON_NAME]"
drag, startPoint x: 186, startPoint y: 205, endPoint x: 259, endPoint y: 219, distance: 74.3
click at [191, 208] on div "Transport Information" at bounding box center [150, 214] width 131 height 28
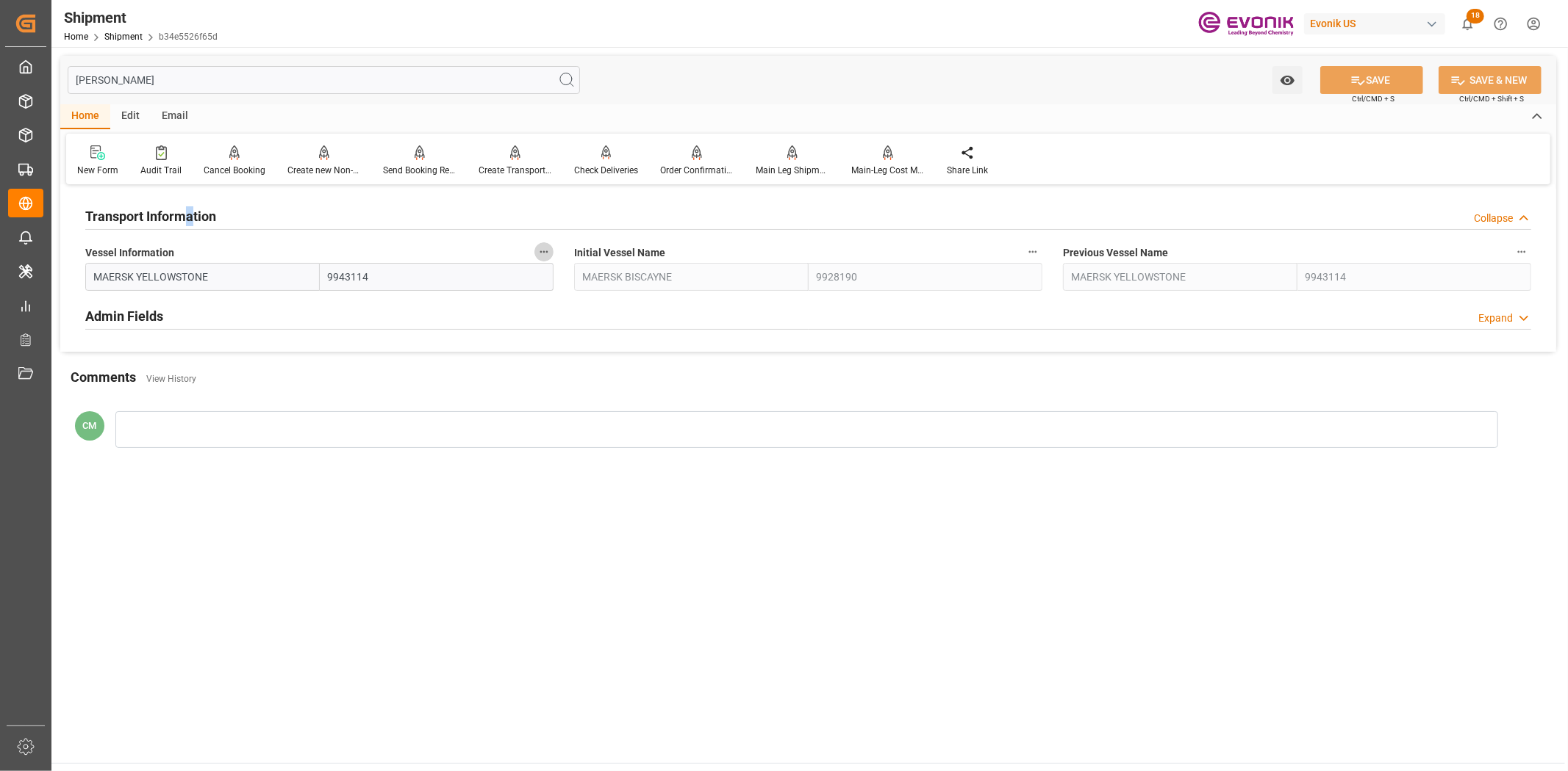
click at [548, 252] on icon "button" at bounding box center [544, 251] width 12 height 12
click at [550, 258] on icon at bounding box center [554, 251] width 16 height 16
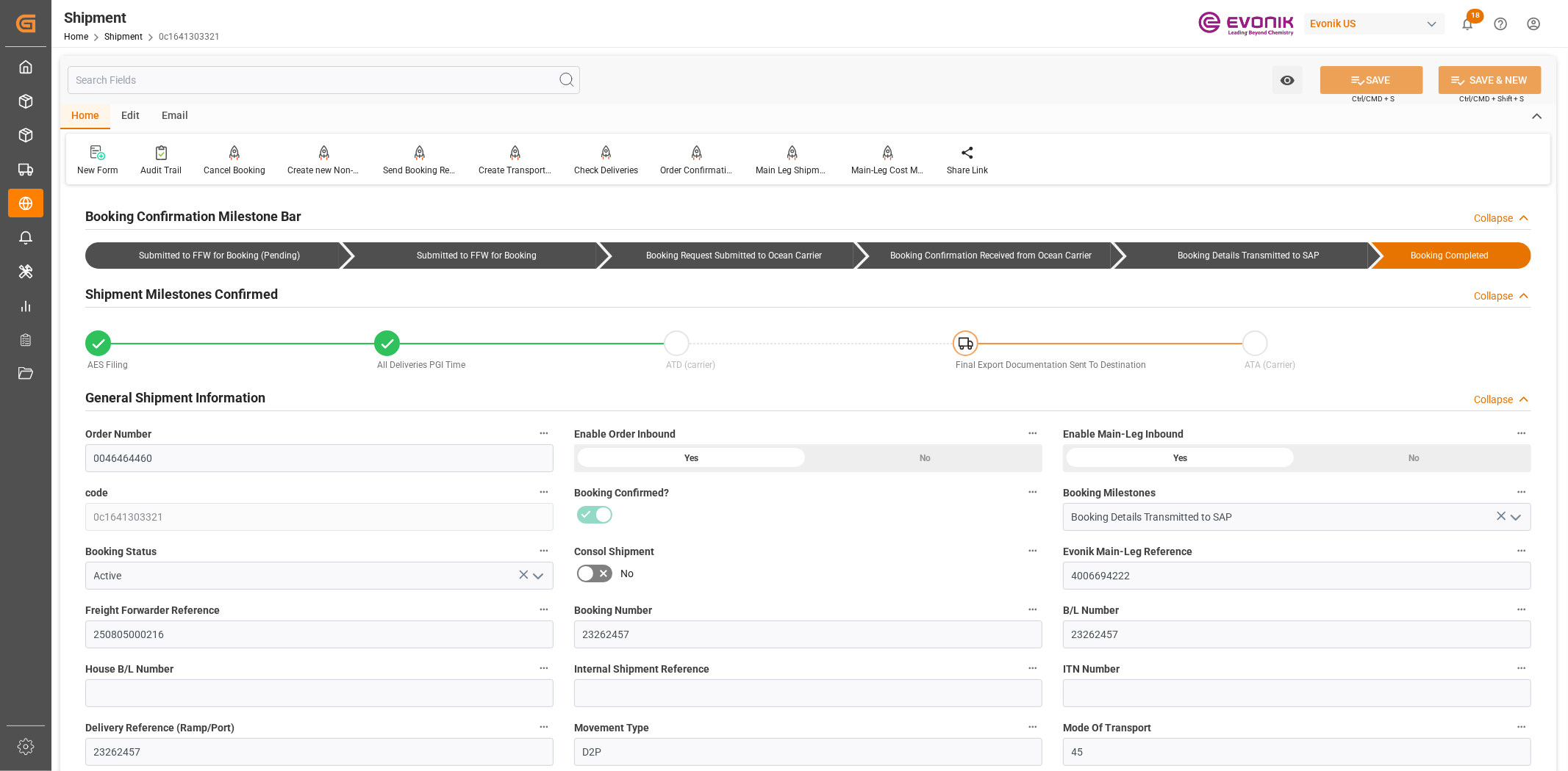
click at [341, 75] on input "text" at bounding box center [323, 80] width 512 height 28
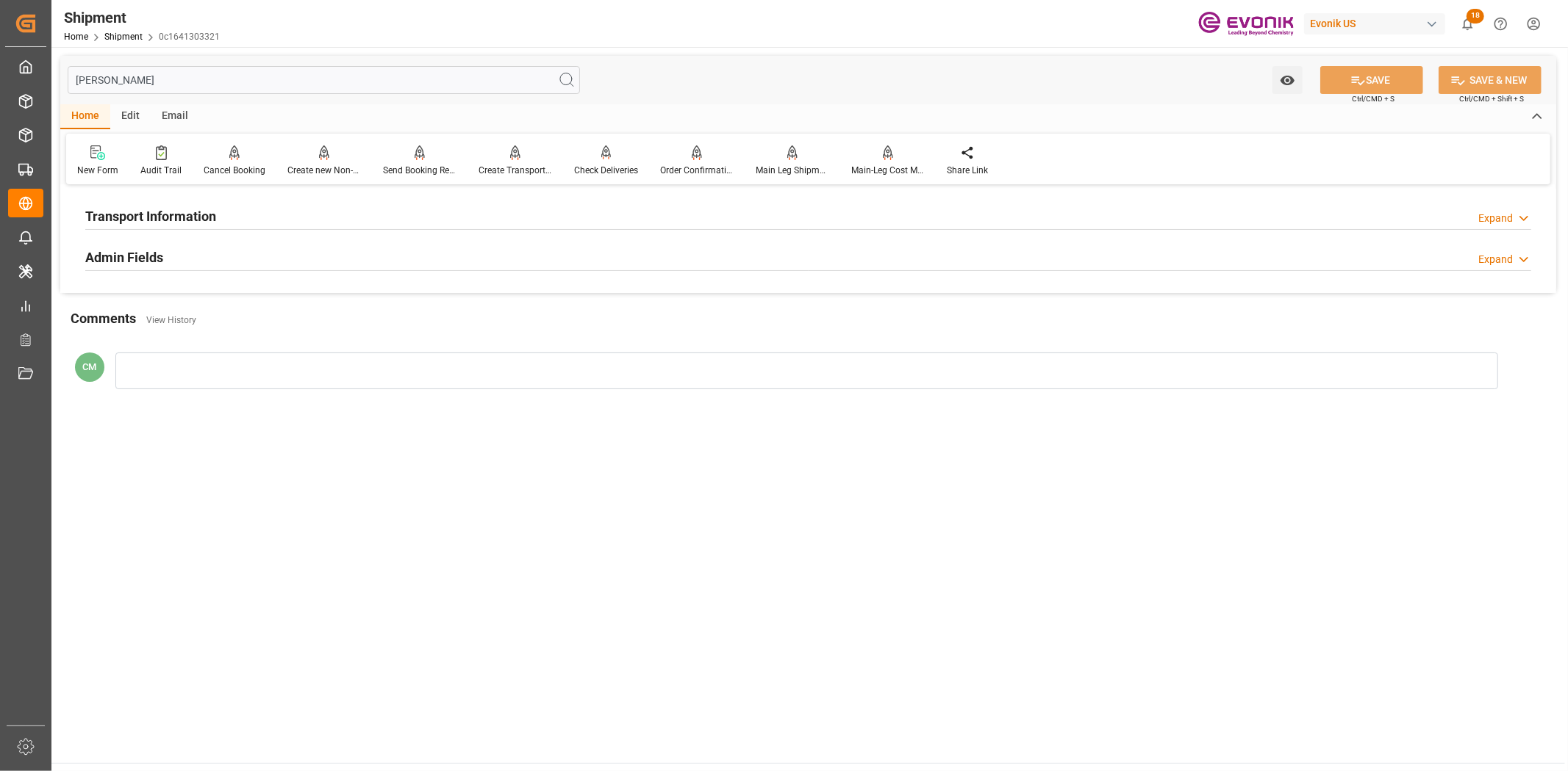
type input "[PERSON_NAME]"
drag, startPoint x: 195, startPoint y: 209, endPoint x: 209, endPoint y: 209, distance: 14.0
click at [197, 209] on h2 "Transport Information" at bounding box center [150, 216] width 131 height 19
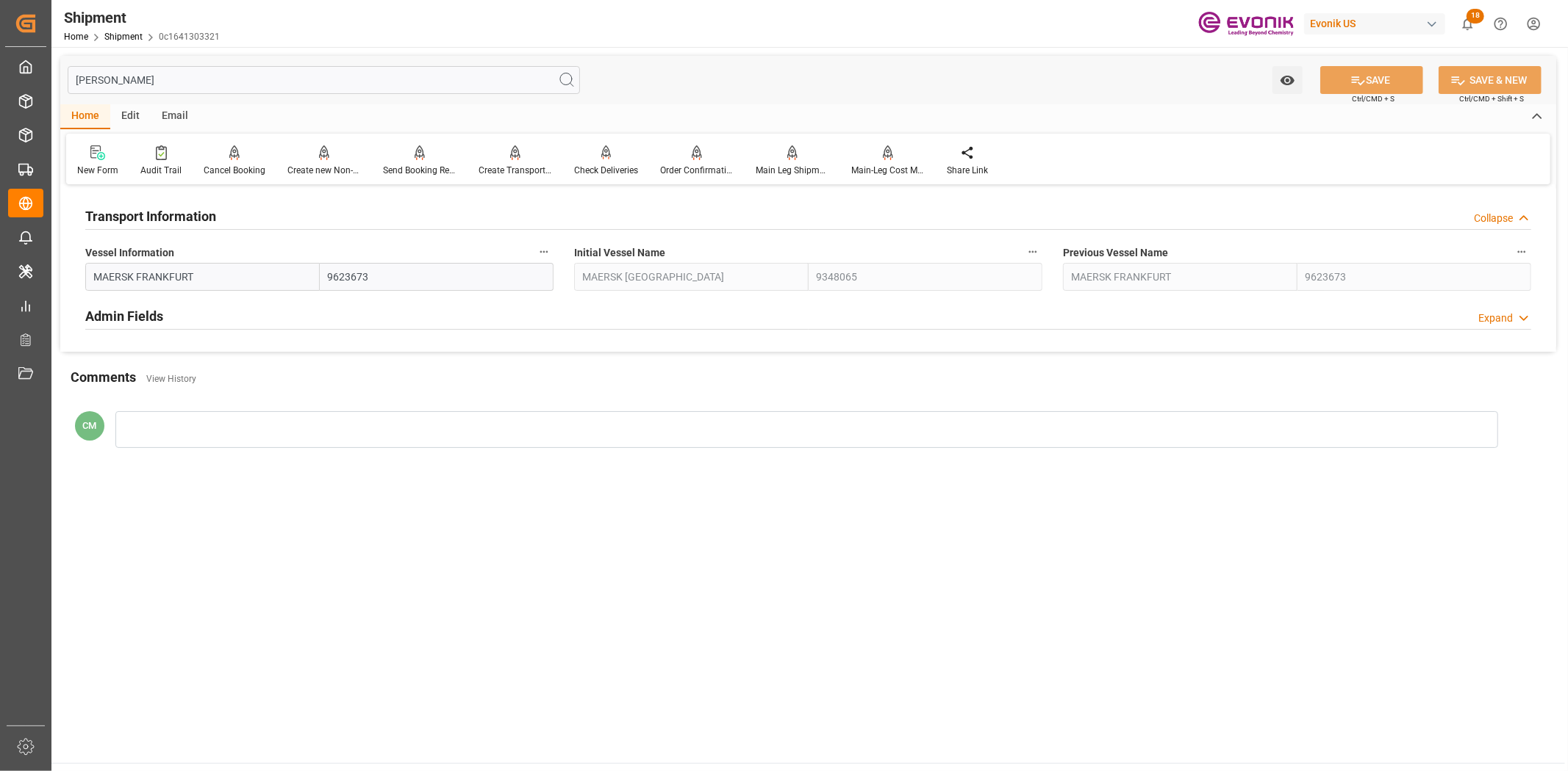
drag, startPoint x: 532, startPoint y: 251, endPoint x: 544, endPoint y: 251, distance: 12.0
click at [534, 251] on label "Vessel Information" at bounding box center [319, 252] width 468 height 20
click at [534, 251] on button "Vessel Information" at bounding box center [544, 252] width 20 height 19
click at [559, 251] on icon at bounding box center [554, 251] width 16 height 16
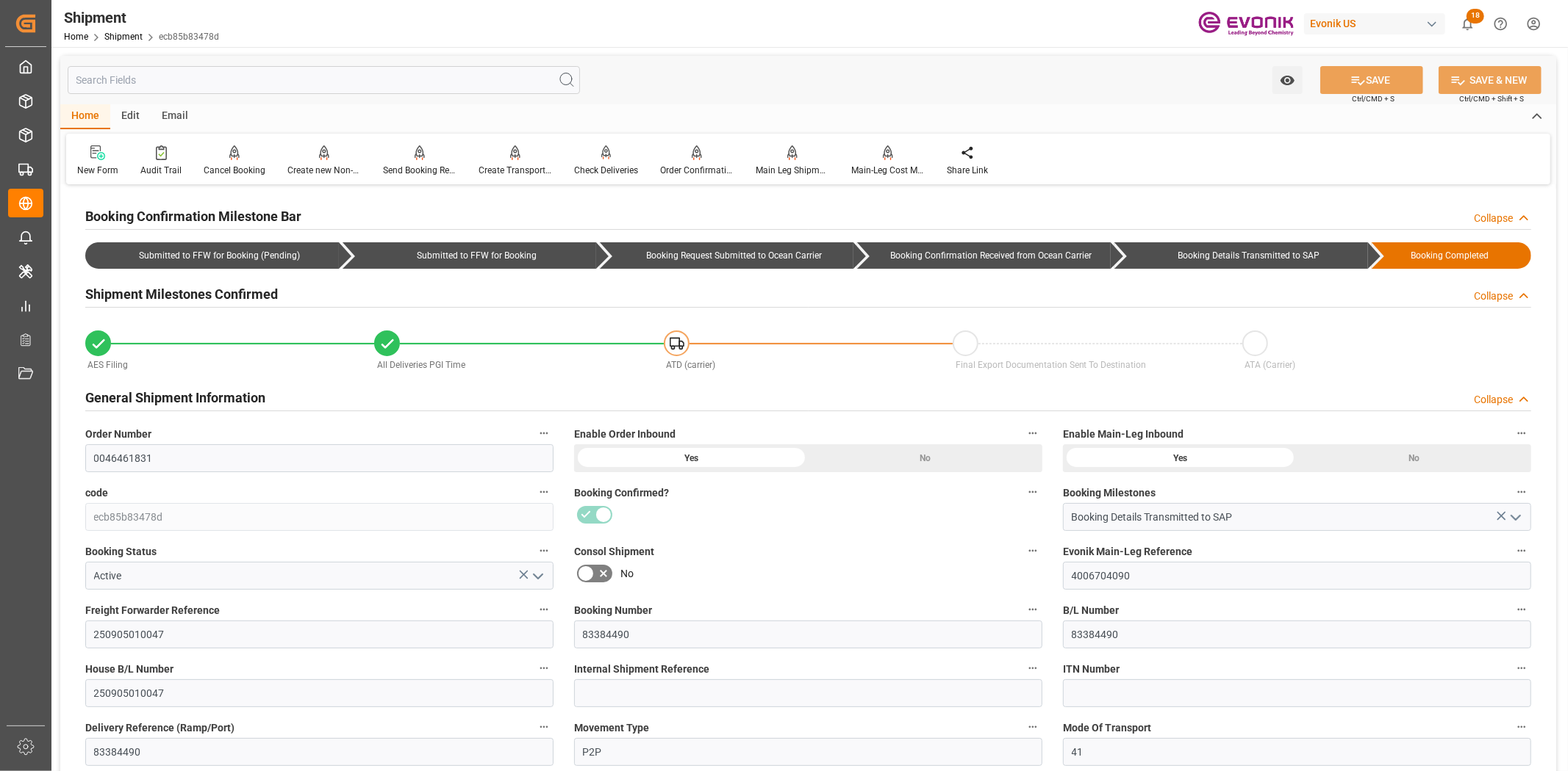
click at [390, 68] on input "text" at bounding box center [323, 80] width 512 height 28
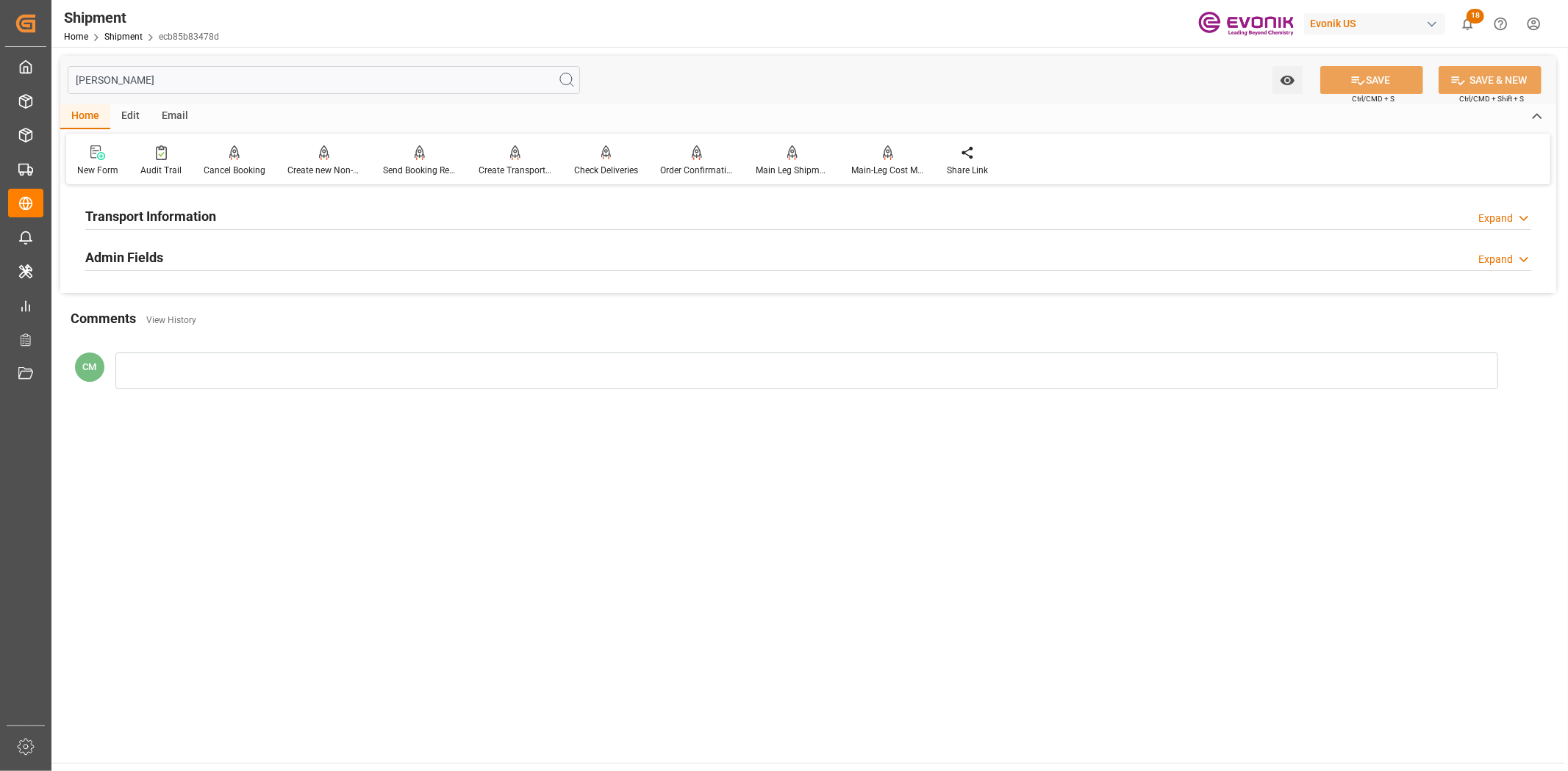
type input "[PERSON_NAME]"
drag, startPoint x: 234, startPoint y: 207, endPoint x: 439, endPoint y: 270, distance: 214.5
click at [236, 208] on div "Transport Information Expand" at bounding box center [807, 214] width 1445 height 28
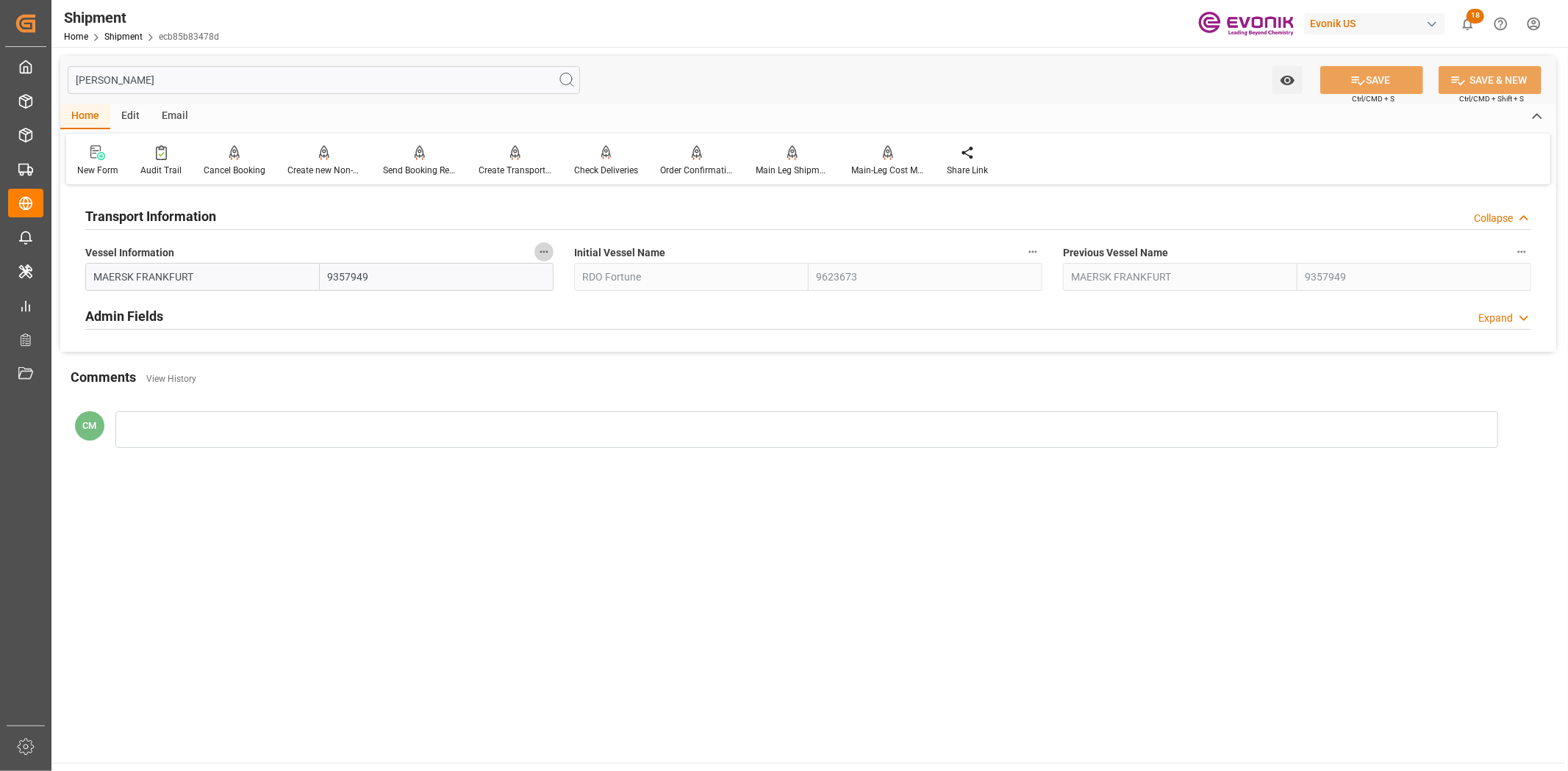
click at [547, 251] on icon "button" at bounding box center [544, 251] width 12 height 12
click at [568, 253] on li "Audits" at bounding box center [571, 251] width 75 height 24
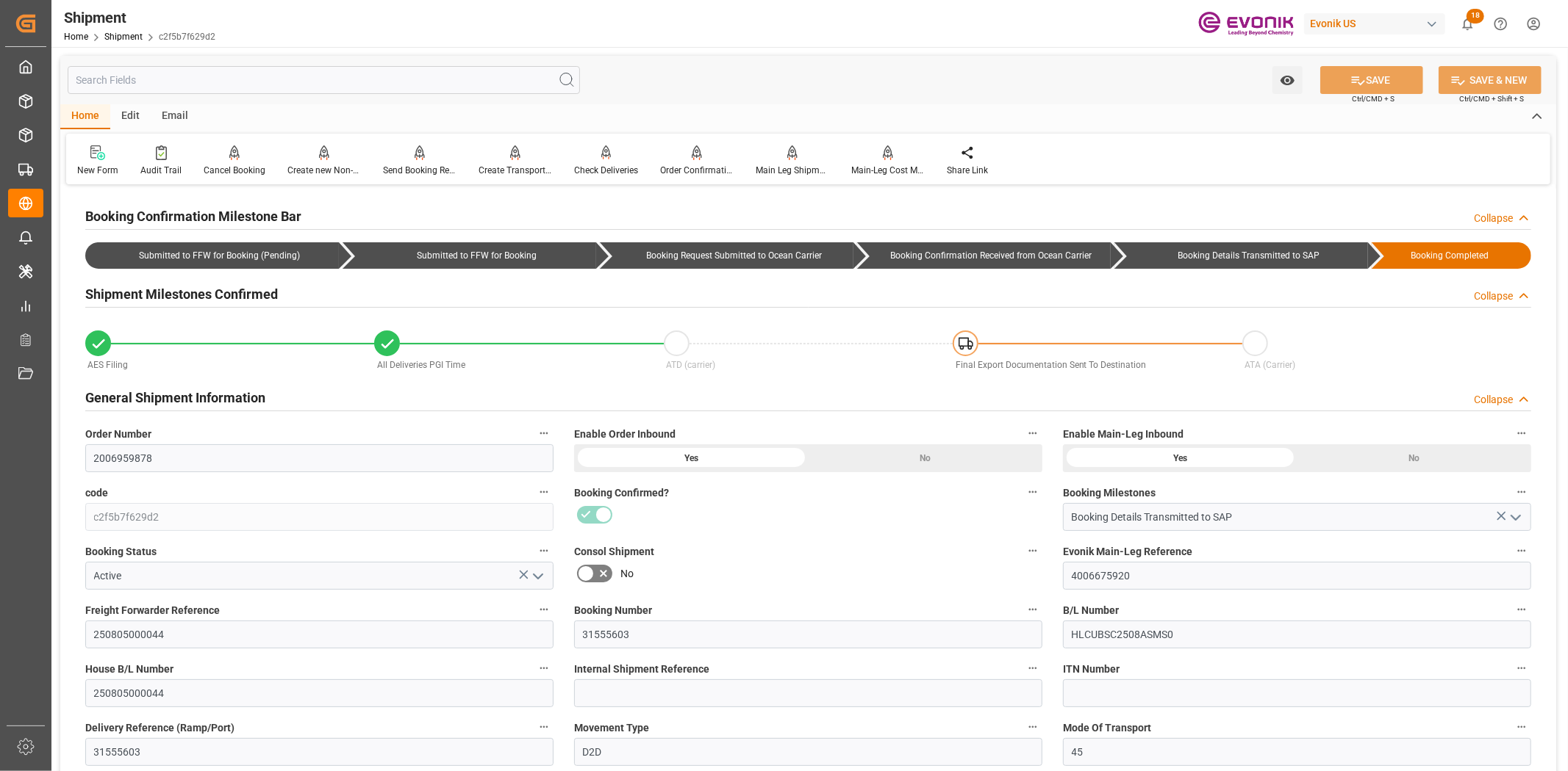
click at [324, 81] on input "text" at bounding box center [323, 80] width 512 height 28
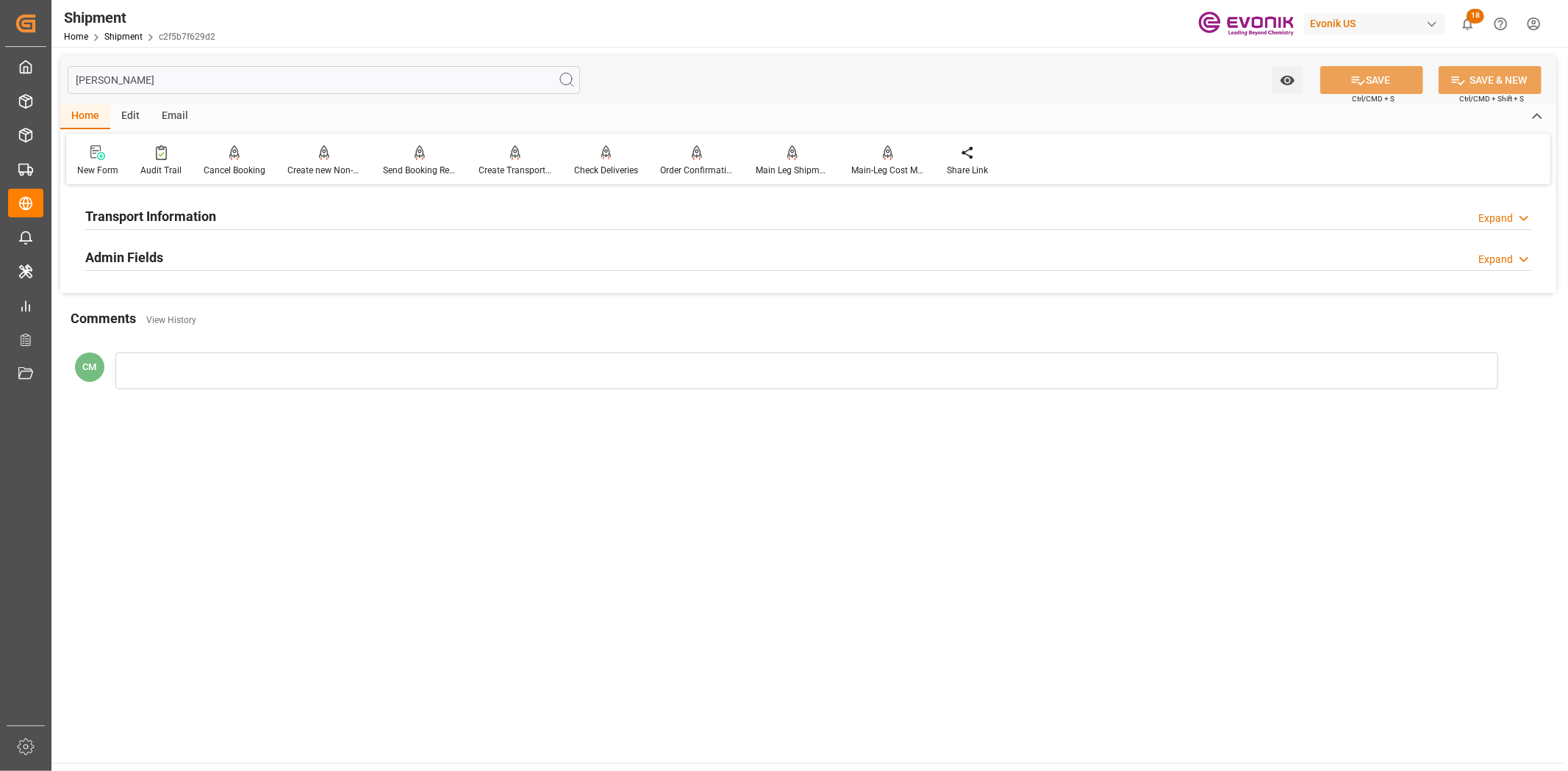
type input "[PERSON_NAME]"
click at [277, 207] on div "Transport Information Expand" at bounding box center [807, 214] width 1445 height 28
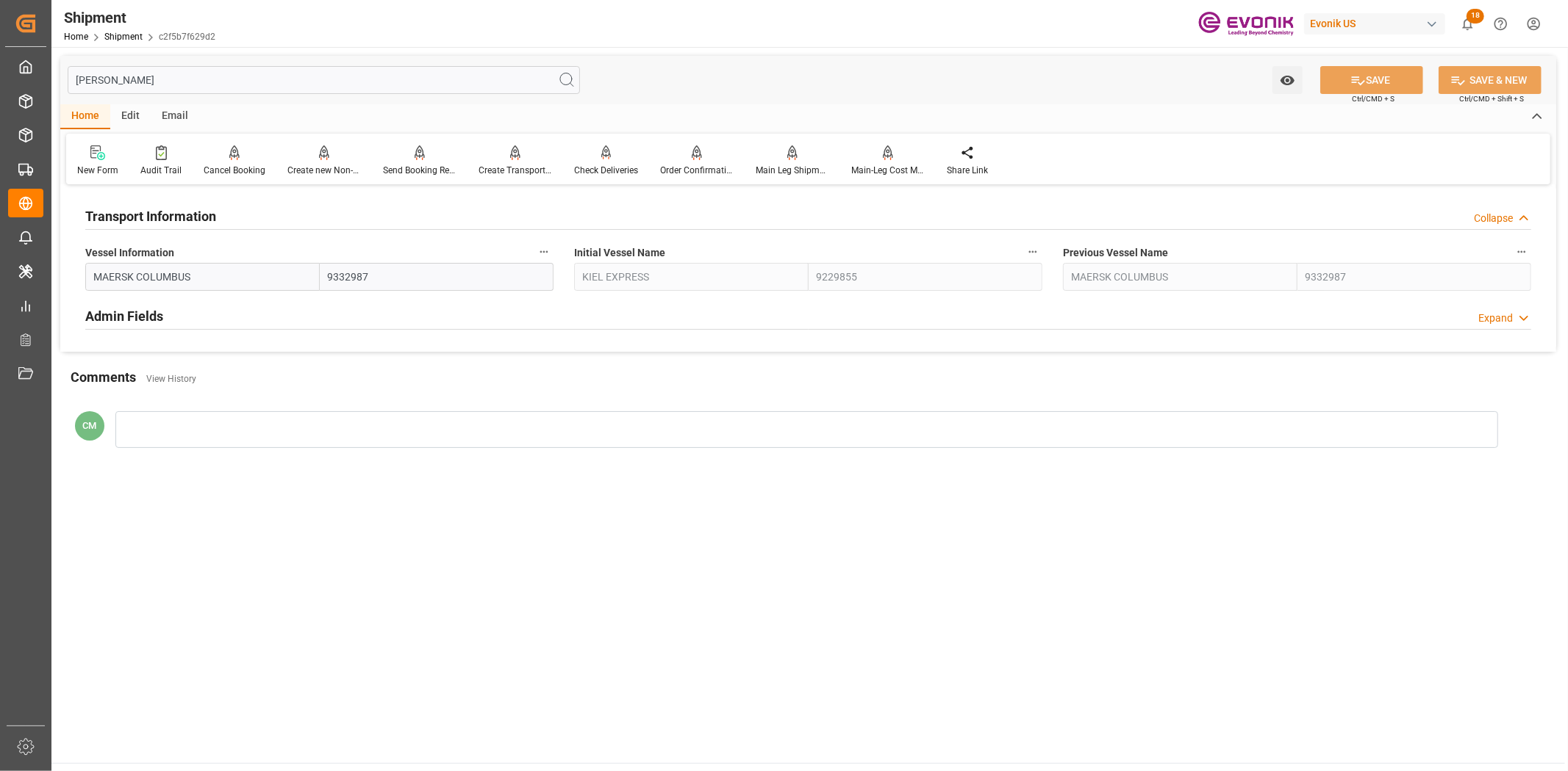
drag, startPoint x: 535, startPoint y: 247, endPoint x: 579, endPoint y: 259, distance: 45.6
click at [536, 247] on button "Vessel Information" at bounding box center [544, 252] width 20 height 19
click at [579, 259] on li "Audits" at bounding box center [571, 251] width 75 height 24
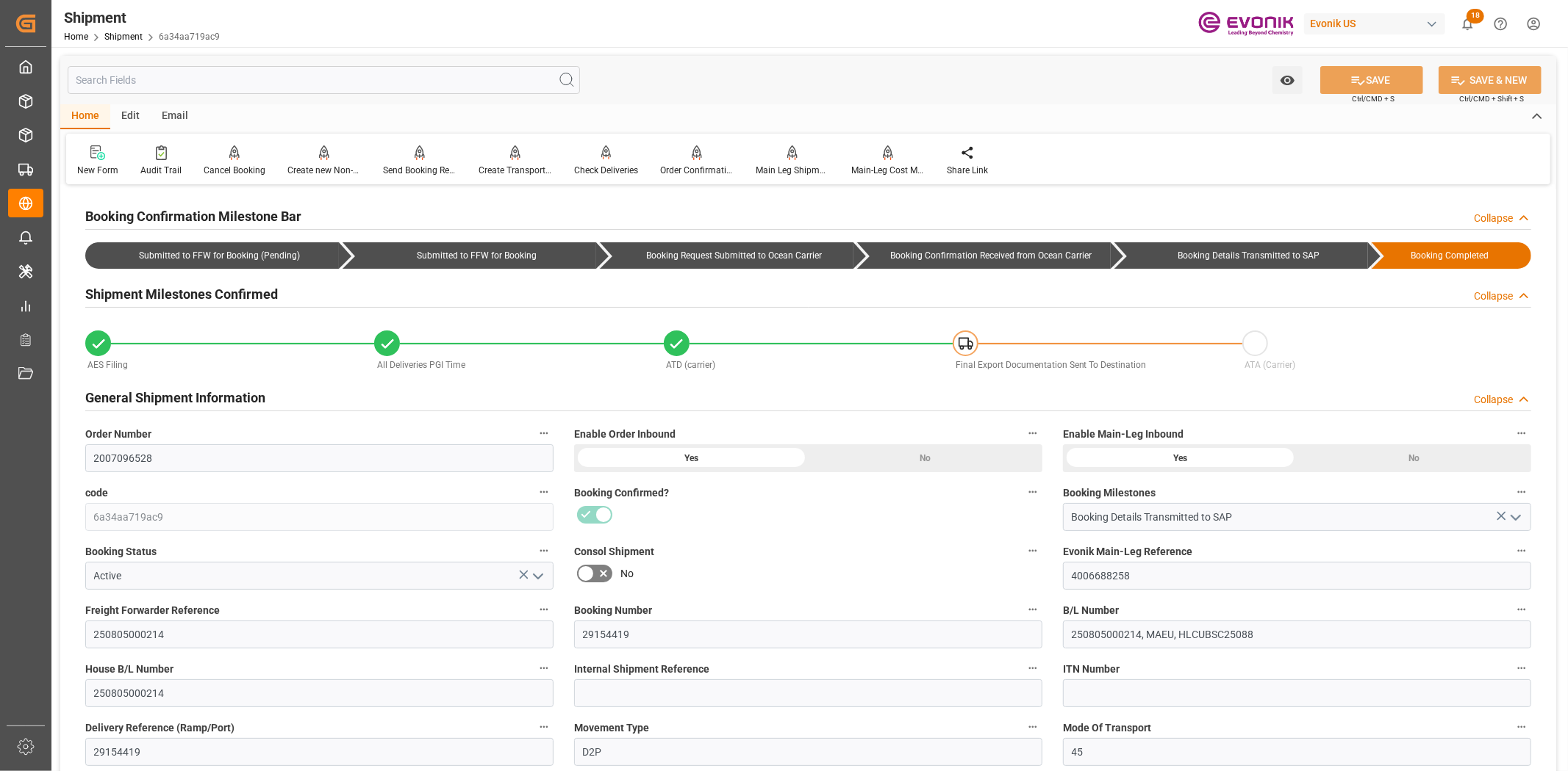
click at [353, 94] on input "text" at bounding box center [323, 80] width 512 height 28
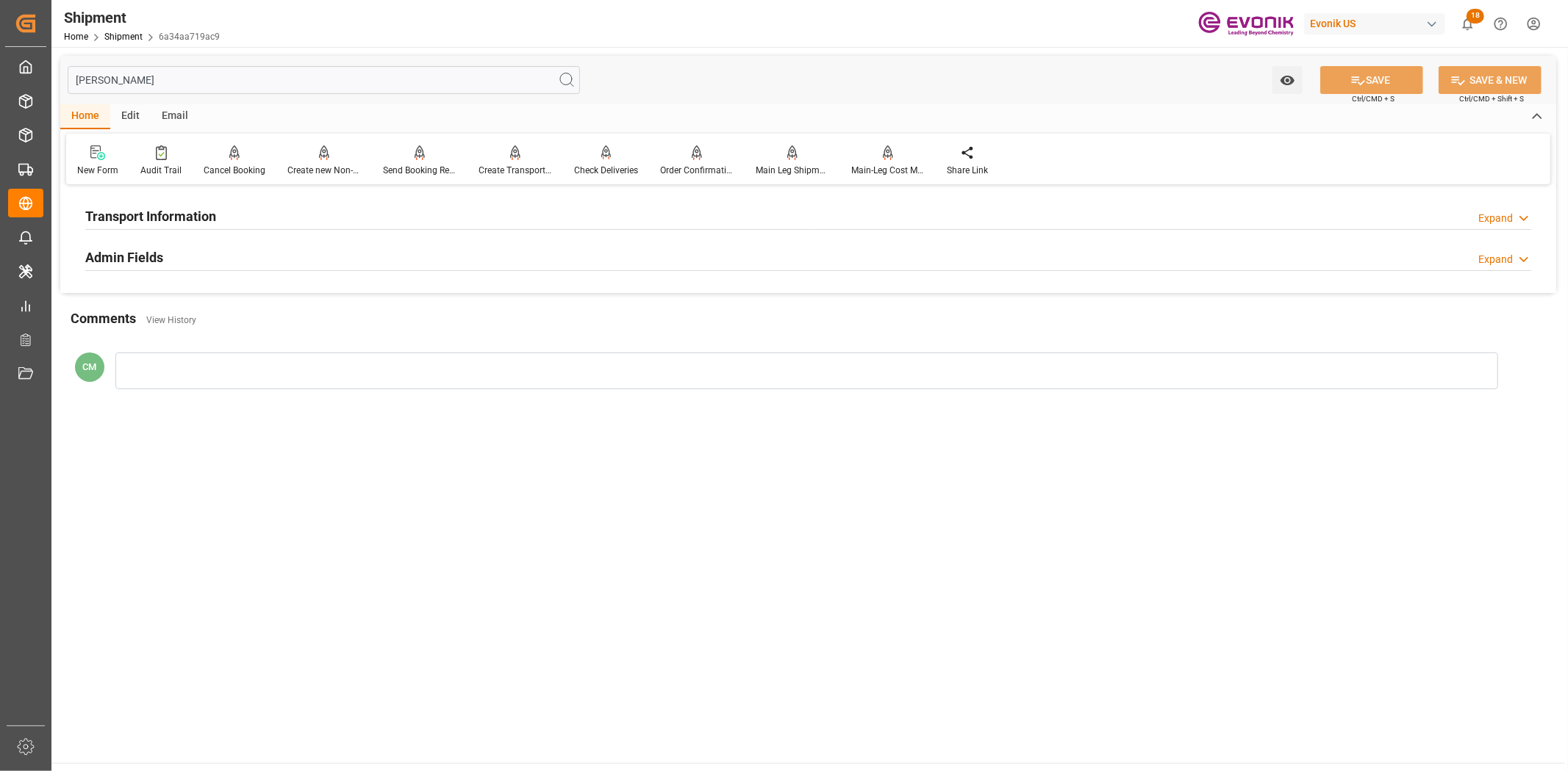
type input "[PERSON_NAME]"
click at [254, 214] on div "Transport Information Expand" at bounding box center [807, 214] width 1445 height 28
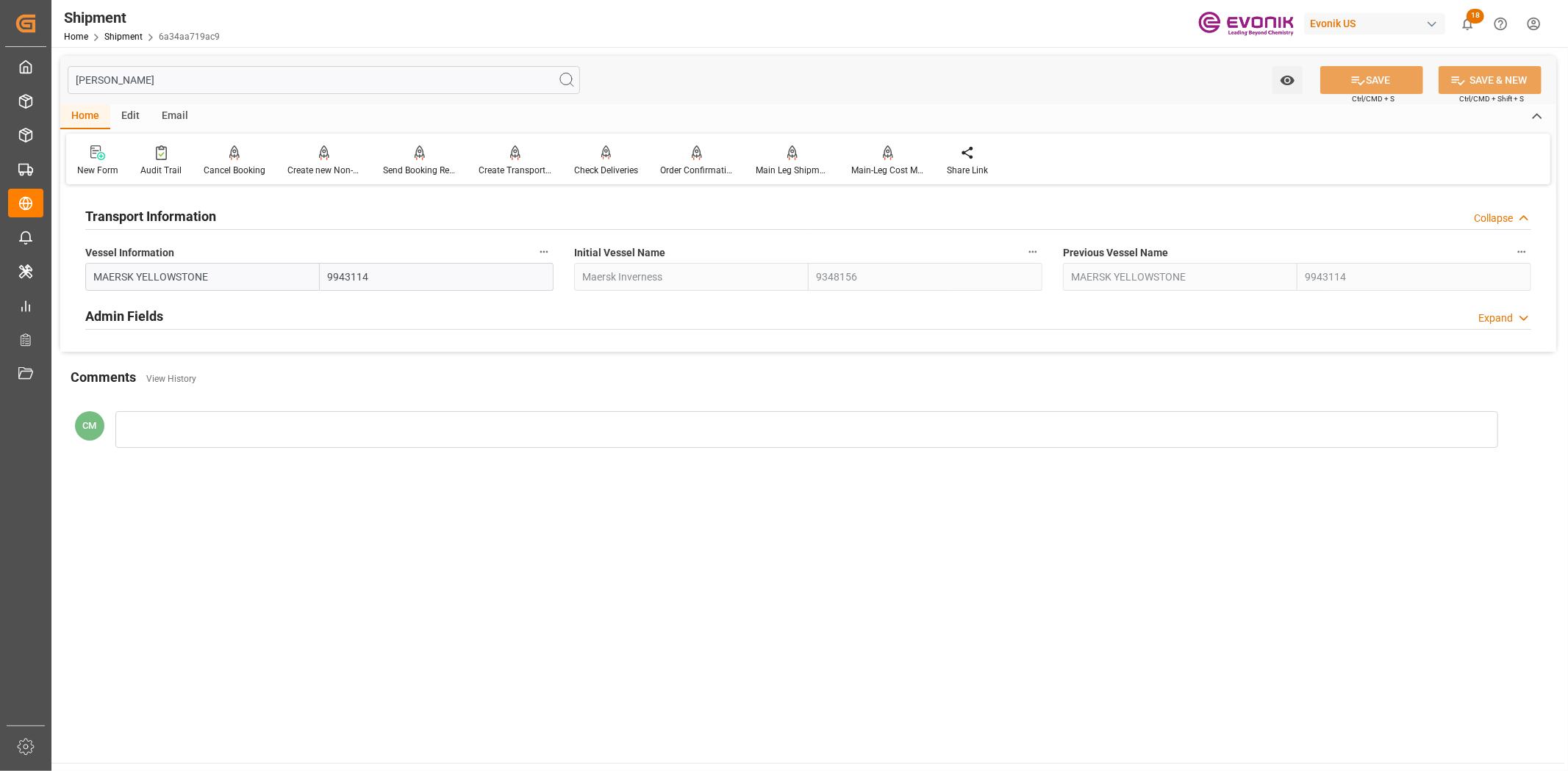
click at [538, 255] on icon "button" at bounding box center [544, 251] width 12 height 12
click at [608, 267] on ul "Audits" at bounding box center [571, 251] width 75 height 36
click at [582, 259] on li "Audits" at bounding box center [571, 251] width 75 height 24
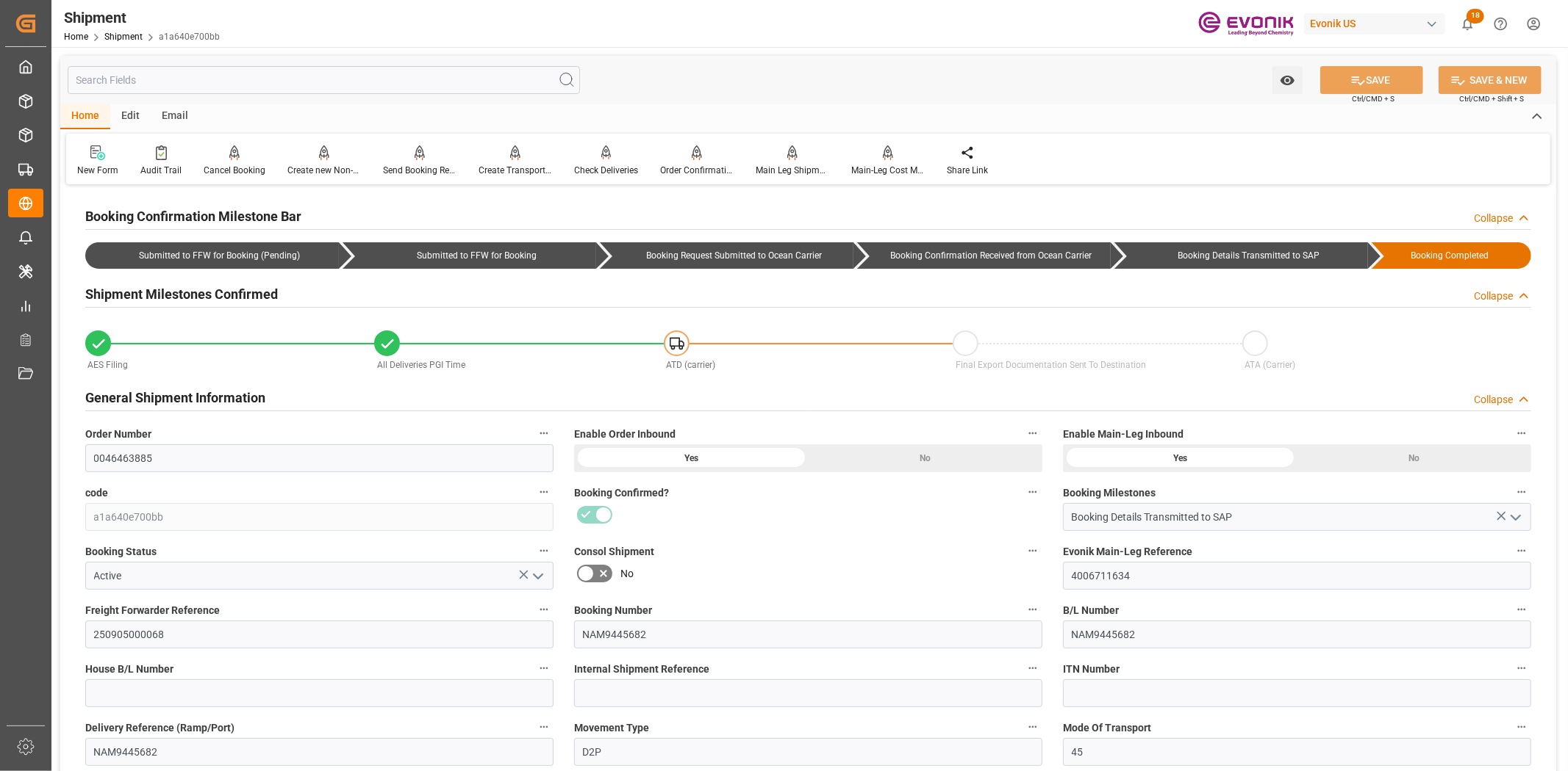
click at [413, 82] on input "text" at bounding box center [323, 80] width 512 height 28
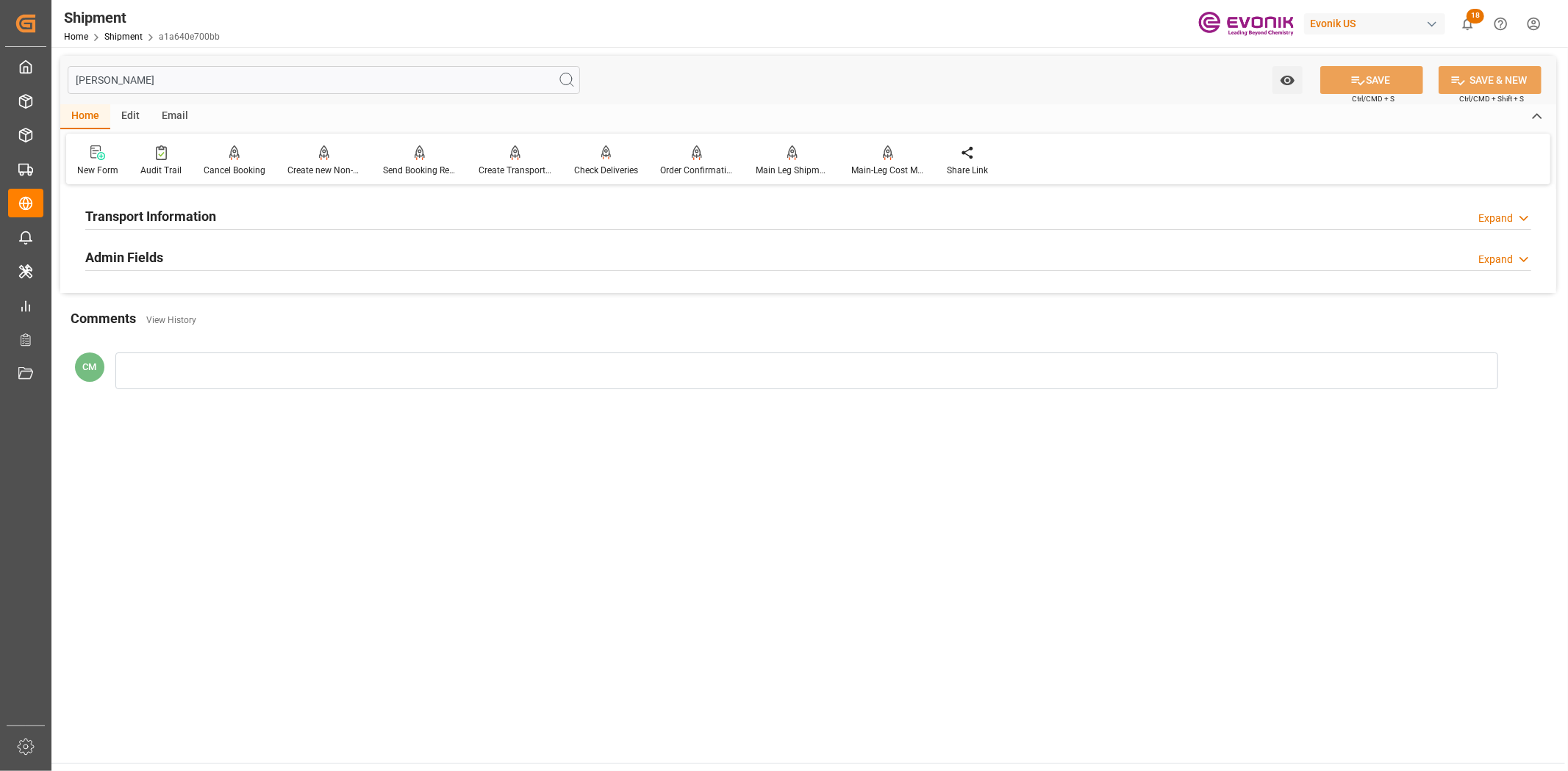
type input "[PERSON_NAME]"
click at [255, 208] on div "Transport Information Expand" at bounding box center [807, 214] width 1445 height 28
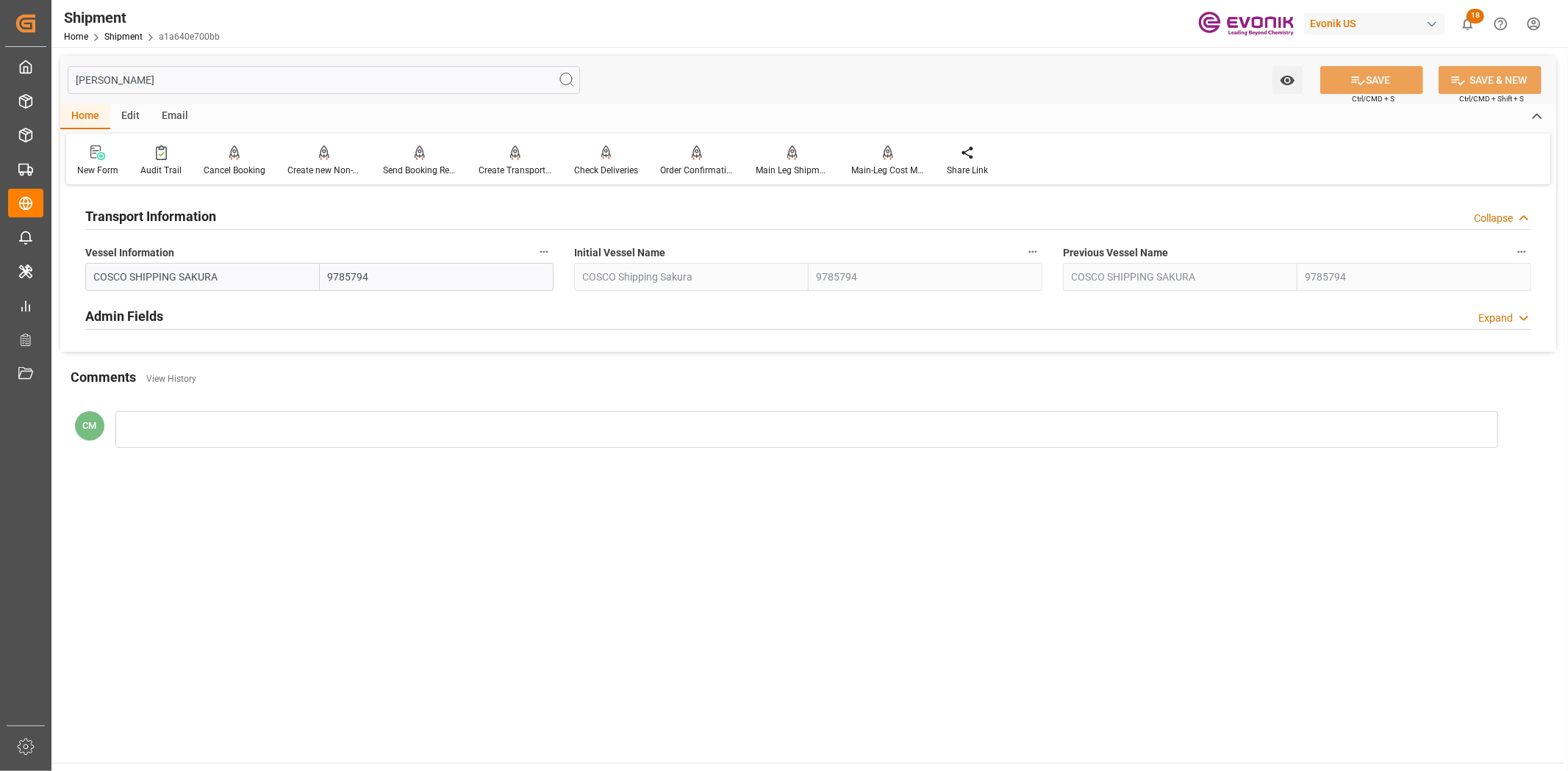
click at [541, 255] on icon "button" at bounding box center [544, 251] width 12 height 12
click at [557, 257] on icon at bounding box center [554, 252] width 14 height 14
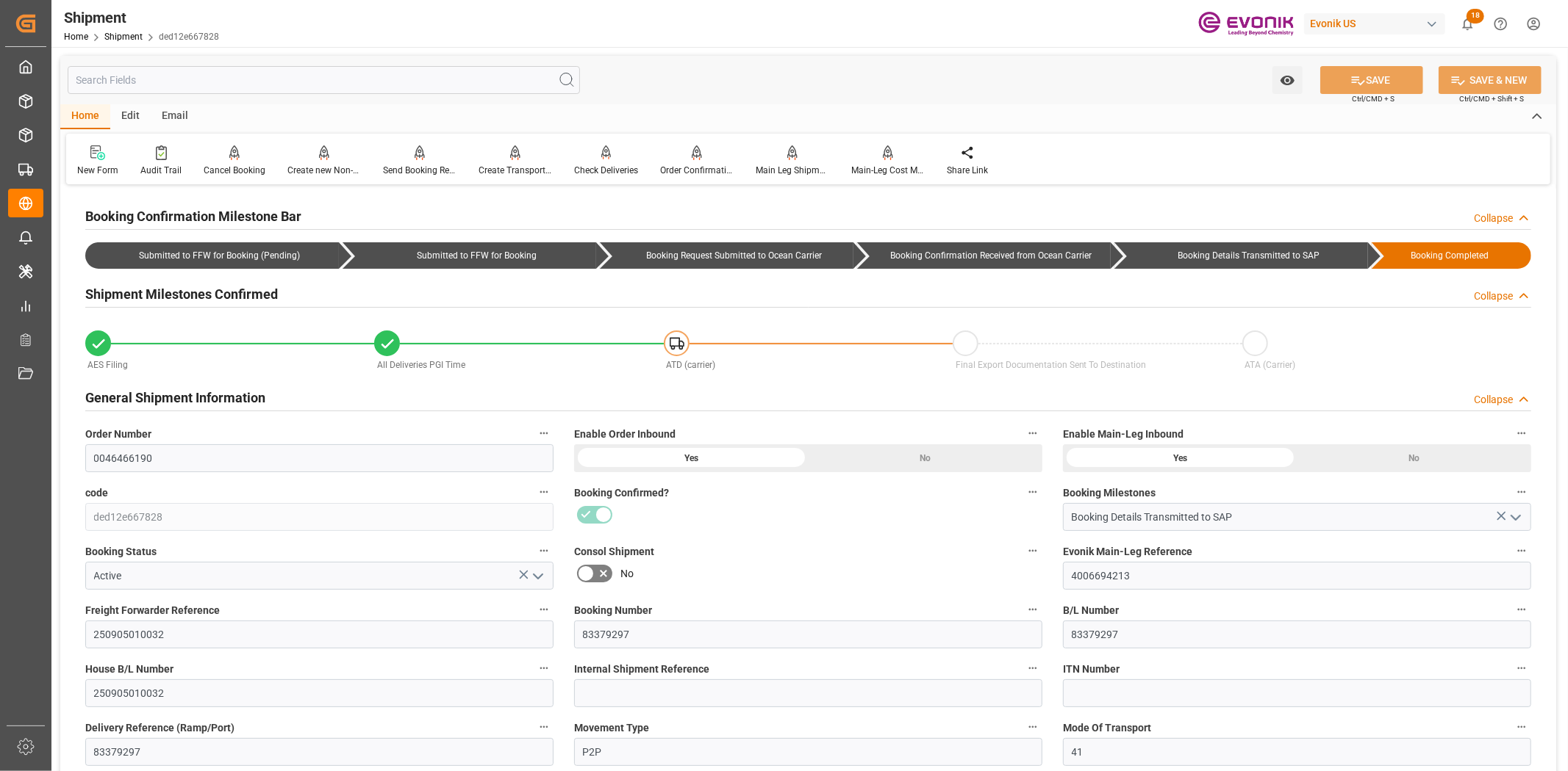
click at [406, 82] on input "text" at bounding box center [323, 80] width 512 height 28
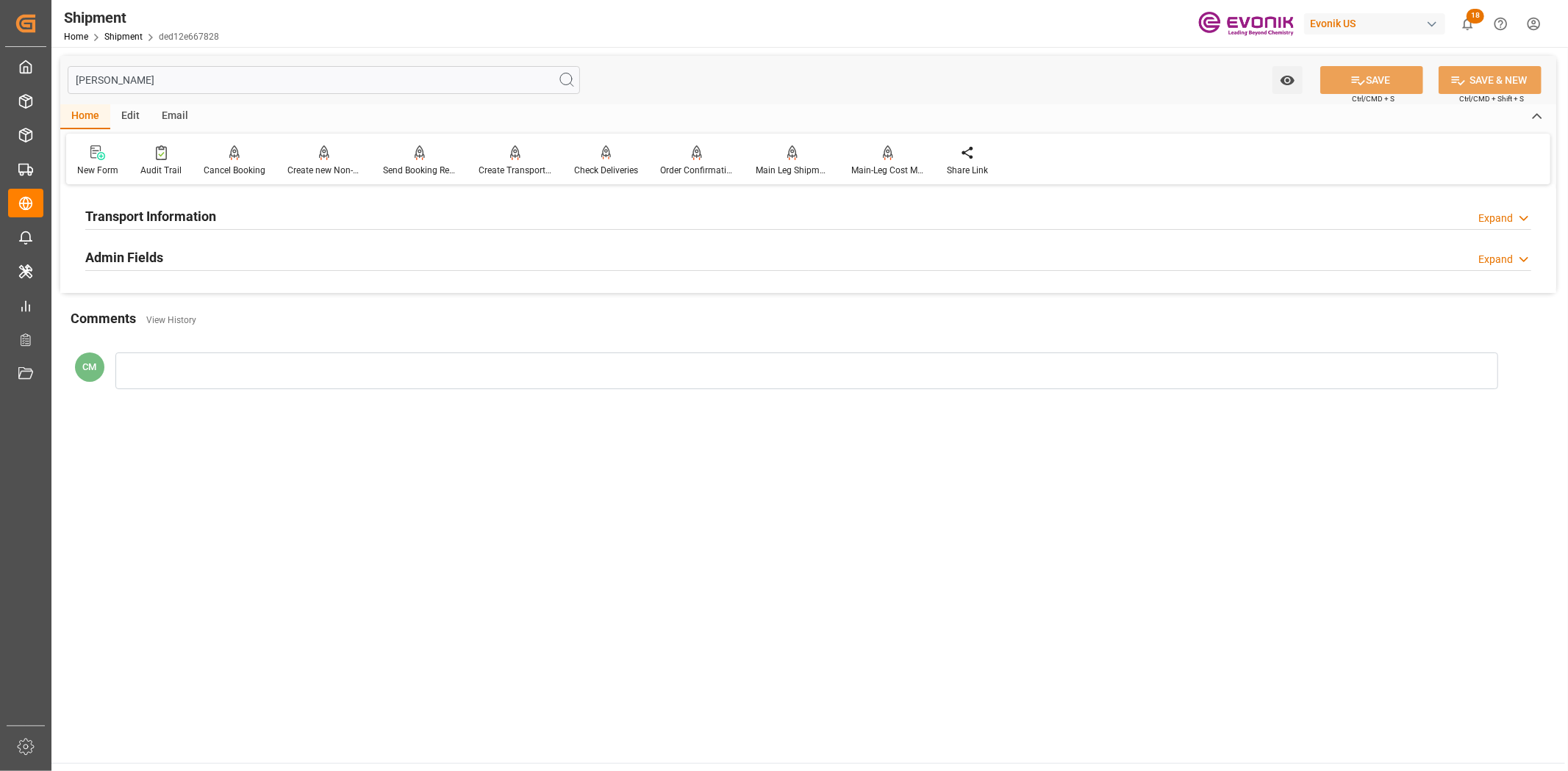
type input "vess"
click at [371, 216] on div "Transport Information Expand" at bounding box center [807, 214] width 1445 height 28
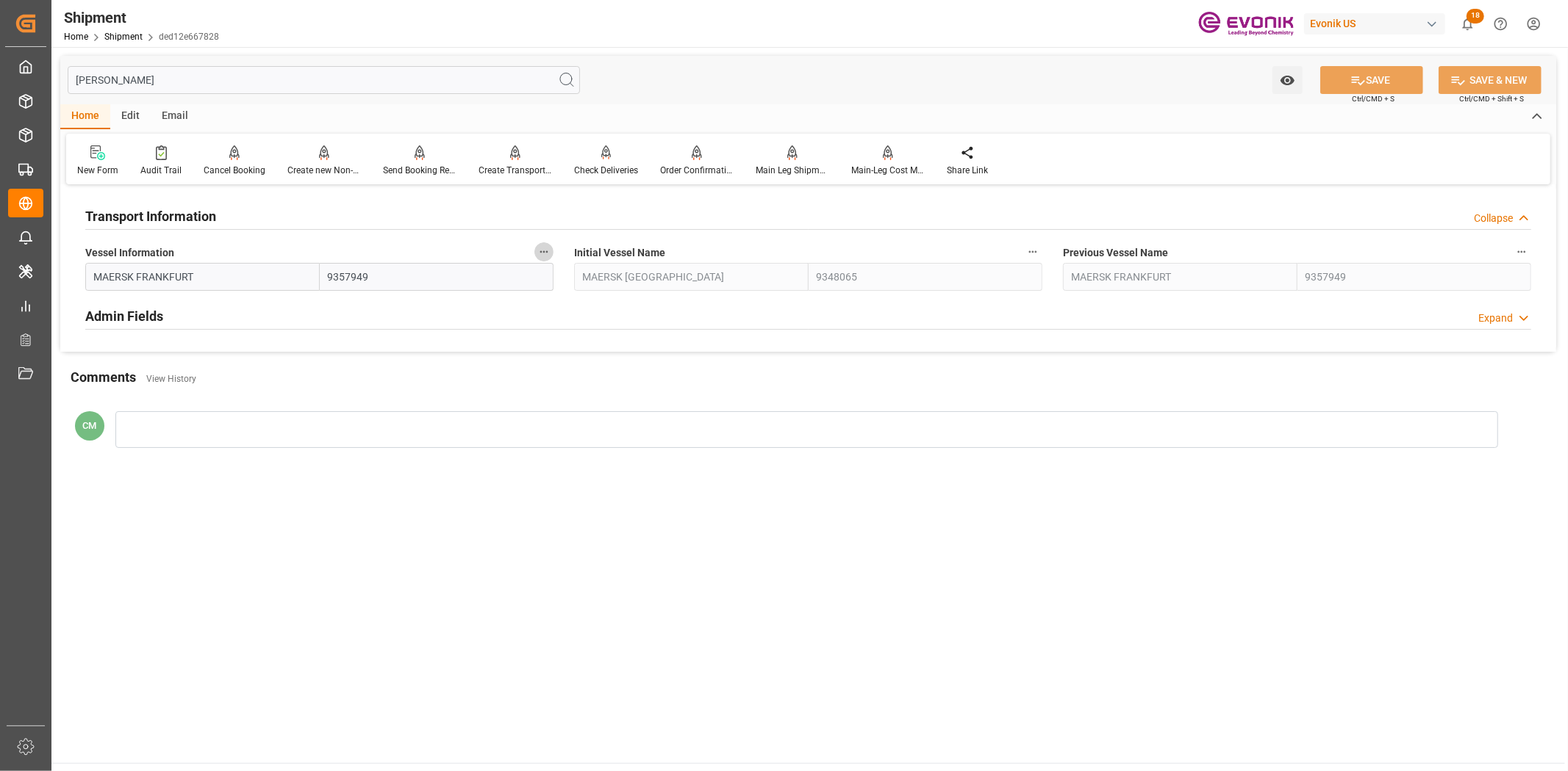
click at [535, 252] on button "Vessel Information" at bounding box center [544, 252] width 20 height 19
click at [575, 257] on li "Audits" at bounding box center [571, 251] width 75 height 24
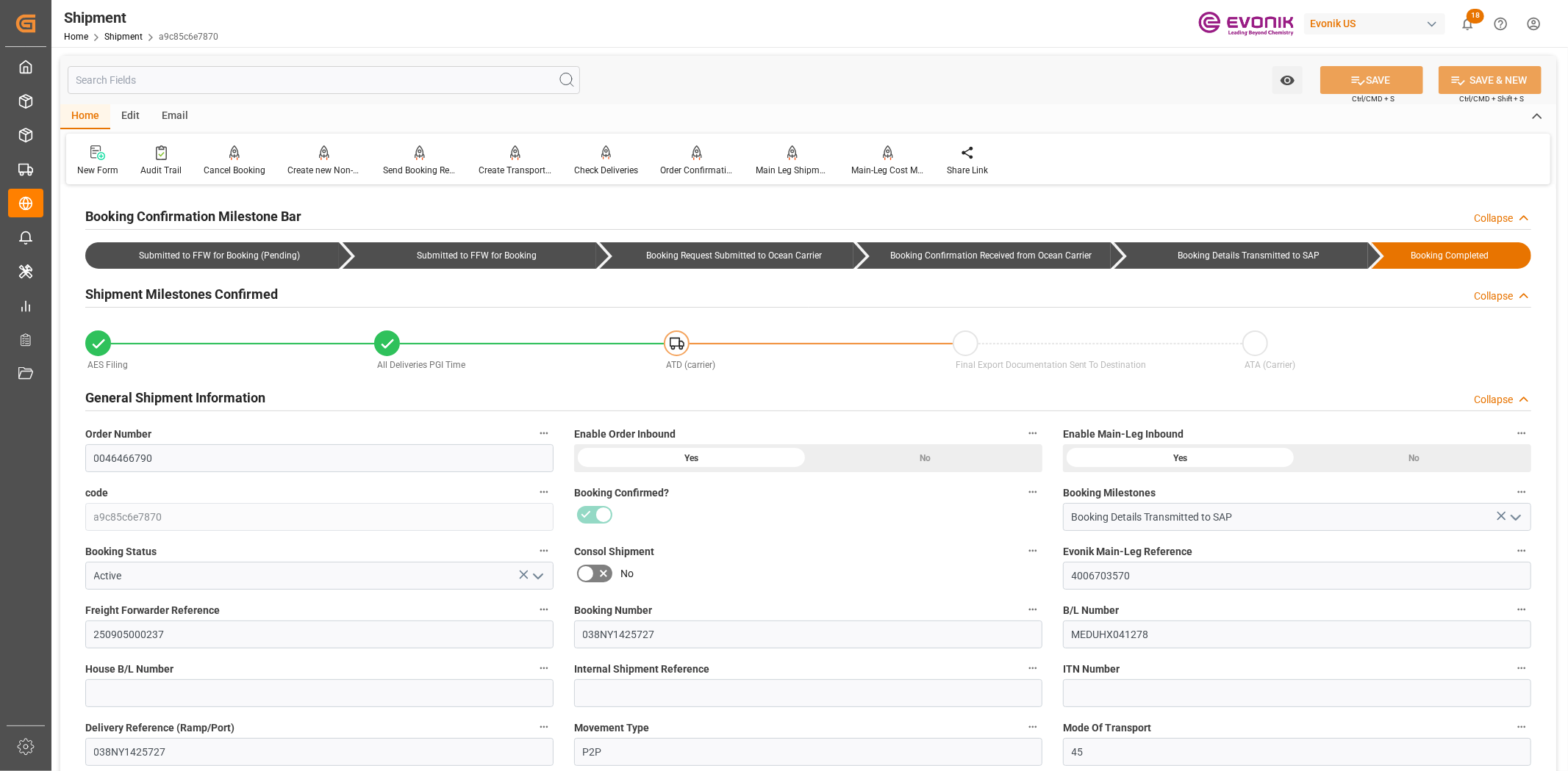
click at [311, 82] on input "text" at bounding box center [323, 80] width 512 height 28
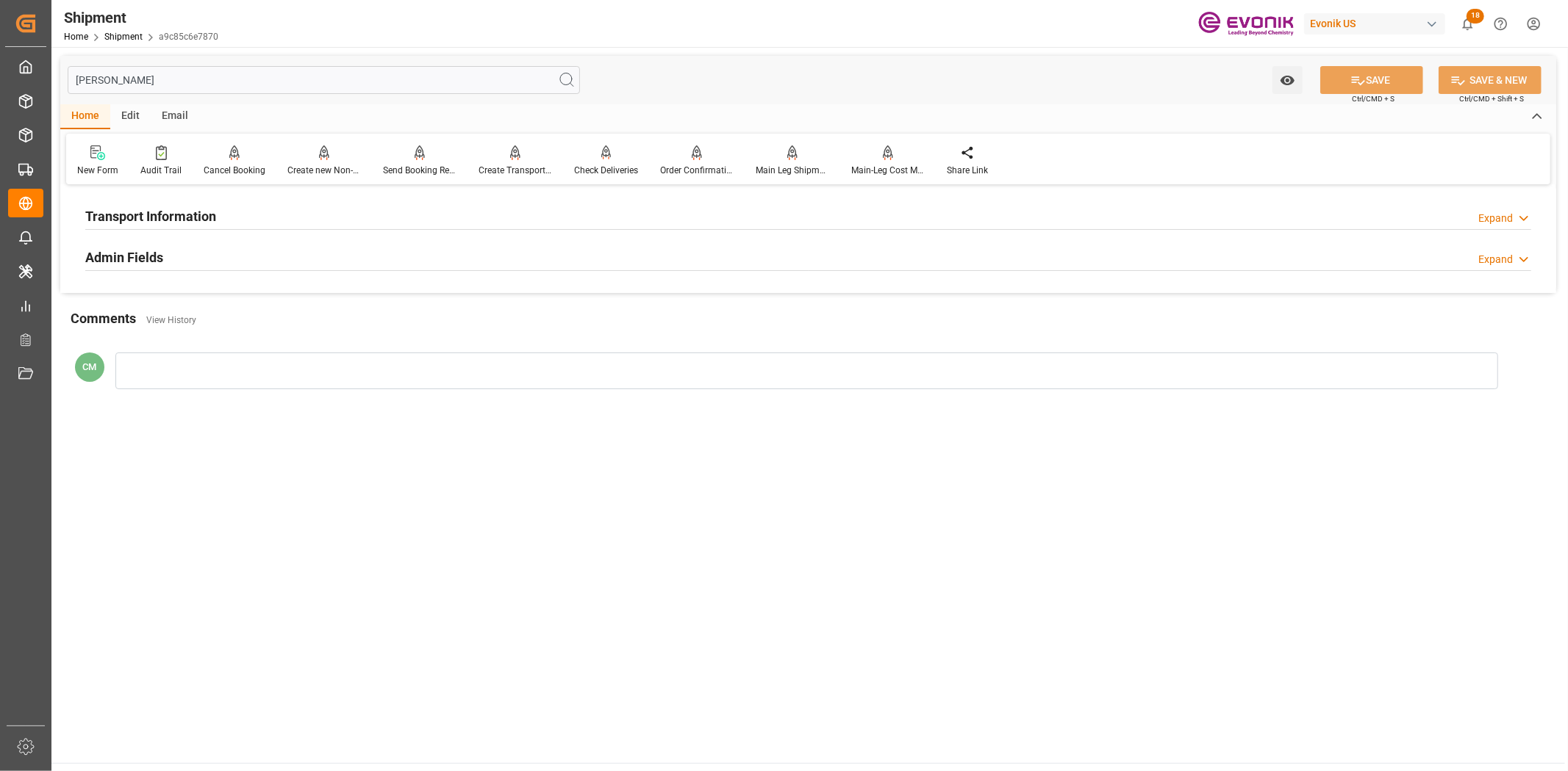
type input "[PERSON_NAME]"
drag, startPoint x: 177, startPoint y: 212, endPoint x: 226, endPoint y: 280, distance: 83.8
click at [177, 213] on h2 "Transport Information" at bounding box center [150, 216] width 131 height 19
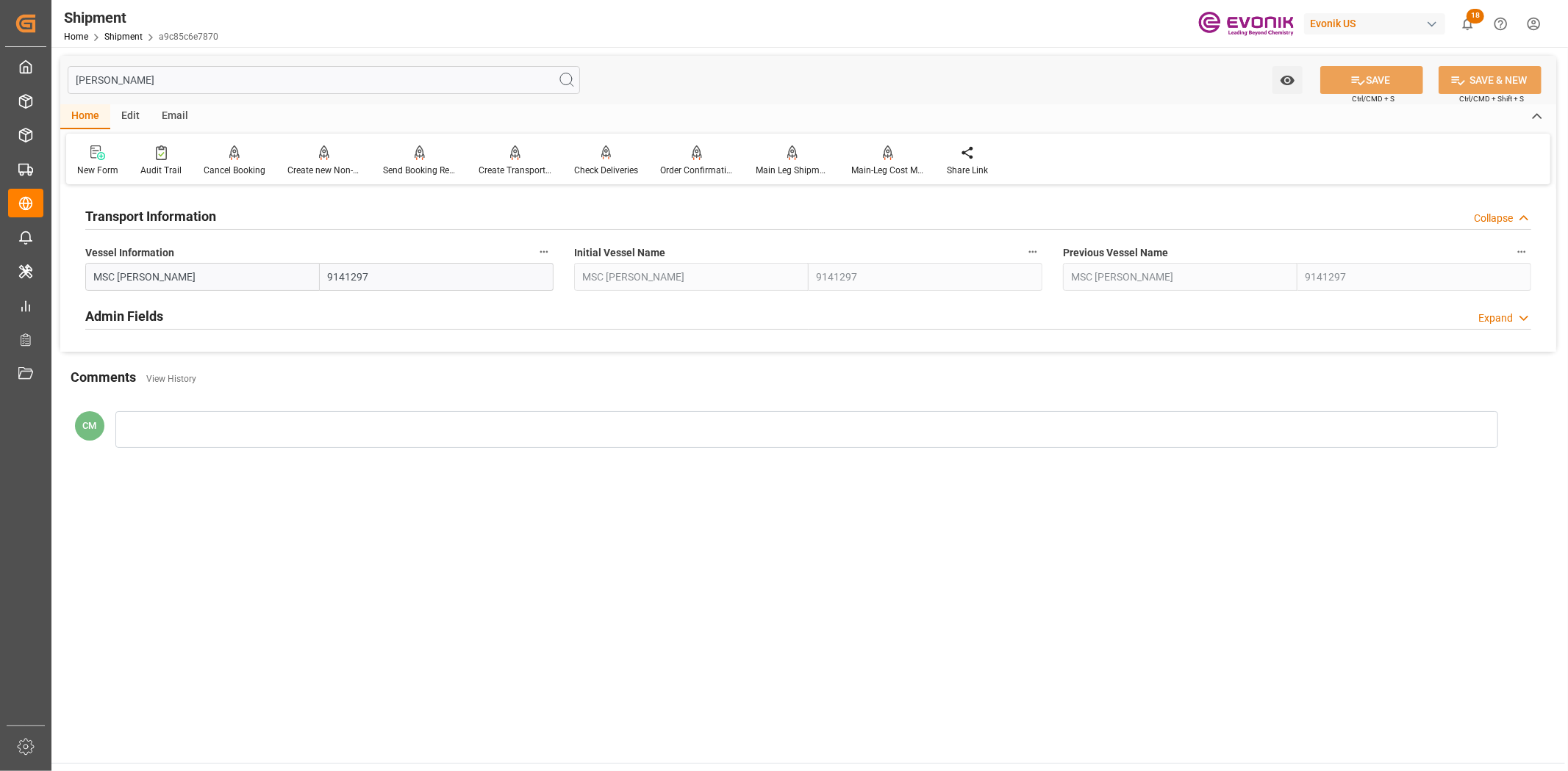
drag, startPoint x: 538, startPoint y: 252, endPoint x: 568, endPoint y: 252, distance: 30.0
click at [539, 252] on icon "button" at bounding box center [544, 251] width 12 height 12
click at [569, 252] on li "Audits" at bounding box center [571, 251] width 75 height 24
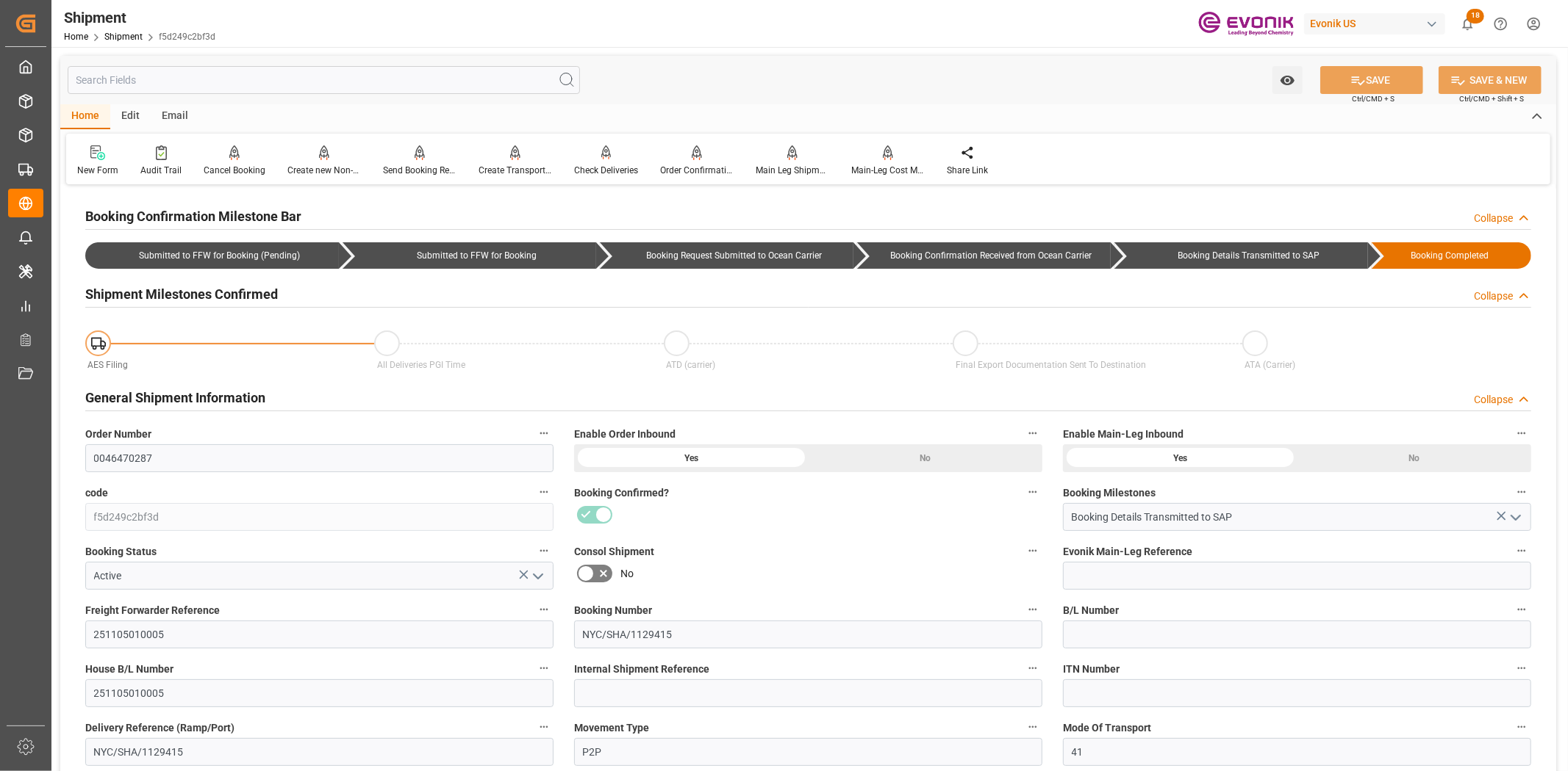
click at [229, 81] on input "text" at bounding box center [323, 80] width 512 height 28
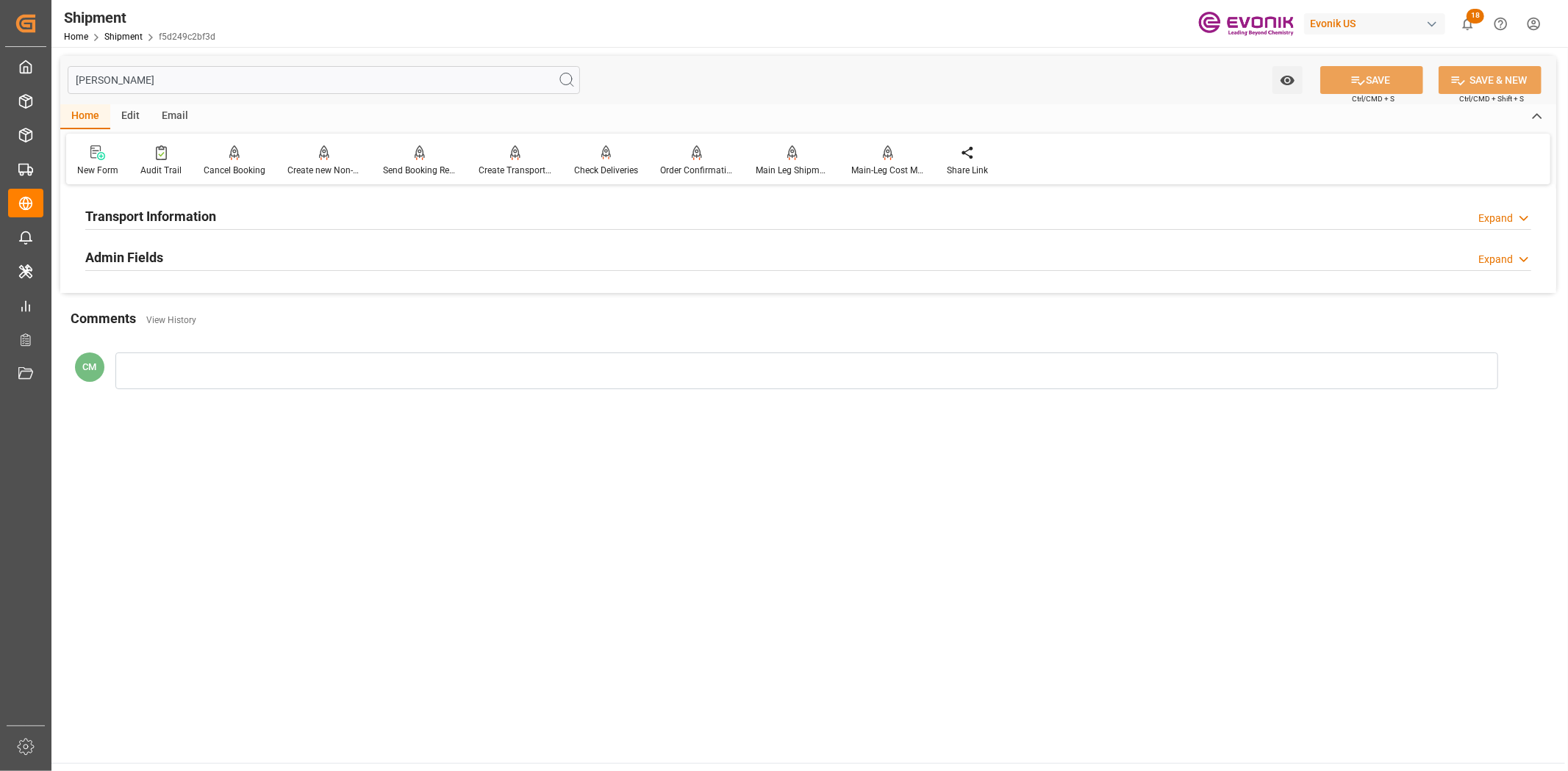
type input "[PERSON_NAME]"
drag, startPoint x: 371, startPoint y: 218, endPoint x: 380, endPoint y: 221, distance: 9.5
click at [372, 218] on div "Transport Information Expand" at bounding box center [807, 214] width 1445 height 28
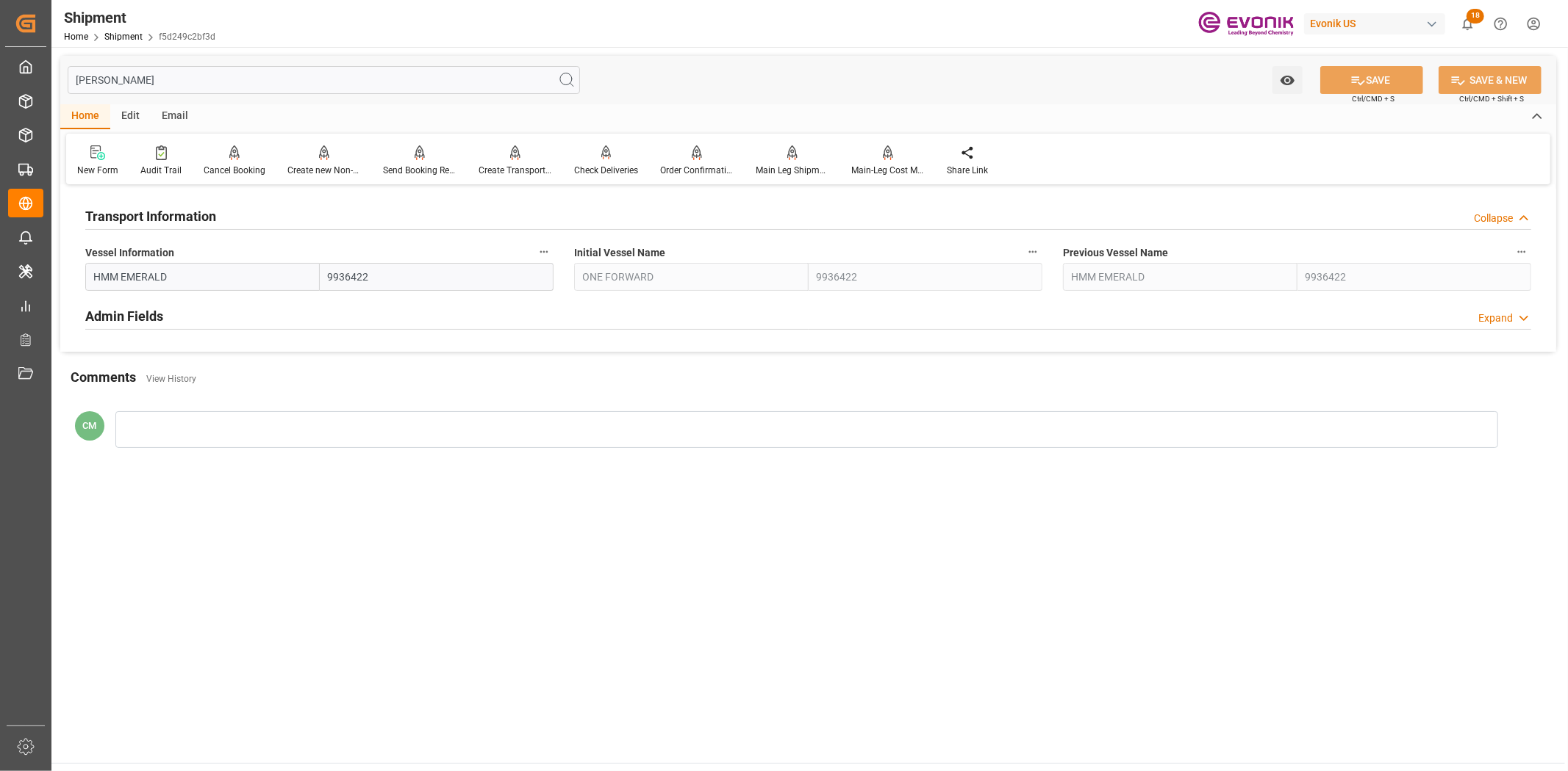
click at [538, 251] on icon "button" at bounding box center [544, 251] width 12 height 12
click at [560, 258] on icon at bounding box center [554, 251] width 16 height 16
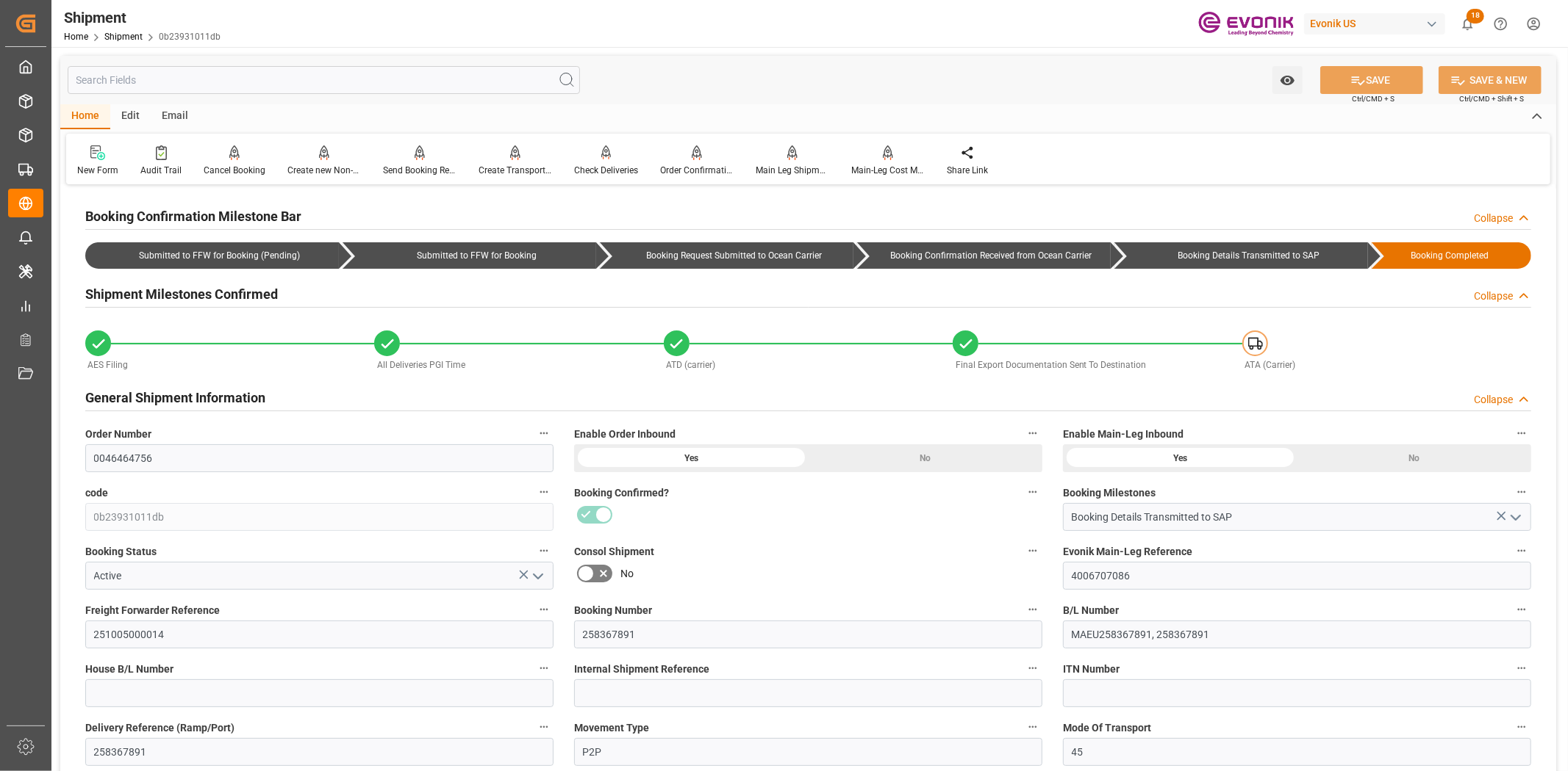
click at [221, 85] on input "text" at bounding box center [323, 80] width 512 height 28
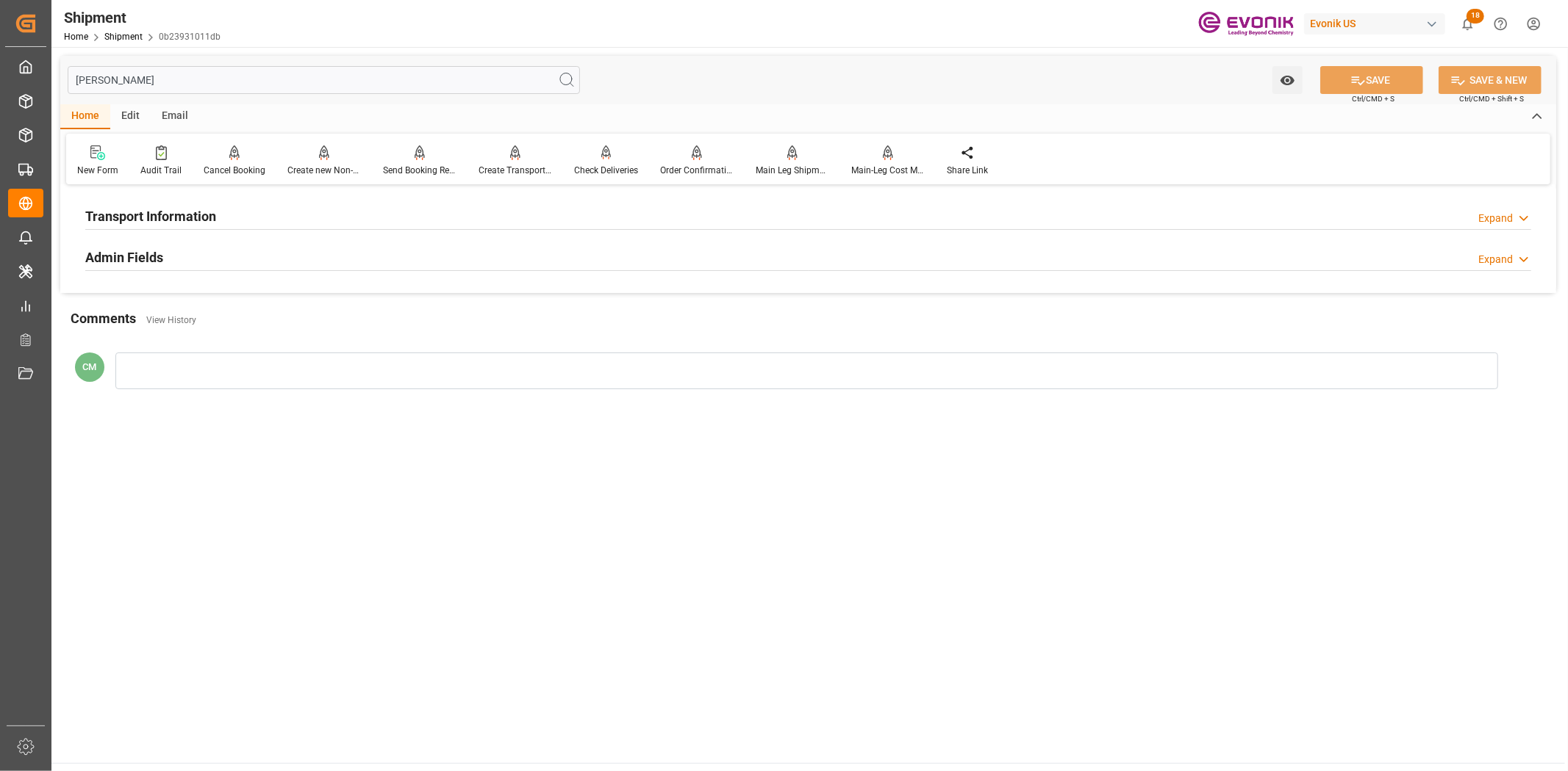
type input "[PERSON_NAME]"
click at [248, 205] on div "Transport Information Expand" at bounding box center [807, 214] width 1445 height 28
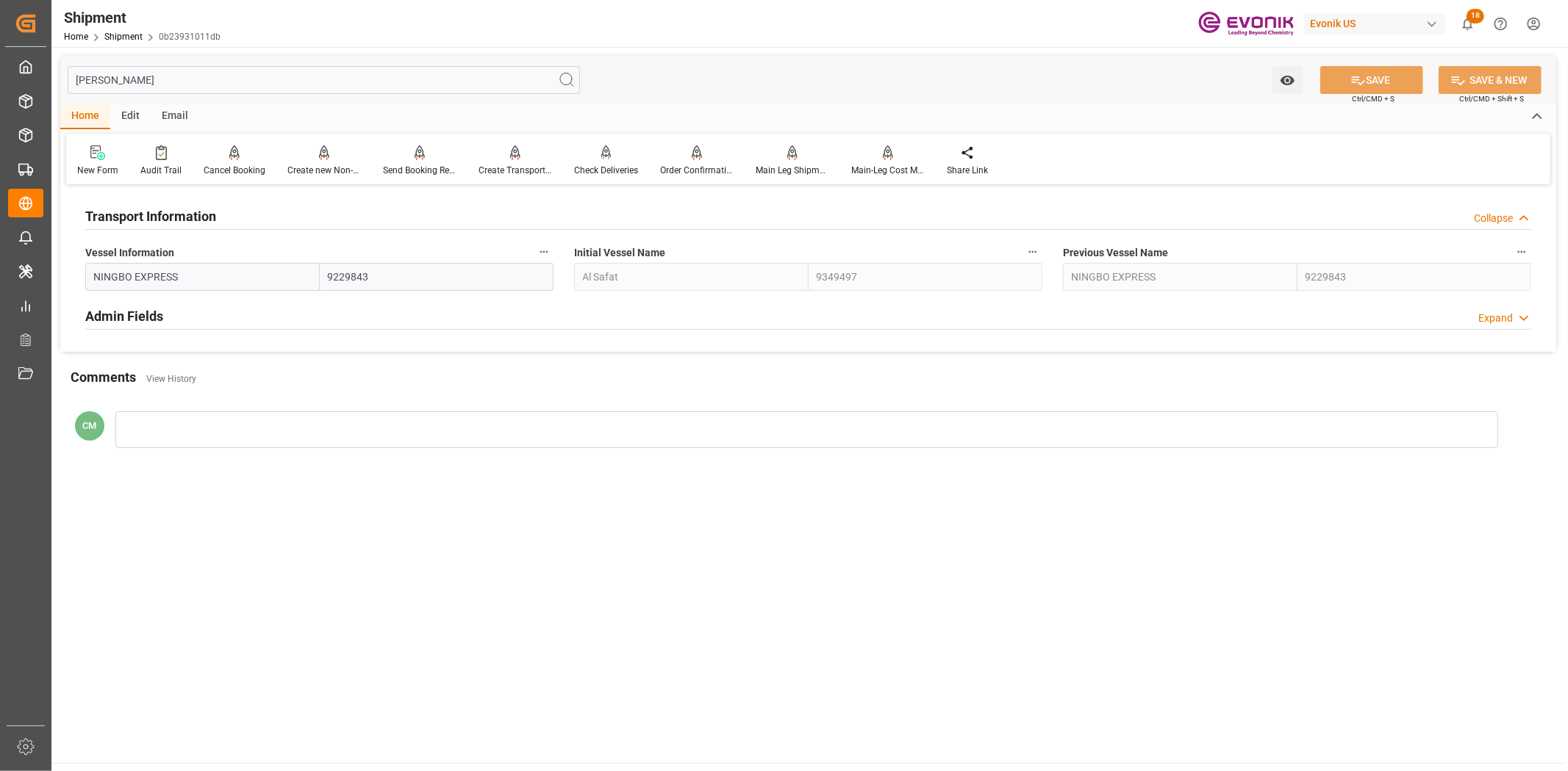
click at [538, 252] on icon "button" at bounding box center [544, 251] width 12 height 12
click at [574, 255] on li "Audits" at bounding box center [571, 251] width 75 height 24
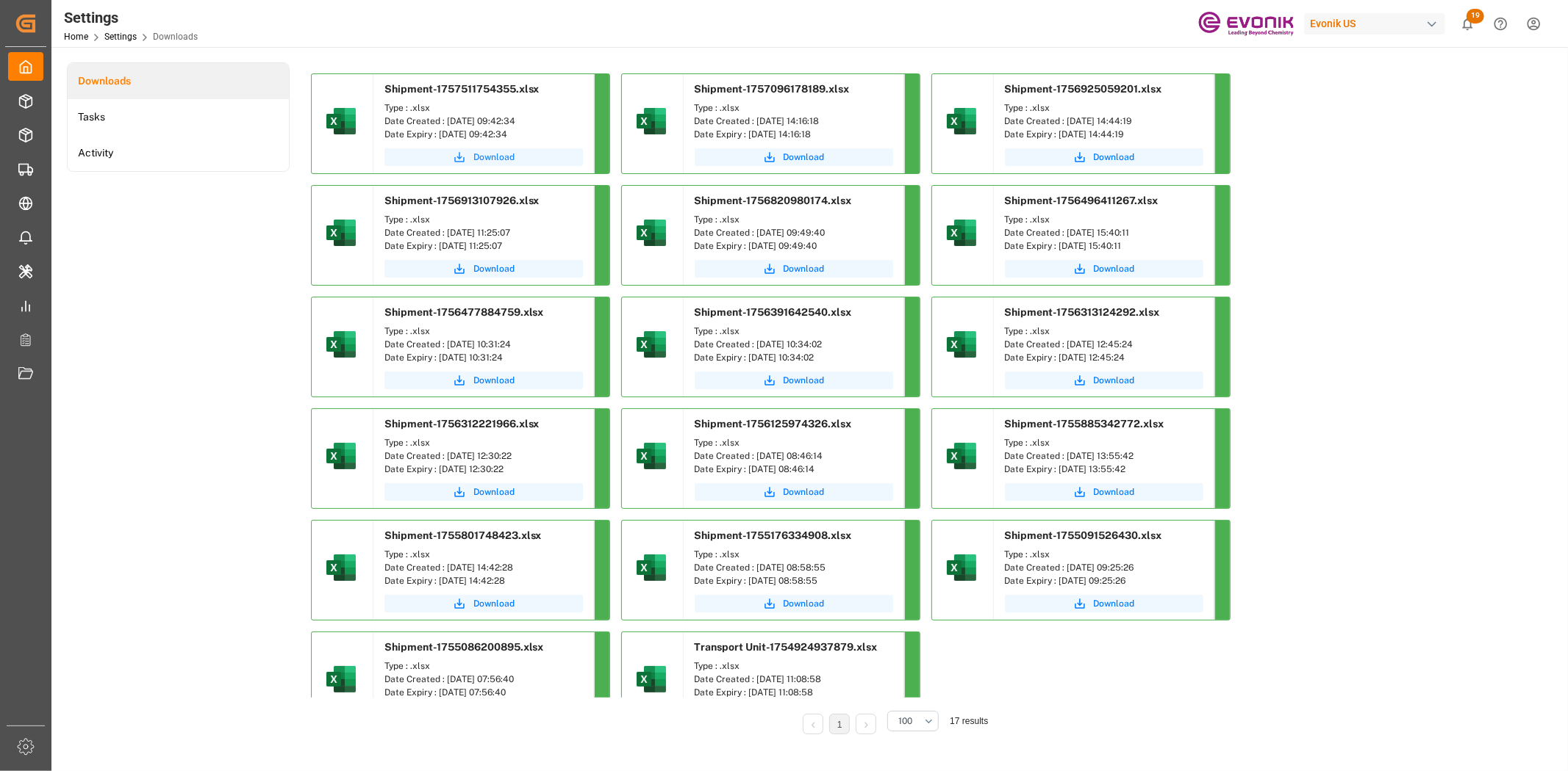
click at [486, 149] on button "Download" at bounding box center [483, 157] width 198 height 18
